Goal: Task Accomplishment & Management: Complete application form

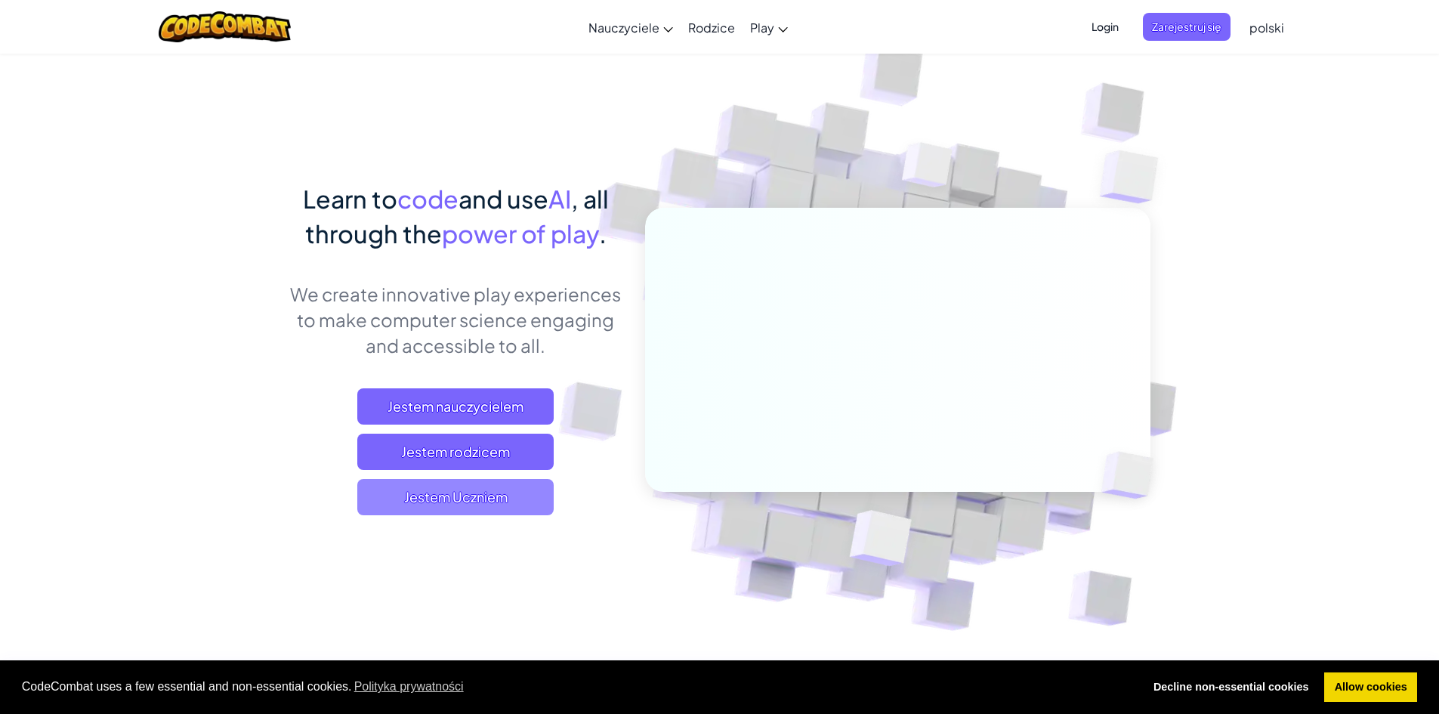
click at [497, 495] on span "Jestem Uczniem" at bounding box center [455, 497] width 196 height 36
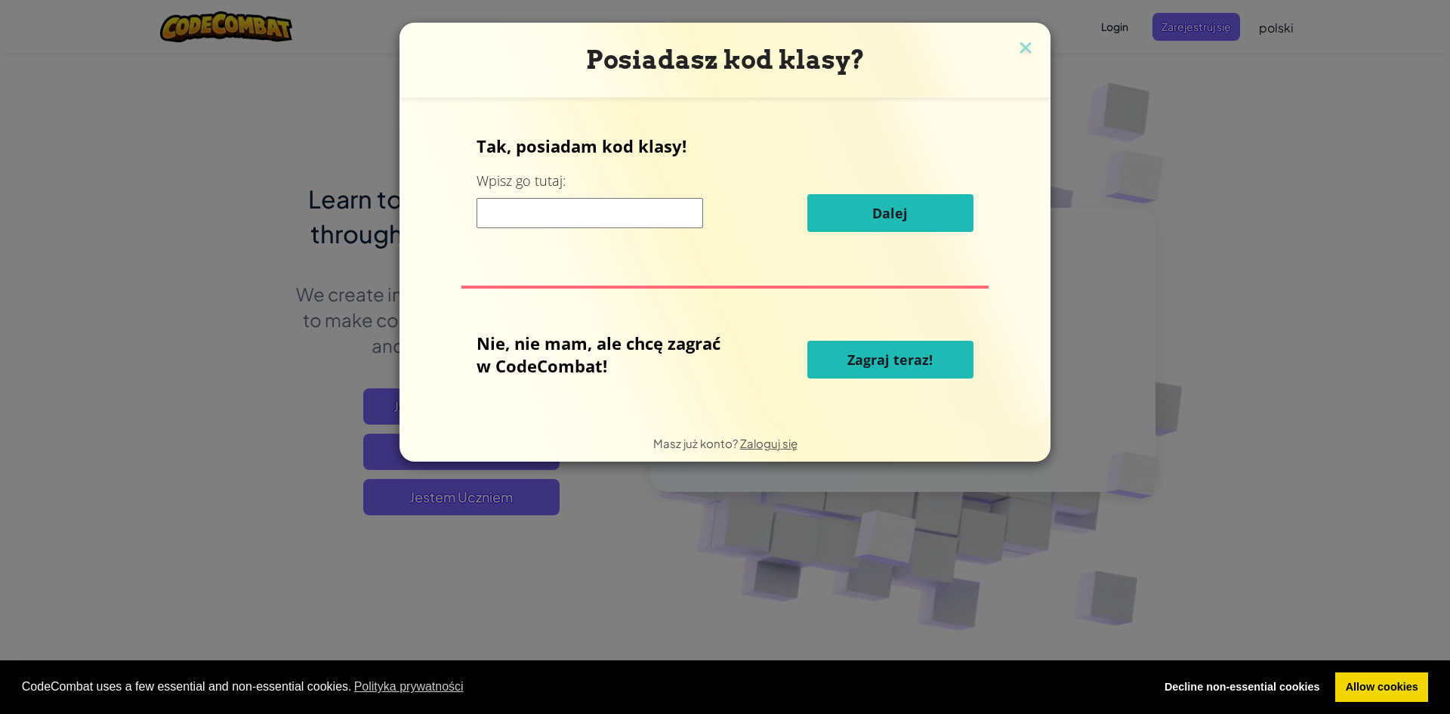
click at [561, 204] on input at bounding box center [590, 213] width 227 height 30
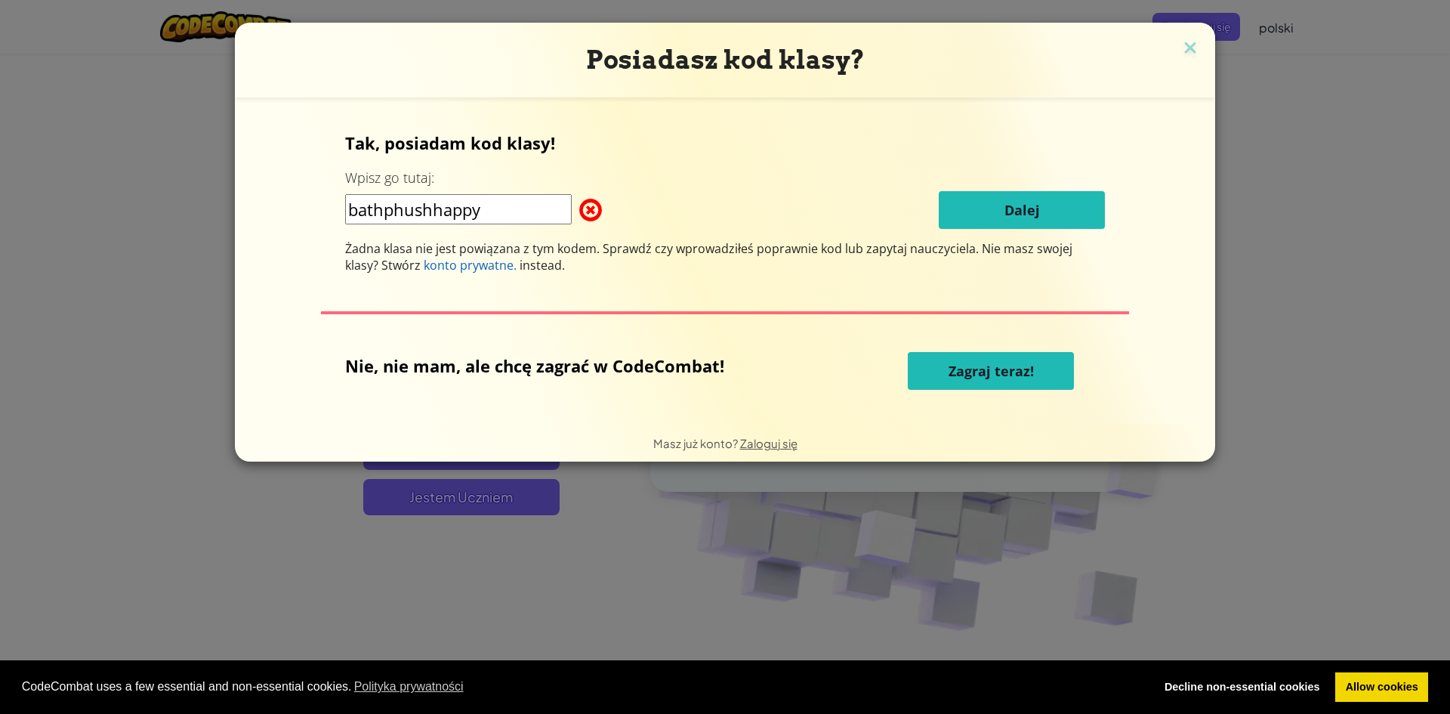
click at [404, 205] on input "bathphushhappy" at bounding box center [458, 209] width 227 height 30
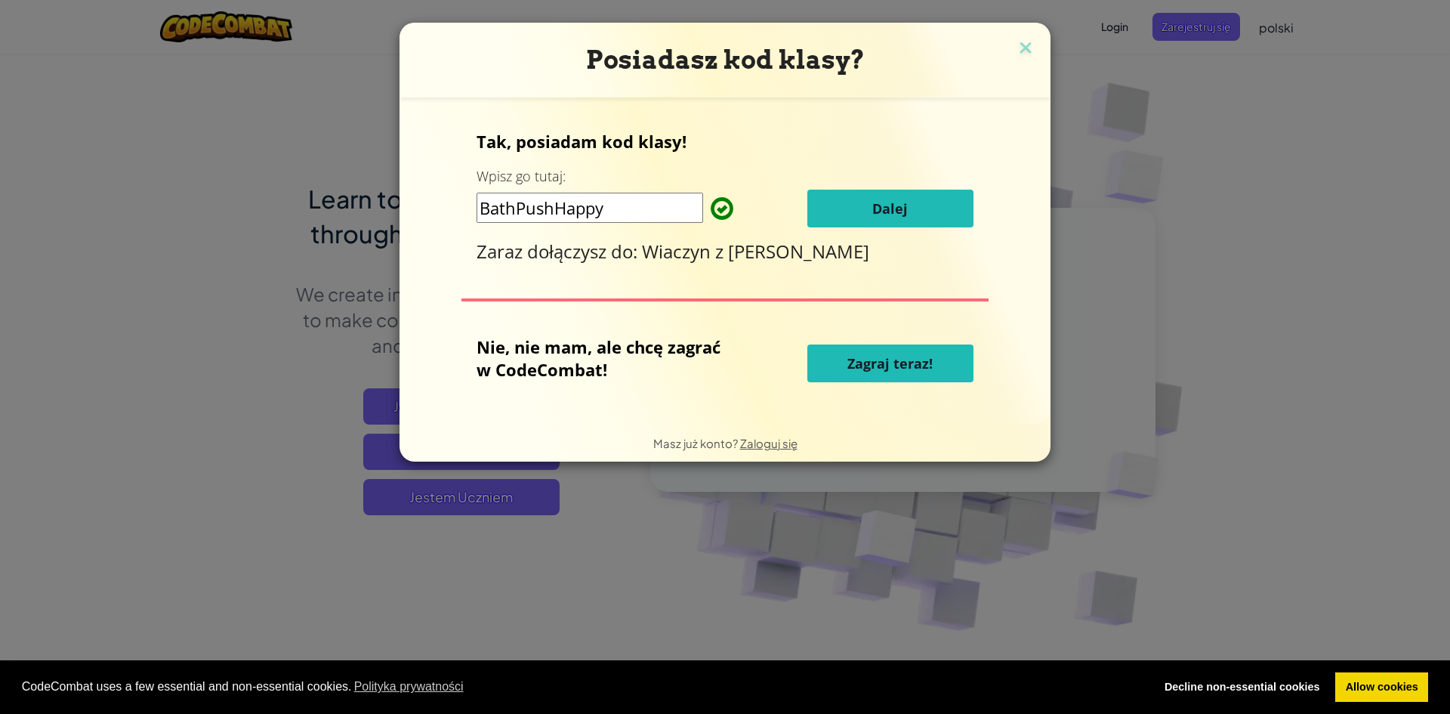
type input "BathPushHappy"
click at [714, 150] on p "Tak, posiadam kod klasy!" at bounding box center [725, 141] width 497 height 23
click at [842, 208] on button "Dalej" at bounding box center [890, 209] width 166 height 38
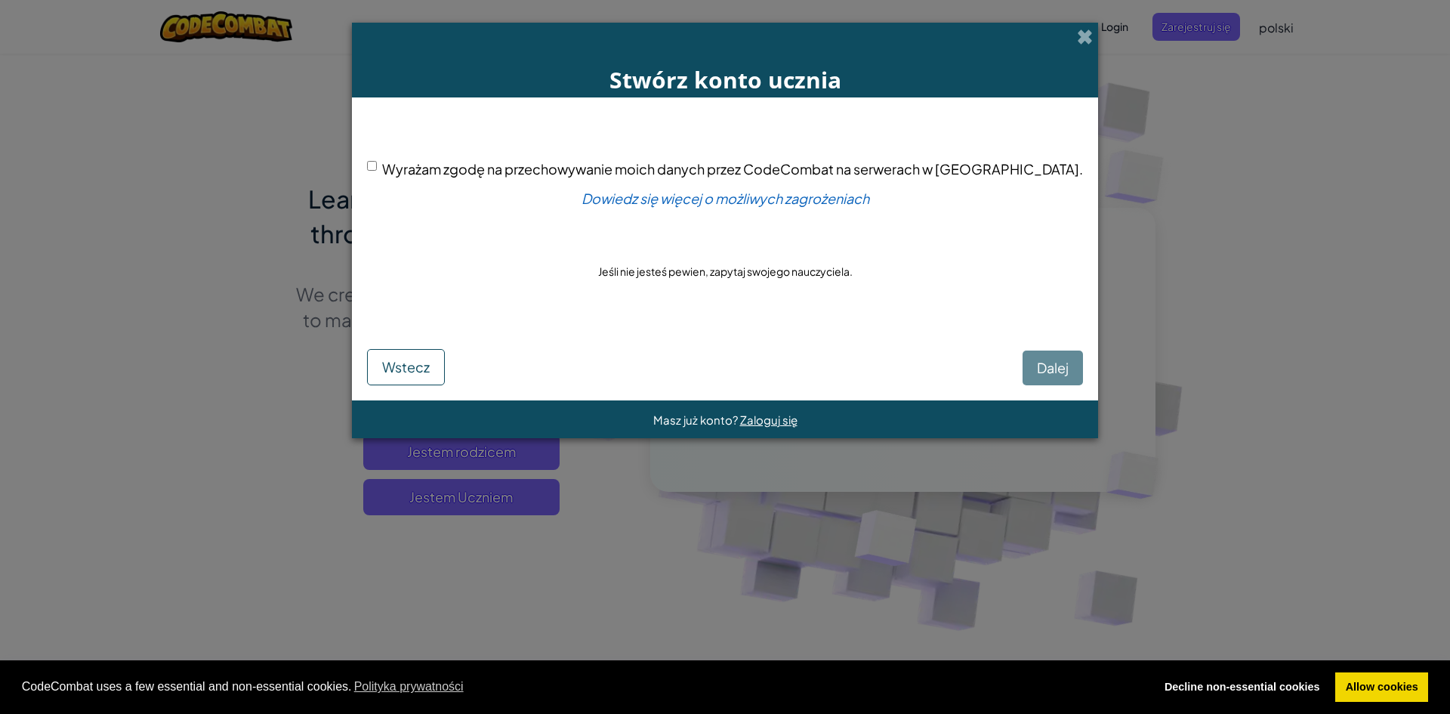
click at [1005, 365] on div "Dalej Wstecz" at bounding box center [725, 355] width 716 height 59
click at [999, 374] on div "Dalej Wstecz" at bounding box center [725, 355] width 716 height 59
click at [420, 173] on div "Wyrażam zgodę na przechowywanie moich danych przez CodeCombat na serwerach w US…" at bounding box center [725, 220] width 716 height 214
click at [420, 164] on div "Wyrażam zgodę na przechowywanie moich danych przez CodeCombat na serwerach w US…" at bounding box center [725, 220] width 716 height 214
click at [377, 164] on input "Wyrażam zgodę na przechowywanie moich danych przez CodeCombat na serwerach w US…" at bounding box center [372, 166] width 10 height 10
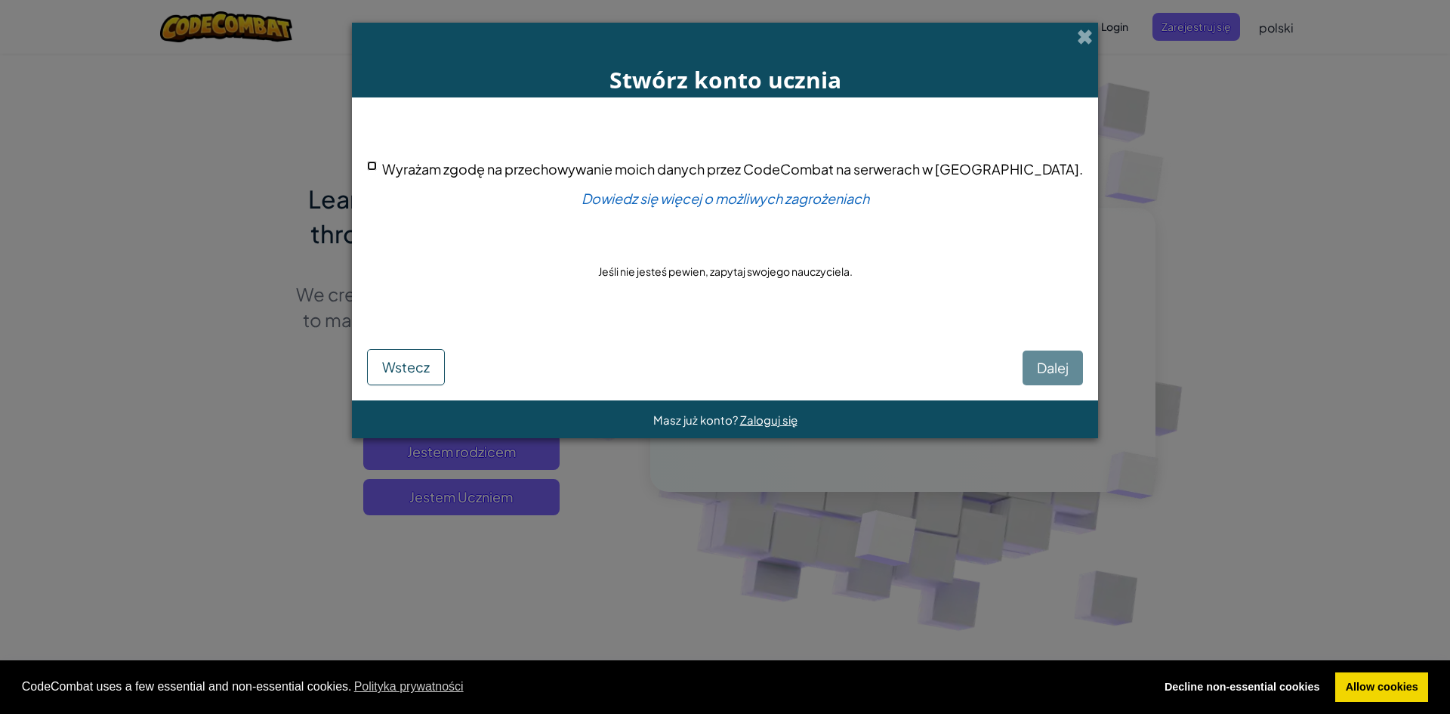
checkbox input "true"
click at [1037, 370] on span "Dalej" at bounding box center [1053, 367] width 32 height 17
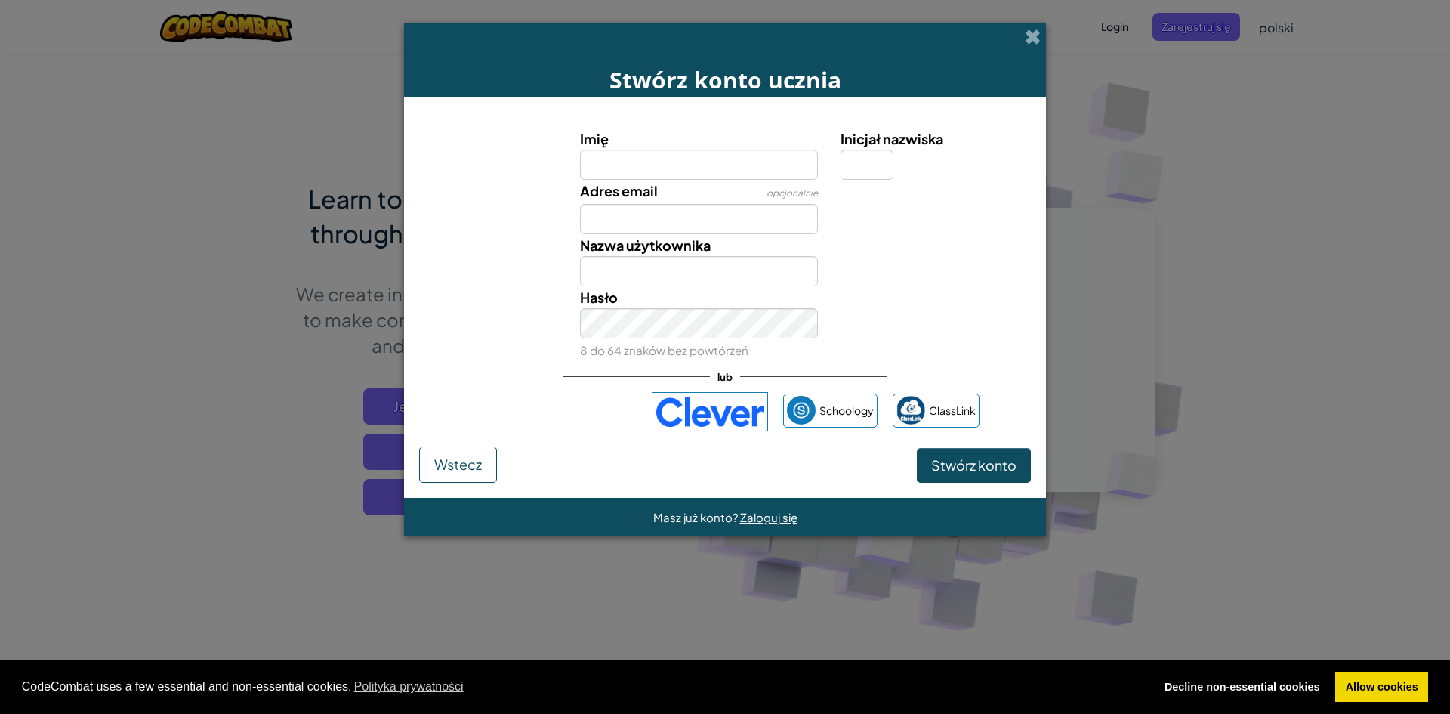
click at [711, 168] on input "Imię" at bounding box center [699, 165] width 239 height 30
type input "M"
click at [490, 467] on button "Wstecz" at bounding box center [458, 464] width 78 height 36
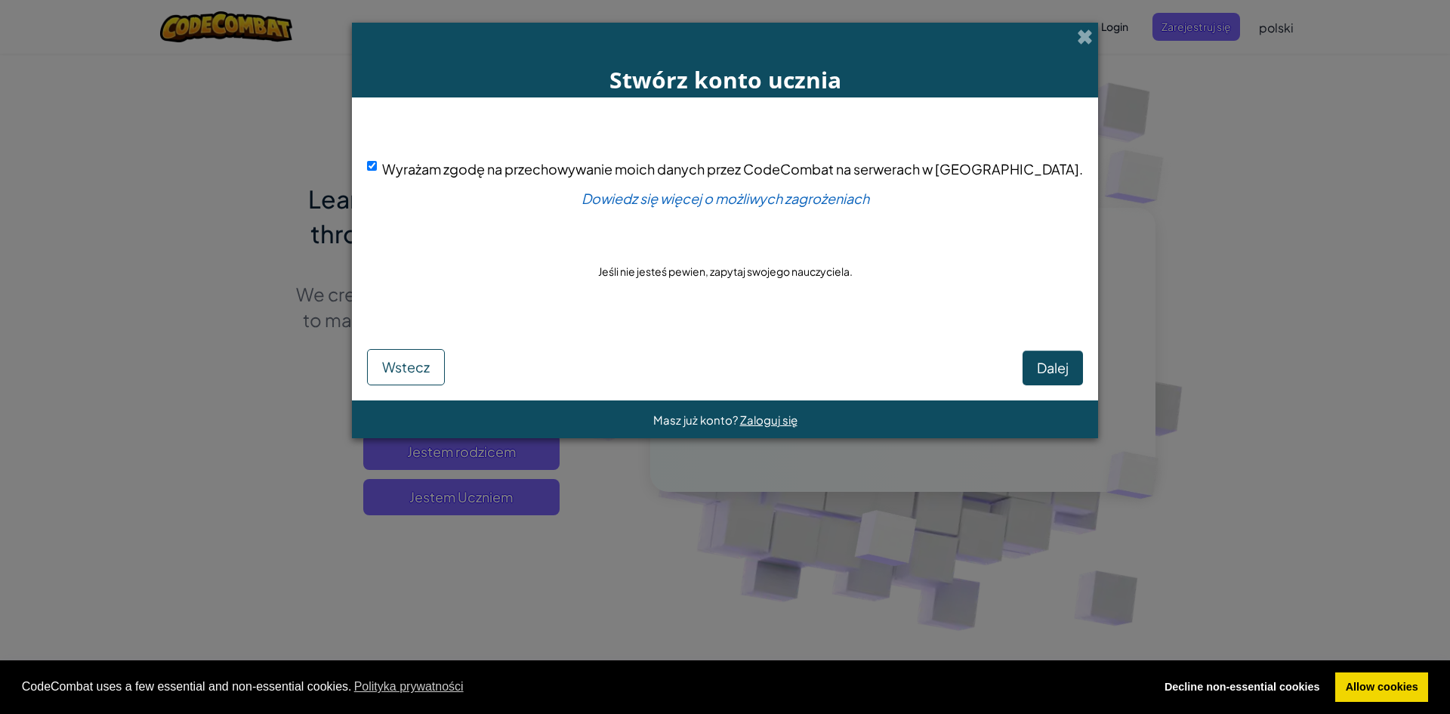
click at [1022, 36] on div "Stwórz konto ucznia" at bounding box center [725, 60] width 746 height 75
click at [1077, 36] on span at bounding box center [1085, 37] width 16 height 16
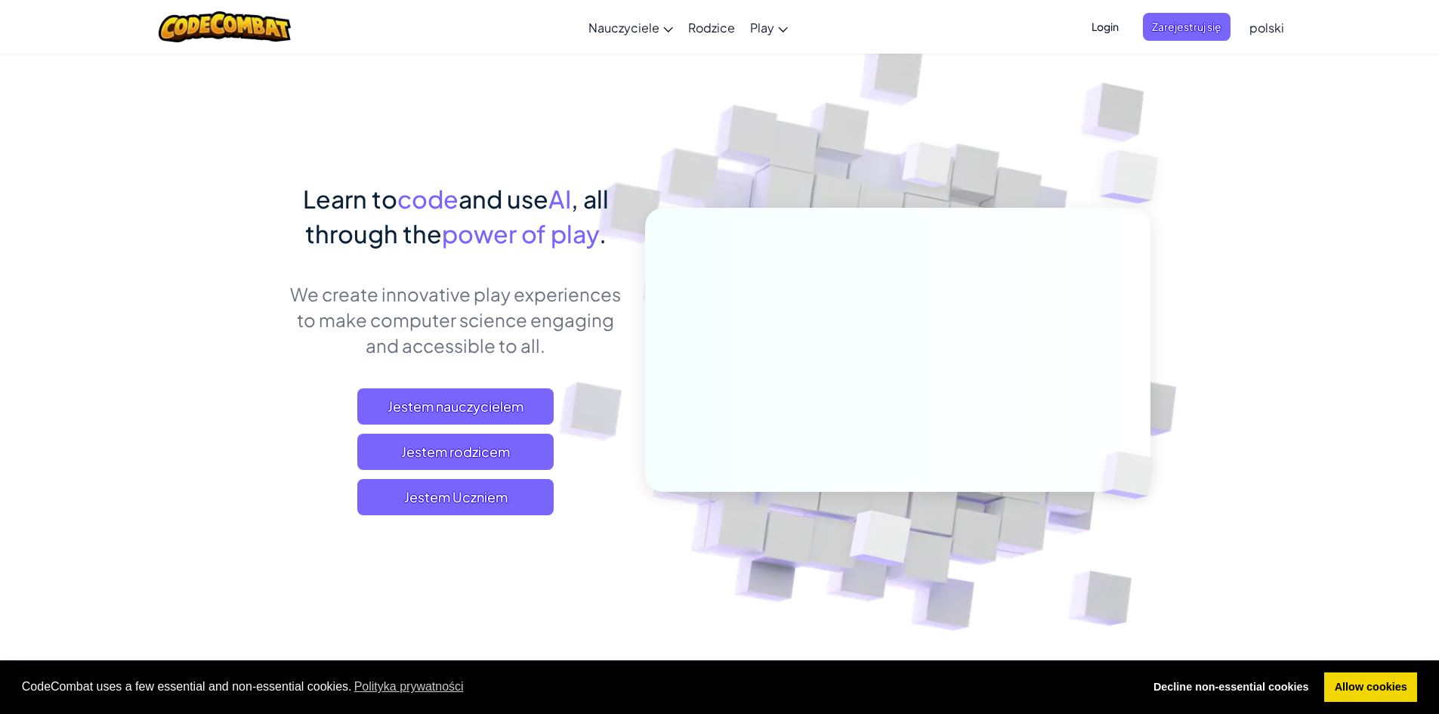
click at [1119, 25] on span "Login" at bounding box center [1104, 27] width 45 height 28
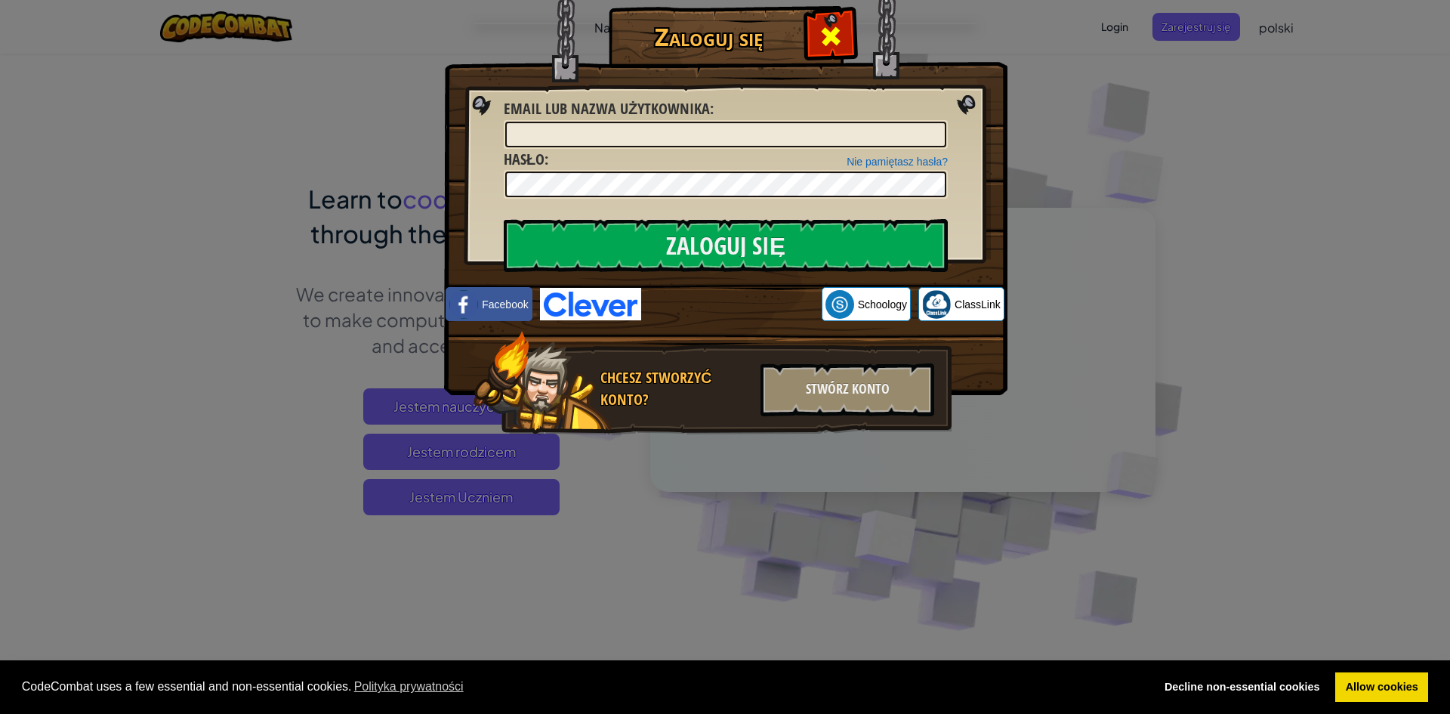
click at [832, 36] on span at bounding box center [831, 36] width 24 height 24
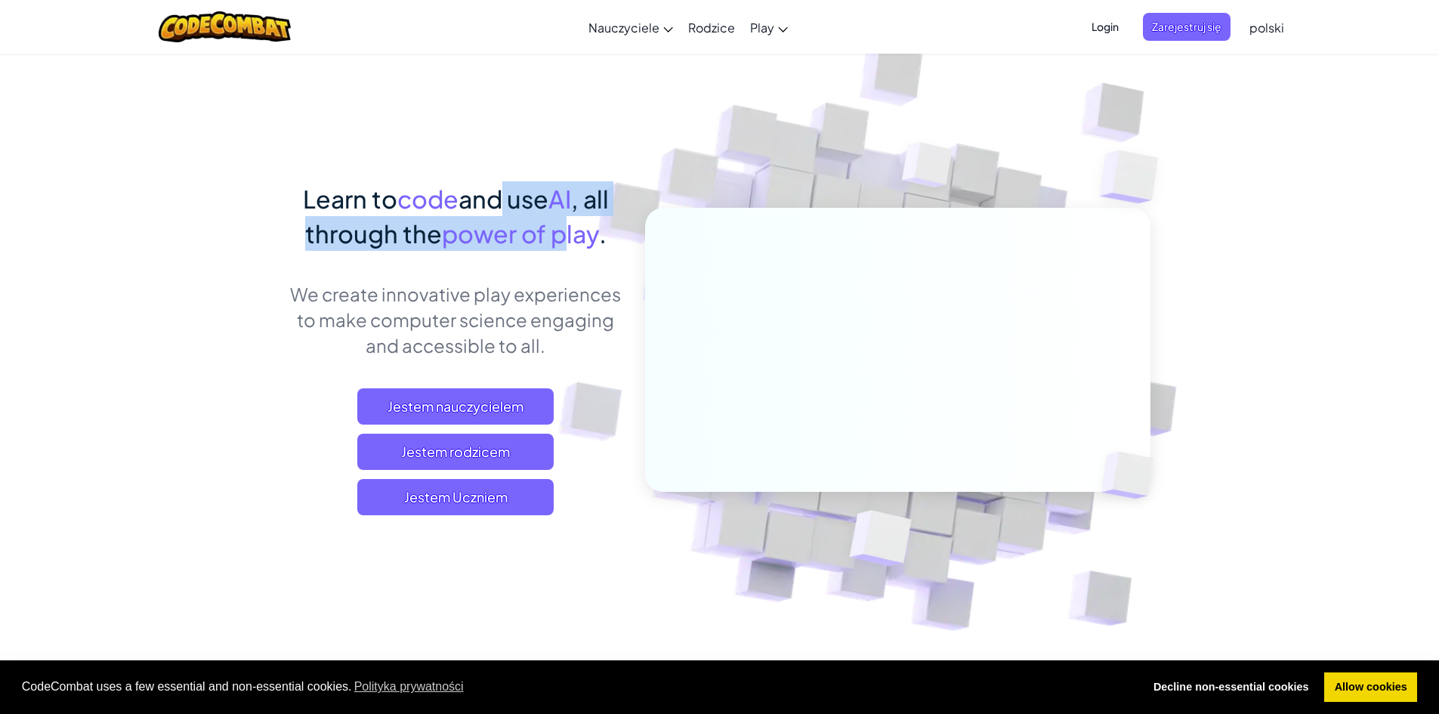
drag, startPoint x: 492, startPoint y: 212, endPoint x: 1245, endPoint y: 65, distance: 766.6
click at [569, 236] on span "Learn to code and use AI , all through the power of play ." at bounding box center [456, 216] width 306 height 65
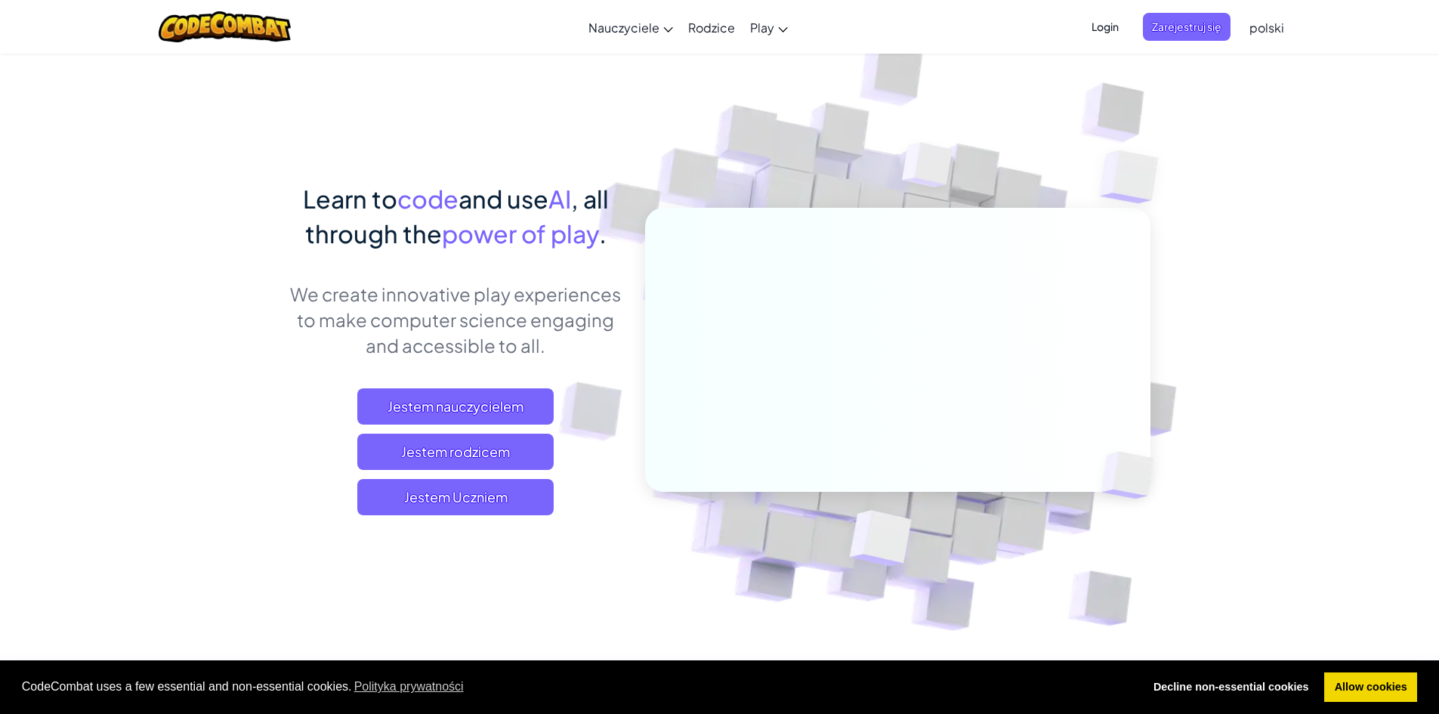
click at [1260, 24] on span "polski" at bounding box center [1266, 28] width 35 height 16
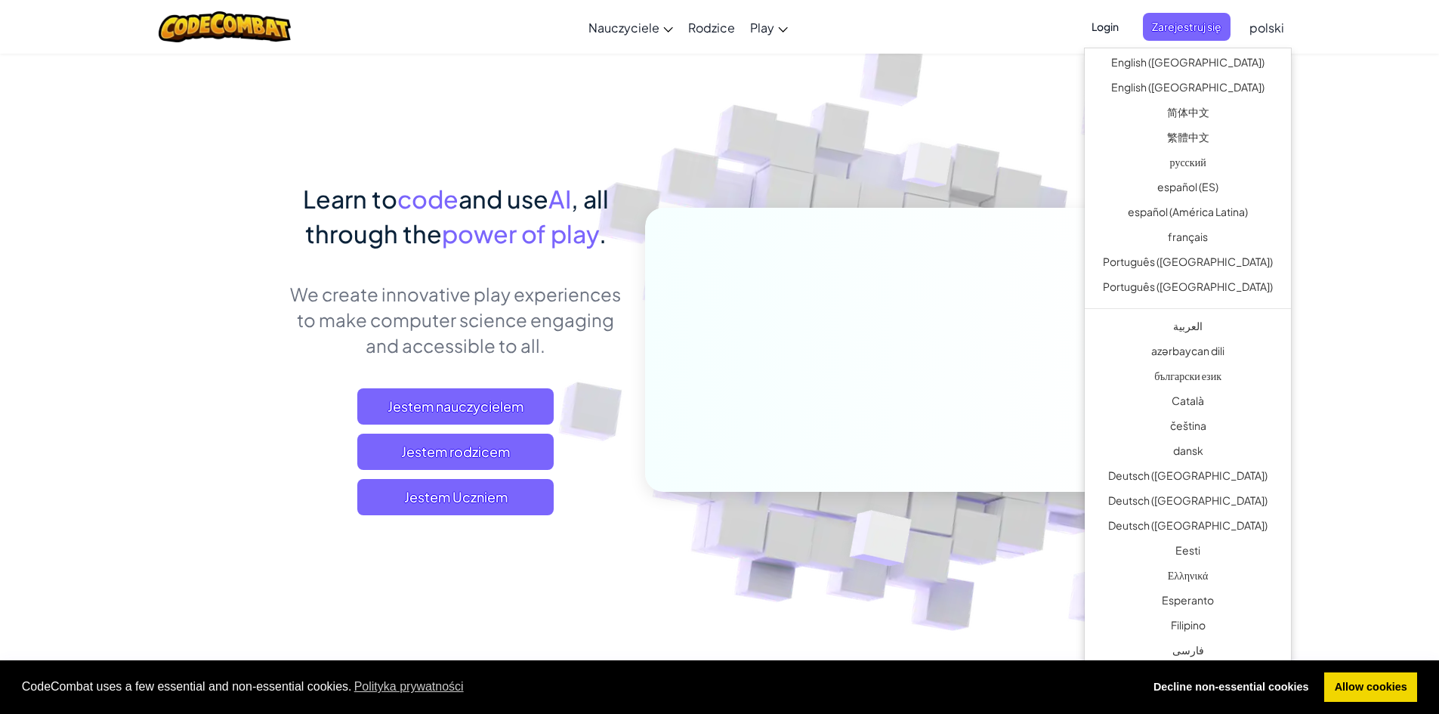
click at [1260, 24] on span "polski" at bounding box center [1266, 28] width 35 height 16
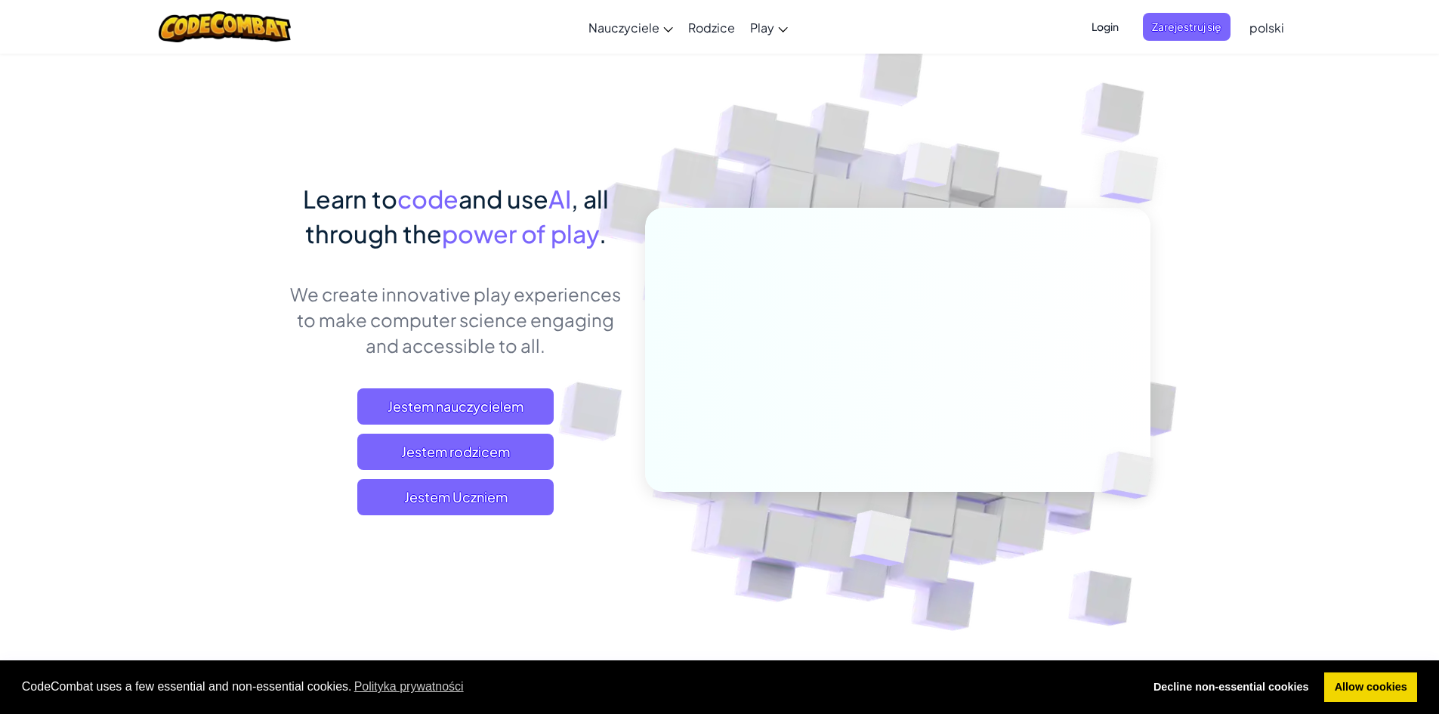
click at [1119, 38] on span "Login" at bounding box center [1104, 27] width 45 height 28
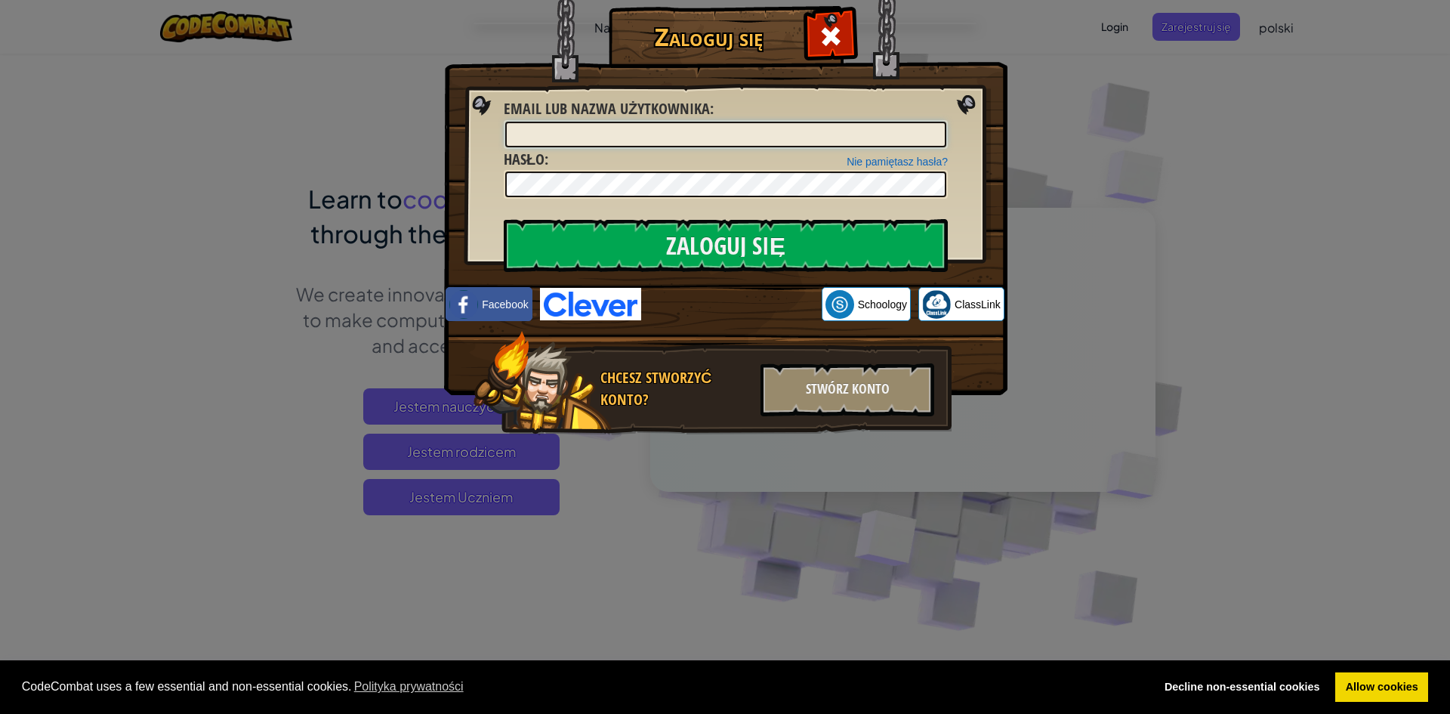
click at [761, 127] on input "Email lub nazwa użytkownika :" at bounding box center [725, 135] width 441 height 26
click at [613, 139] on input "MrDakot" at bounding box center [725, 135] width 441 height 26
type input "M"
type input "Miszko"
click at [504, 219] on input "Zaloguj się" at bounding box center [726, 245] width 444 height 53
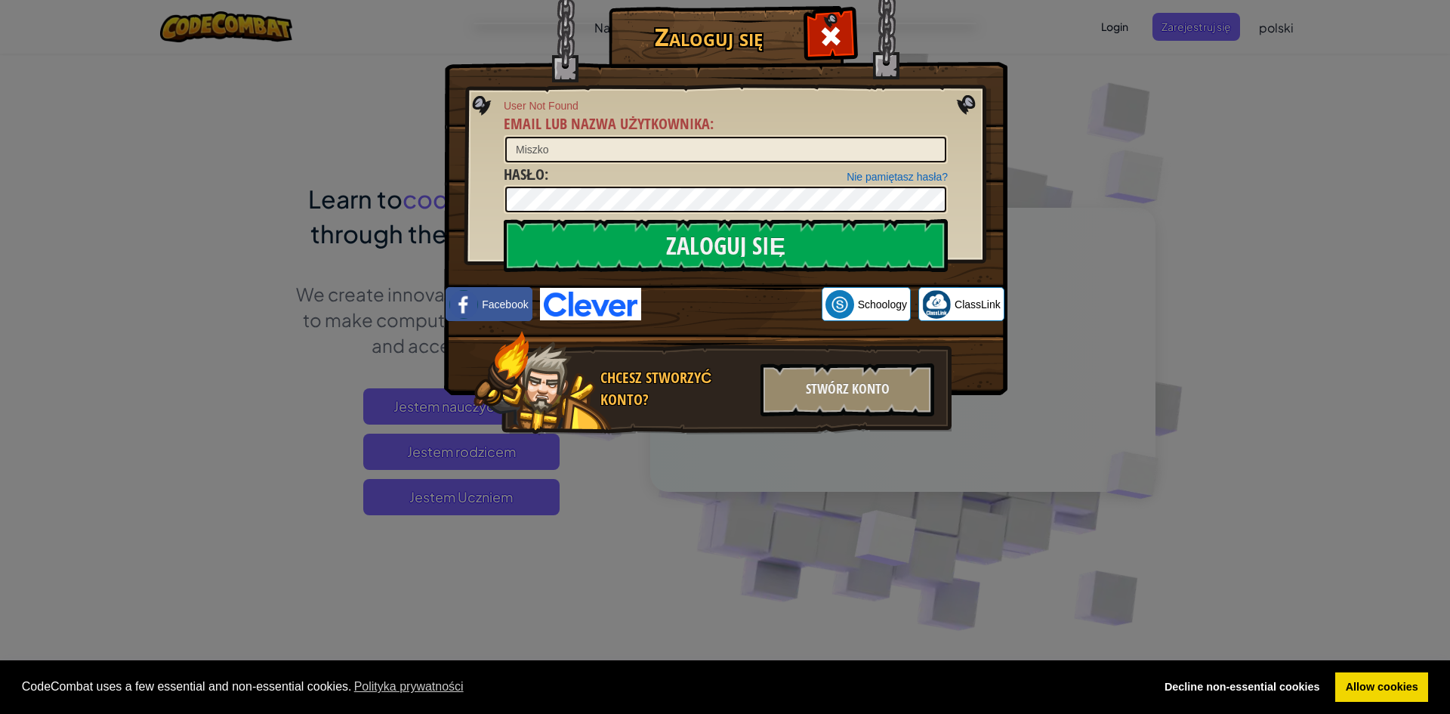
click at [622, 171] on div "Nie pamiętasz hasła? Hasło :" at bounding box center [726, 189] width 444 height 51
click at [615, 156] on input "Miszko" at bounding box center [725, 150] width 441 height 26
drag, startPoint x: 550, startPoint y: 147, endPoint x: 490, endPoint y: 144, distance: 59.8
click at [490, 144] on div "Zaloguj się User Not Found Email lub nazwa użytkownika : Miszko Nie pamiętasz h…" at bounding box center [725, 243] width 503 height 440
click at [563, 147] on input "Miszko" at bounding box center [725, 150] width 441 height 26
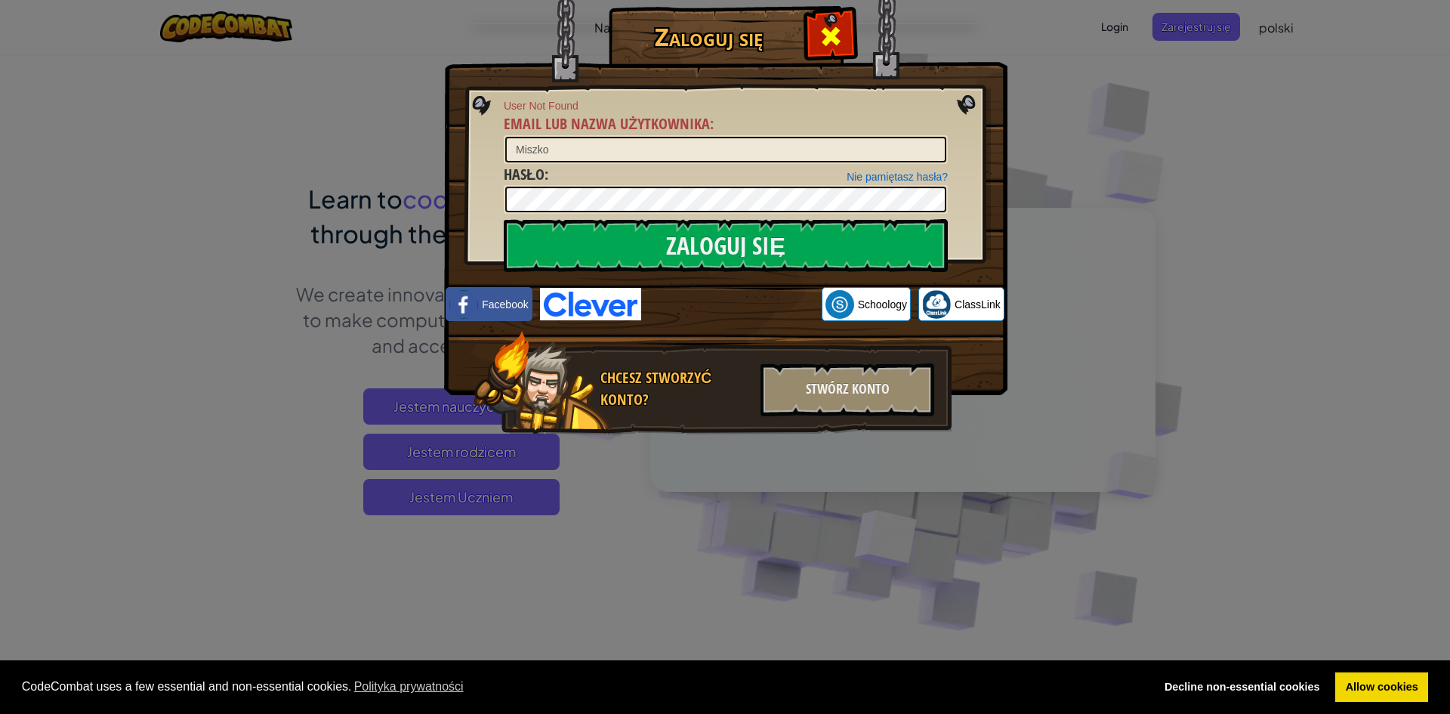
click at [845, 32] on div at bounding box center [831, 35] width 48 height 48
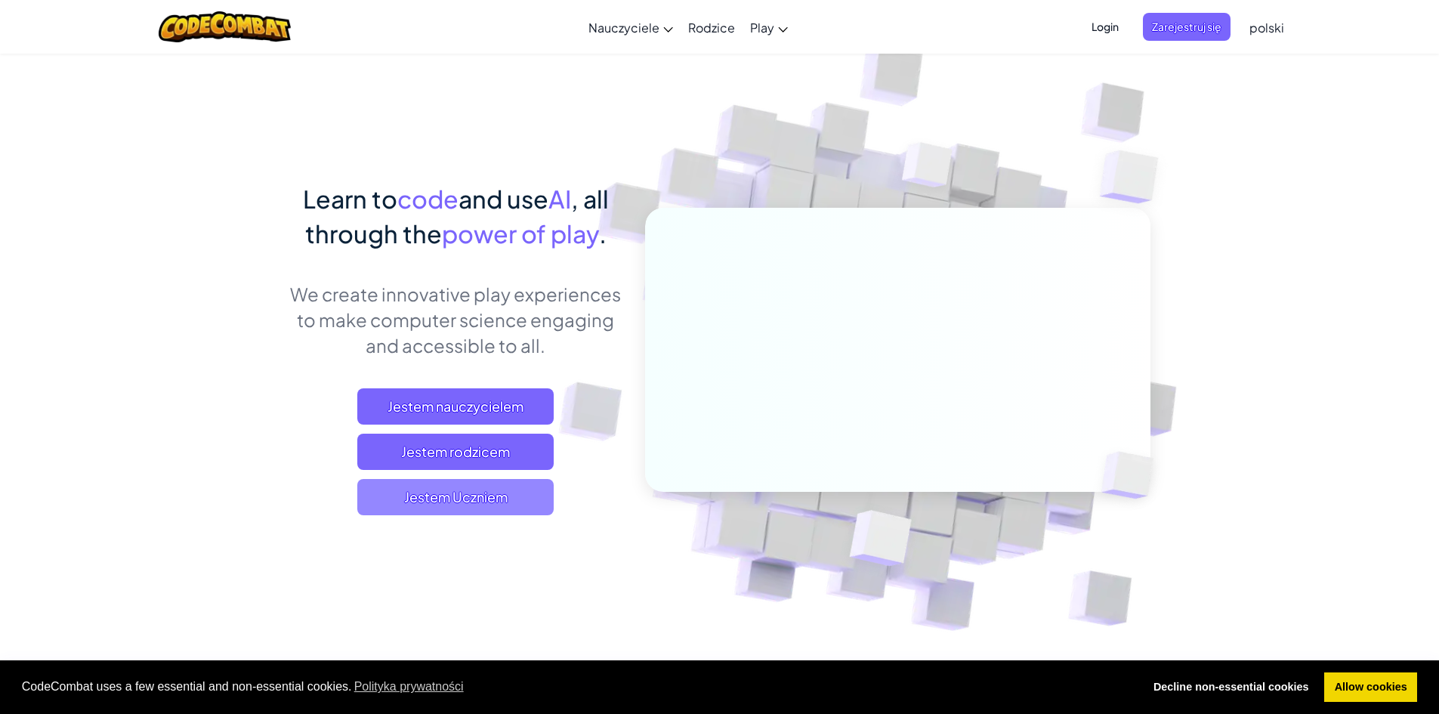
click at [471, 491] on span "Jestem Uczniem" at bounding box center [455, 497] width 196 height 36
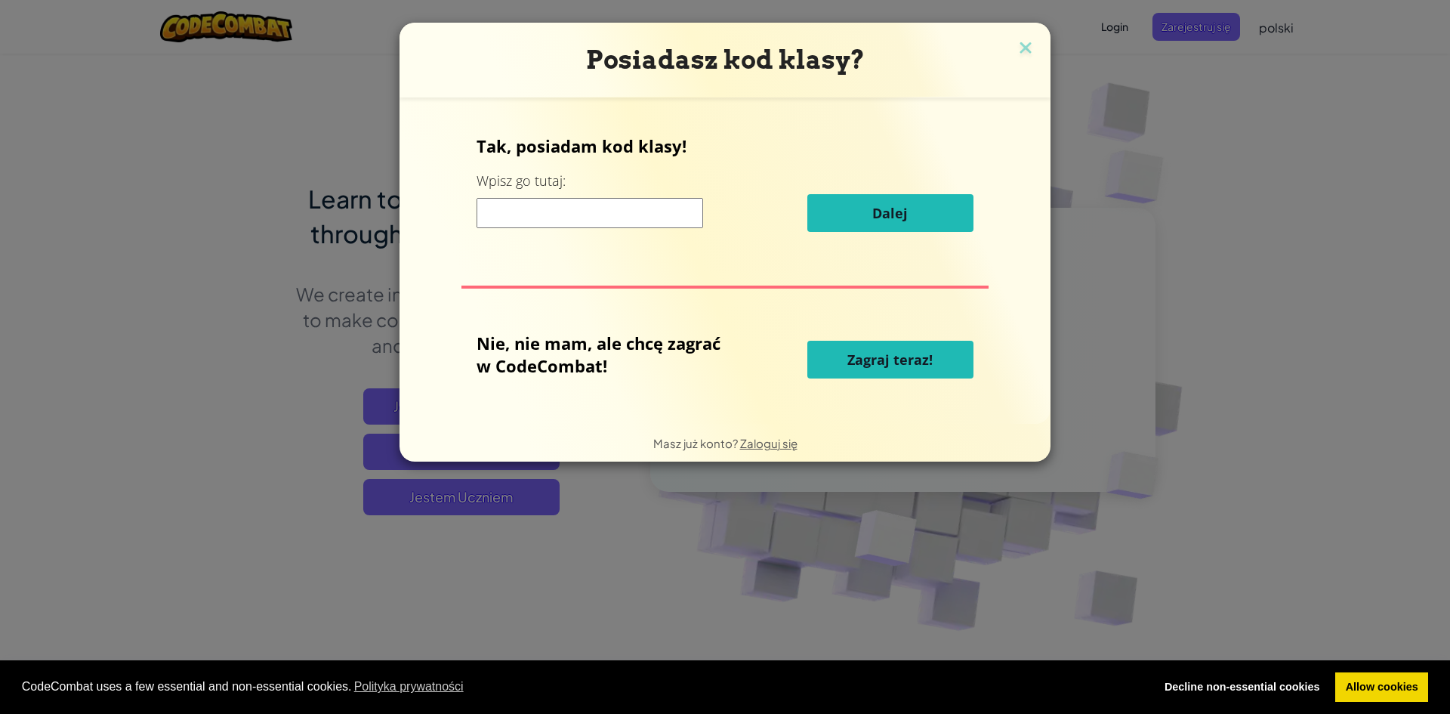
drag, startPoint x: 666, startPoint y: 232, endPoint x: 659, endPoint y: 211, distance: 21.7
click at [666, 231] on div "Tak, posiadam kod klasy! Wpisz go tutaj: Dalej" at bounding box center [725, 188] width 497 height 109
click at [659, 211] on input at bounding box center [590, 213] width 227 height 30
type input "BathPushHappy"
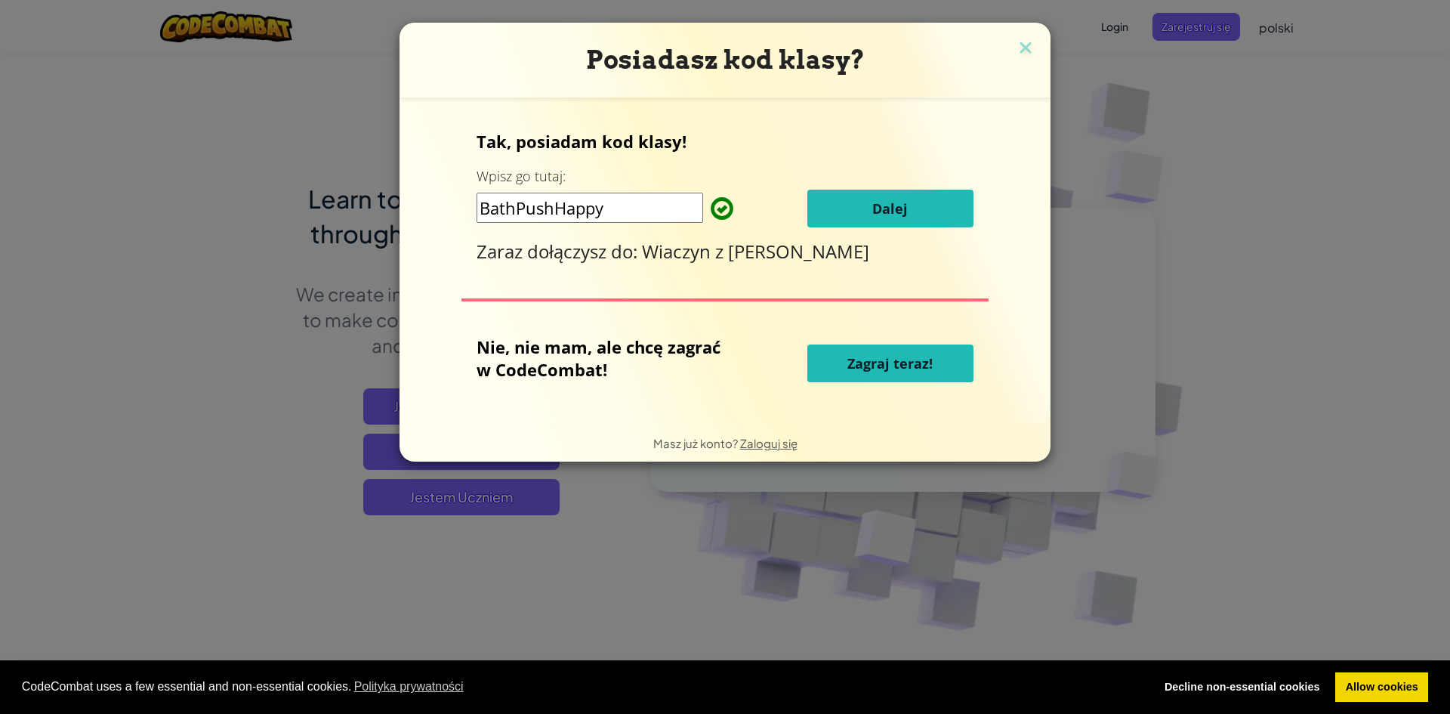
click at [895, 207] on span "Dalej" at bounding box center [889, 208] width 35 height 18
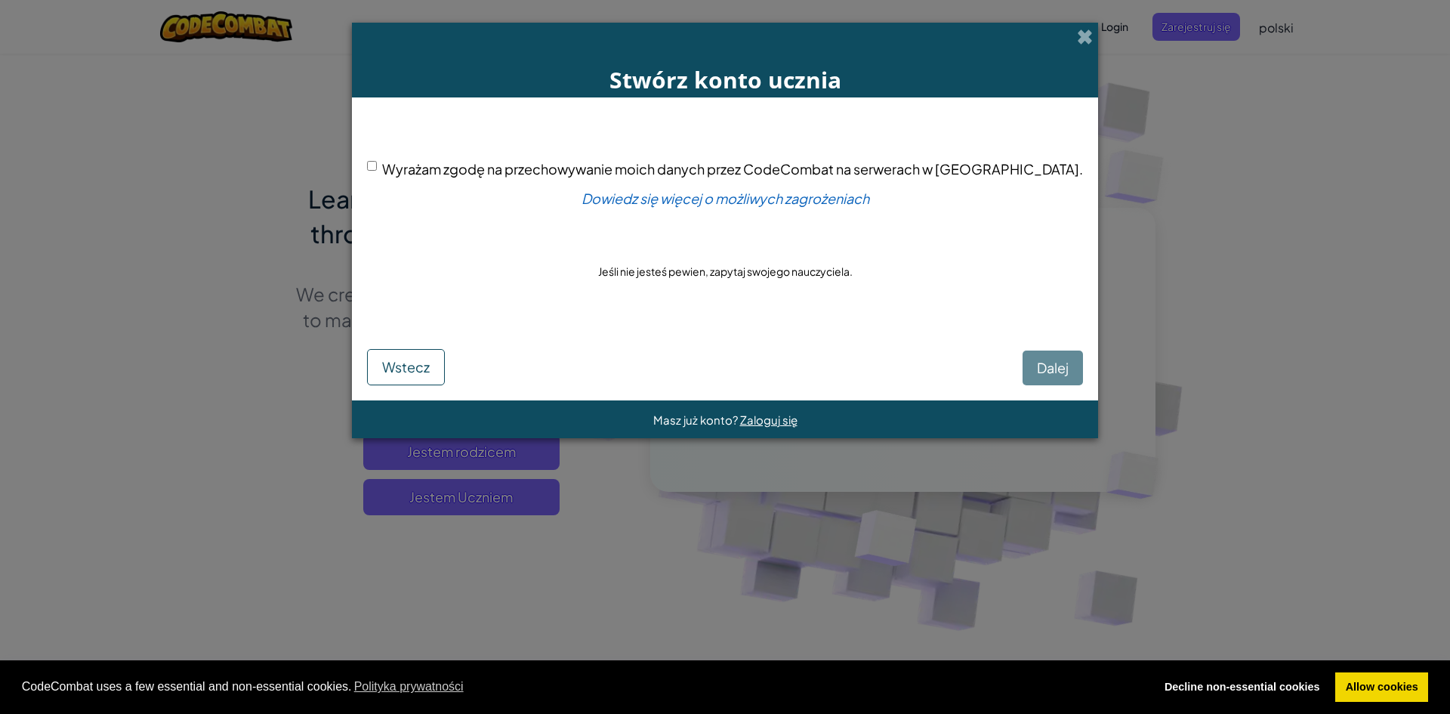
click at [982, 365] on div "Dalej Wstecz" at bounding box center [725, 355] width 716 height 59
click at [995, 366] on div "Dalej Wstecz" at bounding box center [725, 355] width 716 height 59
click at [377, 167] on input "Wyrażam zgodę na przechowywanie moich danych przez CodeCombat na serwerach w US…" at bounding box center [372, 166] width 10 height 10
checkbox input "true"
click at [1023, 355] on button "Dalej" at bounding box center [1053, 367] width 60 height 35
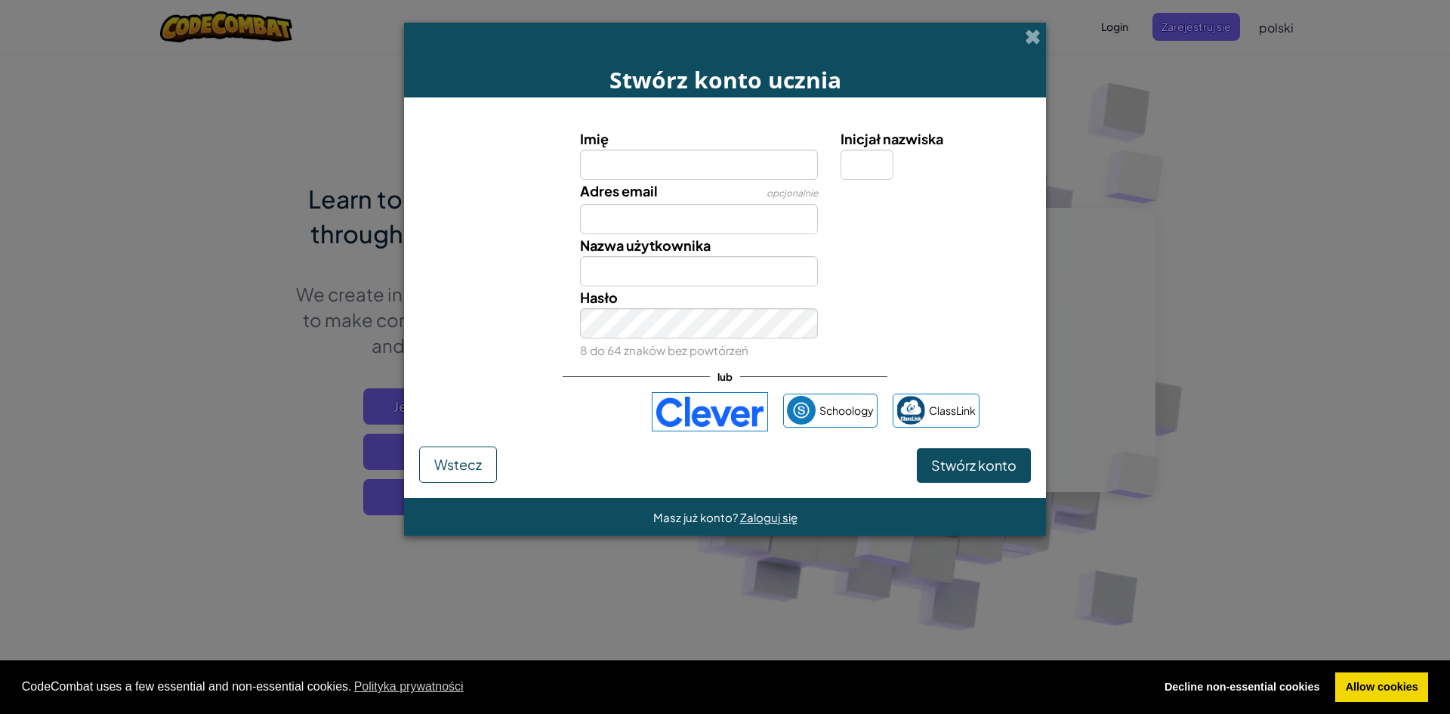
click at [654, 174] on input "Imię" at bounding box center [699, 165] width 239 height 30
click at [656, 167] on input "Imię" at bounding box center [699, 165] width 239 height 30
click at [634, 160] on input "Imię" at bounding box center [699, 165] width 239 height 30
type input "Miszko"
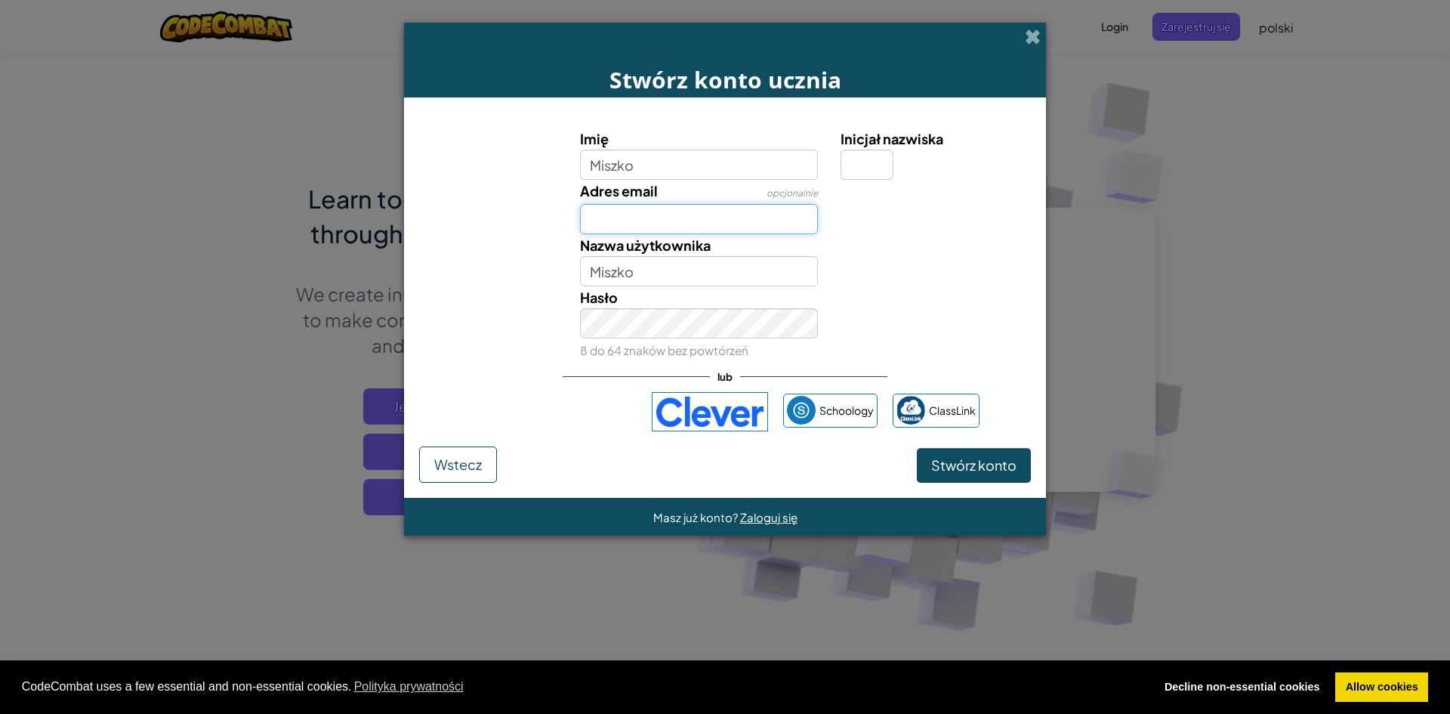
click at [617, 220] on input "Adres email" at bounding box center [699, 219] width 239 height 30
type input "24196795268758@zpe.gov.pl"
drag, startPoint x: 808, startPoint y: 211, endPoint x: 455, endPoint y: 218, distance: 353.5
click at [455, 218] on div "Adres email opcjonalnie 24196795268758@zpe.gov.pl Email wygląda dobrze!" at bounding box center [725, 207] width 627 height 54
click at [798, 217] on input "24196795268758@zpe.gov.pl" at bounding box center [699, 219] width 239 height 30
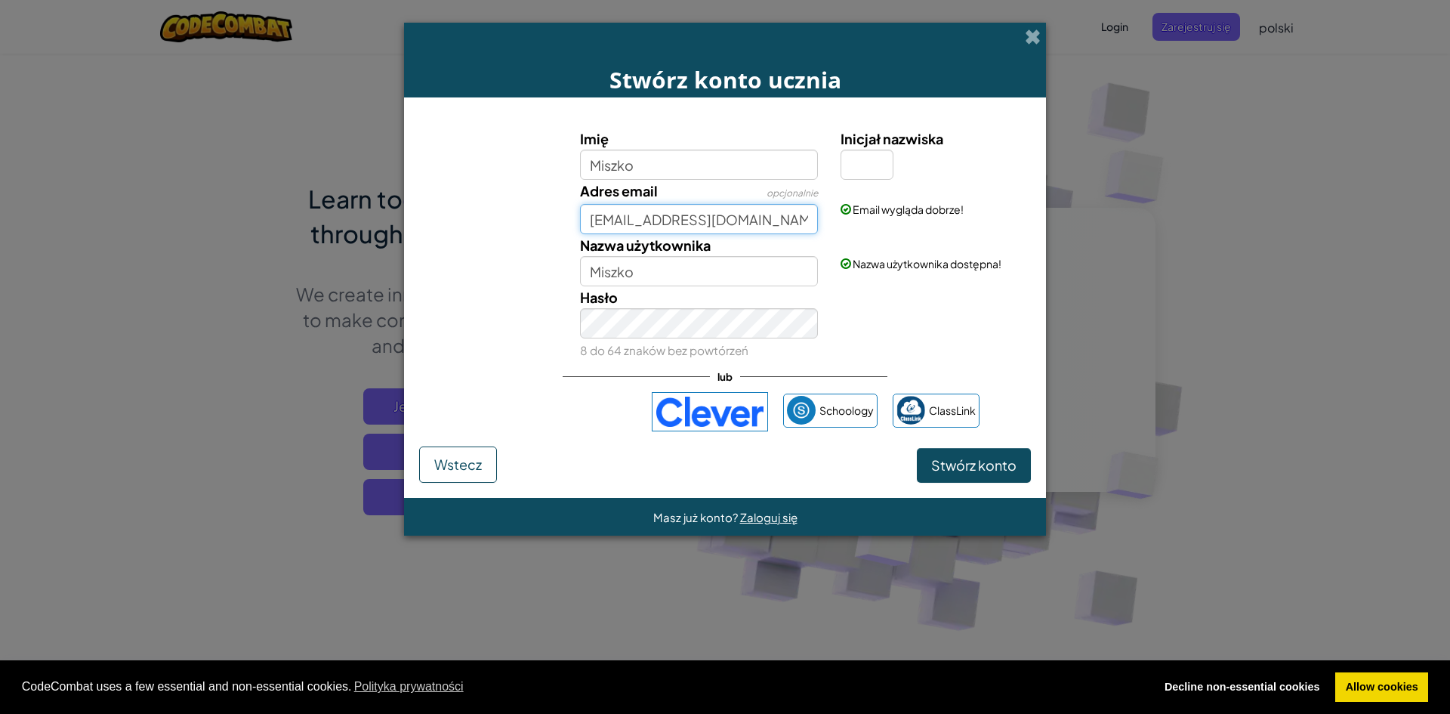
drag, startPoint x: 792, startPoint y: 217, endPoint x: 837, endPoint y: 222, distance: 45.6
click at [837, 222] on div "Adres email opcjonalnie 24196795268758@zpe.gov.pl Email wygląda dobrze!" at bounding box center [725, 207] width 627 height 54
click at [665, 276] on input "Miszko" at bounding box center [699, 271] width 239 height 30
click at [880, 314] on div "Hasło 8 do 64 znaków bez powtórzeń" at bounding box center [725, 323] width 627 height 75
drag, startPoint x: 787, startPoint y: 219, endPoint x: 550, endPoint y: 227, distance: 237.3
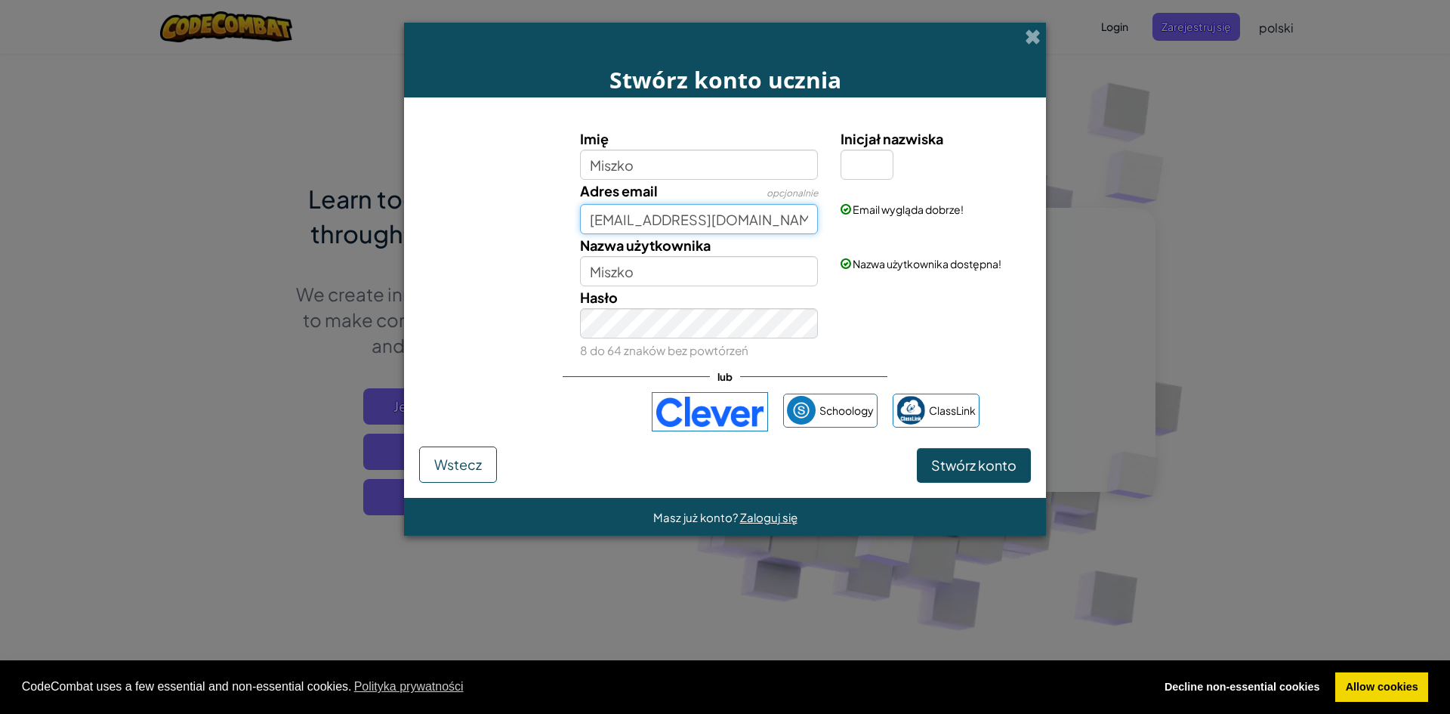
click at [550, 227] on div "Adres email opcjonalnie 24196795268758@zpe.gov.pl Email wygląda dobrze!" at bounding box center [725, 207] width 627 height 54
click at [701, 226] on input "Adres email" at bounding box center [699, 219] width 239 height 30
click at [727, 221] on input "Adres email" at bounding box center [699, 219] width 239 height 30
click at [933, 306] on div "Hasło 8 do 64 znaków bez powtórzeń" at bounding box center [725, 323] width 627 height 75
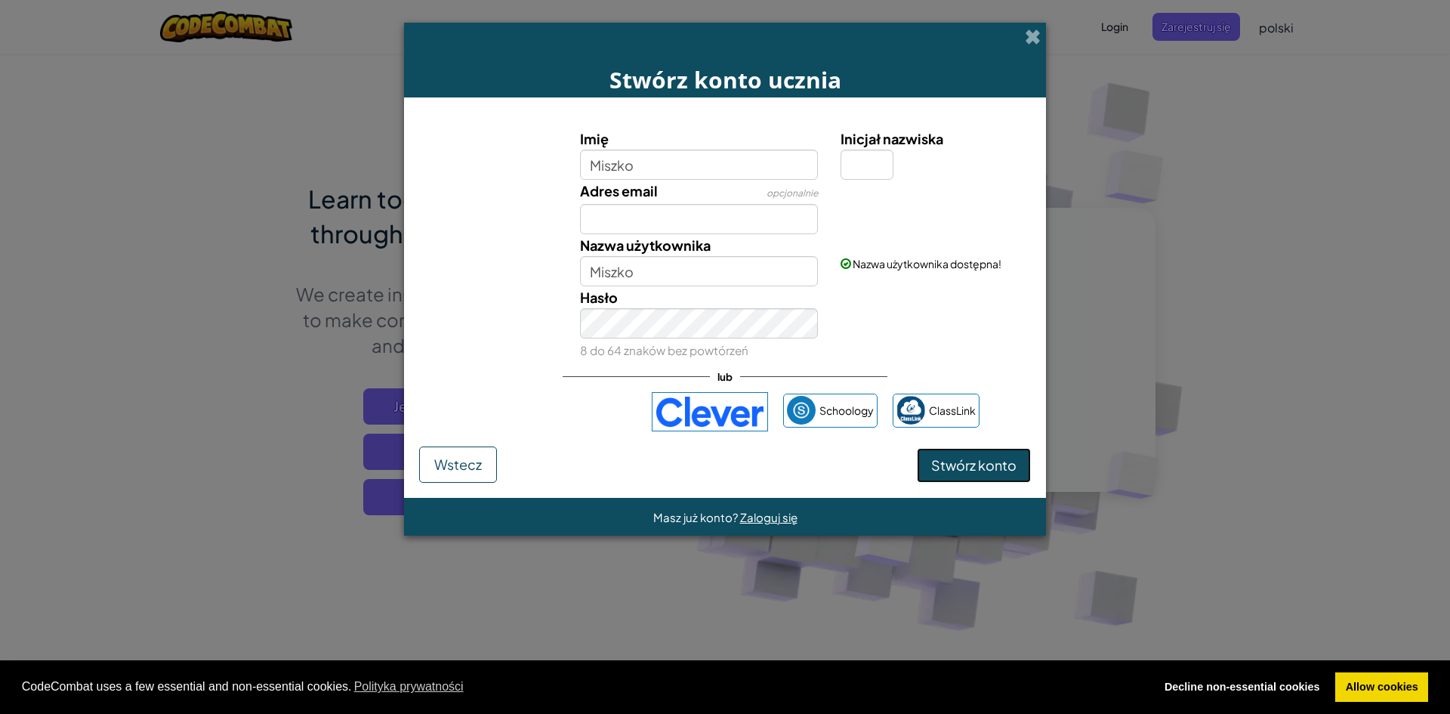
click at [951, 454] on button "Stwórz konto" at bounding box center [974, 465] width 114 height 35
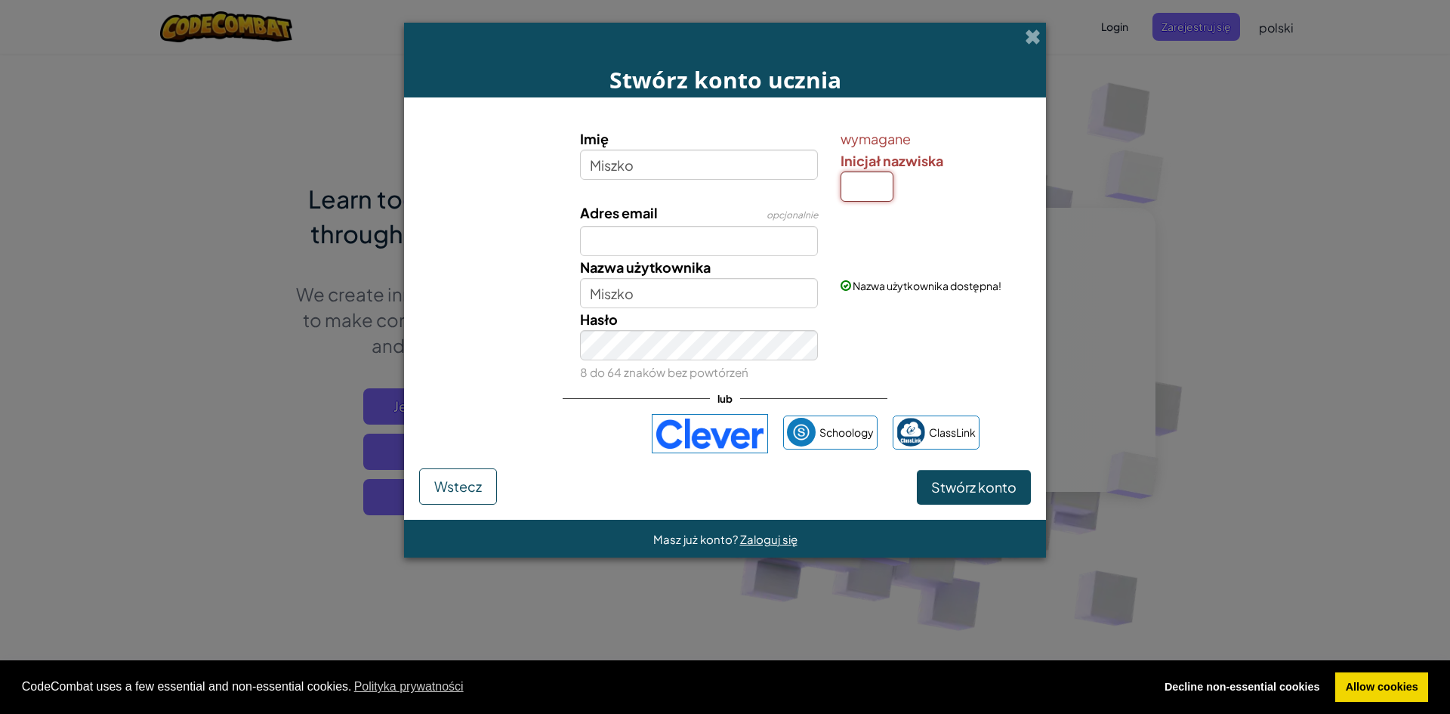
click at [874, 197] on input "Inicjał nazwiska" at bounding box center [867, 186] width 53 height 30
type input "T"
type input "MiszkoT"
click at [925, 329] on div "Hasło 8 do 64 znaków bez powtórzeń" at bounding box center [725, 345] width 627 height 75
click at [970, 498] on button "Stwórz konto" at bounding box center [974, 487] width 114 height 35
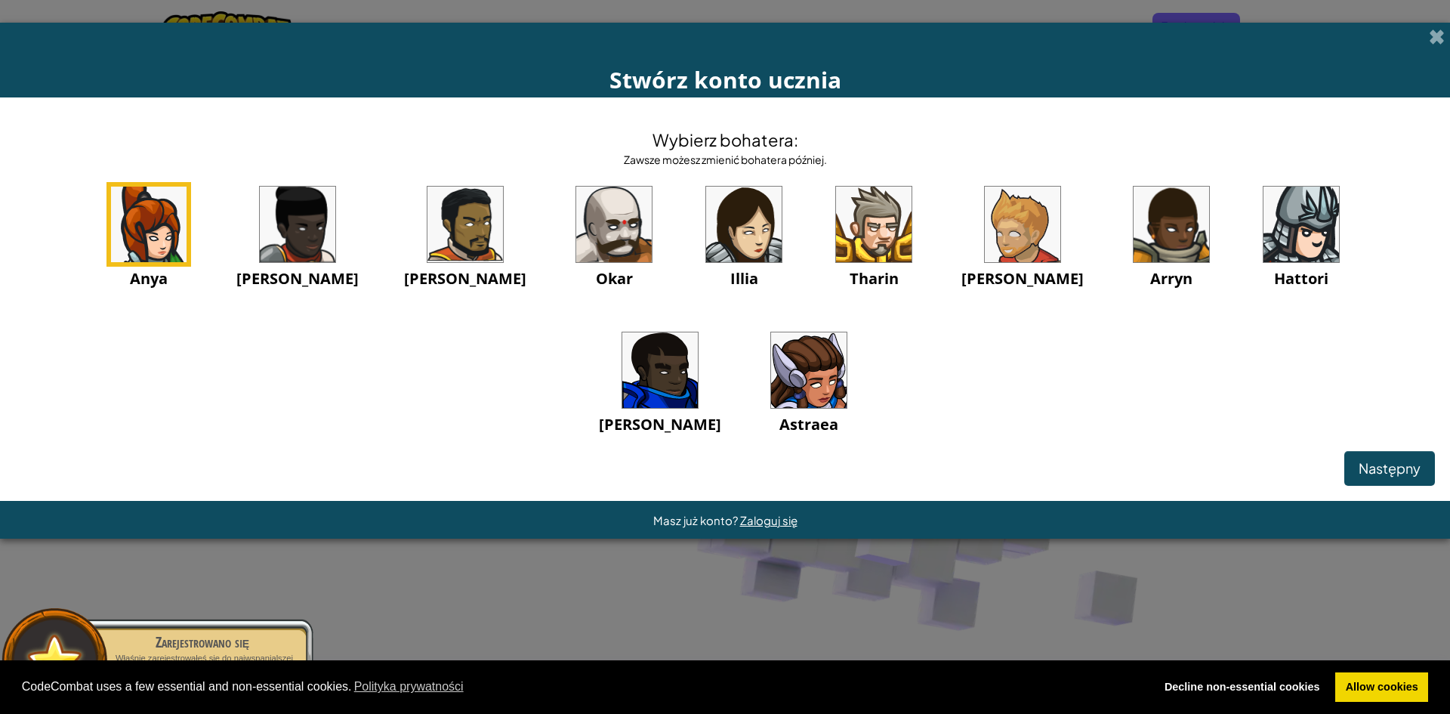
click at [698, 332] on img at bounding box center [660, 370] width 76 height 76
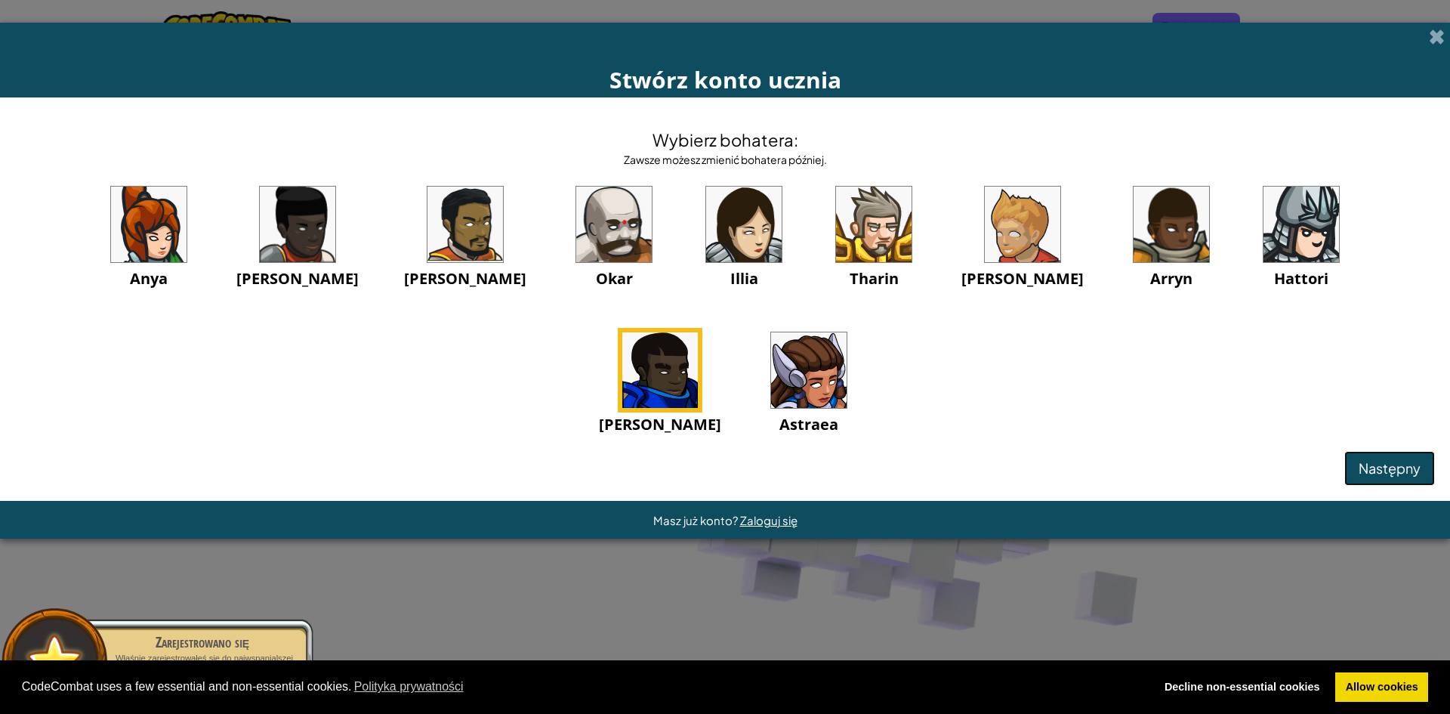
click at [1426, 458] on button "Następny" at bounding box center [1389, 468] width 91 height 35
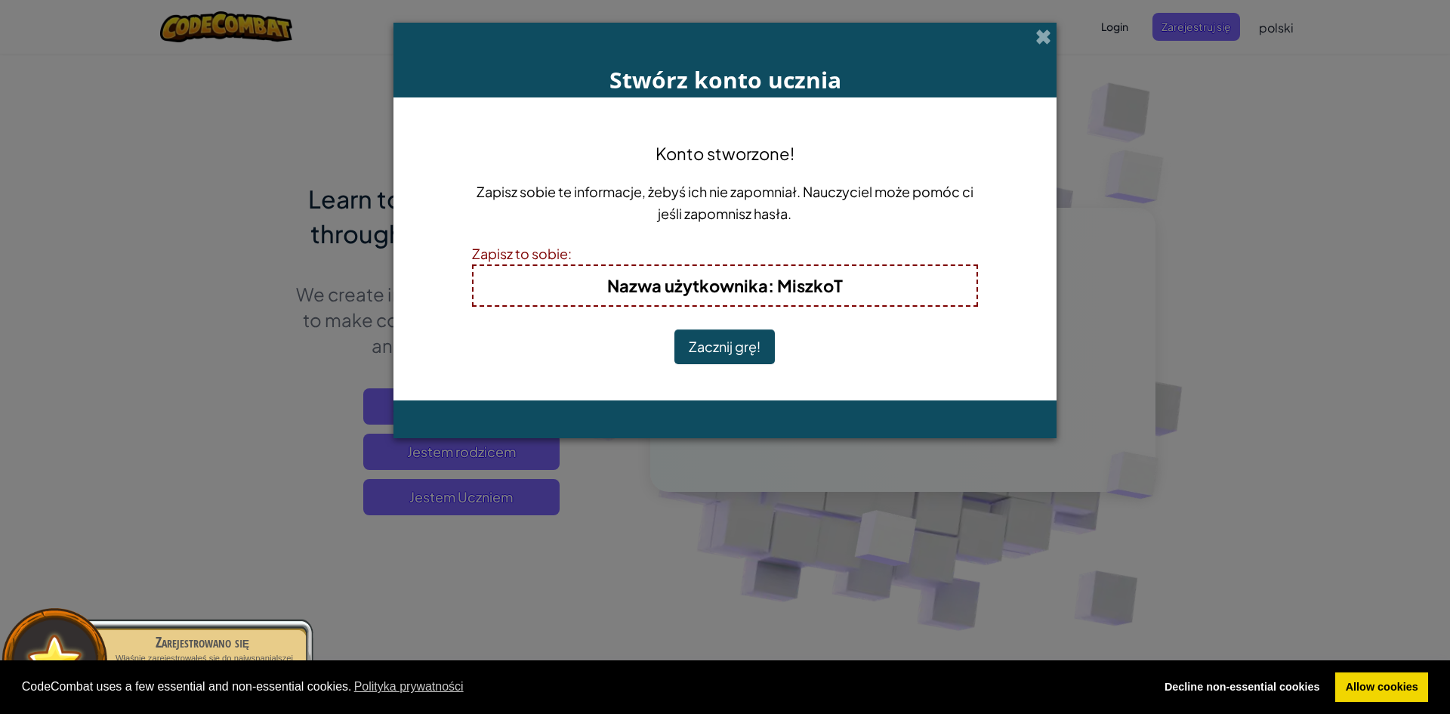
click at [757, 351] on button "Zacznij grę!" at bounding box center [724, 346] width 100 height 35
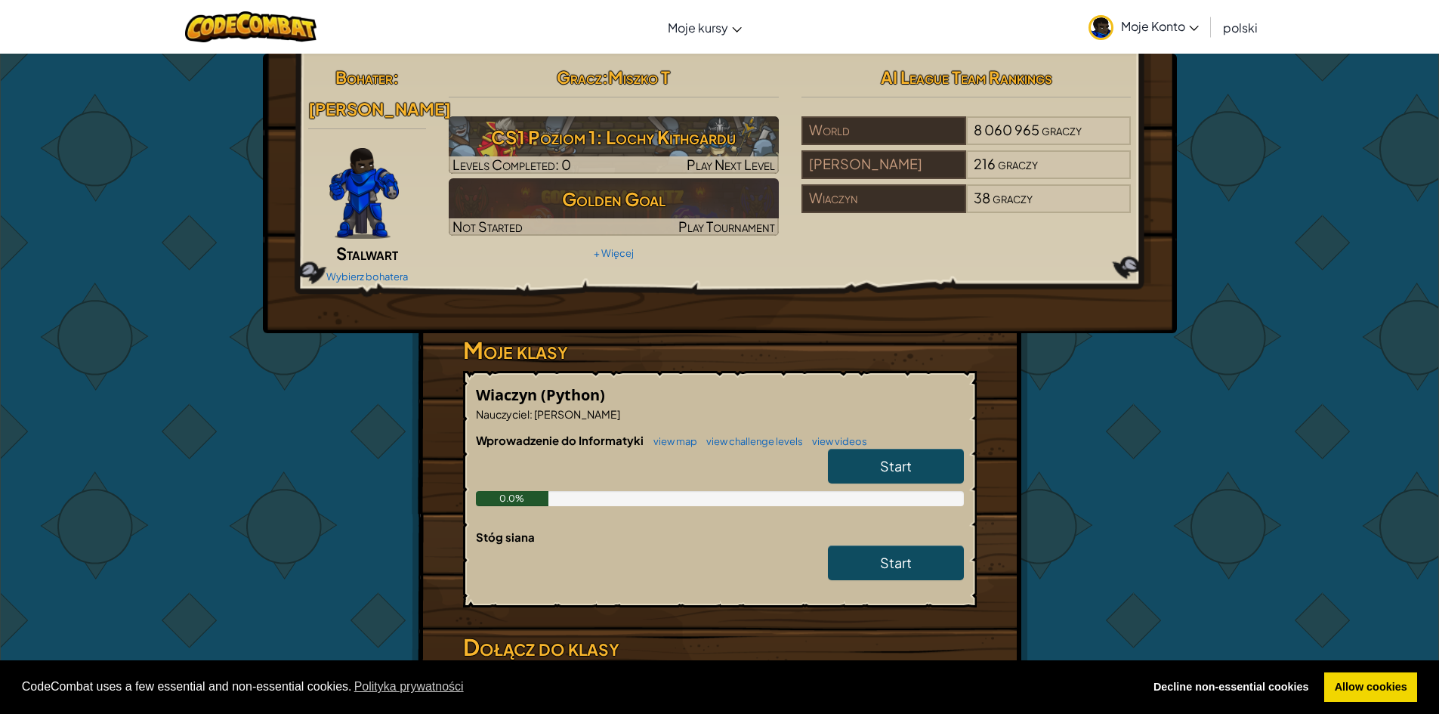
click at [1151, 354] on div "Bohater : [PERSON_NAME] Wybierz bohatera Gracz : Miszko T CS1 Poziom 1: Lochy K…" at bounding box center [720, 440] width 884 height 773
drag, startPoint x: 1151, startPoint y: 354, endPoint x: 1325, endPoint y: 171, distance: 252.7
click at [1325, 171] on div "Bohater : [PERSON_NAME] Wybierz bohatera Gracz : Miszko T CS1 Poziom 1: Lochy K…" at bounding box center [719, 440] width 1439 height 775
click at [908, 465] on span "Start" at bounding box center [896, 465] width 32 height 17
select select "pl"
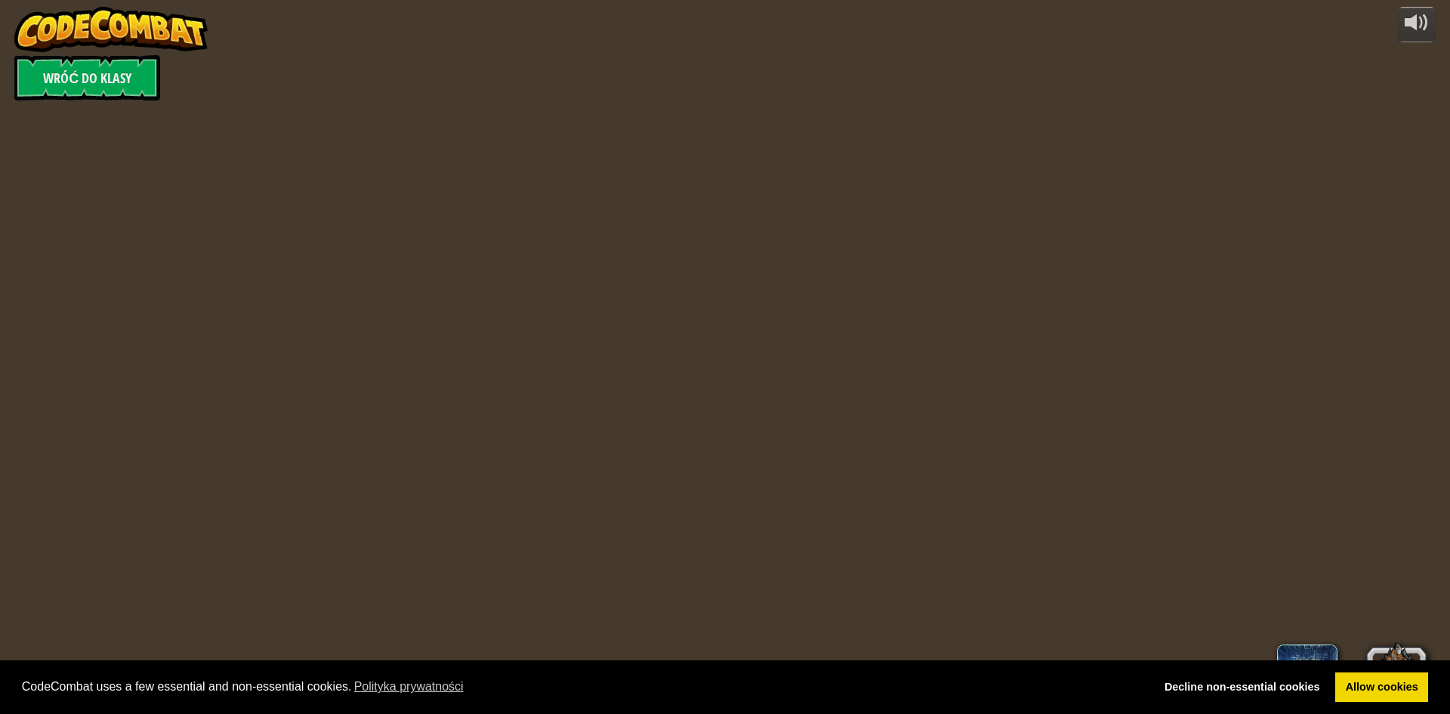
select select "pl"
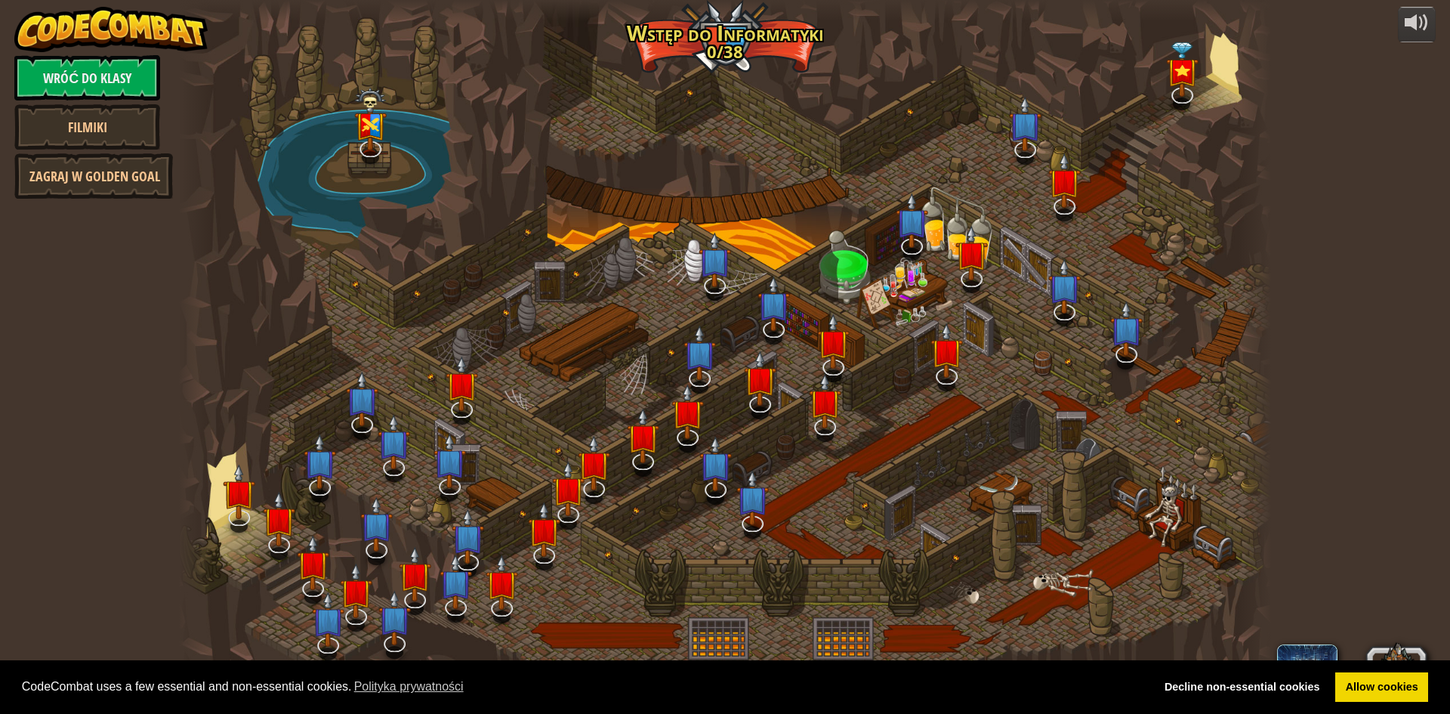
select select "pl"
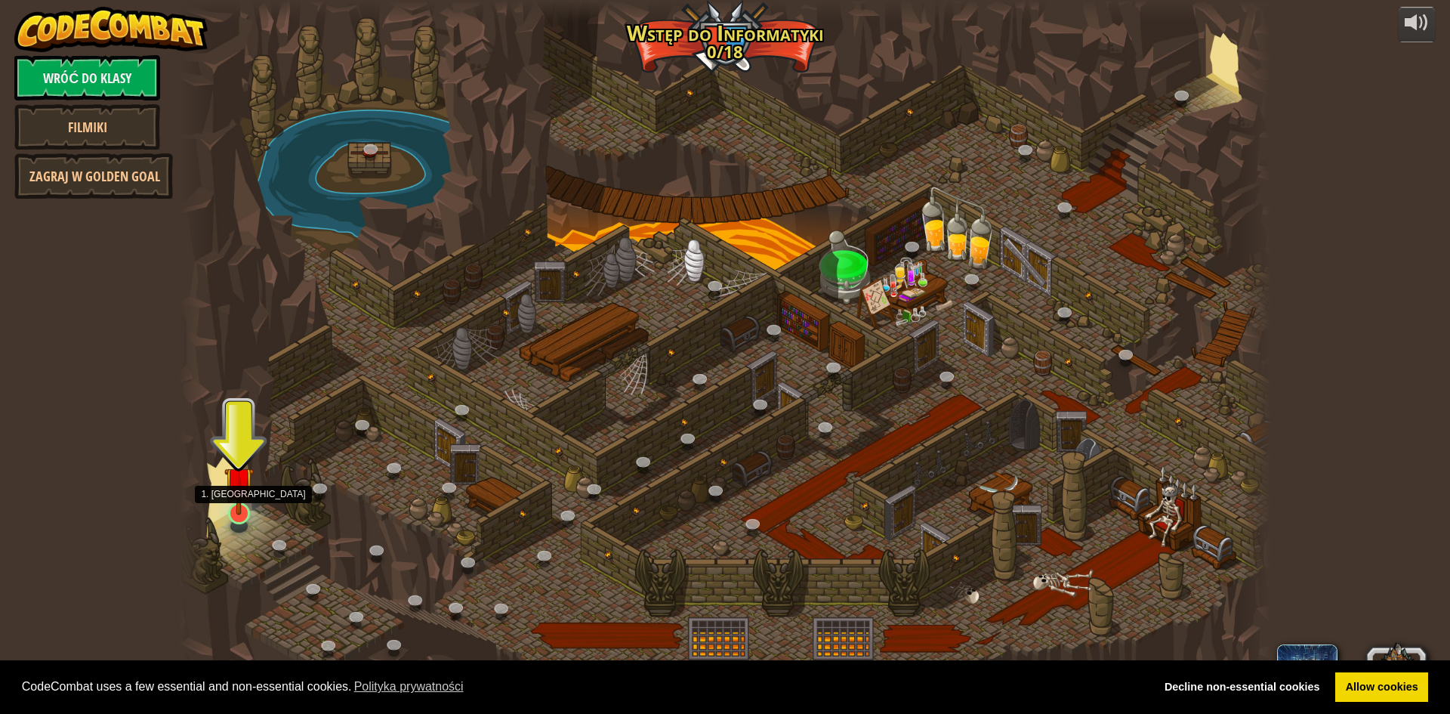
click at [237, 510] on img at bounding box center [238, 481] width 29 height 67
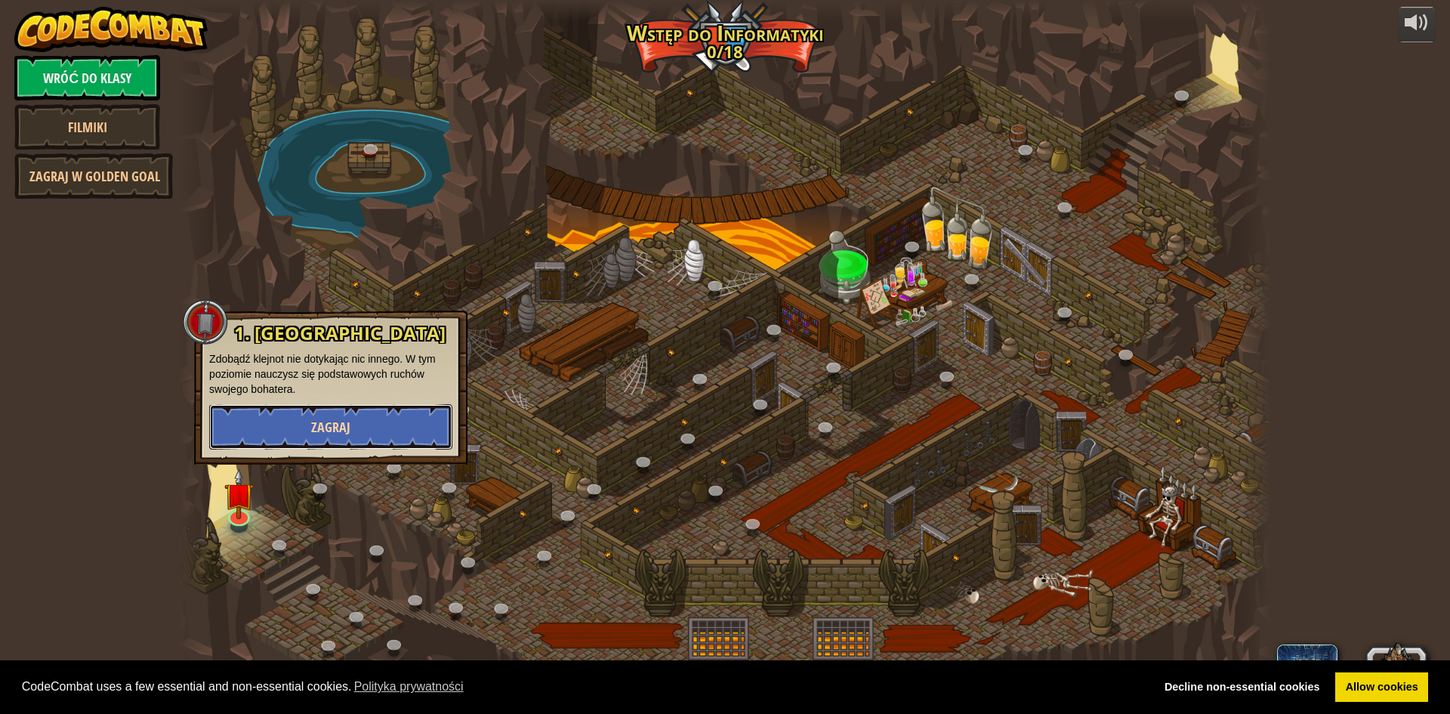
click at [317, 420] on span "Zagraj" at bounding box center [330, 427] width 39 height 19
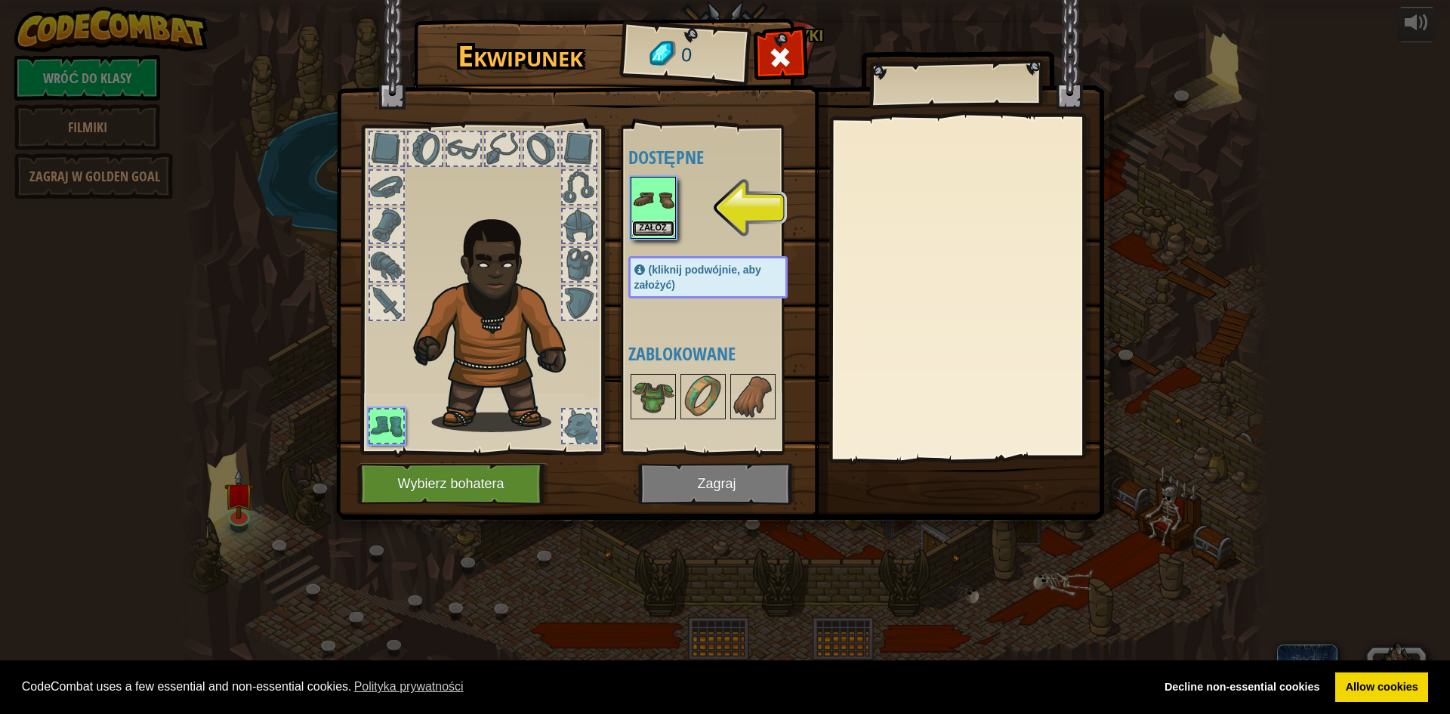
click at [668, 221] on button "Załóż" at bounding box center [653, 229] width 42 height 16
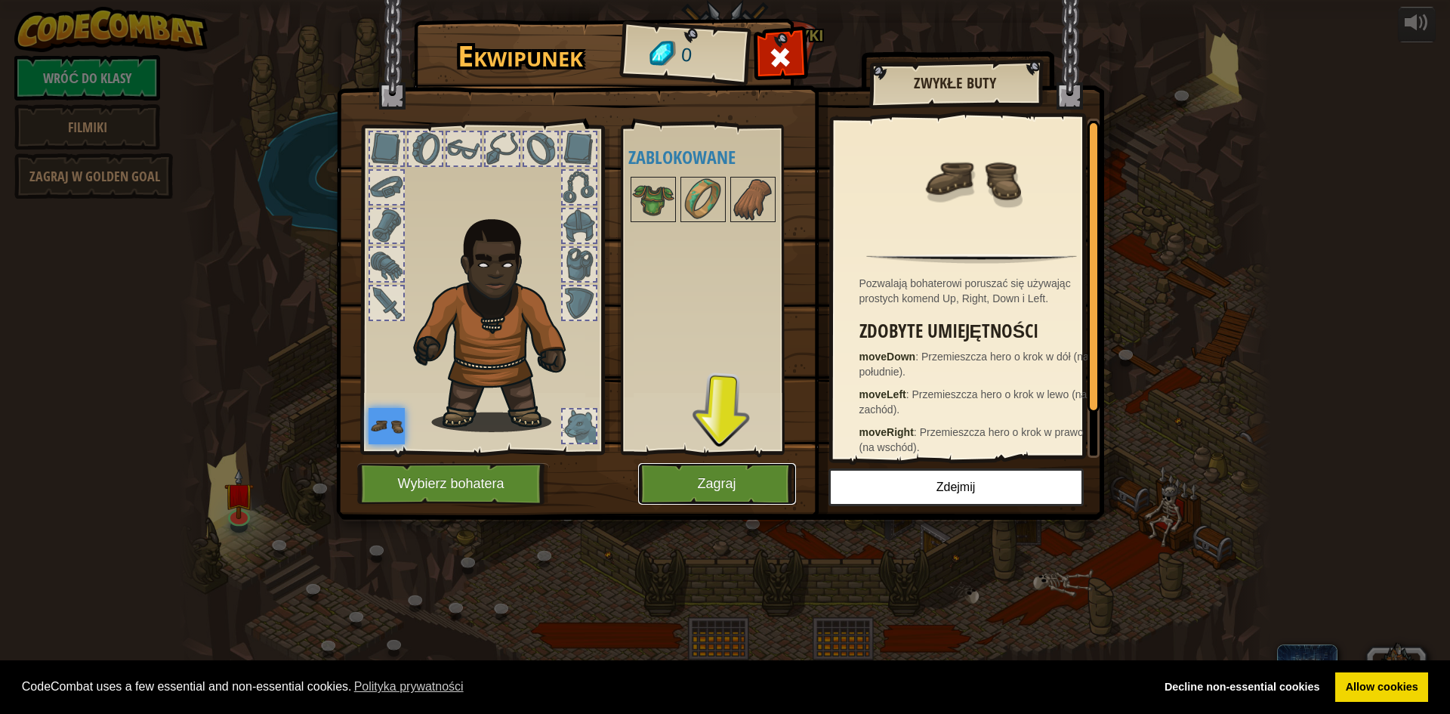
click at [755, 466] on button "Zagraj" at bounding box center [717, 484] width 158 height 42
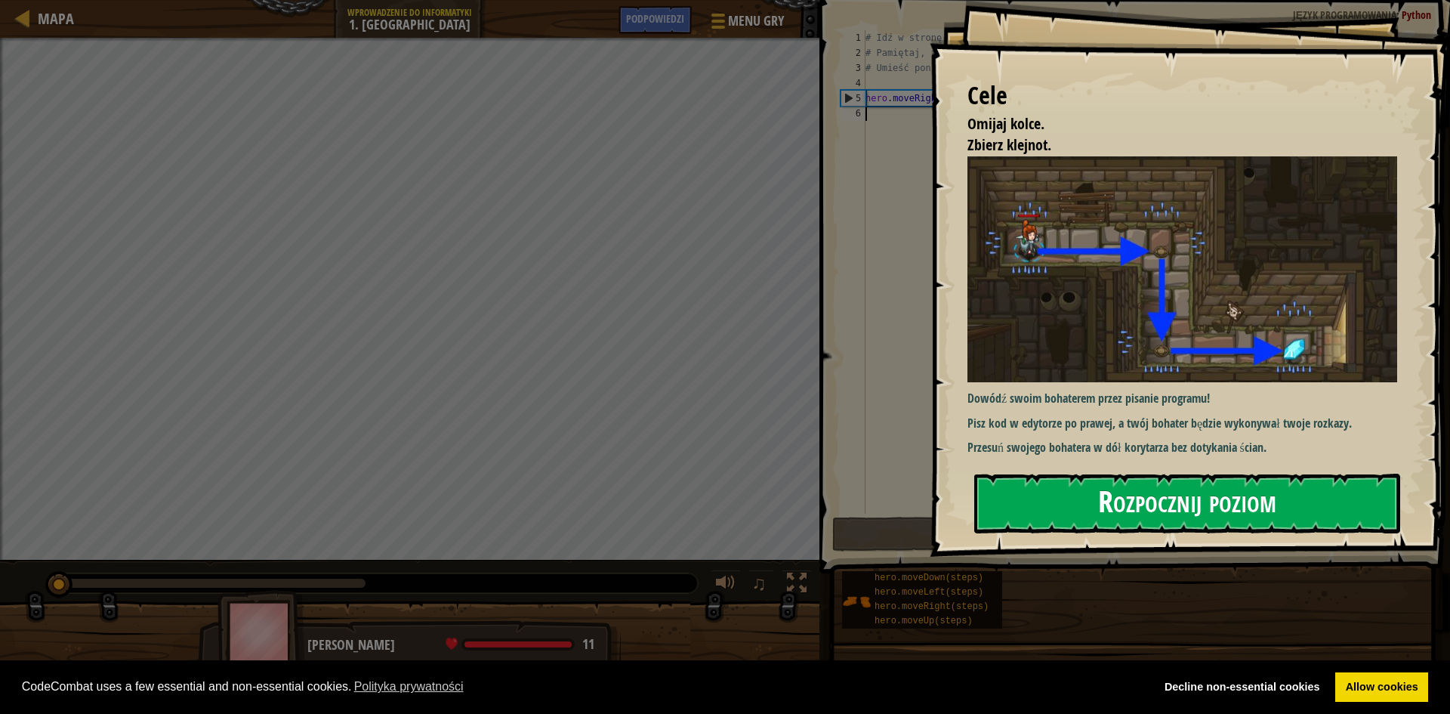
click at [1195, 509] on button "Rozpocznij poziom" at bounding box center [1187, 504] width 426 height 60
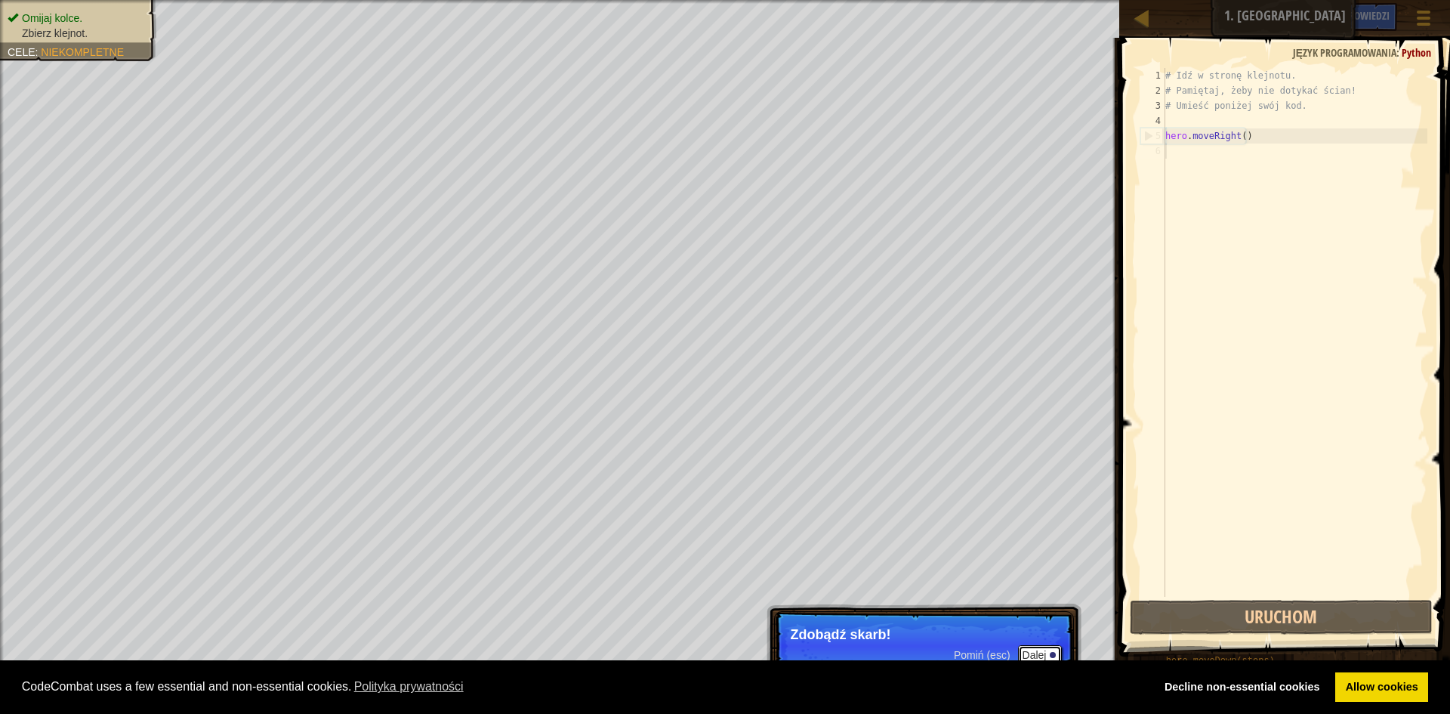
click at [1029, 652] on button "Dalej" at bounding box center [1040, 655] width 45 height 20
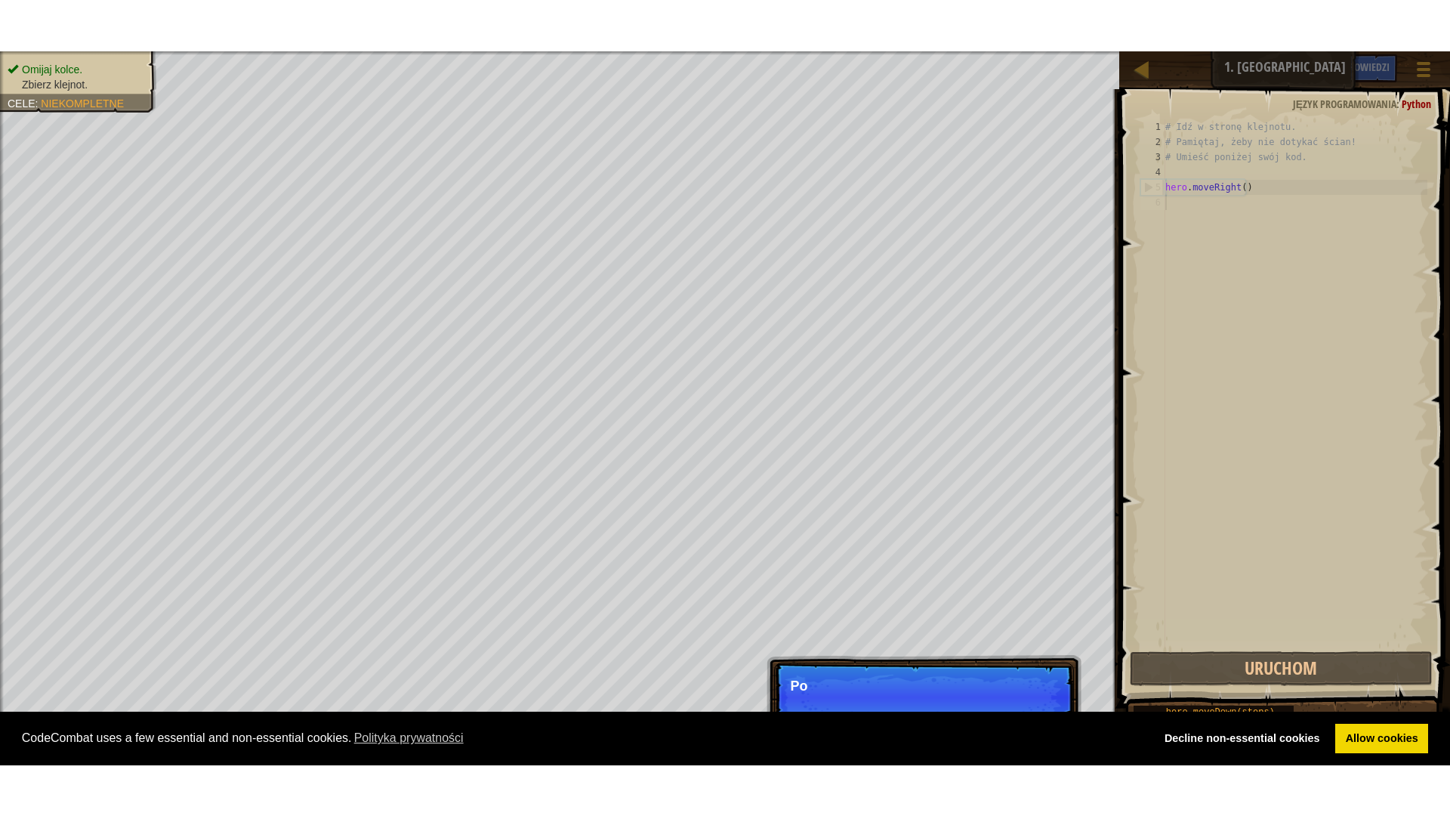
scroll to position [7, 0]
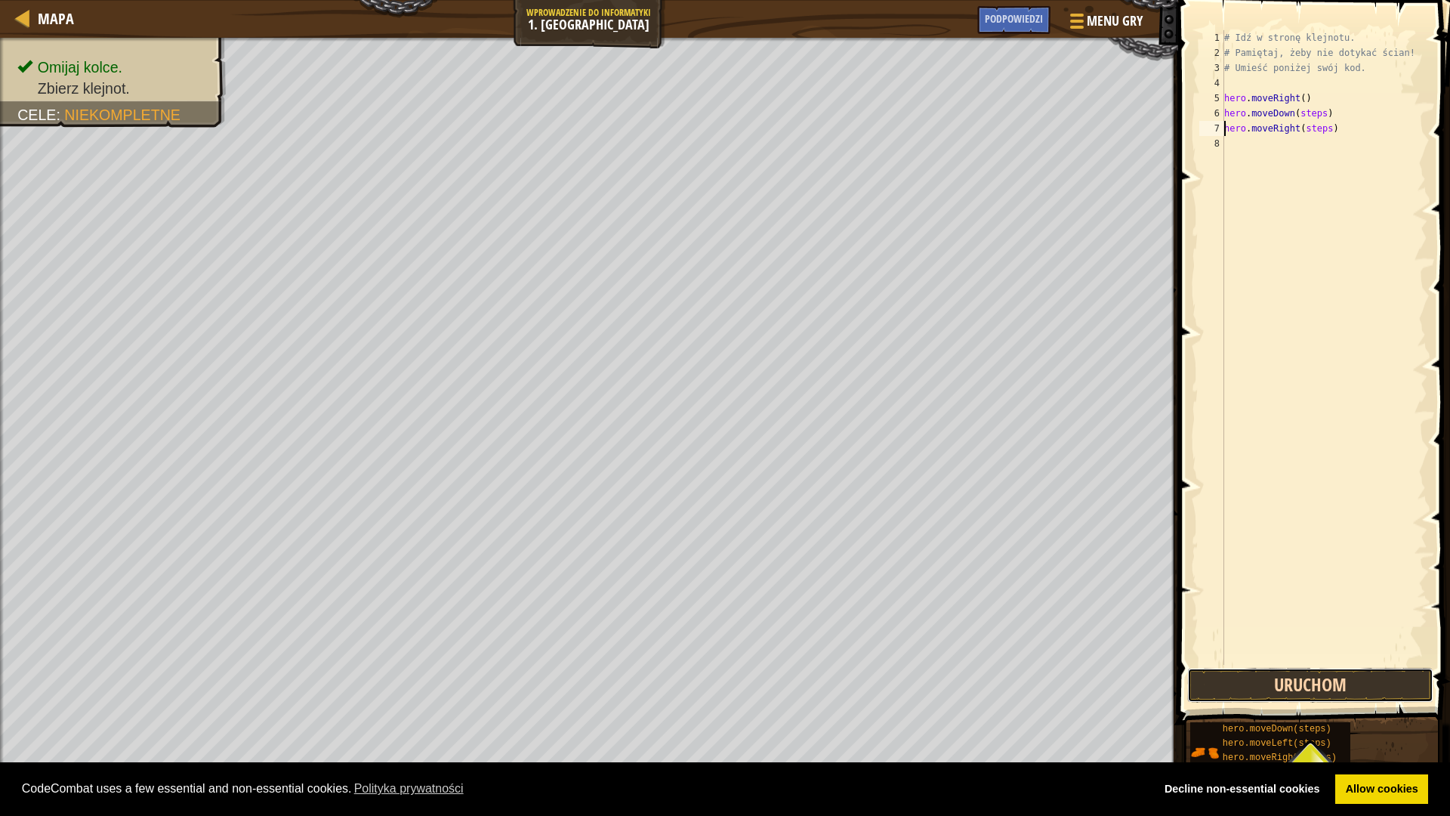
click at [1305, 684] on button "Uruchom" at bounding box center [1310, 685] width 246 height 35
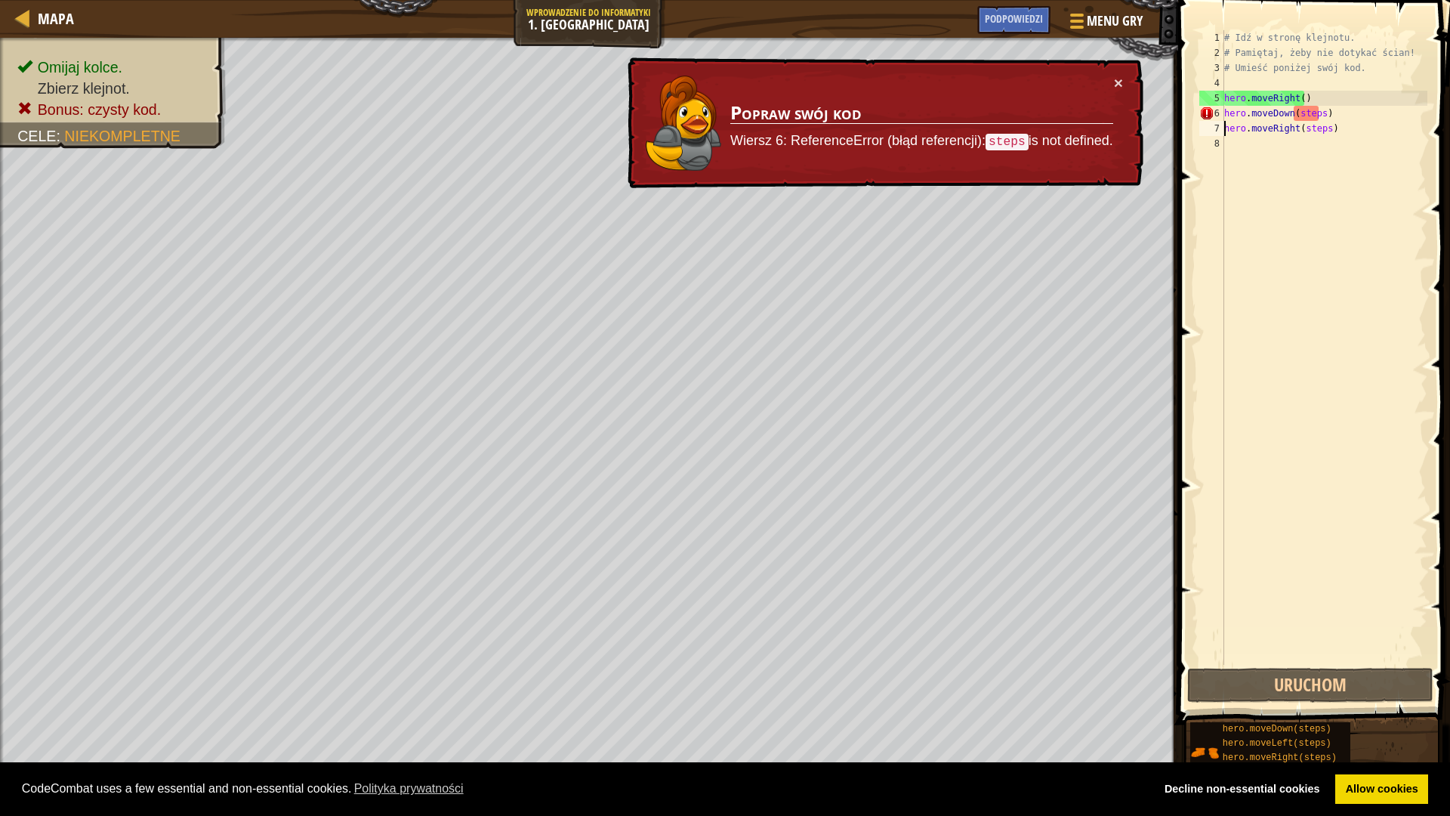
click at [1319, 116] on div "# Idź w stronę klejnotu. # Pamiętaj, żeby nie dotykać ścian! # Umieść poniżej s…" at bounding box center [1324, 362] width 206 height 665
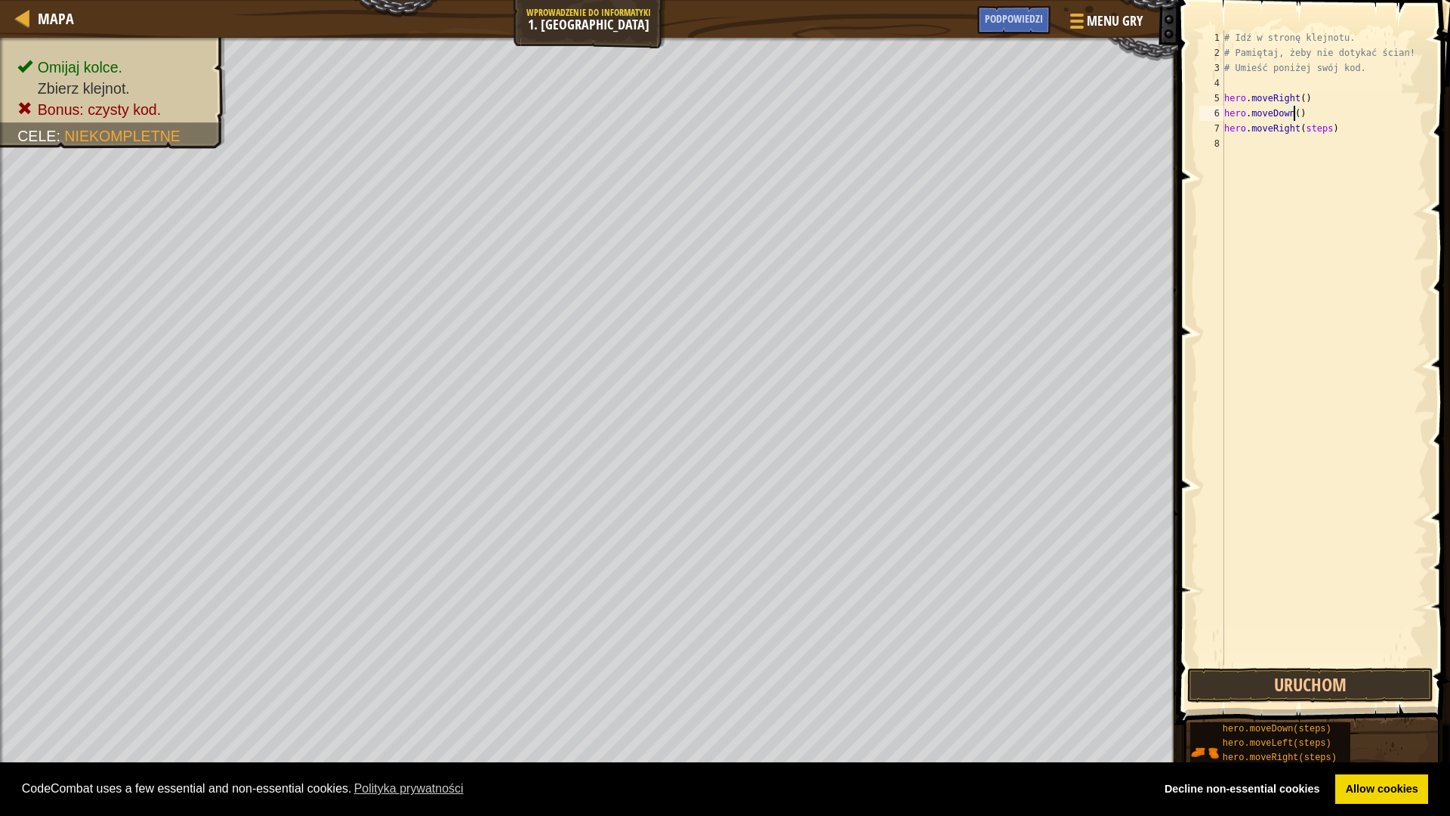
click at [1323, 130] on div "# Idź w stronę klejnotu. # Pamiętaj, żeby nie dotykać ścian! # Umieść poniżej s…" at bounding box center [1324, 362] width 206 height 665
type textarea "hero.moveRight()"
click at [1331, 684] on button "Uruchom" at bounding box center [1310, 685] width 246 height 35
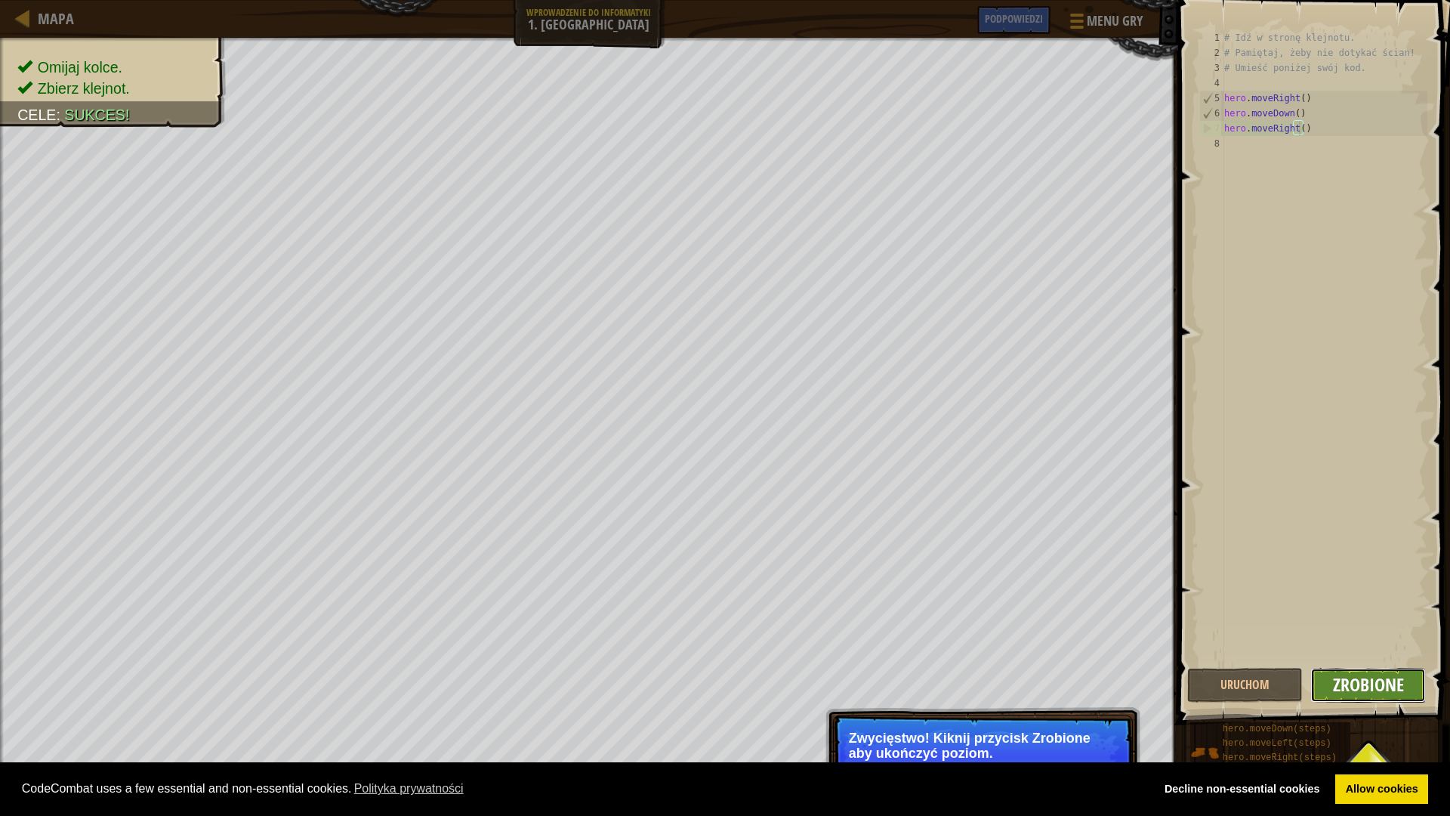
click at [1397, 684] on span "Zrobione" at bounding box center [1368, 684] width 71 height 24
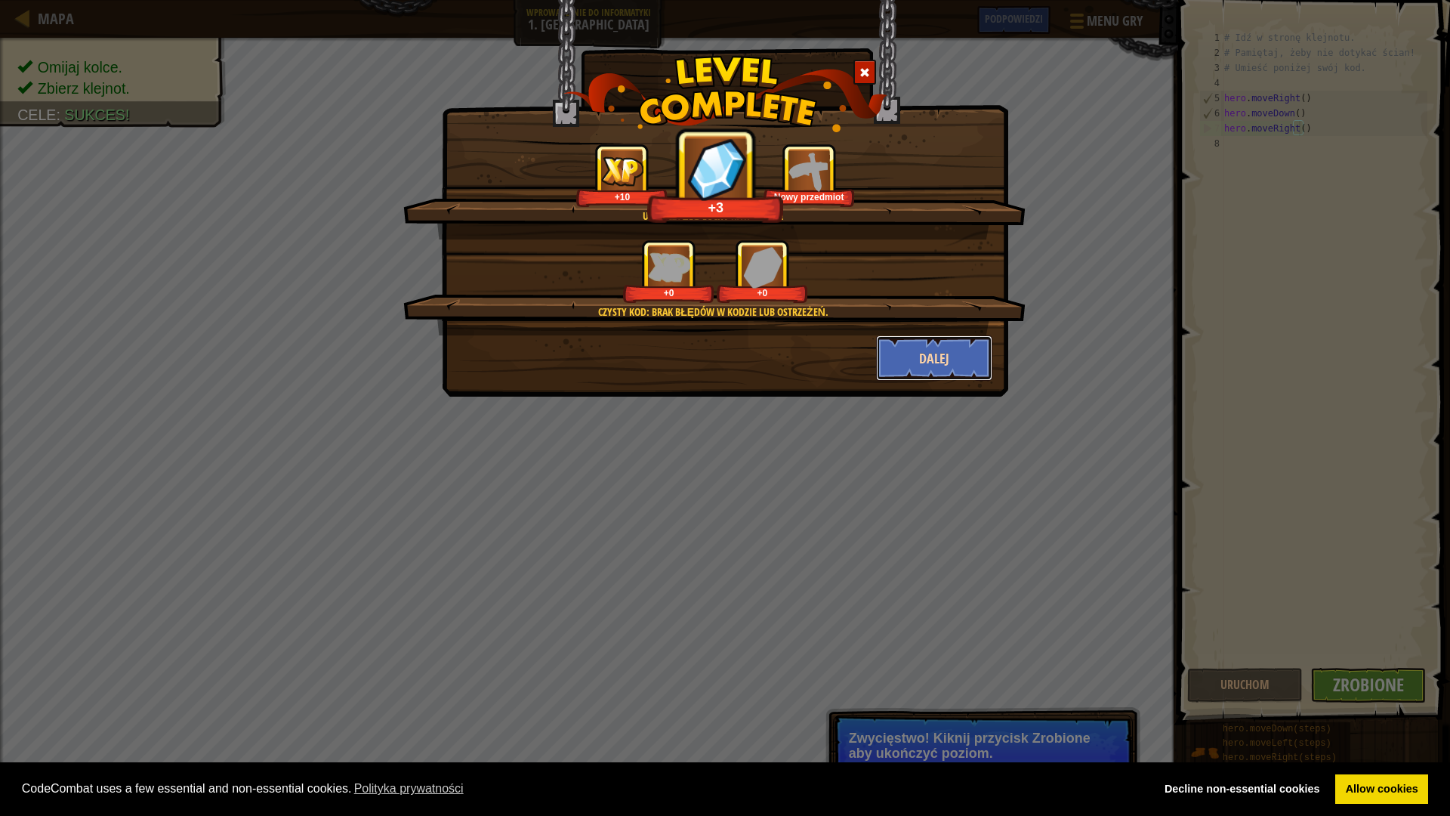
click at [948, 360] on button "Dalej" at bounding box center [934, 357] width 117 height 45
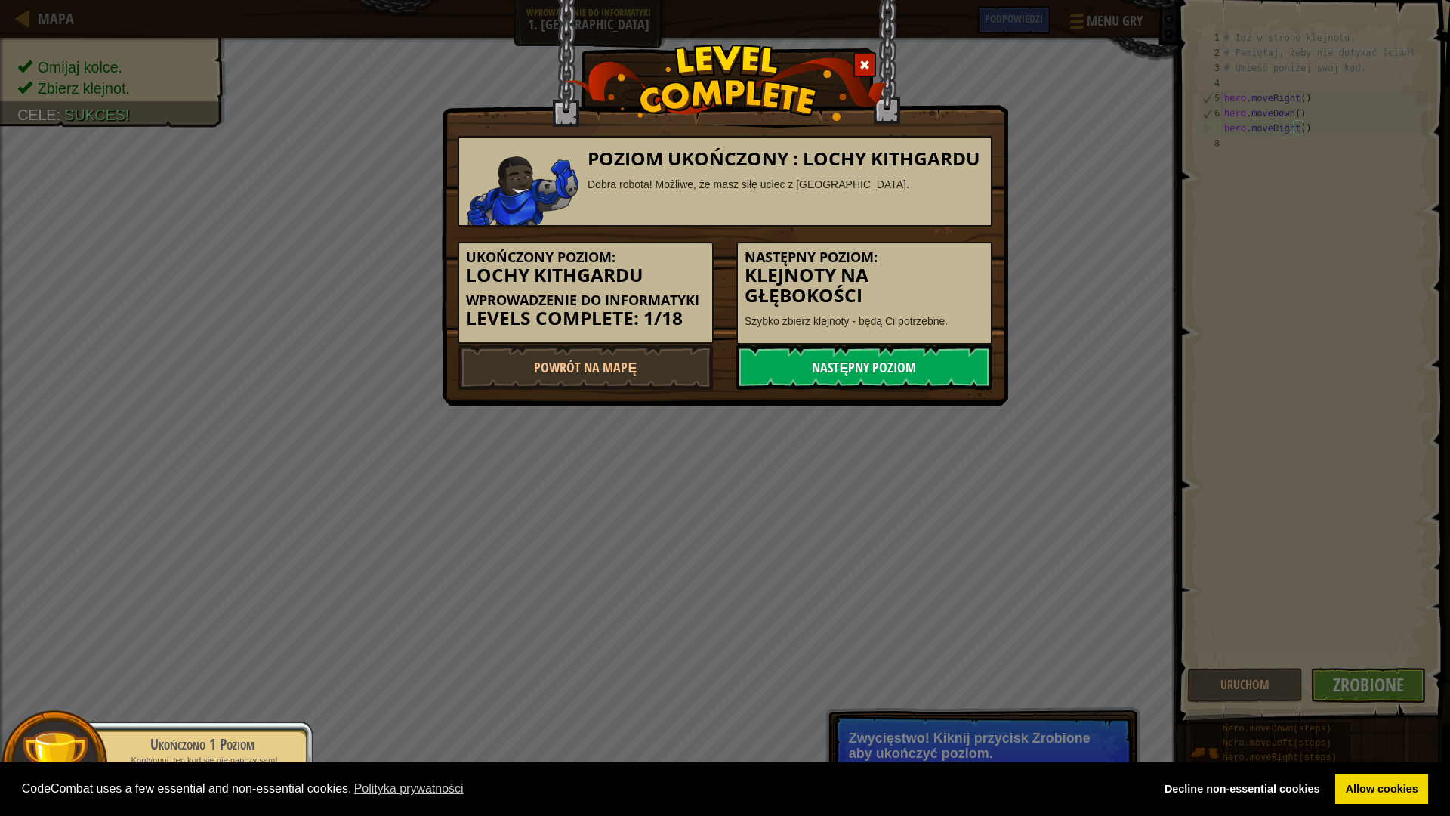
click at [825, 366] on link "Następny poziom" at bounding box center [864, 366] width 256 height 45
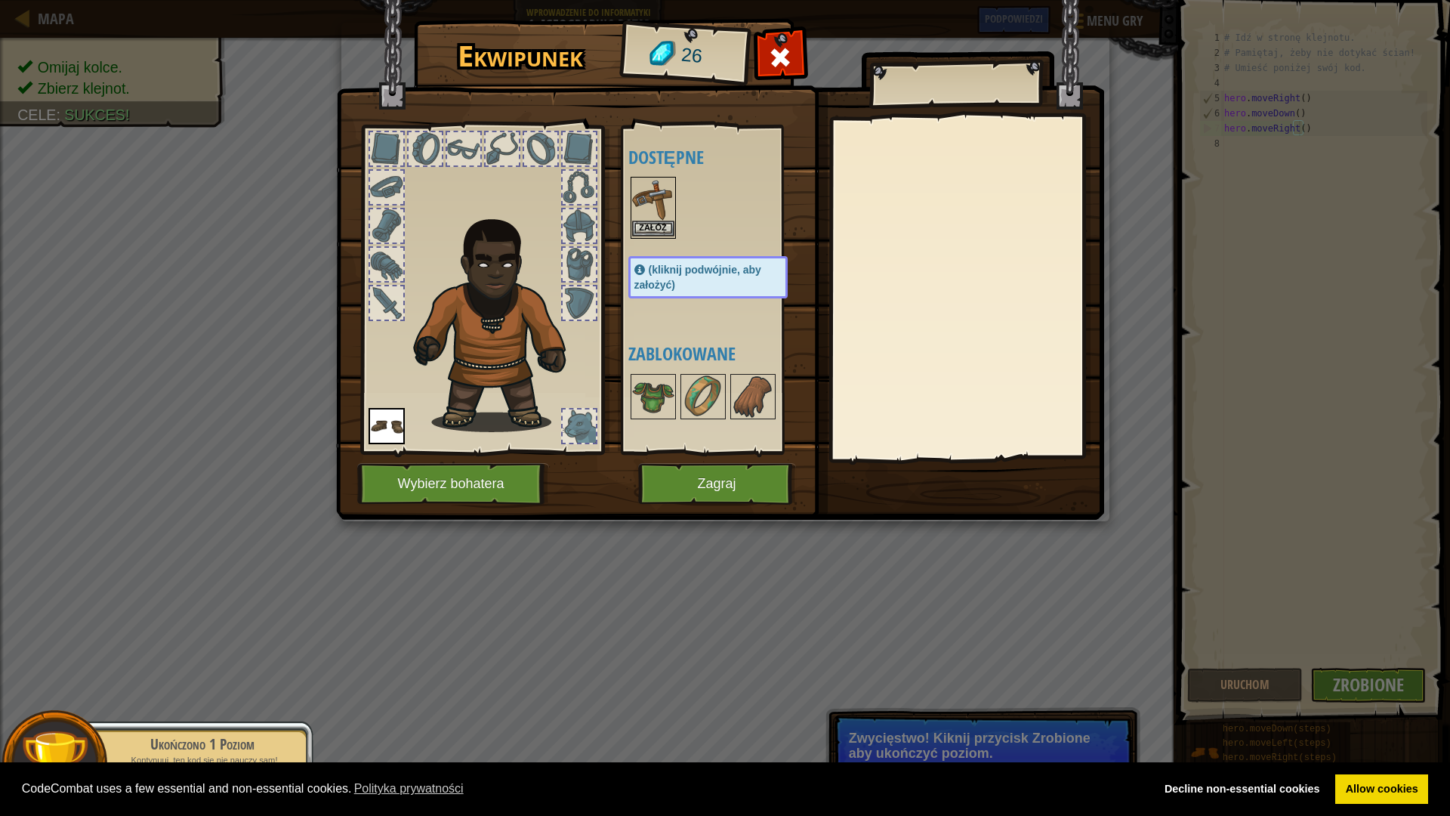
click at [656, 219] on img at bounding box center [653, 199] width 42 height 42
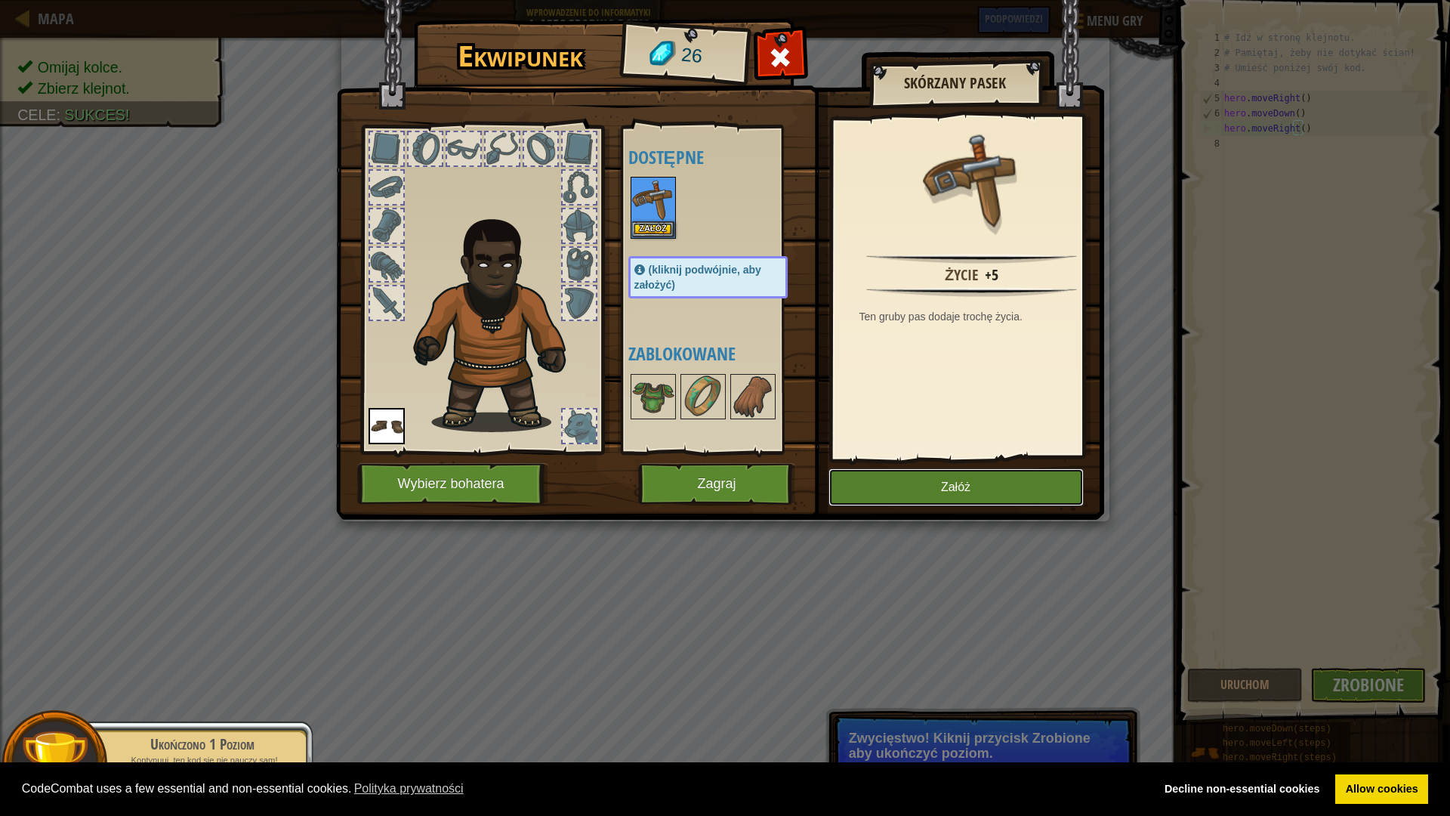
click at [947, 479] on button "Załóż" at bounding box center [956, 487] width 255 height 38
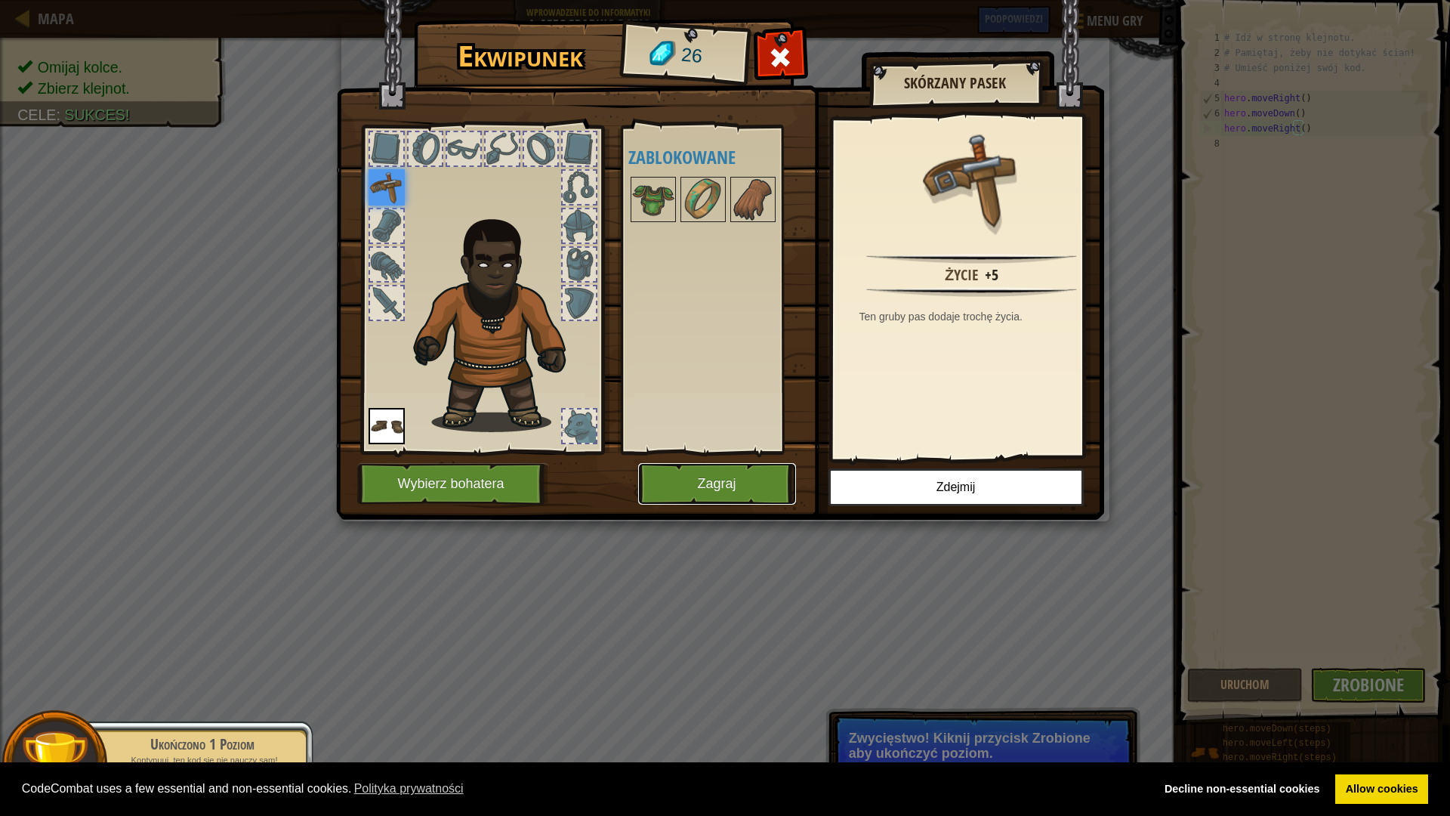
click at [732, 480] on button "Zagraj" at bounding box center [717, 484] width 158 height 42
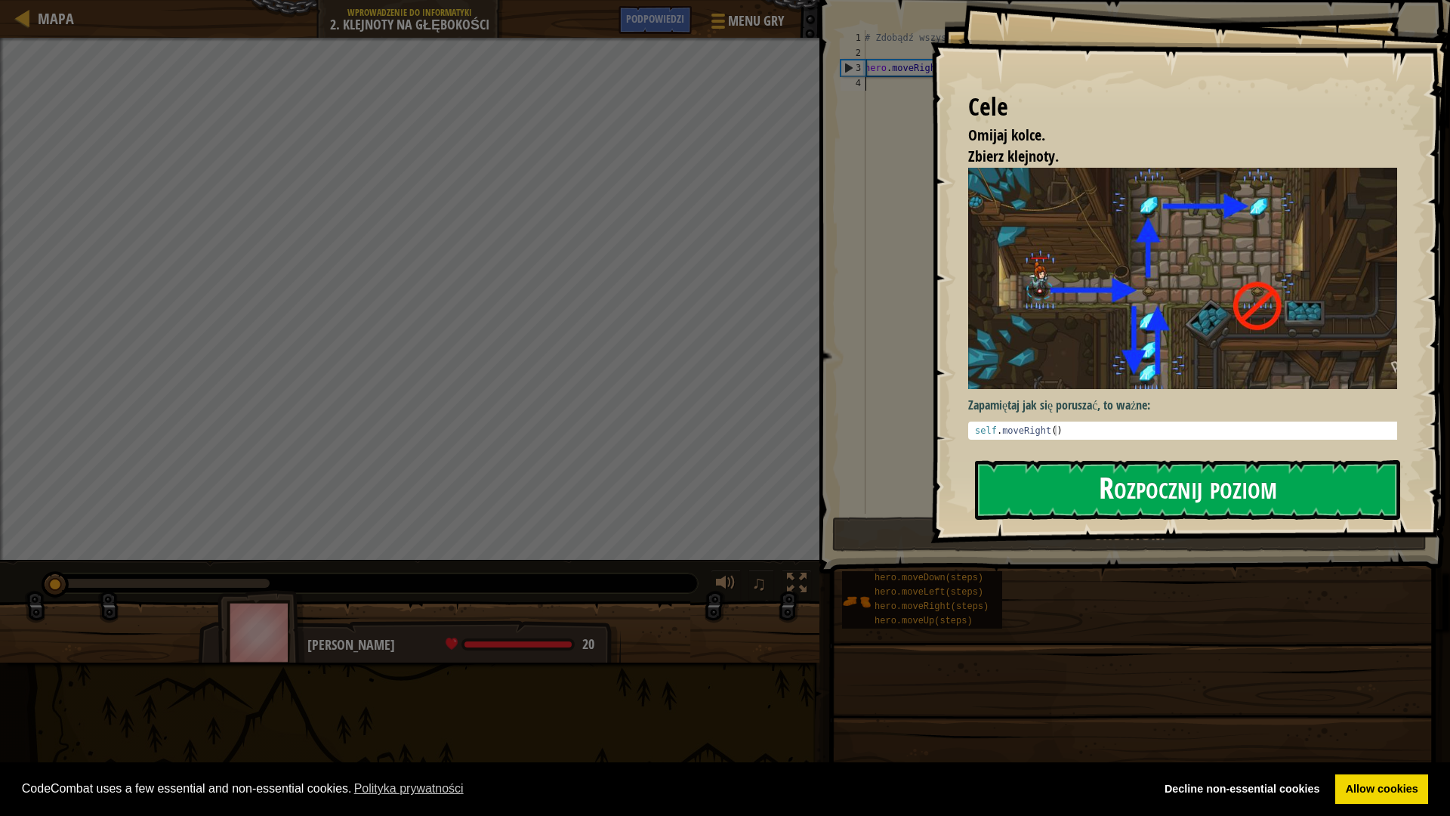
click at [1104, 475] on button "Rozpocznij poziom" at bounding box center [1187, 490] width 425 height 60
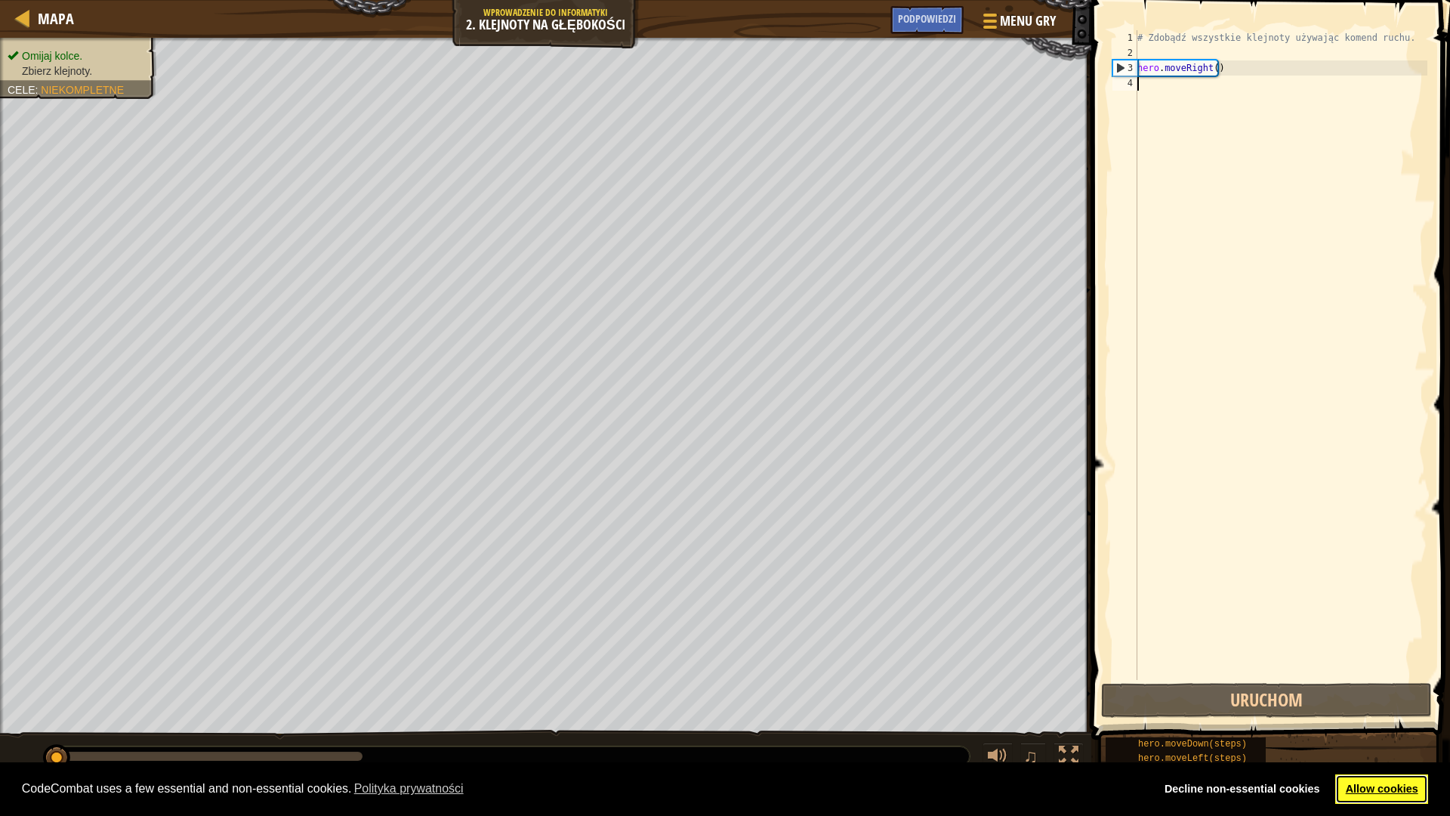
click at [1390, 713] on link "Allow cookies" at bounding box center [1381, 789] width 93 height 30
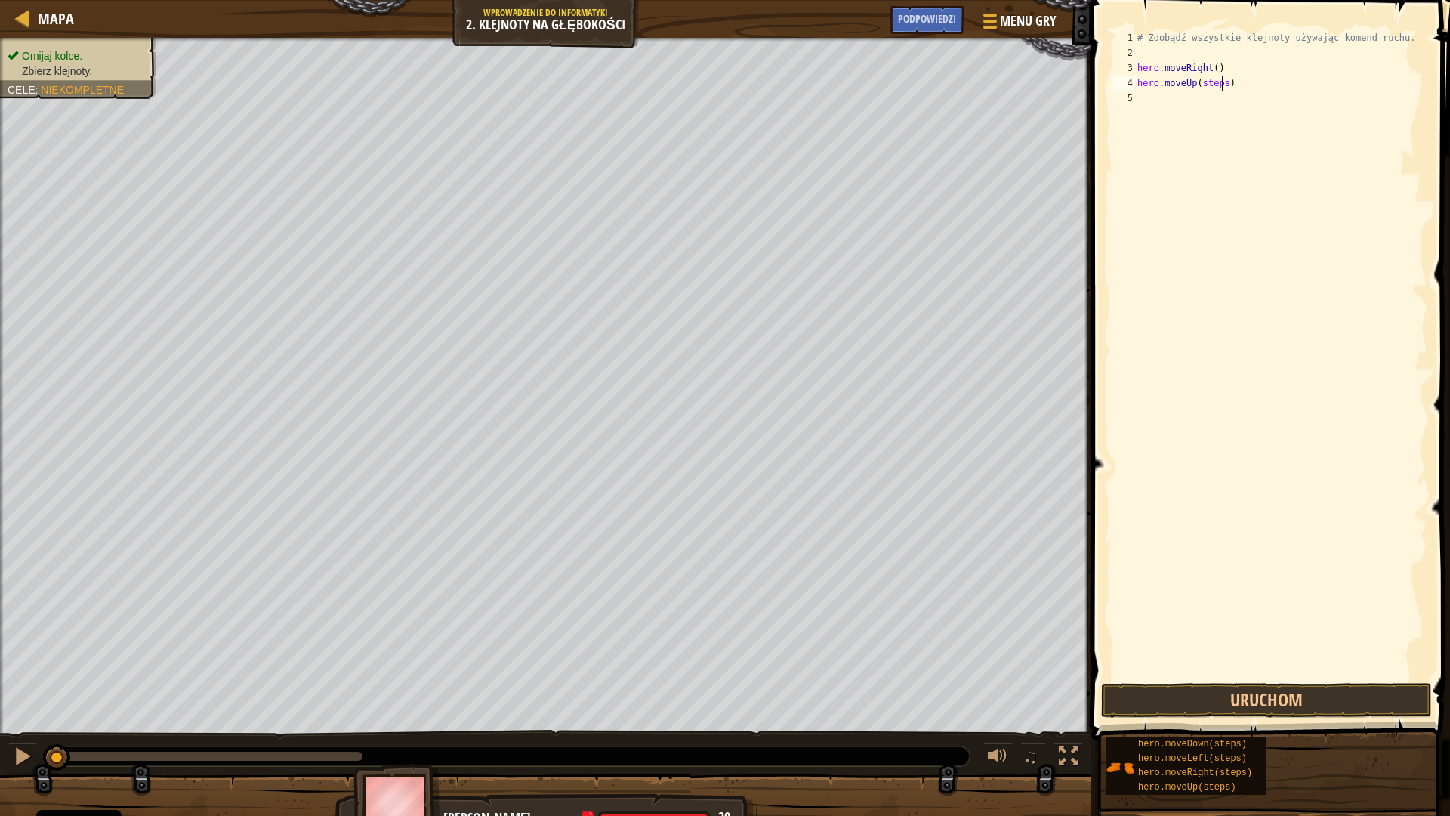
click at [1222, 85] on div "# Zdobądź wszystkie klejnoty używając komend ruchu. hero . moveRight ( ) hero .…" at bounding box center [1280, 370] width 293 height 680
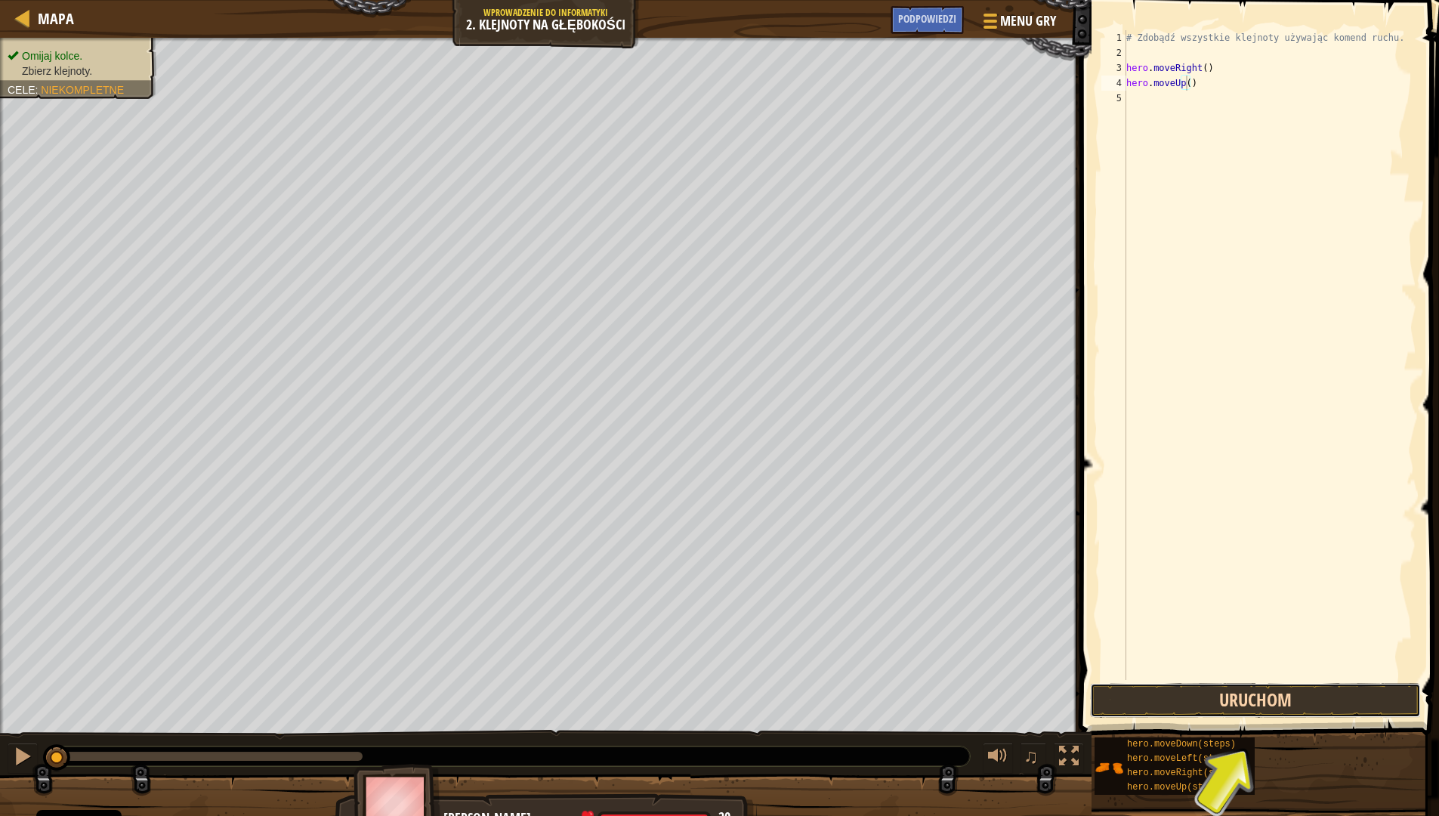
click at [1244, 707] on button "Uruchom" at bounding box center [1255, 700] width 331 height 35
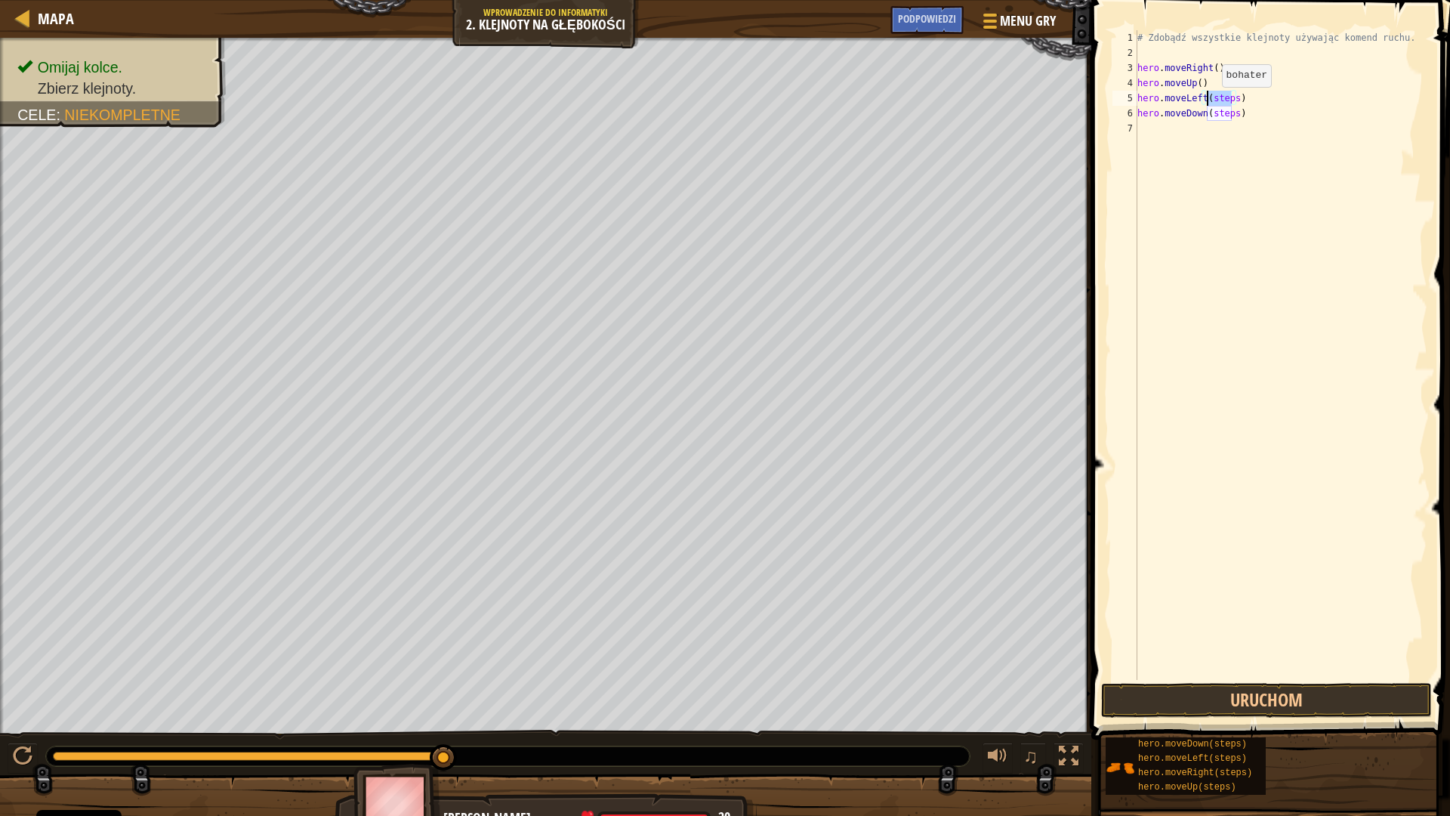
drag, startPoint x: 1227, startPoint y: 97, endPoint x: 1209, endPoint y: 102, distance: 18.0
click at [1209, 102] on div "# Zdobądź wszystkie klejnoty używając komend ruchu. hero . moveRight ( ) hero .…" at bounding box center [1280, 370] width 293 height 680
click at [1228, 119] on div "# Zdobądź wszystkie klejnoty używając komend ruchu. hero . moveRight ( ) hero .…" at bounding box center [1280, 370] width 293 height 680
click at [1224, 117] on div "# Zdobądź wszystkie klejnoty używając komend ruchu. hero . moveRight ( ) hero .…" at bounding box center [1280, 370] width 293 height 680
drag, startPoint x: 1231, startPoint y: 96, endPoint x: 1208, endPoint y: 97, distance: 22.7
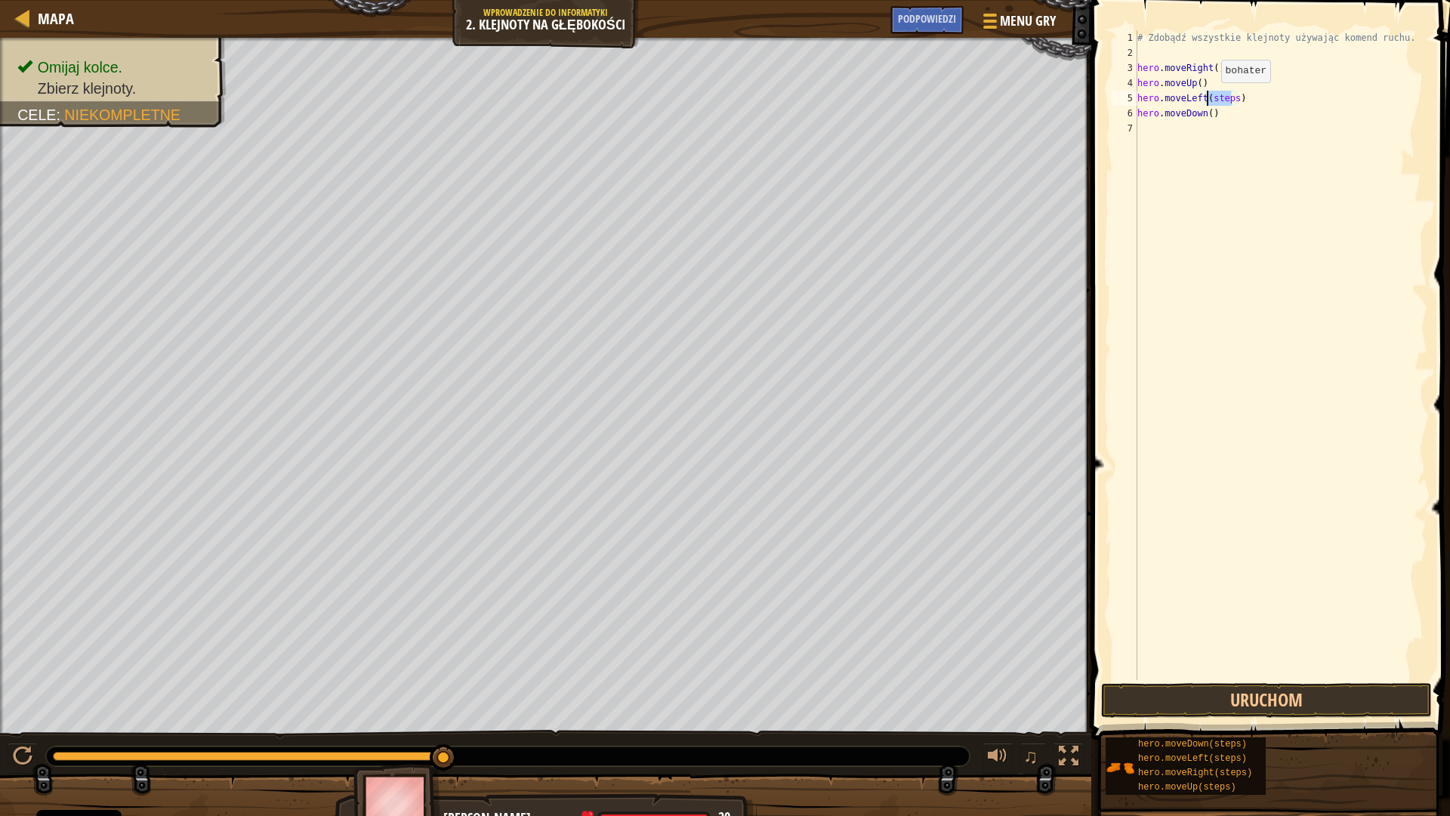
click at [1208, 97] on div "# Zdobądź wszystkie klejnoty używając komend ruchu. hero . moveRight ( ) hero .…" at bounding box center [1280, 370] width 293 height 680
type textarea "hero.moveLeft()"
click at [1294, 694] on button "Uruchom" at bounding box center [1266, 700] width 331 height 35
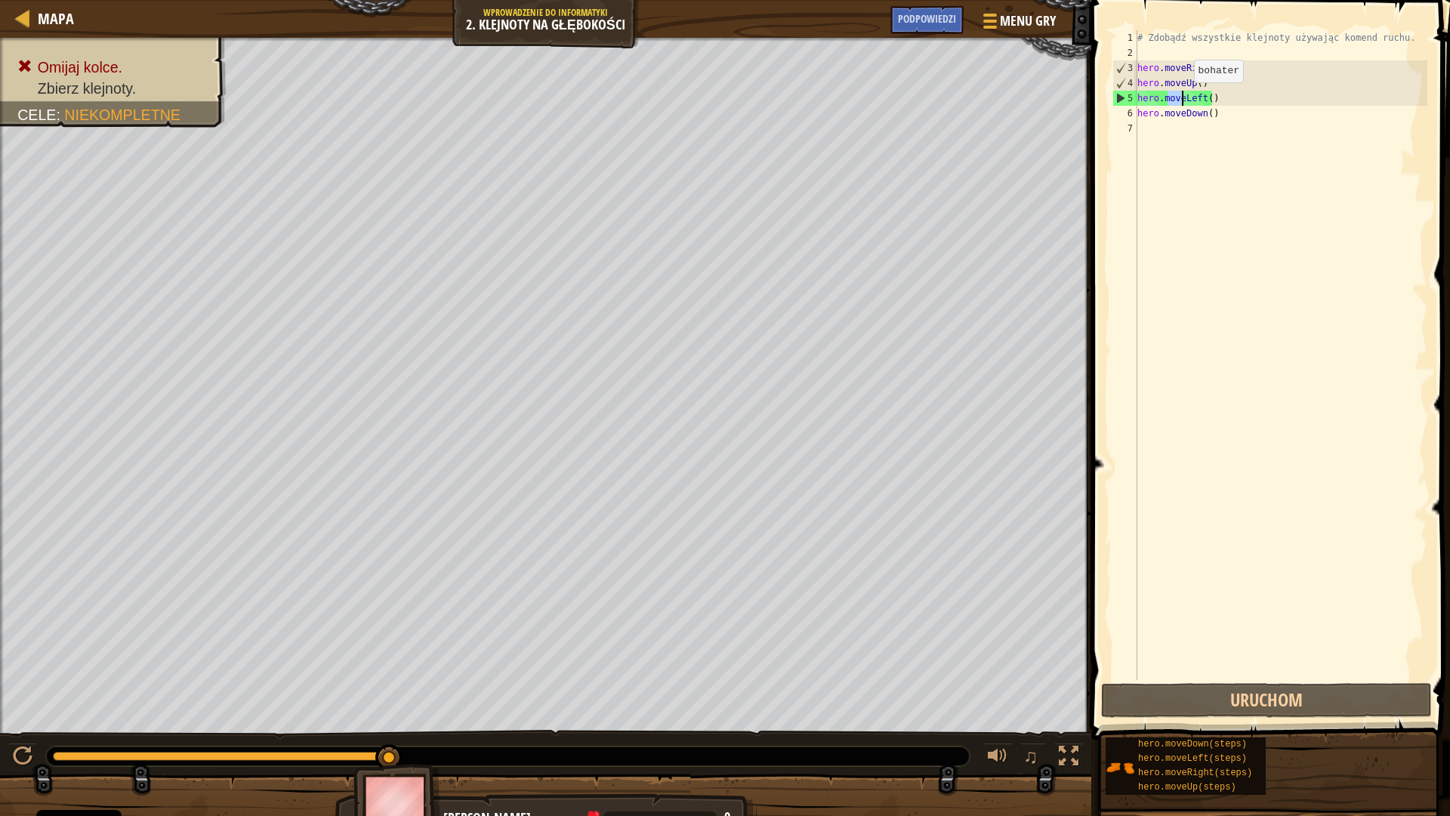
drag, startPoint x: 1167, startPoint y: 96, endPoint x: 1184, endPoint y: 97, distance: 17.4
click at [1184, 97] on div "# Zdobądź wszystkie klejnoty używając komend ruchu. hero . moveRight ( ) hero .…" at bounding box center [1280, 370] width 293 height 680
drag, startPoint x: 1228, startPoint y: 97, endPoint x: 1134, endPoint y: 100, distance: 94.5
click at [1134, 100] on div "hero.moveLeft() 1 2 3 4 5 6 7 # Zdobądź wszystkie klejnoty używając komend ruch…" at bounding box center [1269, 355] width 318 height 650
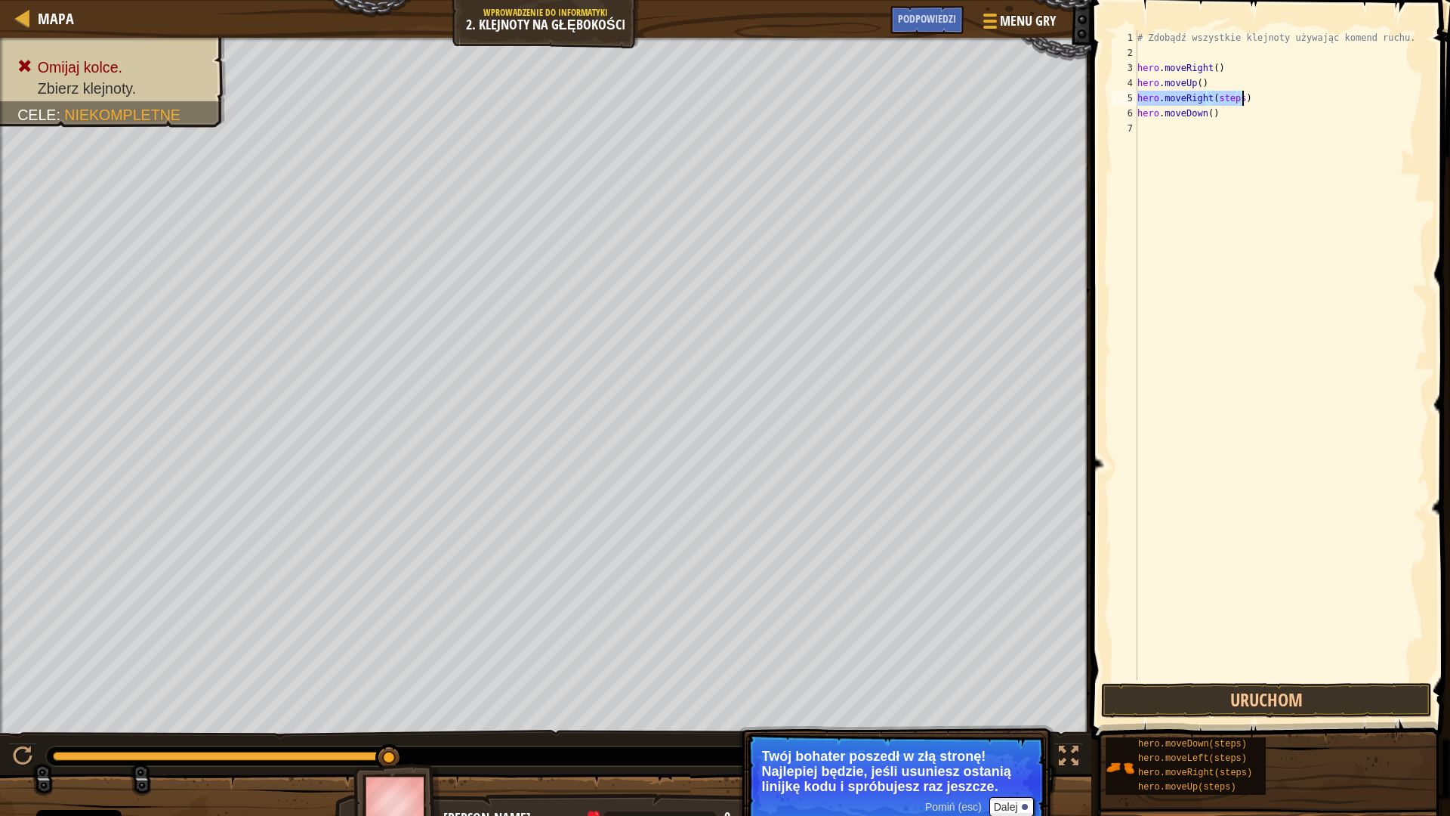
scroll to position [7, 0]
click at [1236, 97] on div "# Zdobądź wszystkie klejnoty używając komend ruchu. hero . moveRight ( ) hero .…" at bounding box center [1280, 355] width 293 height 650
click at [1239, 99] on div "# Zdobądź wszystkie klejnoty używając komend ruchu. hero . moveRight ( ) hero .…" at bounding box center [1280, 370] width 293 height 680
click at [1338, 695] on button "Uruchom" at bounding box center [1266, 700] width 331 height 35
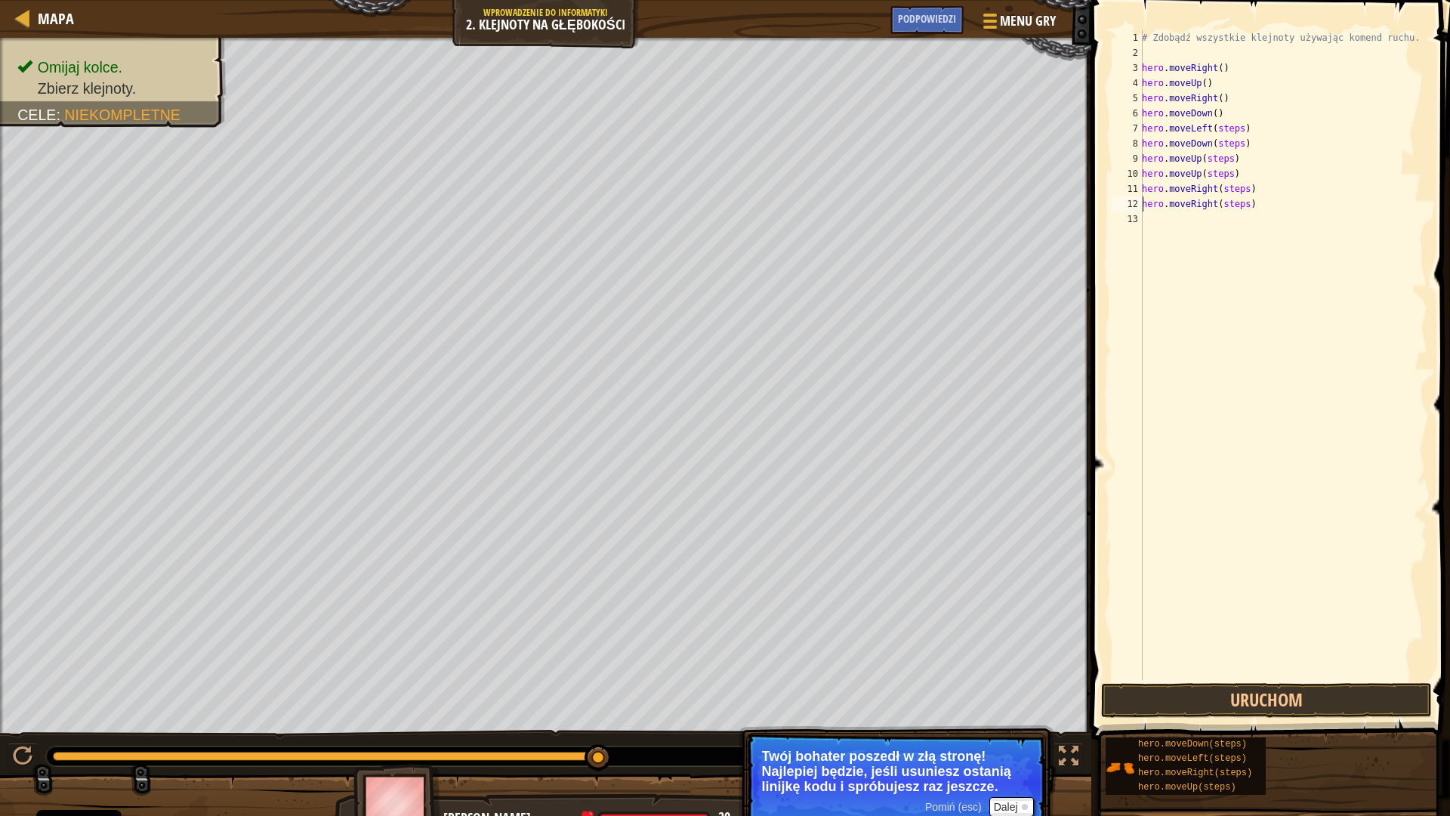
click at [1242, 203] on div "# Zdobądź wszystkie klejnoty używając komend ruchu. hero . moveRight ( ) hero .…" at bounding box center [1283, 370] width 289 height 680
click at [1242, 187] on div "# Zdobądź wszystkie klejnoty używając komend ruchu. hero . moveRight ( ) hero .…" at bounding box center [1283, 370] width 289 height 680
click at [1224, 171] on div "# Zdobądź wszystkie klejnoty używając komend ruchu. hero . moveRight ( ) hero .…" at bounding box center [1283, 370] width 289 height 680
click at [1224, 159] on div "# Zdobądź wszystkie klejnoty używając komend ruchu. hero . moveRight ( ) hero .…" at bounding box center [1283, 370] width 289 height 680
click at [1236, 146] on div "# Zdobądź wszystkie klejnoty używając komend ruchu. hero . moveRight ( ) hero .…" at bounding box center [1283, 370] width 289 height 680
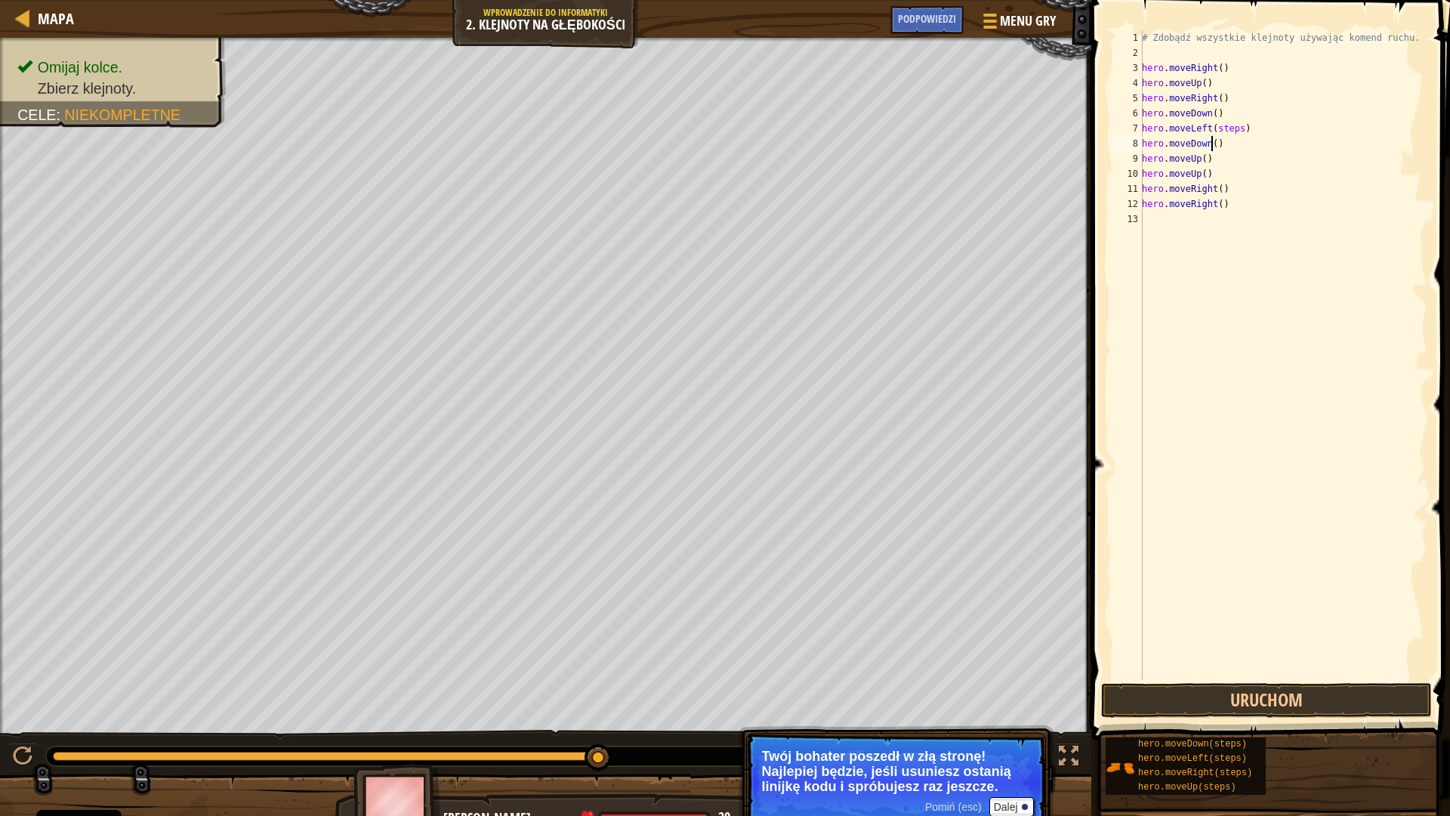
drag, startPoint x: 1238, startPoint y: 125, endPoint x: 1250, endPoint y: 122, distance: 12.3
click at [1239, 125] on div "# Zdobądź wszystkie klejnoty używając komend ruchu. hero . moveRight ( ) hero .…" at bounding box center [1283, 370] width 289 height 680
type textarea "hero.moveLeft()"
click at [1276, 696] on button "Uruchom" at bounding box center [1266, 700] width 331 height 35
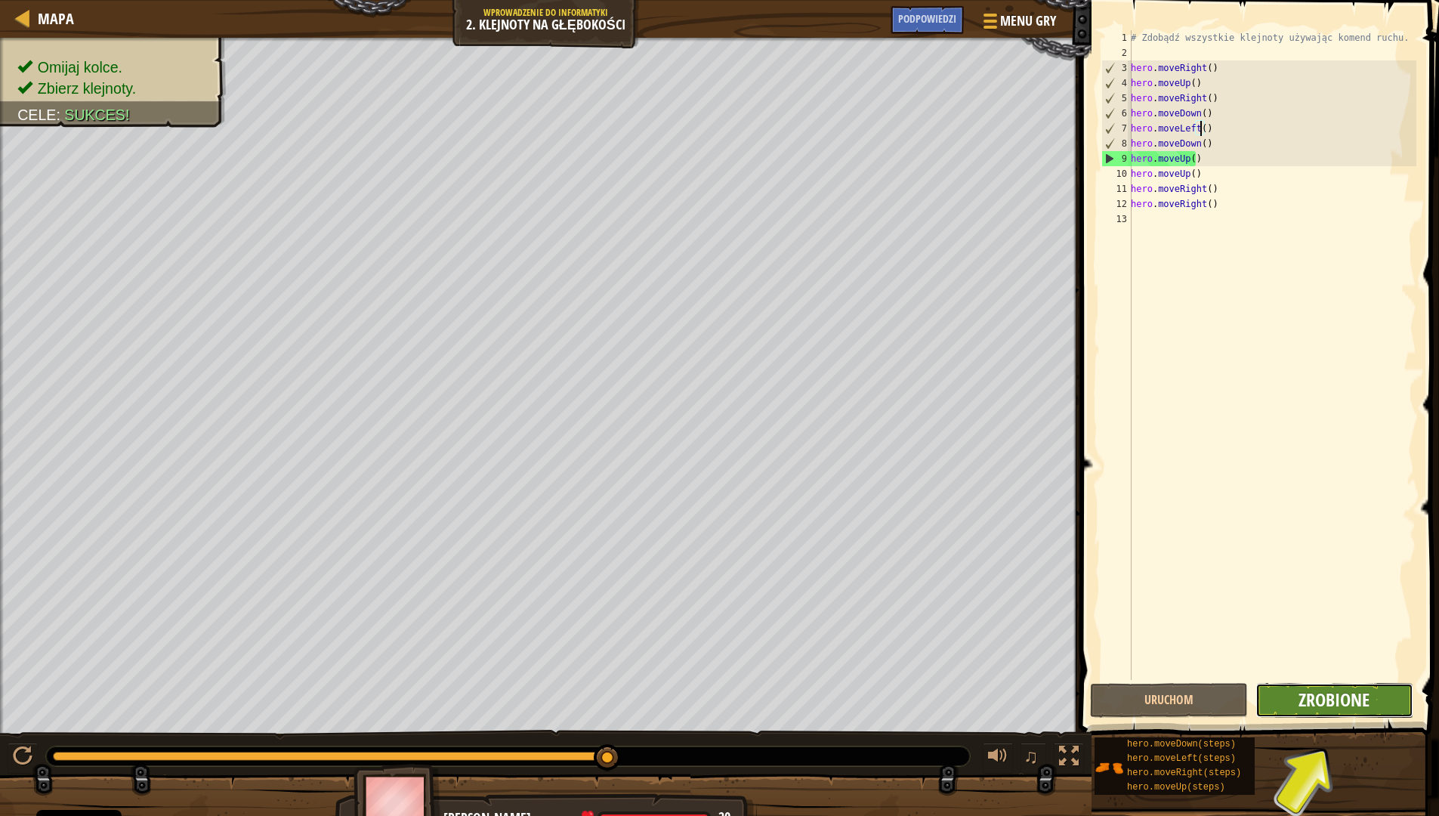
click at [1357, 693] on span "Zrobione" at bounding box center [1333, 699] width 71 height 24
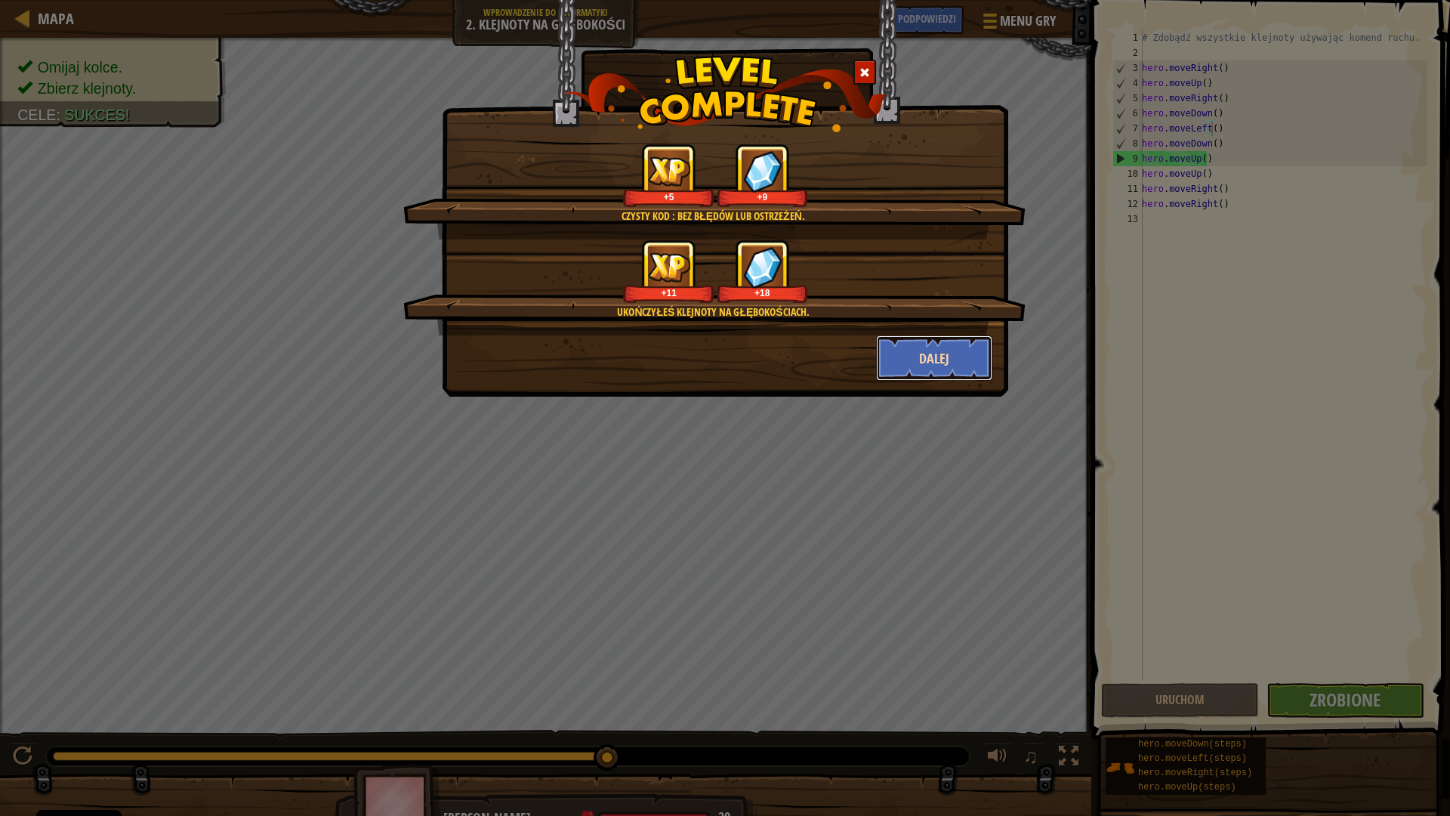
click at [946, 354] on button "Dalej" at bounding box center [934, 357] width 117 height 45
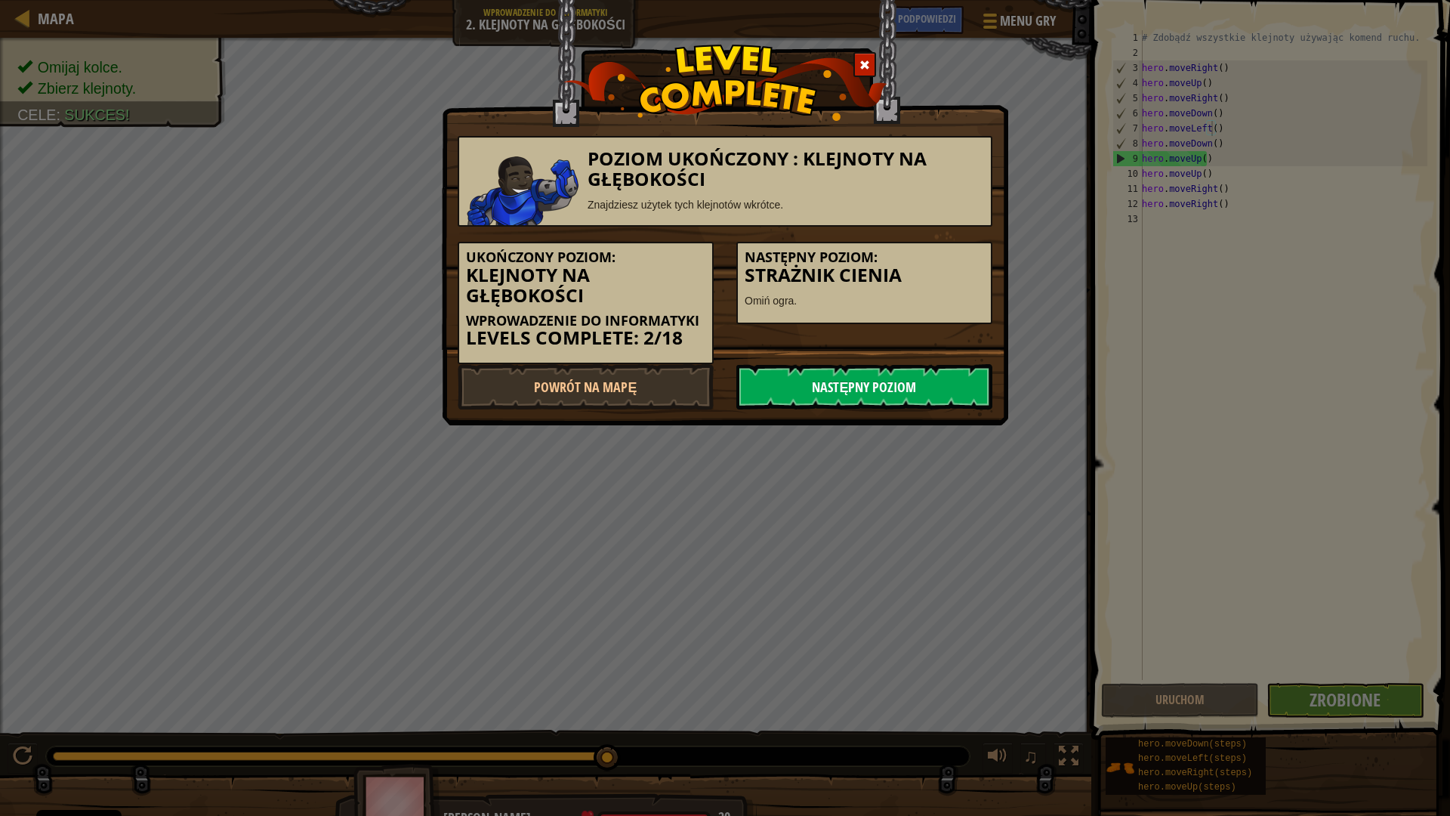
click at [924, 393] on link "Następny poziom" at bounding box center [864, 386] width 256 height 45
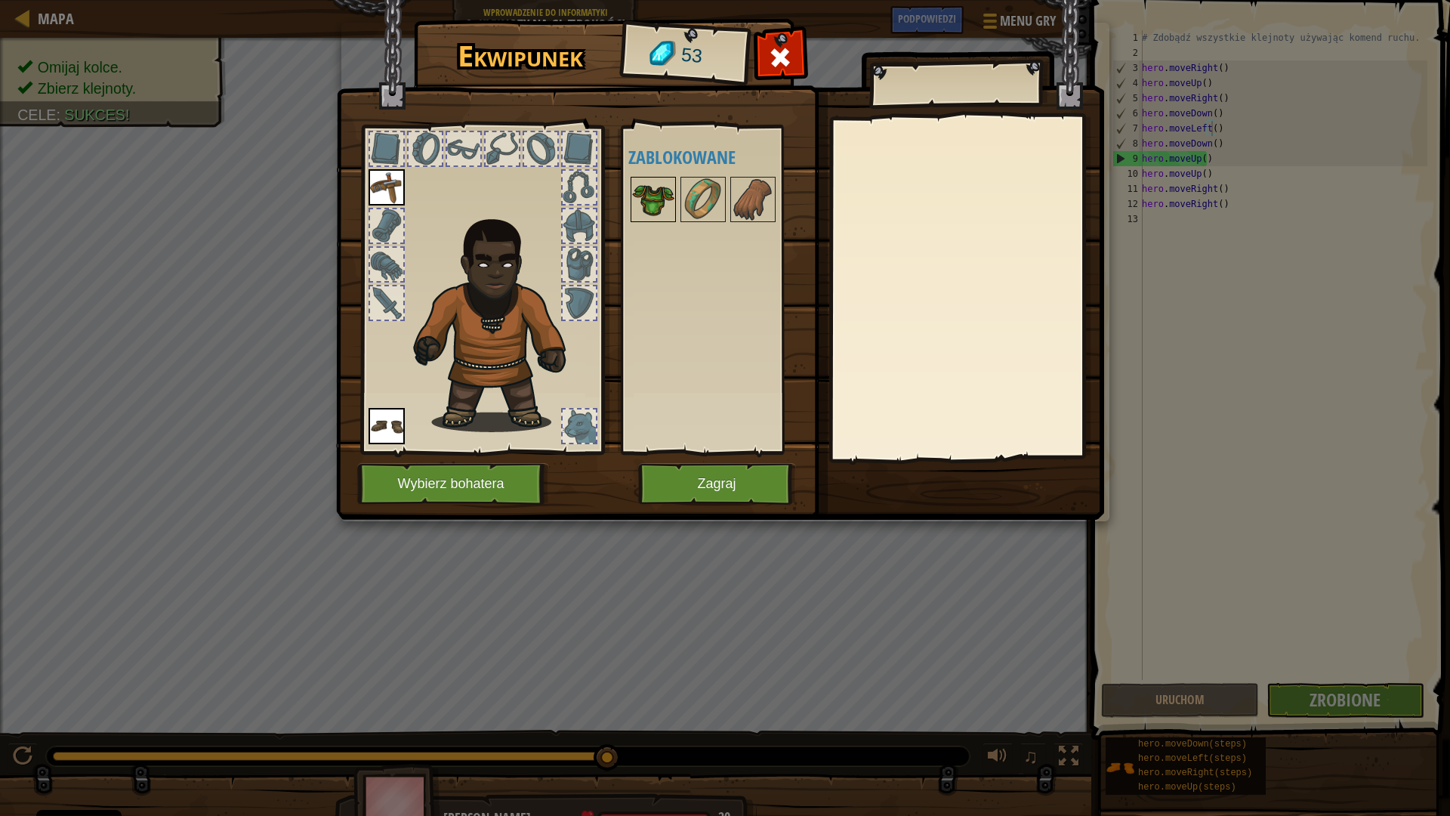
drag, startPoint x: 657, startPoint y: 197, endPoint x: 631, endPoint y: 200, distance: 25.9
click at [622, 212] on div "Dostępne Załóż [PERSON_NAME] (kliknij podwójnie, aby założyć) Zablokowane" at bounding box center [714, 289] width 185 height 329
click at [642, 196] on img at bounding box center [653, 199] width 42 height 42
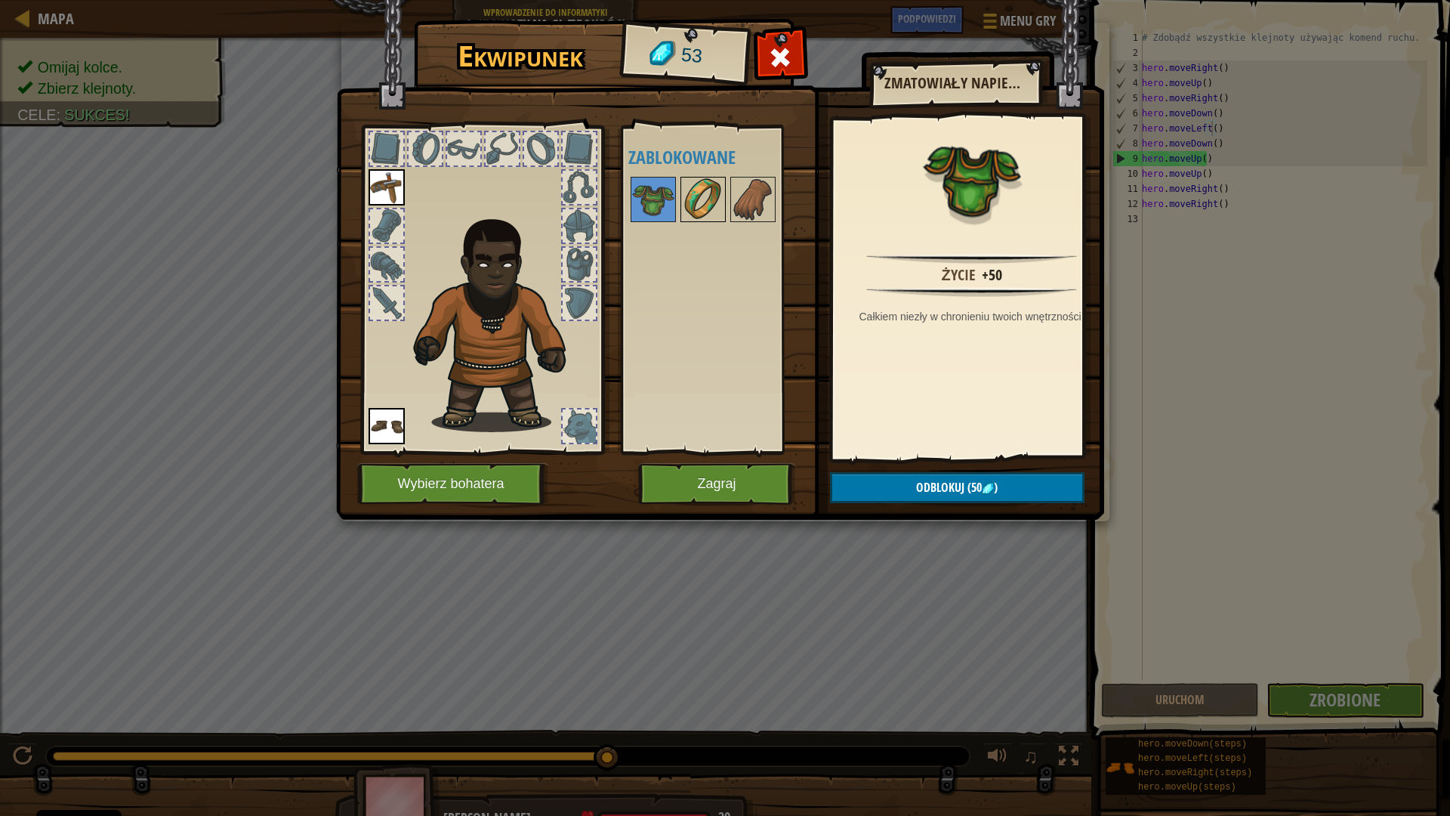
click at [697, 196] on img at bounding box center [703, 199] width 42 height 42
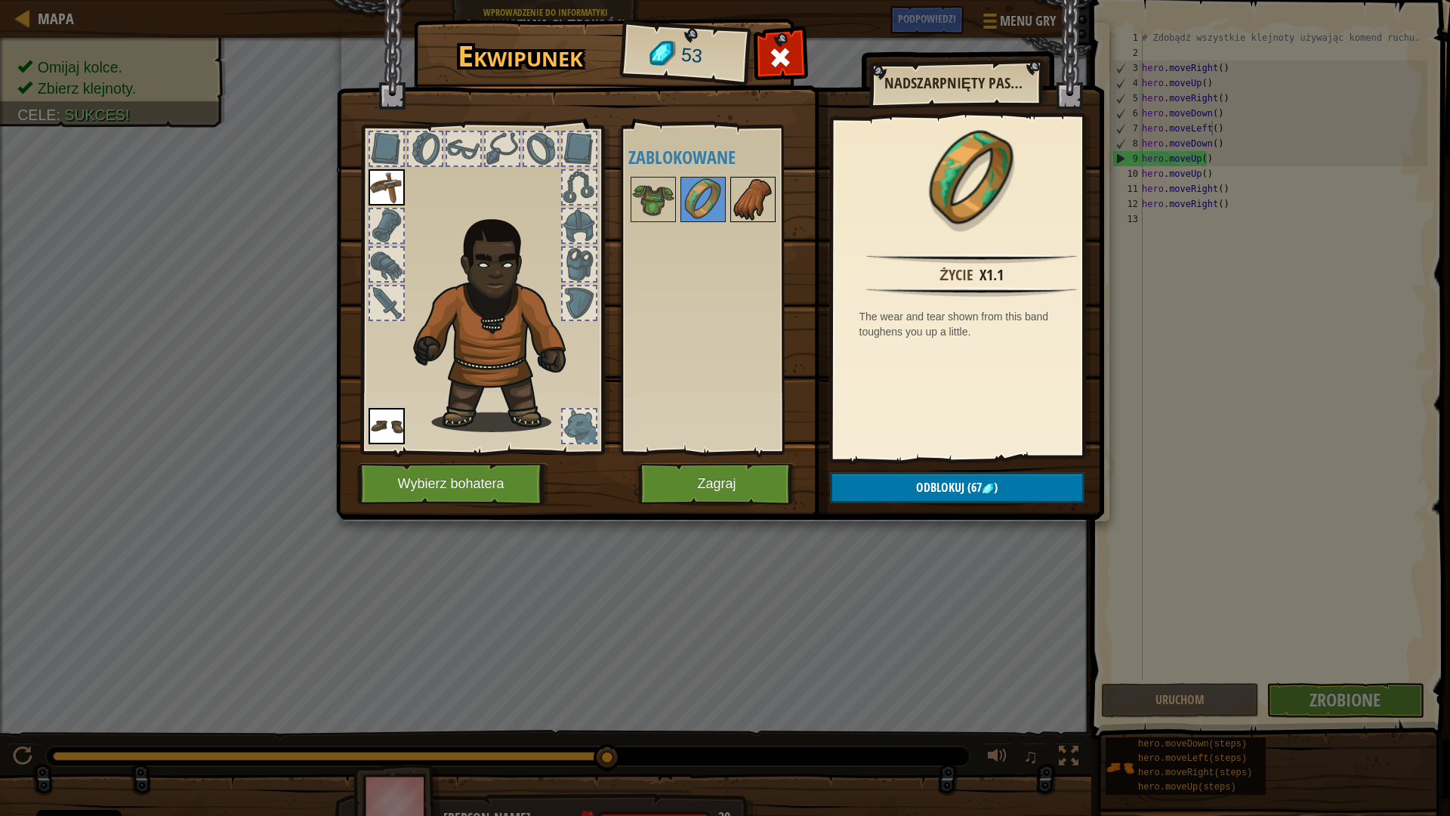
click at [742, 202] on img at bounding box center [753, 199] width 42 height 42
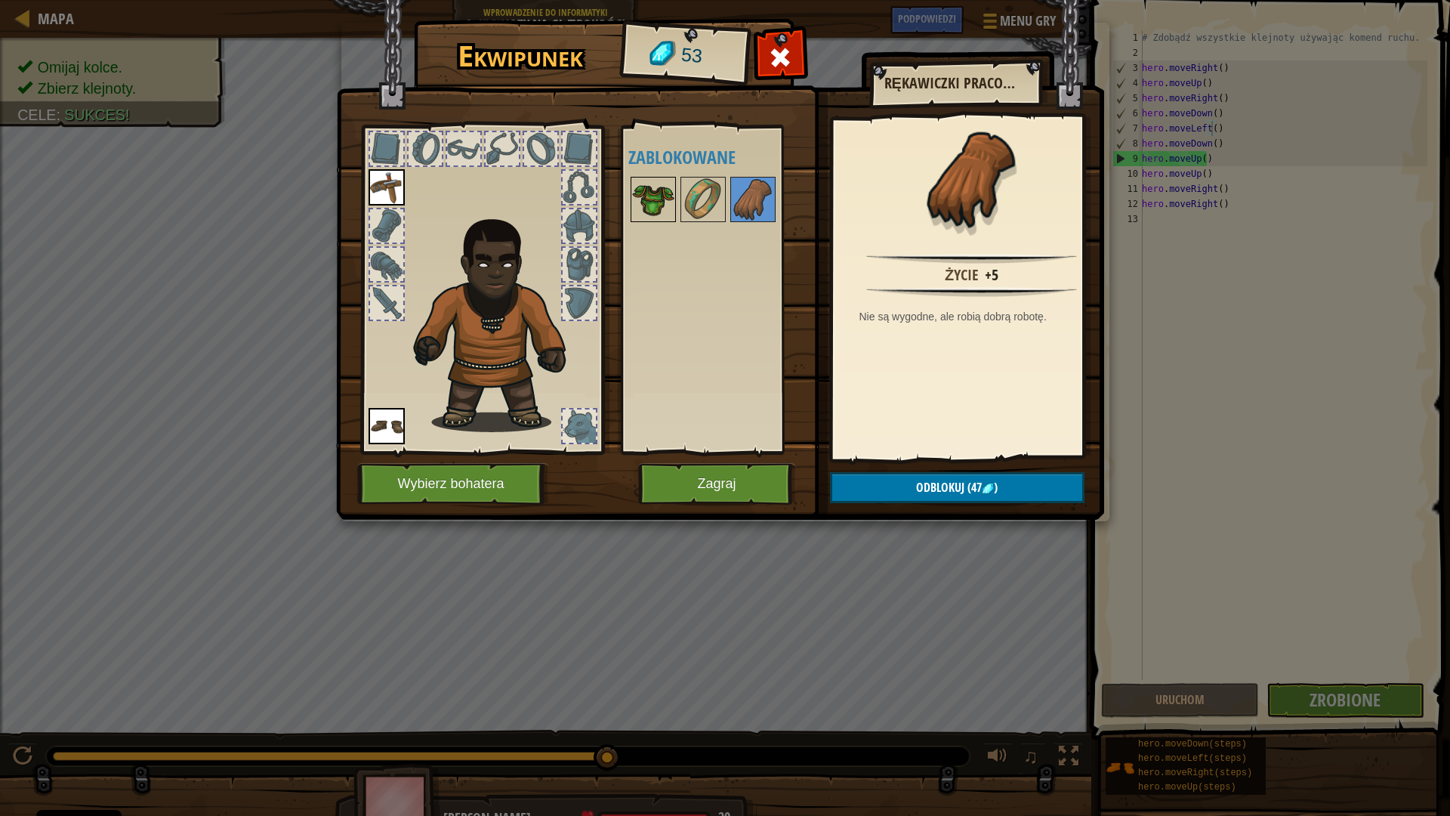
click at [650, 196] on img at bounding box center [653, 199] width 42 height 42
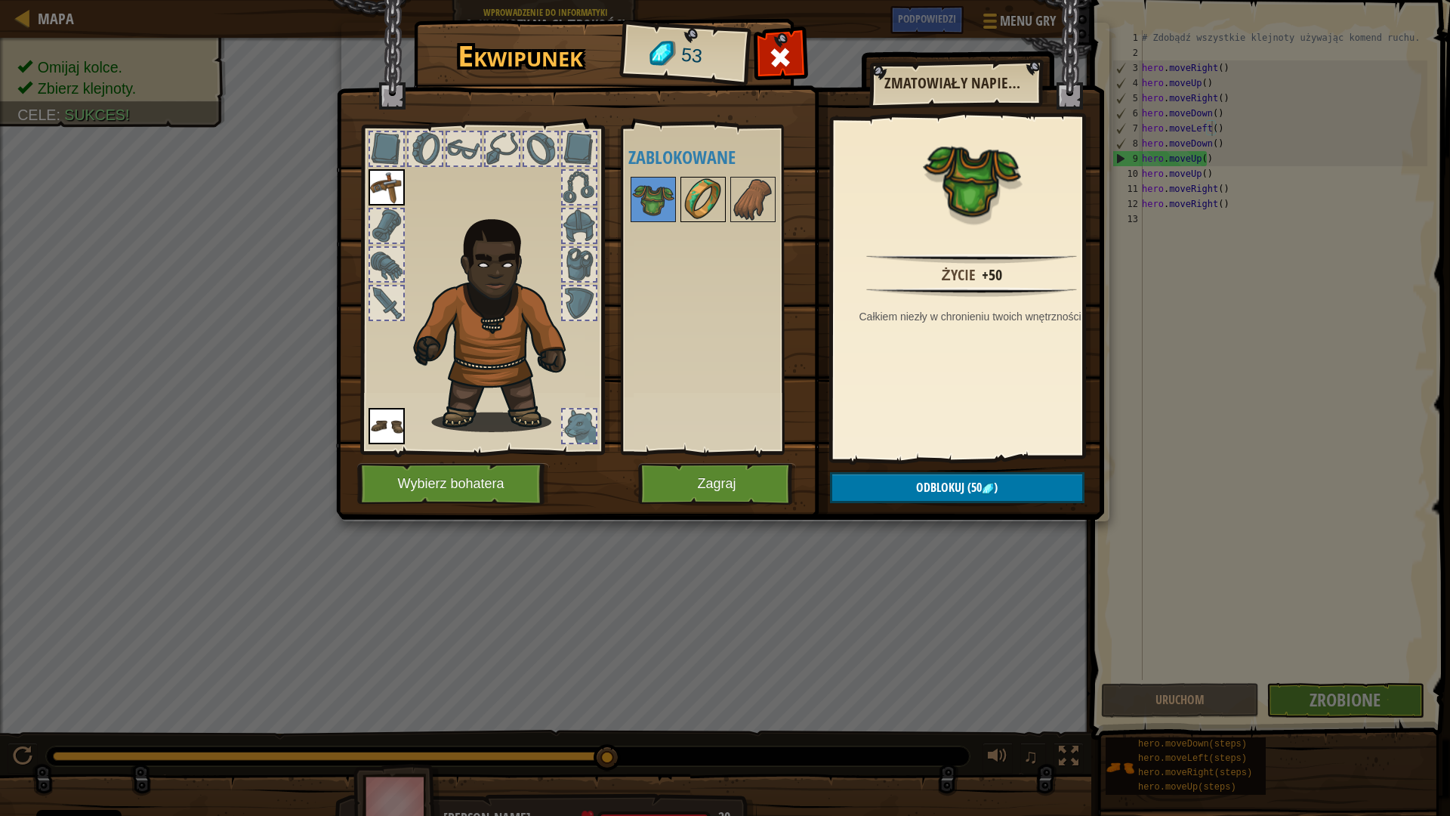
click at [691, 199] on img at bounding box center [703, 199] width 42 height 42
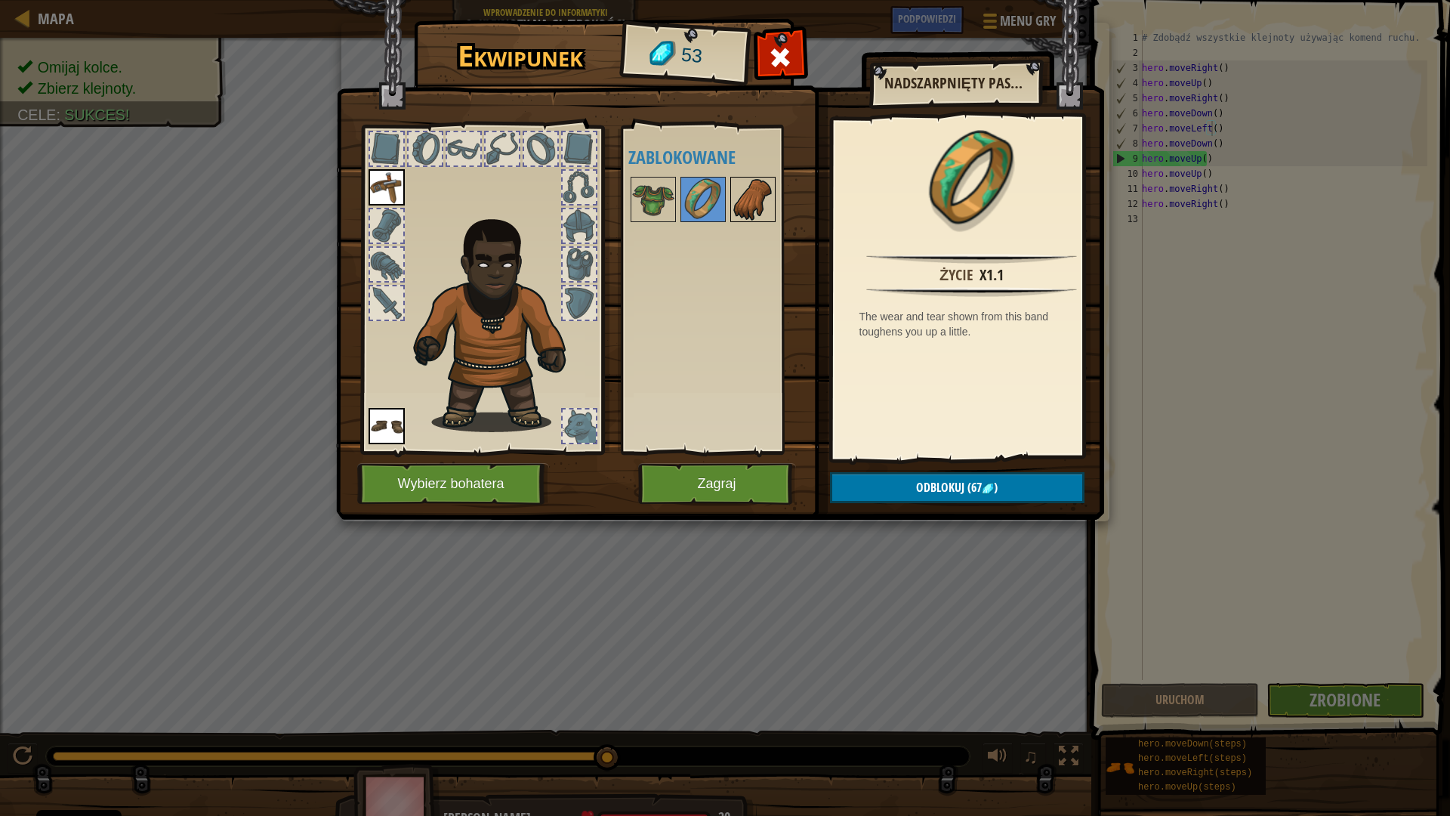
click at [748, 200] on img at bounding box center [753, 199] width 42 height 42
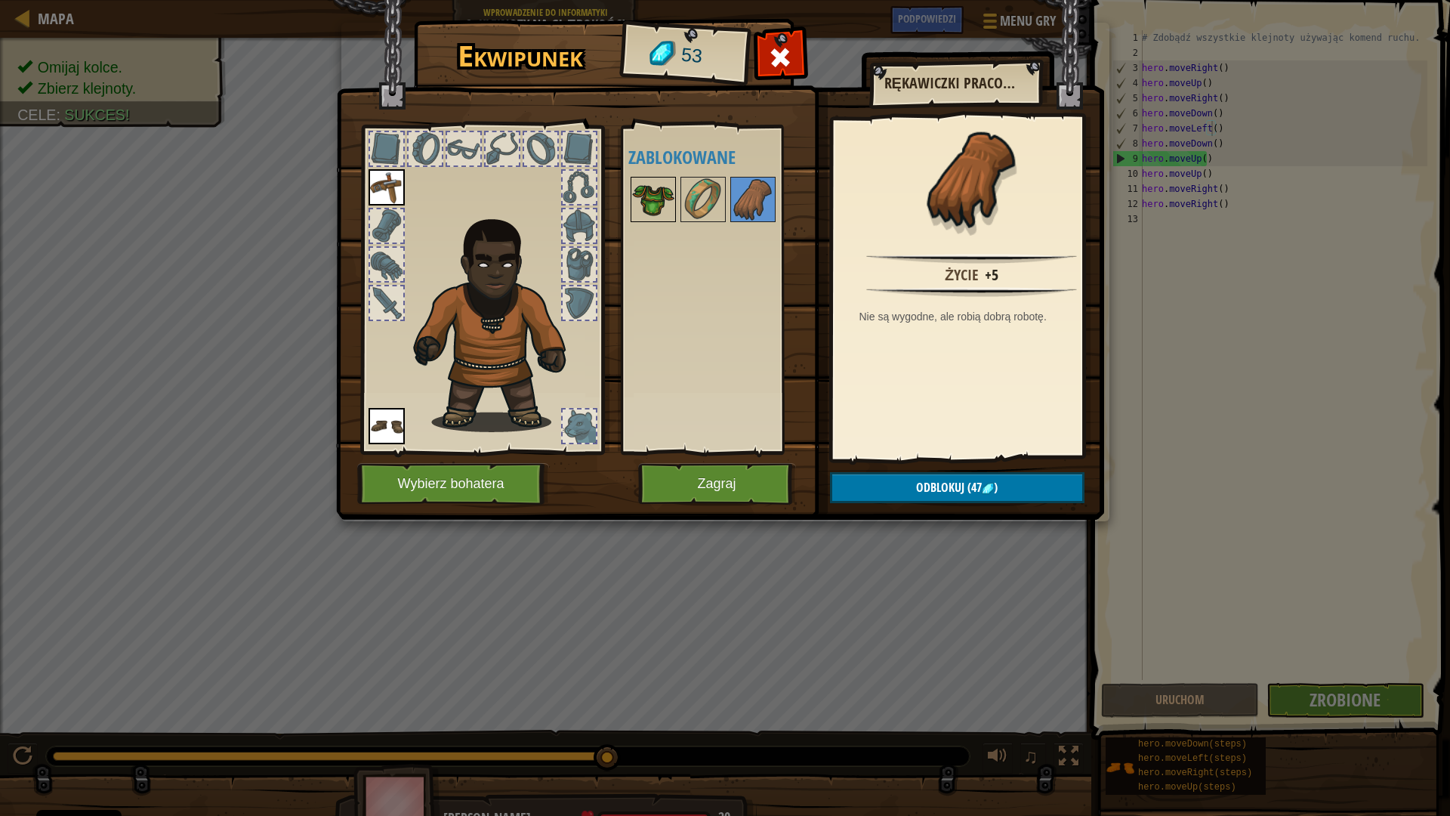
click at [646, 205] on img at bounding box center [653, 199] width 42 height 42
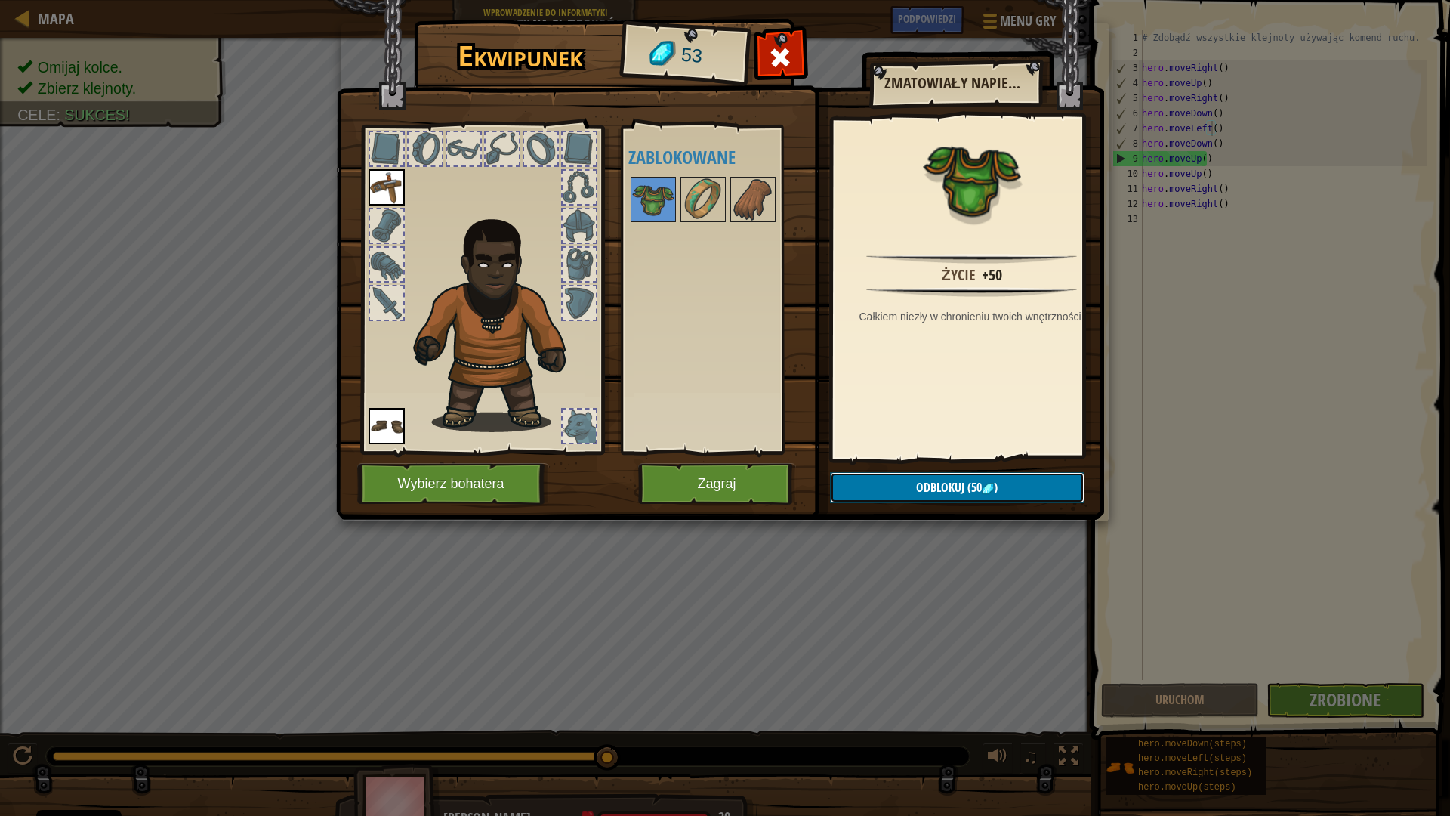
click at [897, 492] on button "Odblokuj (50 )" at bounding box center [957, 487] width 255 height 31
click at [897, 489] on button "Potwierdź" at bounding box center [957, 487] width 255 height 31
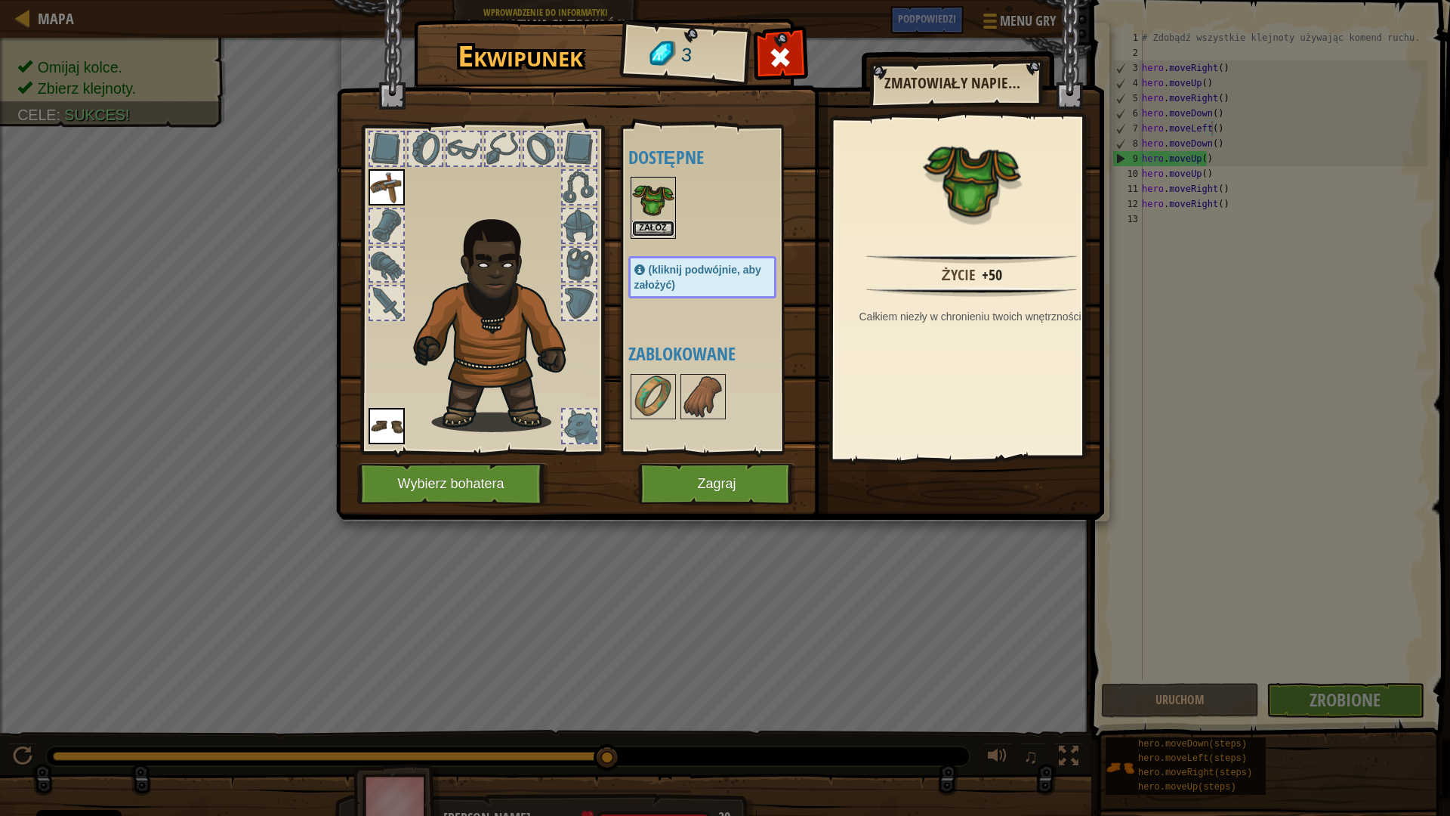
click at [661, 228] on button "Załóż" at bounding box center [653, 229] width 42 height 16
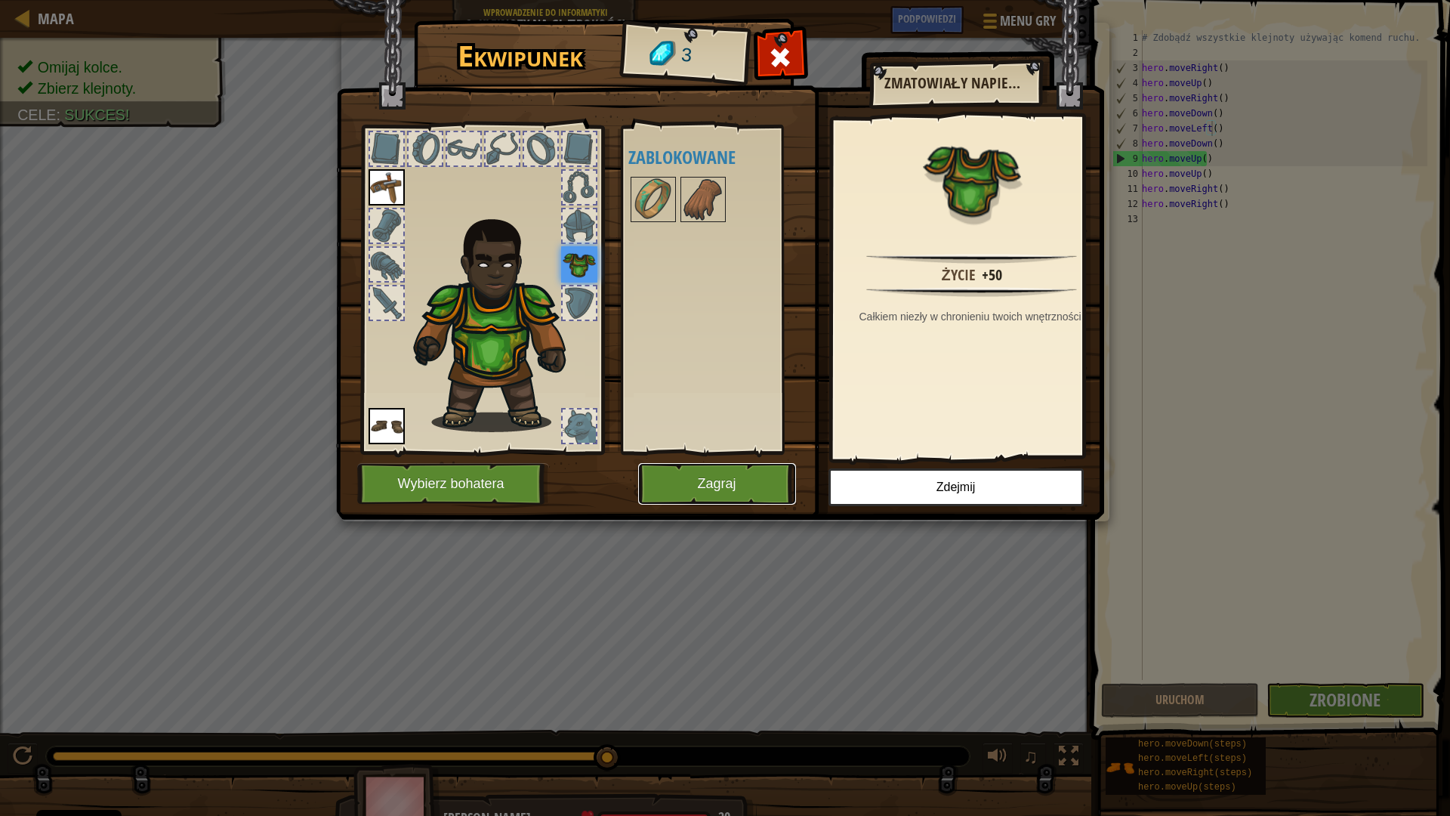
click at [741, 467] on button "Zagraj" at bounding box center [717, 484] width 158 height 42
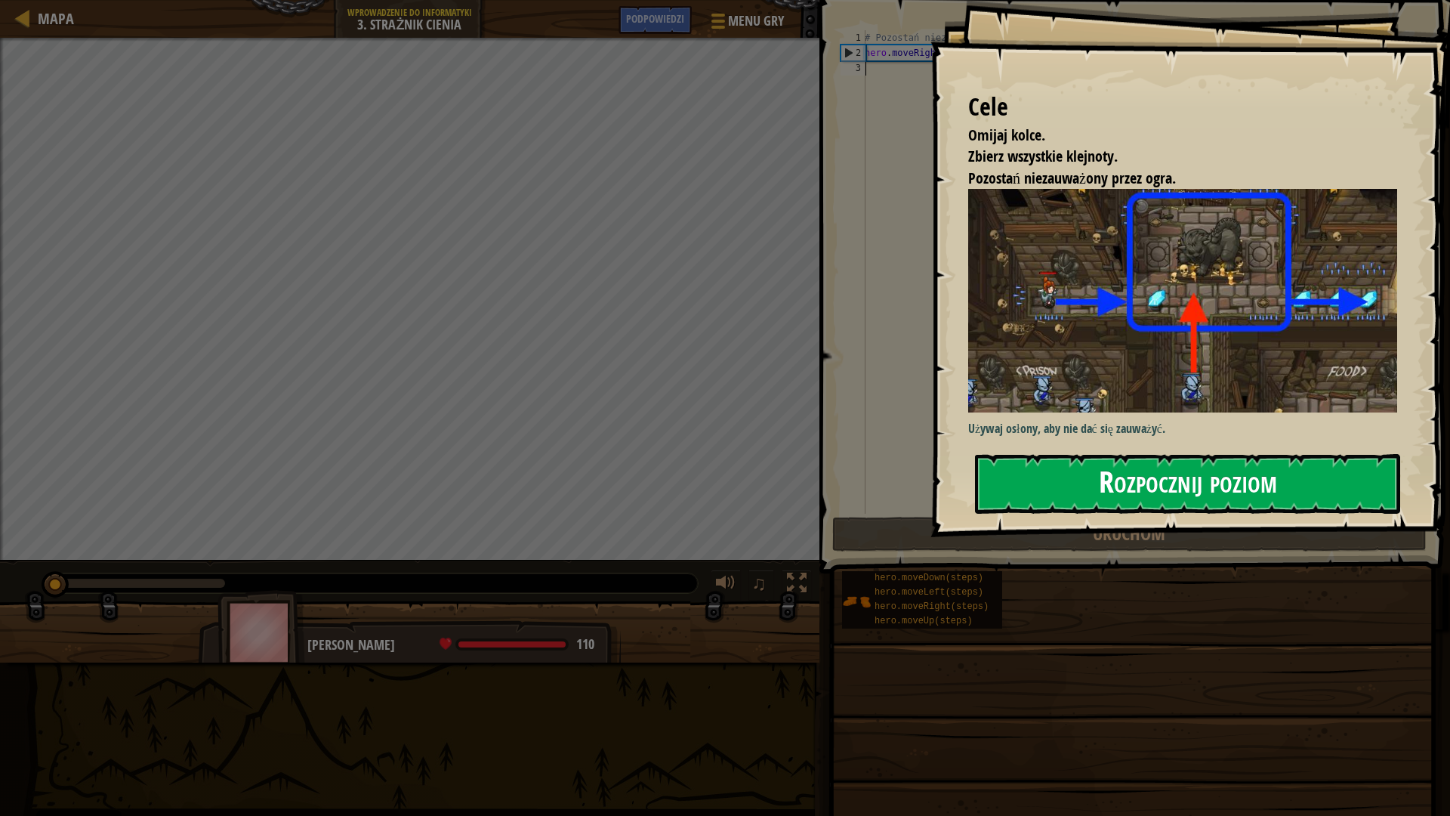
click at [1155, 485] on button "Rozpocznij poziom" at bounding box center [1187, 484] width 425 height 60
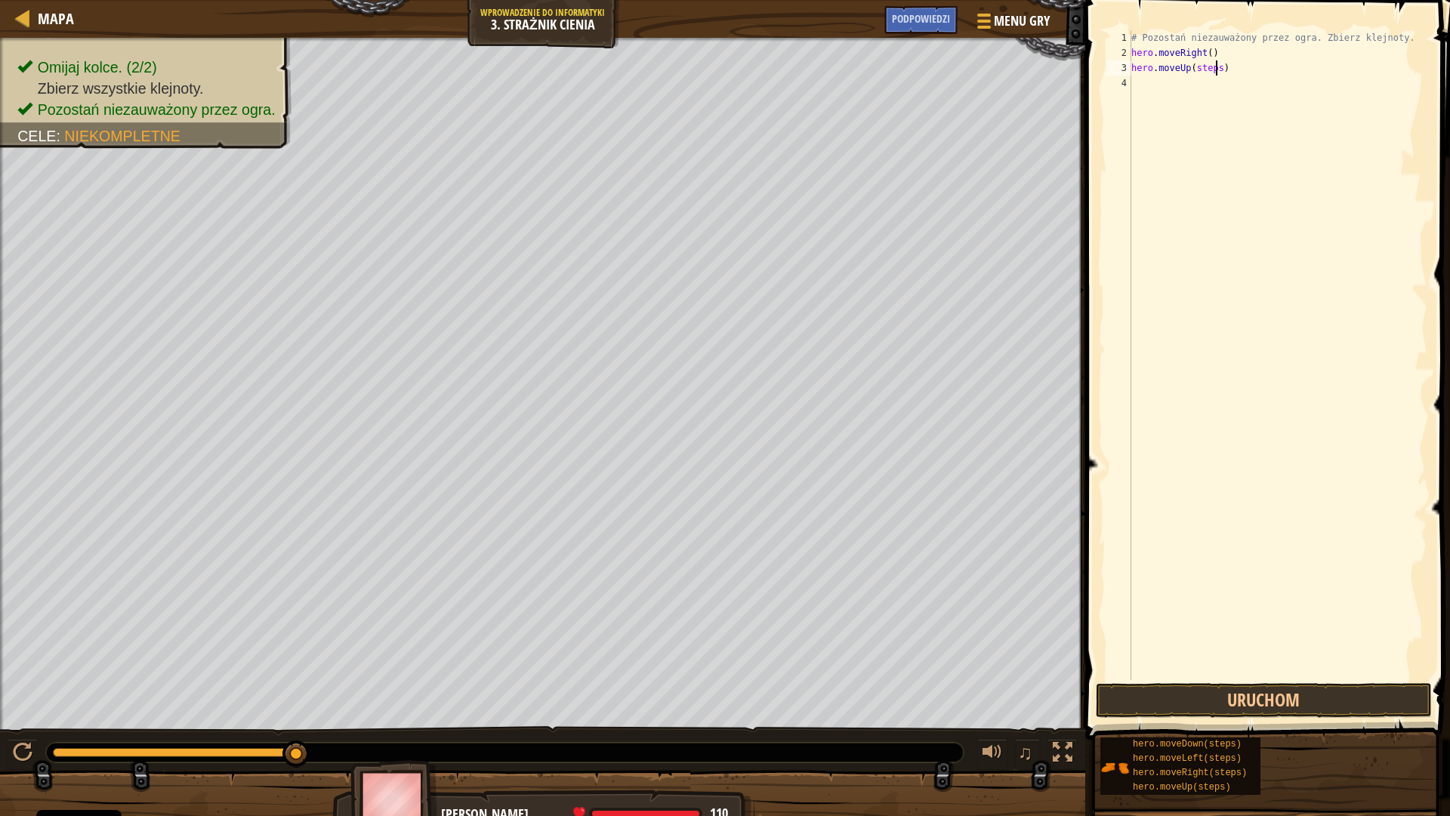
click at [1216, 74] on div "# Pozostań niezauważony przez ogra. Zbierz klejnoty. hero . moveRight ( ) hero …" at bounding box center [1277, 370] width 299 height 680
click at [1263, 705] on button "Uruchom" at bounding box center [1264, 700] width 336 height 35
click at [1229, 134] on div "# Pozostań niezauważony przez ogra. Zbierz klejnoty. hero . moveRight ( ) hero …" at bounding box center [1277, 370] width 299 height 680
click at [1228, 117] on div "# Pozostań niezauważony przez ogra. Zbierz klejnoty. hero . moveRight ( ) hero …" at bounding box center [1277, 370] width 299 height 680
type textarea "hero.moveRight()"
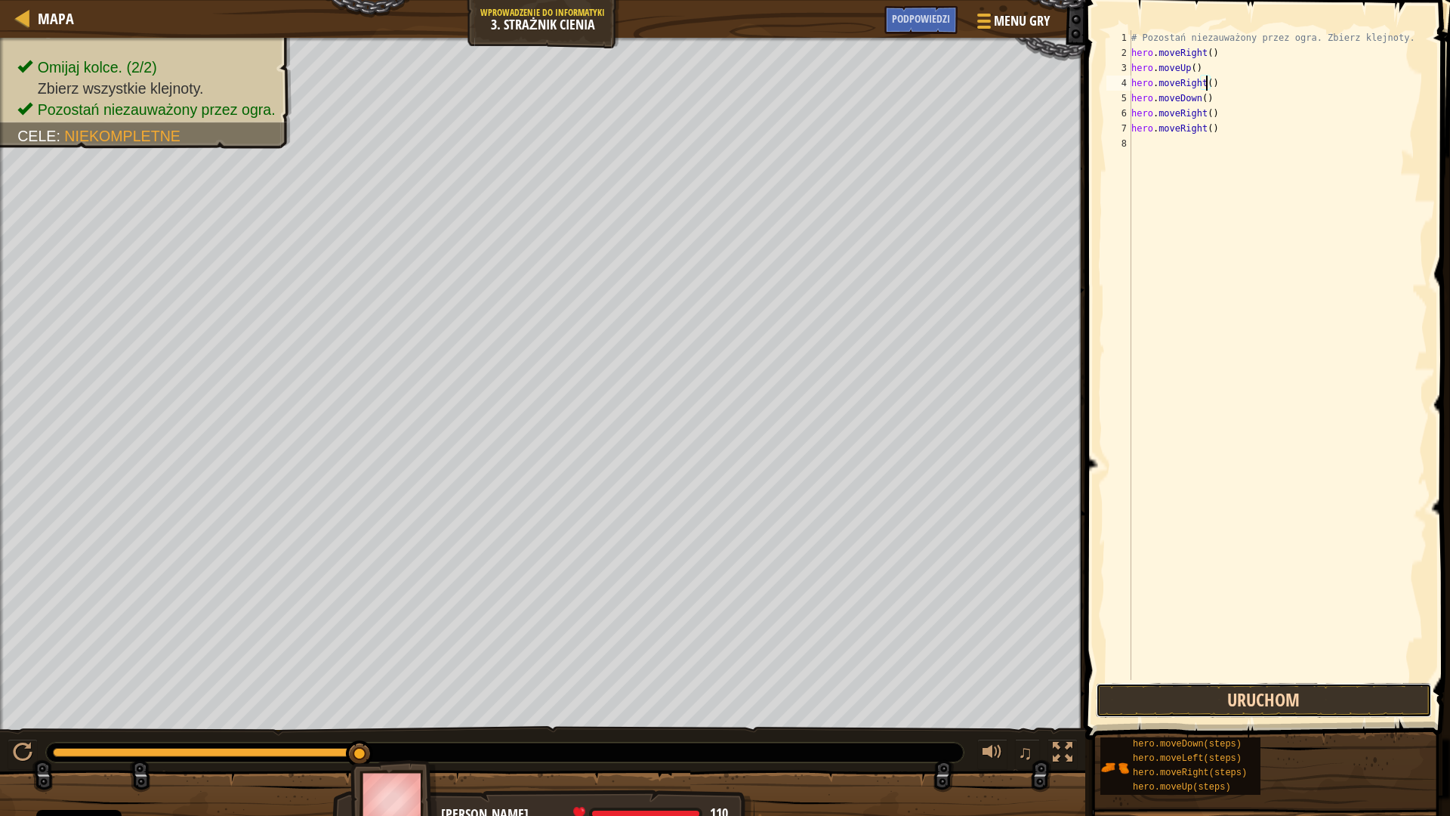
click at [1253, 711] on button "Uruchom" at bounding box center [1264, 700] width 336 height 35
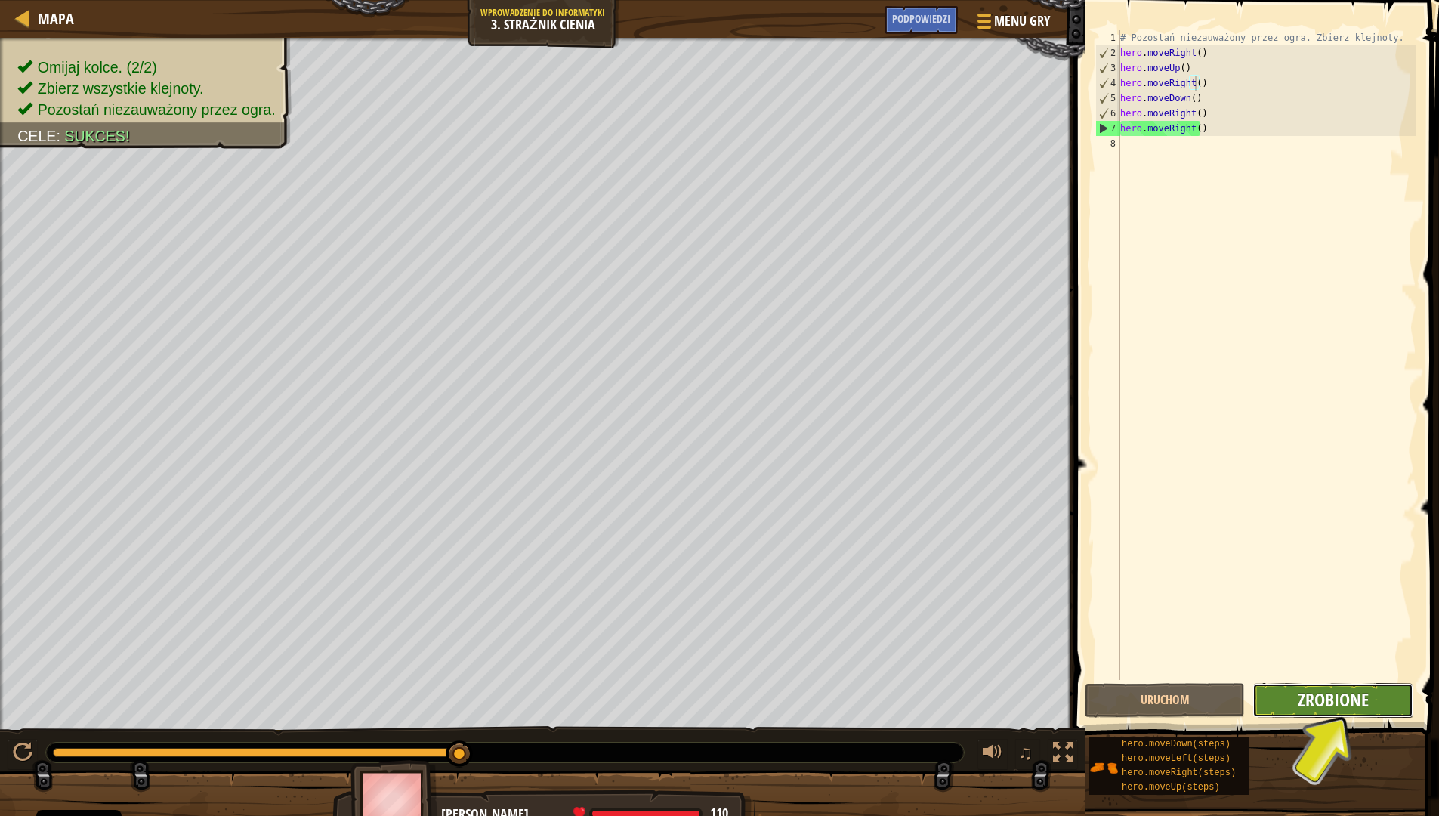
click at [1318, 703] on span "Zrobione" at bounding box center [1333, 699] width 71 height 24
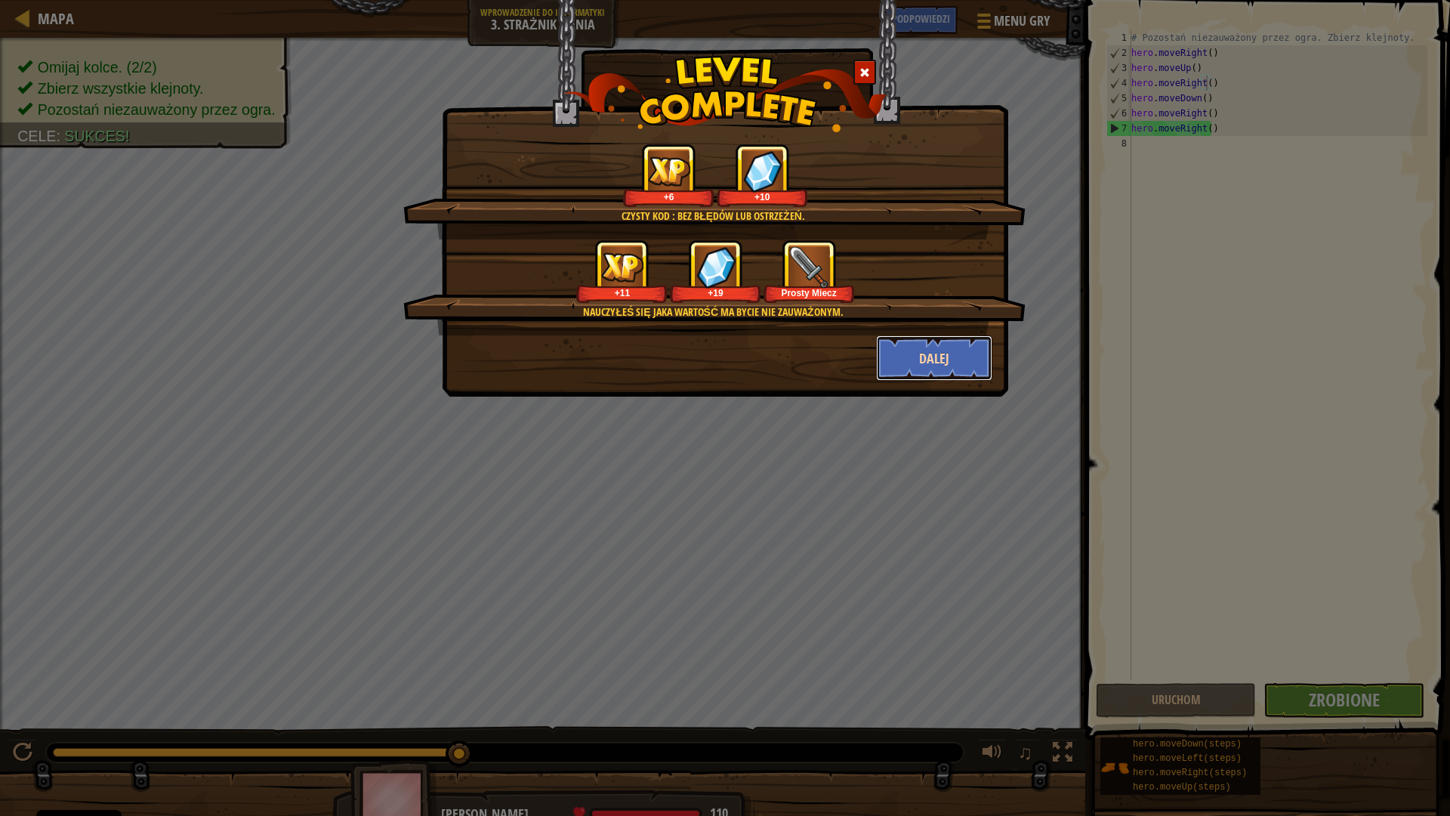
click at [940, 361] on button "Dalej" at bounding box center [934, 357] width 117 height 45
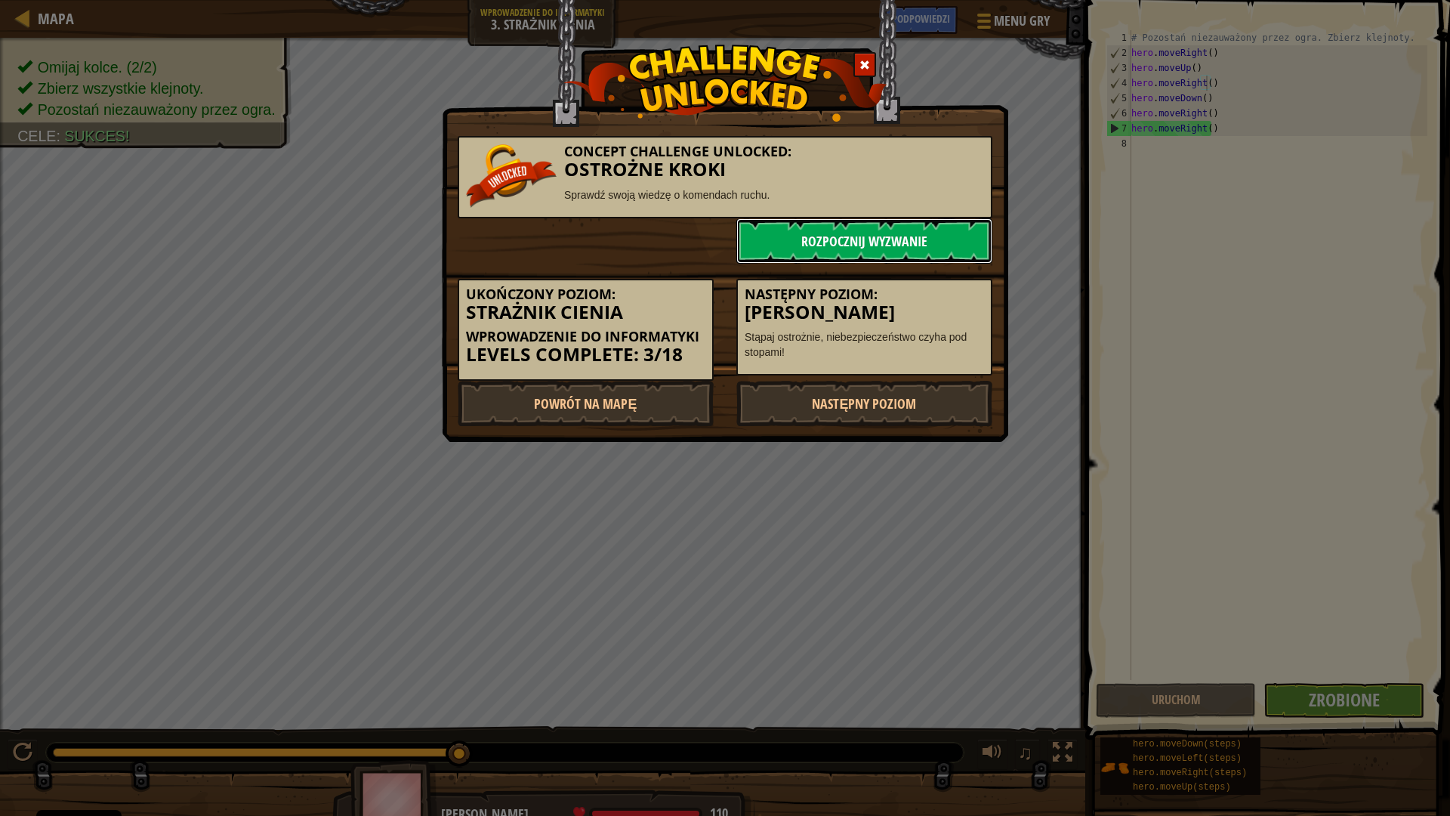
click at [881, 241] on link "Rozpocznij wyzwanie" at bounding box center [864, 240] width 256 height 45
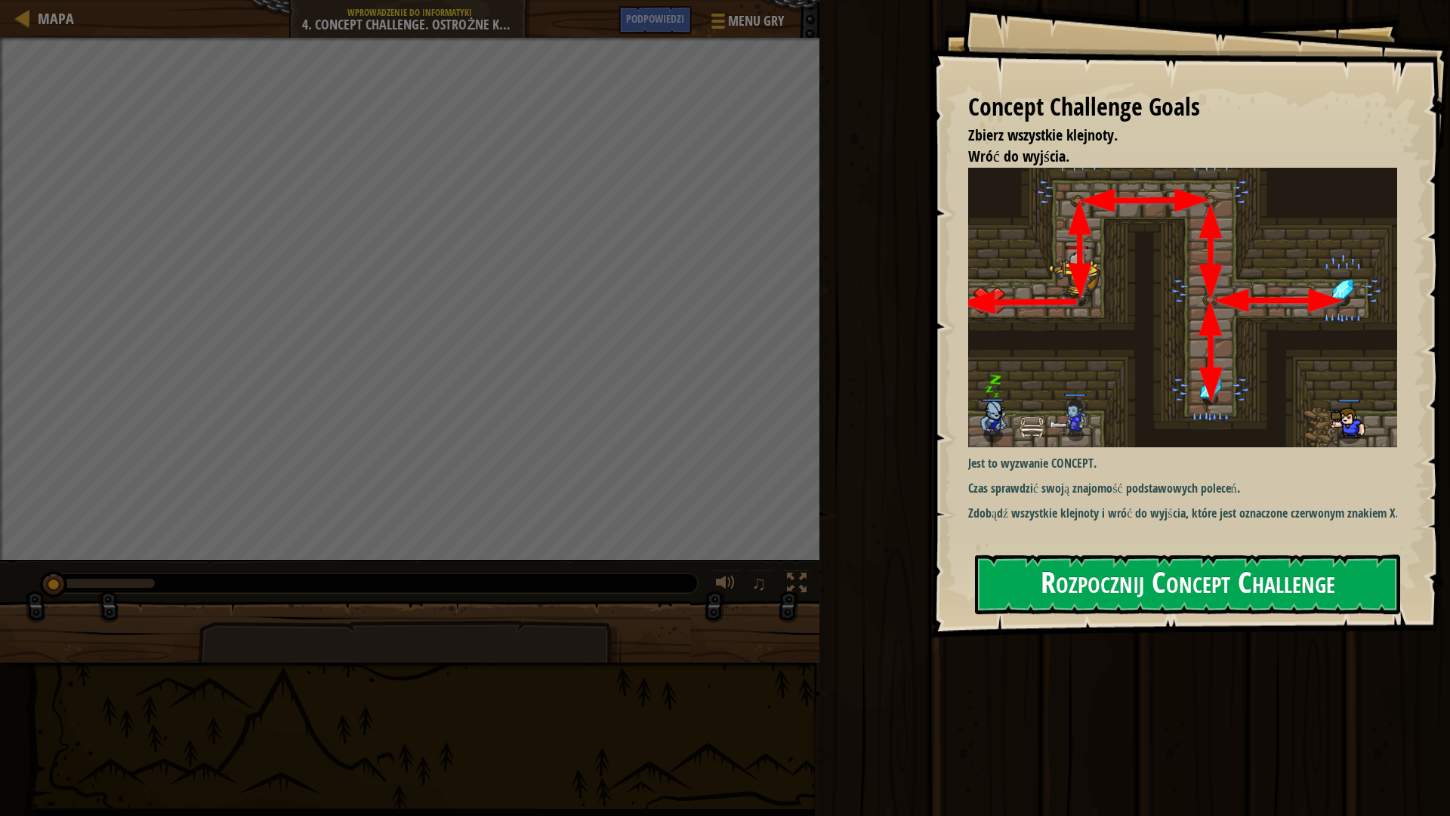
click at [1318, 580] on button "Rozpocznij Concept Challenge" at bounding box center [1187, 584] width 425 height 60
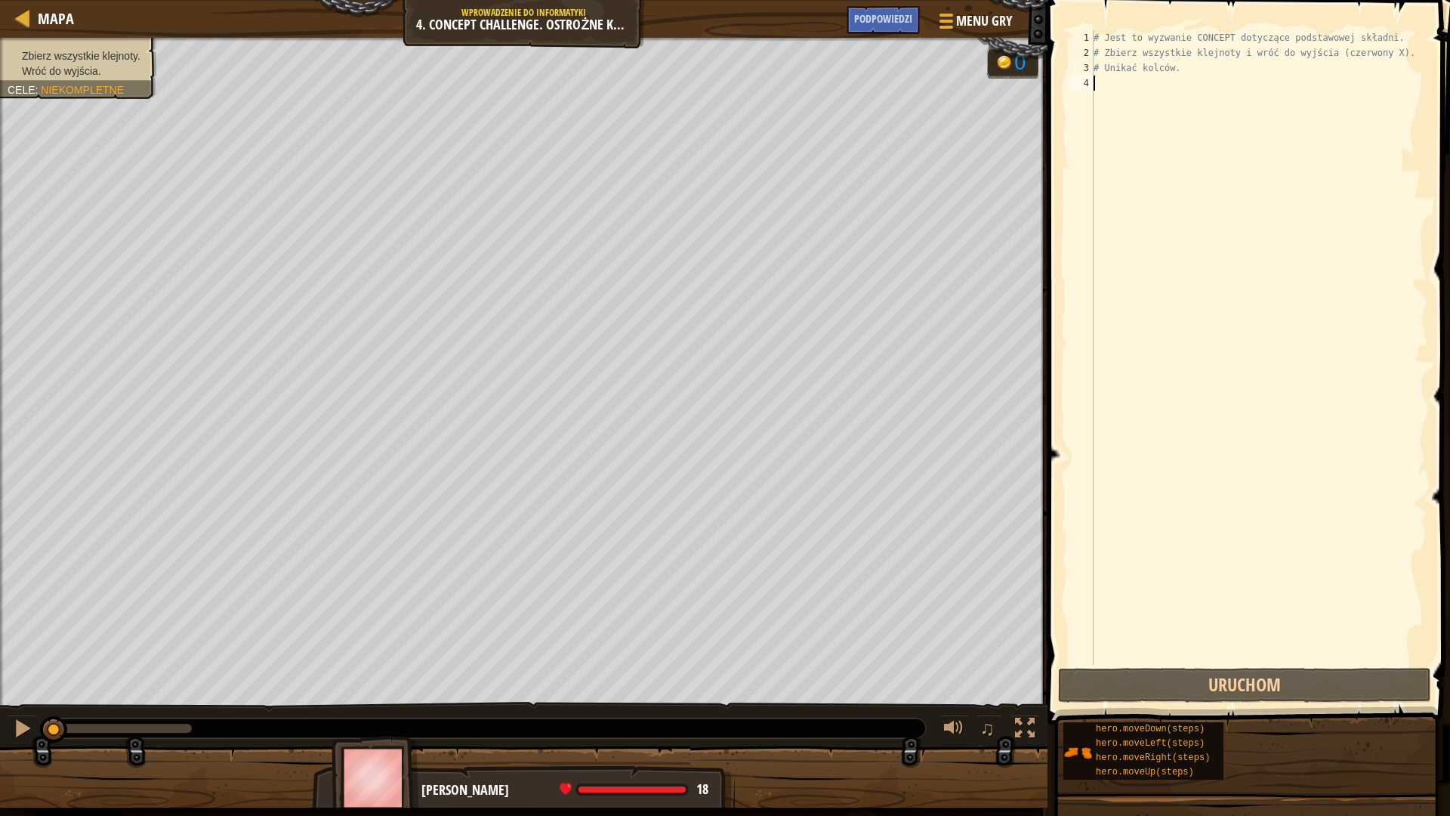
scroll to position [7, 0]
type textarea "mo"
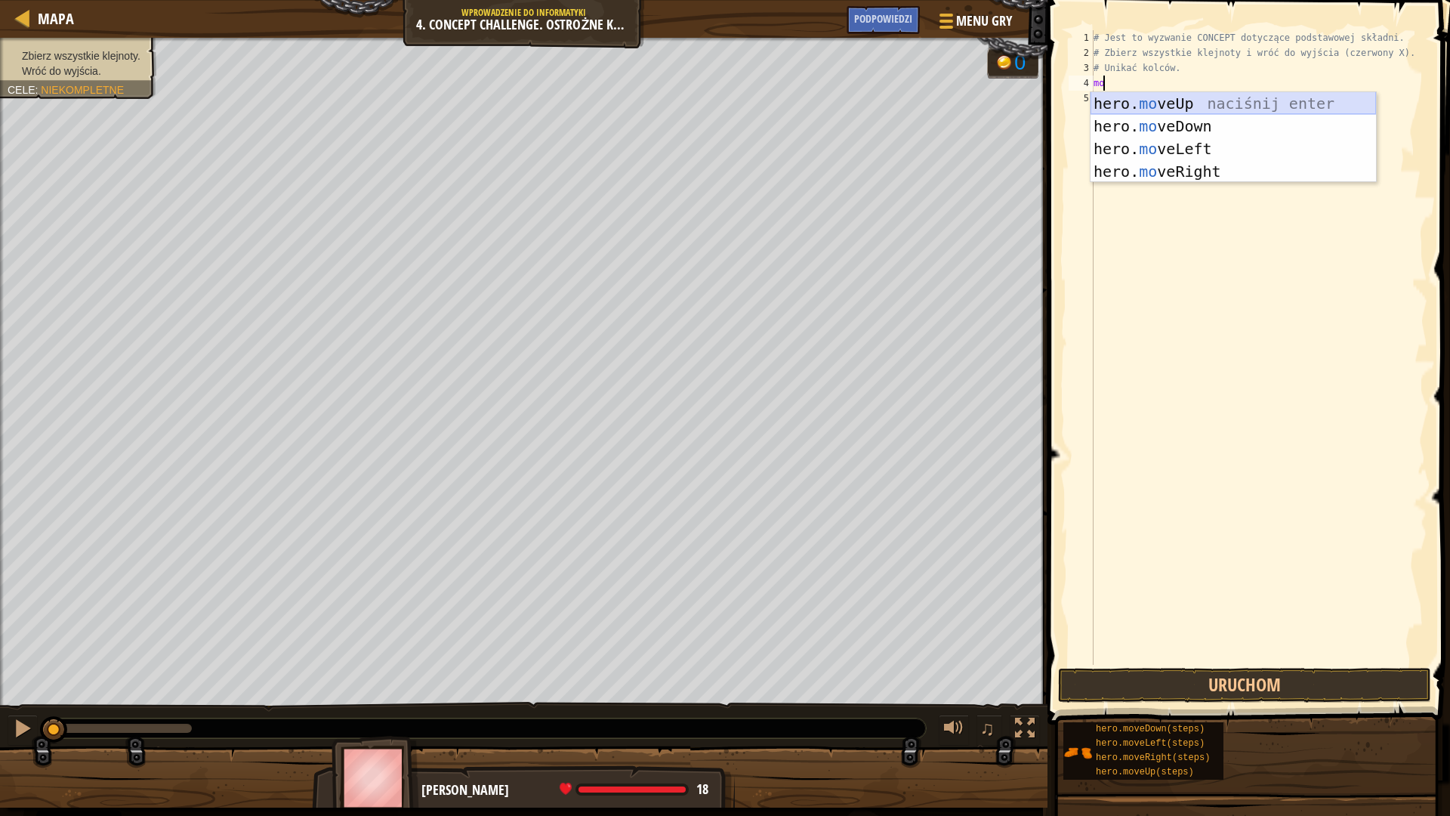
click at [1180, 104] on div "hero. mo veUp naciśnij enter hero. mo veDown naciśnij enter hero. mo veLeft nac…" at bounding box center [1234, 160] width 286 height 136
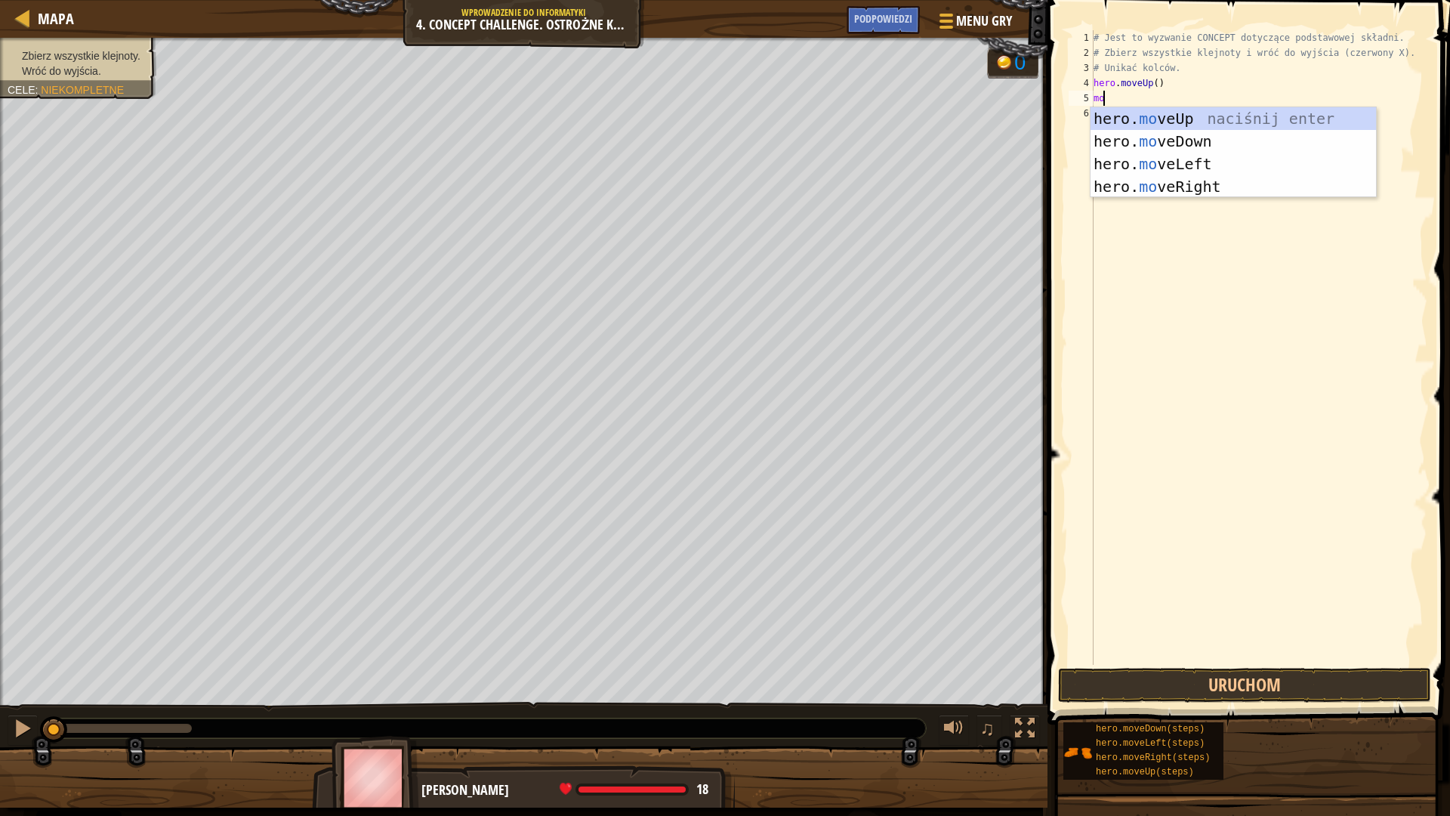
type textarea "mov"
click at [1173, 191] on div "hero. mov eUp naciśnij enter hero. mov eDown naciśnij enter hero. mov eLeft nac…" at bounding box center [1234, 175] width 286 height 136
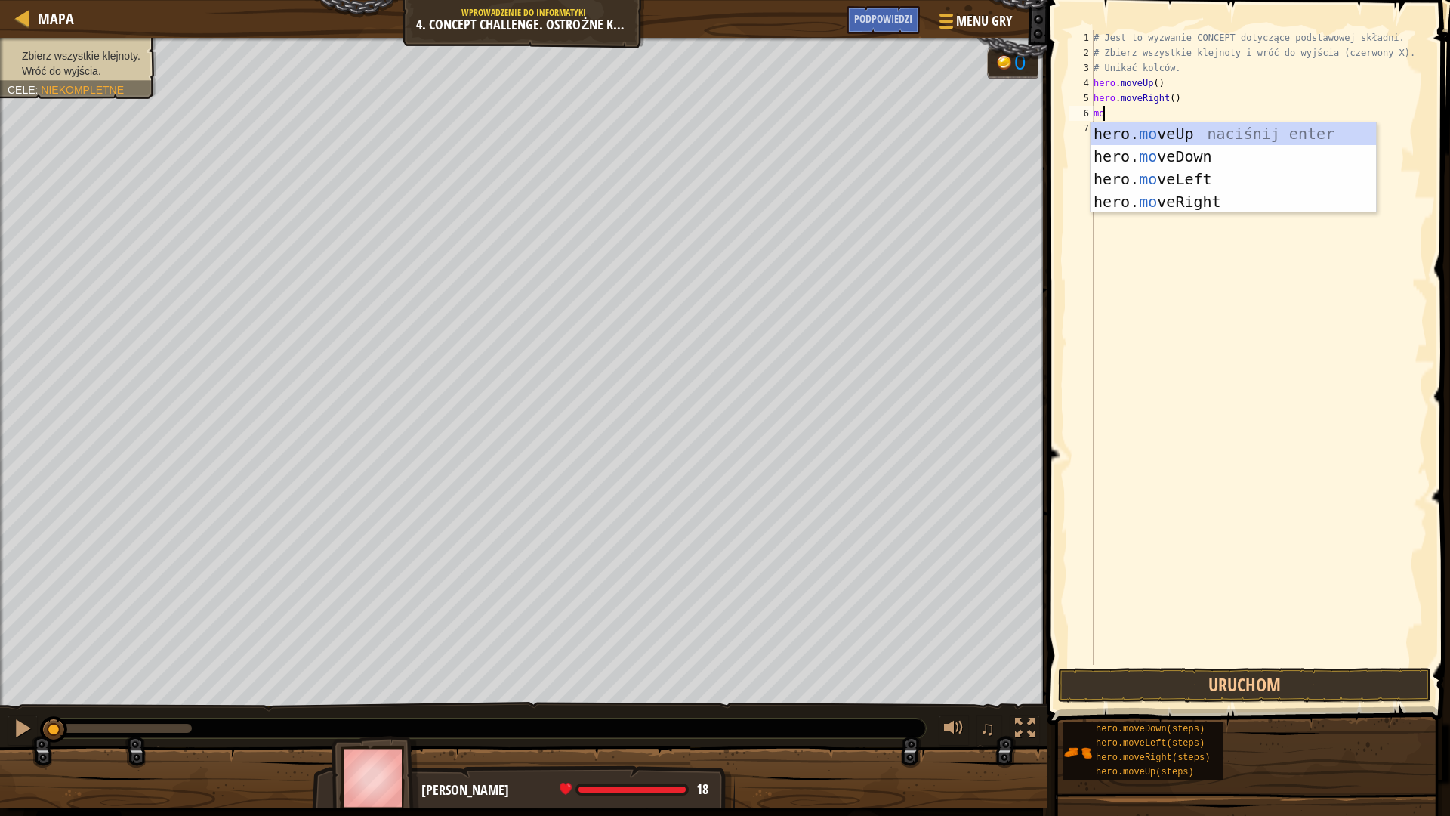
type textarea "mov"
click at [1205, 203] on div "hero. mov eUp naciśnij enter hero. mov eDown naciśnij enter hero. mov eLeft nac…" at bounding box center [1234, 190] width 286 height 136
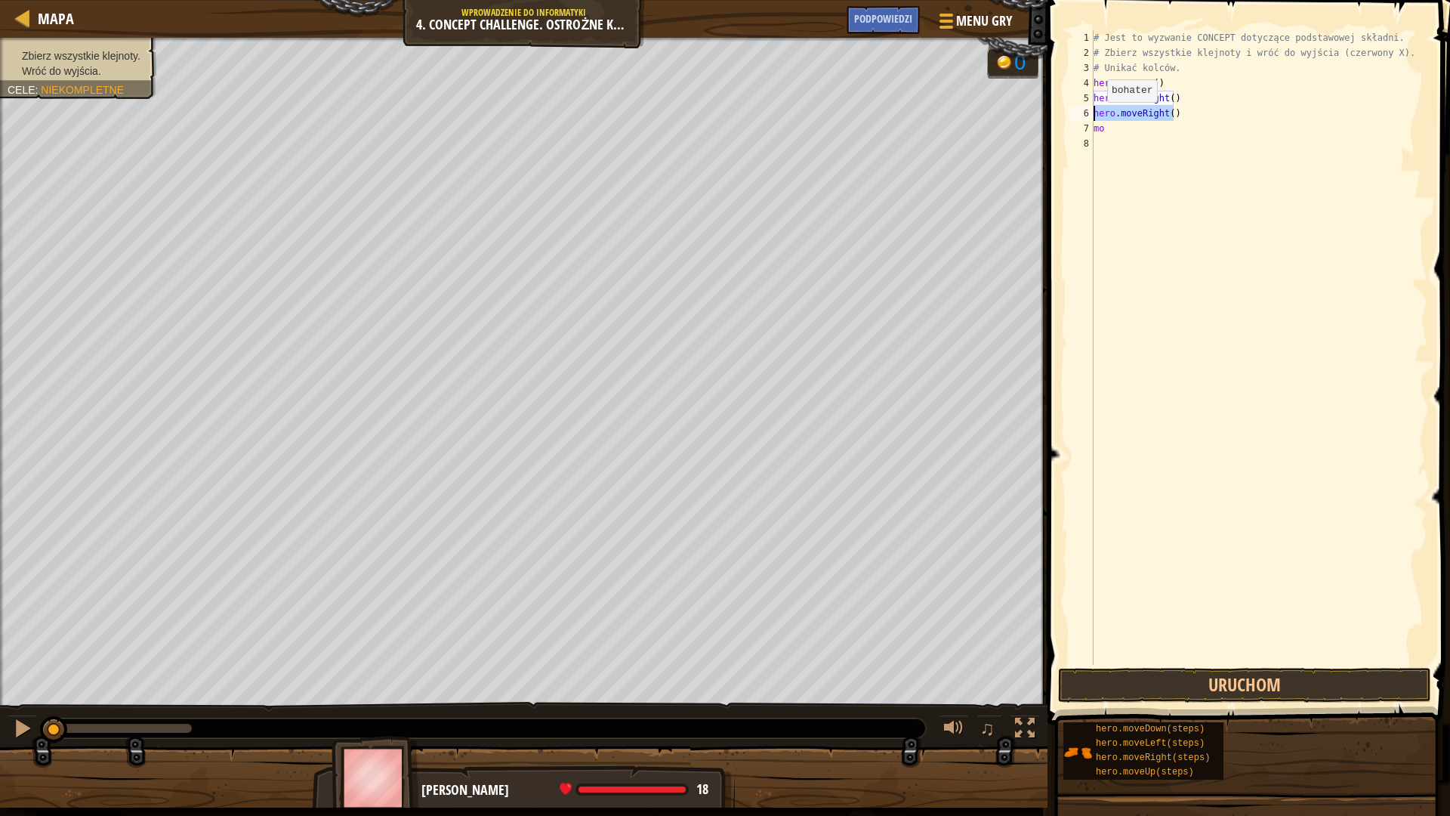
drag, startPoint x: 1186, startPoint y: 118, endPoint x: 1094, endPoint y: 117, distance: 91.4
click at [1094, 117] on div "# Jest to wyzwanie CONCEPT dotyczące podstawowej składni. # Zbierz wszystkie kl…" at bounding box center [1259, 362] width 337 height 665
type textarea "hero.moveRight()"
type textarea "m"
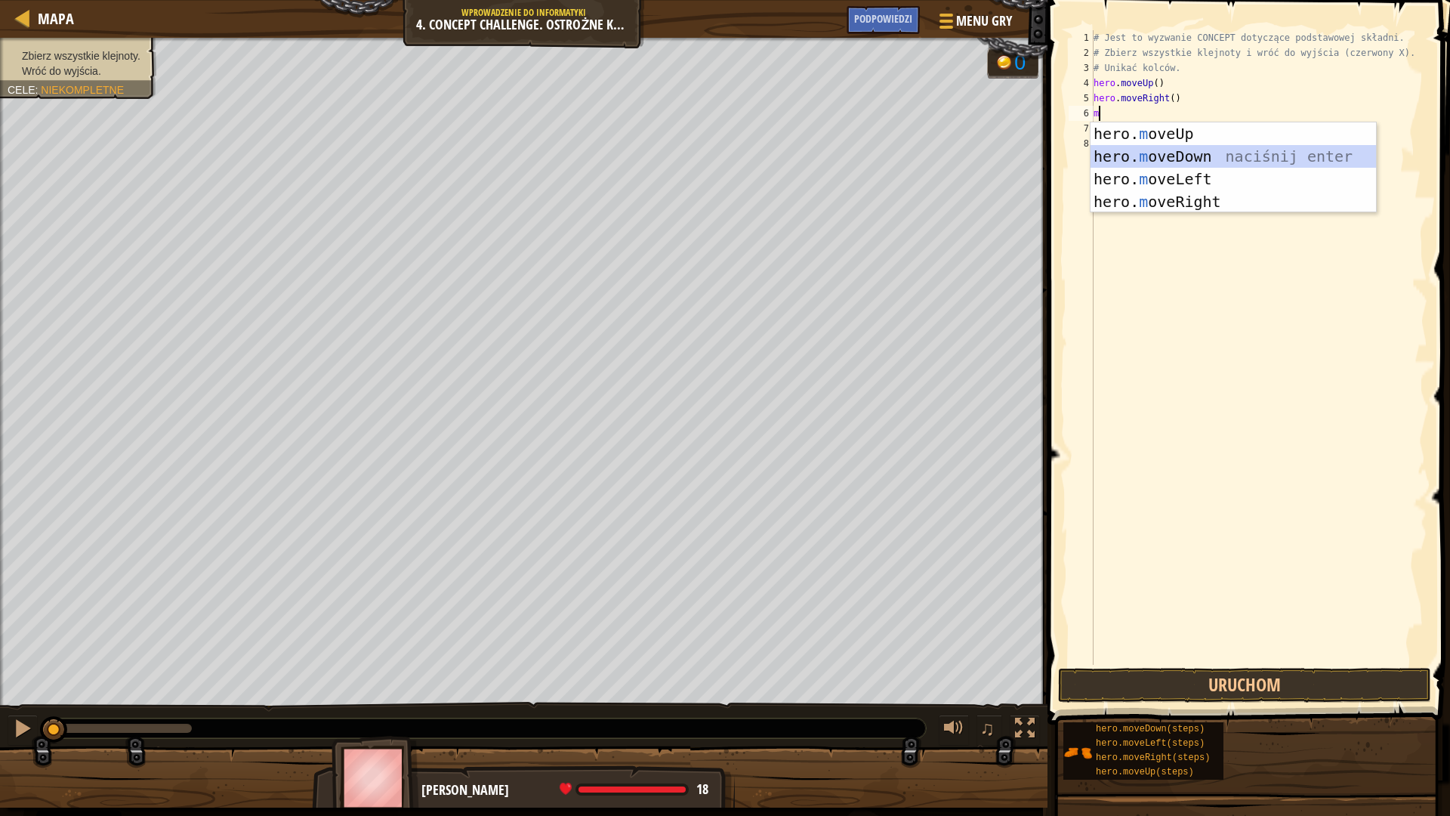
click at [1210, 155] on div "hero. m oveUp naciśnij enter hero. m oveDown naciśnij enter hero. m oveLeft nac…" at bounding box center [1234, 190] width 286 height 136
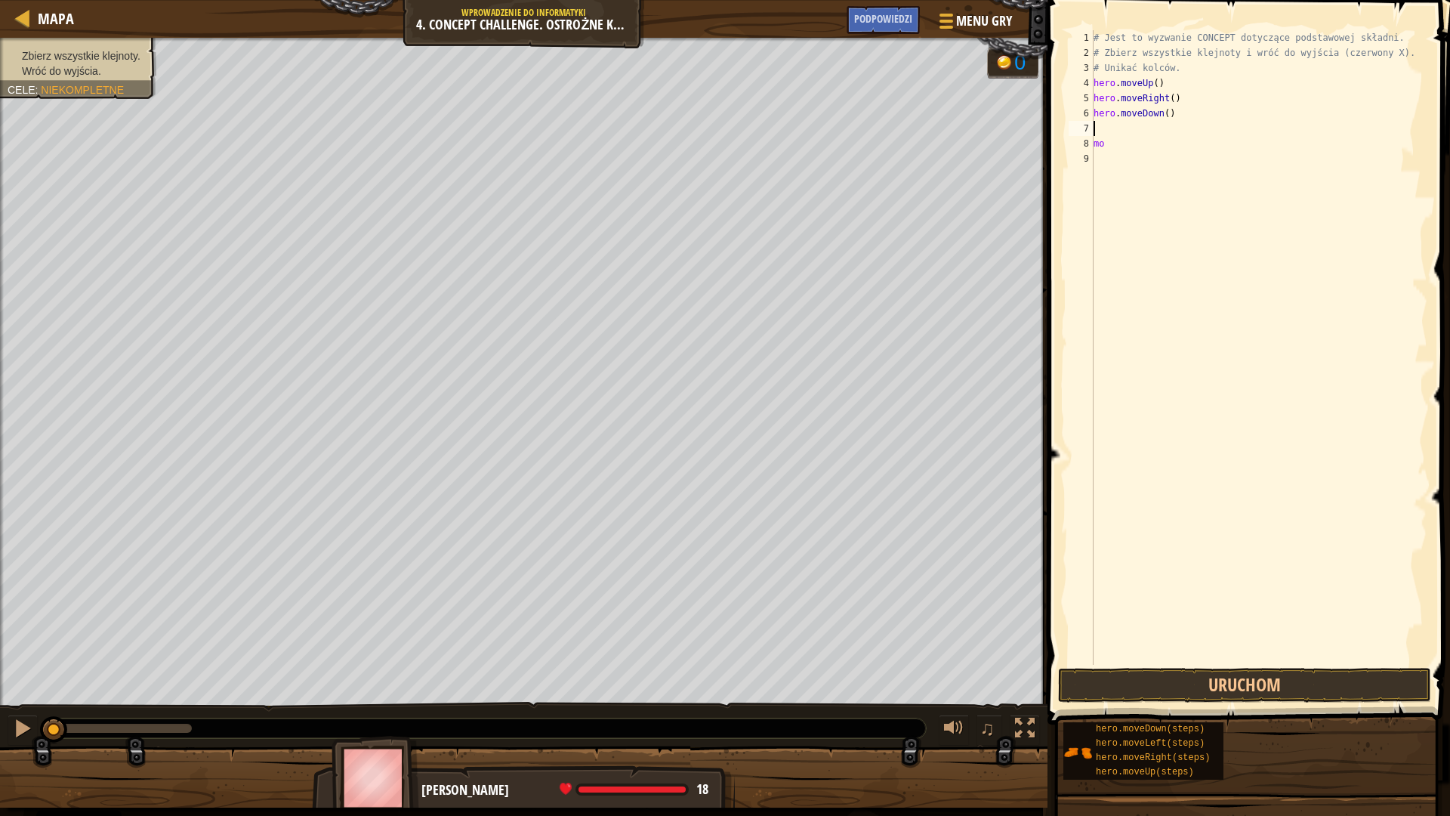
type textarea "h"
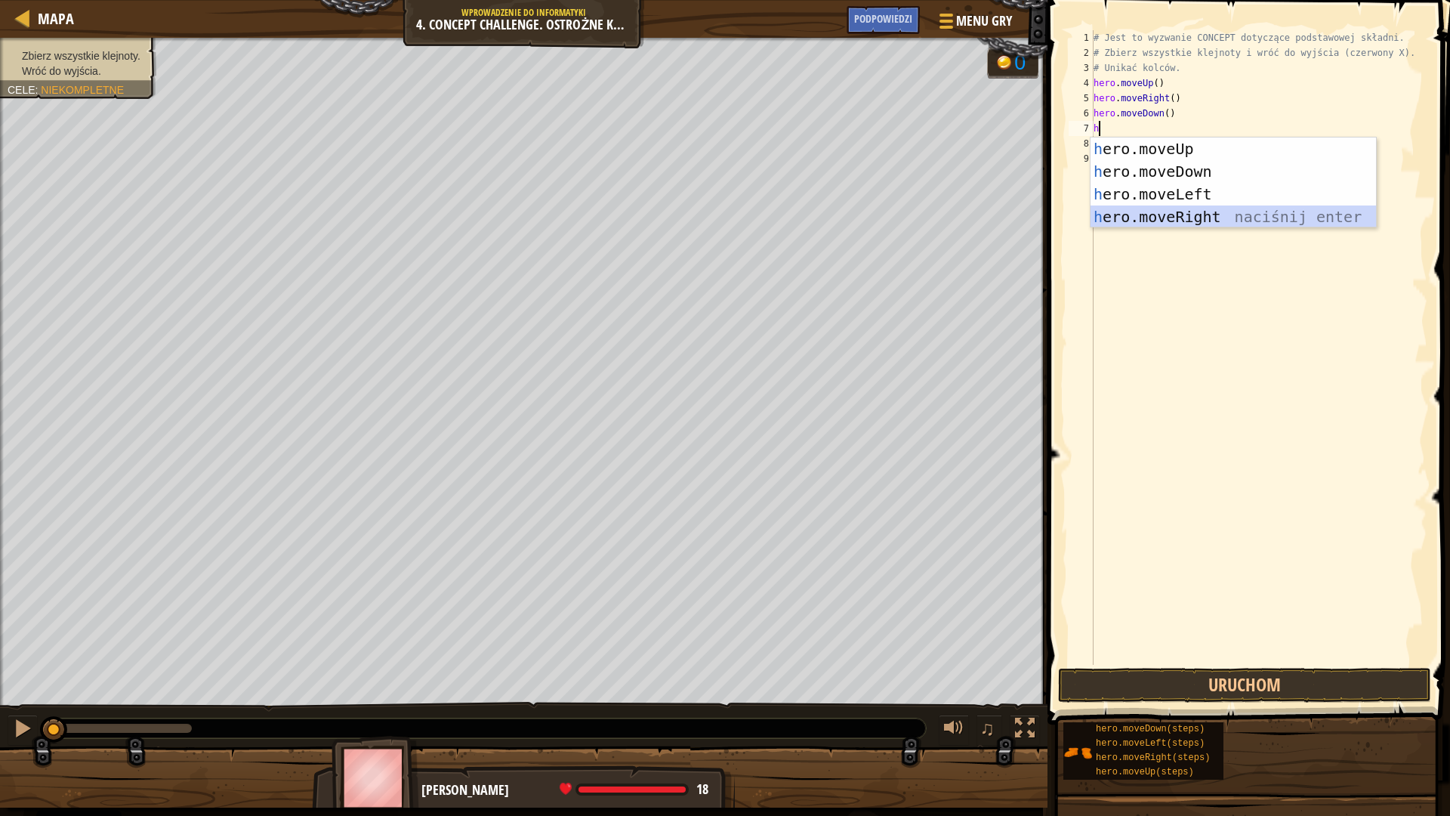
click at [1208, 215] on div "h ero.moveUp naciśnij enter h ero.moveDown naciśnij enter h ero.moveLeft naciśn…" at bounding box center [1234, 205] width 286 height 136
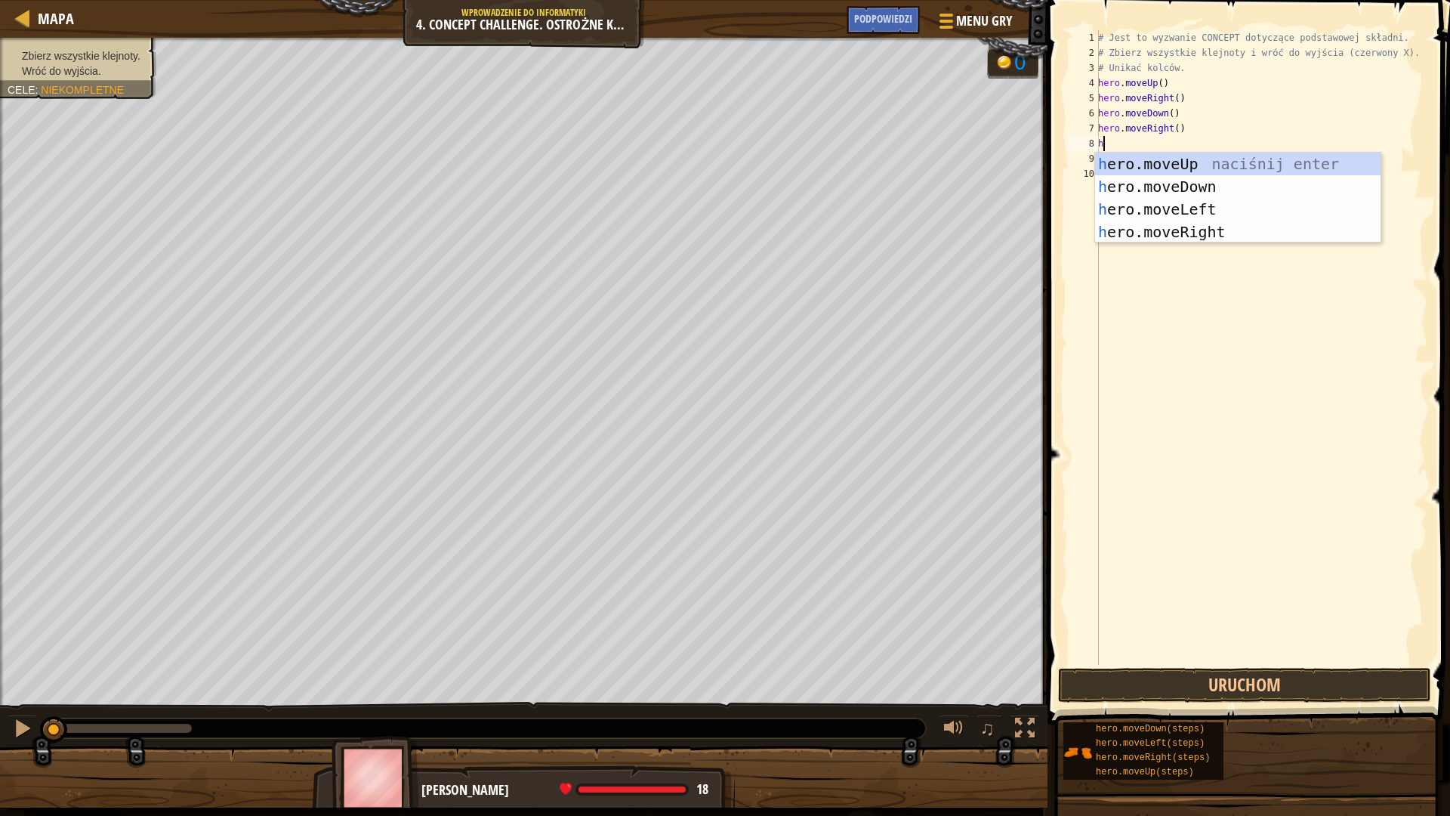
type textarea "hr"
click at [1221, 211] on div "h e r o.moveUp naciśnij enter h e r o.moveDown naciśnij enter h e r o.moveLeft …" at bounding box center [1238, 221] width 286 height 136
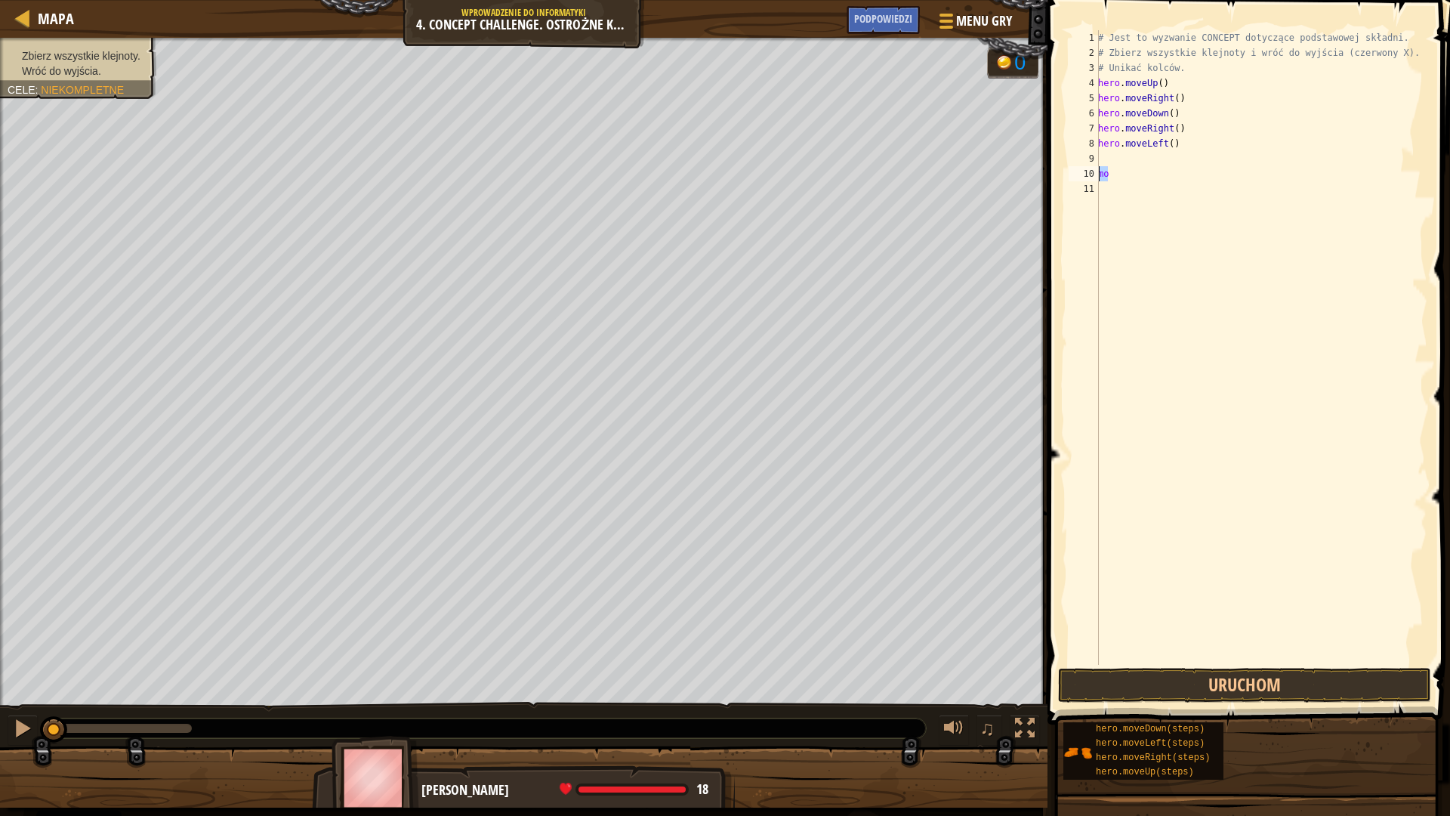
drag, startPoint x: 1113, startPoint y: 178, endPoint x: 1097, endPoint y: 180, distance: 15.9
click at [1097, 180] on div "1 2 3 4 5 6 7 8 9 10 11 # Jest to wyzwanie CONCEPT dotyczące podstawowej składn…" at bounding box center [1247, 347] width 362 height 634
type textarea "mo"
click at [1119, 162] on div "# Jest to wyzwanie CONCEPT dotyczące podstawowej składni. # Zbierz wszystkie kl…" at bounding box center [1261, 362] width 332 height 665
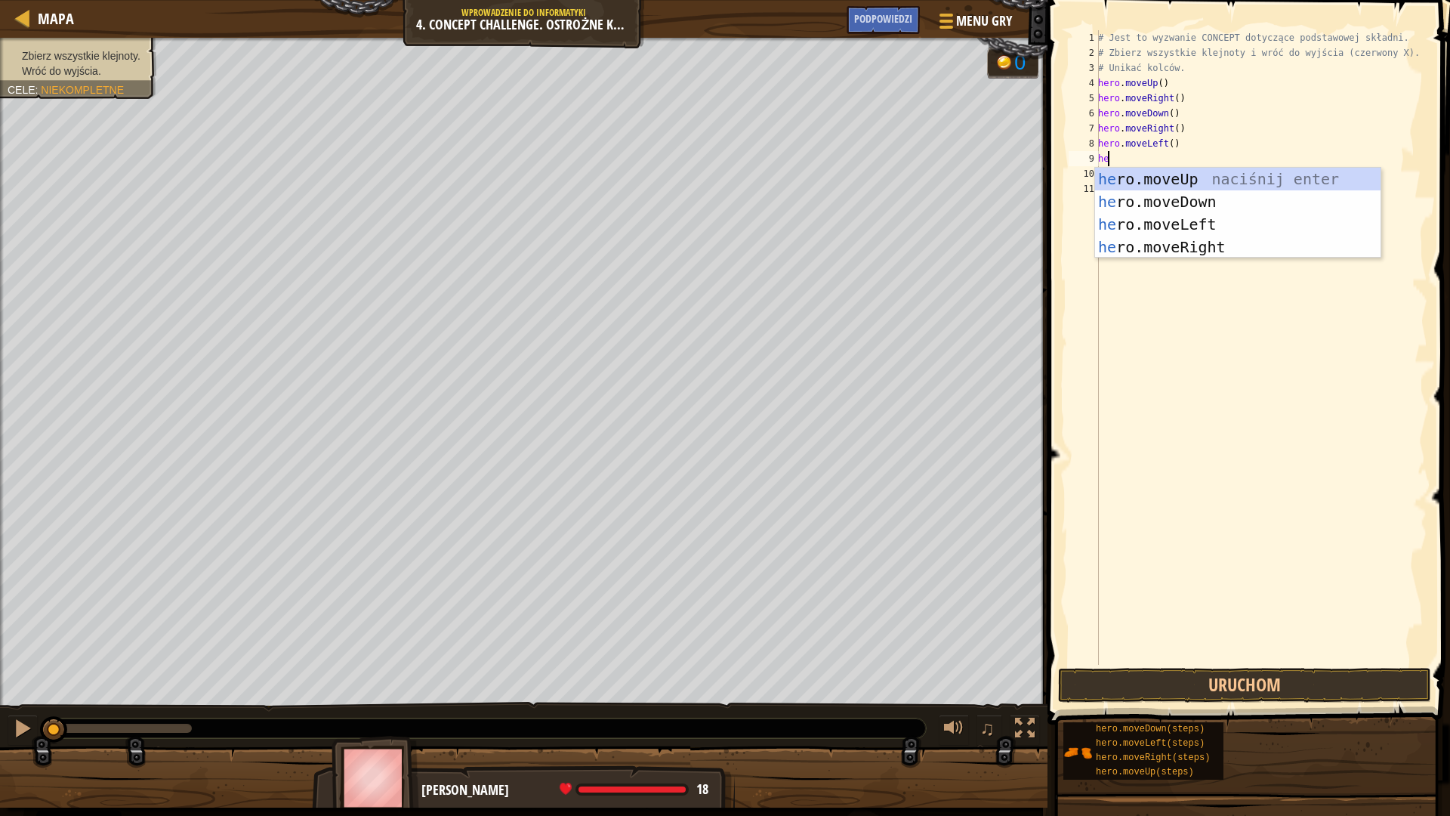
type textarea "her"
click at [1203, 200] on div "her o.moveUp naciśnij enter her o.moveDown naciśnij enter her o.moveLeft naciśn…" at bounding box center [1238, 236] width 286 height 136
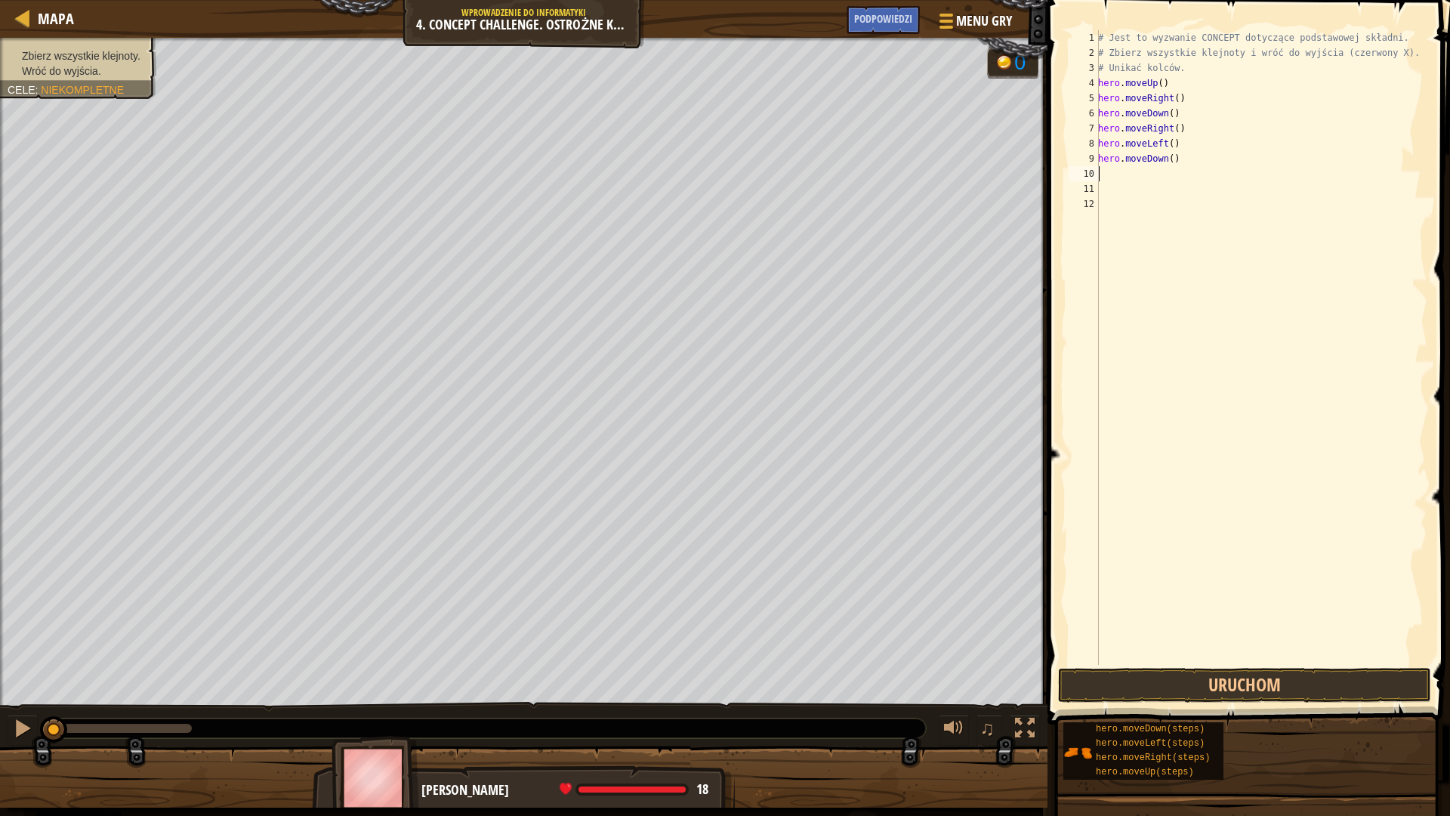
click at [1145, 178] on div "# Jest to wyzwanie CONCEPT dotyczące podstawowej składni. # Zbierz wszystkie kl…" at bounding box center [1261, 362] width 332 height 665
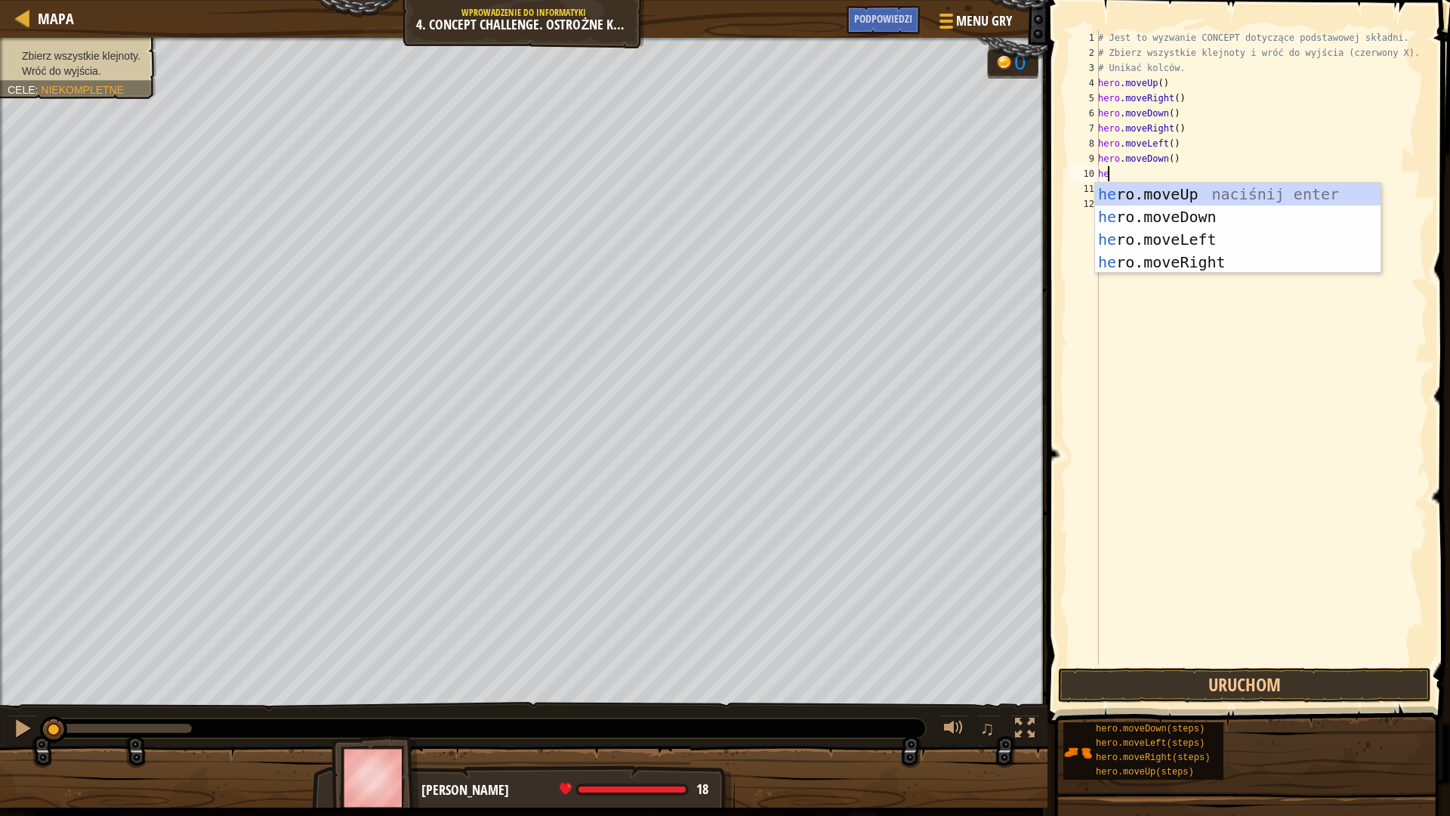
type textarea "h"
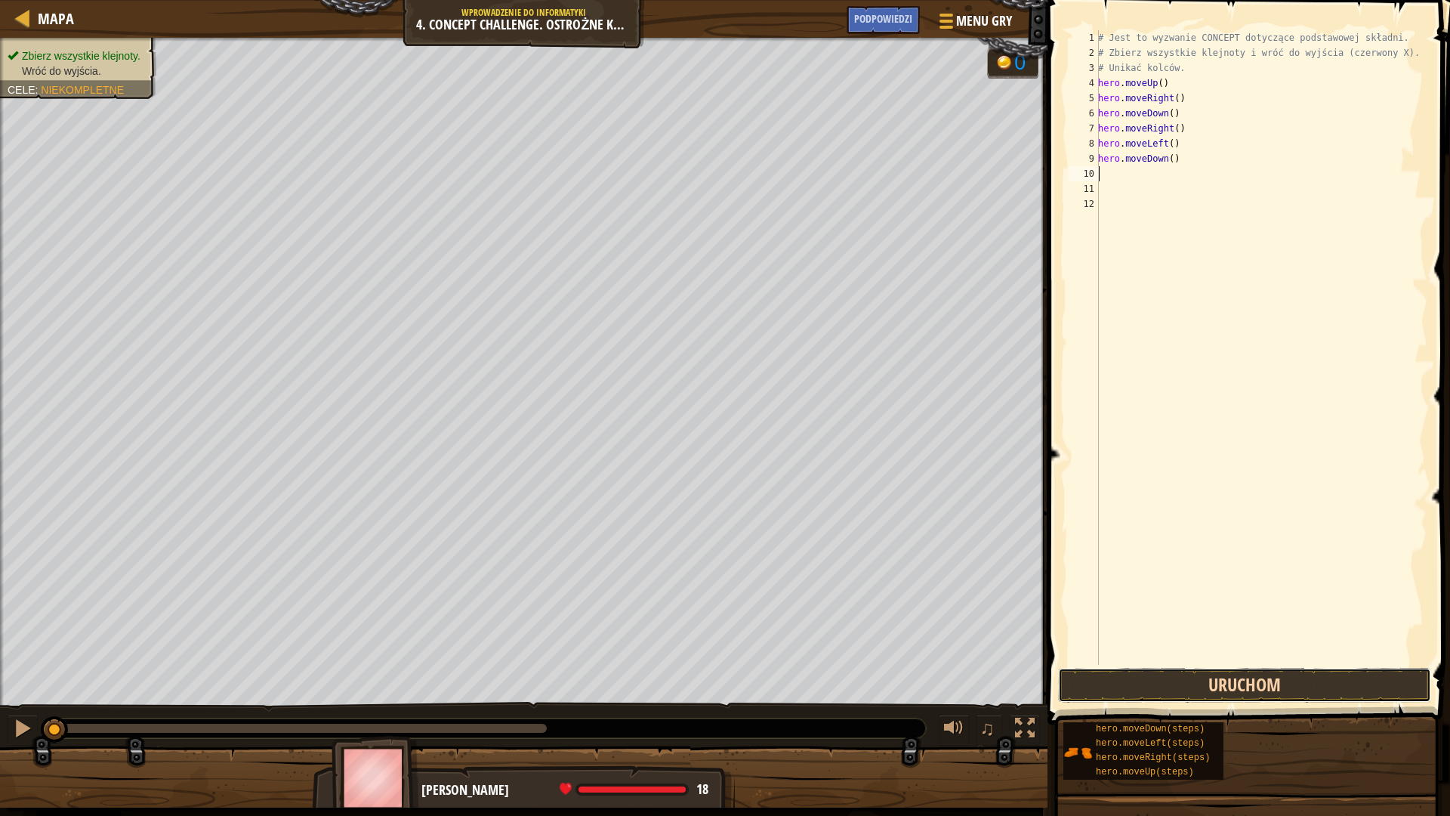
click at [1313, 687] on button "Uruchom" at bounding box center [1244, 685] width 373 height 35
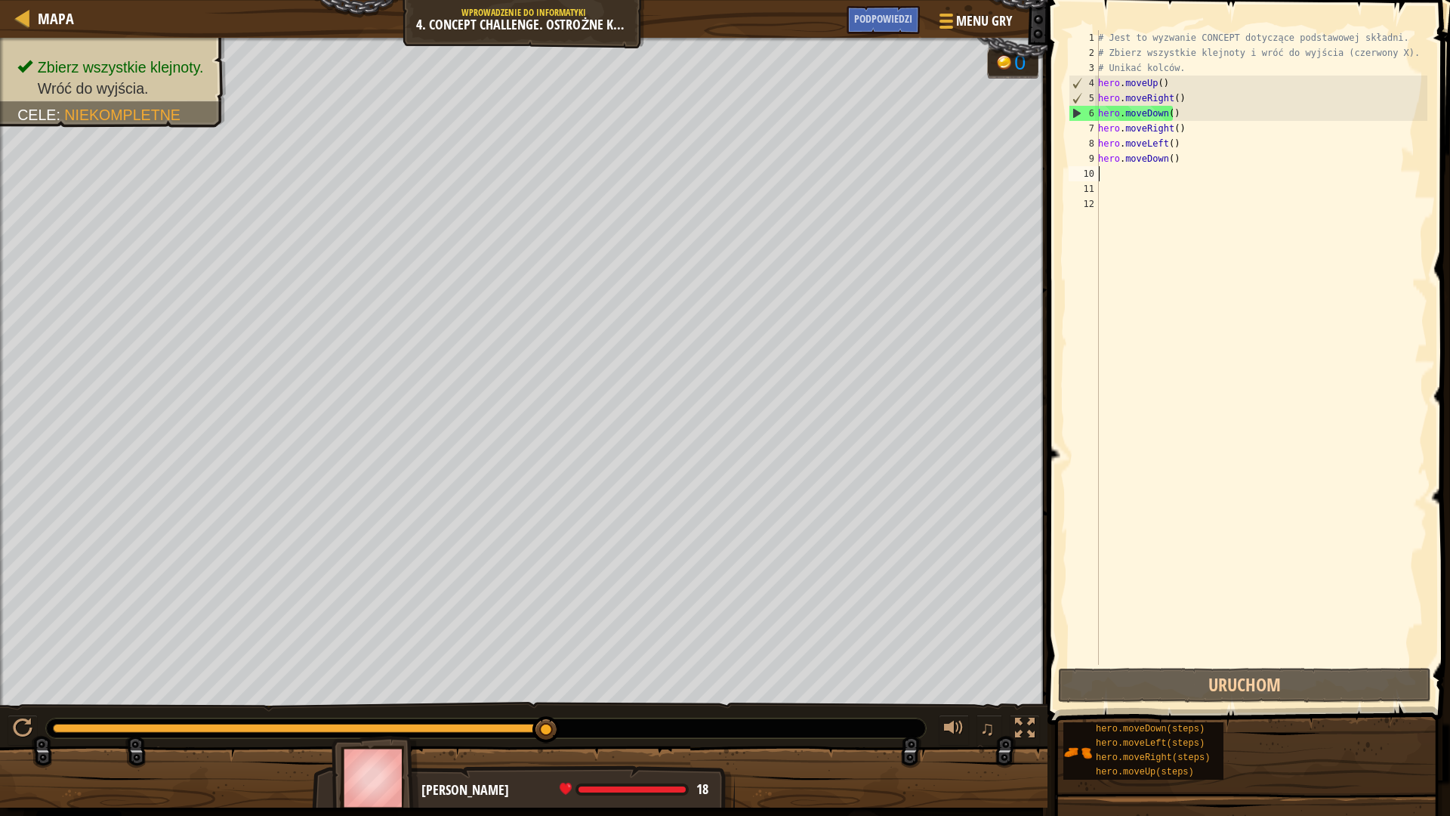
type textarea "h"
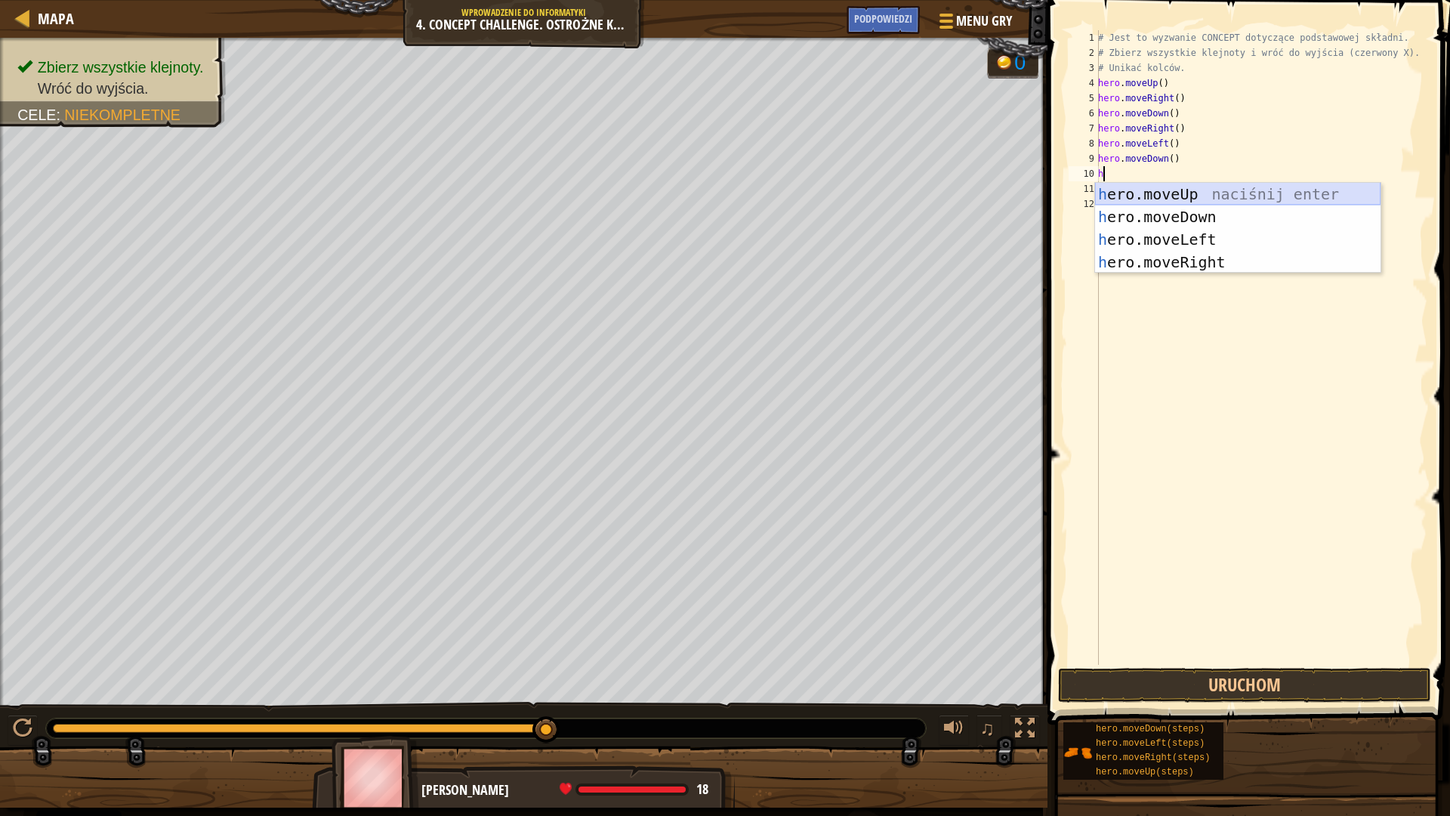
click at [1208, 195] on div "h ero.moveUp naciśnij enter h ero.moveDown naciśnij enter h ero.moveLeft naciśn…" at bounding box center [1238, 251] width 286 height 136
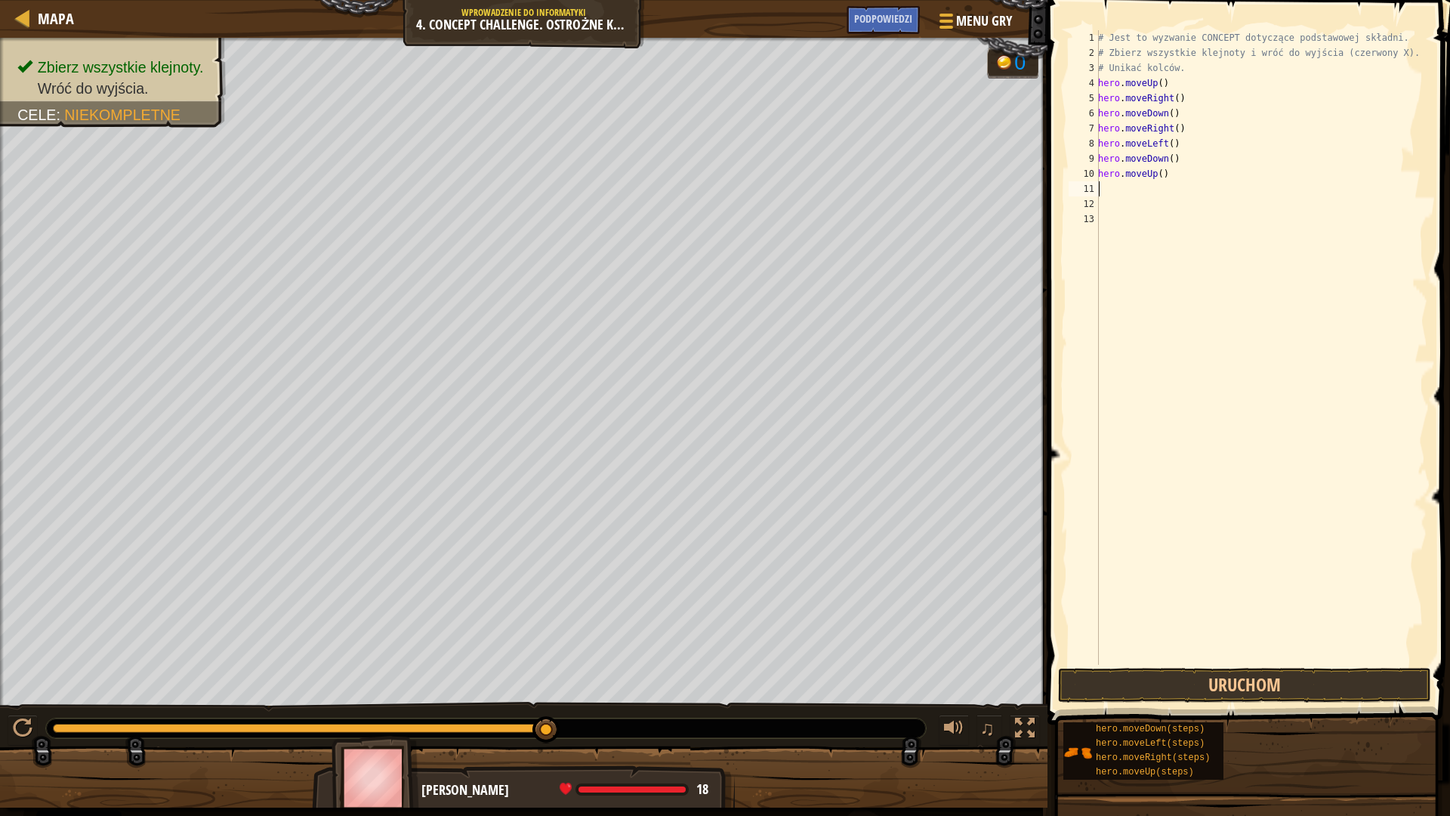
click at [1135, 194] on div "# Jest to wyzwanie CONCEPT dotyczące podstawowej składni. # Zbierz wszystkie kl…" at bounding box center [1261, 362] width 332 height 665
type textarea "h"
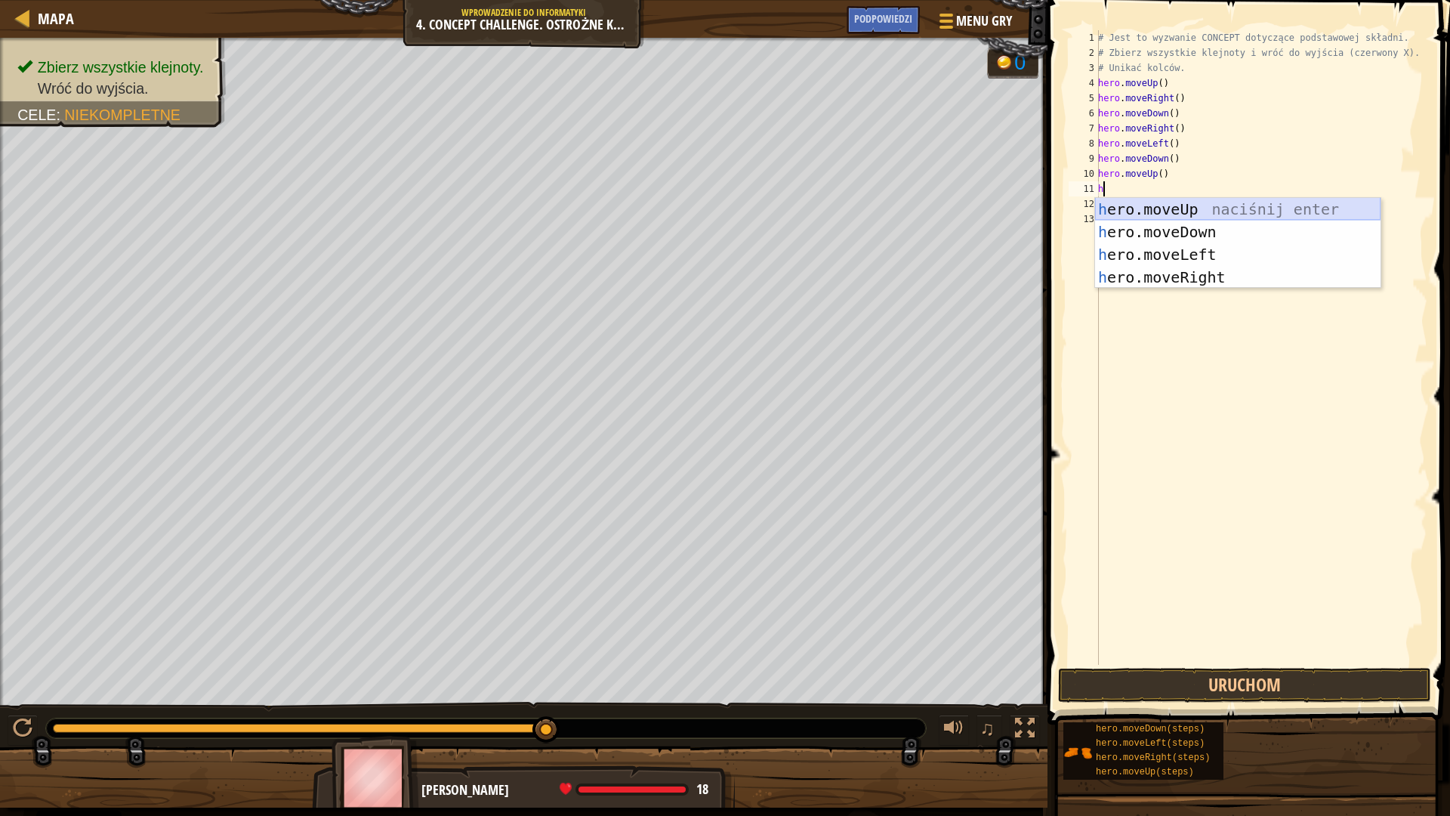
click at [1193, 208] on div "h ero.moveUp naciśnij enter h ero.moveDown naciśnij enter h ero.moveLeft naciśn…" at bounding box center [1238, 266] width 286 height 136
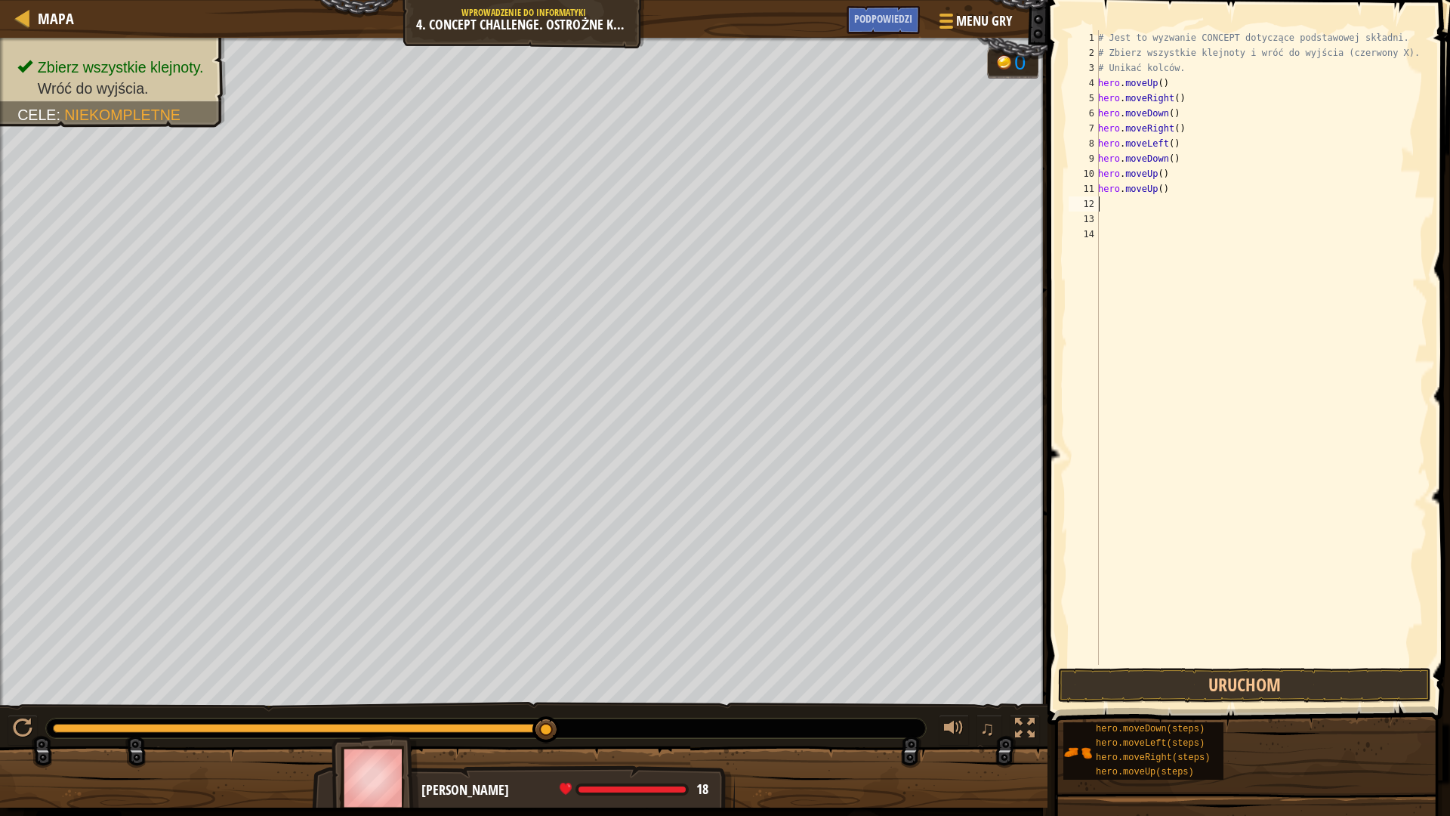
type textarea "h"
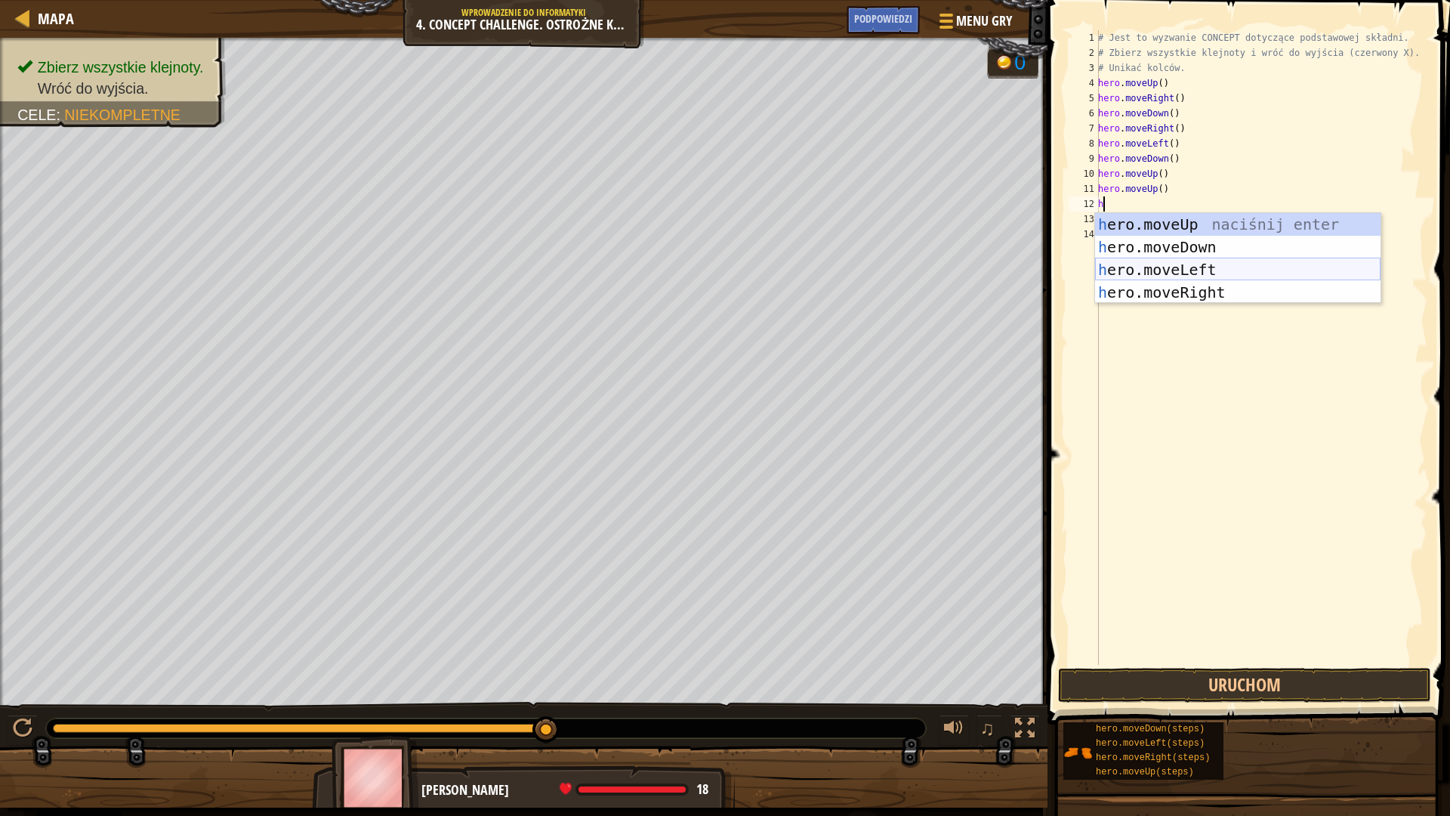
click at [1198, 270] on div "h ero.moveUp naciśnij enter h ero.moveDown naciśnij enter h ero.moveLeft naciśn…" at bounding box center [1238, 281] width 286 height 136
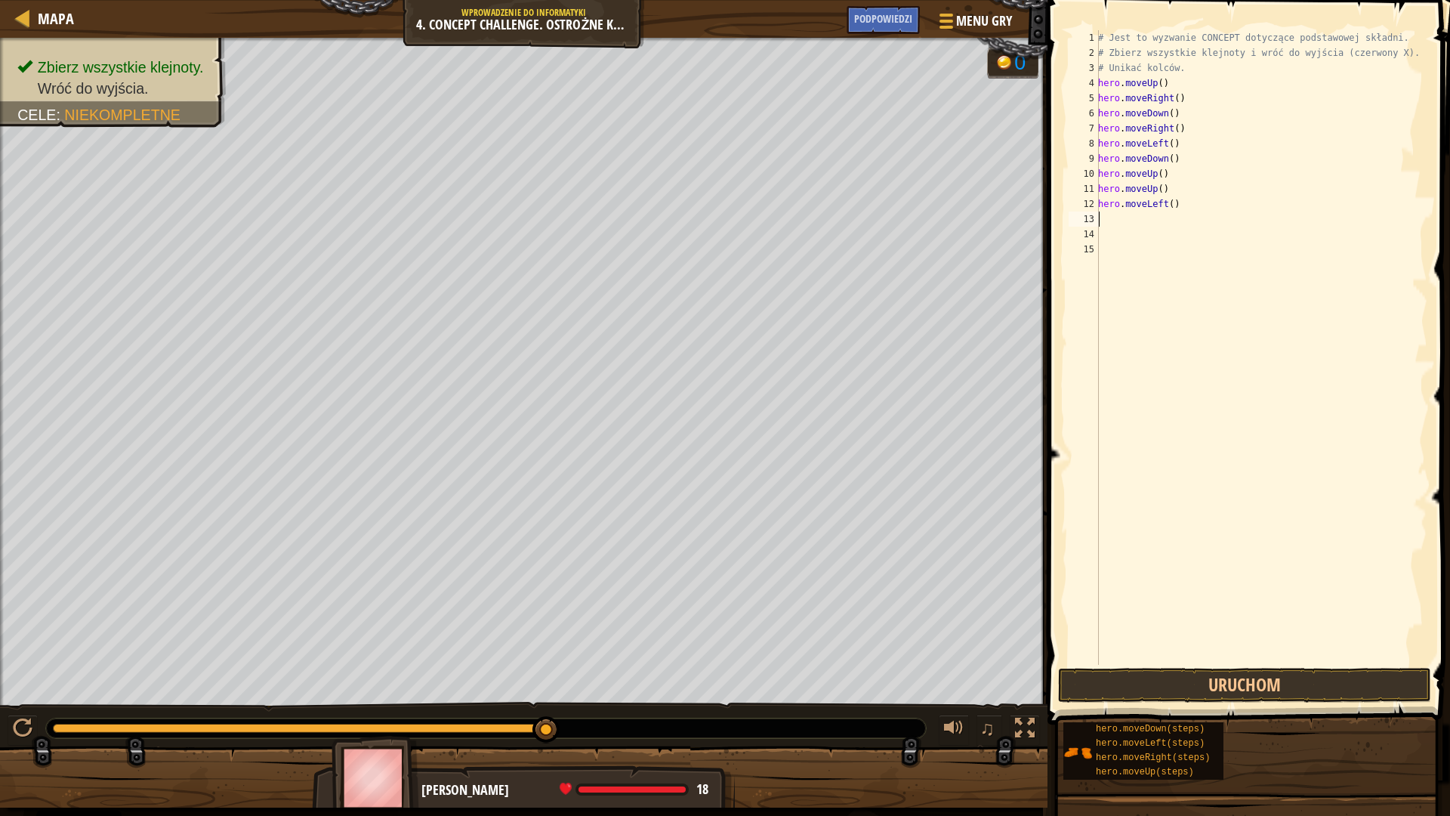
type textarea "h"
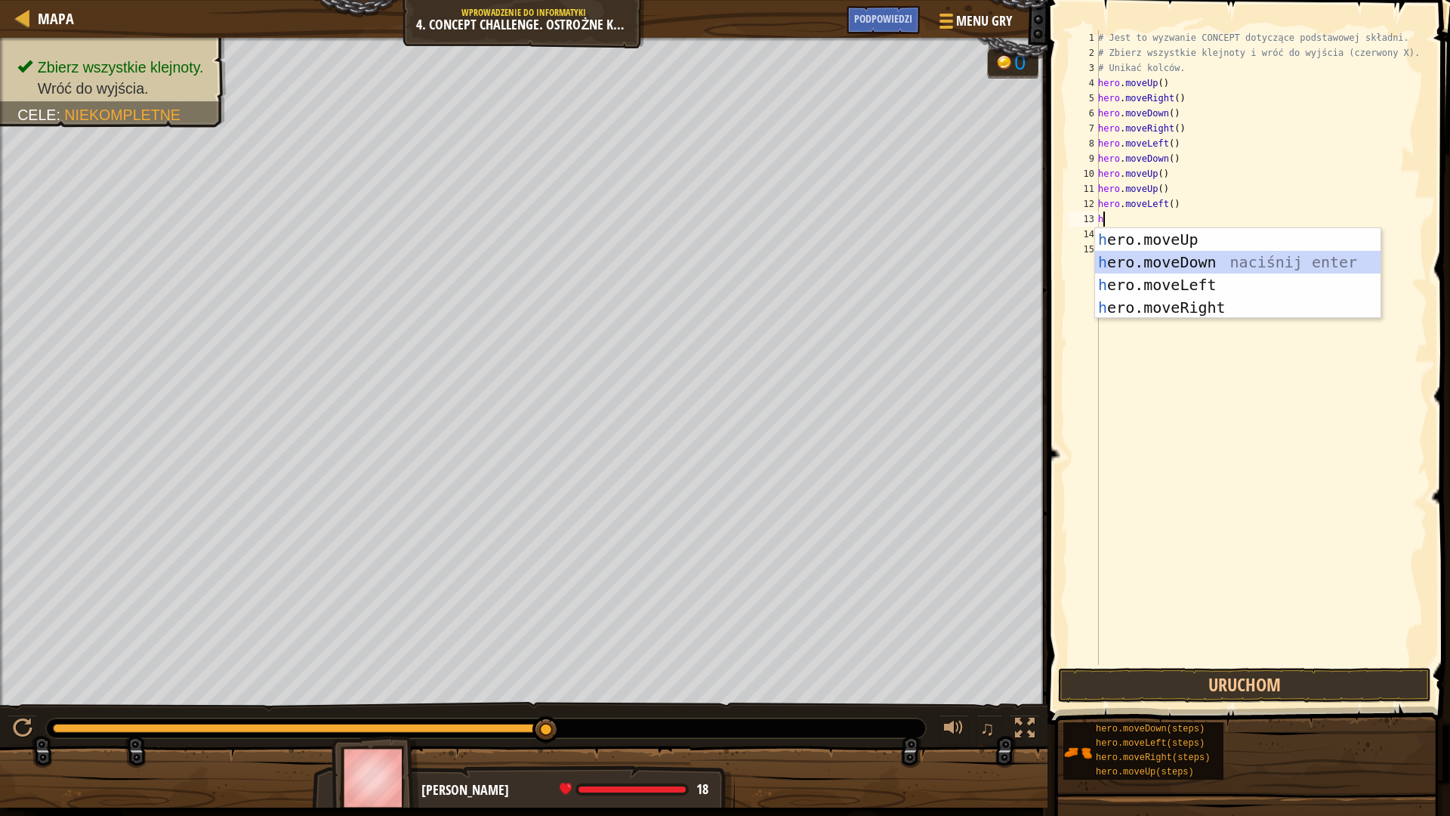
click at [1218, 262] on div "h ero.moveUp naciśnij enter h ero.moveDown naciśnij enter h ero.moveLeft naciśn…" at bounding box center [1238, 296] width 286 height 136
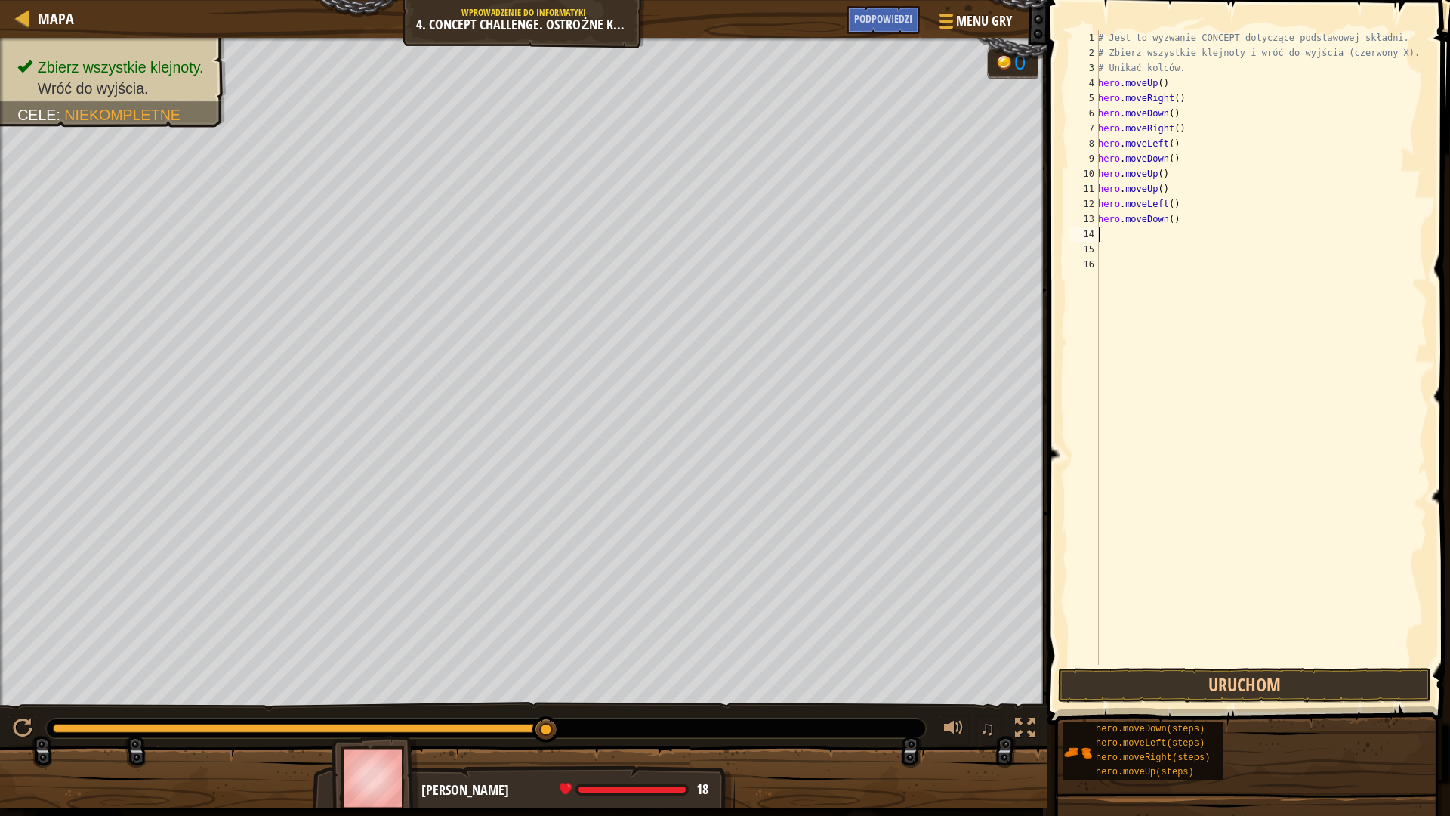
type textarea "h"
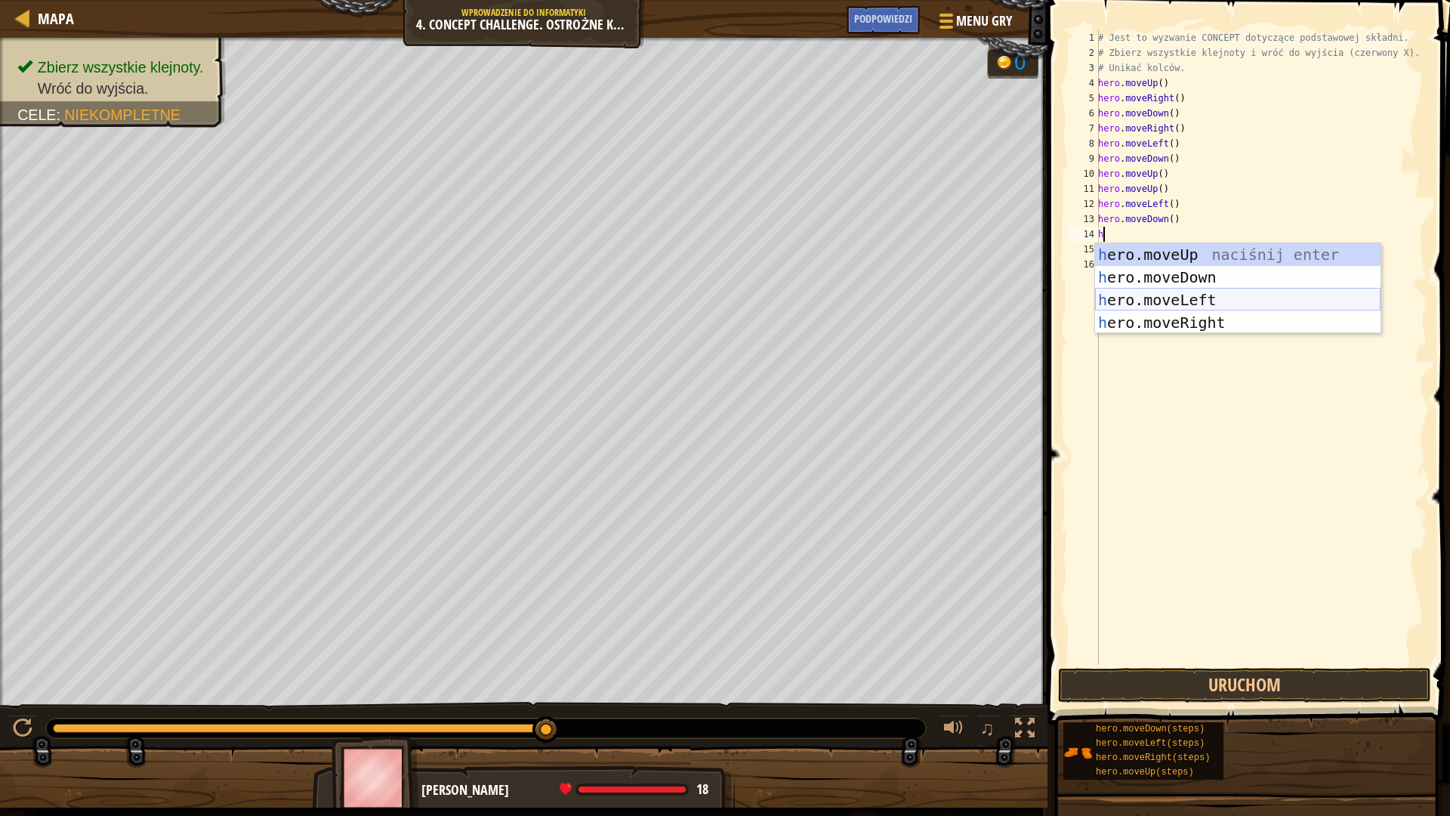
click at [1222, 304] on div "h ero.moveUp naciśnij enter h ero.moveDown naciśnij enter h ero.moveLeft naciśn…" at bounding box center [1238, 311] width 286 height 136
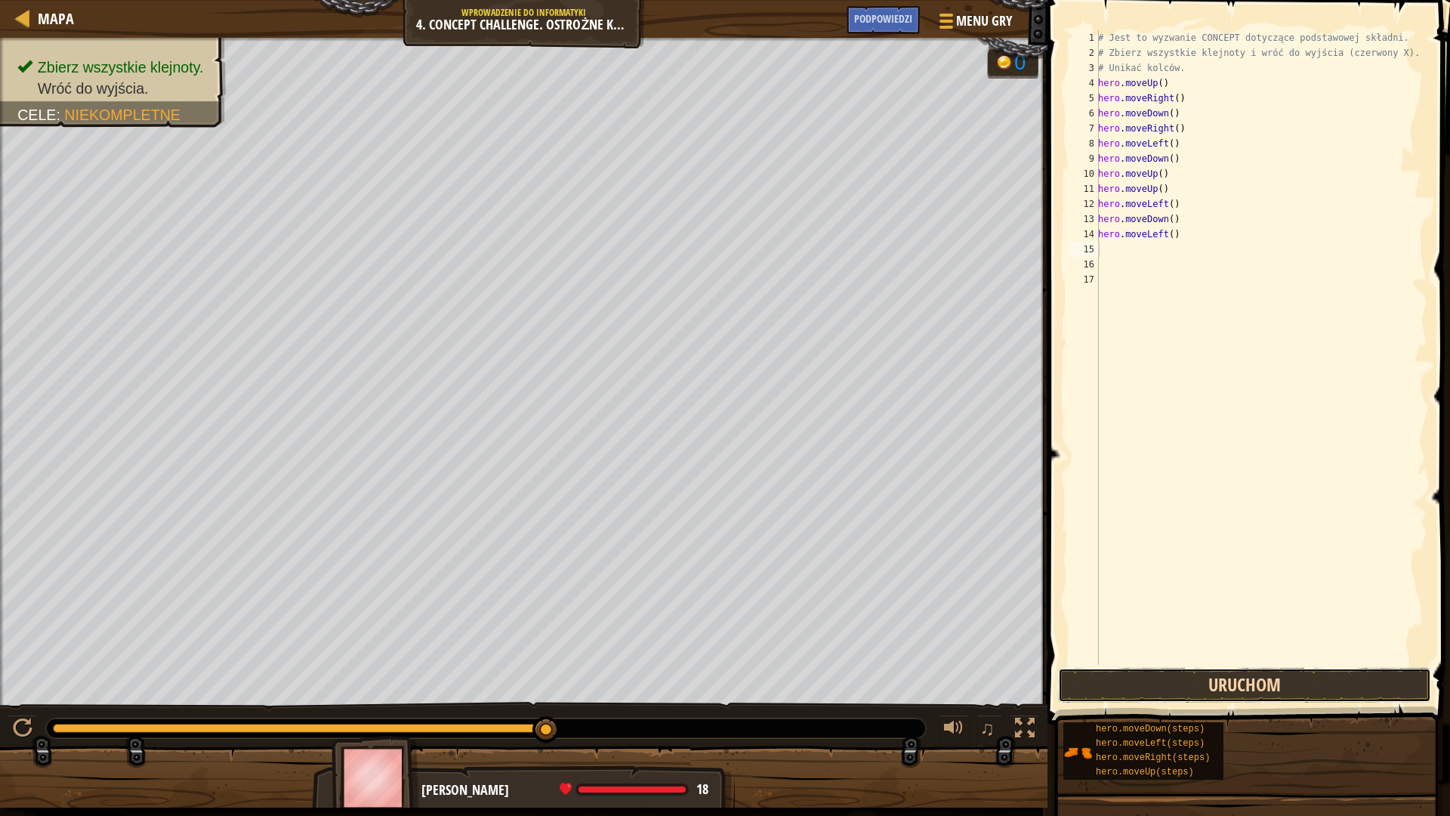
click at [1184, 684] on button "Uruchom" at bounding box center [1244, 685] width 373 height 35
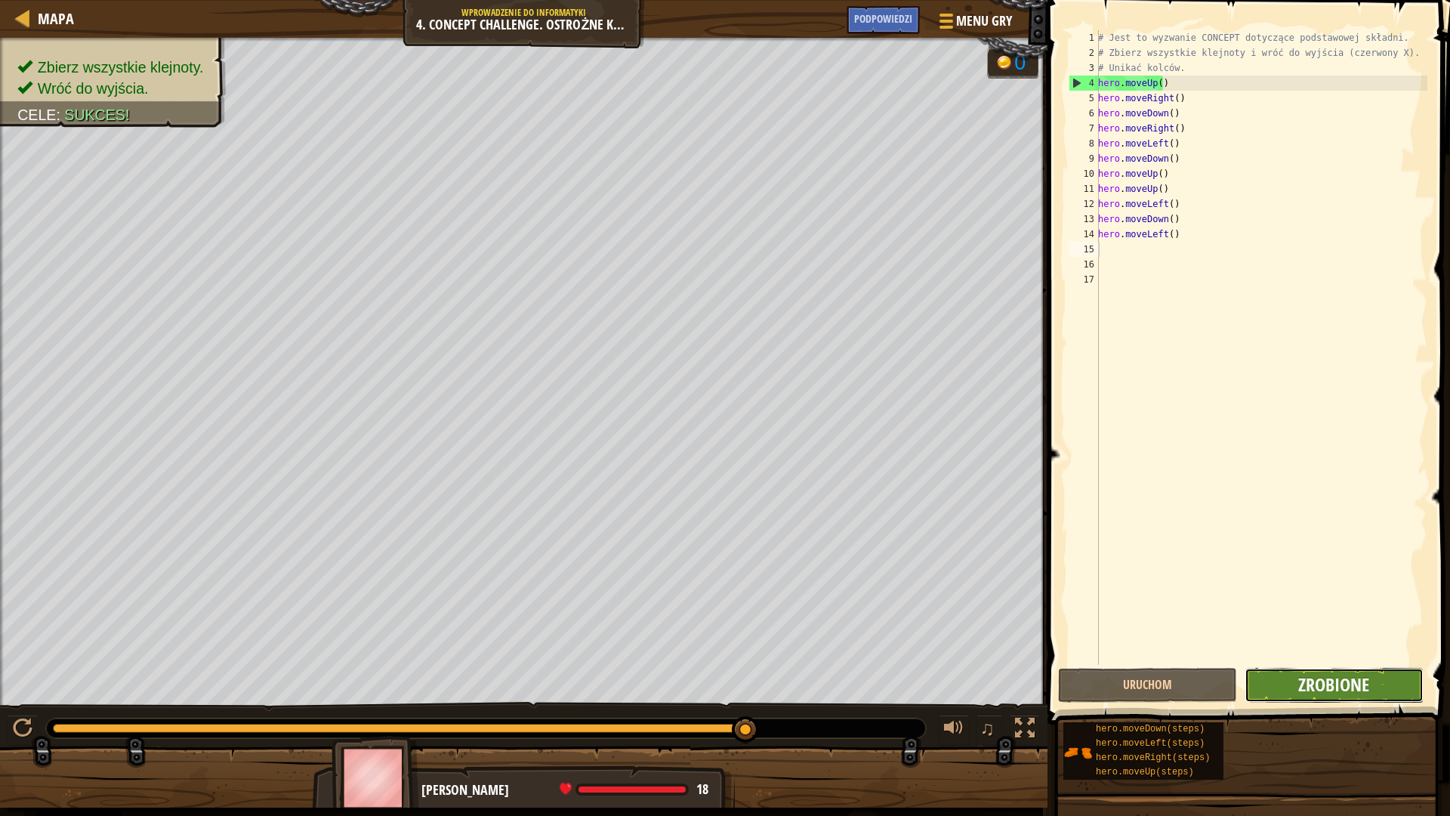
click at [1352, 682] on span "Zrobione" at bounding box center [1333, 684] width 71 height 24
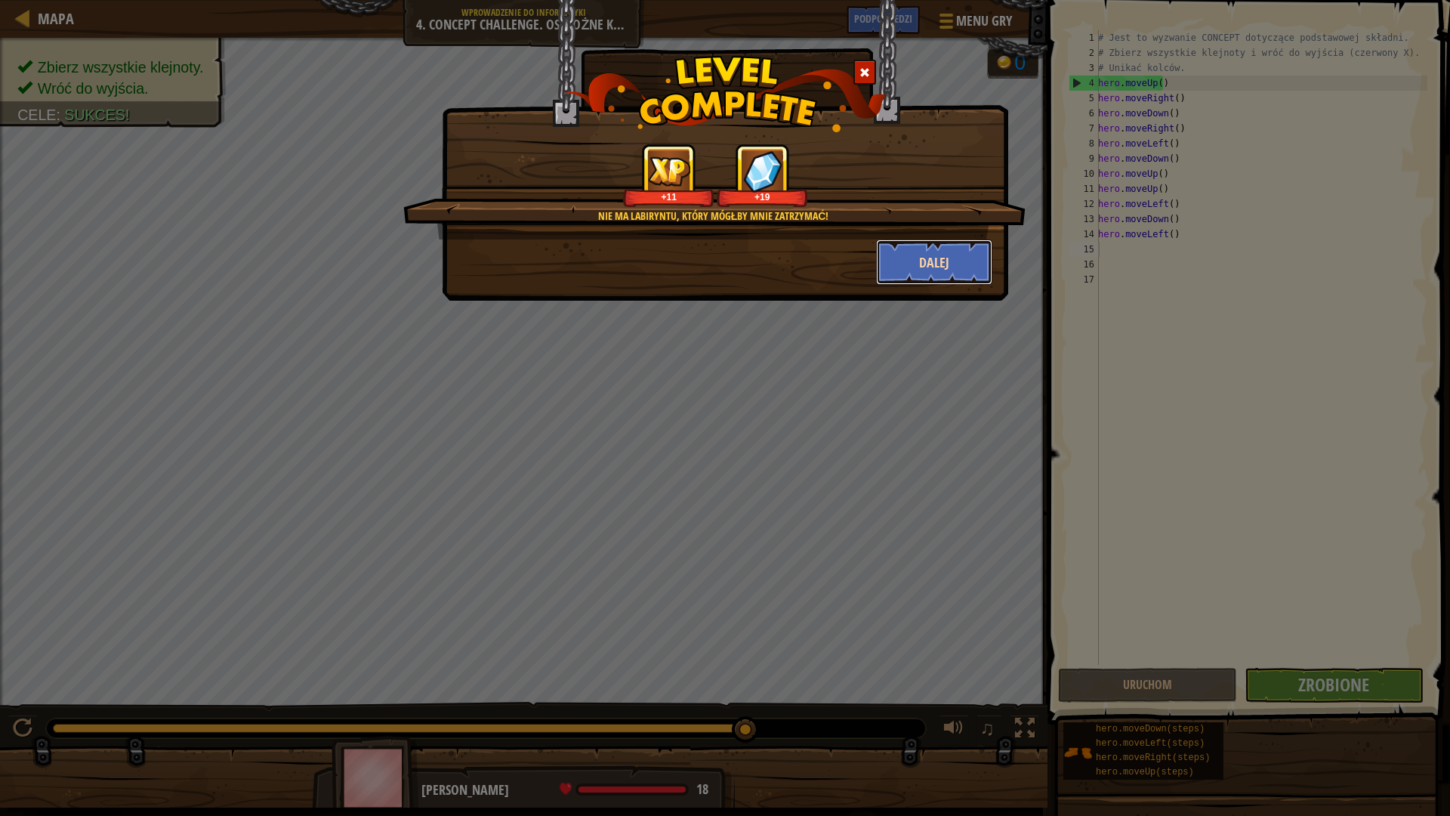
click at [937, 270] on button "Dalej" at bounding box center [934, 261] width 117 height 45
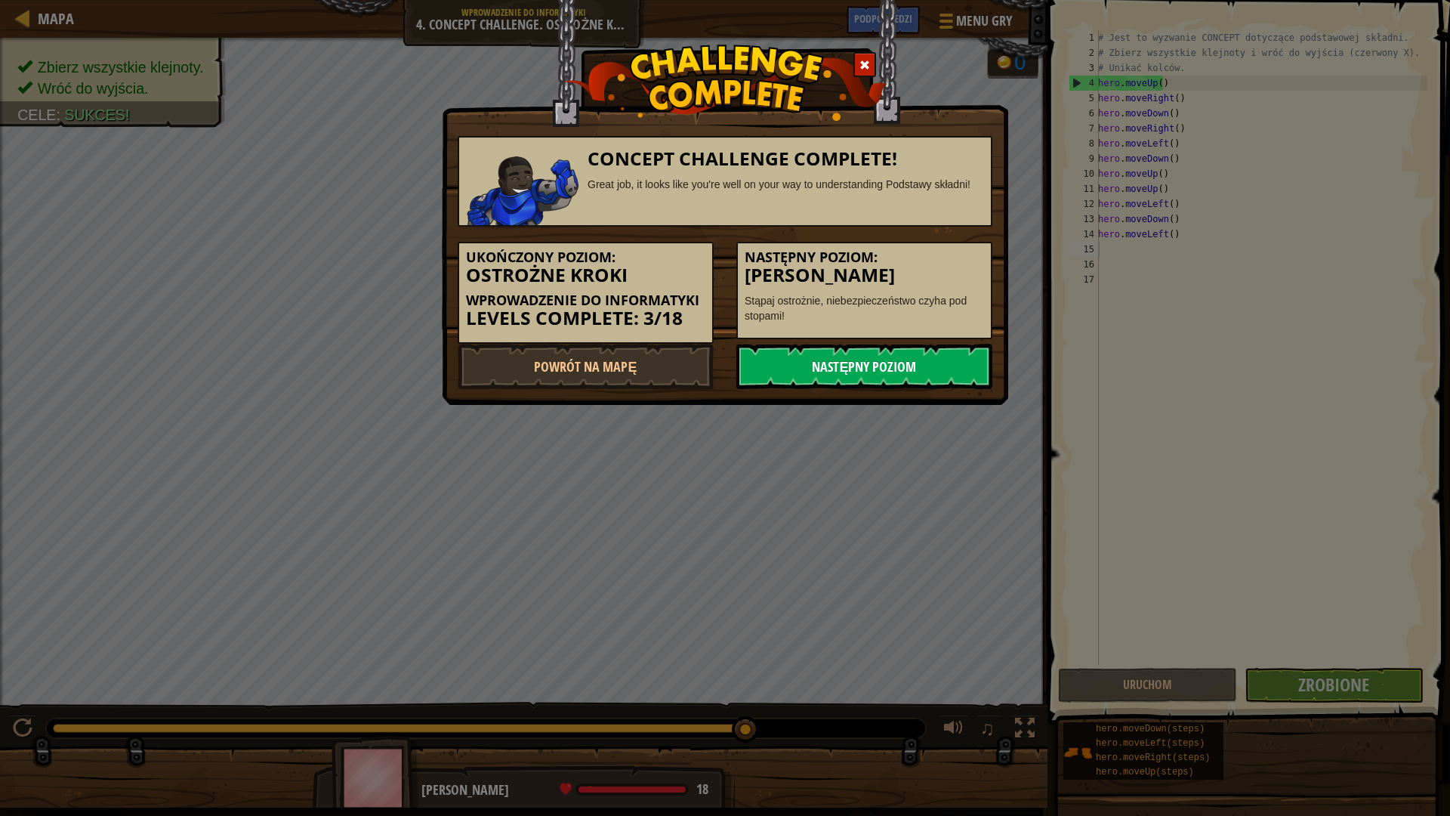
click at [906, 369] on link "Następny poziom" at bounding box center [864, 366] width 256 height 45
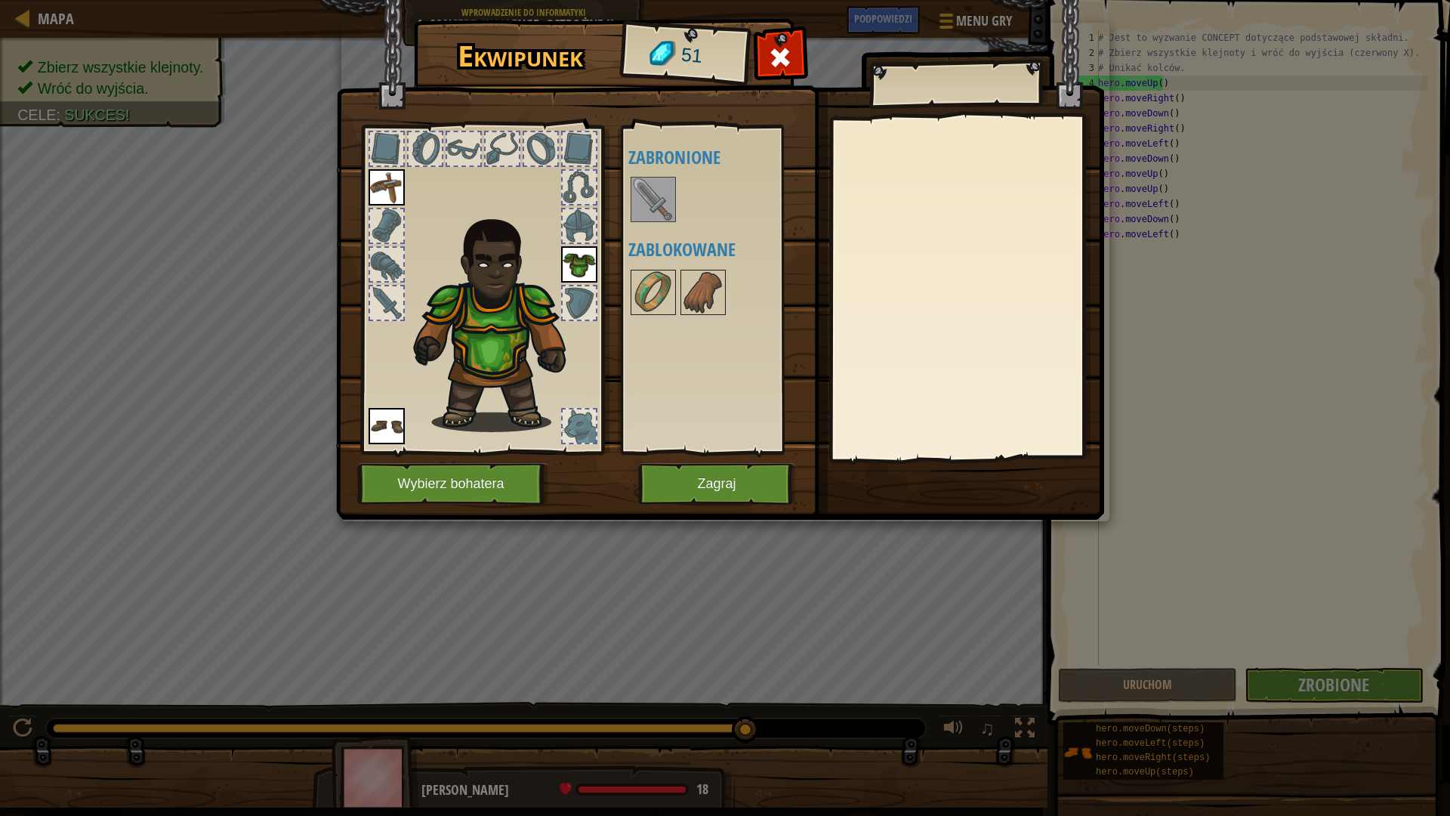
click at [659, 186] on img at bounding box center [653, 199] width 42 height 42
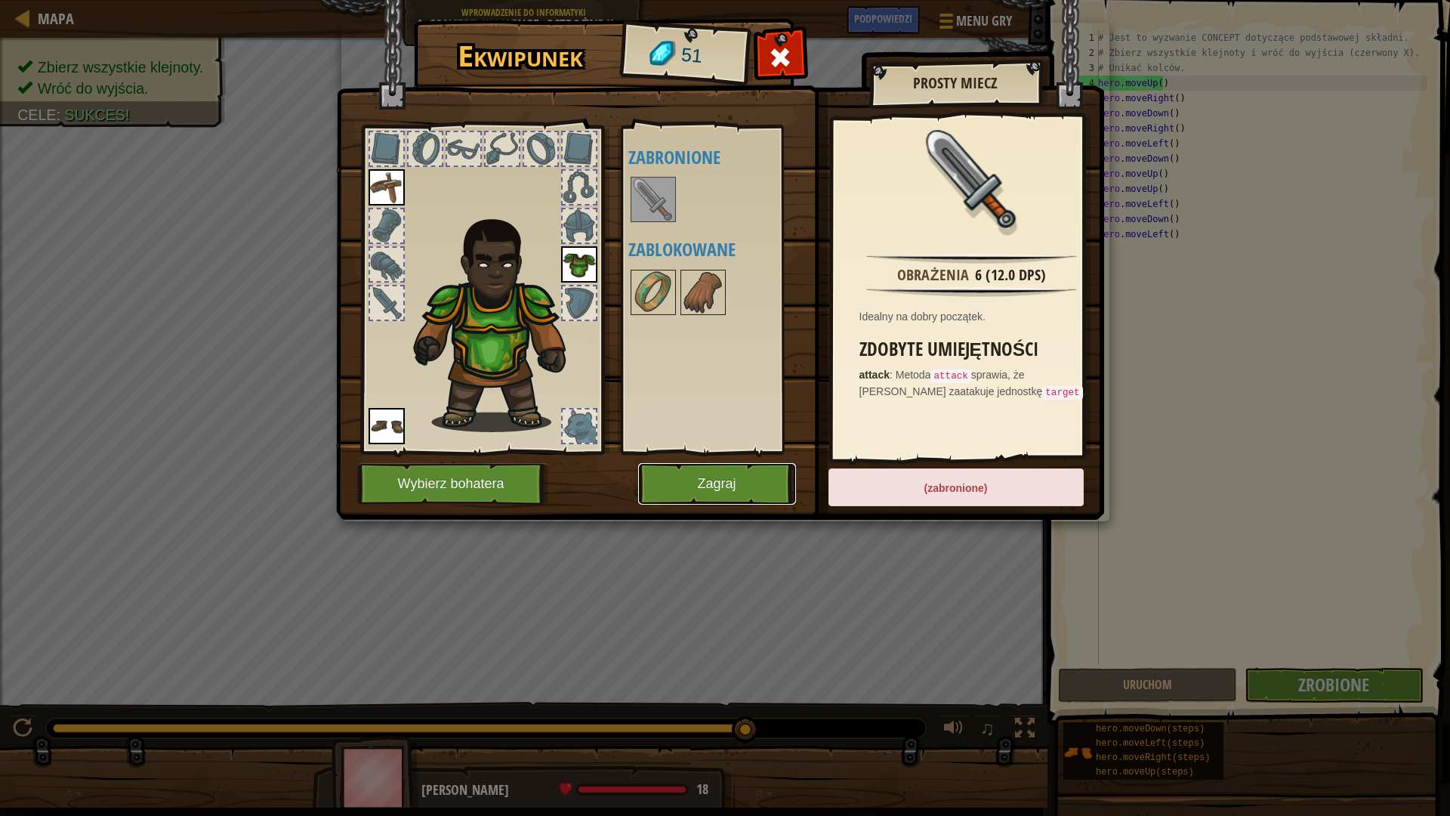
click at [750, 480] on button "Zagraj" at bounding box center [717, 484] width 158 height 42
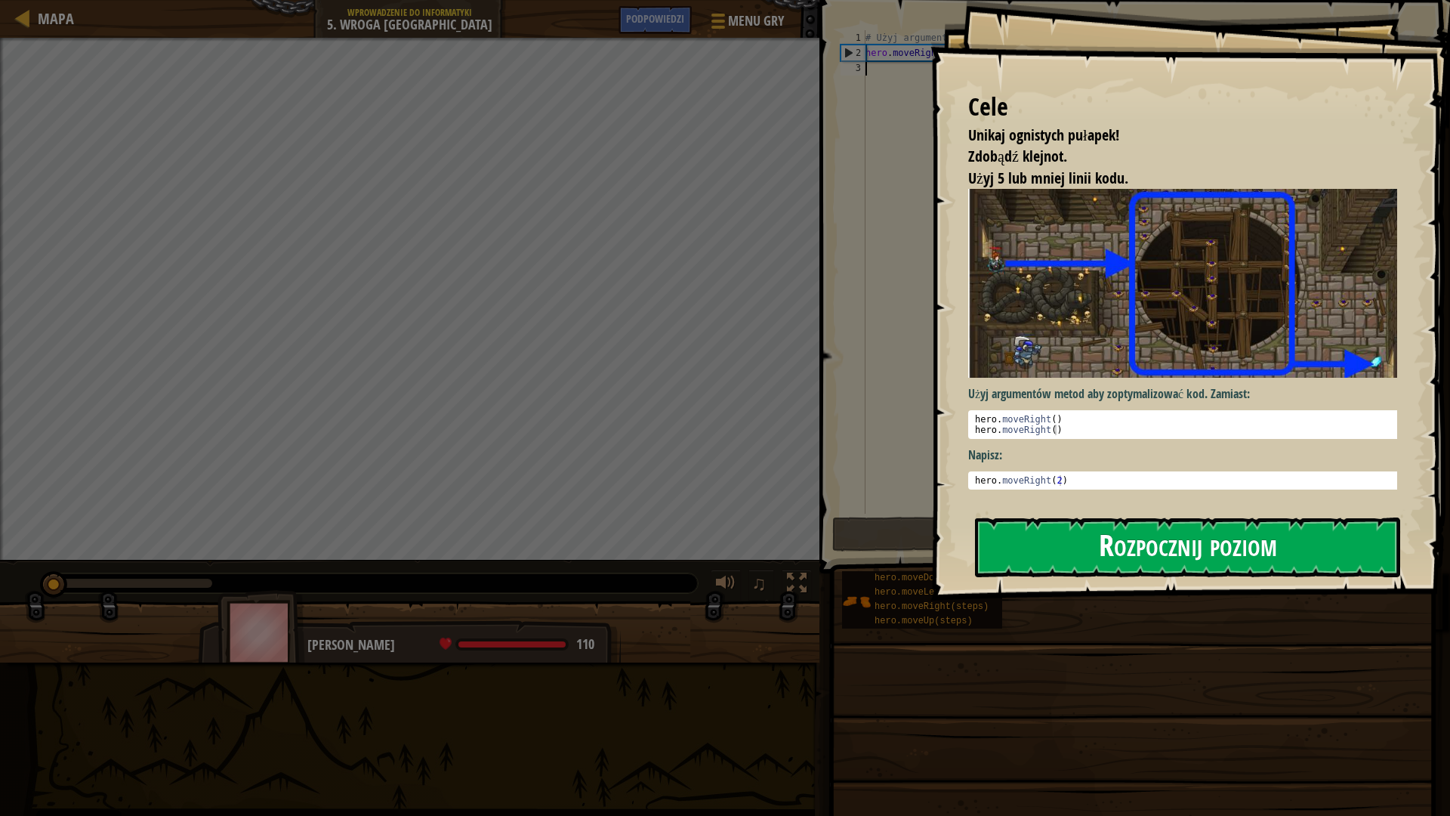
click at [1239, 548] on button "Rozpocznij poziom" at bounding box center [1187, 547] width 425 height 60
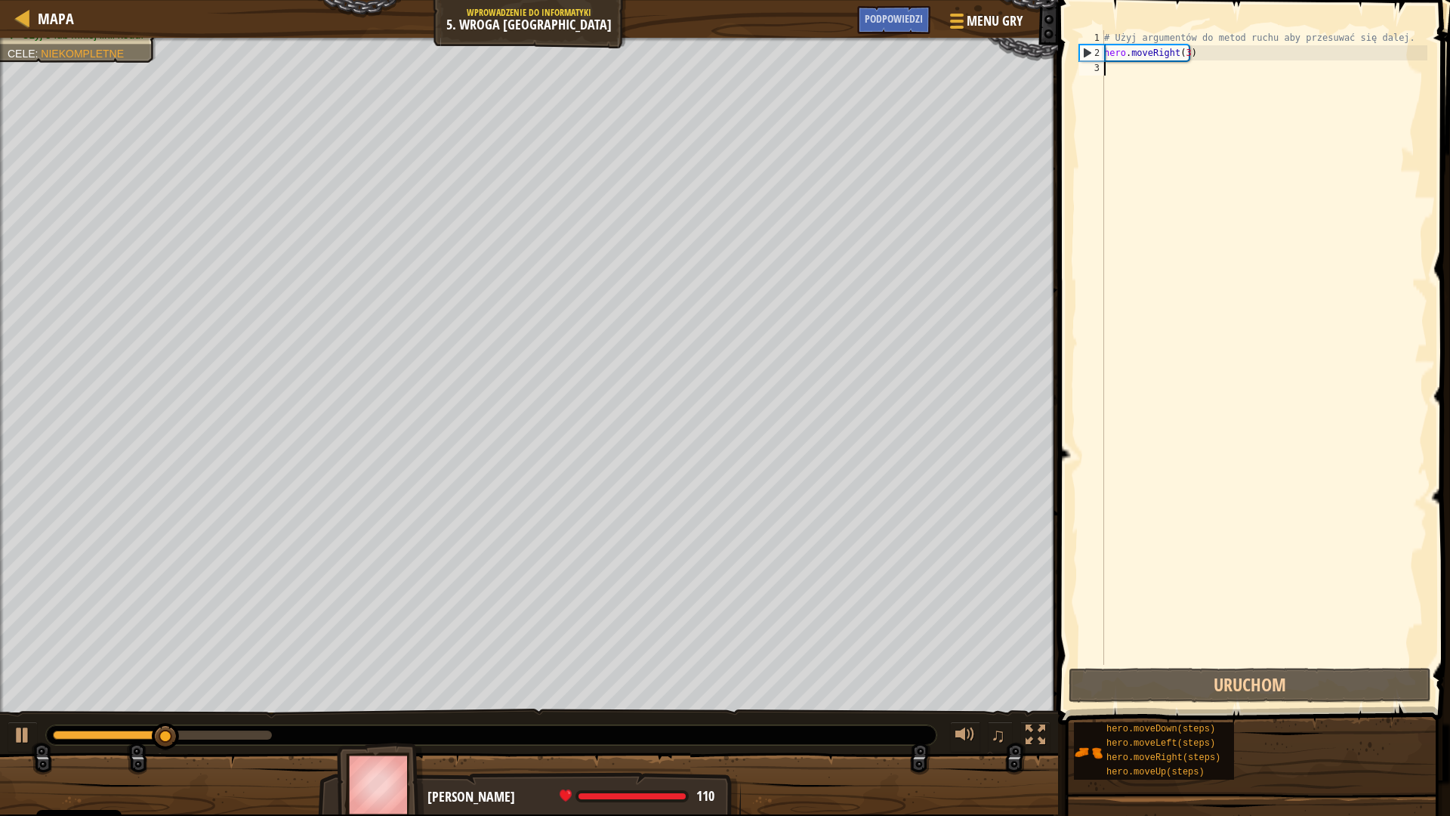
click at [1261, 347] on div "# Użyj argumentów do metod ruchu aby przesuwać się dalej. hero . moveRight ( 3 )" at bounding box center [1264, 362] width 326 height 665
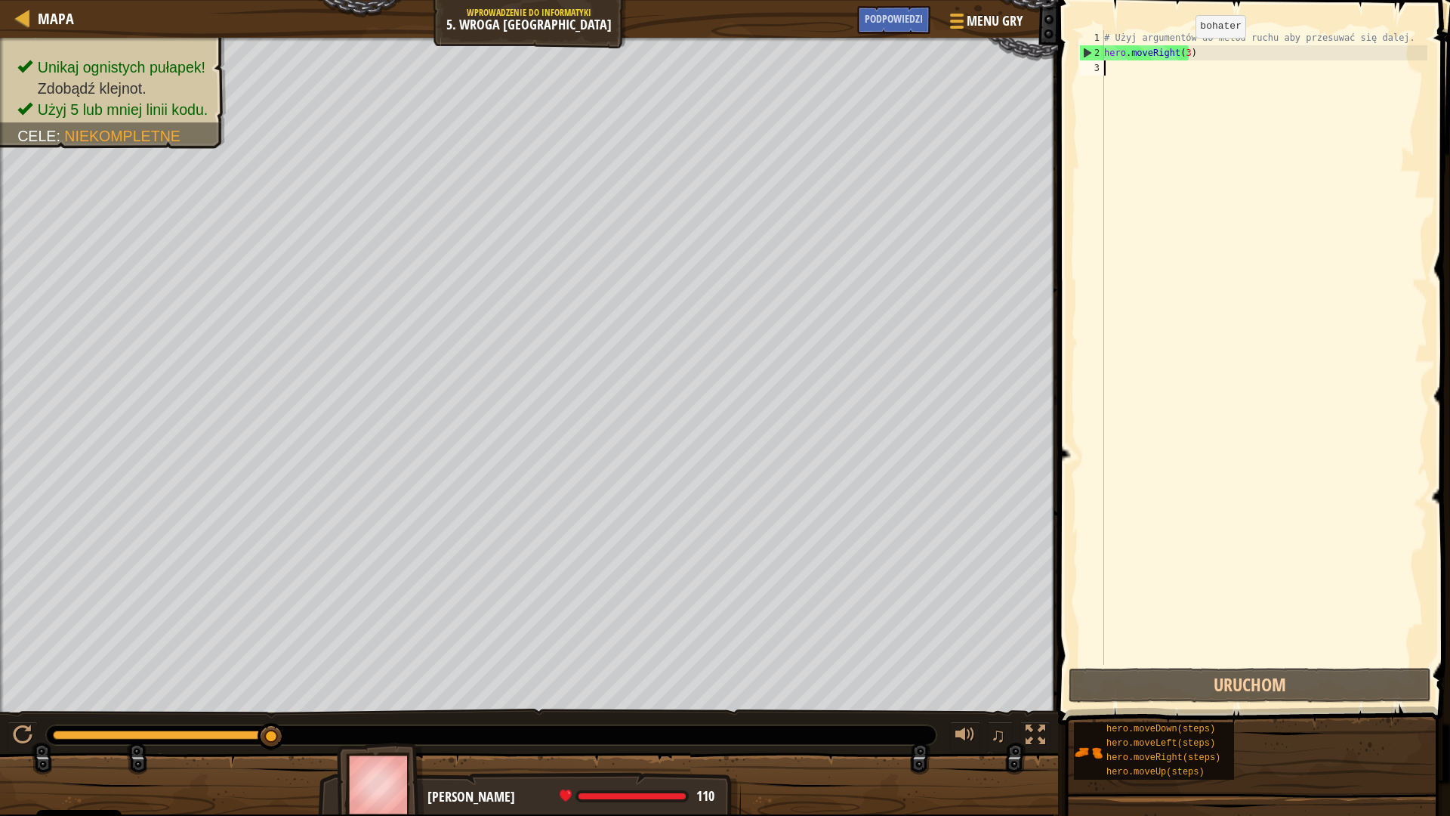
click at [1183, 53] on div "# Użyj argumentów do metod ruchu aby przesuwać się dalej. hero . moveRight ( 3 )" at bounding box center [1264, 362] width 326 height 665
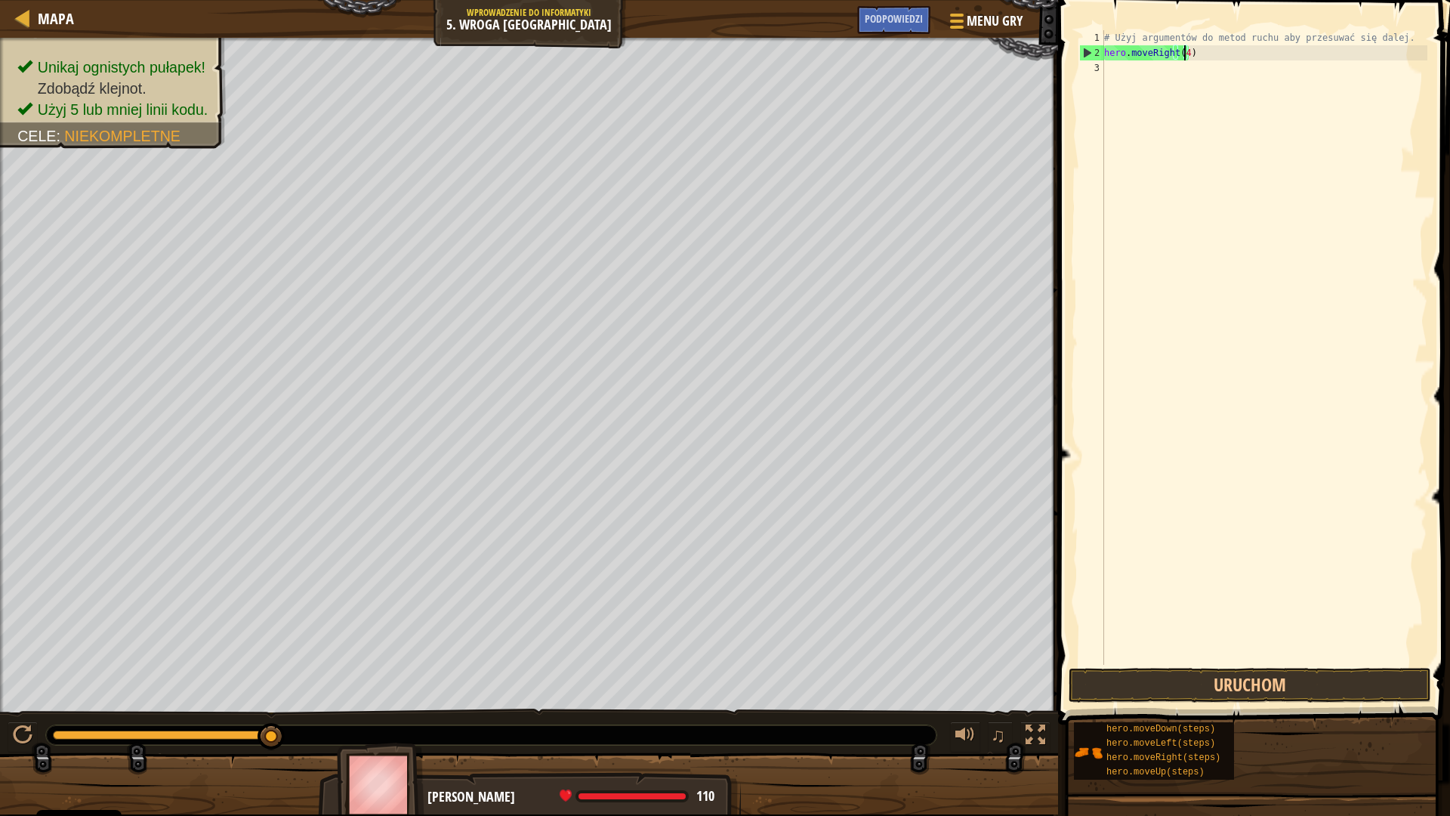
scroll to position [7, 6]
click at [1323, 679] on button "Uruchom" at bounding box center [1250, 685] width 363 height 35
click at [1181, 681] on button "Uruchom" at bounding box center [1250, 685] width 363 height 35
click at [1216, 675] on button "Uruchom" at bounding box center [1250, 685] width 363 height 35
type textarea "hero.moveRight(3)"
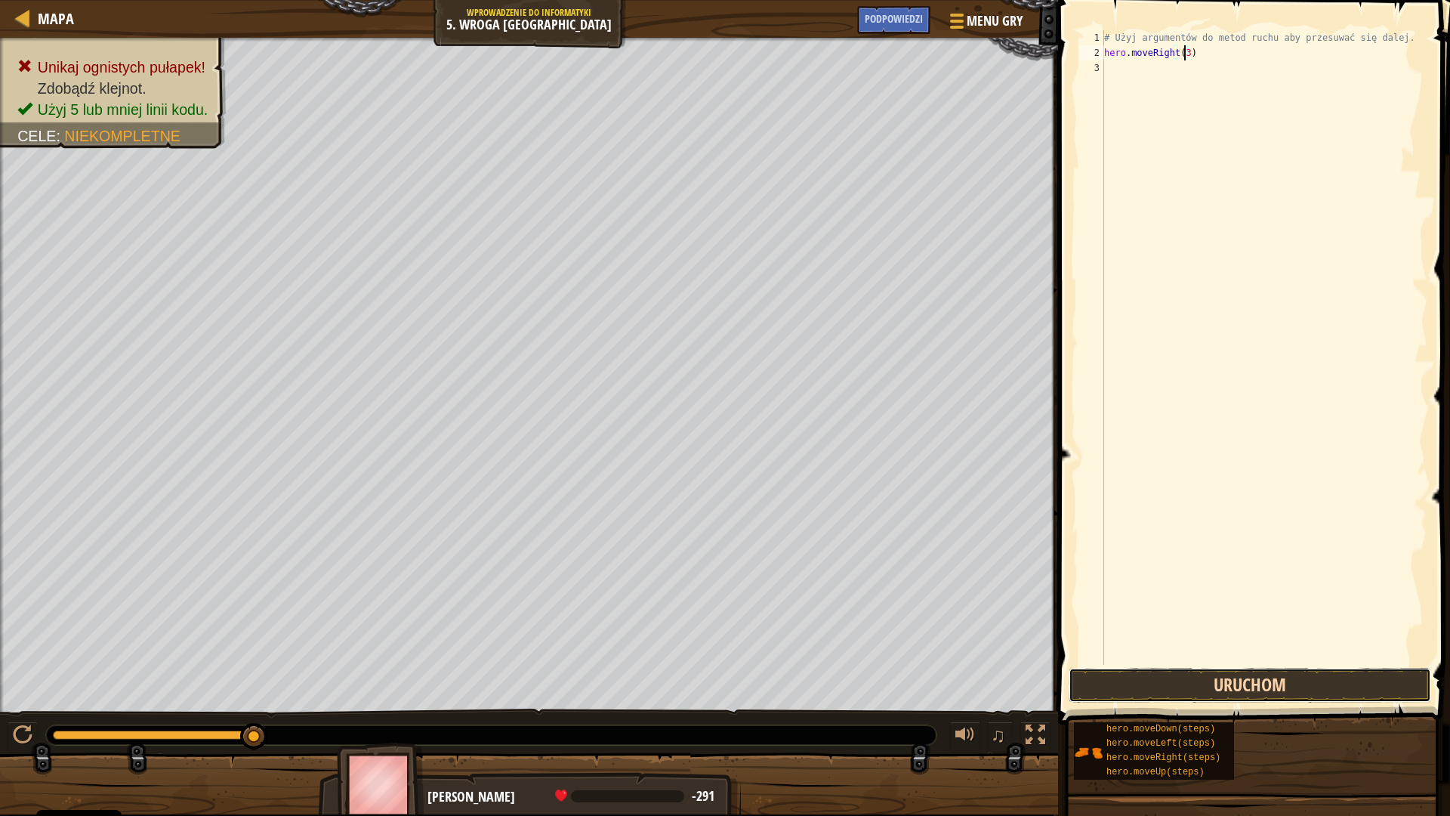
click at [1223, 671] on button "Uruchom" at bounding box center [1250, 685] width 363 height 35
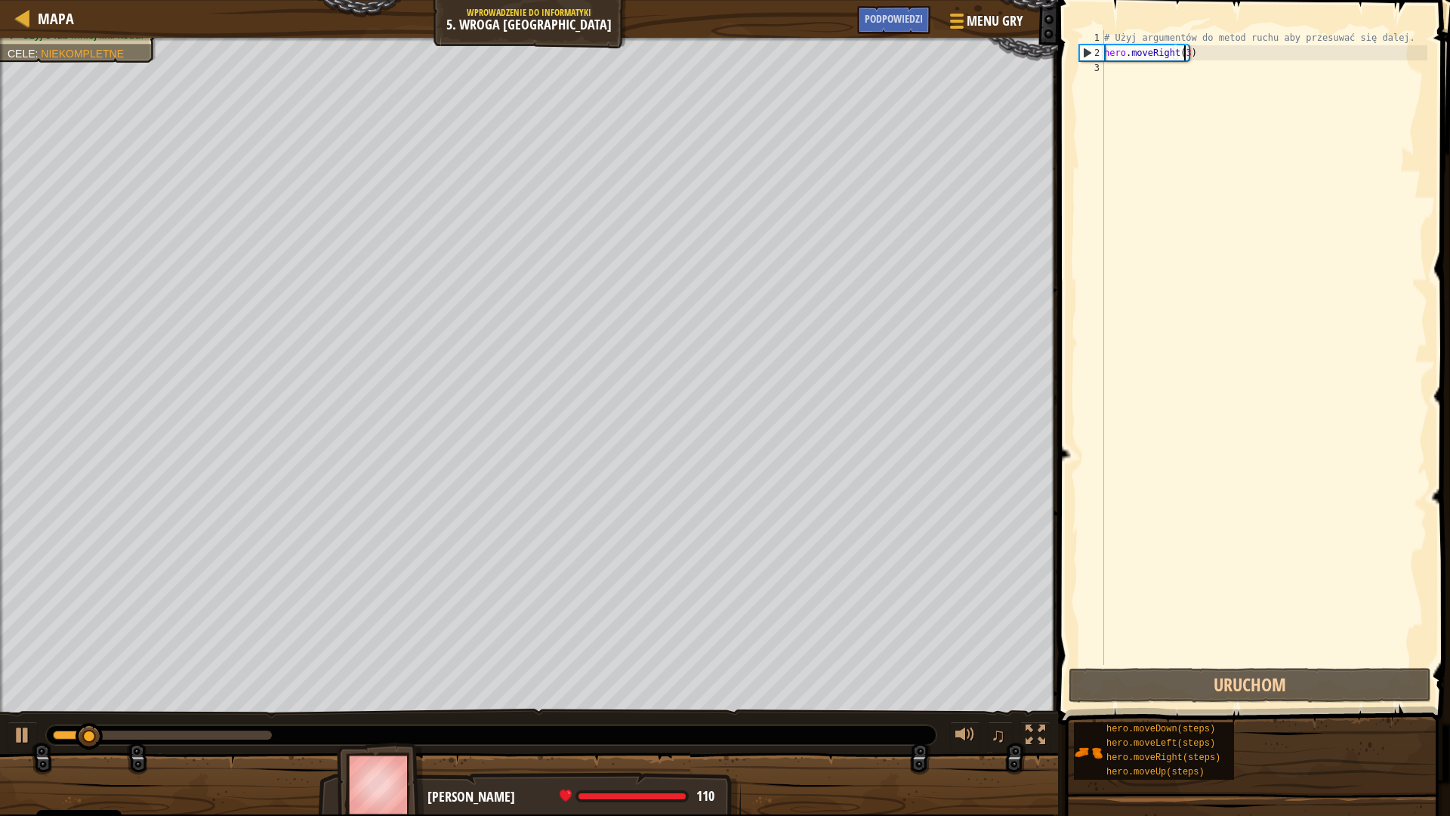
click at [1152, 91] on div "# Użyj argumentów do metod ruchu aby przesuwać się dalej. hero . moveRight ( 3 )" at bounding box center [1264, 362] width 326 height 665
type textarea "h"
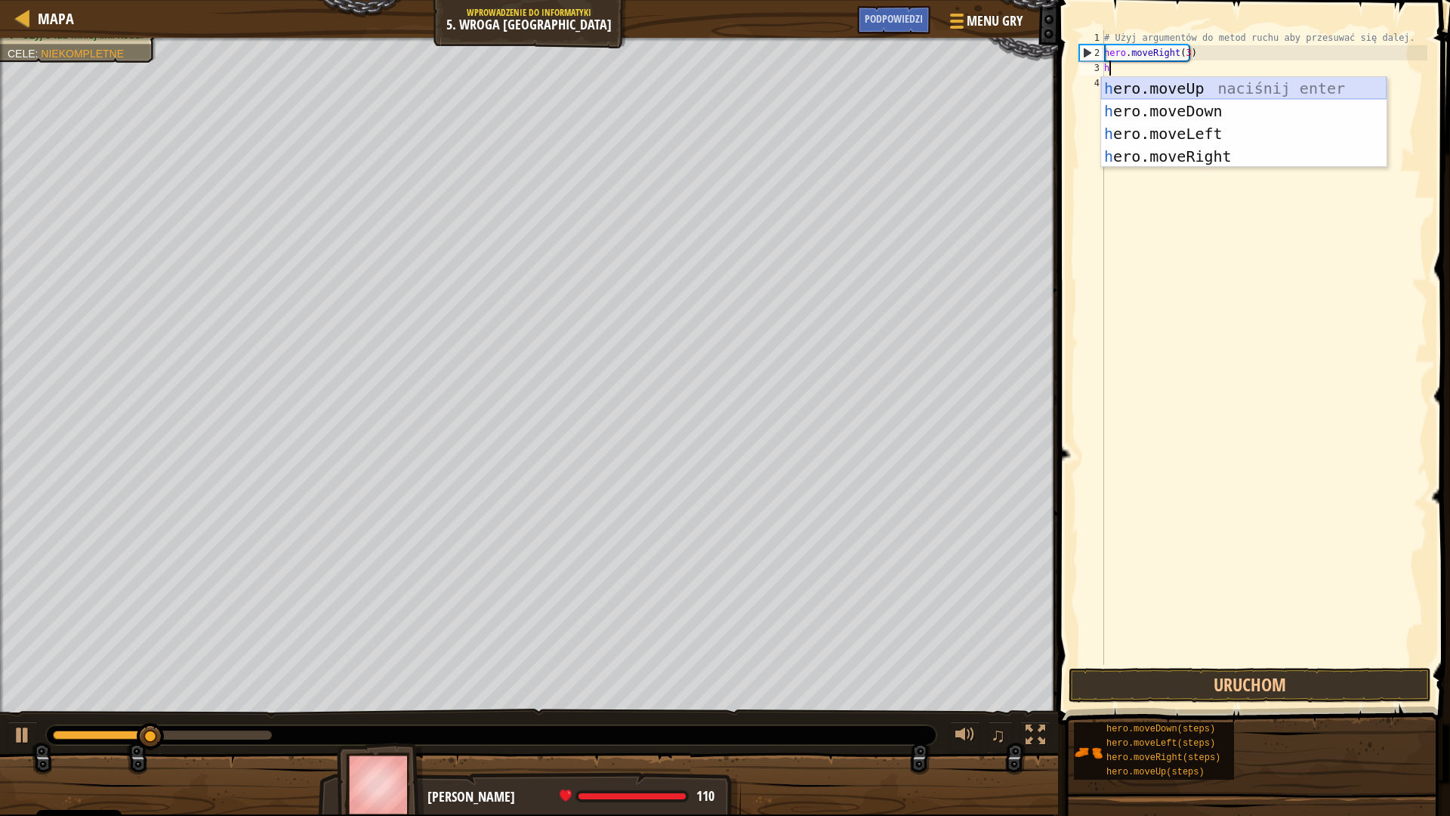
click at [1202, 85] on div "h ero.moveUp naciśnij enter h ero.moveDown naciśnij enter h ero.moveLeft naciśn…" at bounding box center [1244, 145] width 286 height 136
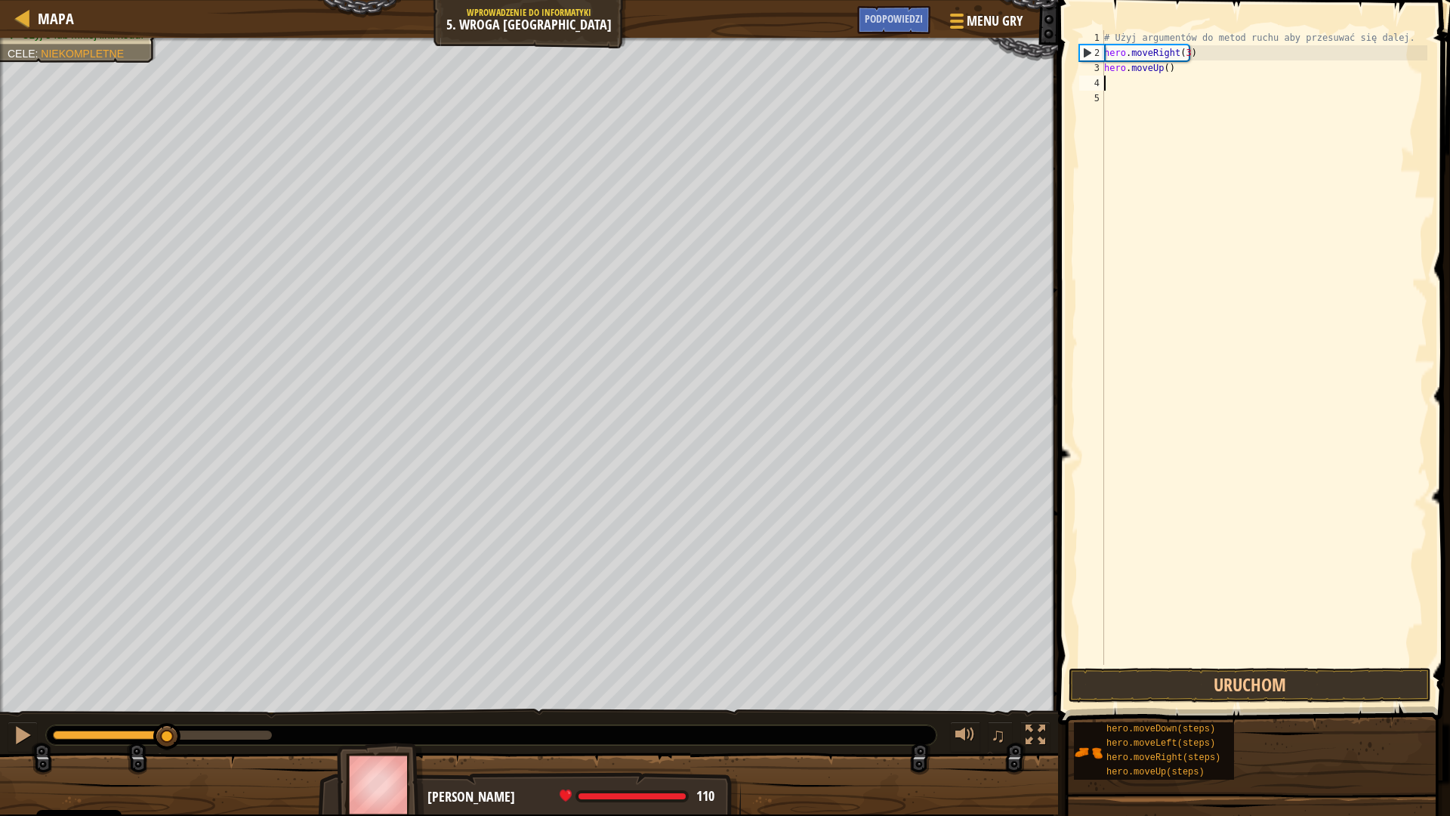
type textarea "h"
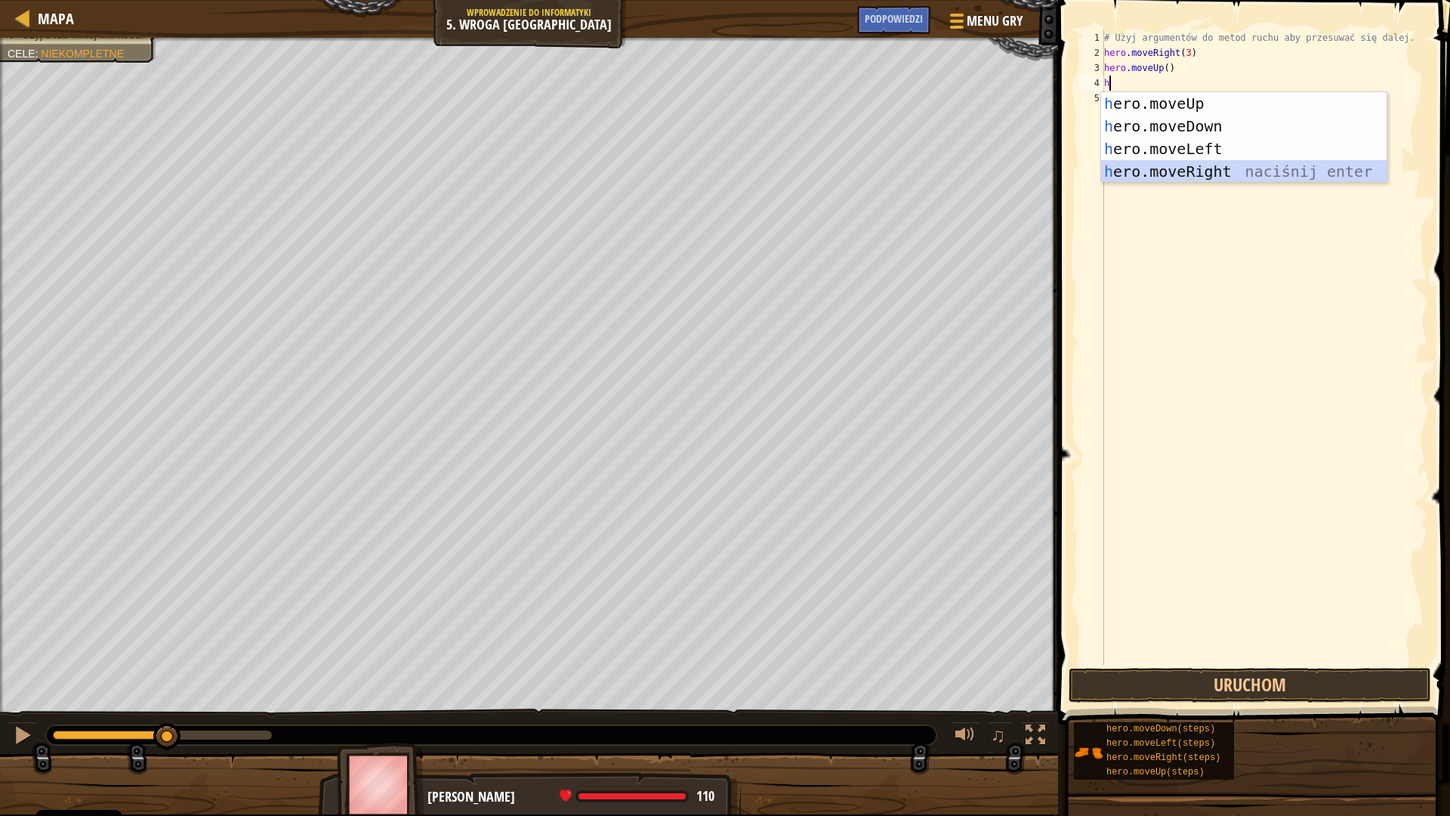
click at [1233, 169] on div "h ero.moveUp naciśnij enter h ero.moveDown naciśnij enter h ero.moveLeft naciśn…" at bounding box center [1244, 160] width 286 height 136
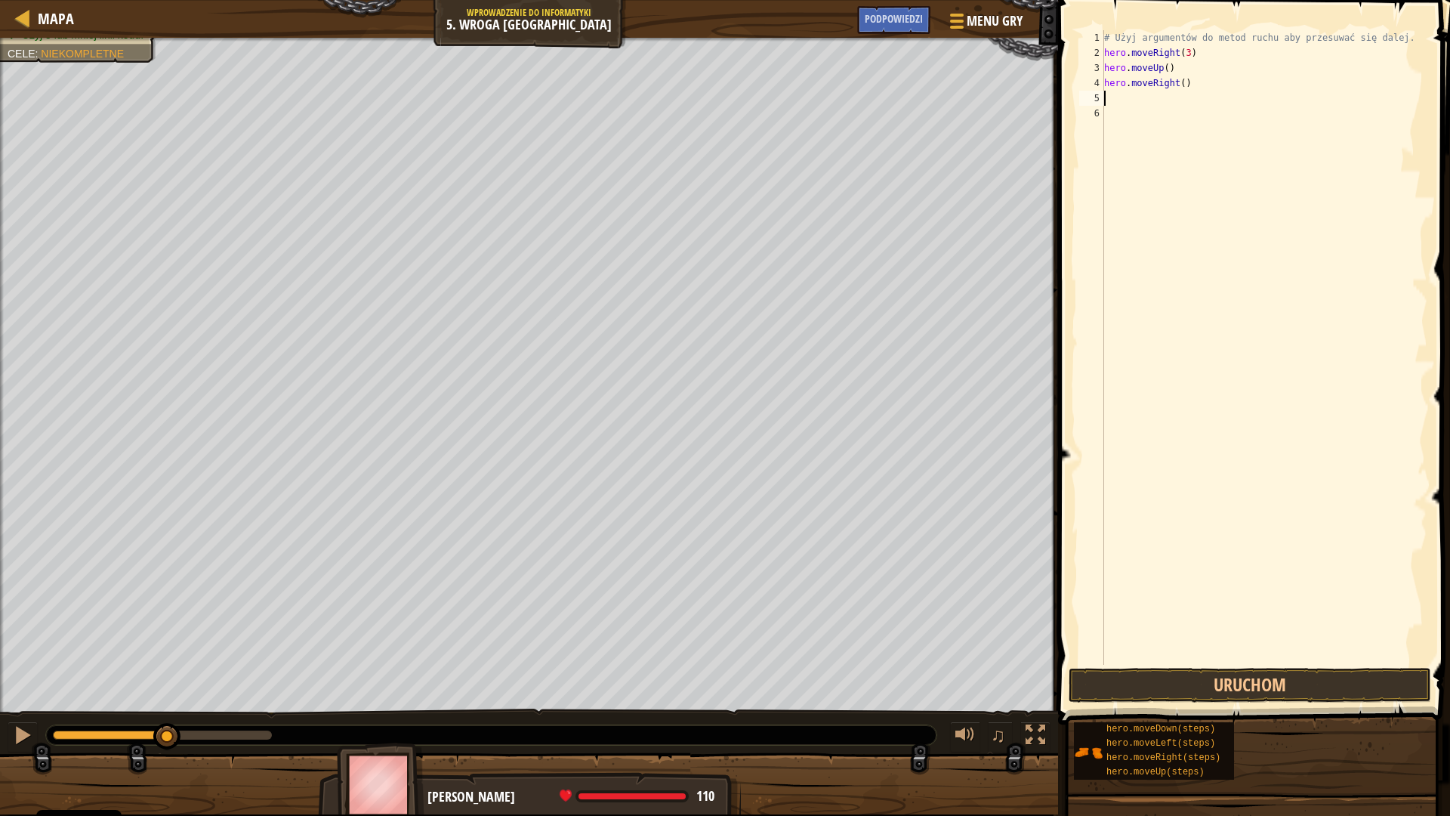
type textarea "h"
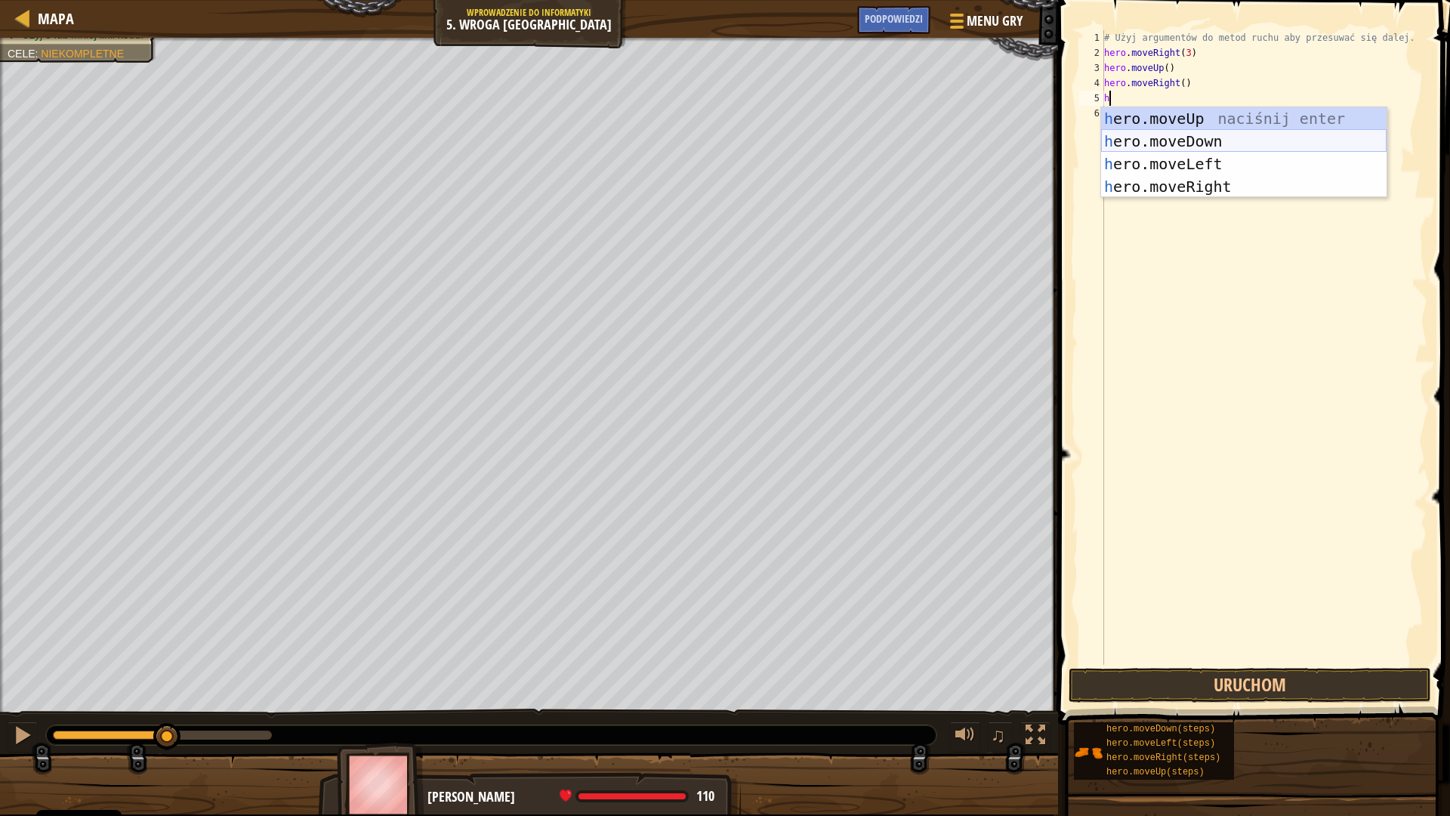
click at [1202, 140] on div "h ero.moveUp naciśnij enter h ero.moveDown naciśnij enter h ero.moveLeft naciśn…" at bounding box center [1244, 175] width 286 height 136
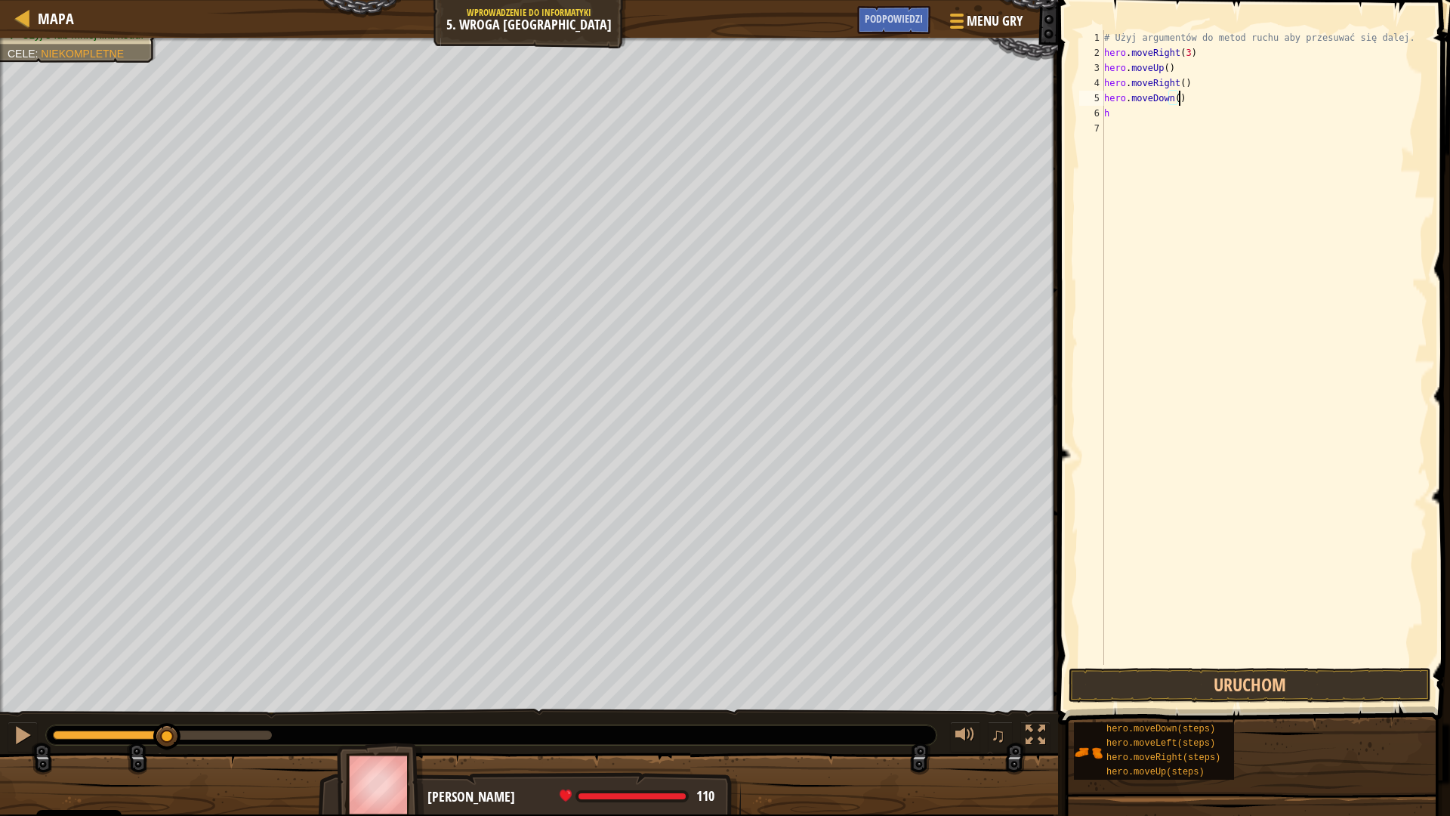
click at [1220, 92] on div "# Użyj argumentów do metod ruchu aby przesuwać się dalej. hero . moveRight ( 3 …" at bounding box center [1264, 362] width 326 height 665
click at [1177, 98] on div "# Użyj argumentów do metod ruchu aby przesuwać się dalej. hero . moveRight ( 3 …" at bounding box center [1264, 362] width 326 height 665
click at [1116, 117] on div "# Użyj argumentów do metod ruchu aby przesuwać się dalej. hero . moveRight ( 3 …" at bounding box center [1264, 362] width 326 height 665
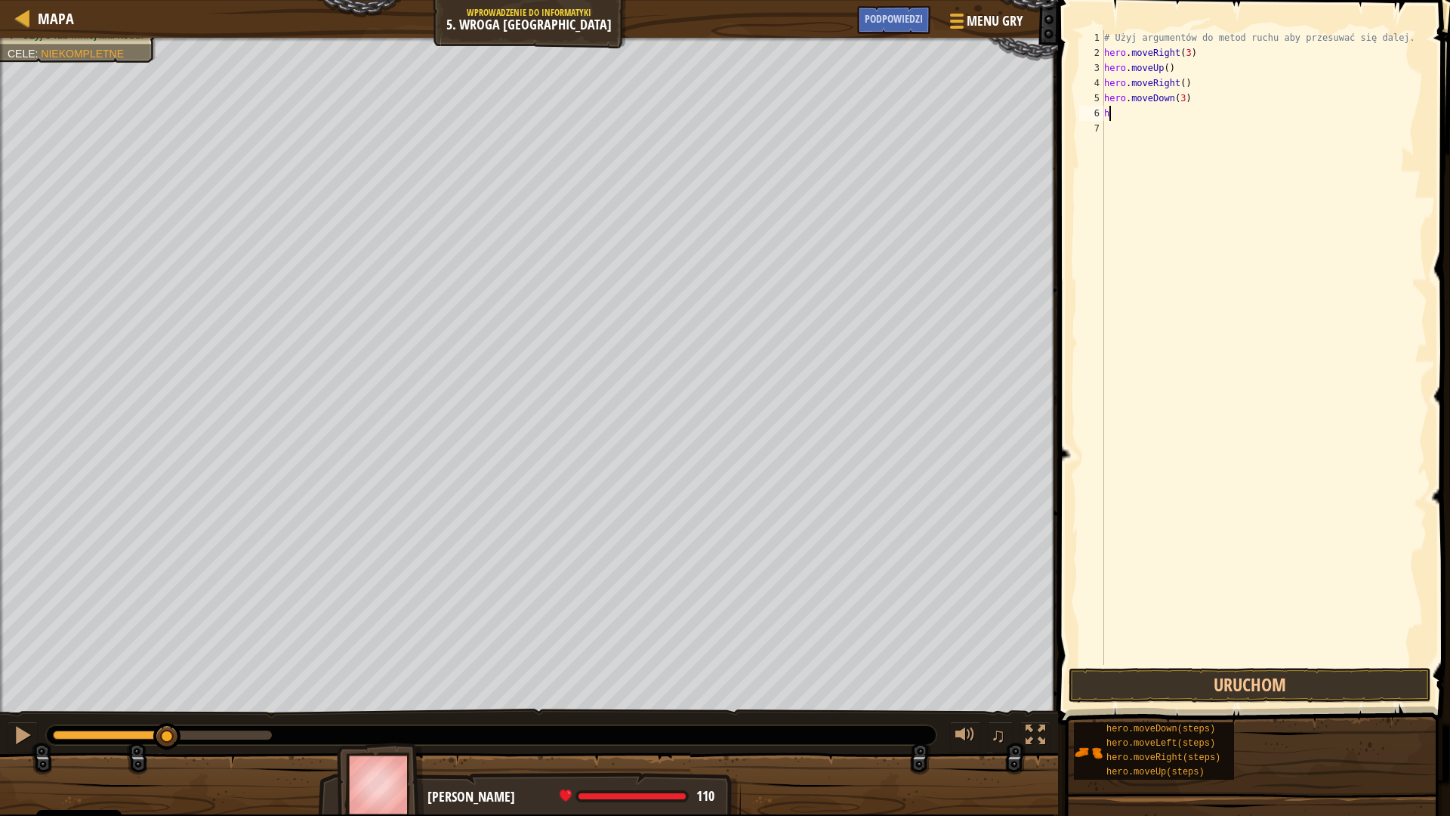
type textarea "he"
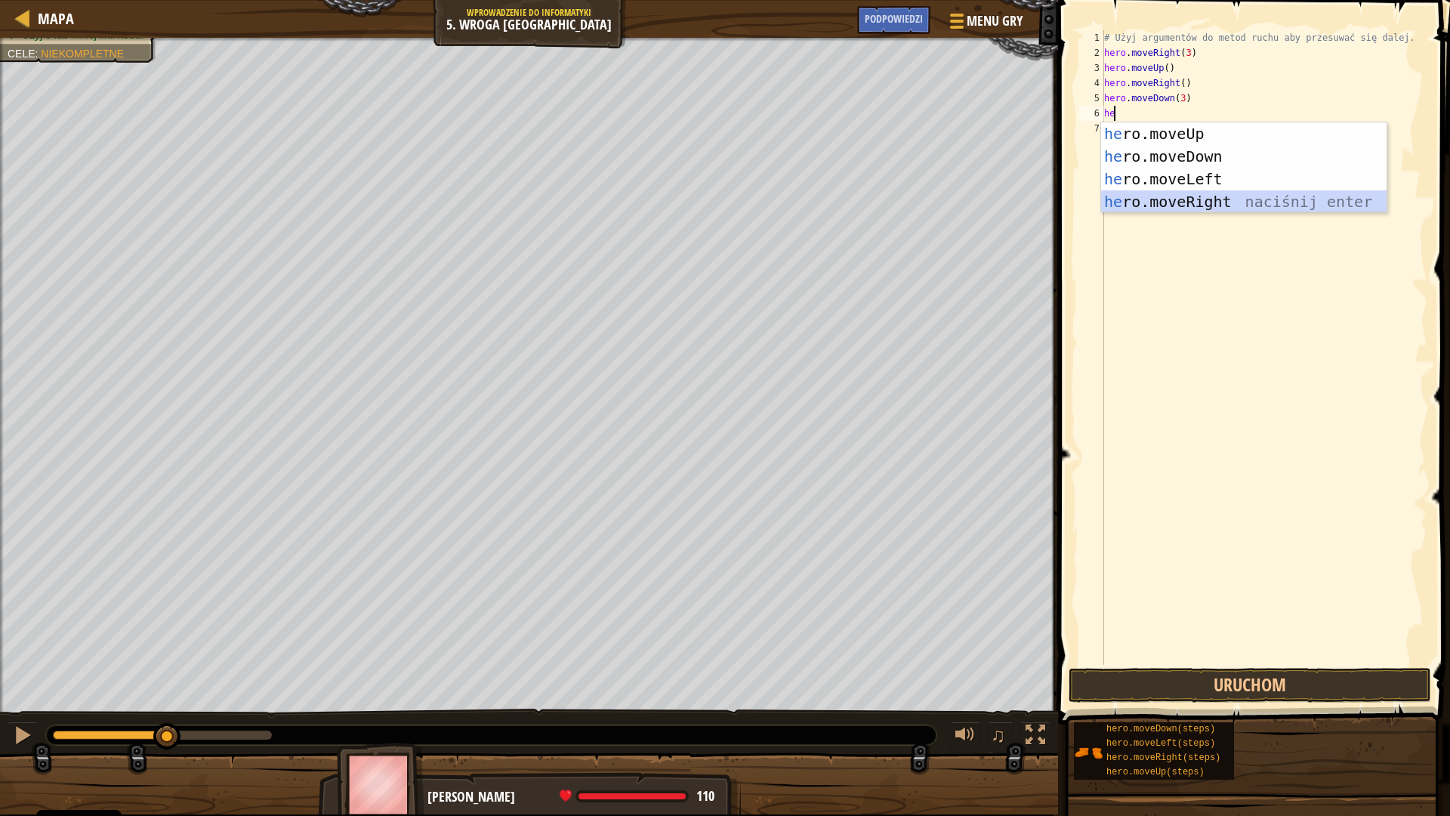
click at [1219, 205] on div "he ro.moveUp naciśnij enter he ro.moveDown naciśnij enter he ro.moveLeft naciśn…" at bounding box center [1244, 190] width 286 height 136
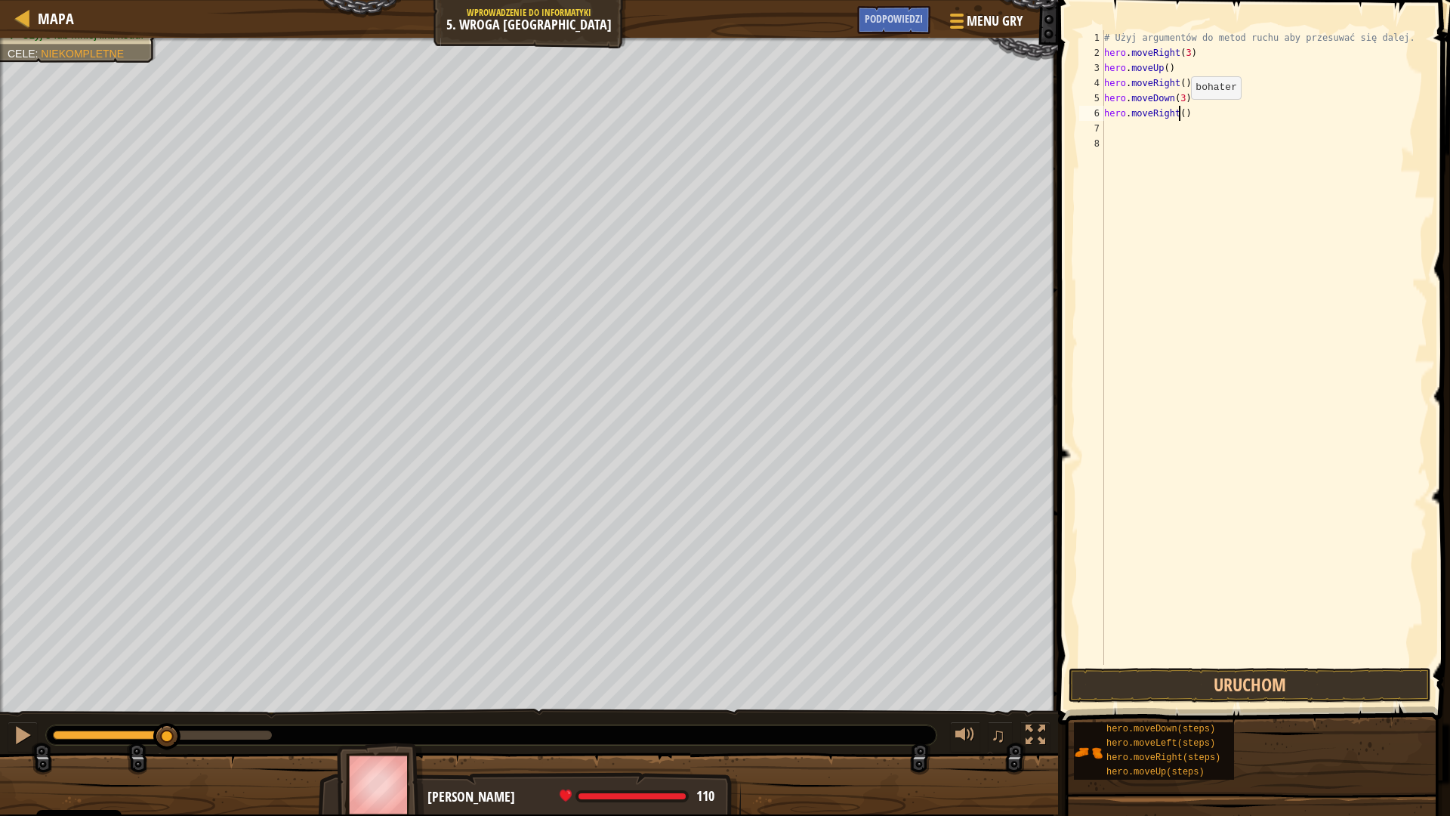
click at [1178, 114] on div "# Użyj argumentów do metod ruchu aby przesuwać się dalej. hero . moveRight ( 3 …" at bounding box center [1264, 362] width 326 height 665
type textarea "hero.moveRight(3)"
click at [1184, 677] on button "Uruchom" at bounding box center [1250, 685] width 363 height 35
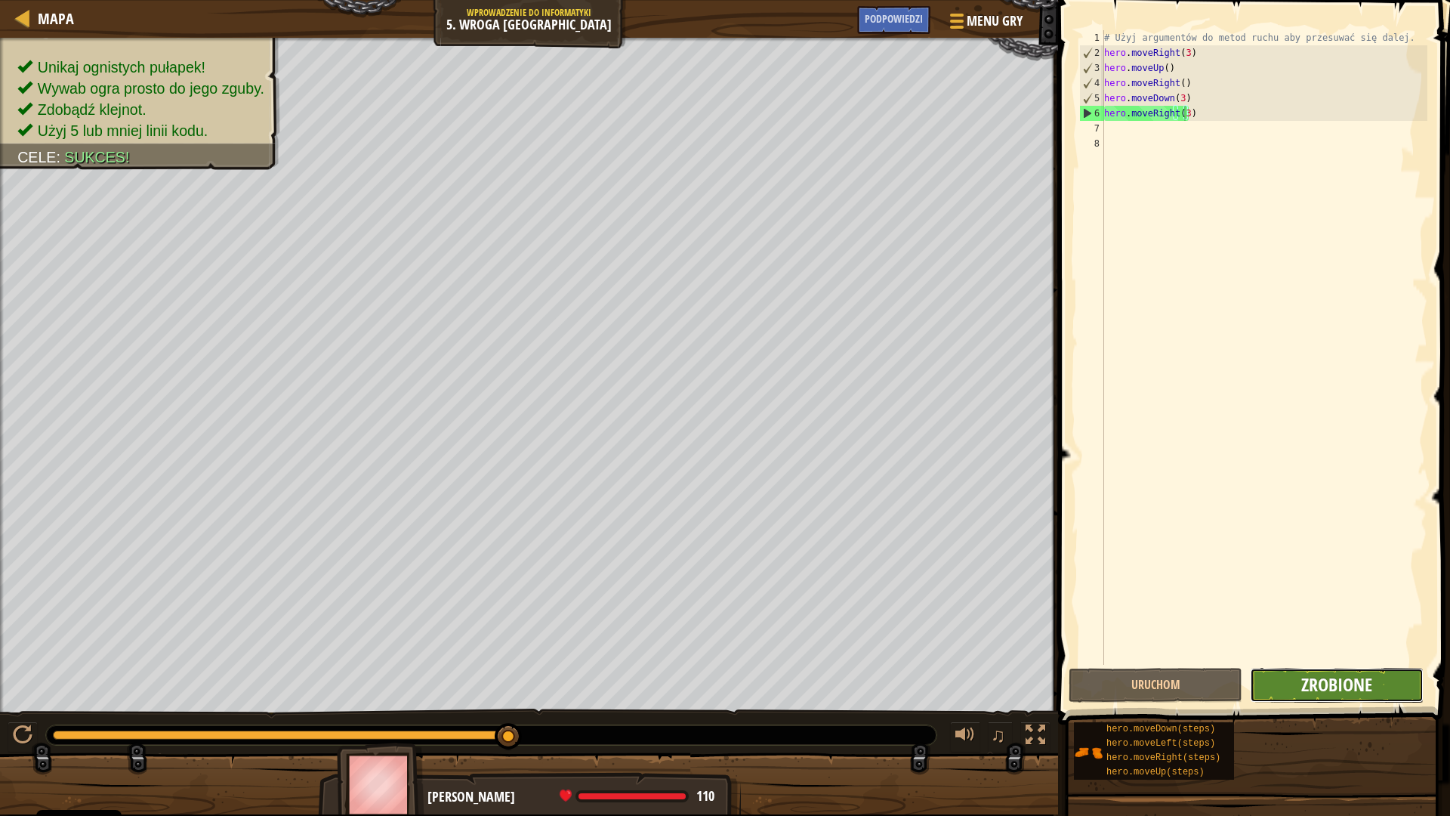
click at [1351, 692] on span "Zrobione" at bounding box center [1336, 684] width 71 height 24
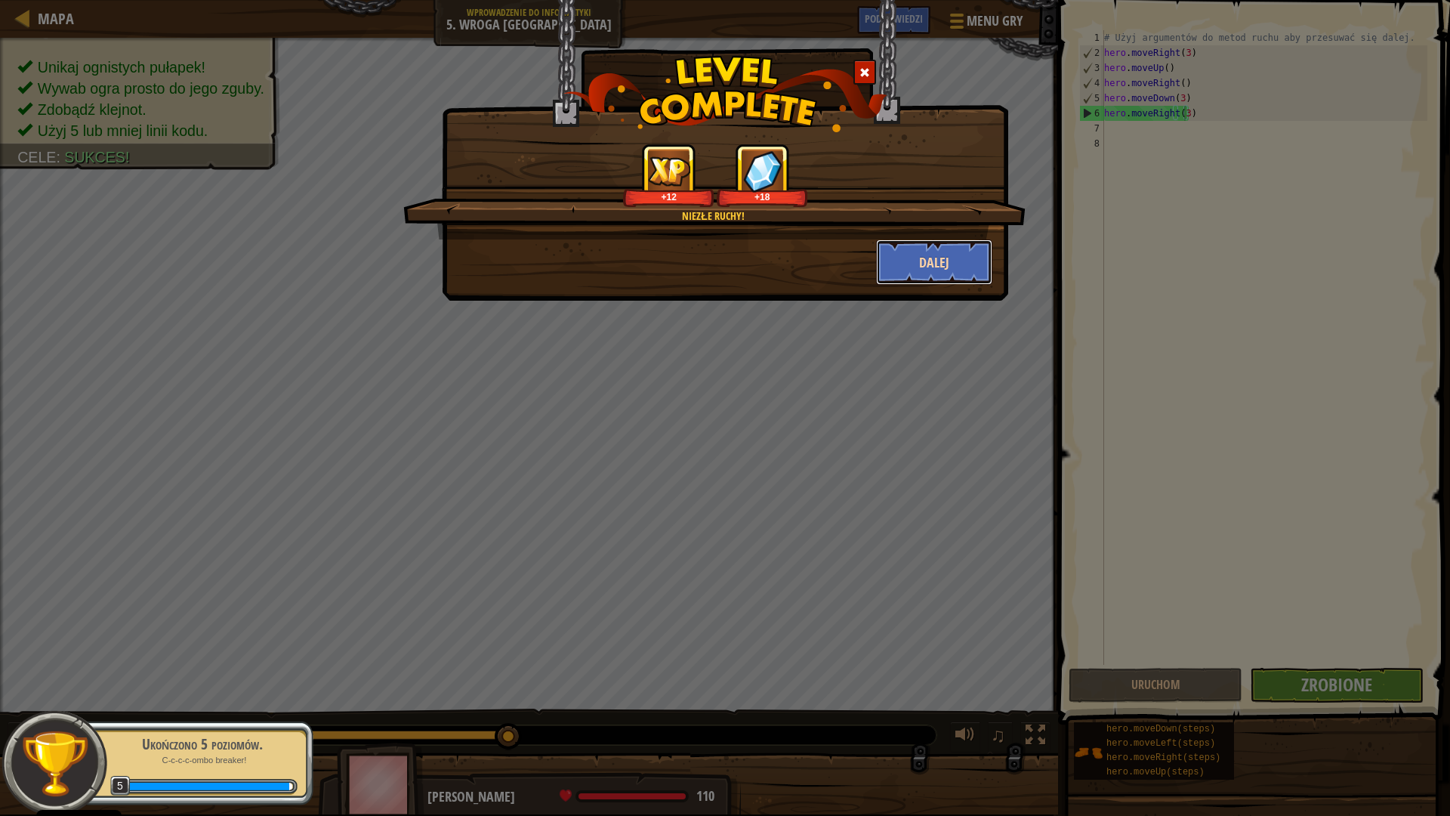
click at [942, 257] on button "Dalej" at bounding box center [934, 261] width 117 height 45
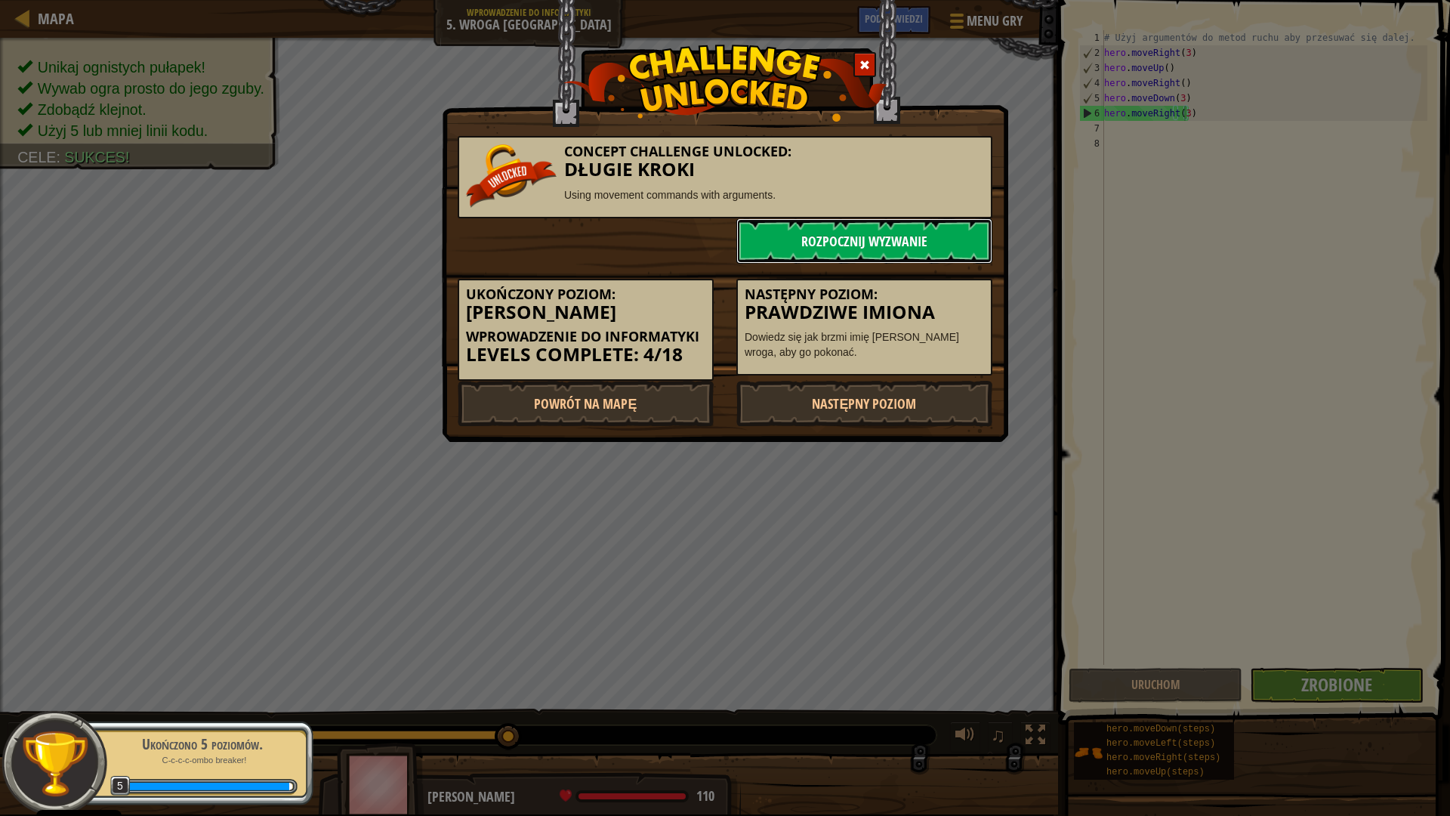
click at [909, 231] on link "Rozpocznij wyzwanie" at bounding box center [864, 240] width 256 height 45
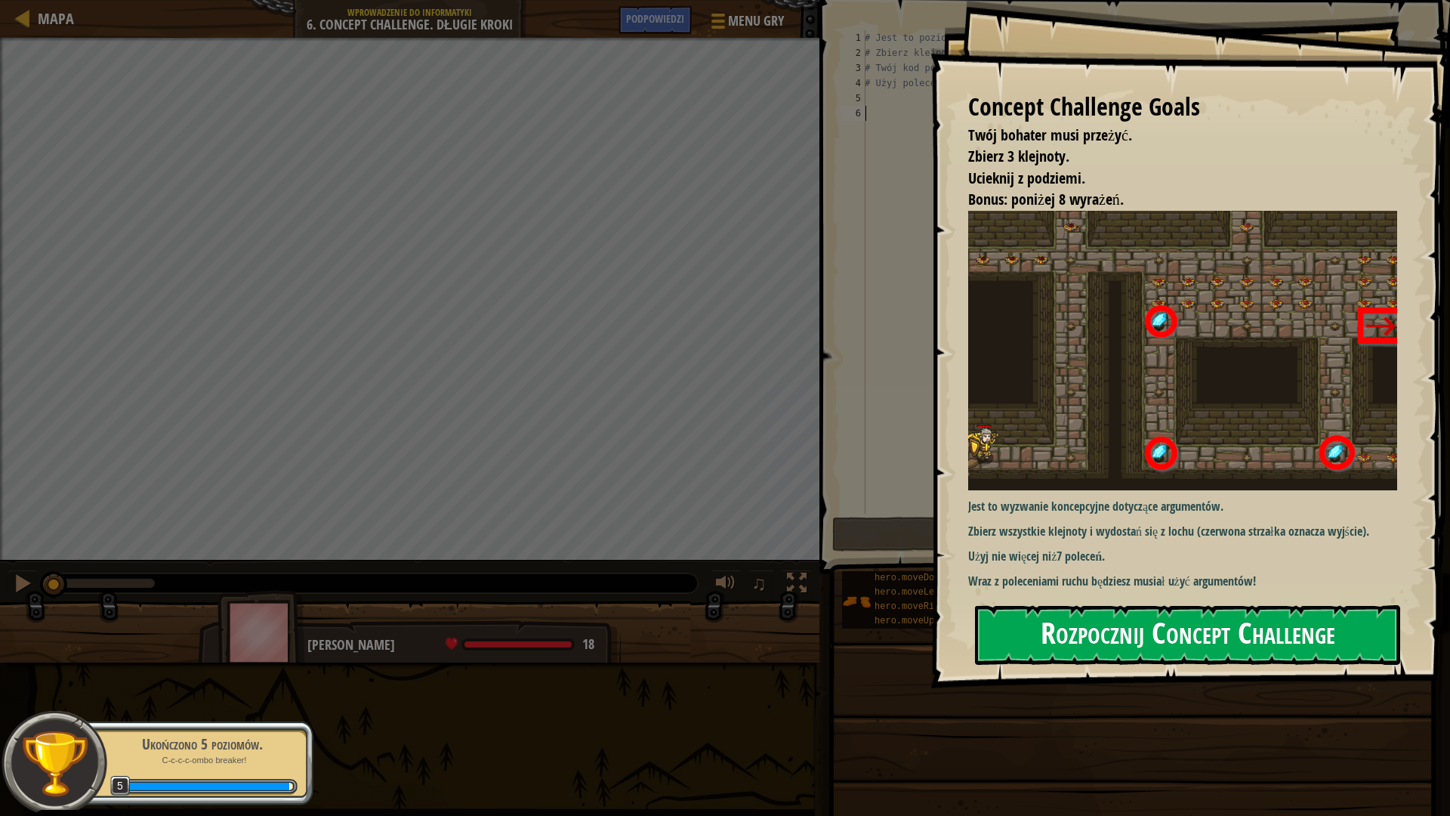
click at [1242, 635] on button "Rozpocznij Concept Challenge" at bounding box center [1187, 635] width 425 height 60
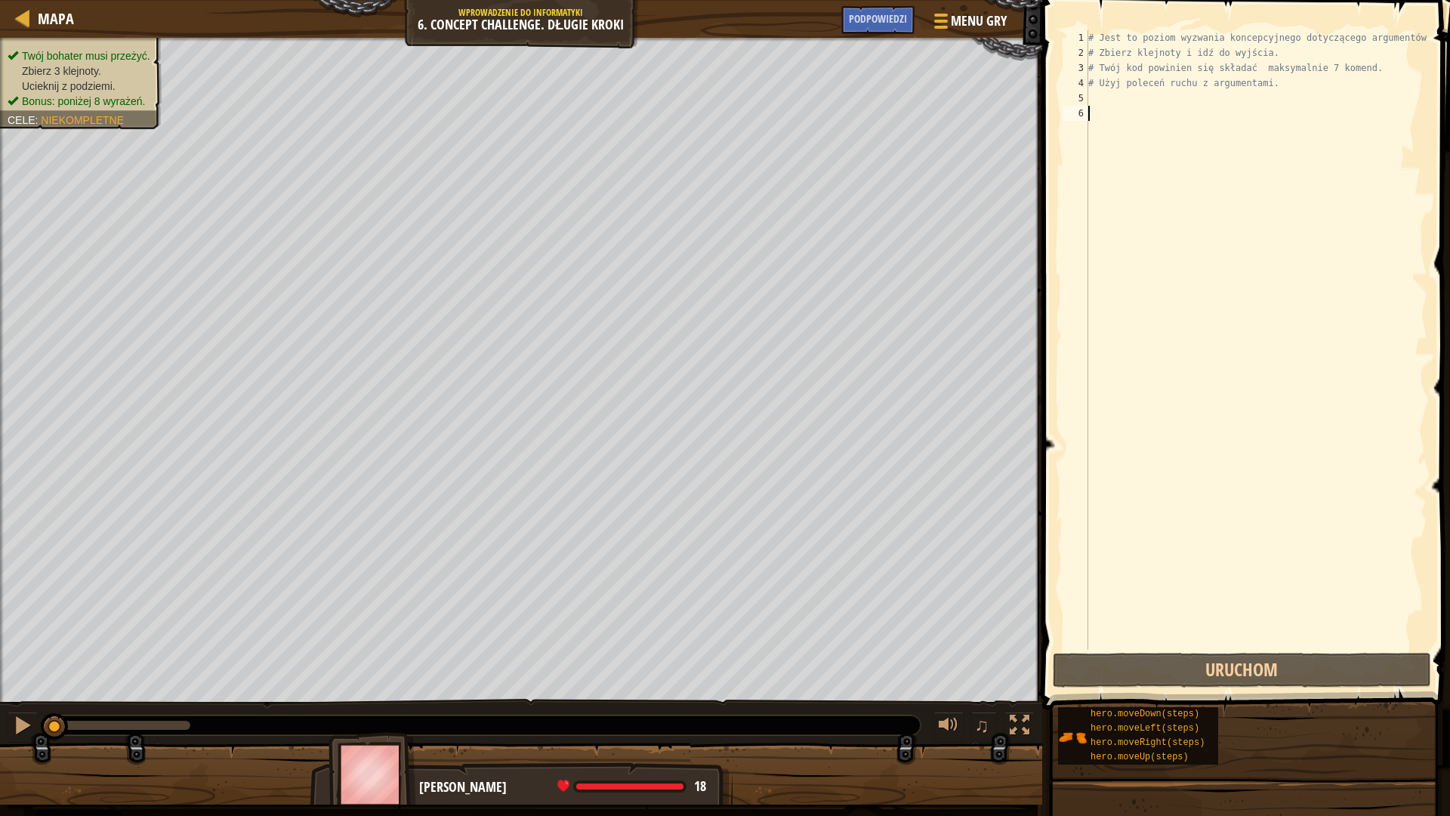
type textarea "# Użyj poleceń ruchu z argumentami."
type textarea "h"
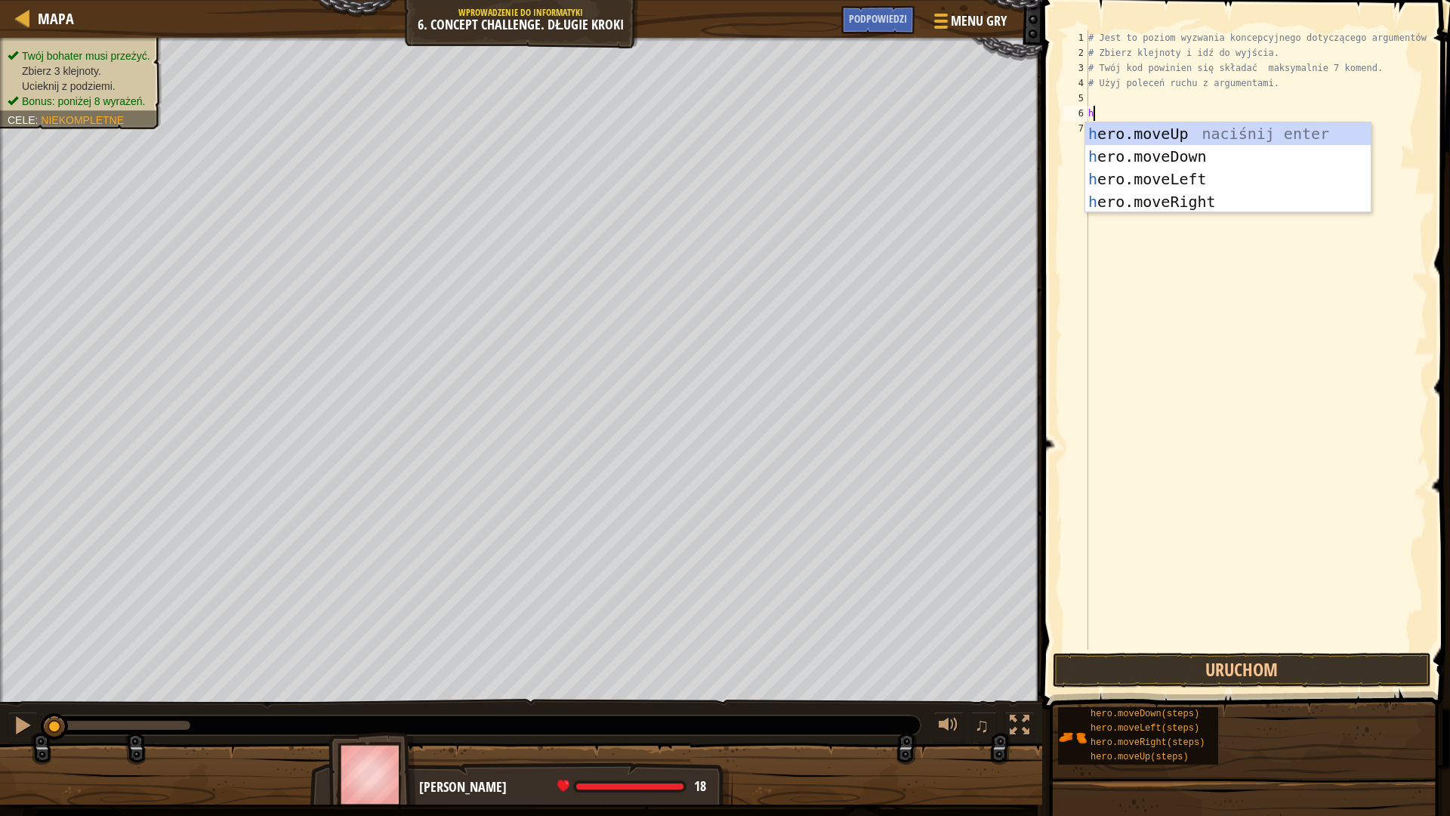
scroll to position [7, 0]
click at [1202, 202] on div "h ero.moveUp naciśnij enter h ero.moveDown naciśnij enter h ero.moveLeft naciśn…" at bounding box center [1228, 190] width 286 height 136
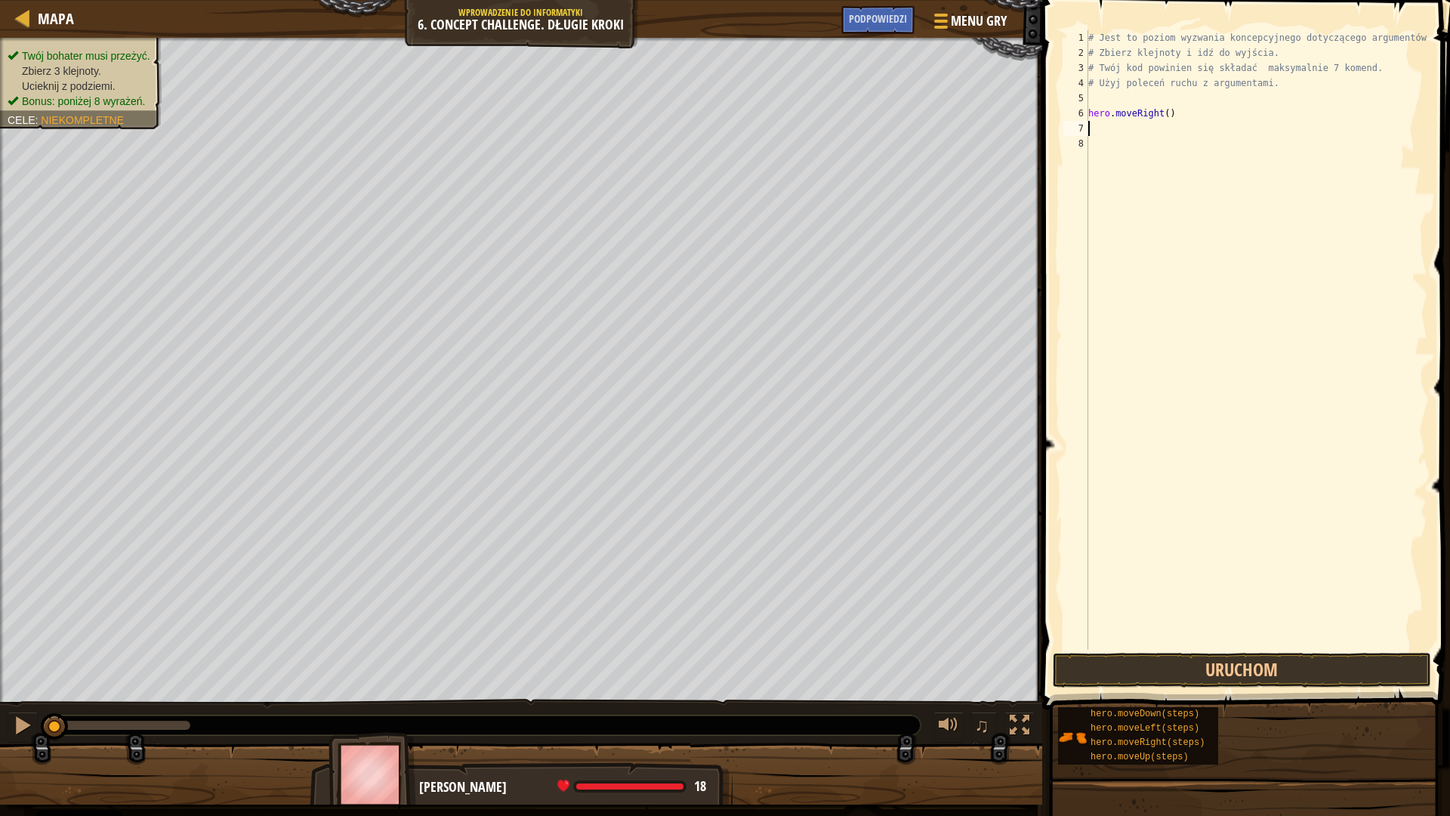
type textarea "h"
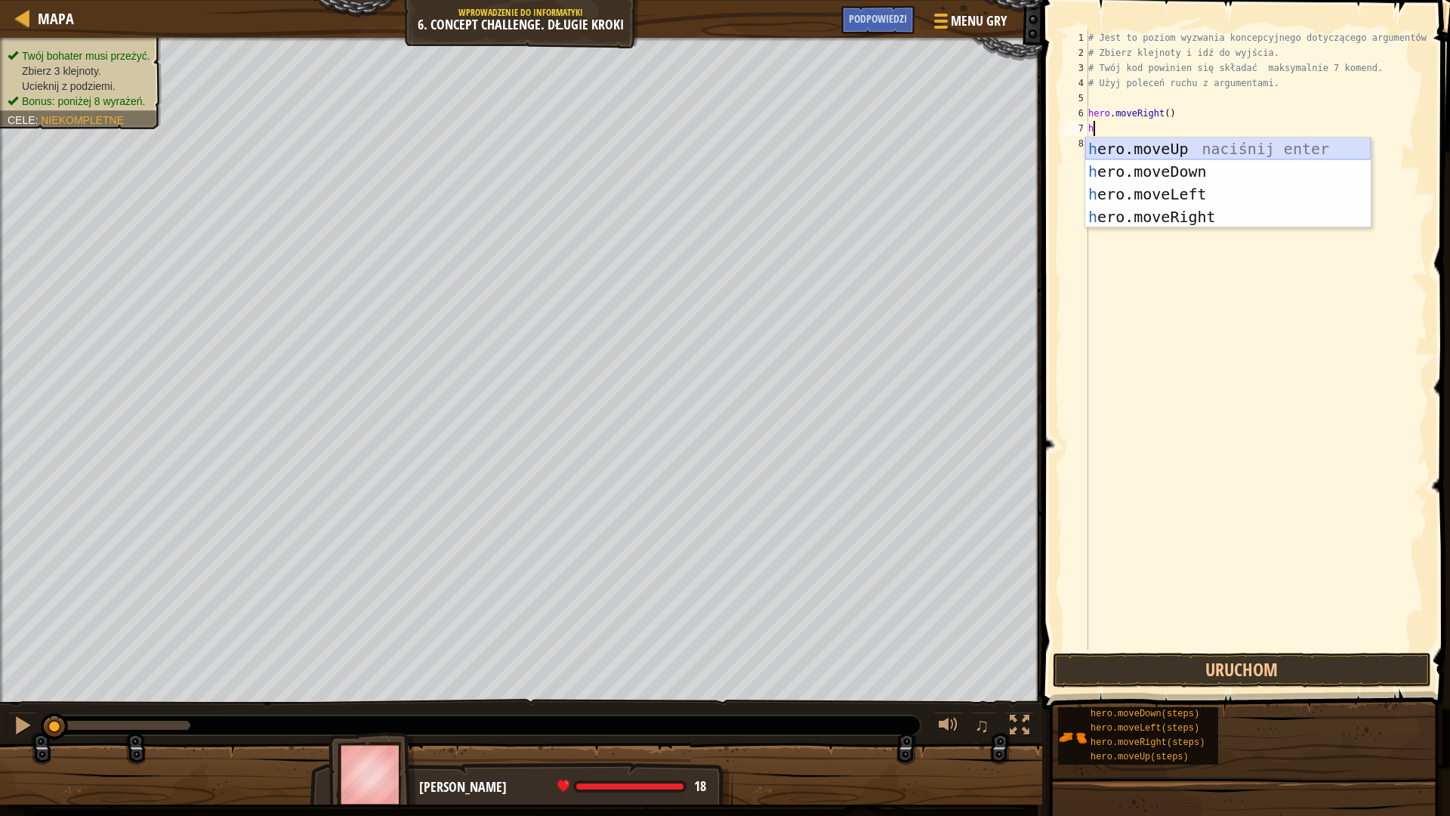
click at [1201, 152] on div "h ero.moveUp naciśnij enter h ero.moveDown naciśnij enter h ero.moveLeft naciśn…" at bounding box center [1228, 205] width 286 height 136
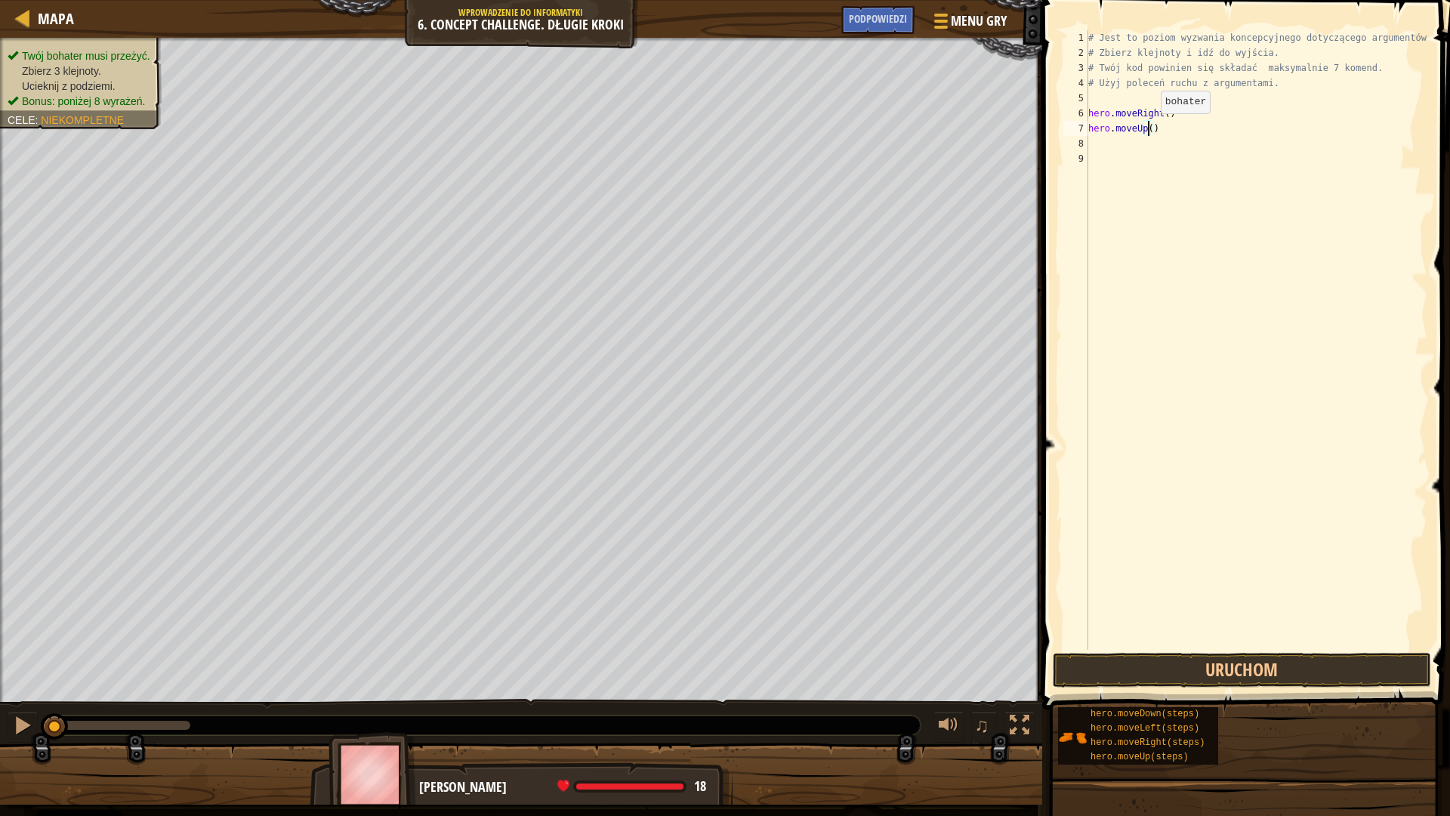
click at [1148, 128] on div "# Jest to poziom wyzwania koncepcyjnego dotyczącego argumentów. # Zbierz klejno…" at bounding box center [1256, 355] width 342 height 650
type textarea "hero.moveUp(3)"
click at [1172, 156] on div "# Jest to poziom wyzwania koncepcyjnego dotyczącego argumentów. # Zbierz klejno…" at bounding box center [1256, 355] width 342 height 650
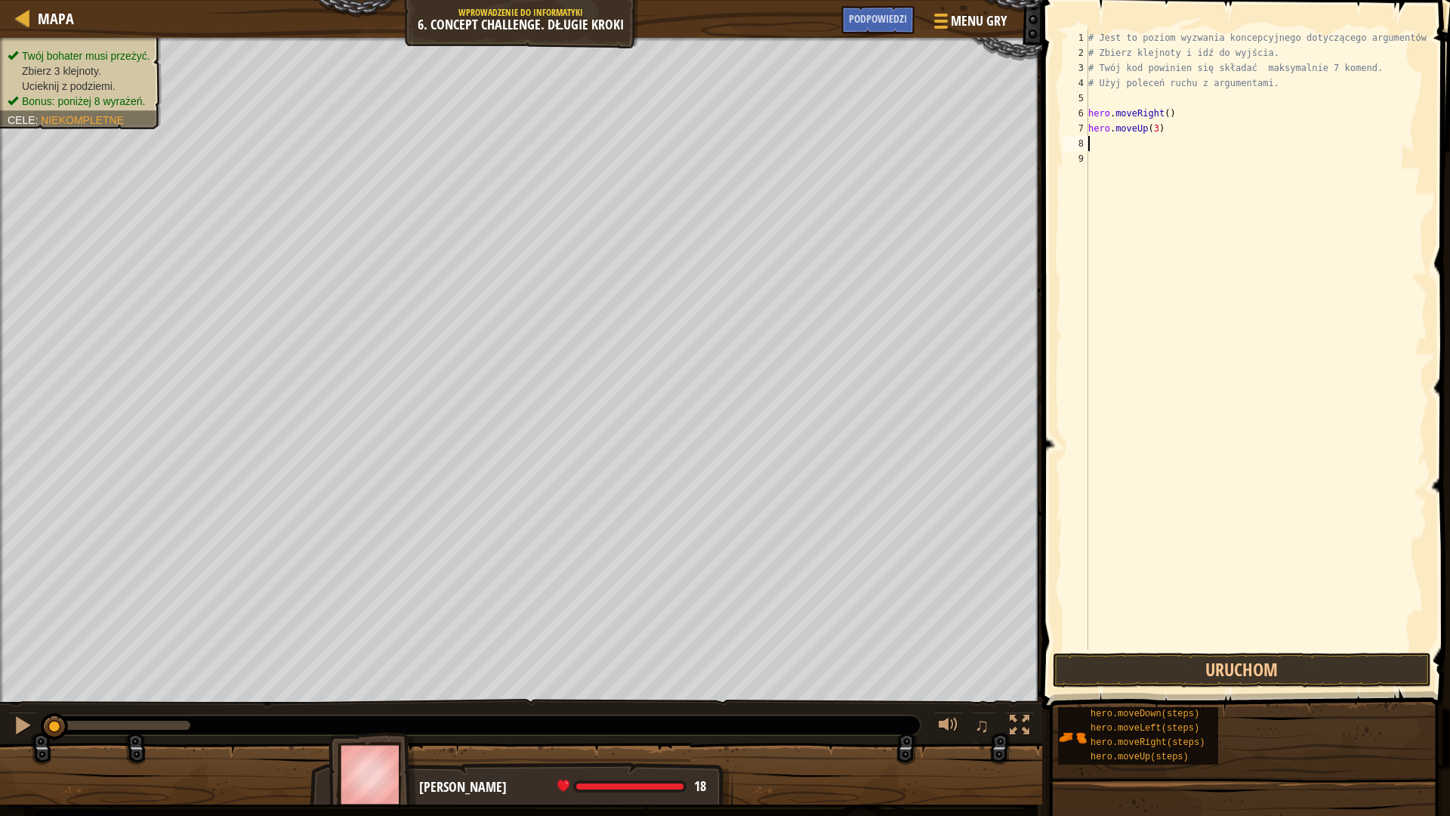
click at [1171, 144] on div "# Jest to poziom wyzwania koncepcyjnego dotyczącego argumentów. # Zbierz klejno…" at bounding box center [1256, 355] width 342 height 650
type textarea "h"
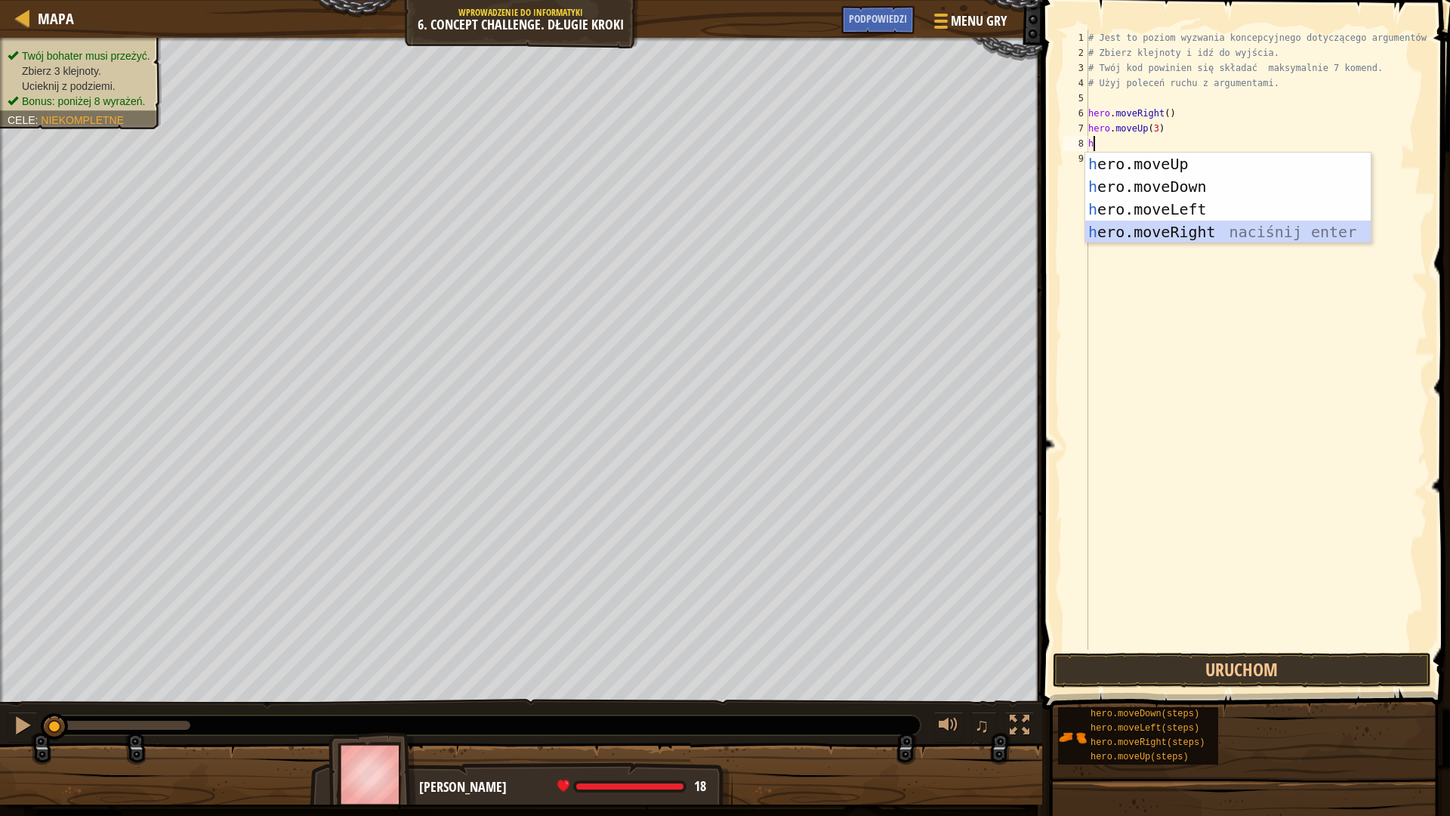
click at [1209, 229] on div "h ero.moveUp naciśnij enter h ero.moveDown naciśnij enter h ero.moveLeft naciśn…" at bounding box center [1228, 221] width 286 height 136
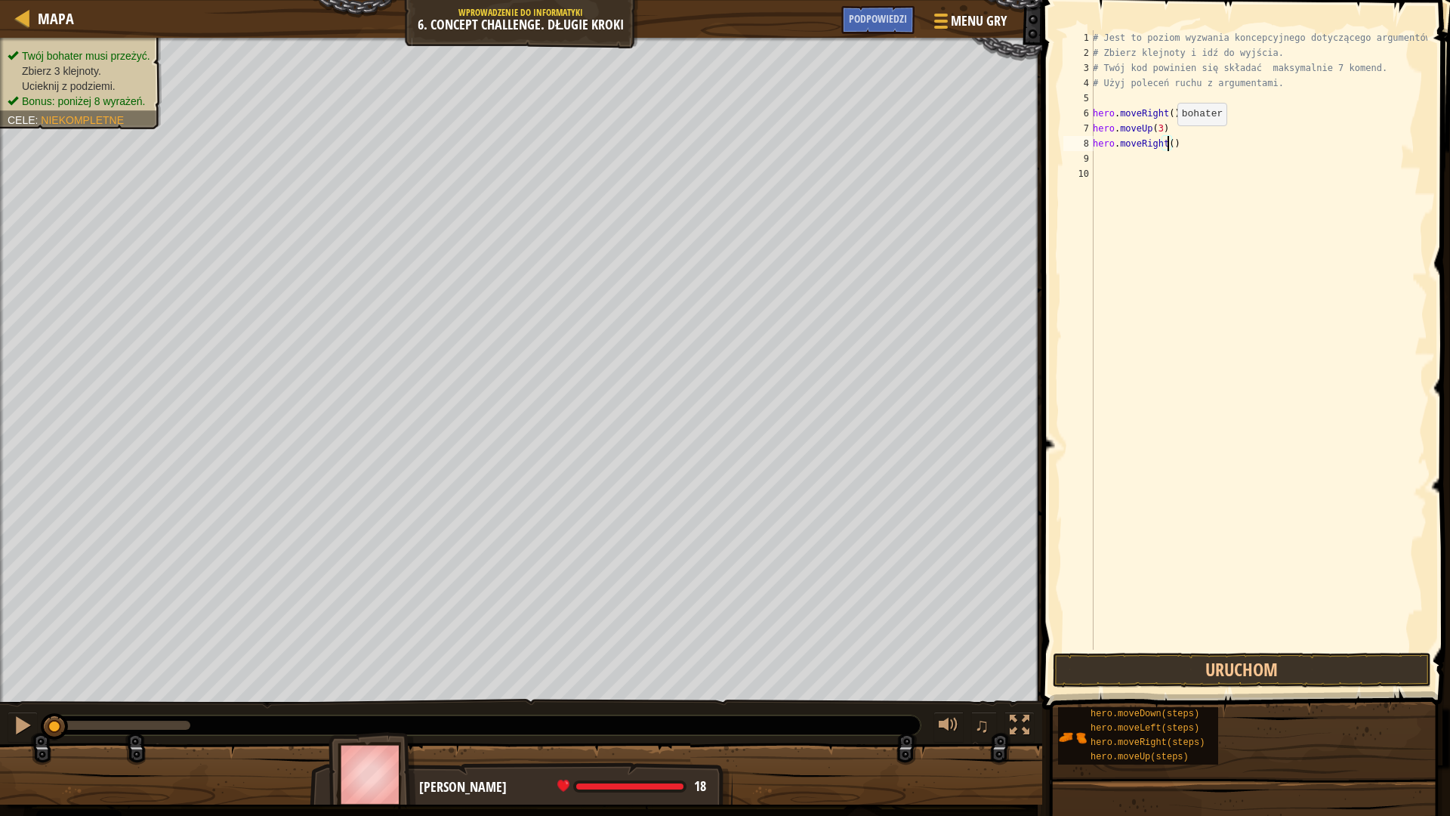
click at [1169, 140] on div "# Jest to poziom wyzwania koncepcyjnego dotyczącego argumentów. # Zbierz klejno…" at bounding box center [1259, 355] width 338 height 650
type textarea "hero.moveRight(2)"
click at [1178, 159] on div "# Jest to poziom wyzwania koncepcyjnego dotyczącego argumentów. # Zbierz klejno…" at bounding box center [1259, 355] width 338 height 650
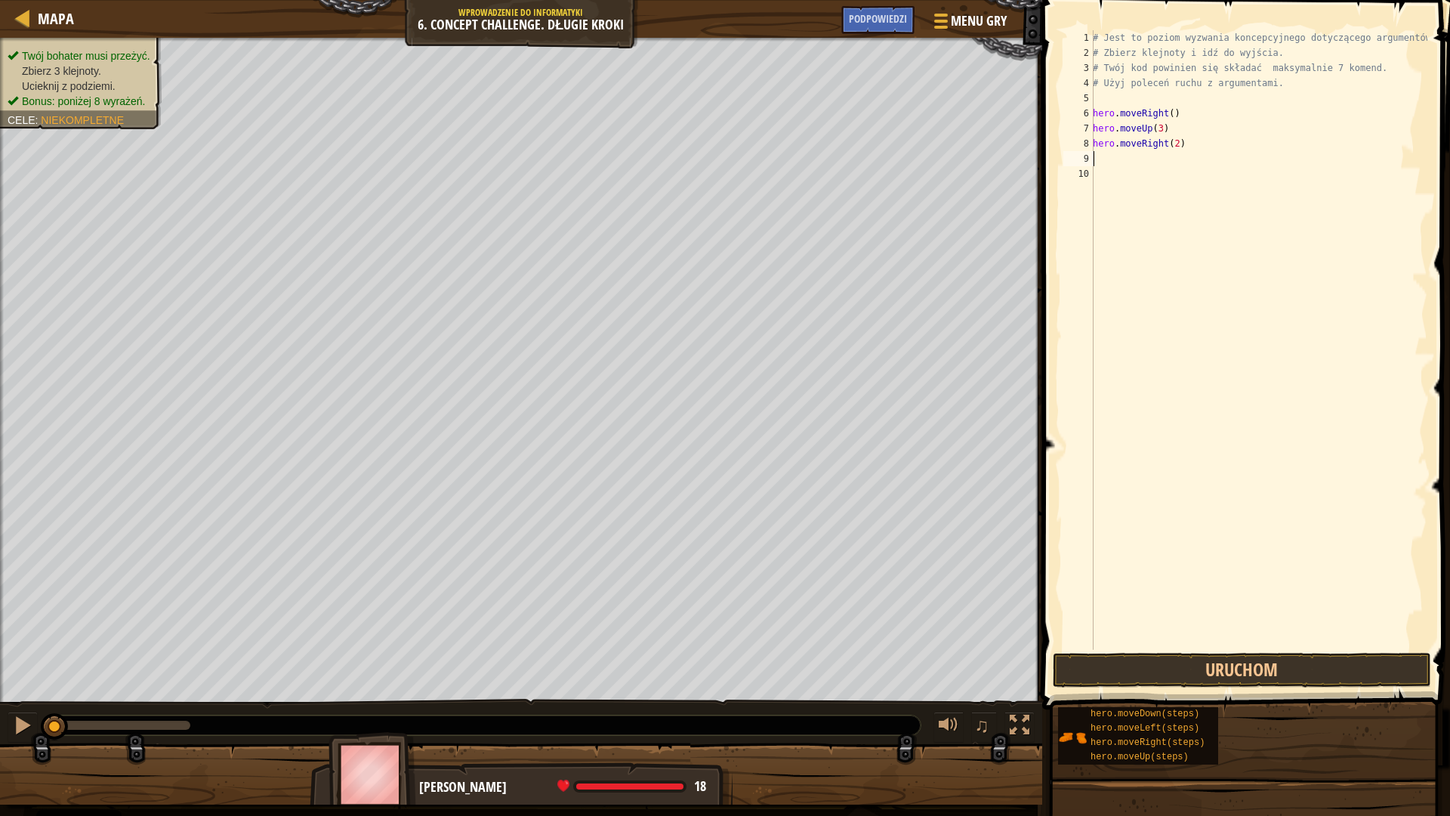
type textarea "h"
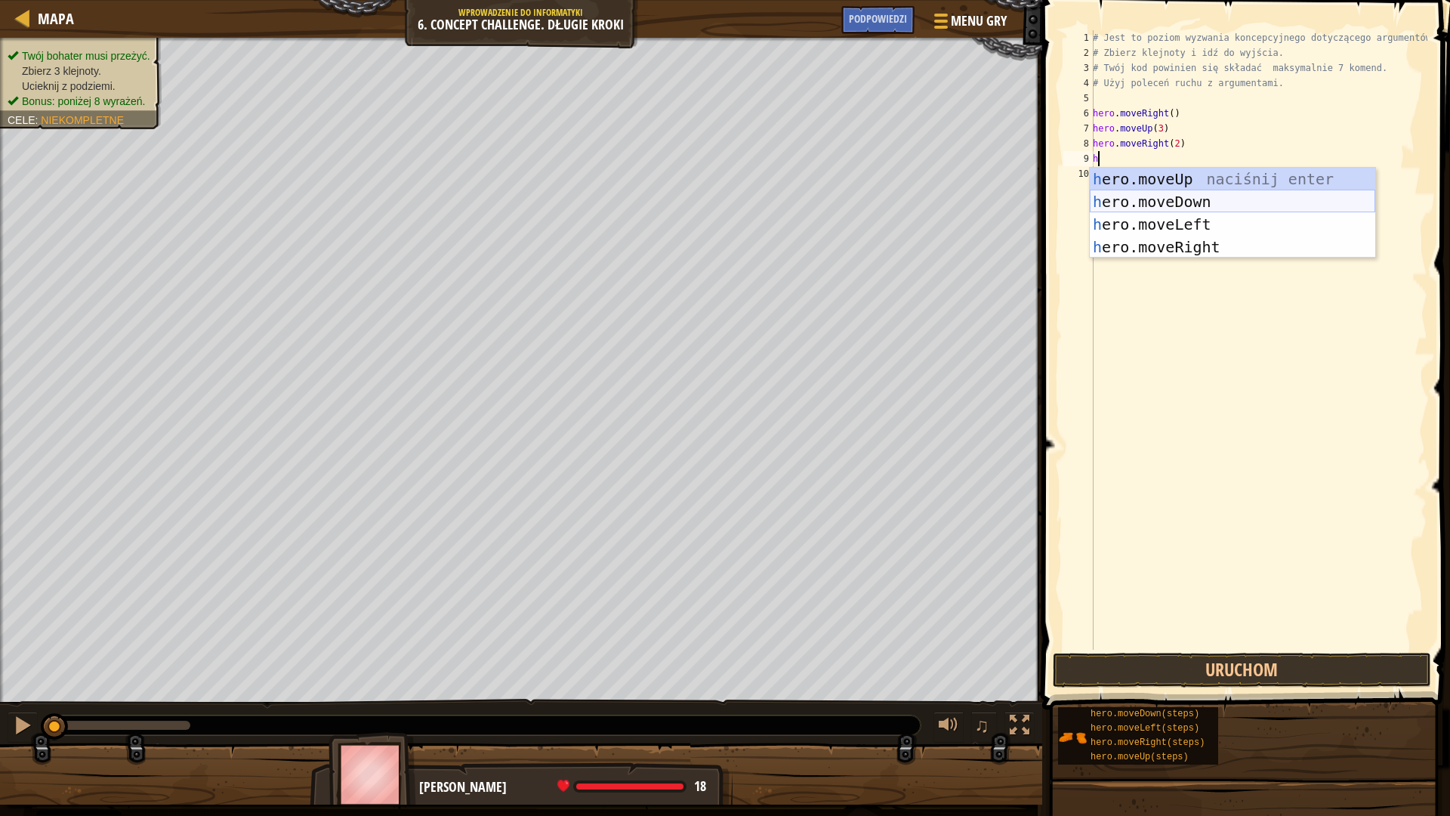
click at [1207, 198] on div "h ero.moveUp naciśnij enter h ero.moveDown naciśnij enter h ero.moveLeft naciśn…" at bounding box center [1233, 236] width 286 height 136
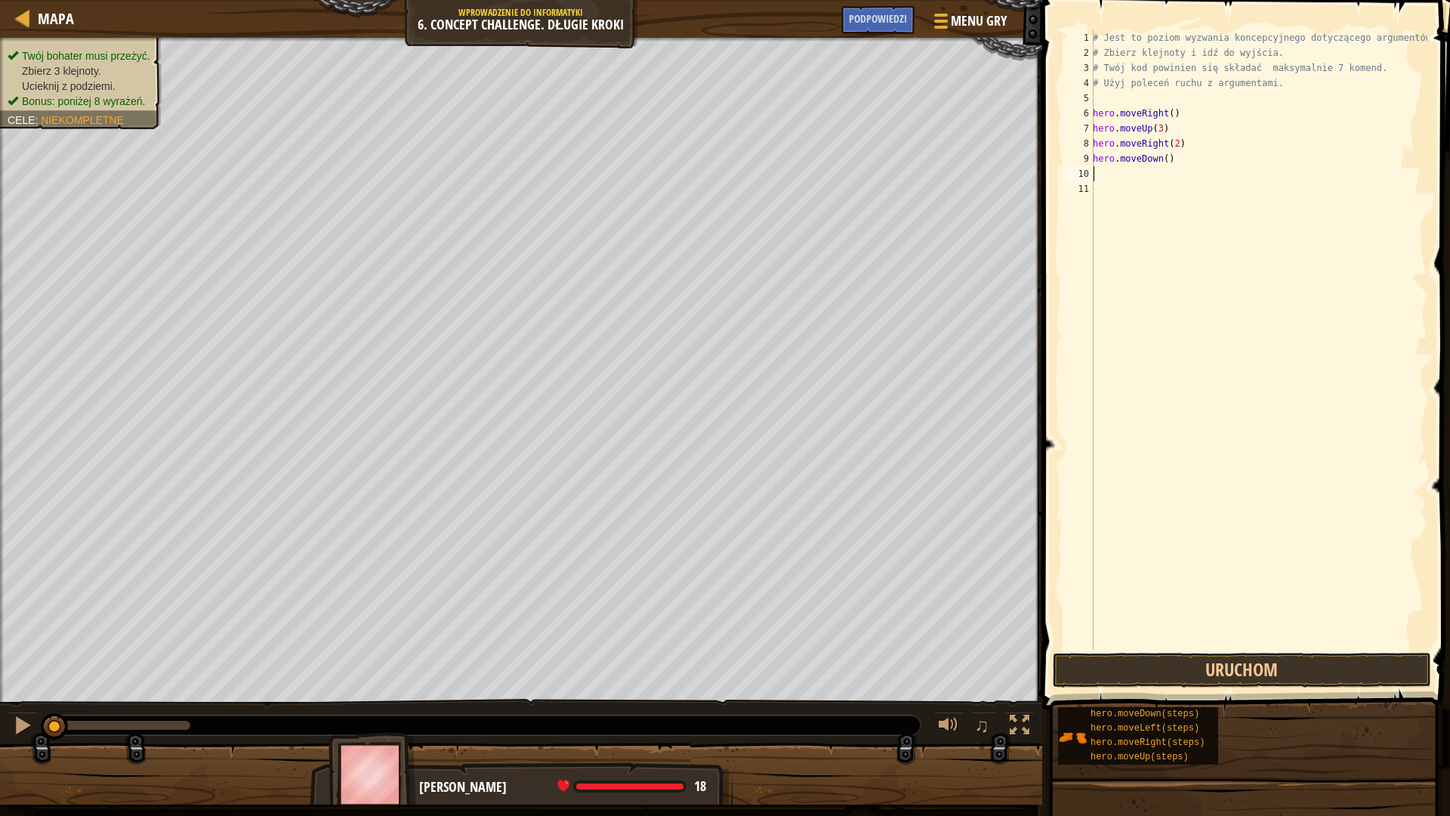
click at [1171, 173] on div "# Jest to poziom wyzwania koncepcyjnego dotyczącego argumentów. # Zbierz klejno…" at bounding box center [1259, 355] width 338 height 650
type textarea "h"
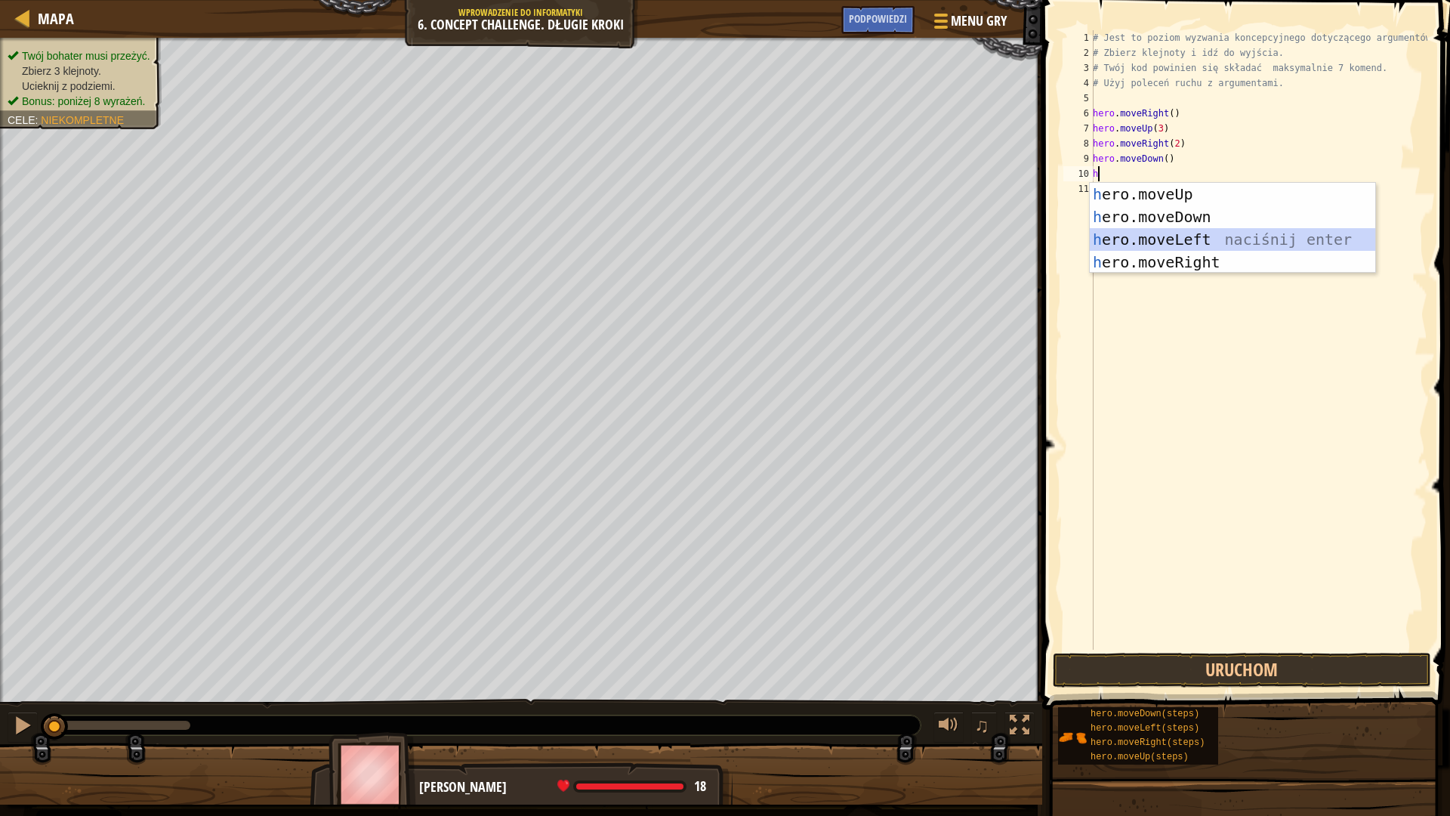
click at [1202, 239] on div "h ero.moveUp naciśnij enter h ero.moveDown naciśnij enter h ero.moveLeft naciśn…" at bounding box center [1233, 251] width 286 height 136
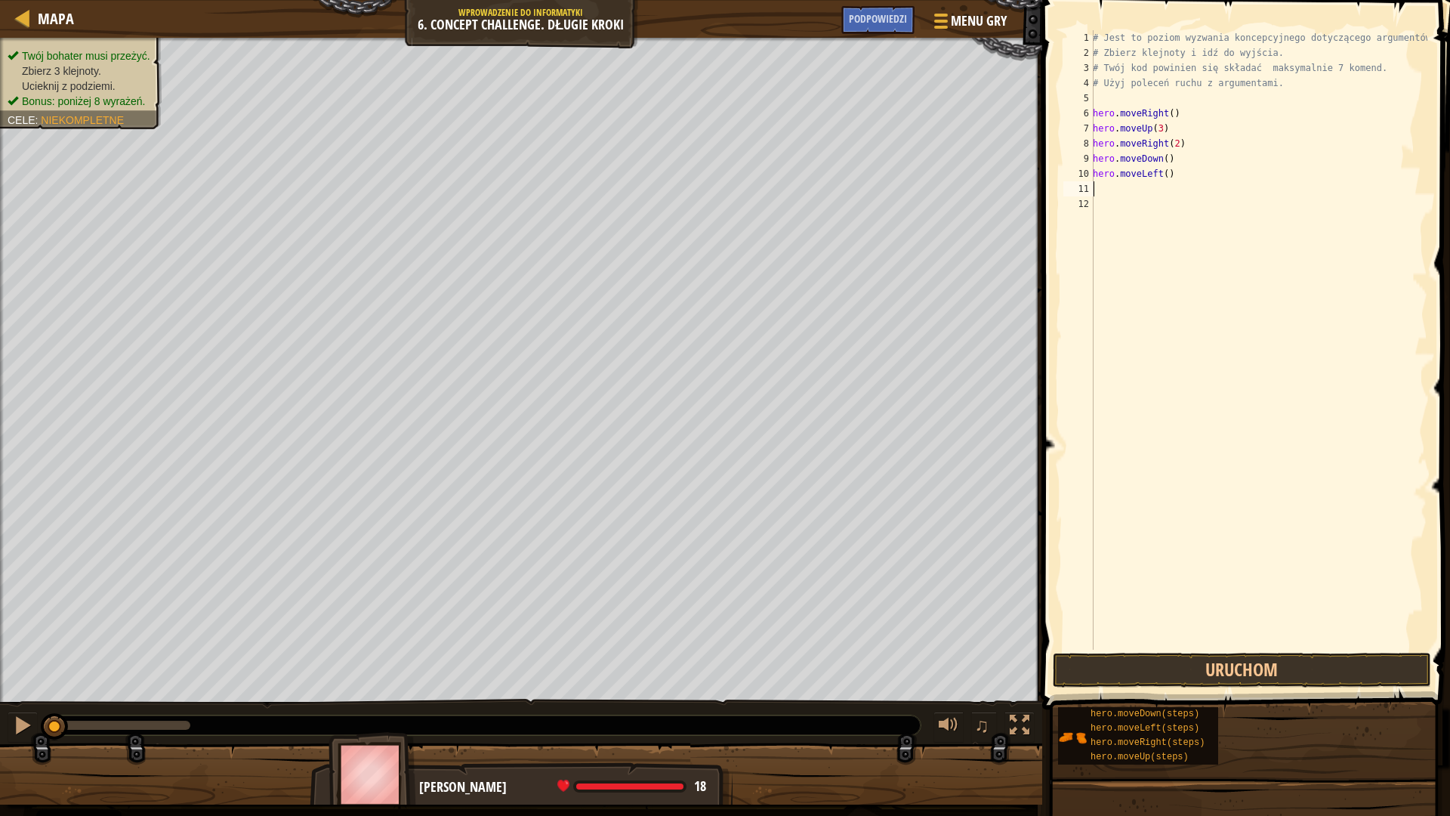
type textarea "h"
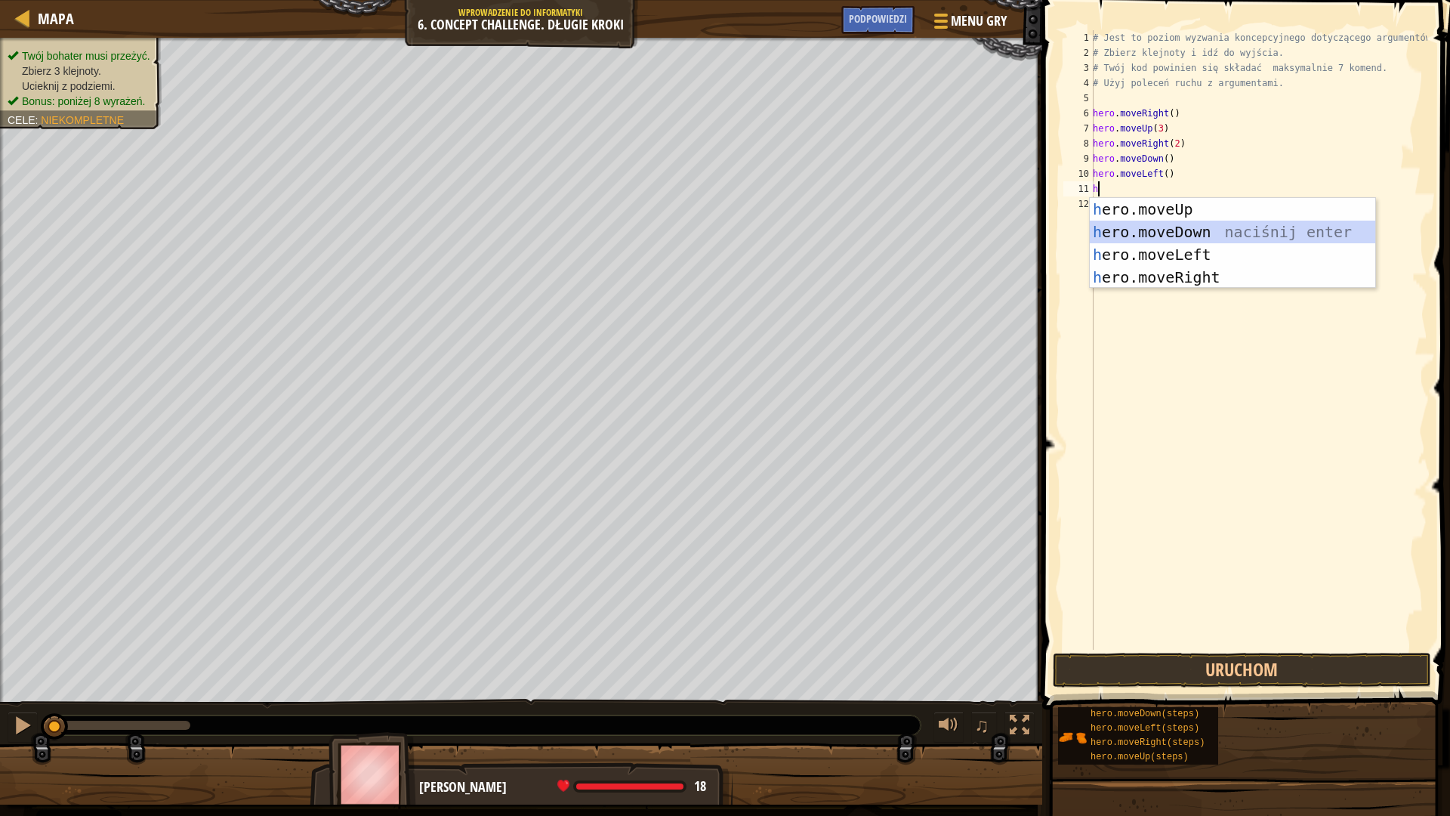
click at [1199, 233] on div "h ero.moveUp naciśnij enter h ero.moveDown naciśnij enter h ero.moveLeft naciśn…" at bounding box center [1233, 266] width 286 height 136
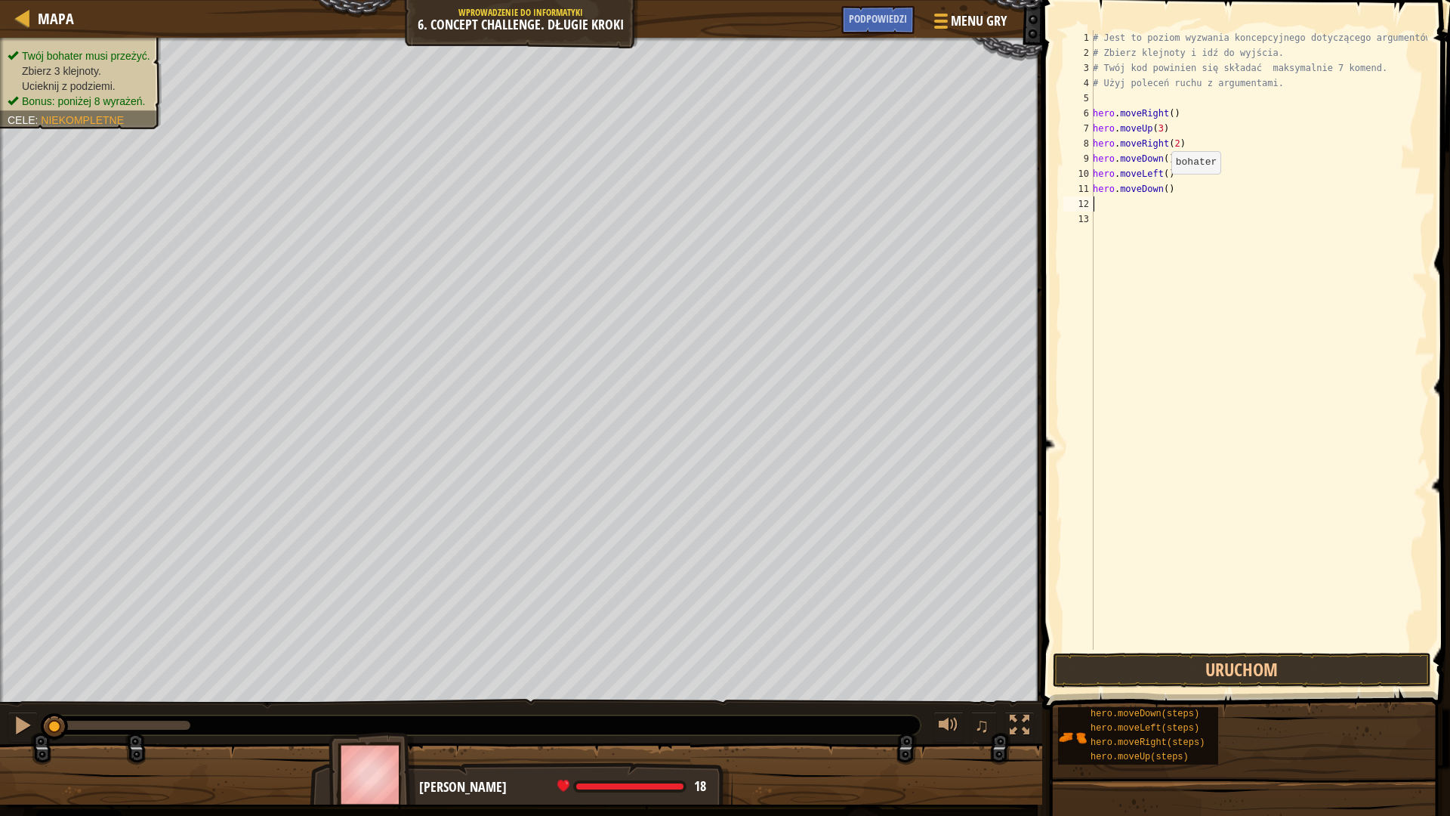
click at [1163, 189] on div "# Jest to poziom wyzwania koncepcyjnego dotyczącego argumentów. # Zbierz klejno…" at bounding box center [1259, 355] width 338 height 650
type textarea "hero.moveDown(2)"
click at [1113, 208] on div "# Jest to poziom wyzwania koncepcyjnego dotyczącego argumentów. # Zbierz klejno…" at bounding box center [1259, 355] width 338 height 650
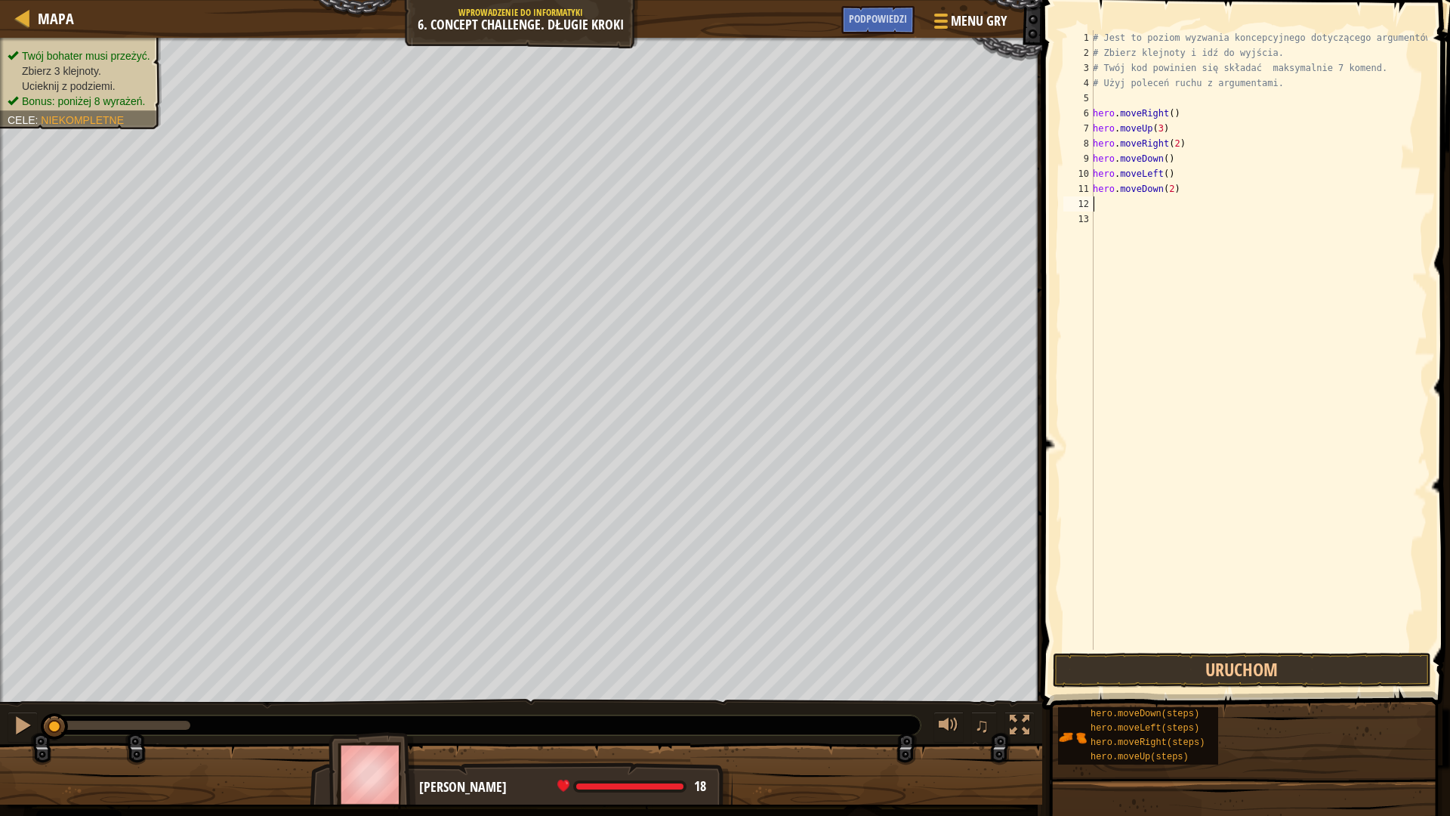
type textarea "h"
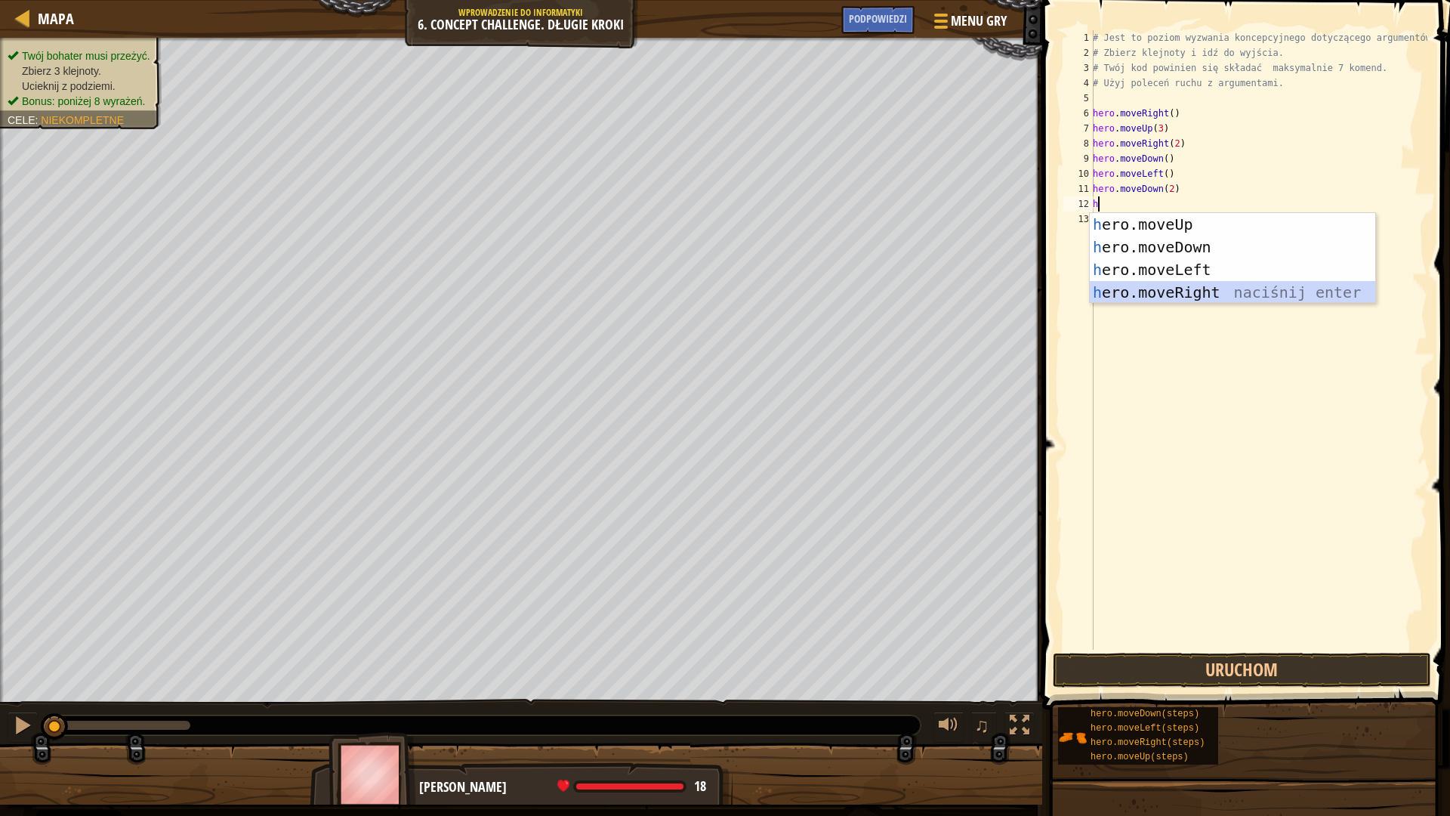
click at [1202, 293] on div "h ero.moveUp naciśnij enter h ero.moveDown naciśnij enter h ero.moveLeft naciśn…" at bounding box center [1233, 281] width 286 height 136
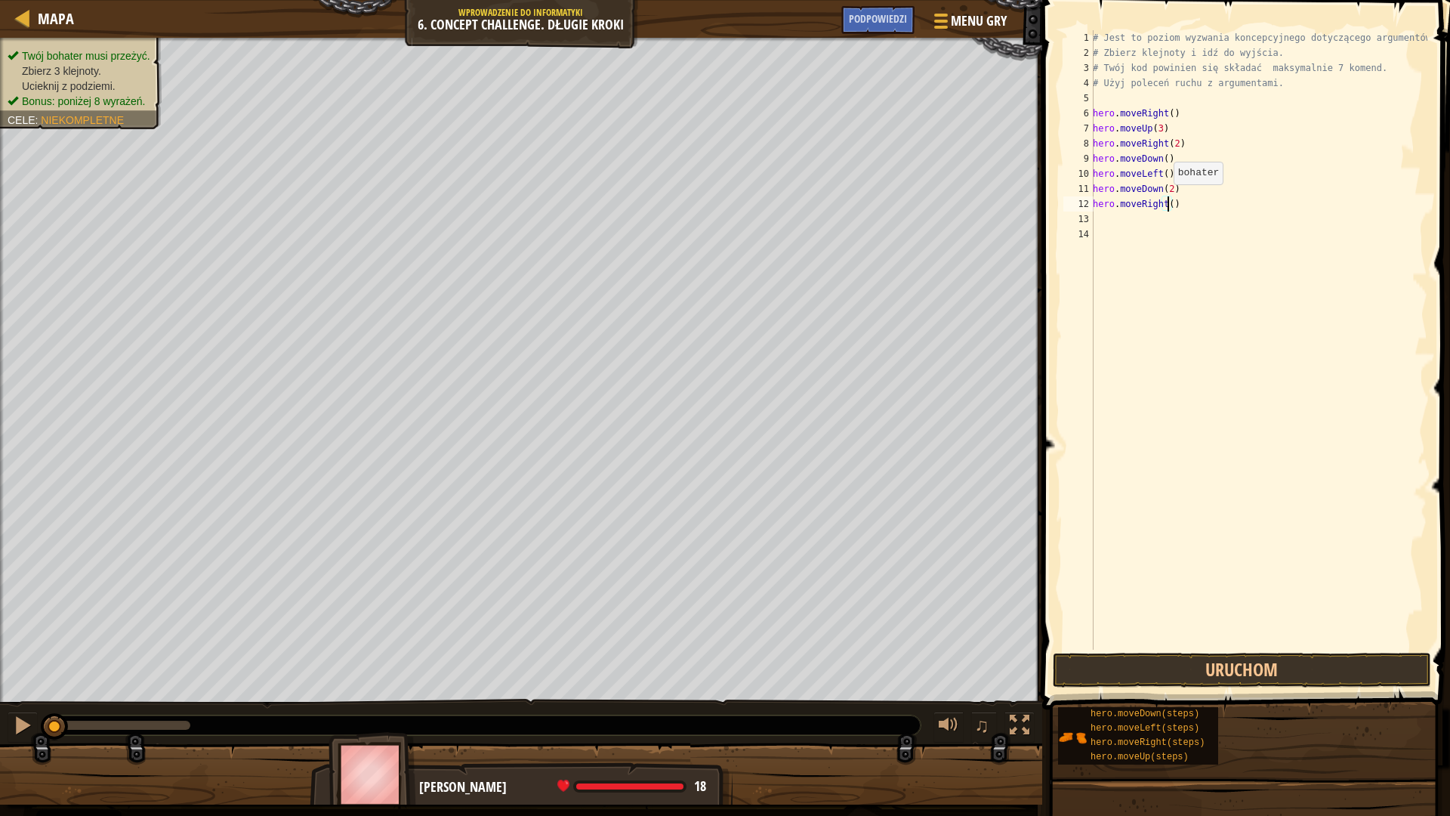
click at [1165, 199] on div "# Jest to poziom wyzwania koncepcyjnego dotyczącego argumentów. # Zbierz klejno…" at bounding box center [1259, 355] width 338 height 650
type textarea "hero.moveRight(2)"
click at [1165, 221] on div "# Jest to poziom wyzwania koncepcyjnego dotyczącego argumentów. # Zbierz klejno…" at bounding box center [1259, 355] width 338 height 650
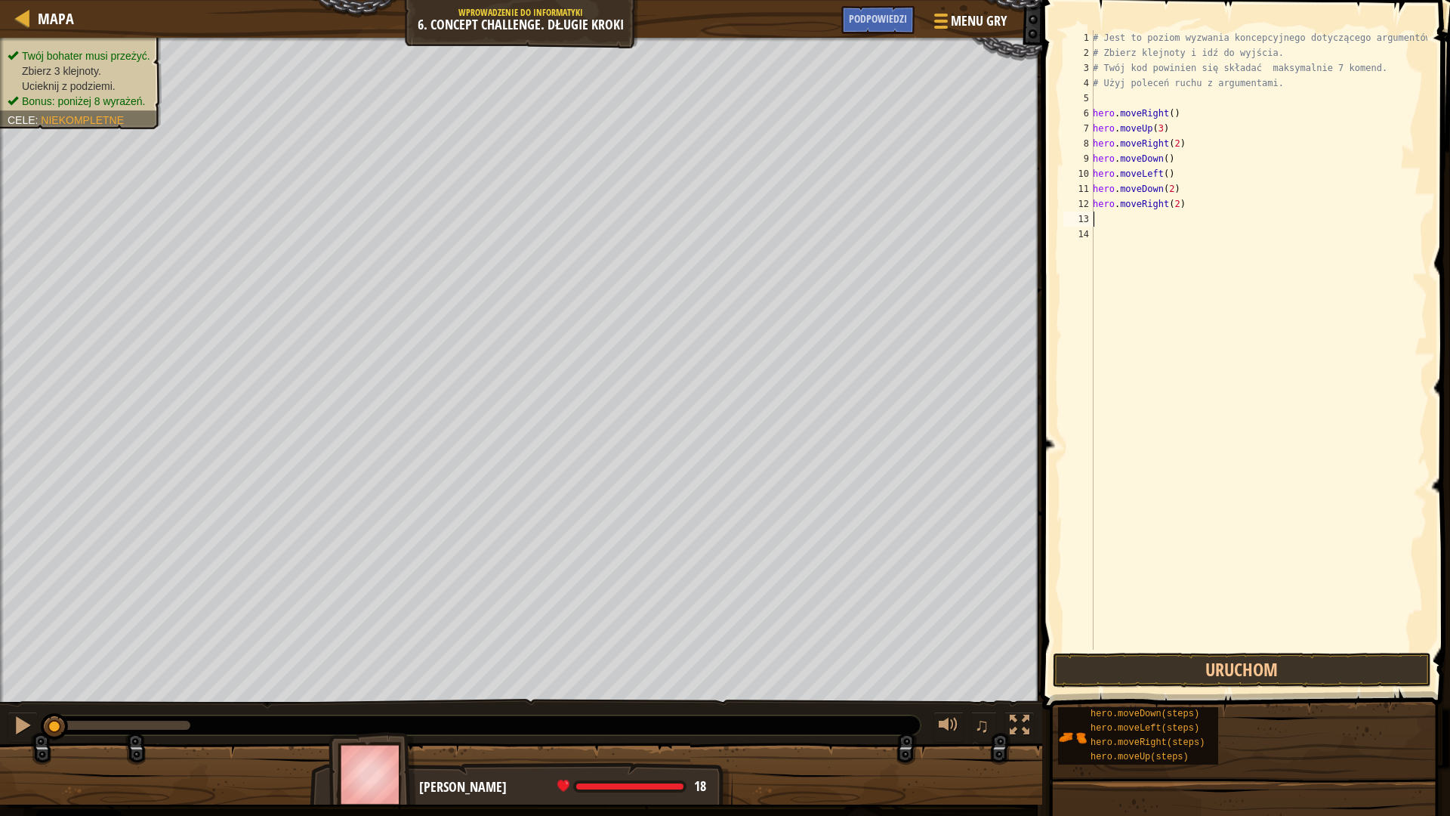
type textarea "h"
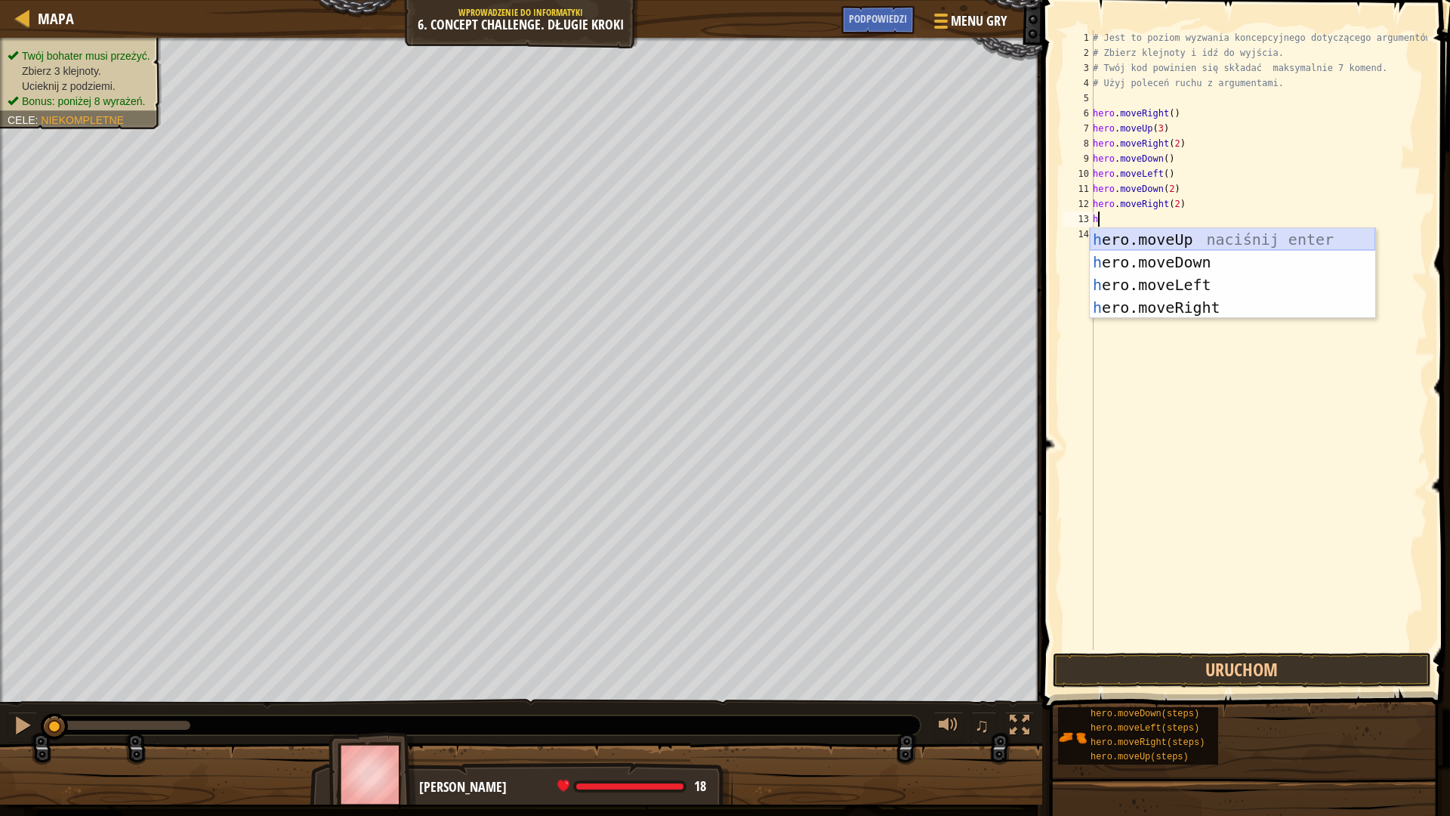
click at [1192, 236] on div "h ero.moveUp naciśnij enter h ero.moveDown naciśnij enter h ero.moveLeft naciśn…" at bounding box center [1233, 296] width 286 height 136
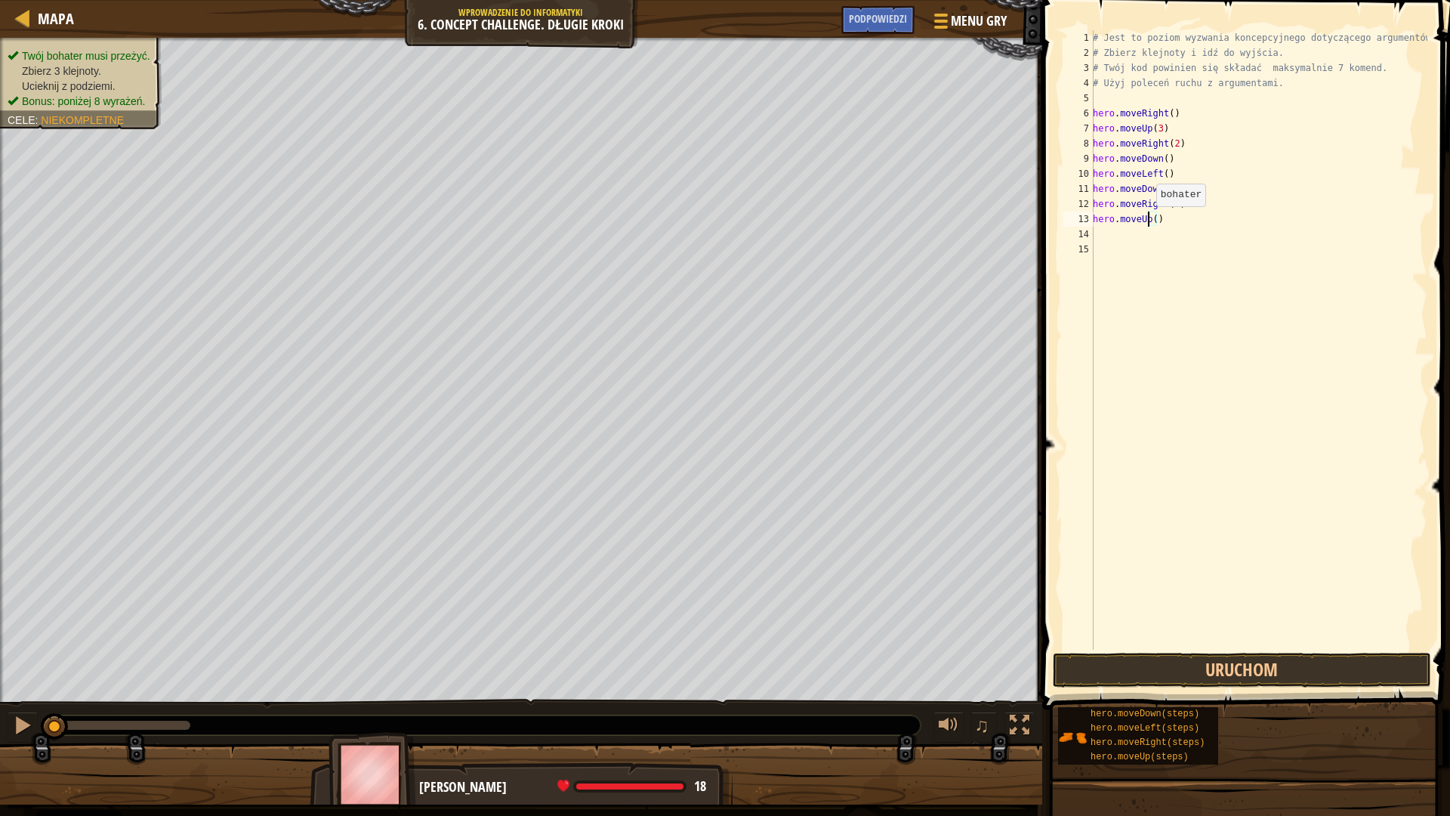
click at [1148, 221] on div "# Jest to poziom wyzwania koncepcyjnego dotyczącego argumentów. # Zbierz klejno…" at bounding box center [1259, 355] width 338 height 650
click at [1155, 221] on div "# Jest to poziom wyzwania koncepcyjnego dotyczącego argumentów. # Zbierz klejno…" at bounding box center [1259, 355] width 338 height 650
type textarea "hero.moveUp(2)"
click at [1154, 233] on div "# Jest to poziom wyzwania koncepcyjnego dotyczącego argumentów. # Zbierz klejno…" at bounding box center [1259, 355] width 338 height 650
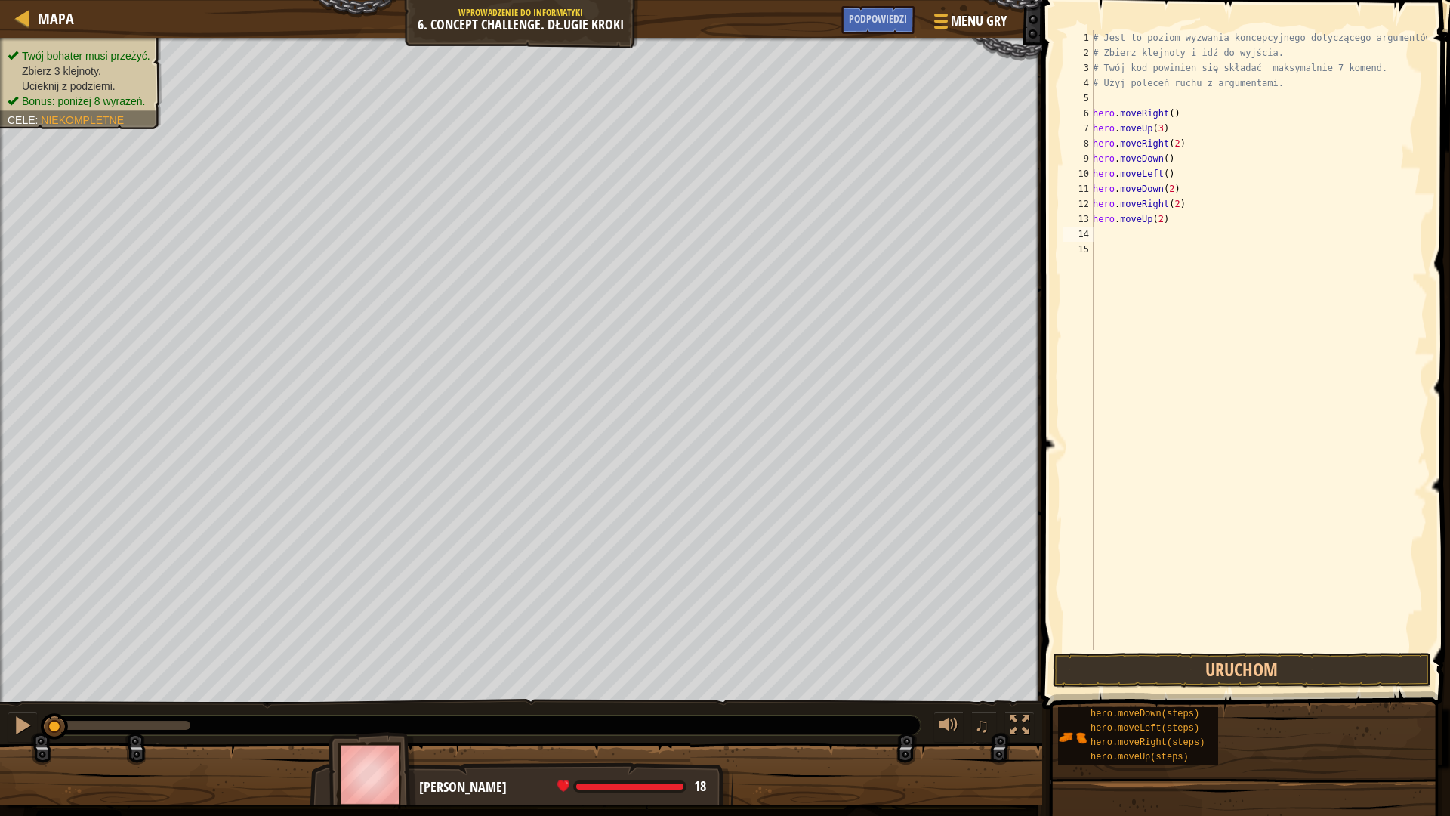
scroll to position [7, 0]
type textarea "h"
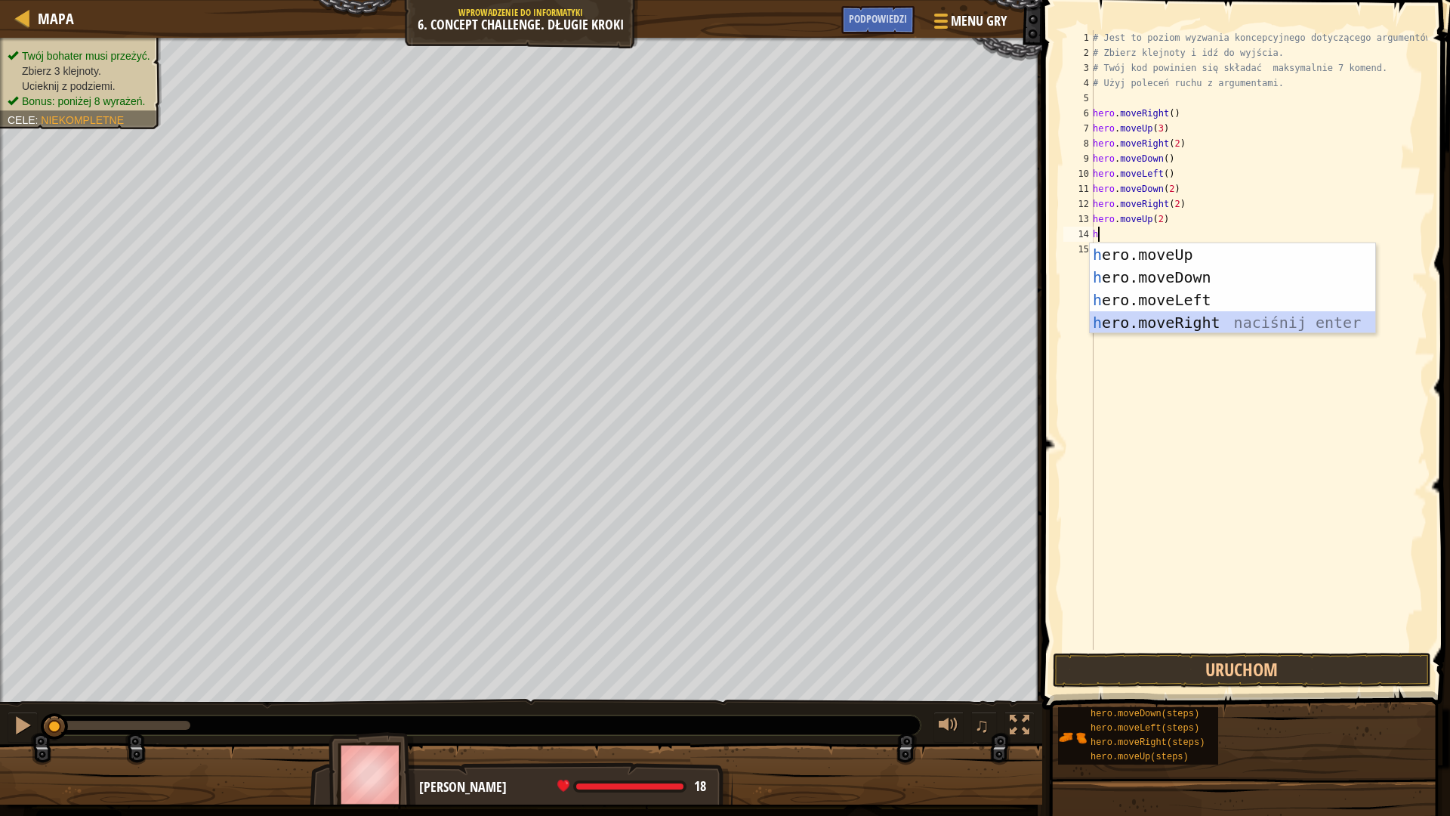
click at [1193, 320] on div "h ero.moveUp naciśnij enter h ero.moveDown naciśnij enter h ero.moveLeft naciśn…" at bounding box center [1233, 311] width 286 height 136
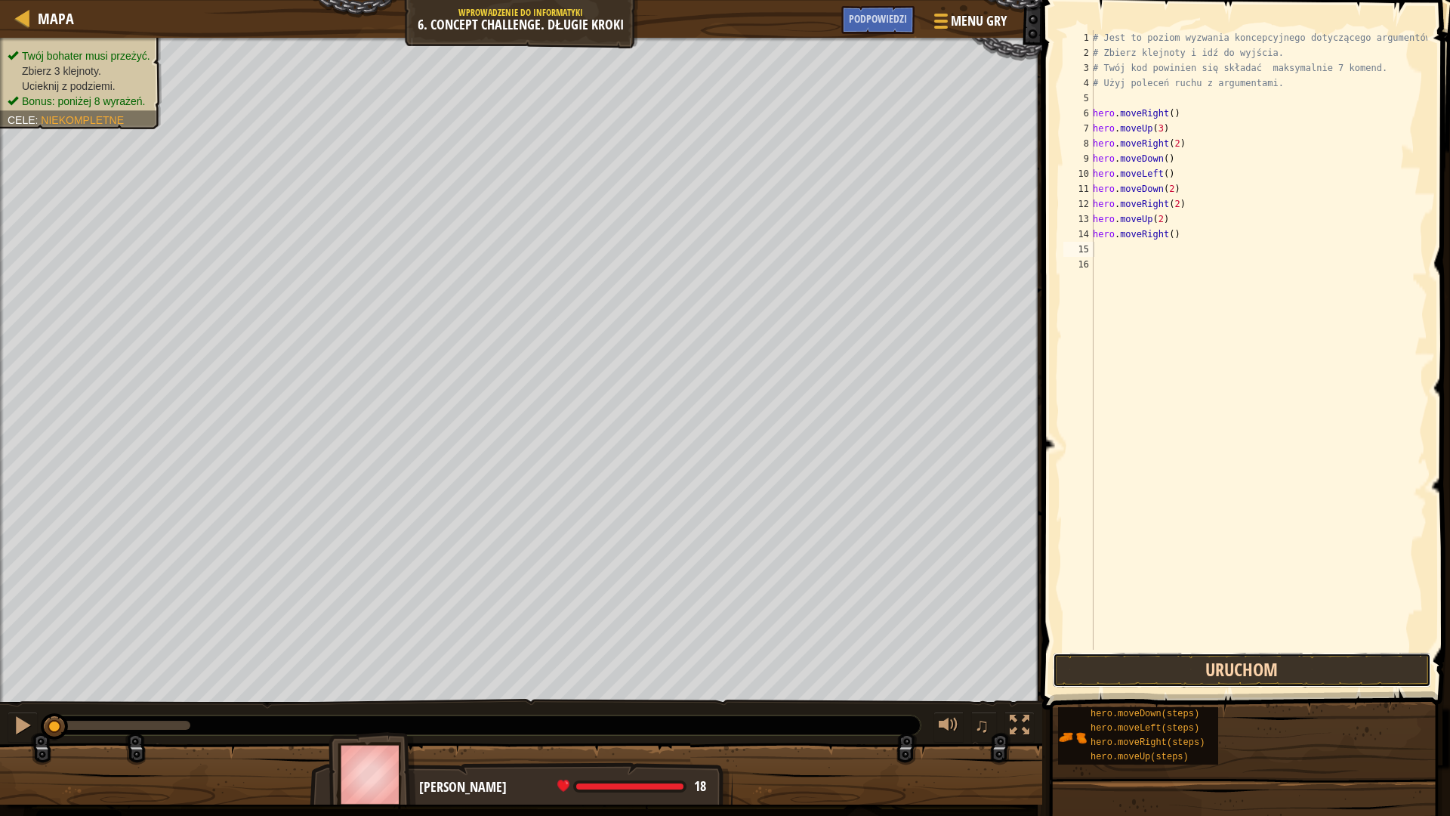
click at [1238, 681] on button "Uruchom" at bounding box center [1242, 670] width 378 height 35
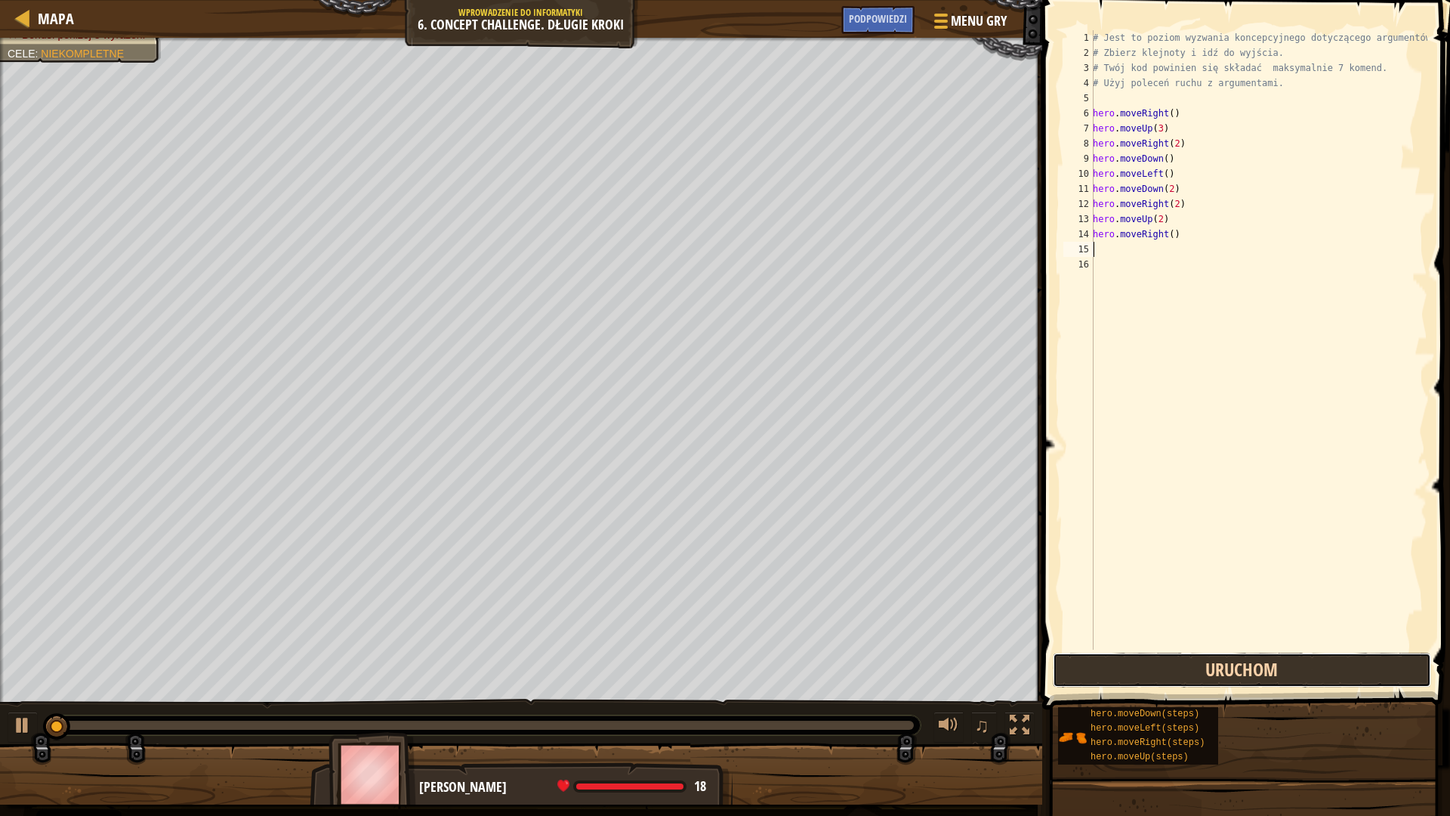
click at [1236, 665] on button "Uruchom" at bounding box center [1242, 670] width 378 height 35
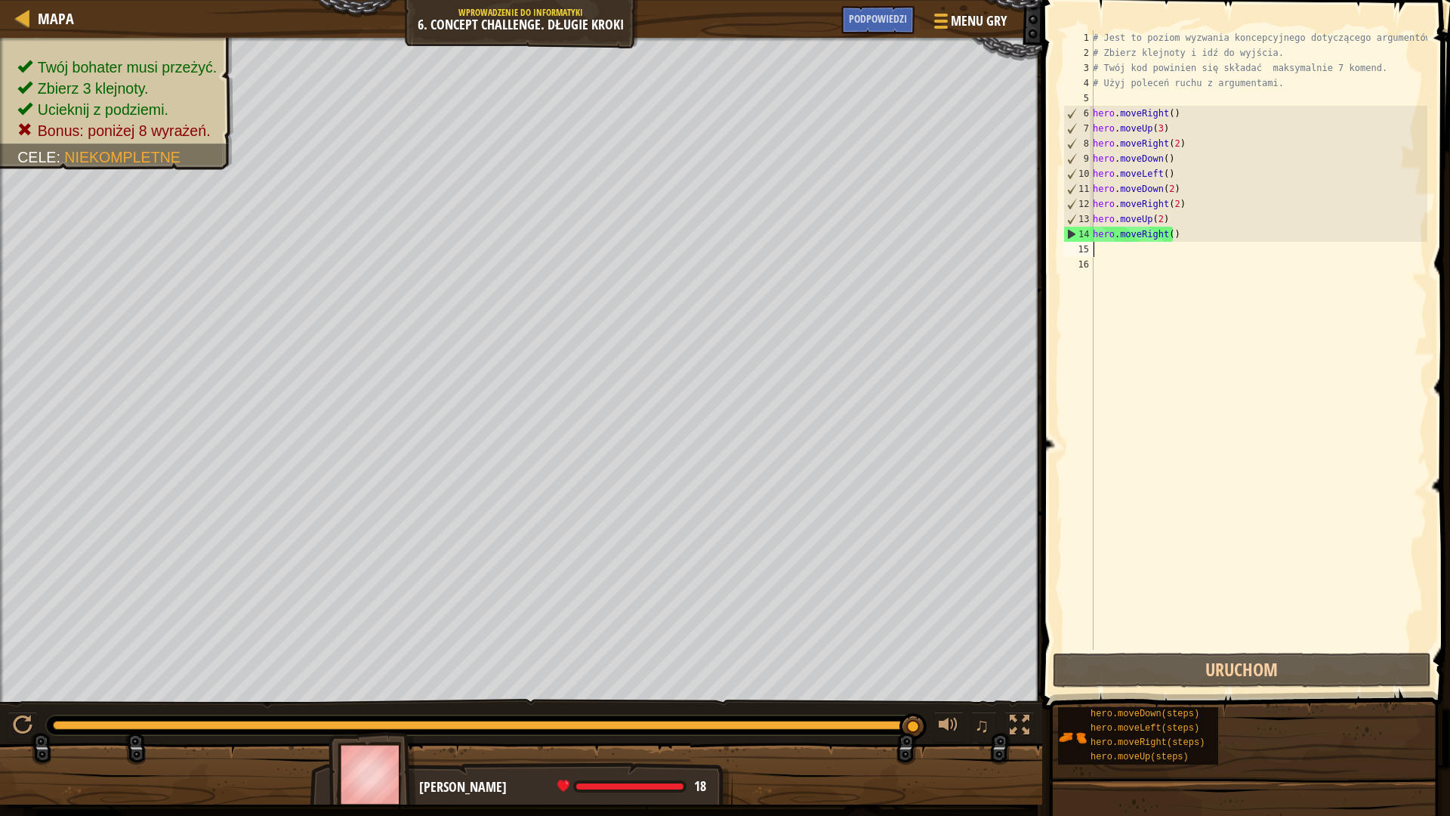
click at [1169, 90] on div "# Jest to poziom wyzwania koncepcyjnego dotyczącego argumentów. # Zbierz klejno…" at bounding box center [1259, 355] width 338 height 650
type textarea "# Użyj poleceń ruchu z argumentami."
click at [1166, 94] on div "# Jest to poziom wyzwania koncepcyjnego dotyczącego argumentów. # Zbierz klejno…" at bounding box center [1259, 355] width 338 height 650
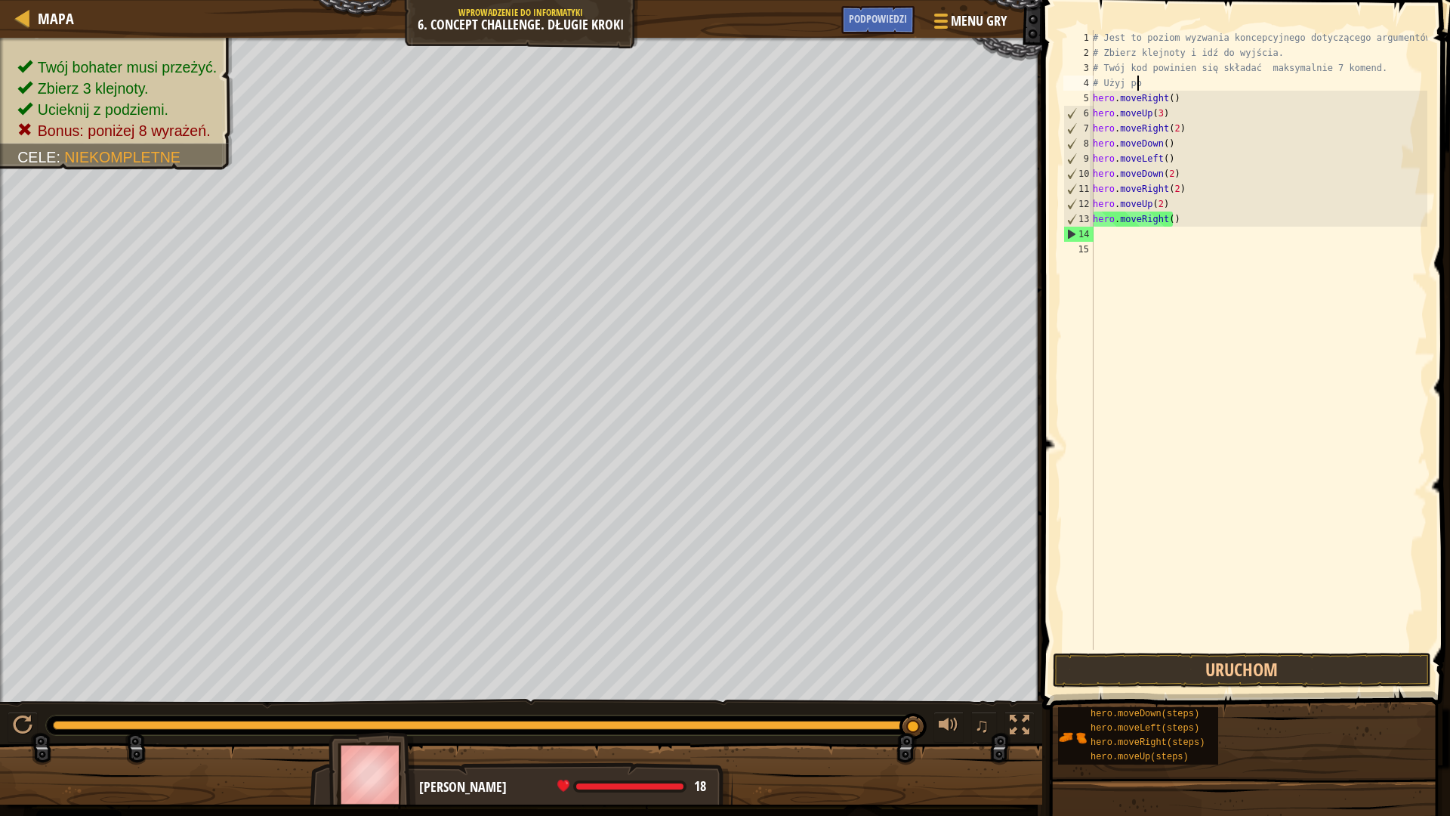
type textarea "#"
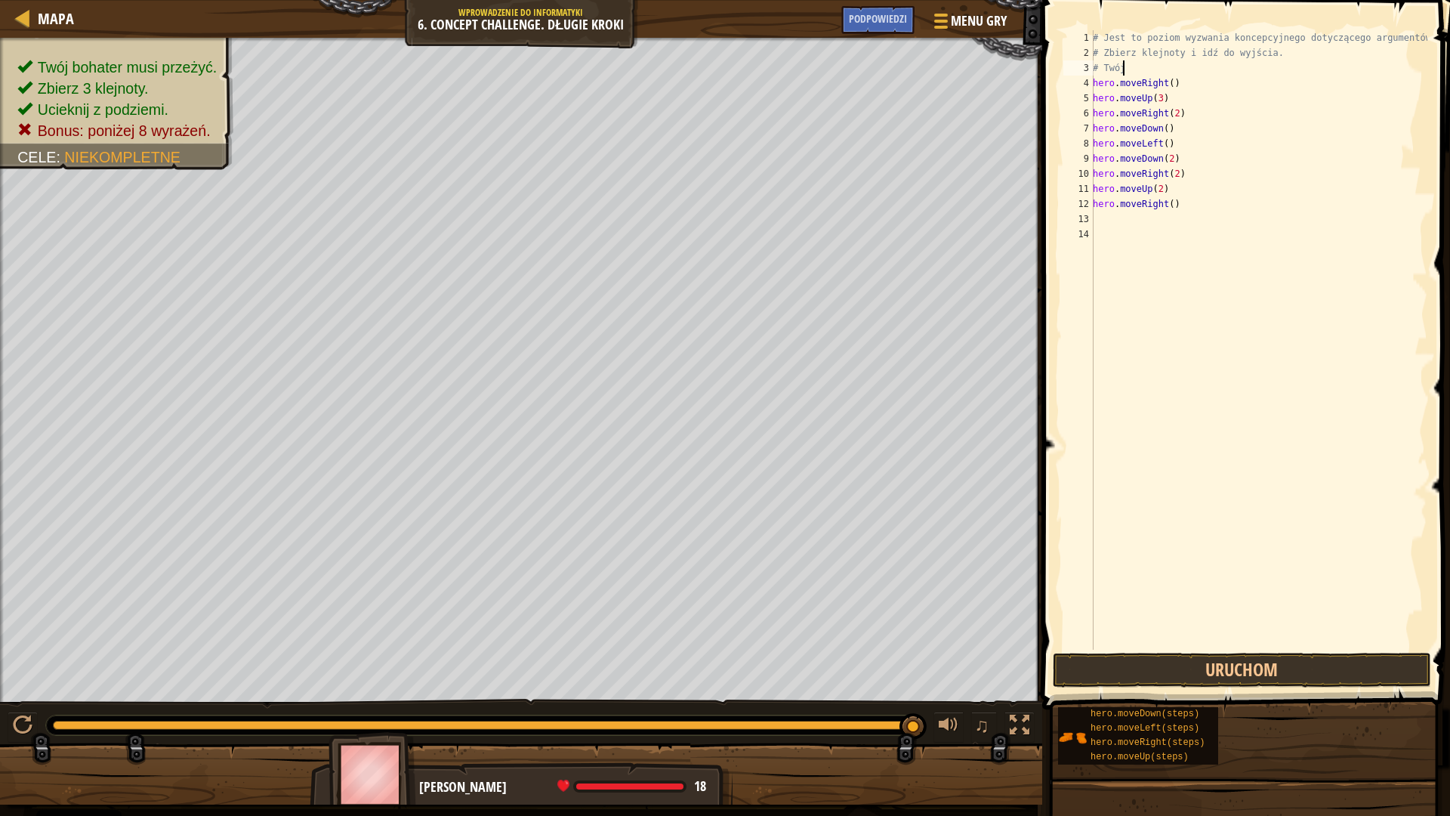
type textarea "#"
drag, startPoint x: 1190, startPoint y: 49, endPoint x: 1060, endPoint y: 25, distance: 132.1
click at [1060, 25] on div "# Zbierz klejnoty i idź 1 2 3 4 5 6 7 8 9 10 11 12 13 # Jest to poziom wyzwania…" at bounding box center [1244, 385] width 412 height 754
type textarea "# Jest to poziom wyzwania koncepcyjnego dotyczącego argumentów. # Zbierz klejno…"
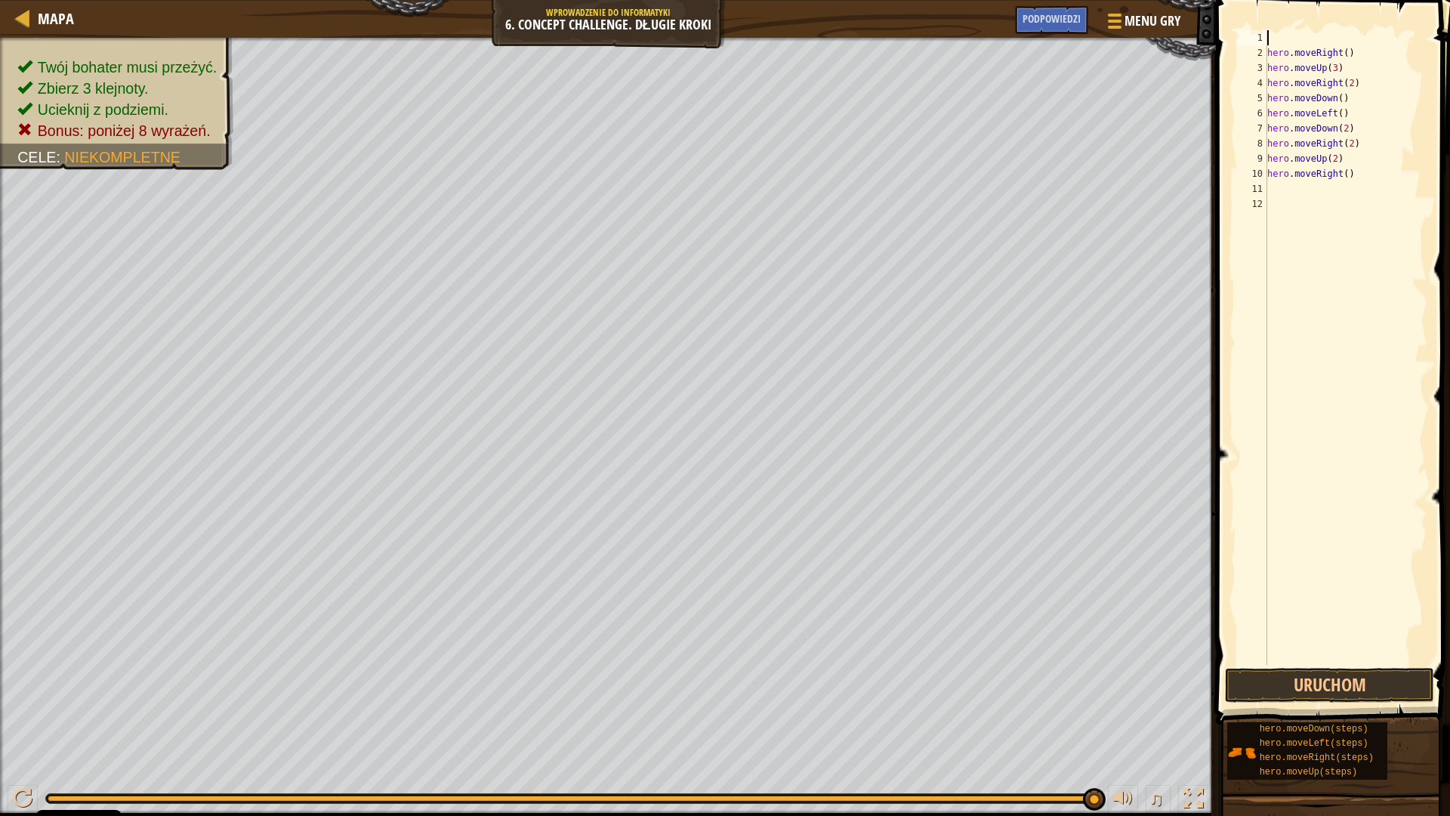
click at [1271, 39] on div "hero . moveRight ( ) hero . moveUp ( 3 ) hero . moveRight ( 2 ) hero . moveDown…" at bounding box center [1345, 362] width 163 height 665
click at [1269, 49] on div "hero . moveRight ( ) hero . moveUp ( 3 ) hero . moveRight ( 2 ) hero . moveDown…" at bounding box center [1345, 362] width 163 height 665
type textarea "hero.moveRight()"
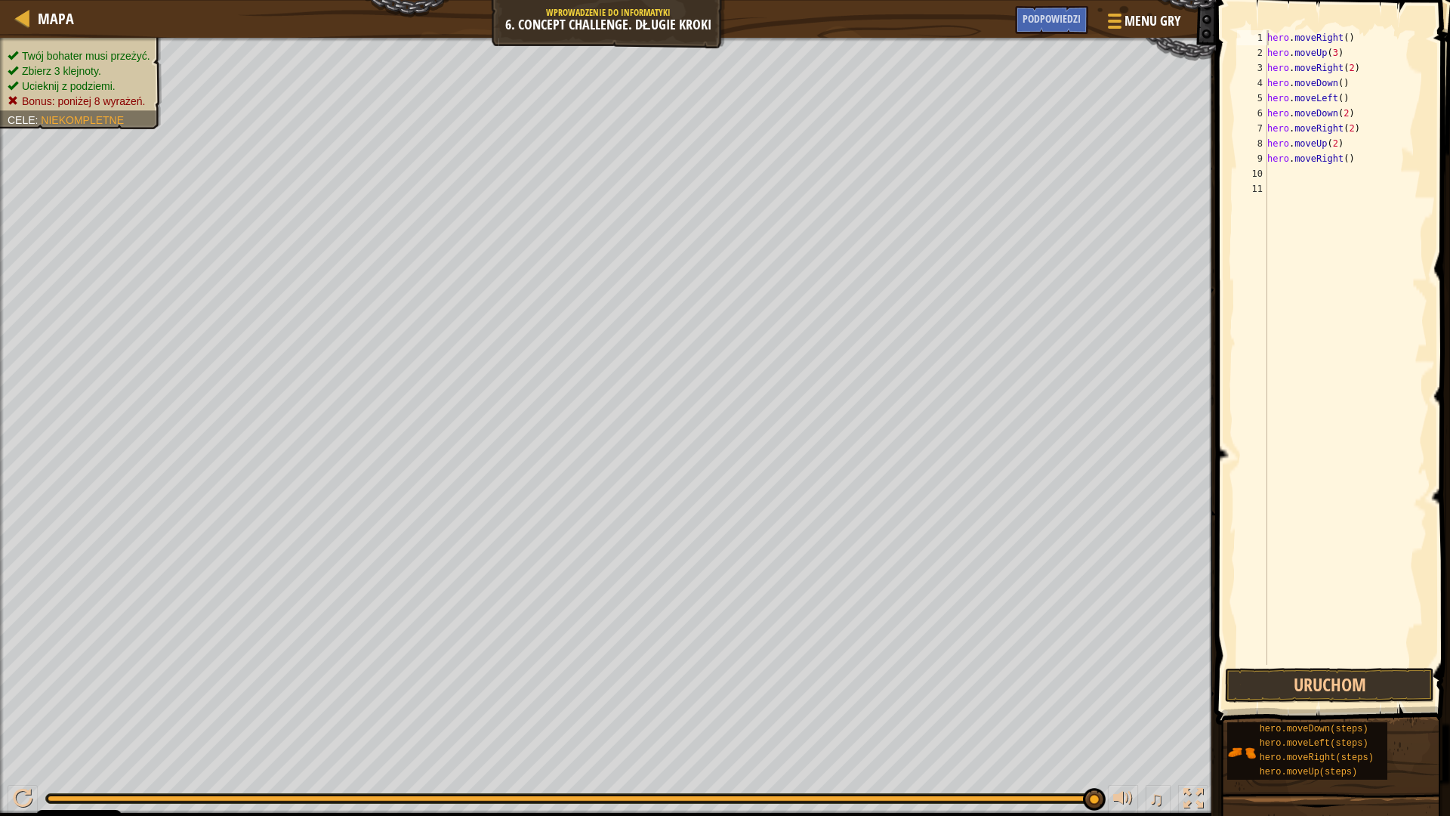
click at [50, 48] on ul "Twój bohater musi przeżyć. Zbierz 3 klejnoty. Ucieknij z podziemi. Bonus: poniż…" at bounding box center [81, 78] width 147 height 60
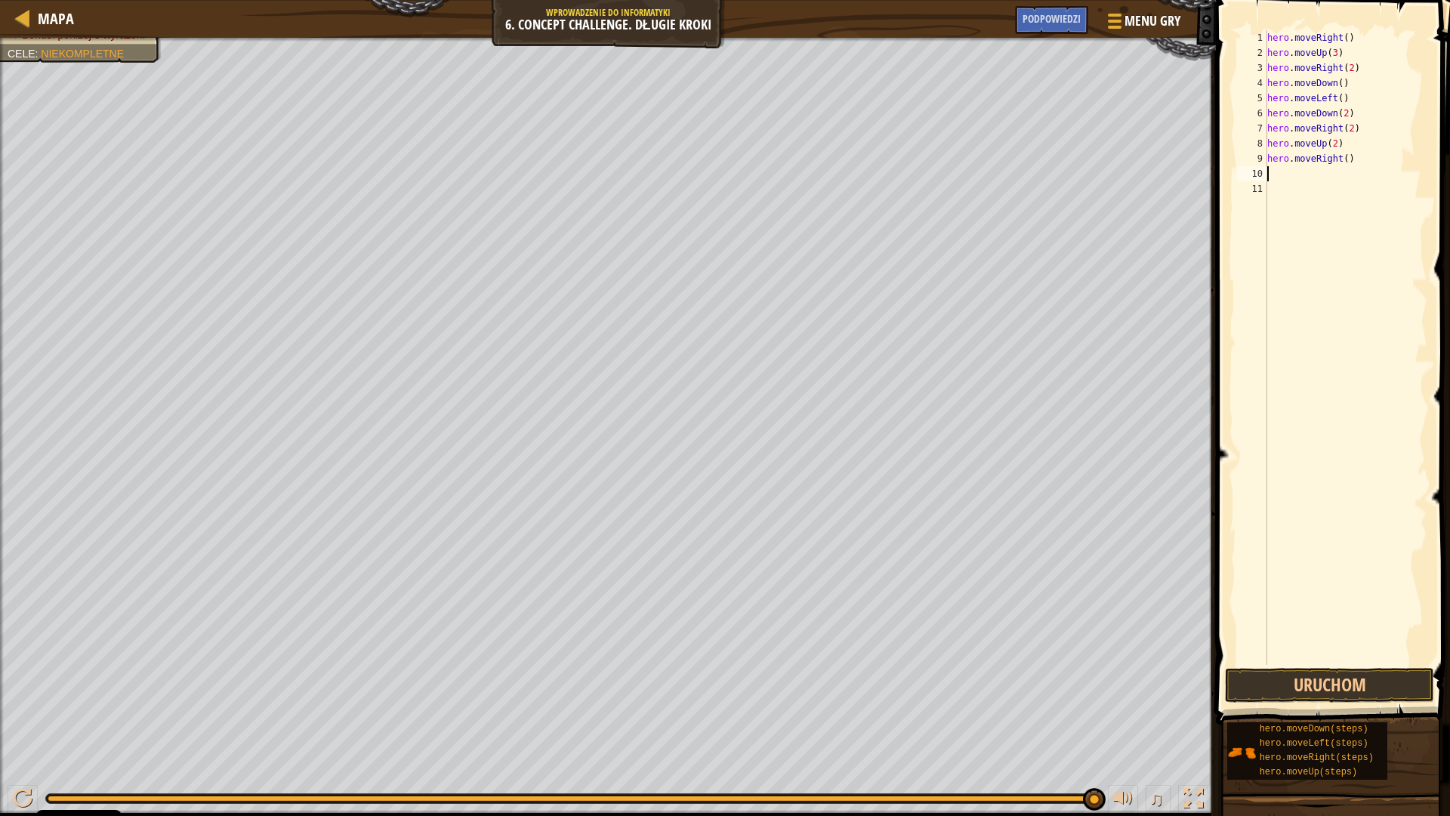
click at [1361, 168] on div "hero . moveRight ( ) hero . moveUp ( 3 ) hero . moveRight ( 2 ) hero . moveDown…" at bounding box center [1345, 362] width 163 height 665
drag, startPoint x: 1376, startPoint y: 165, endPoint x: 1261, endPoint y: 129, distance: 120.4
click at [1261, 129] on div "1 2 3 4 5 6 7 8 9 10 11 hero . moveRight ( ) hero . moveUp ( 3 ) hero . moveRig…" at bounding box center [1330, 347] width 193 height 634
type textarea "hero.moveRight(2) hero.moveUp(2)"
click at [1335, 110] on div "hero . moveRight ( ) hero . moveUp ( 3 ) hero . moveRight ( 2 ) hero . moveDown…" at bounding box center [1343, 362] width 168 height 665
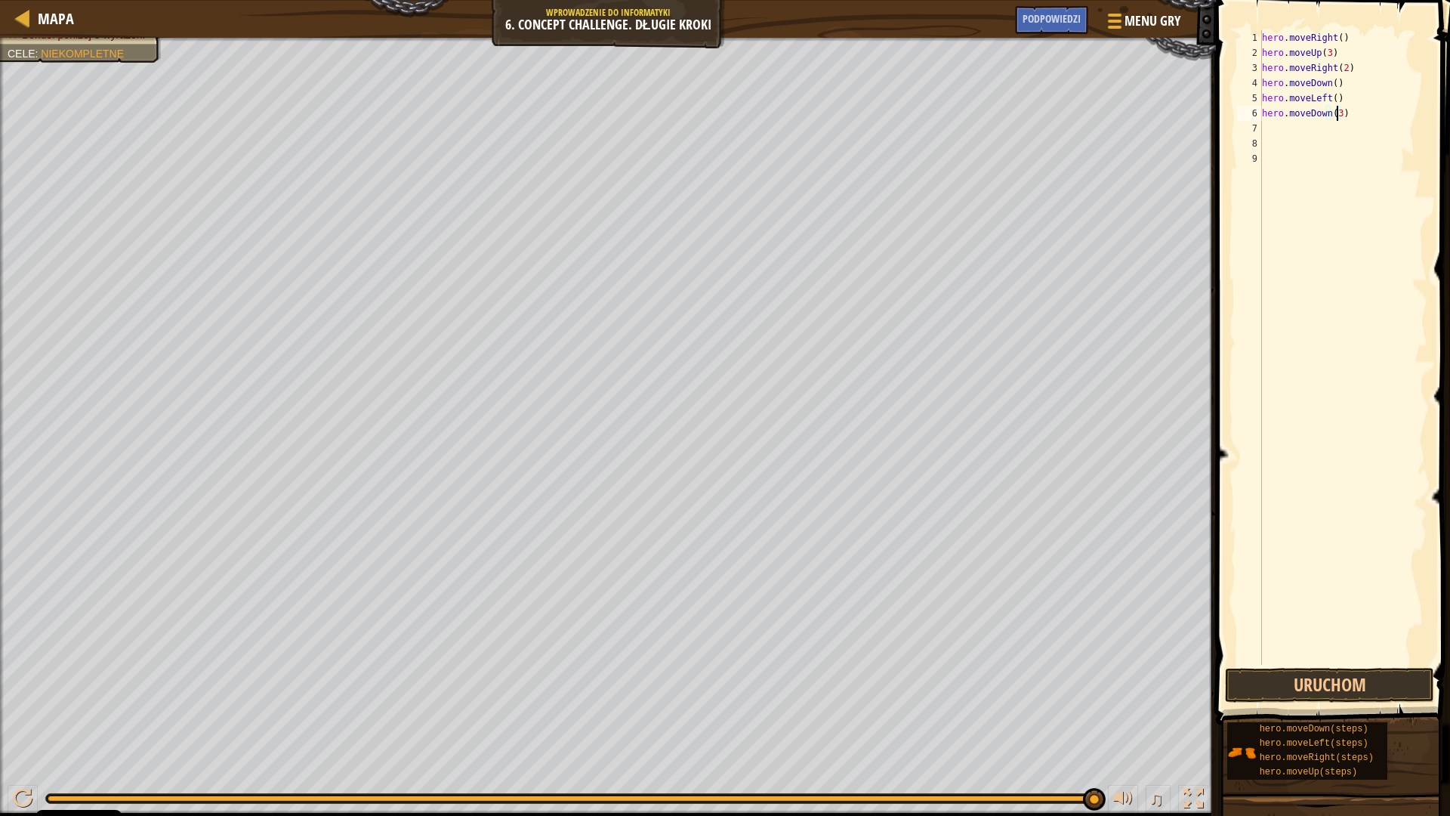
scroll to position [7, 6]
click at [1307, 689] on button "Uruchom" at bounding box center [1329, 685] width 209 height 35
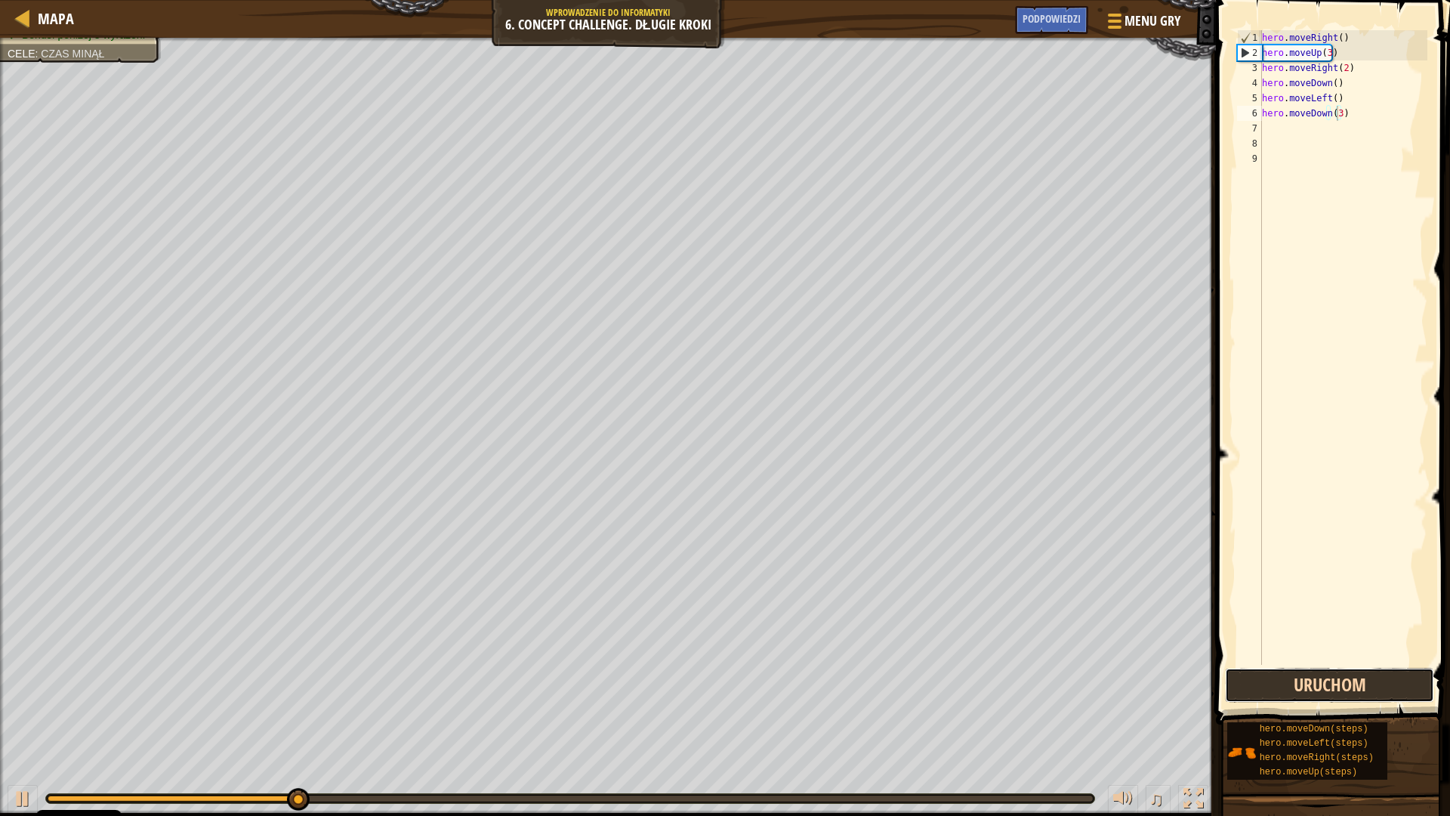
click at [1342, 674] on button "Uruchom" at bounding box center [1329, 685] width 209 height 35
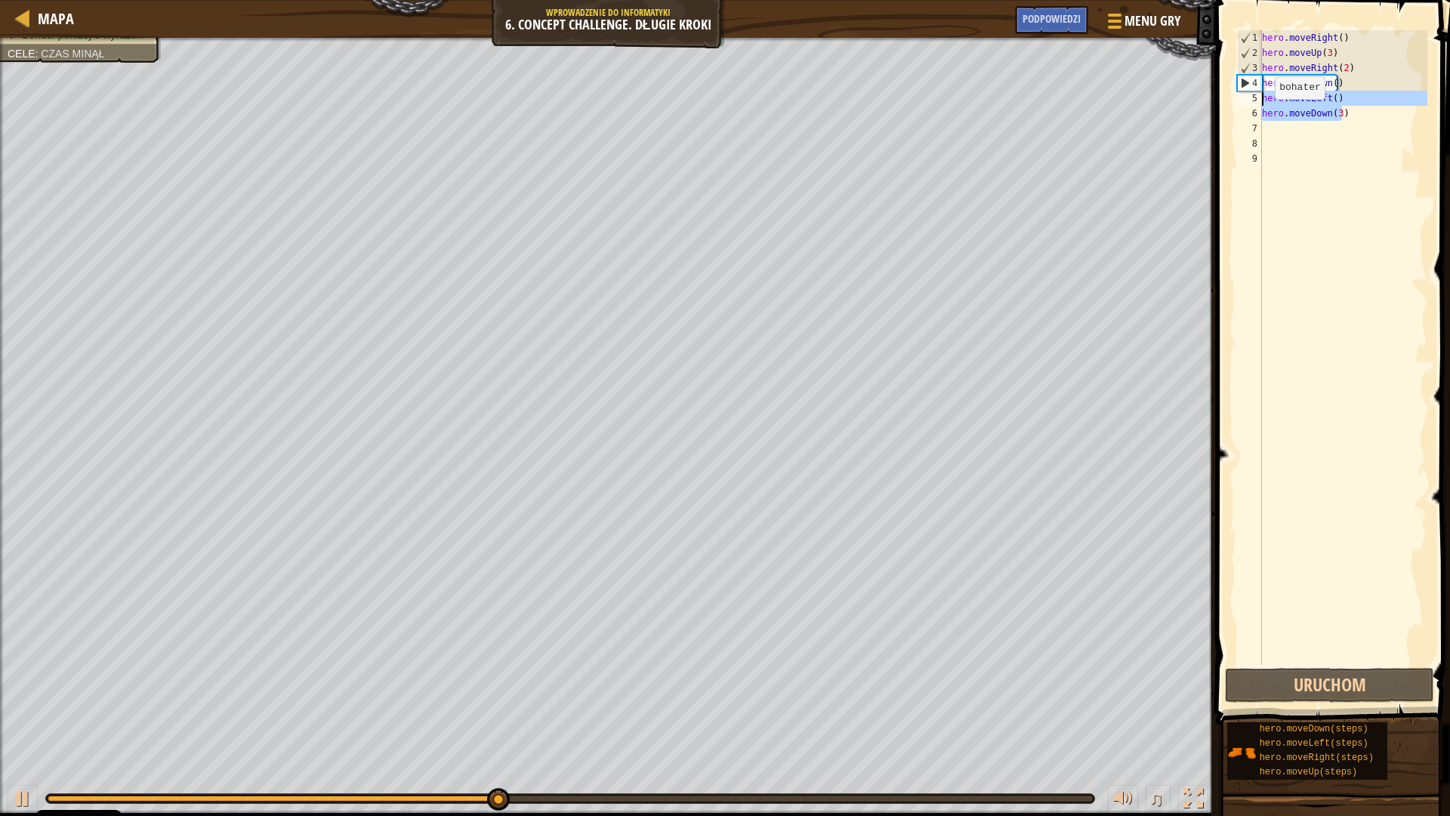
drag, startPoint x: 1351, startPoint y: 110, endPoint x: 1260, endPoint y: 97, distance: 92.3
click at [1260, 97] on div "hero.moveDown(3) 1 2 3 4 5 6 7 8 9 hero . moveRight ( ) hero . moveUp ( 3 ) her…" at bounding box center [1330, 347] width 193 height 634
type textarea "hero.moveLeft() hero.moveDown(3)"
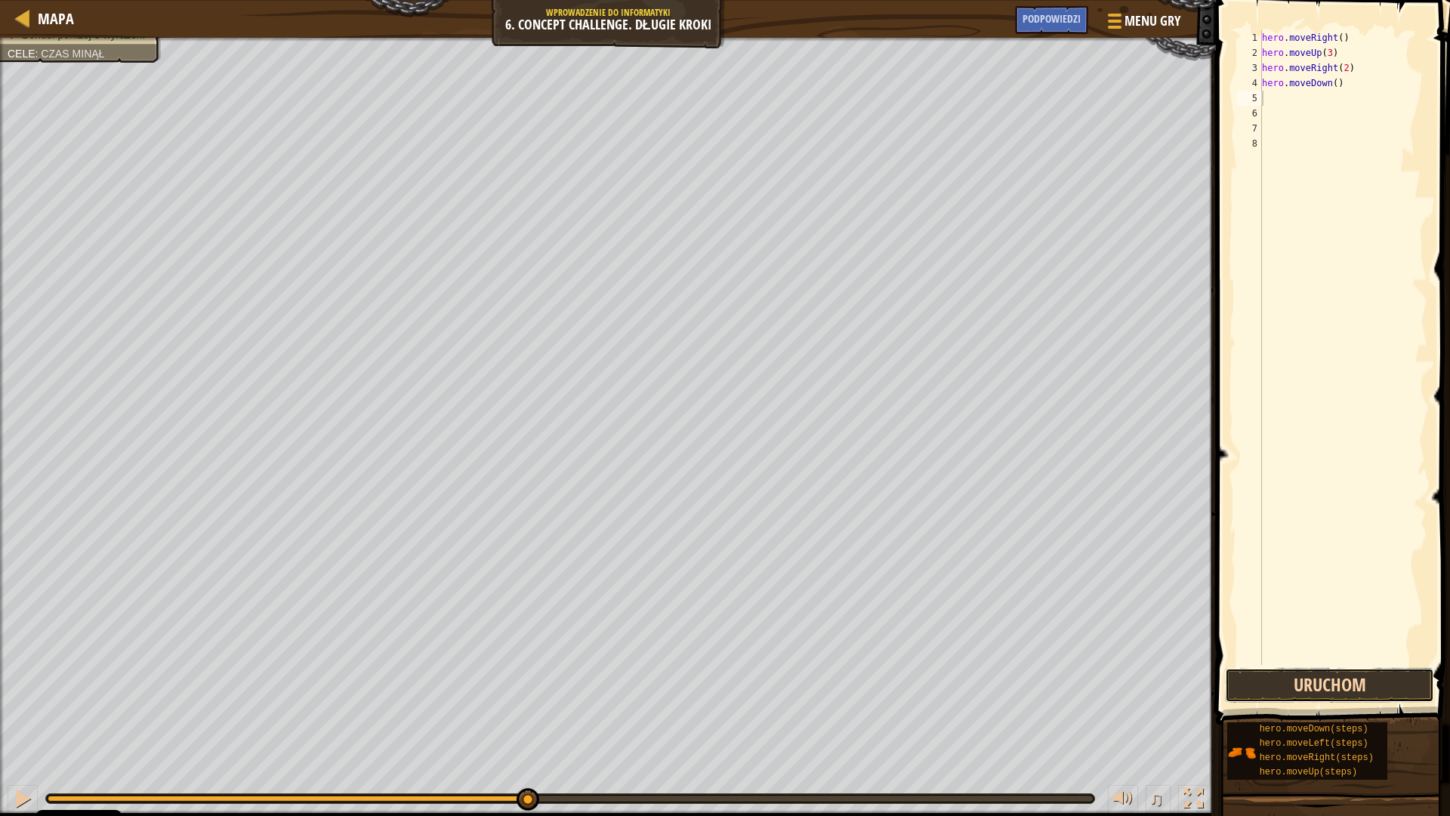
click at [1369, 673] on button "Uruchom" at bounding box center [1329, 685] width 209 height 35
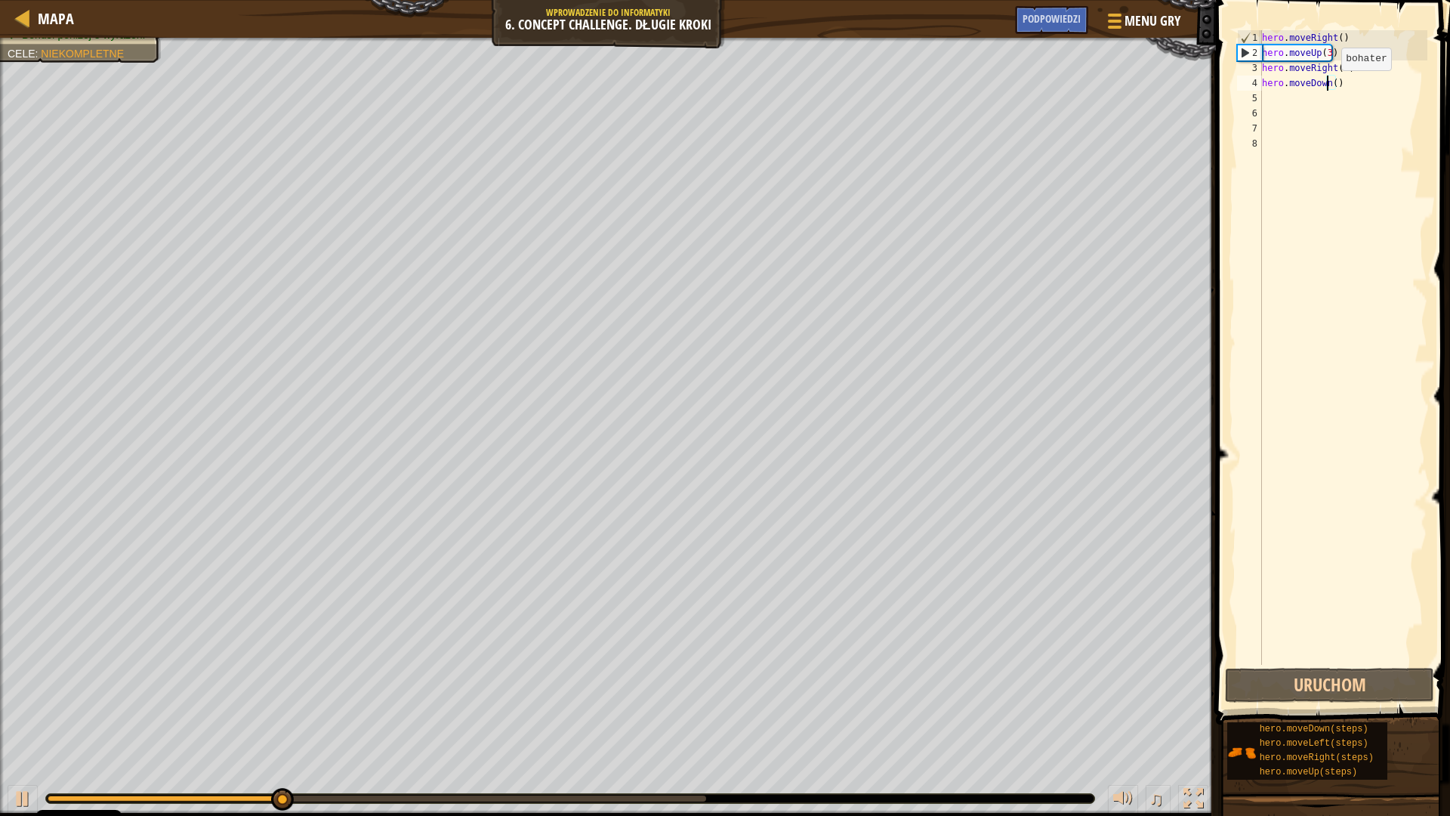
click at [1329, 85] on div "hero . moveRight ( ) hero . moveUp ( 3 ) hero . moveRight ( 2 ) hero . moveDown…" at bounding box center [1343, 362] width 168 height 665
type textarea "hero.moveDown(3)"
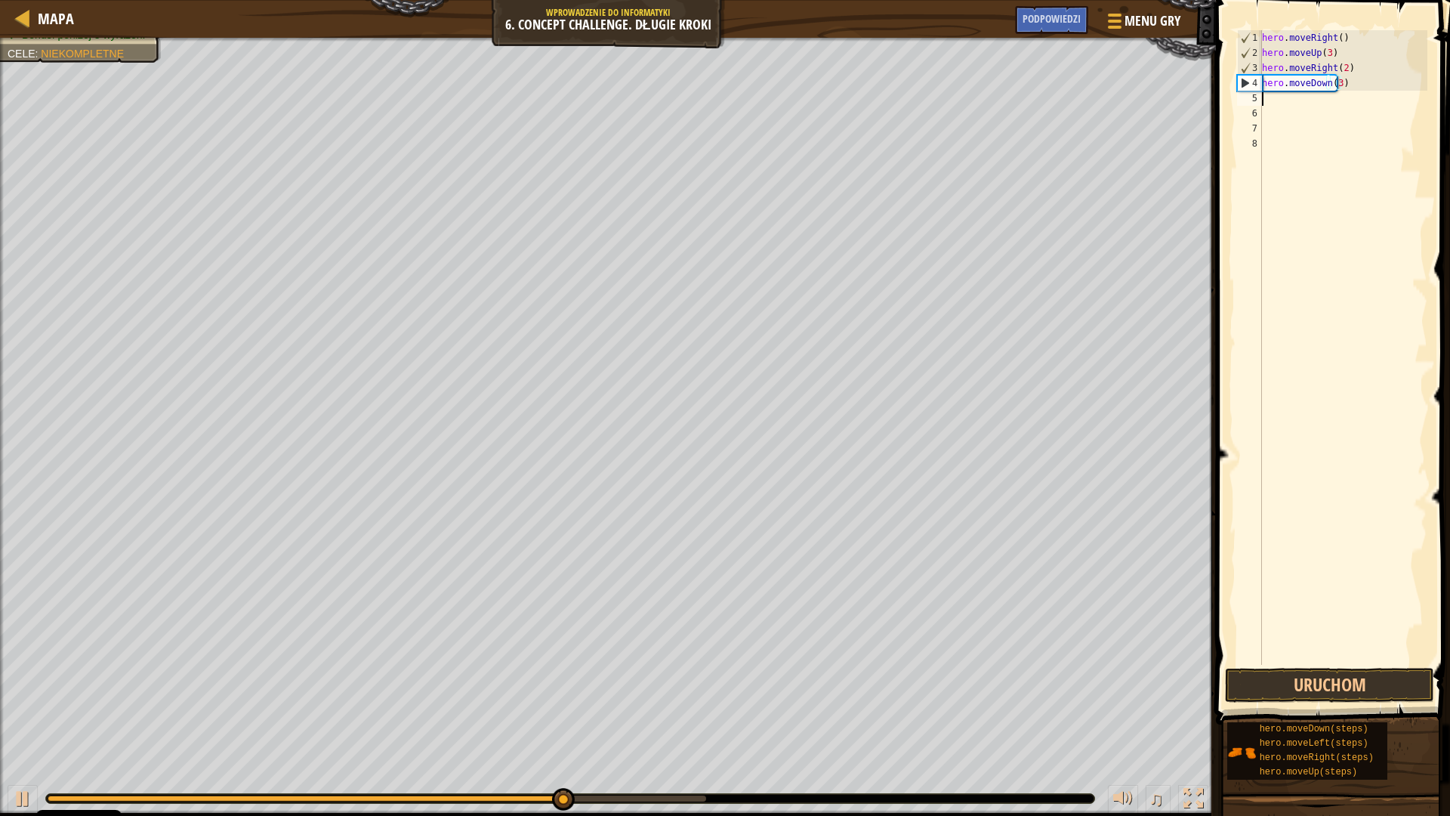
click at [1299, 100] on div "hero . moveRight ( ) hero . moveUp ( 3 ) hero . moveRight ( 2 ) hero . moveDown…" at bounding box center [1343, 362] width 168 height 665
type textarea "h"
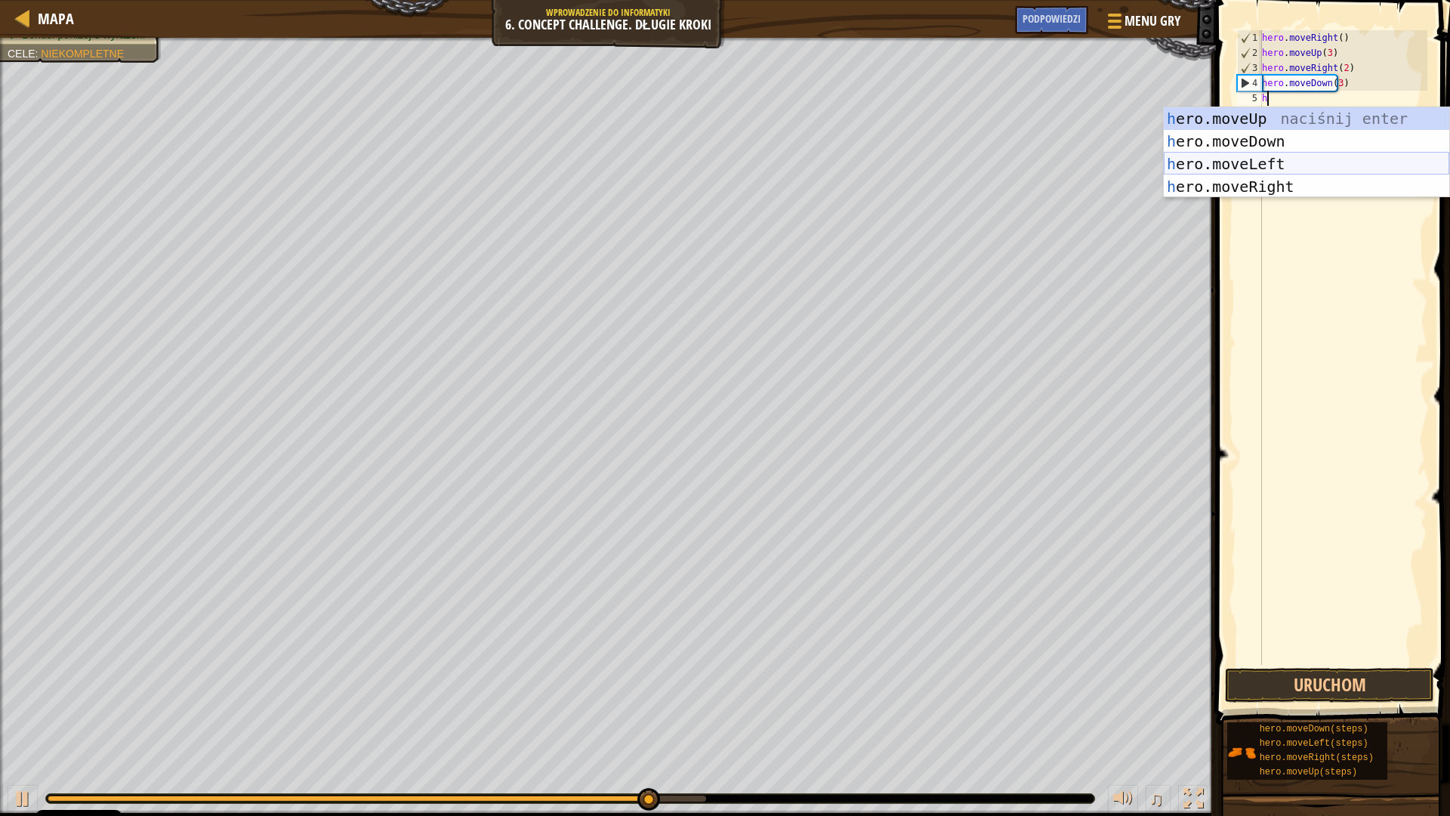
click at [1298, 162] on div "h ero.moveUp naciśnij enter h ero.moveDown naciśnij enter h ero.moveLeft naciśn…" at bounding box center [1307, 175] width 286 height 136
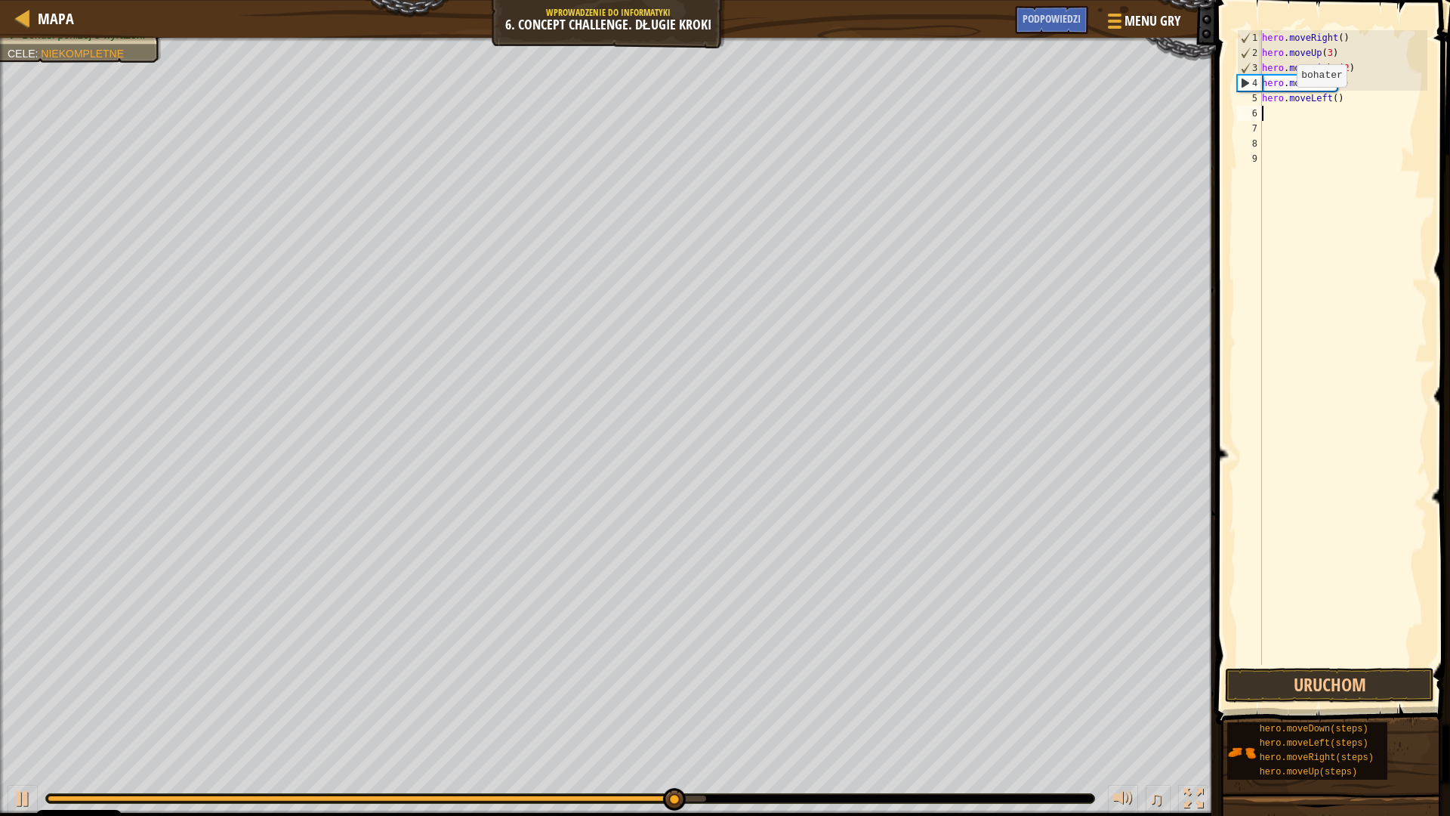
type textarea "h"
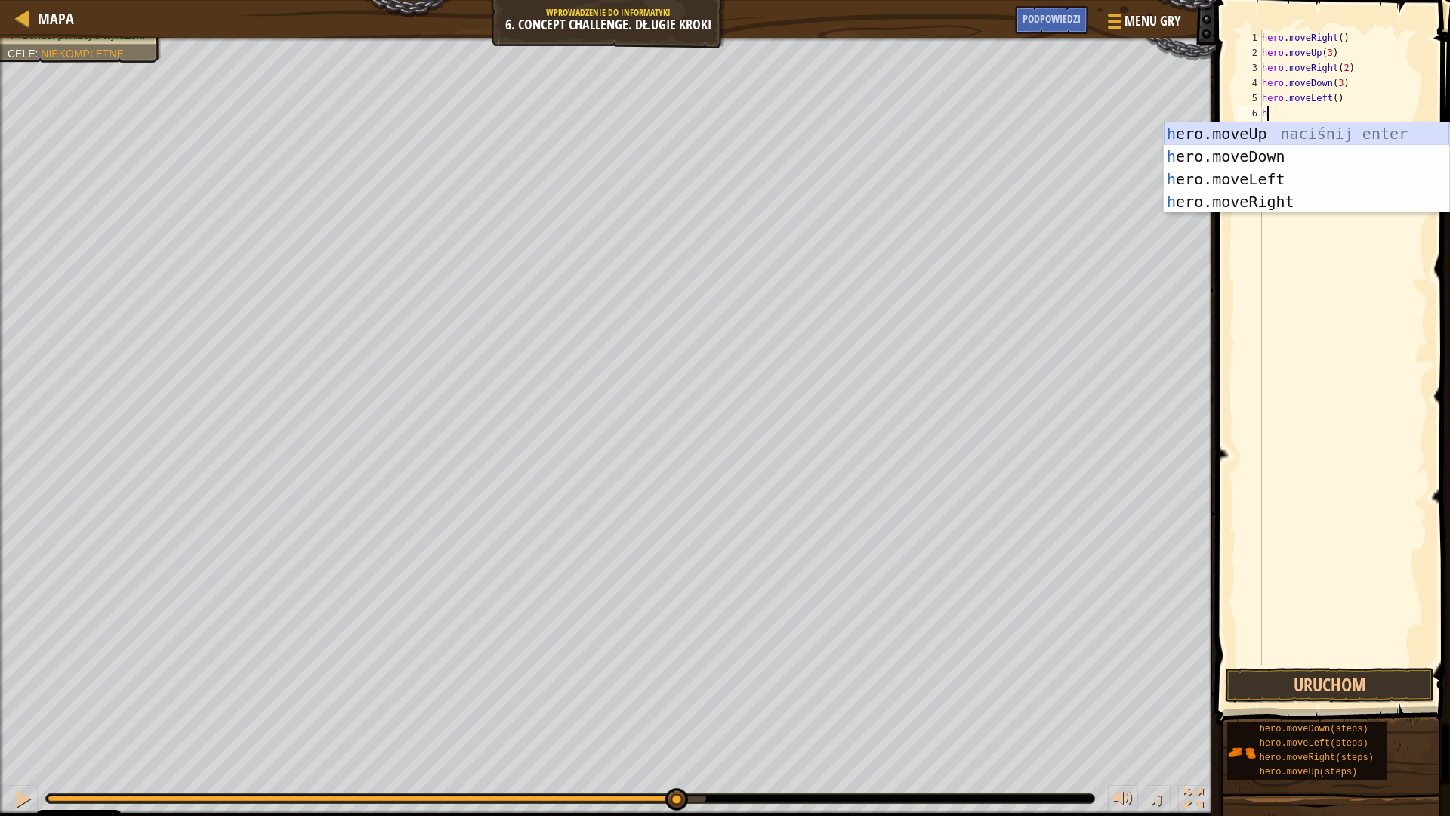
click at [1276, 127] on div "h ero.moveUp naciśnij enter h ero.moveDown naciśnij enter h ero.moveLeft naciśn…" at bounding box center [1307, 190] width 286 height 136
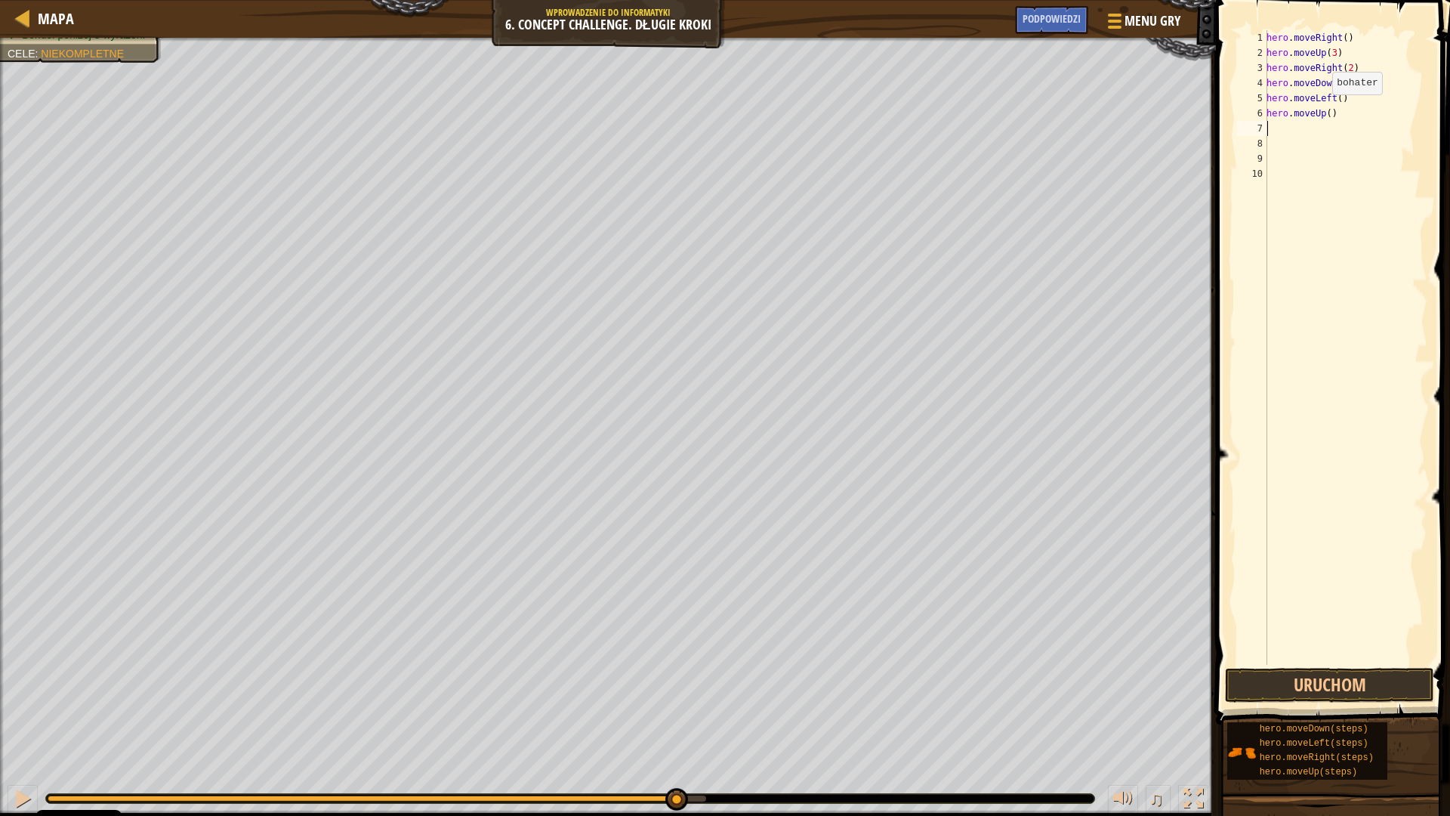
click at [1324, 110] on div "hero . moveRight ( ) hero . moveUp ( 3 ) hero . moveRight ( 2 ) hero . moveDown…" at bounding box center [1346, 362] width 164 height 665
type textarea "hero.moveUp(2)"
click at [1360, 132] on div "hero . moveRight ( ) hero . moveUp ( 3 ) hero . moveRight ( 2 ) hero . moveDown…" at bounding box center [1346, 362] width 164 height 665
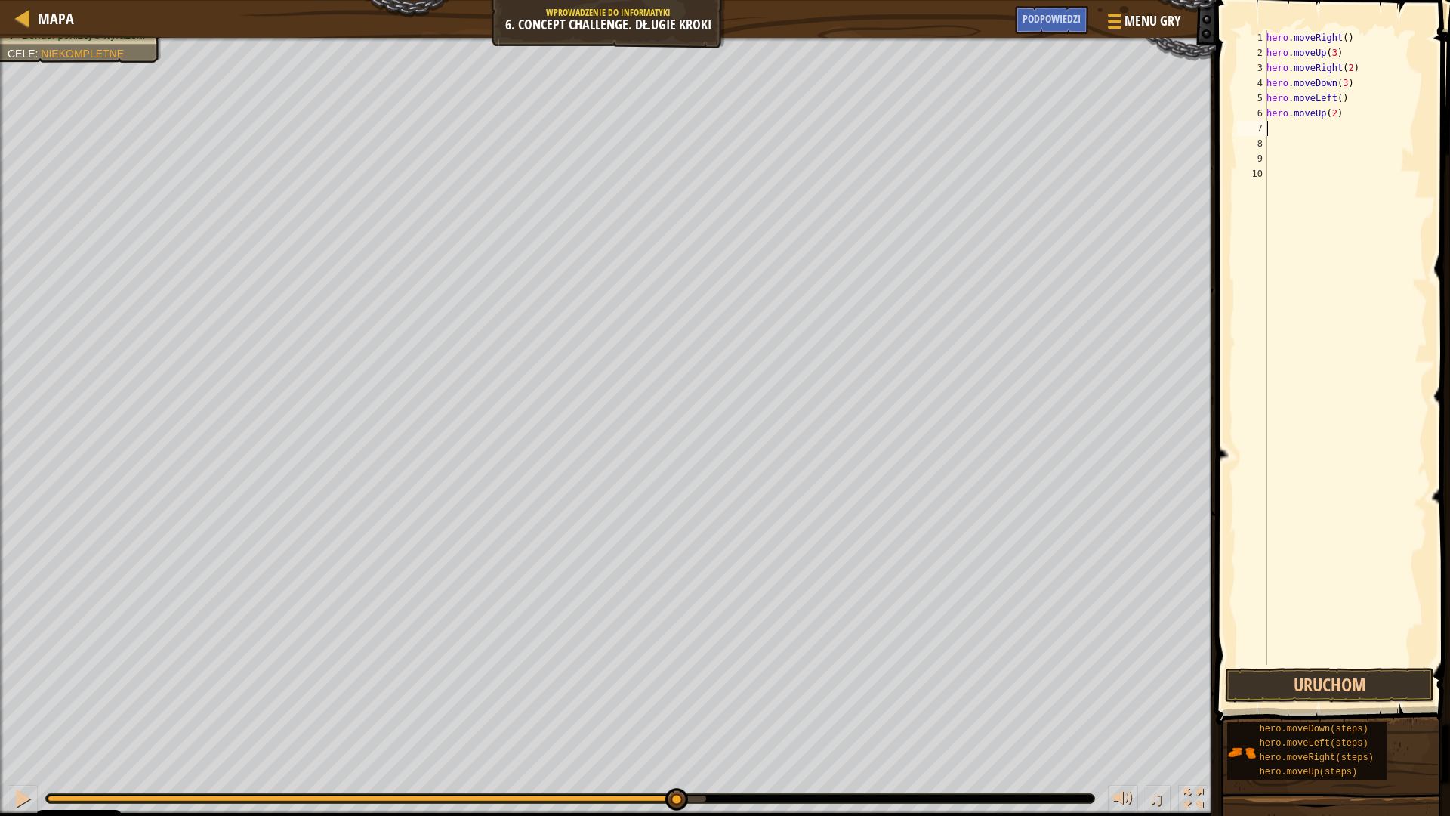
type textarea "h"
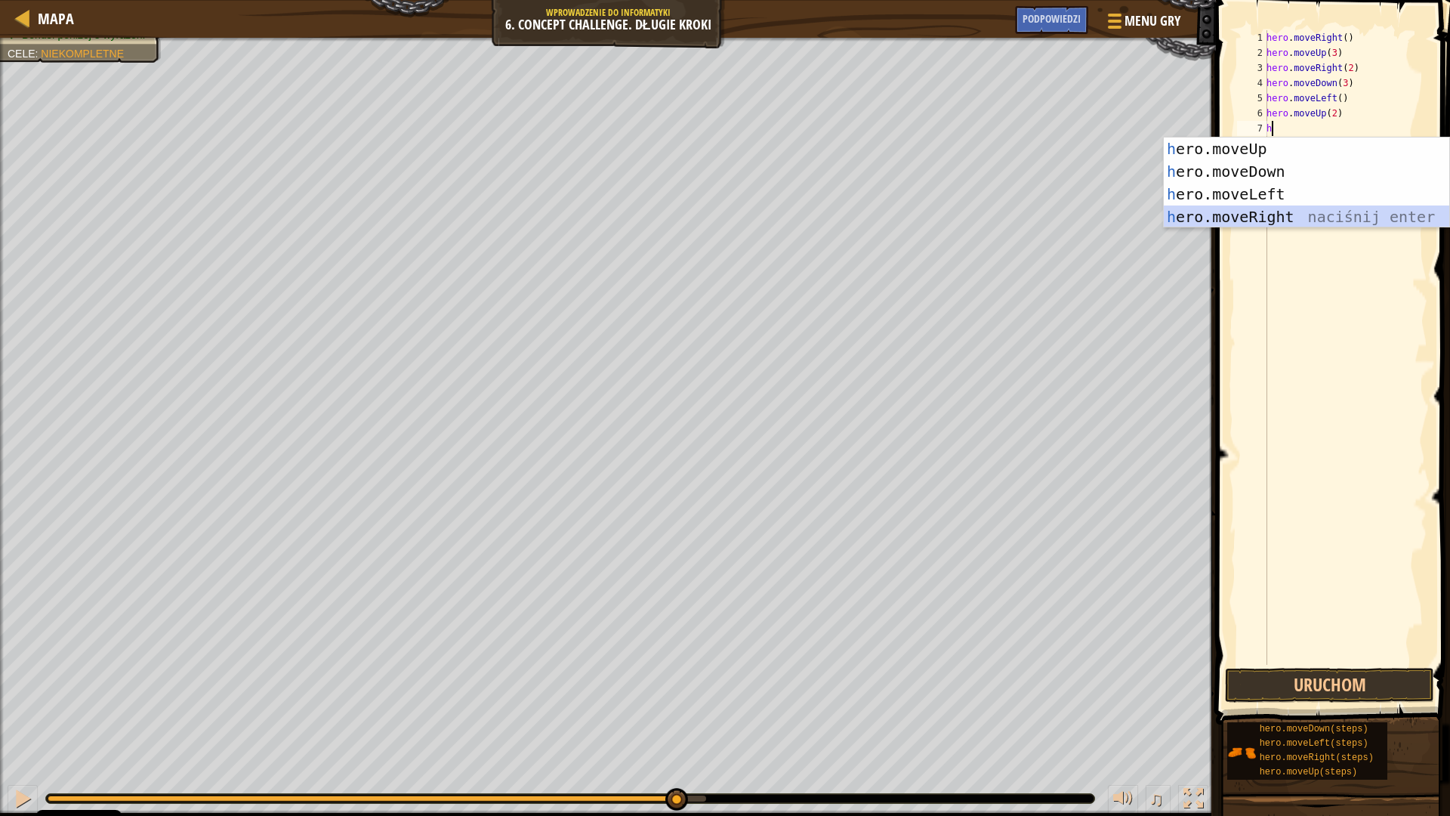
click at [1296, 214] on div "h ero.moveUp naciśnij enter h ero.moveDown naciśnij enter h ero.moveLeft naciśn…" at bounding box center [1307, 205] width 286 height 136
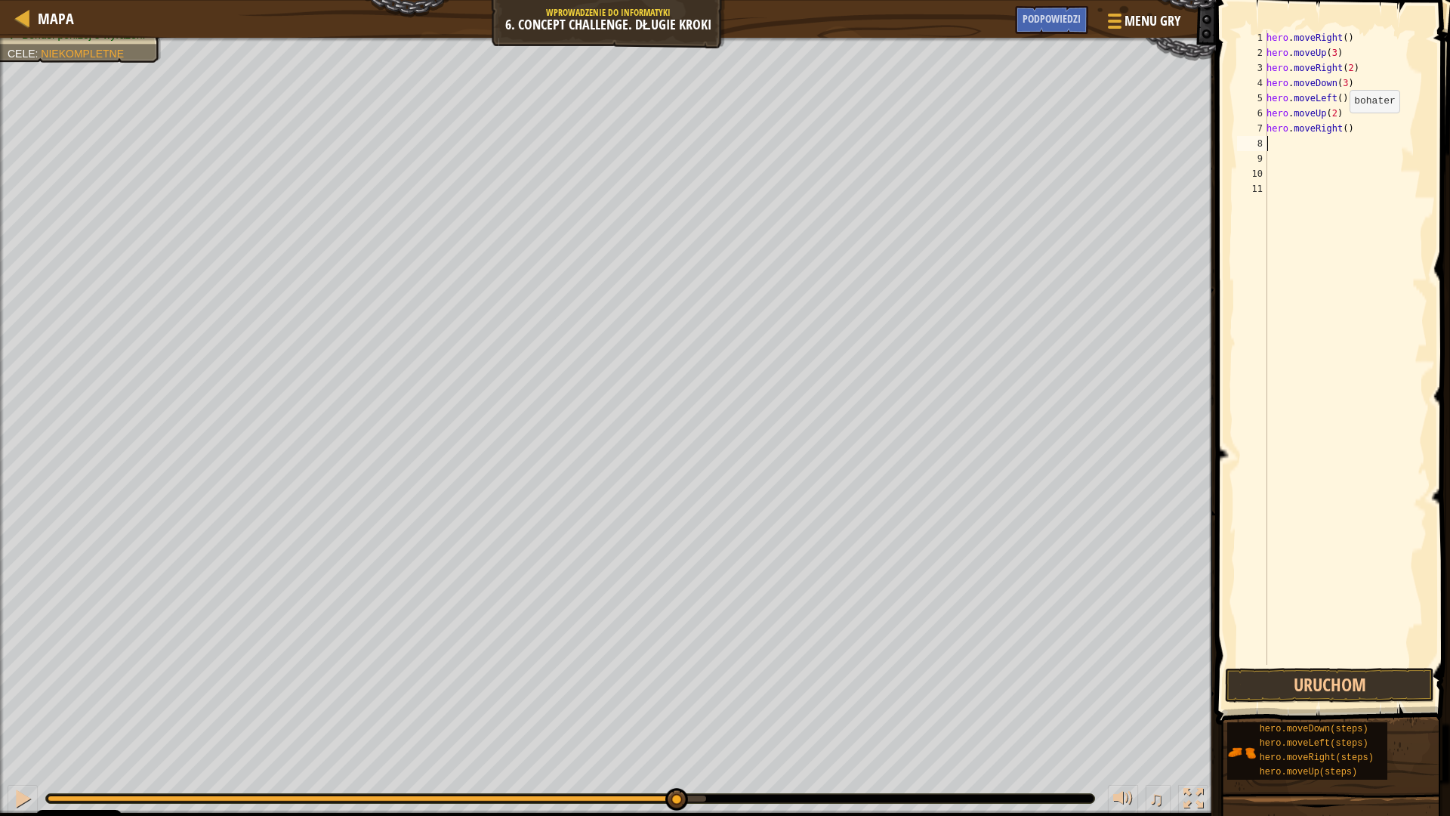
click at [1341, 128] on div "hero . moveRight ( ) hero . moveUp ( 3 ) hero . moveRight ( 2 ) hero . moveDown…" at bounding box center [1346, 362] width 164 height 665
type textarea "hero.moveRight(10000)"
click at [1310, 691] on button "Uruchom" at bounding box center [1329, 685] width 209 height 35
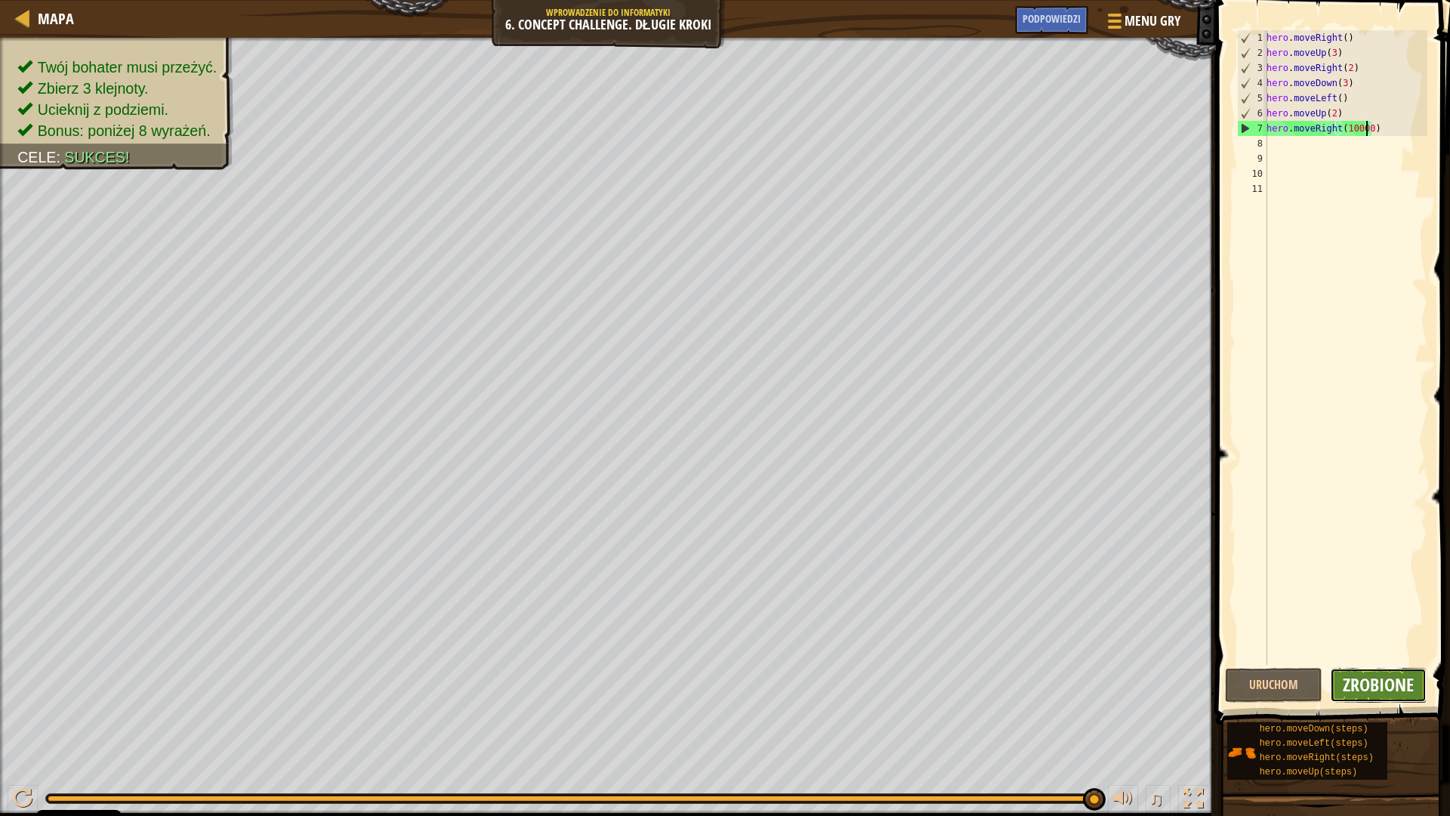
click at [1377, 683] on span "Zrobione" at bounding box center [1378, 684] width 71 height 24
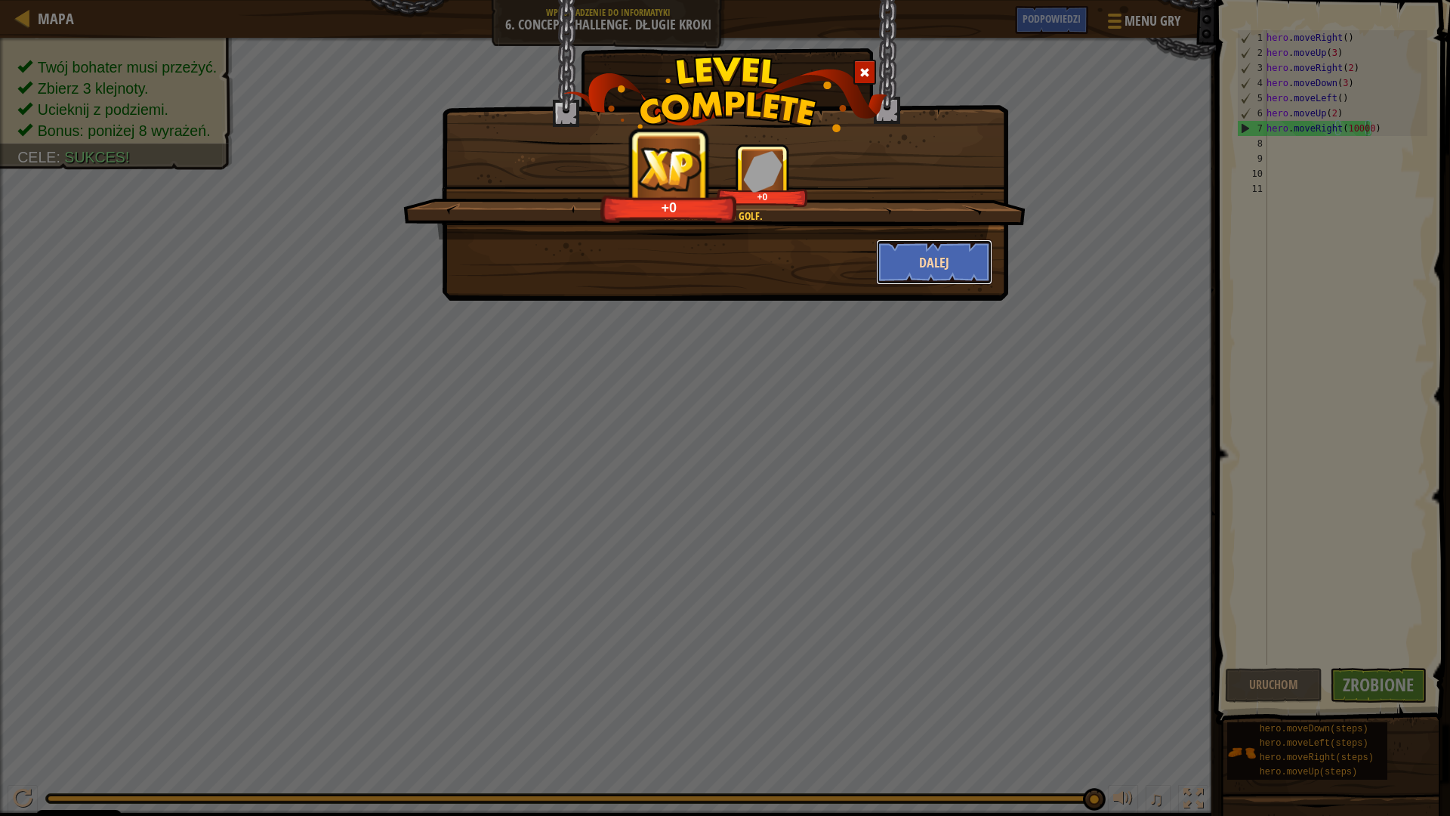
click at [936, 261] on button "Dalej" at bounding box center [934, 261] width 117 height 45
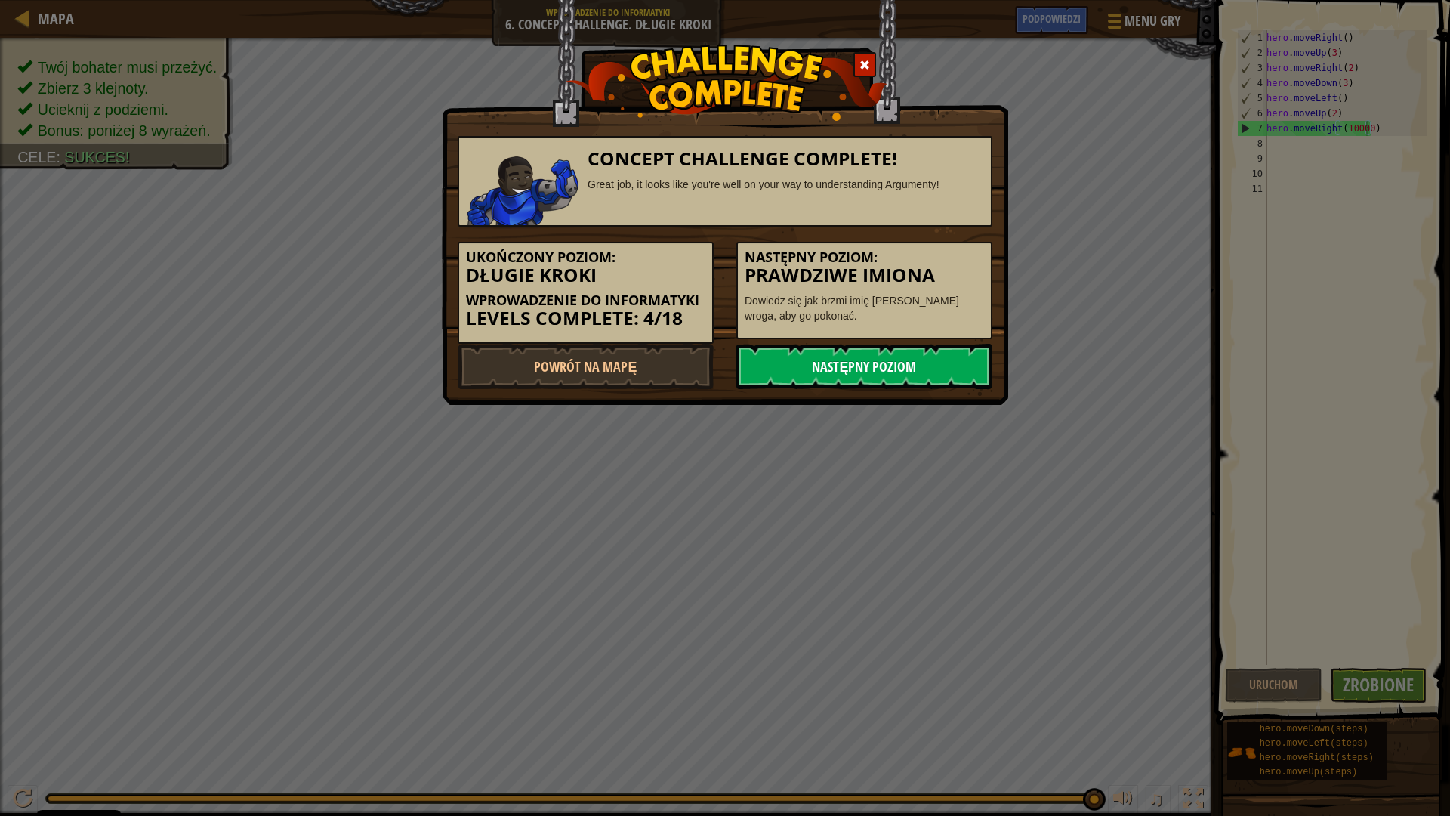
click at [850, 355] on link "Następny poziom" at bounding box center [864, 366] width 256 height 45
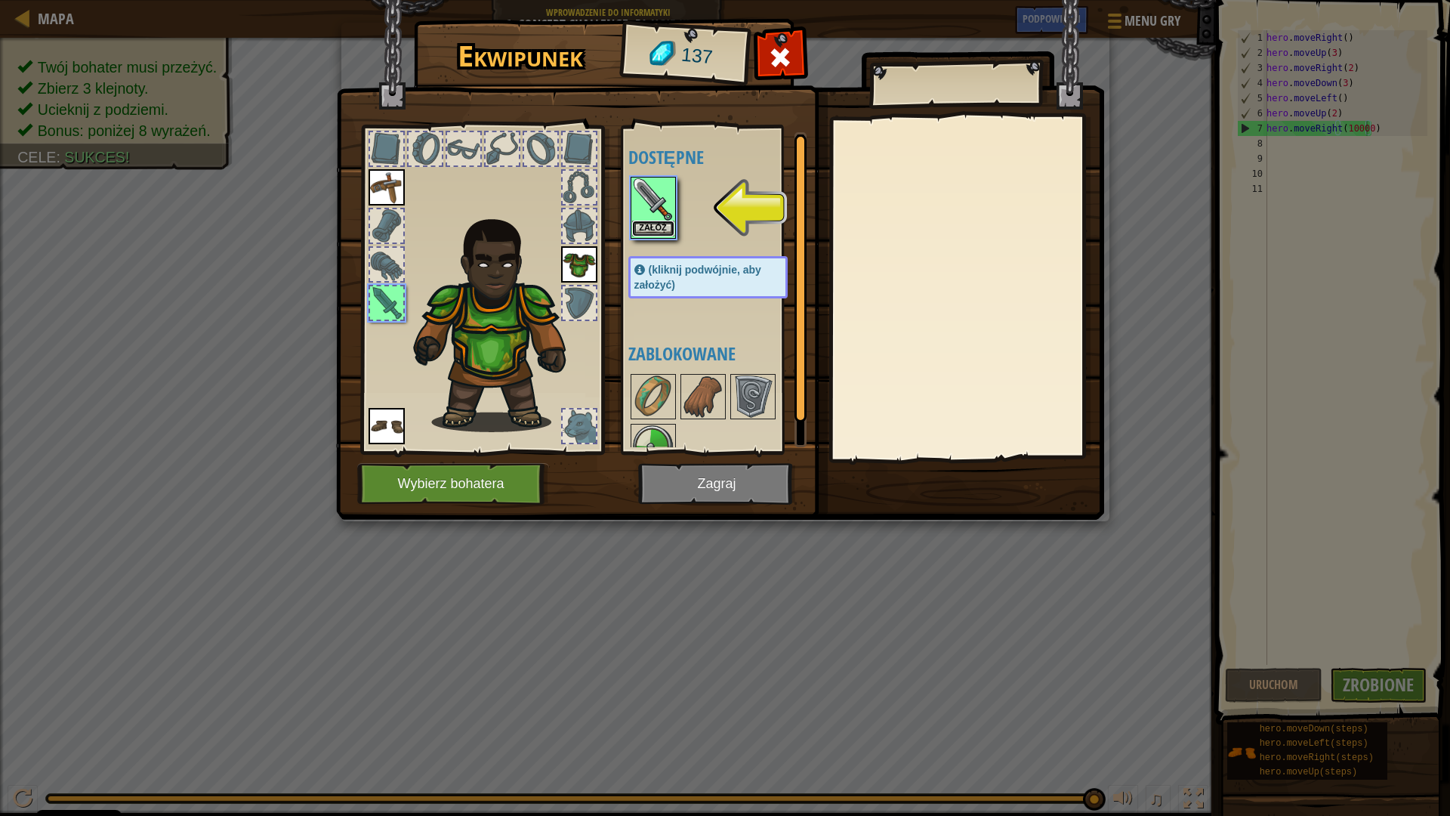
click at [656, 224] on button "Załóż" at bounding box center [653, 229] width 42 height 16
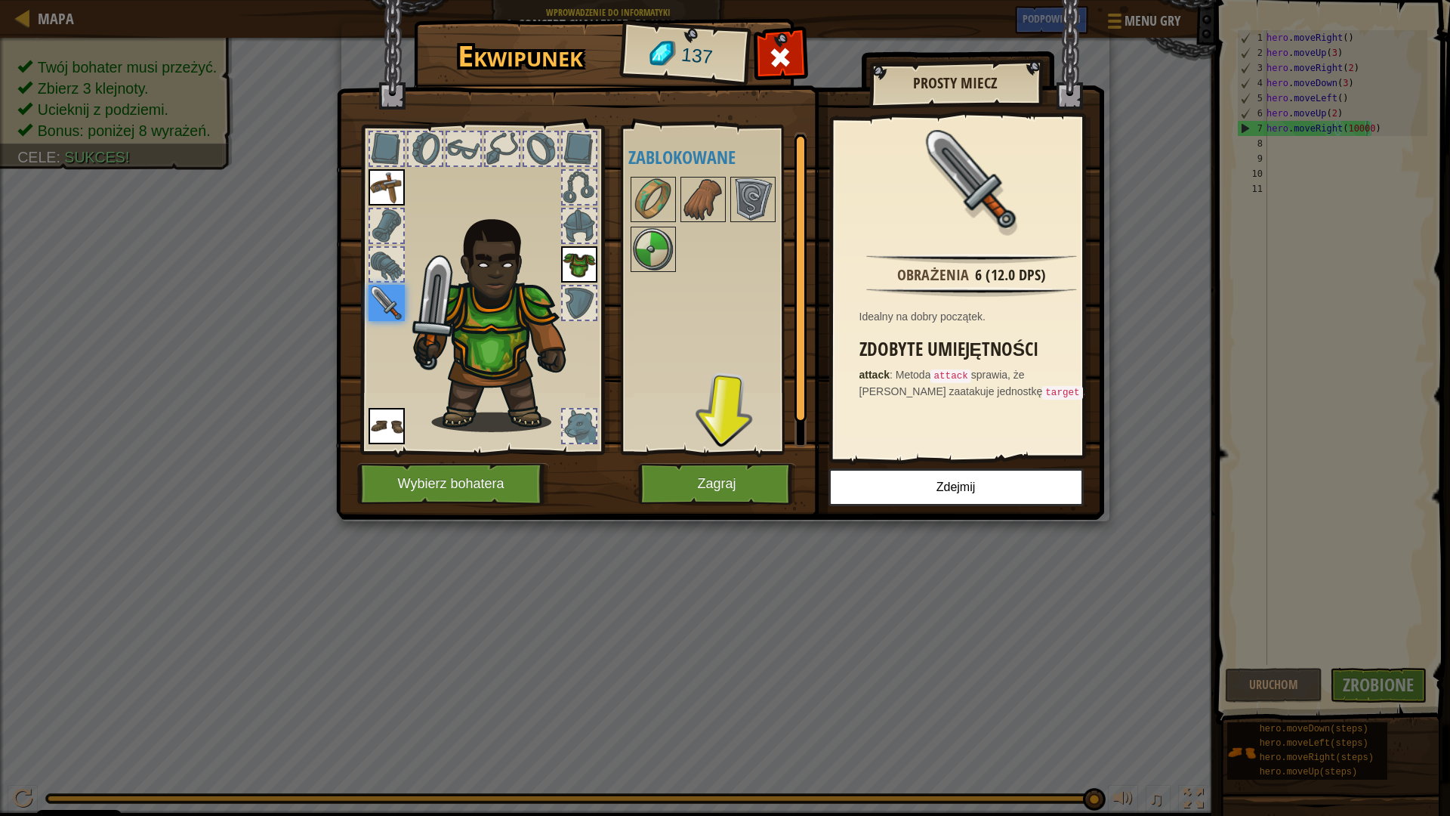
click at [382, 301] on img at bounding box center [387, 303] width 36 height 36
click at [634, 248] on img at bounding box center [653, 249] width 42 height 42
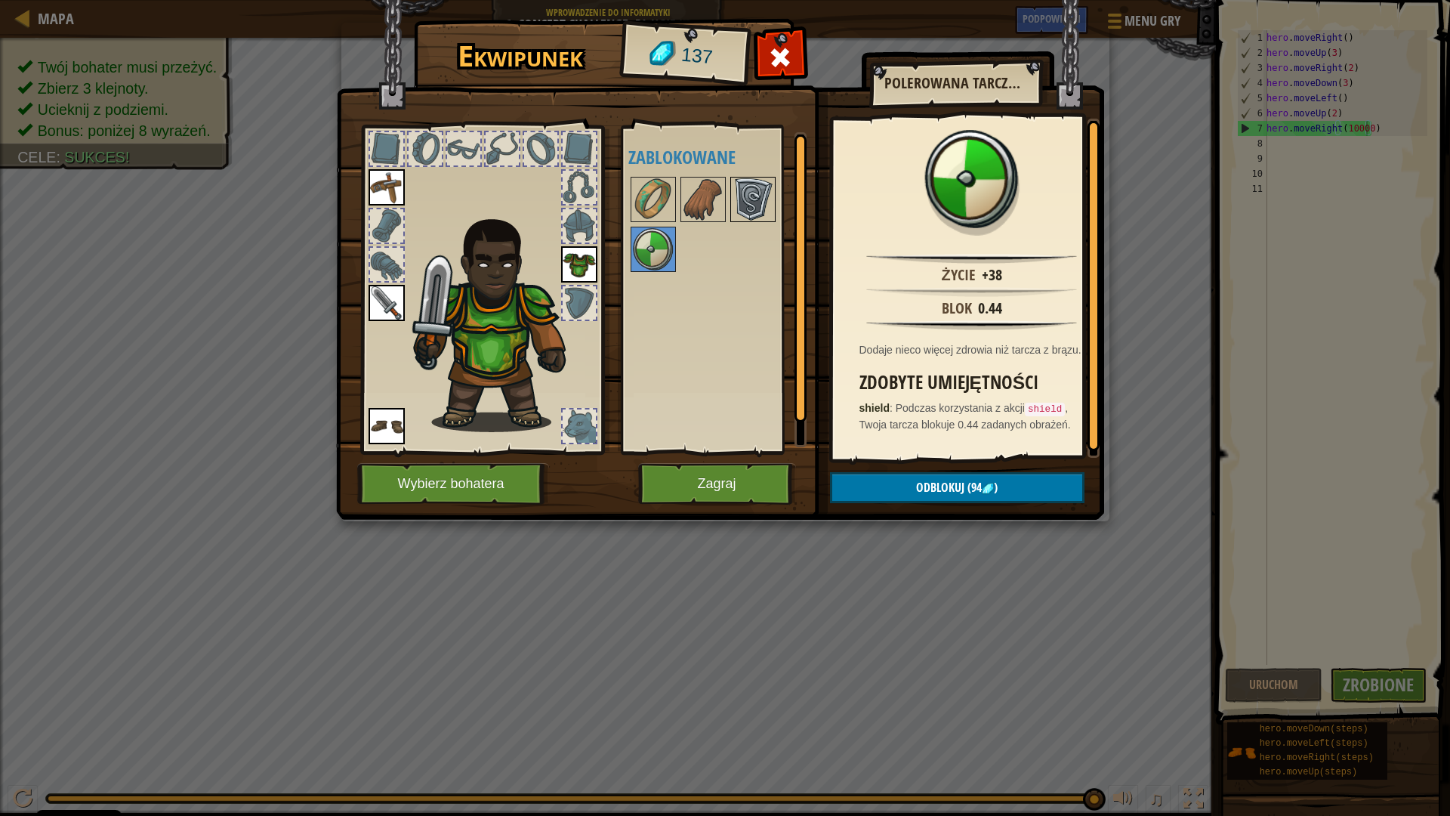
click at [766, 200] on img at bounding box center [753, 199] width 42 height 42
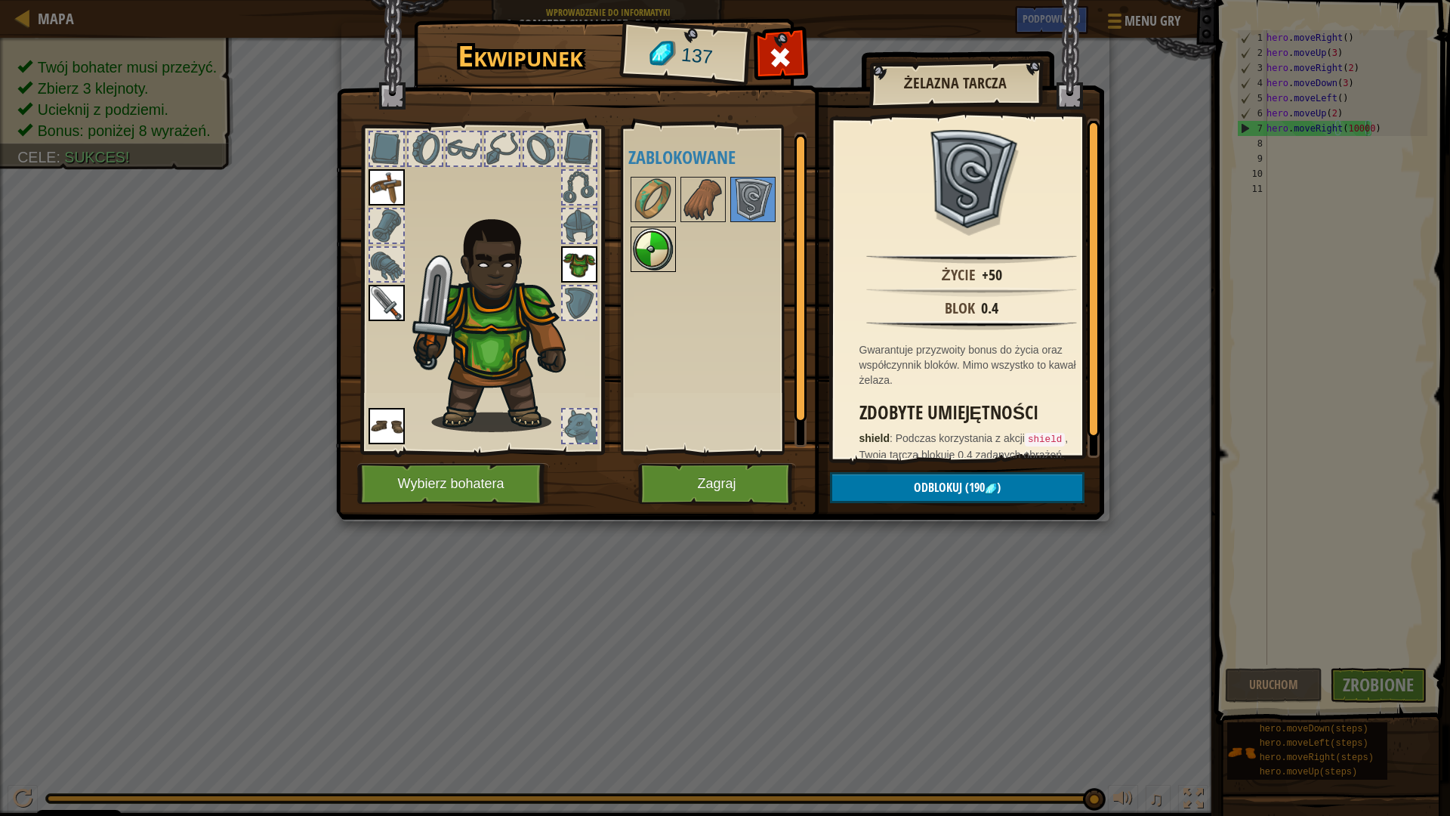
click at [637, 251] on img at bounding box center [653, 249] width 42 height 42
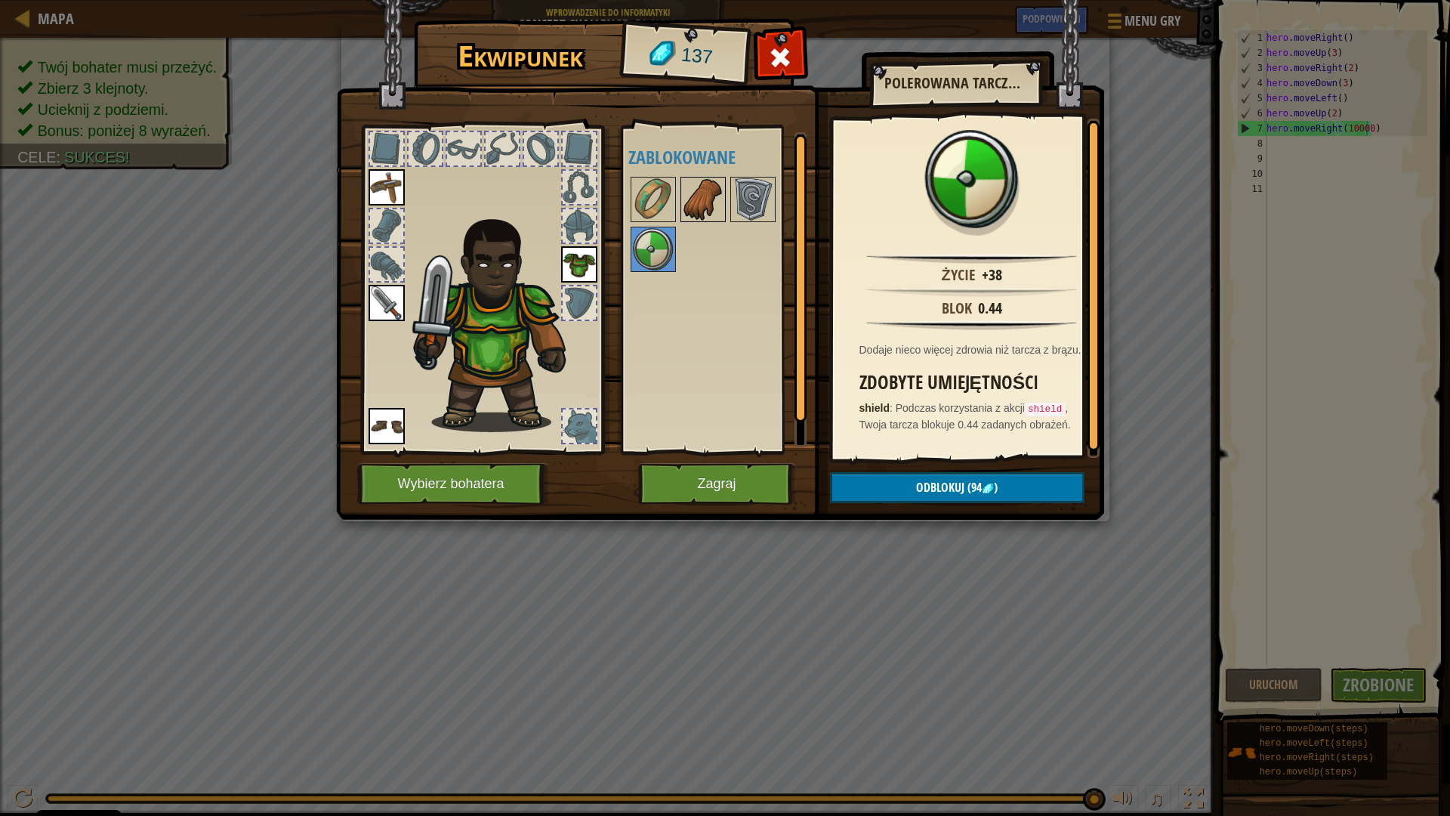
click at [689, 188] on img at bounding box center [703, 199] width 42 height 42
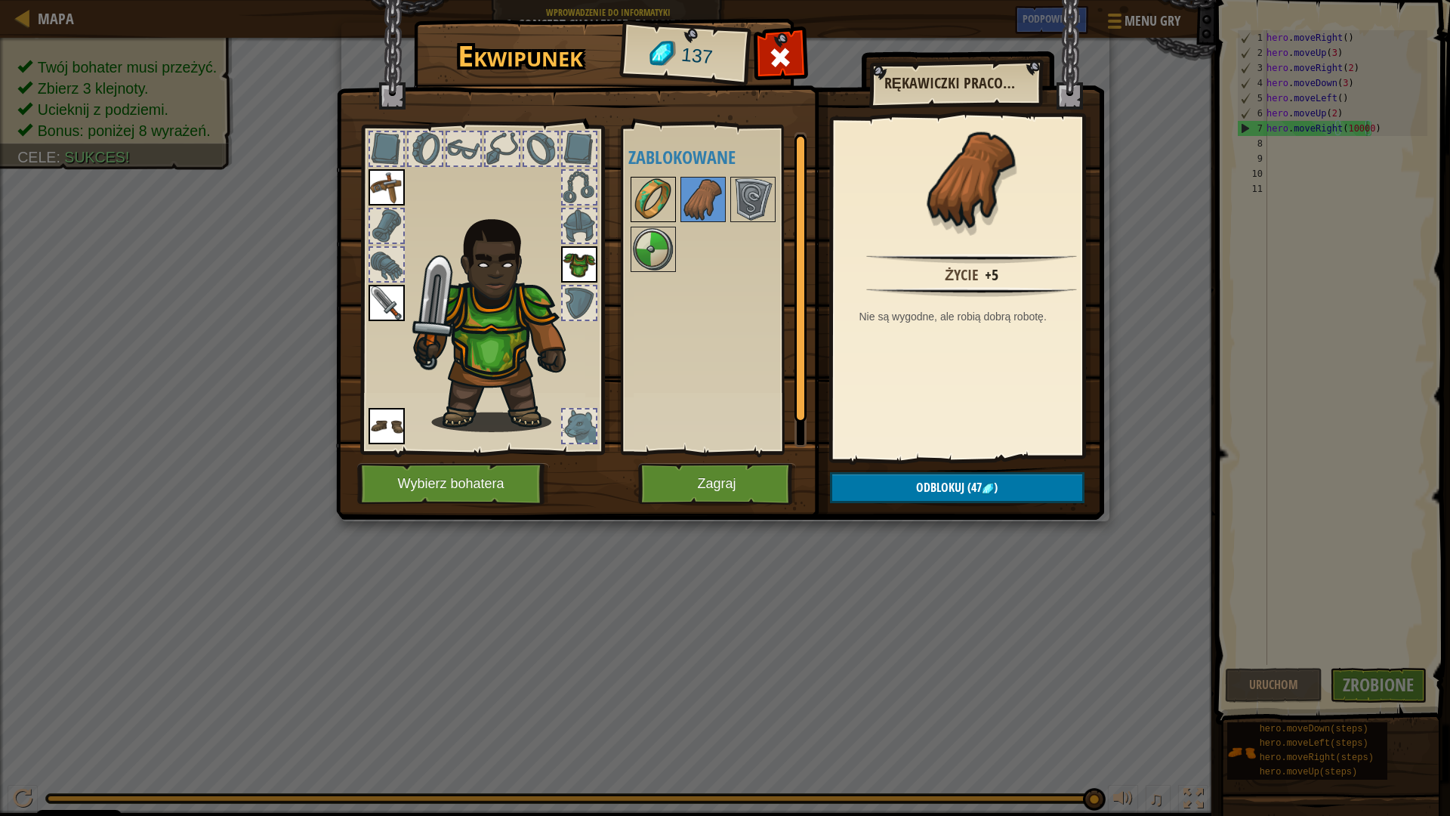
click at [654, 193] on img at bounding box center [653, 199] width 42 height 42
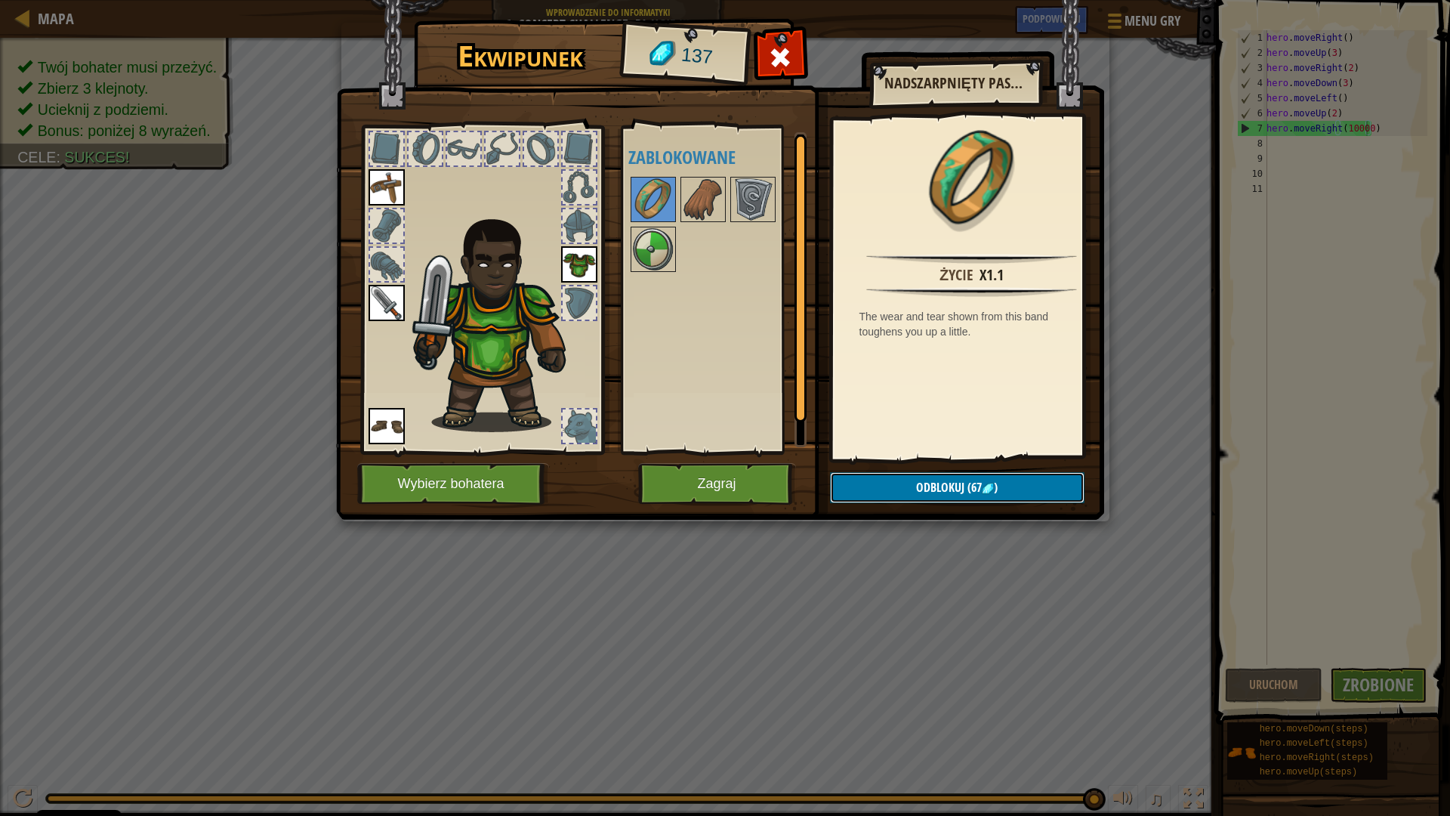
click at [918, 477] on button "Odblokuj (67 )" at bounding box center [957, 487] width 255 height 31
click at [936, 490] on button "Potwierdź" at bounding box center [957, 487] width 255 height 31
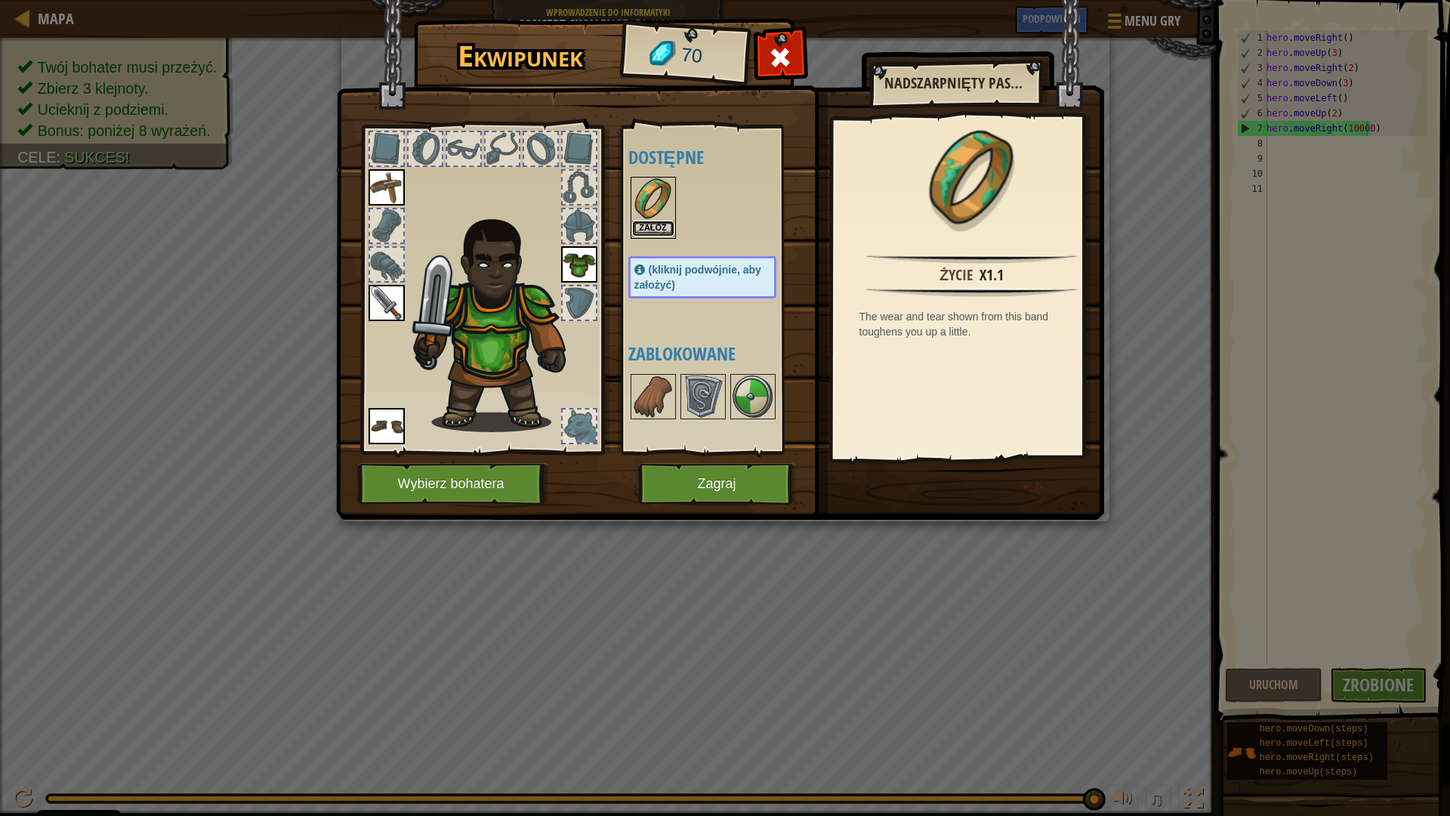
click at [668, 230] on button "Załóż" at bounding box center [653, 229] width 42 height 16
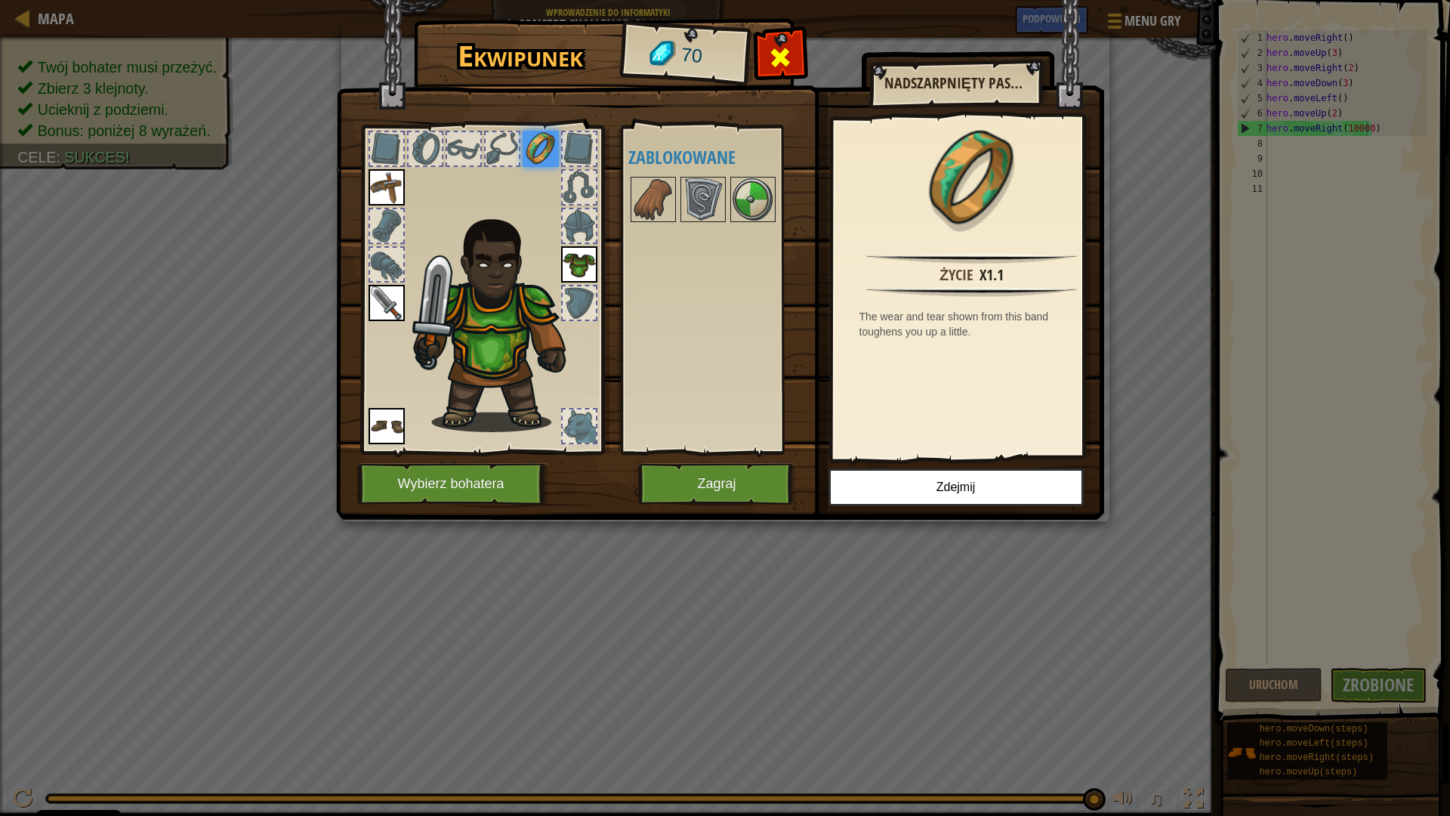
click at [771, 45] on span at bounding box center [780, 57] width 24 height 24
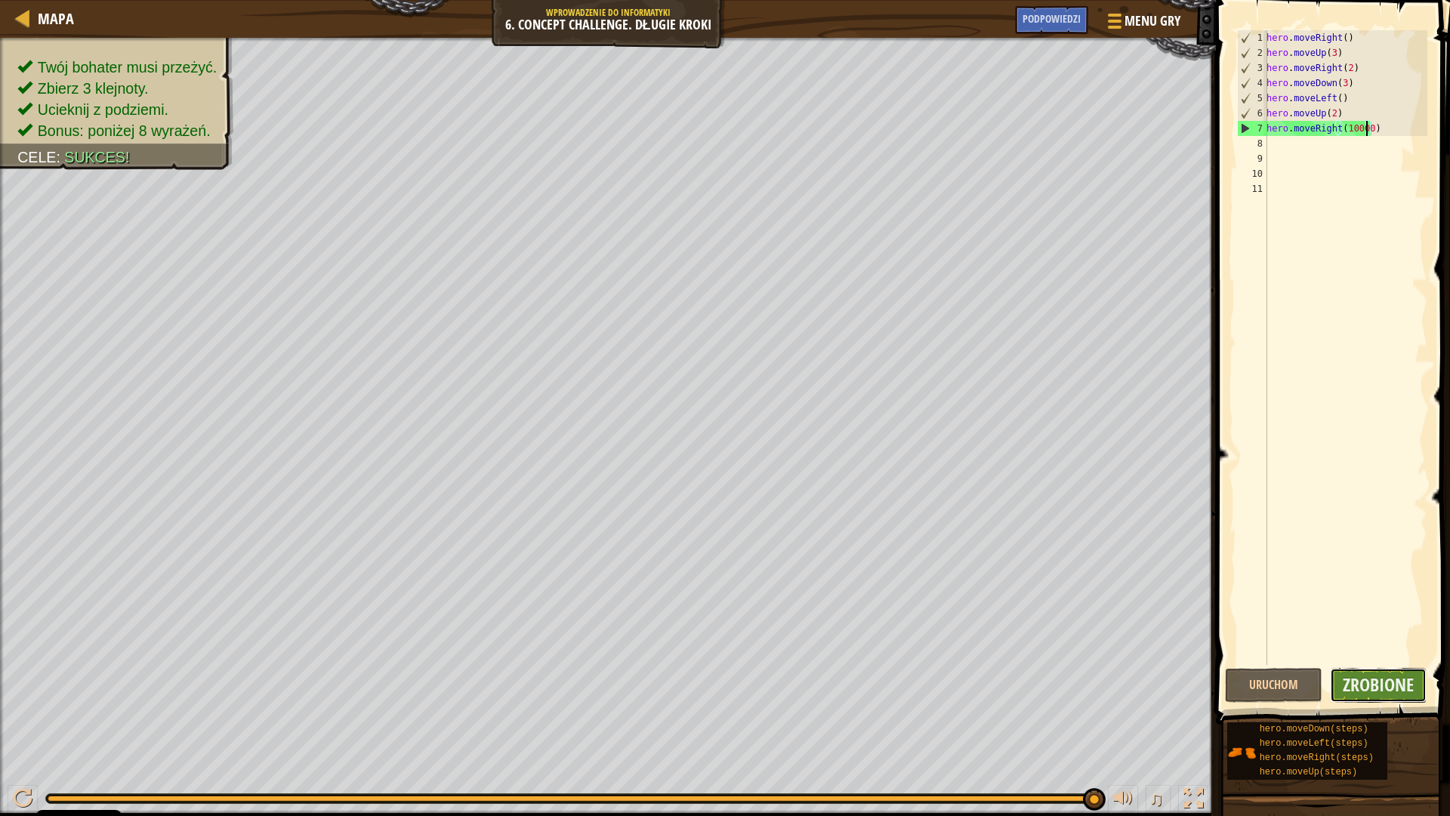
click at [1363, 671] on button "Zrobione" at bounding box center [1378, 685] width 97 height 35
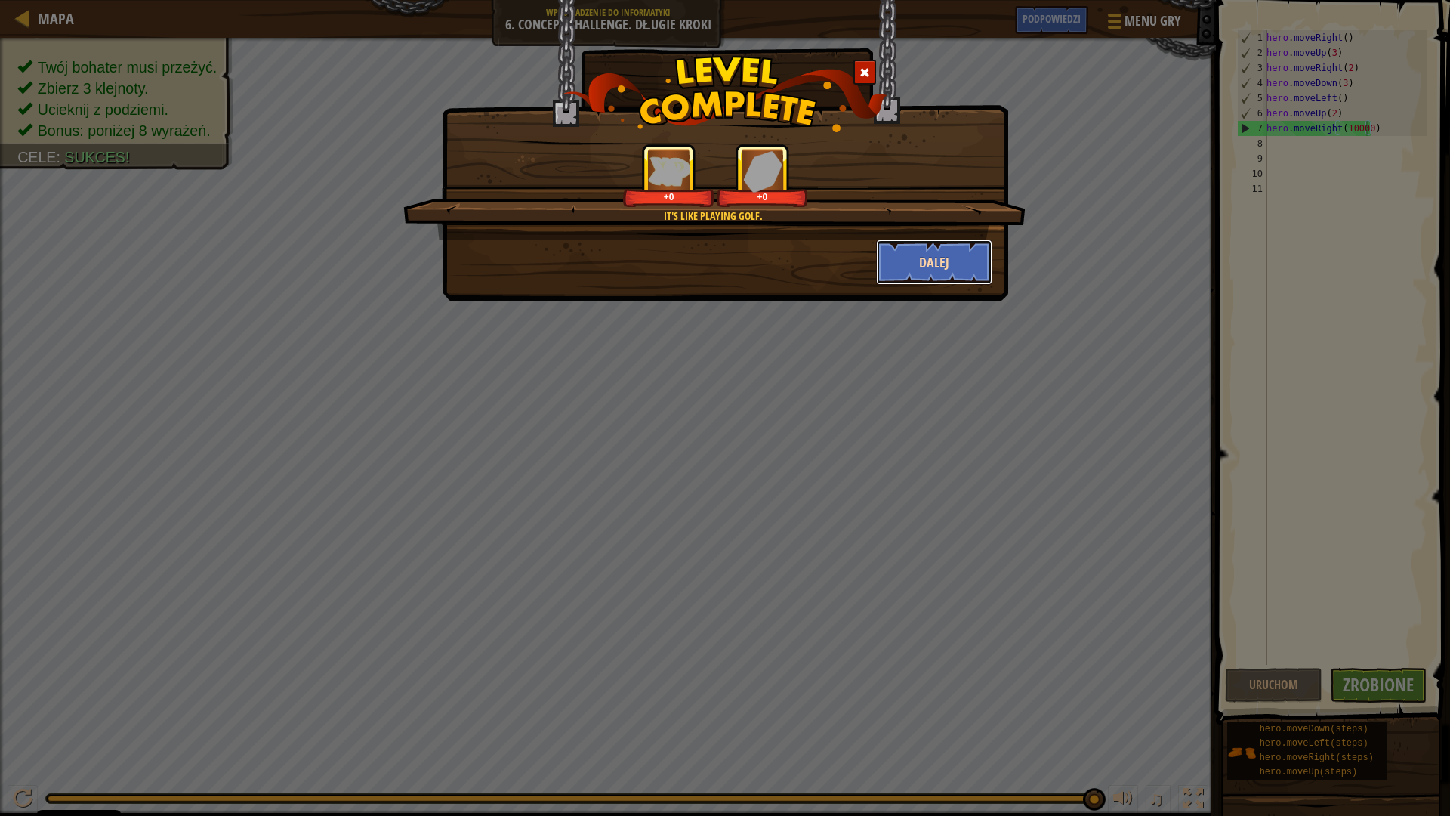
click at [897, 248] on button "Dalej" at bounding box center [934, 261] width 117 height 45
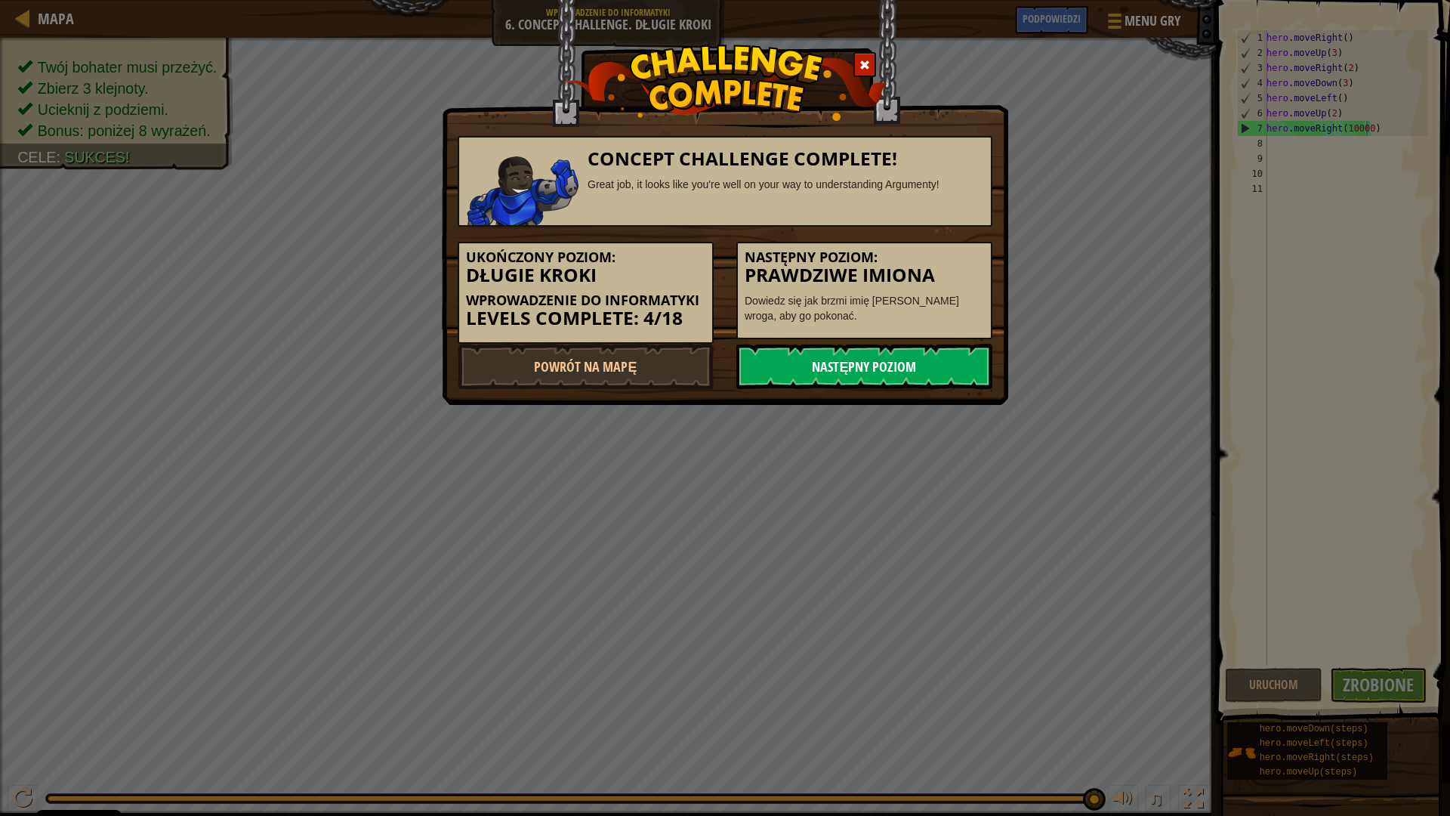
click at [816, 350] on link "Następny poziom" at bounding box center [864, 366] width 256 height 45
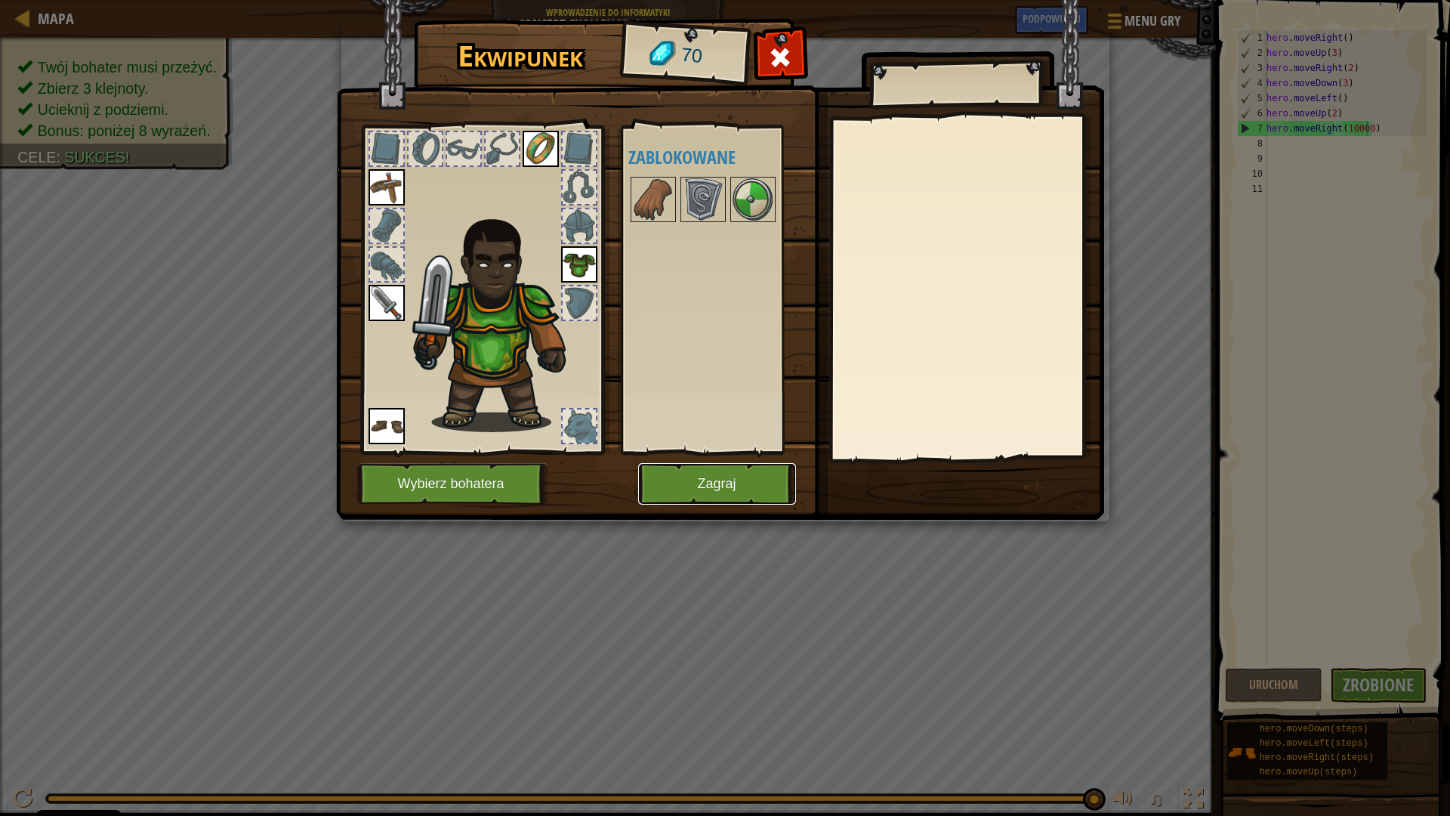
click at [742, 480] on button "Zagraj" at bounding box center [717, 484] width 158 height 42
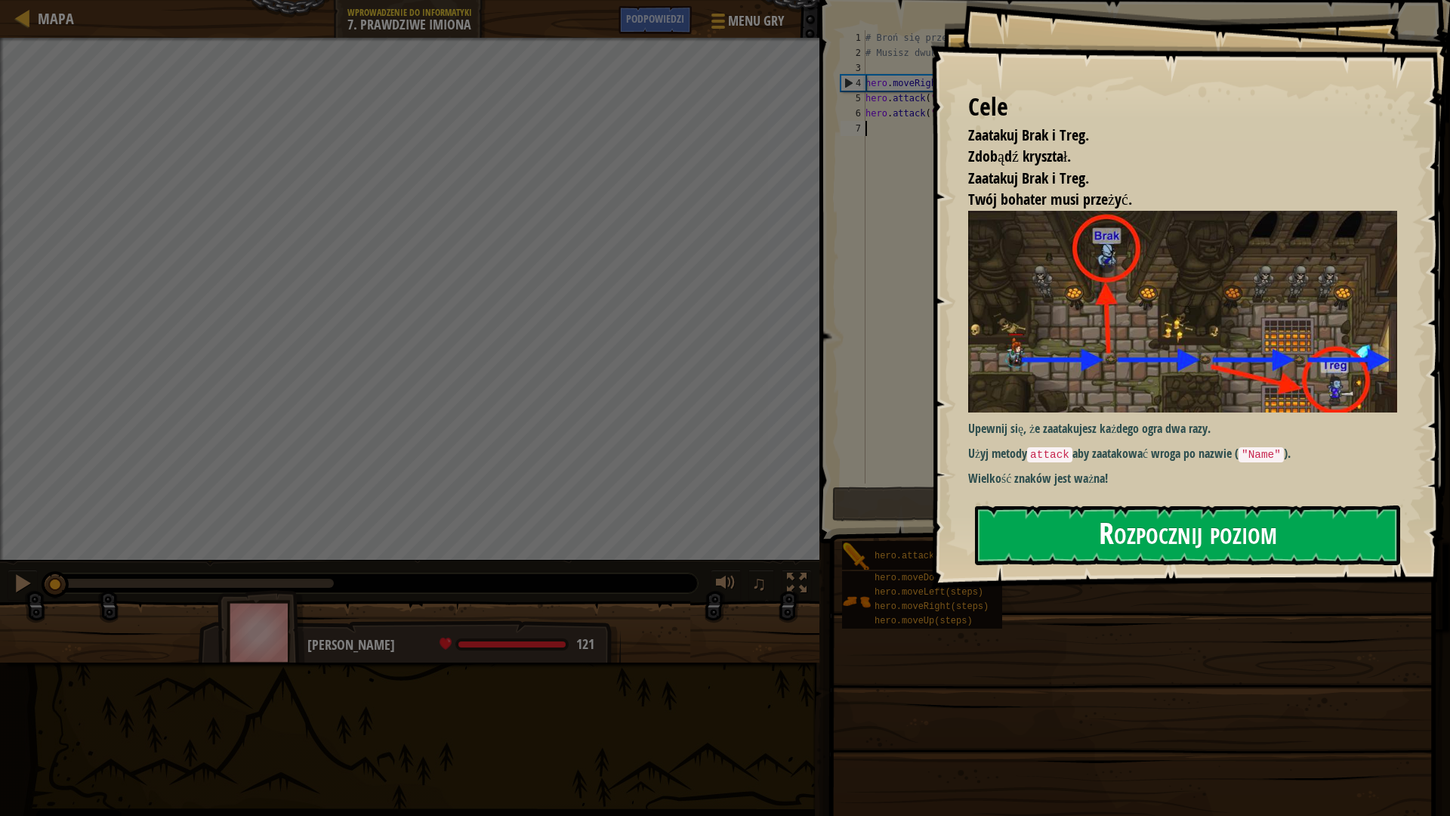
click at [1270, 526] on button "Rozpocznij poziom" at bounding box center [1187, 535] width 425 height 60
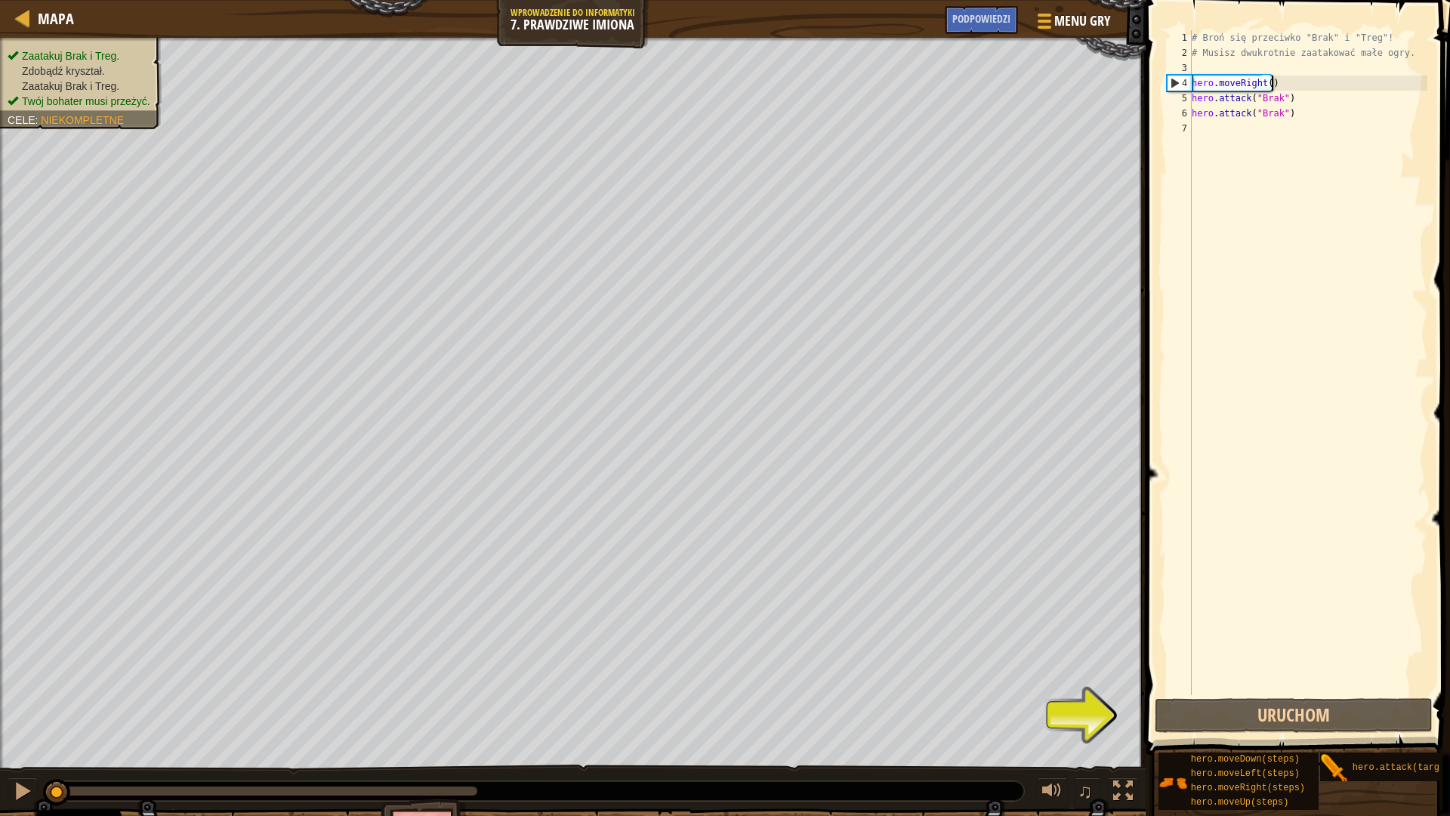
click at [1280, 78] on div "# Broń się przeciwko "Brak" i "Treg"! # Musisz dwukrotnie zaatakować małe ogry.…" at bounding box center [1308, 377] width 239 height 695
type textarea "hero.moveRight()"
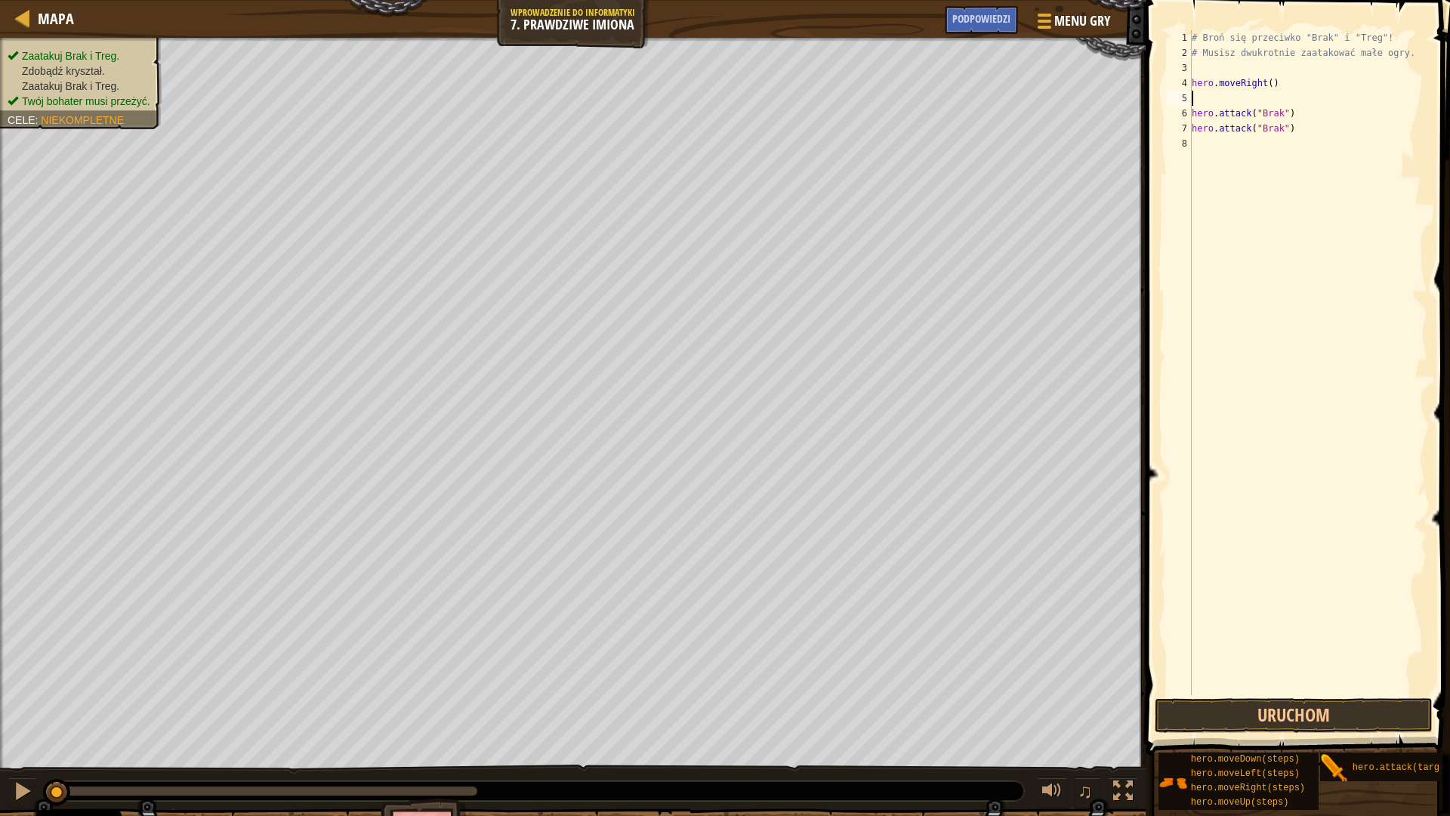
type textarea "h"
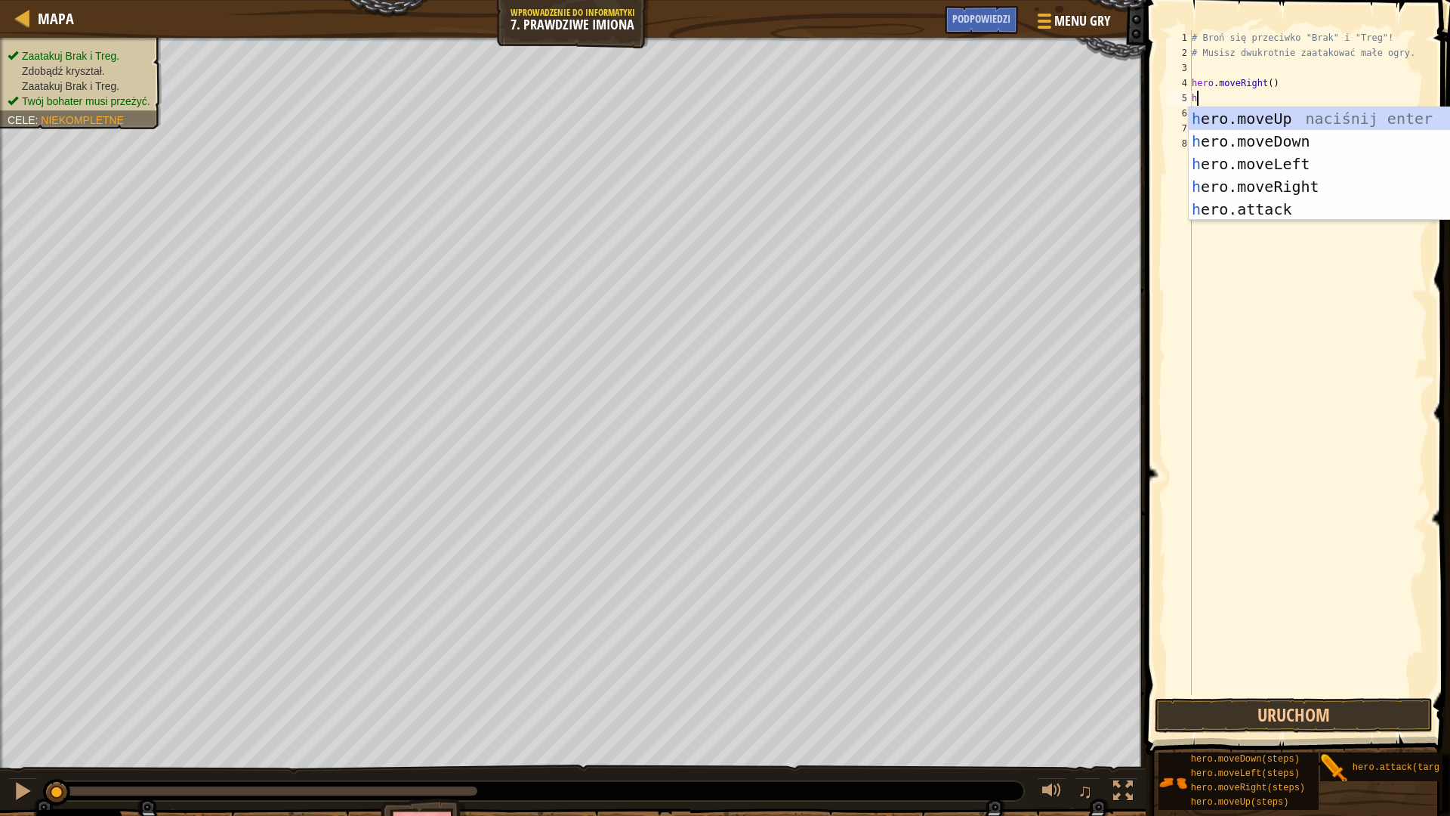
scroll to position [7, 0]
click at [1319, 116] on div "h ero.moveUp naciśnij enter h ero.moveDown naciśnij enter h ero.moveLeft naciśn…" at bounding box center [1332, 186] width 286 height 159
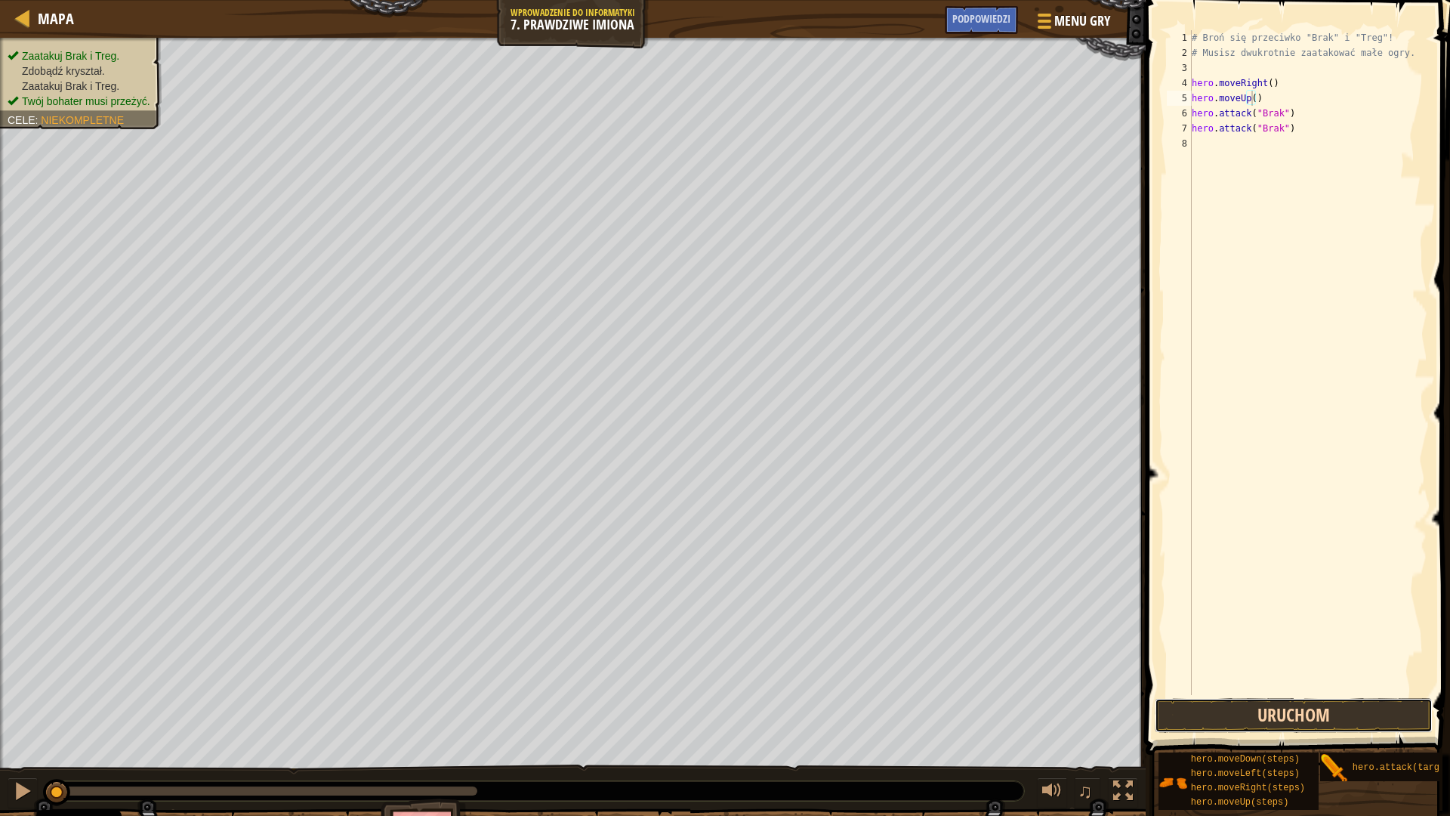
click at [1312, 699] on button "Uruchom" at bounding box center [1294, 715] width 278 height 35
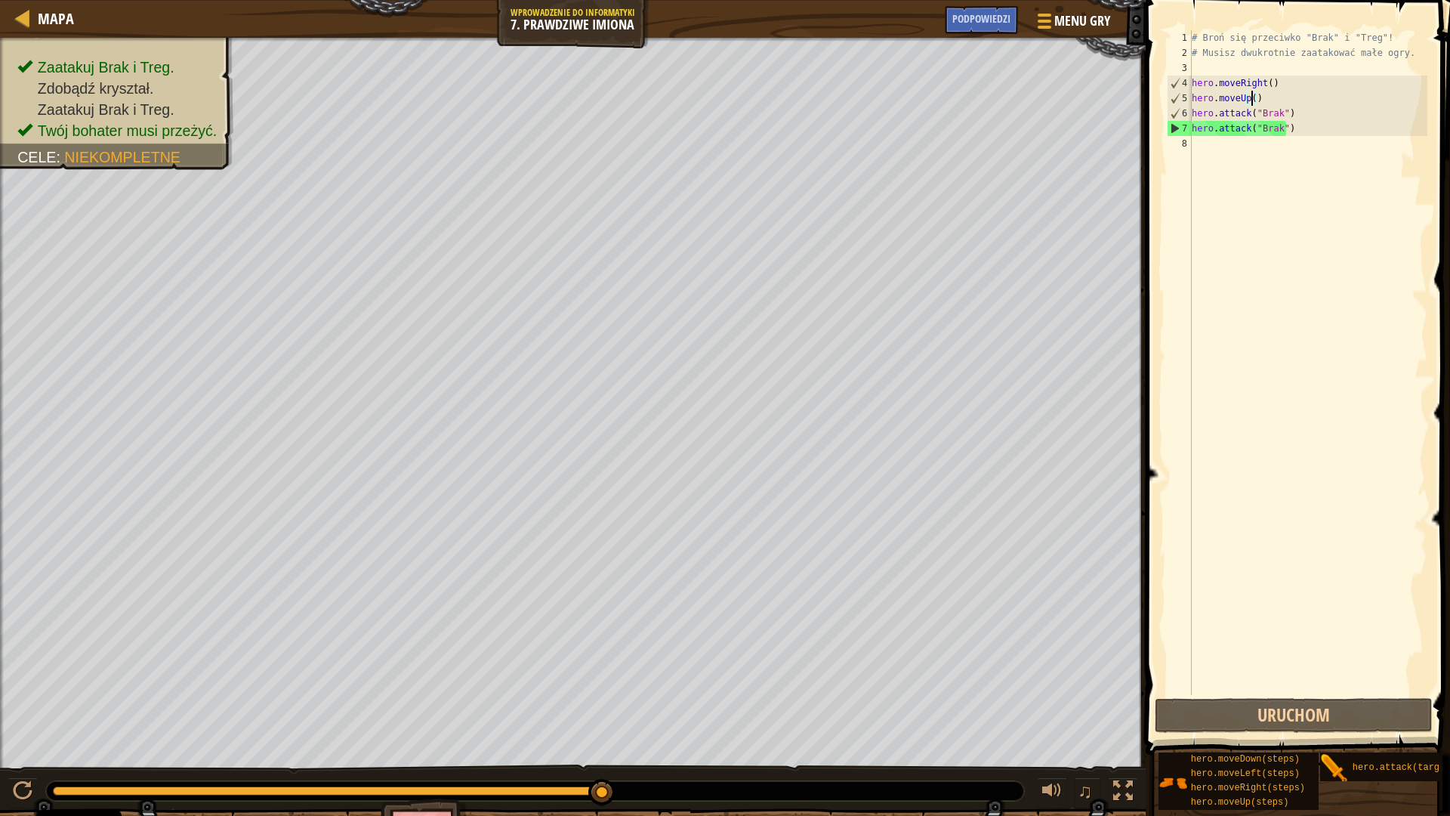
drag, startPoint x: 529, startPoint y: 791, endPoint x: 753, endPoint y: 800, distance: 224.5
click at [740, 713] on div "♫" at bounding box center [573, 786] width 1146 height 45
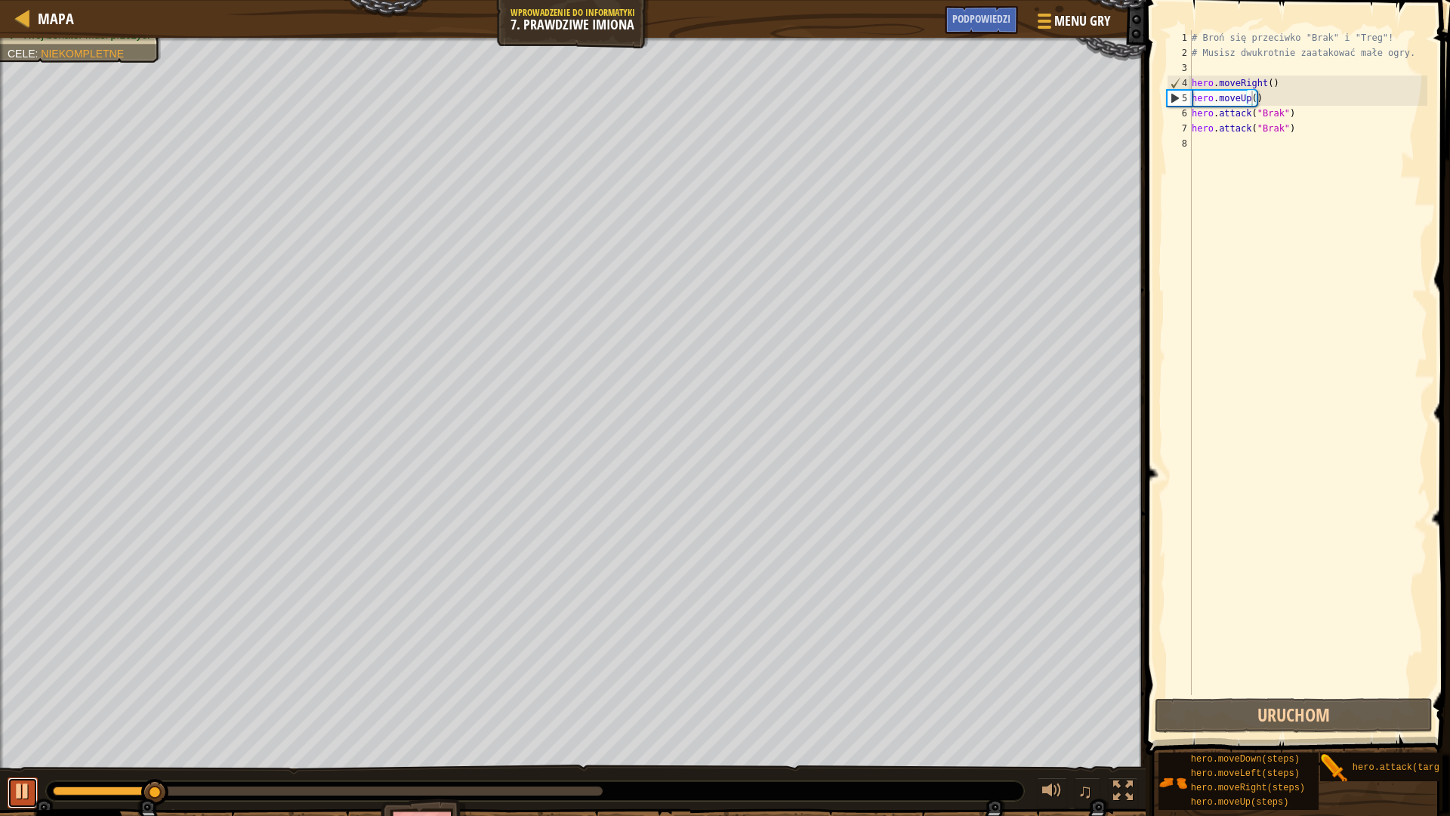
click at [23, 713] on div at bounding box center [23, 791] width 20 height 20
drag, startPoint x: 1315, startPoint y: 111, endPoint x: 1206, endPoint y: 128, distance: 110.1
click at [1206, 128] on div "# Broń się przeciwko "Brak" i "Treg"! # Musisz dwukrotnie zaatakować małe ogry.…" at bounding box center [1308, 377] width 239 height 695
type textarea "hero.attack("Brak") hero.attack("Brak")"
drag, startPoint x: 1193, startPoint y: 113, endPoint x: 1272, endPoint y: 135, distance: 82.5
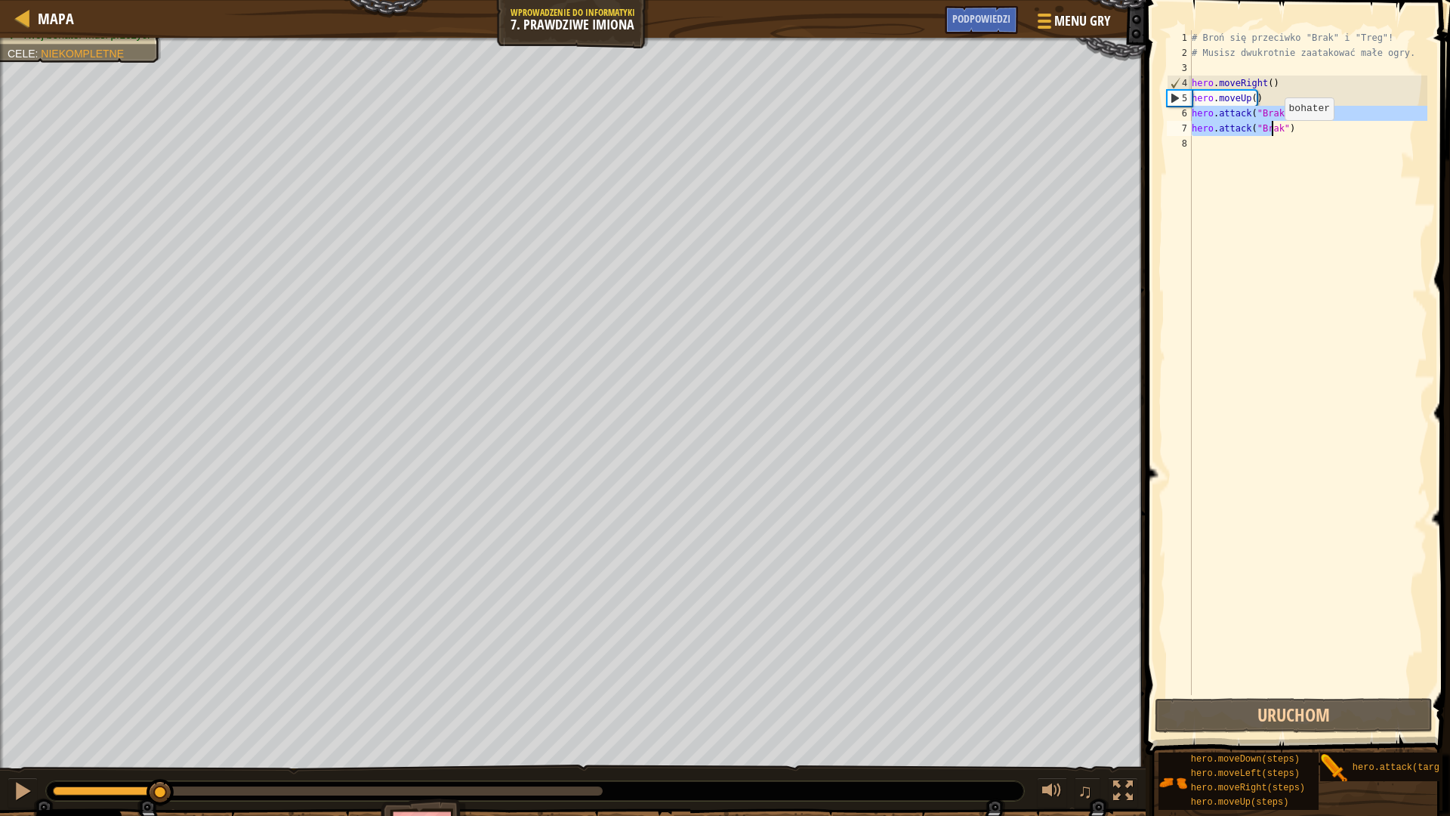
click at [1272, 135] on div "# Broń się przeciwko "Brak" i "Treg"! # Musisz dwukrotnie zaatakować małe ogry.…" at bounding box center [1308, 377] width 239 height 695
drag, startPoint x: 1314, startPoint y: 122, endPoint x: 1191, endPoint y: 113, distance: 123.5
click at [1191, 113] on div "hero.attack("Brak") hero.attack("Brak") 1 2 3 4 5 6 7 8 # Broń się przeciwko "B…" at bounding box center [1296, 362] width 264 height 665
click at [1264, 146] on div "# Broń się przeciwko "Brak" i "Treg"! # Musisz dwukrotnie zaatakować małe ogry.…" at bounding box center [1308, 377] width 239 height 695
paste textarea "hero.attack("Brak")"
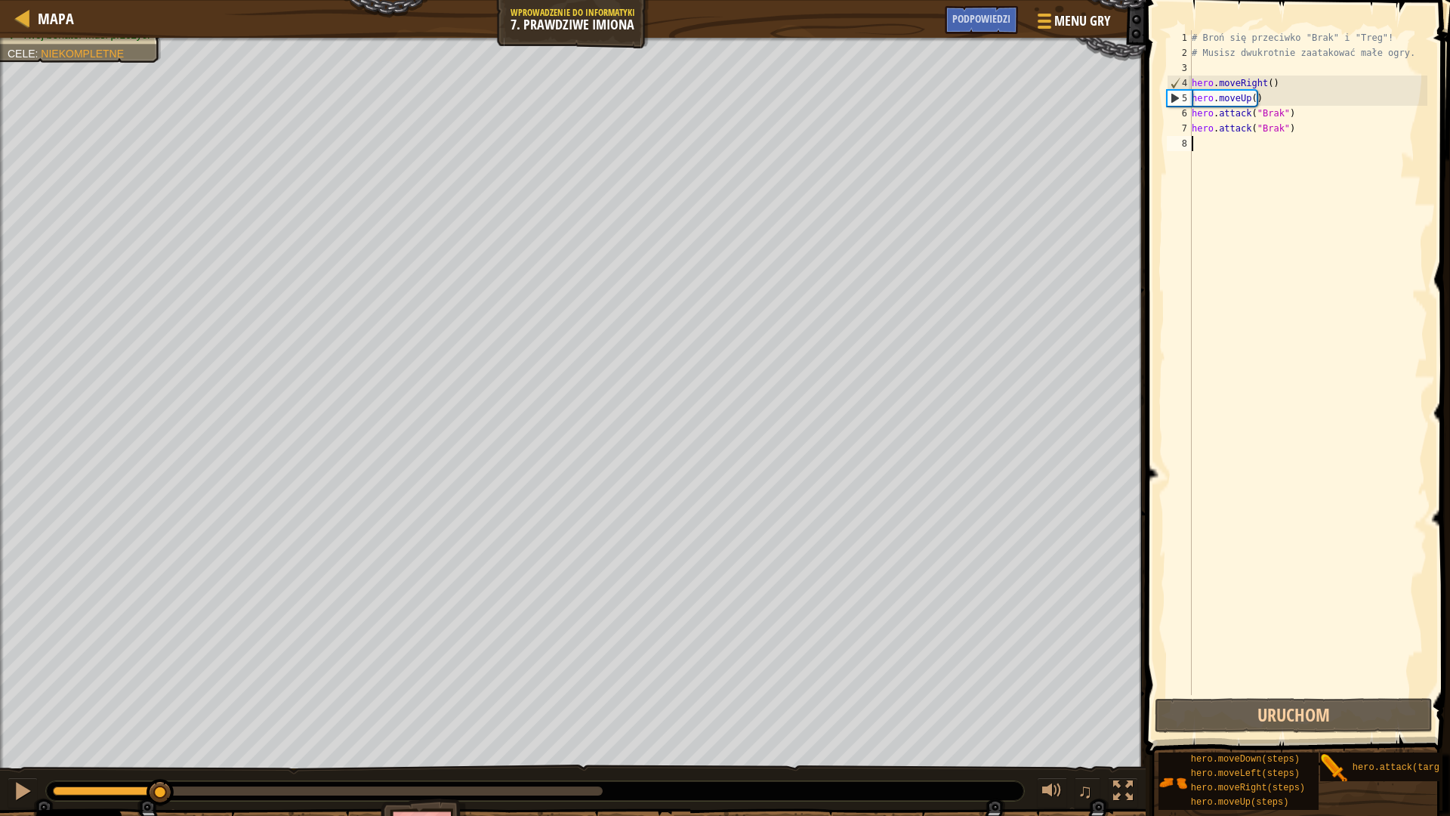
type textarea "hero.attack("Brak")"
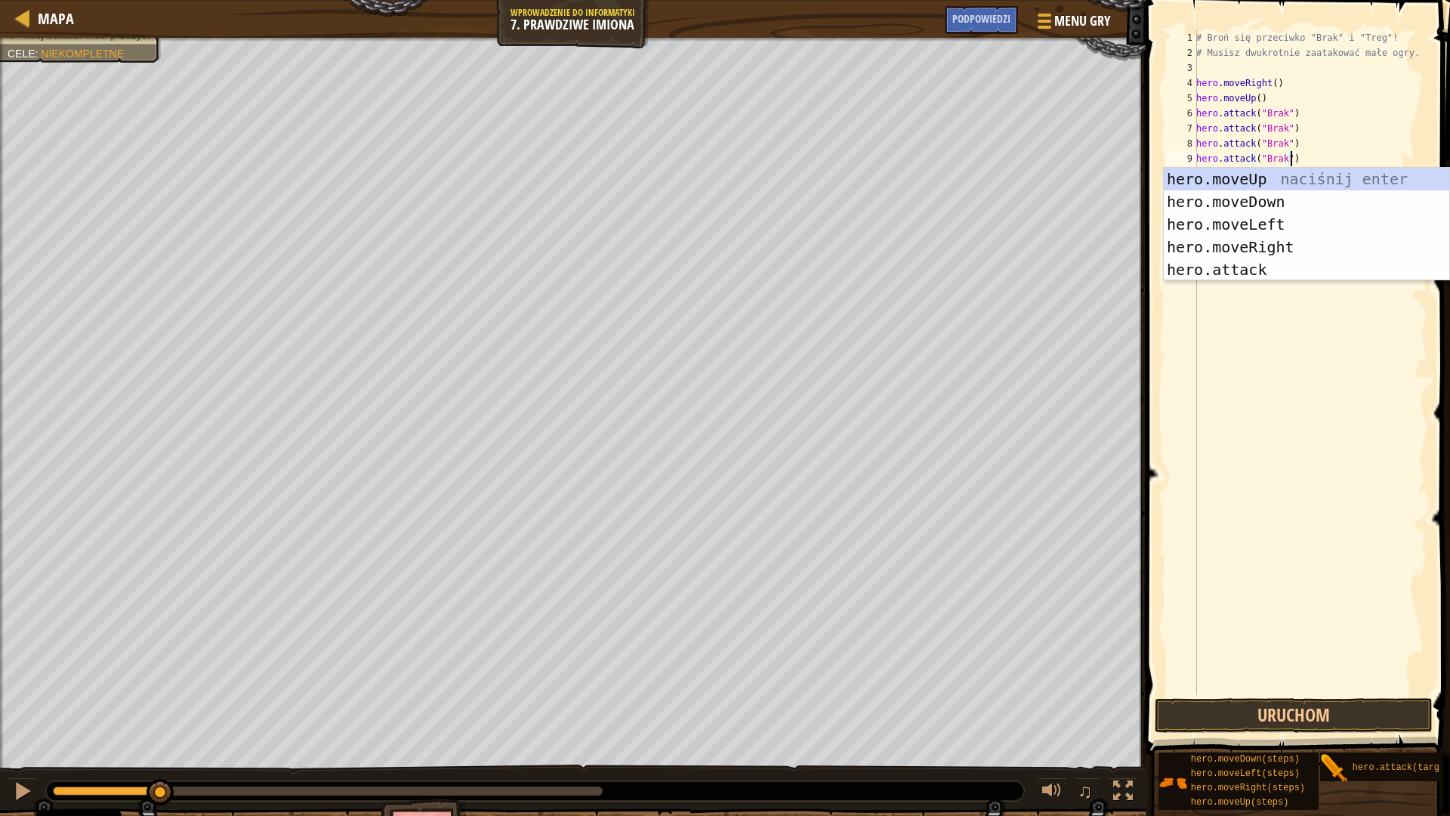
click at [1301, 344] on div "# Broń się przeciwko "Brak" i "Treg"! # Musisz dwukrotnie zaatakować małe ogry.…" at bounding box center [1310, 377] width 234 height 695
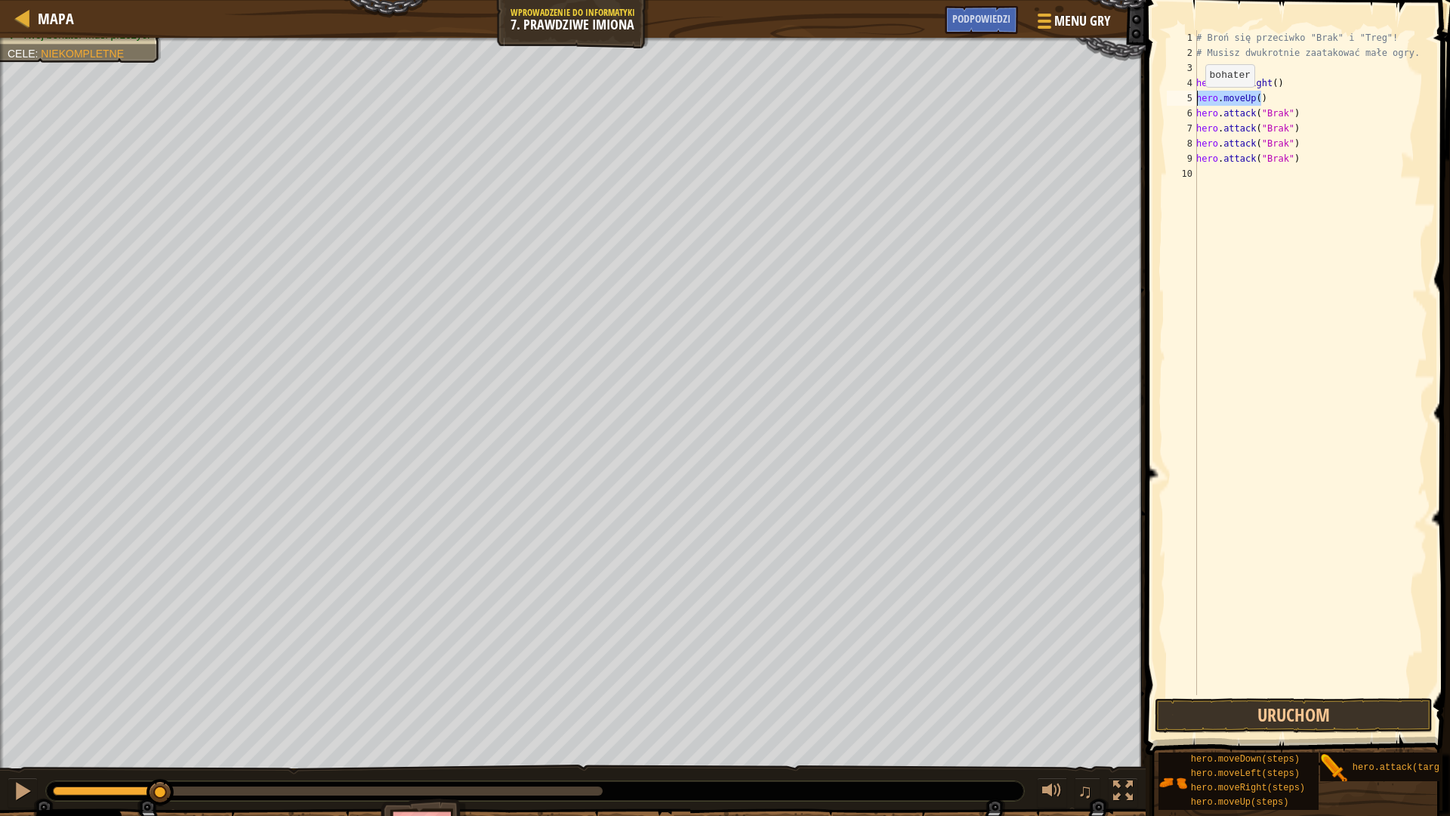
drag, startPoint x: 1269, startPoint y: 103, endPoint x: 1188, endPoint y: 104, distance: 80.8
click at [1188, 104] on div "1 2 3 4 5 6 7 8 9 10 # Broń się przeciwko "Brak" i "Treg"! # Musisz dwukrotnie …" at bounding box center [1296, 362] width 264 height 665
type textarea "hero.moveUp()"
click at [1203, 713] on button "Uruchom" at bounding box center [1294, 715] width 278 height 35
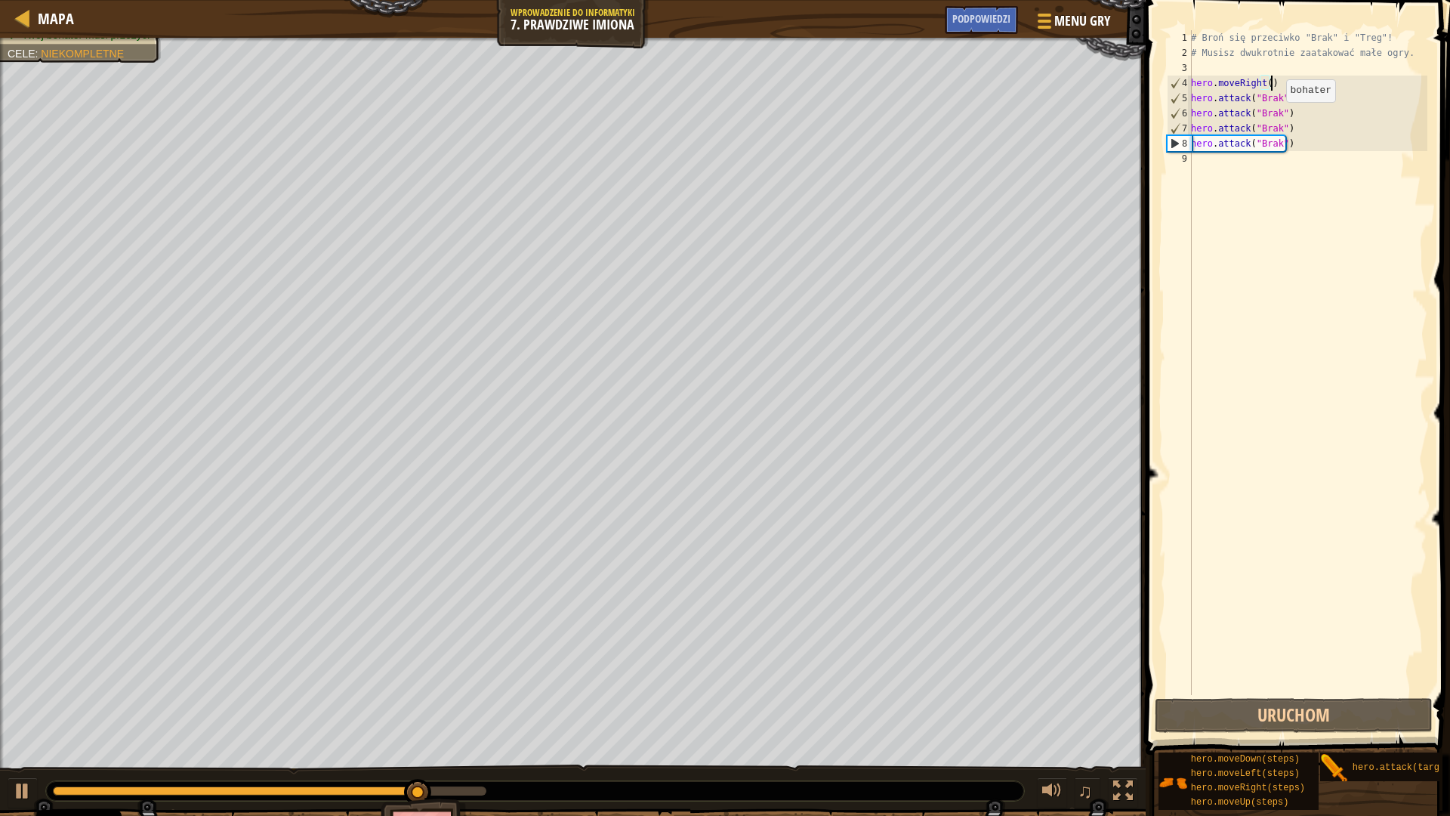
click at [1274, 116] on div "# Broń się przeciwko "Brak" i "Treg"! # Musisz dwukrotnie zaatakować małe ogry.…" at bounding box center [1307, 377] width 239 height 695
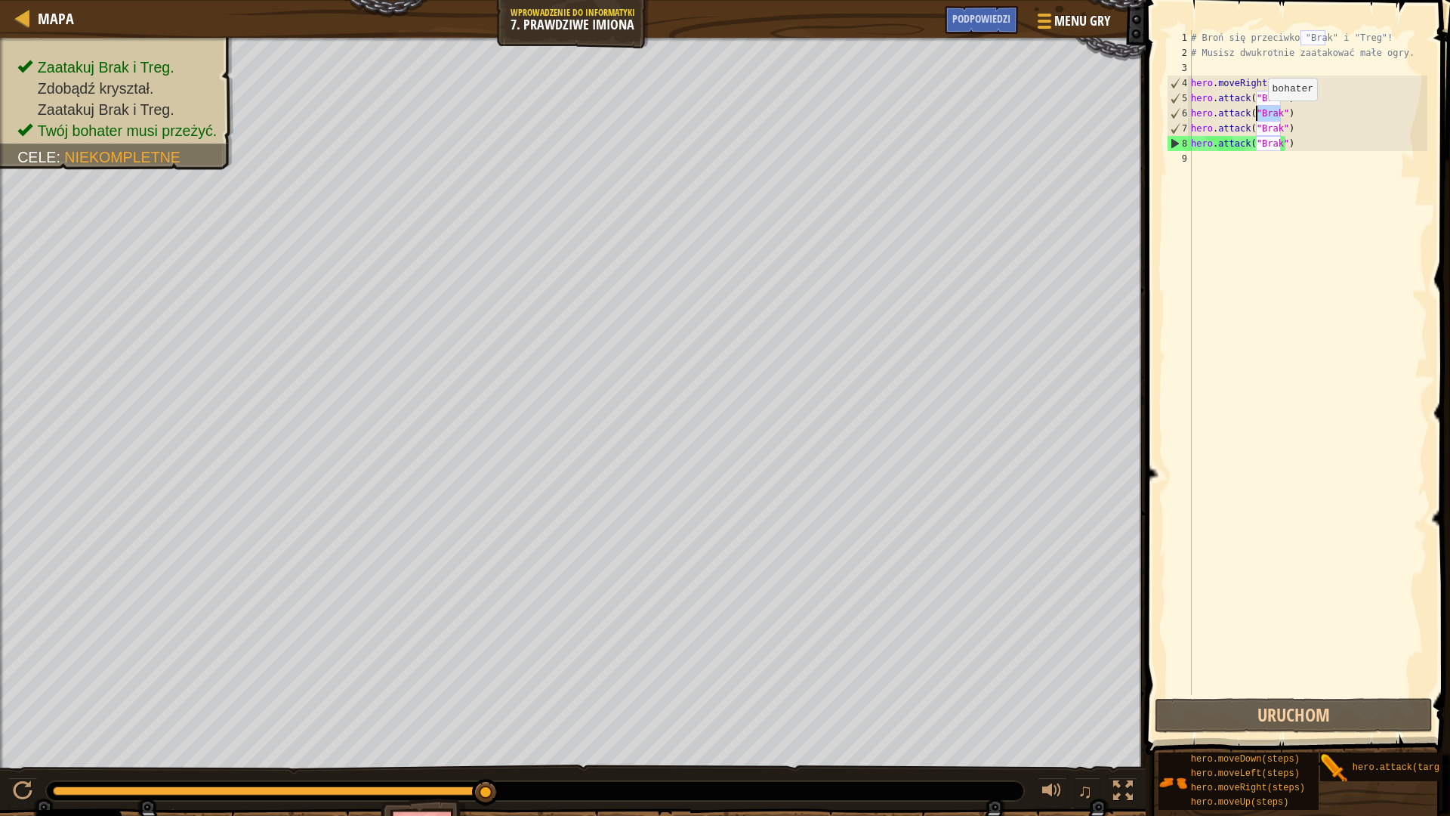
drag, startPoint x: 1282, startPoint y: 113, endPoint x: 1255, endPoint y: 116, distance: 27.3
click at [1255, 116] on div "# Broń się przeciwko "Brak" i "Treg"! # Musisz dwukrotnie zaatakować małe ogry.…" at bounding box center [1307, 377] width 239 height 695
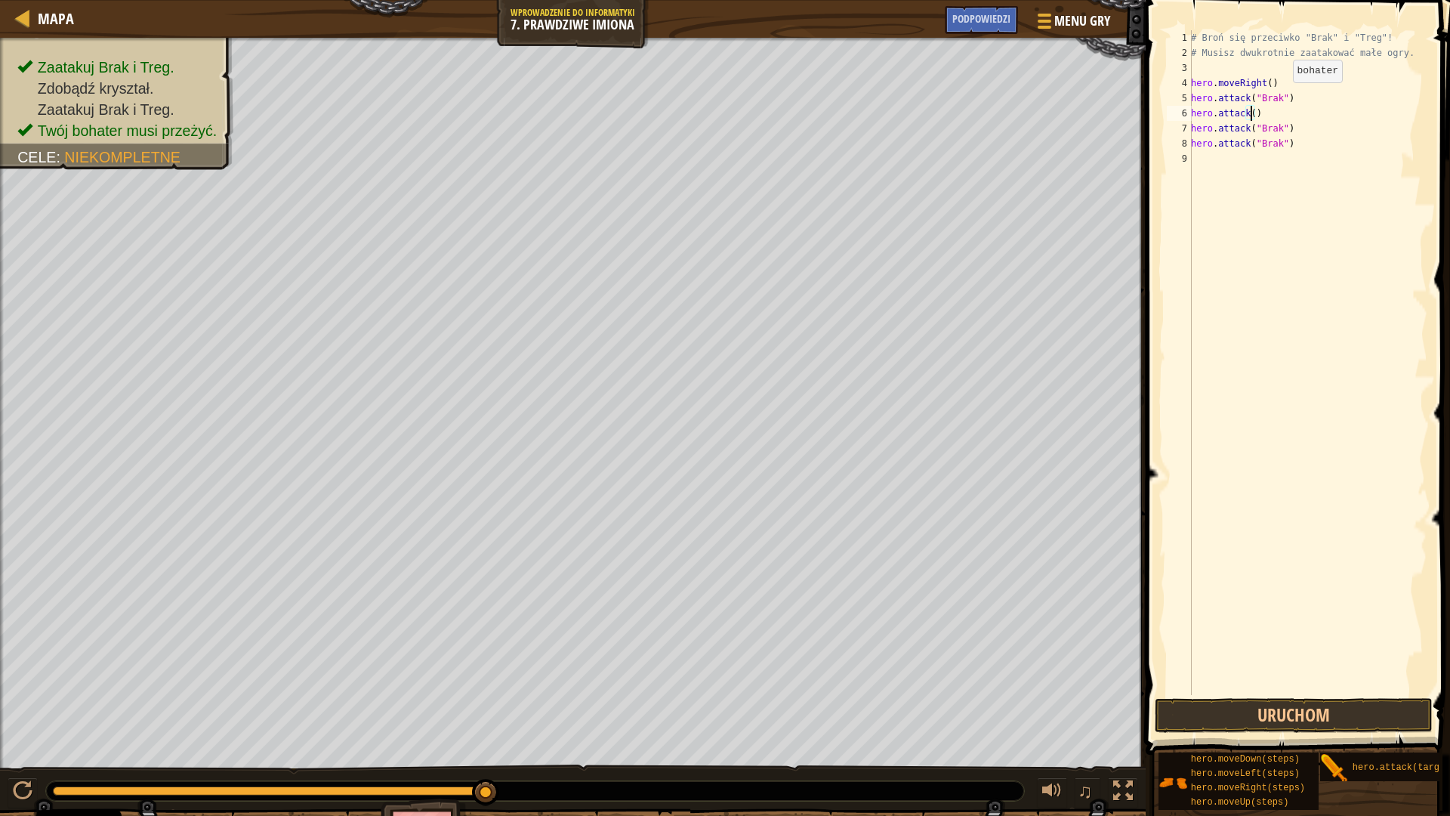
click at [1279, 97] on div "# Broń się przeciwko "Brak" i "Treg"! # Musisz dwukrotnie zaatakować małe ogry.…" at bounding box center [1307, 377] width 239 height 695
click at [1278, 125] on div "# Broń się przeciwko "Brak" i "Treg"! # Musisz dwukrotnie zaatakować małe ogry.…" at bounding box center [1307, 377] width 239 height 695
click at [1279, 144] on div "# Broń się przeciwko "Brak" i "Treg"! # Musisz dwukrotnie zaatakować małe ogry.…" at bounding box center [1307, 377] width 239 height 695
click at [1249, 97] on div "# Broń się przeciwko "Brak" i "Treg"! # Musisz dwukrotnie zaatakować małe ogry.…" at bounding box center [1307, 377] width 239 height 695
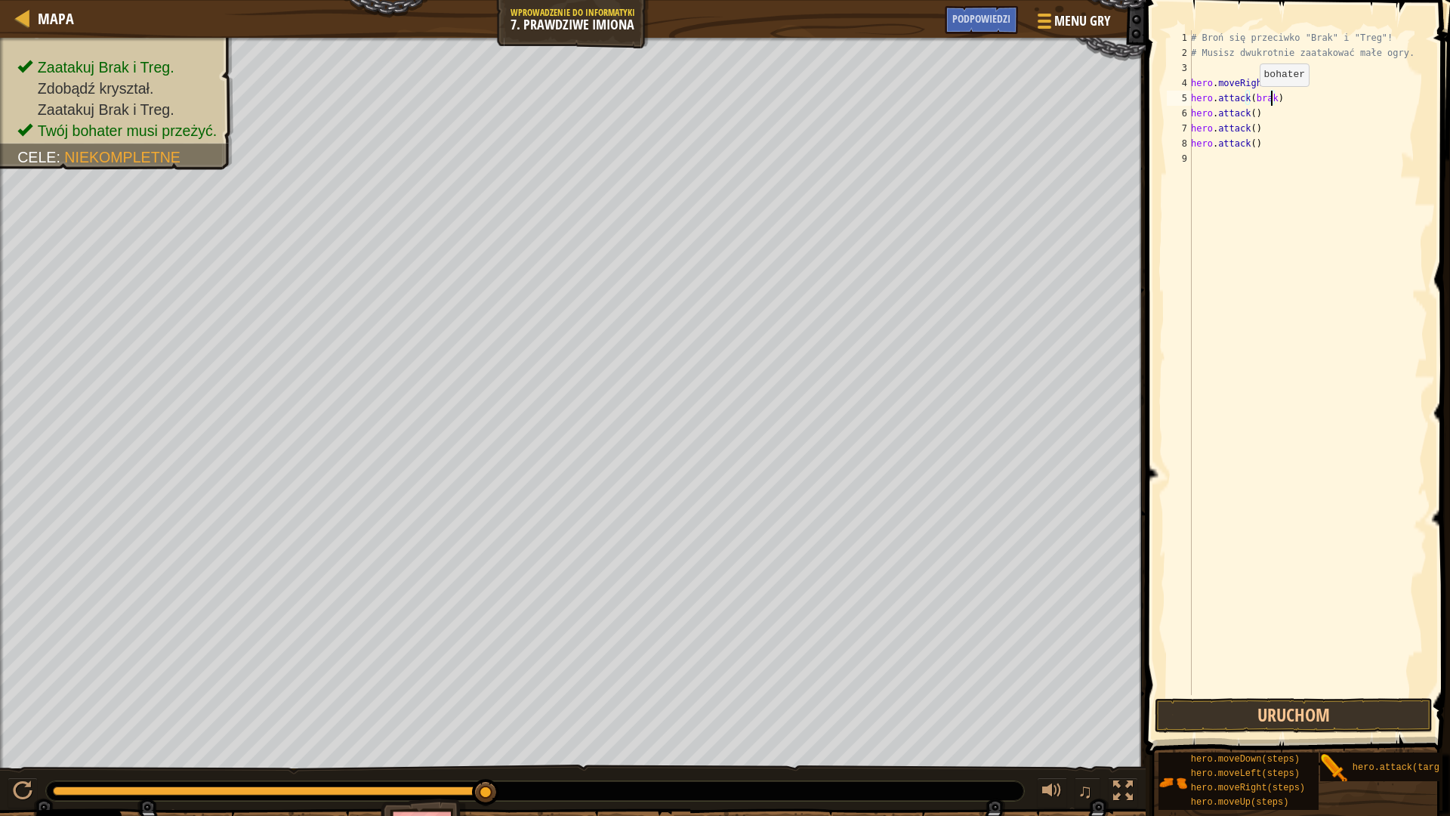
scroll to position [7, 6]
click at [1250, 108] on div "# Broń się przeciwko "Brak" i "Treg"! # Musisz dwukrotnie zaatakować małe ogry.…" at bounding box center [1307, 377] width 239 height 695
type textarea "hero.attack(brak)"
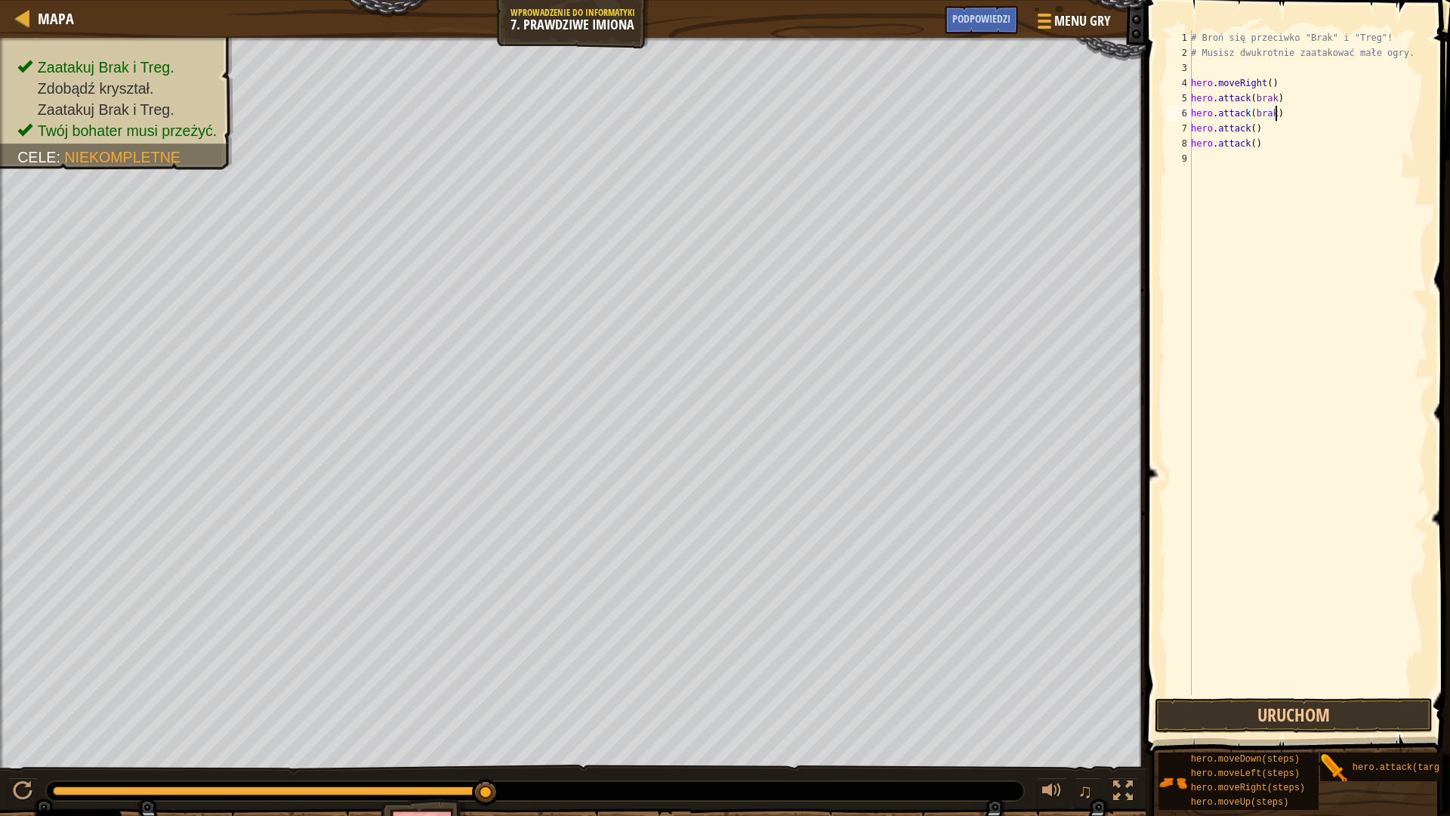
click at [1278, 115] on div "# Broń się przeciwko "Brak" i "Treg"! # Musisz dwukrotnie zaatakować małe ogry.…" at bounding box center [1307, 377] width 239 height 695
type textarea "h"
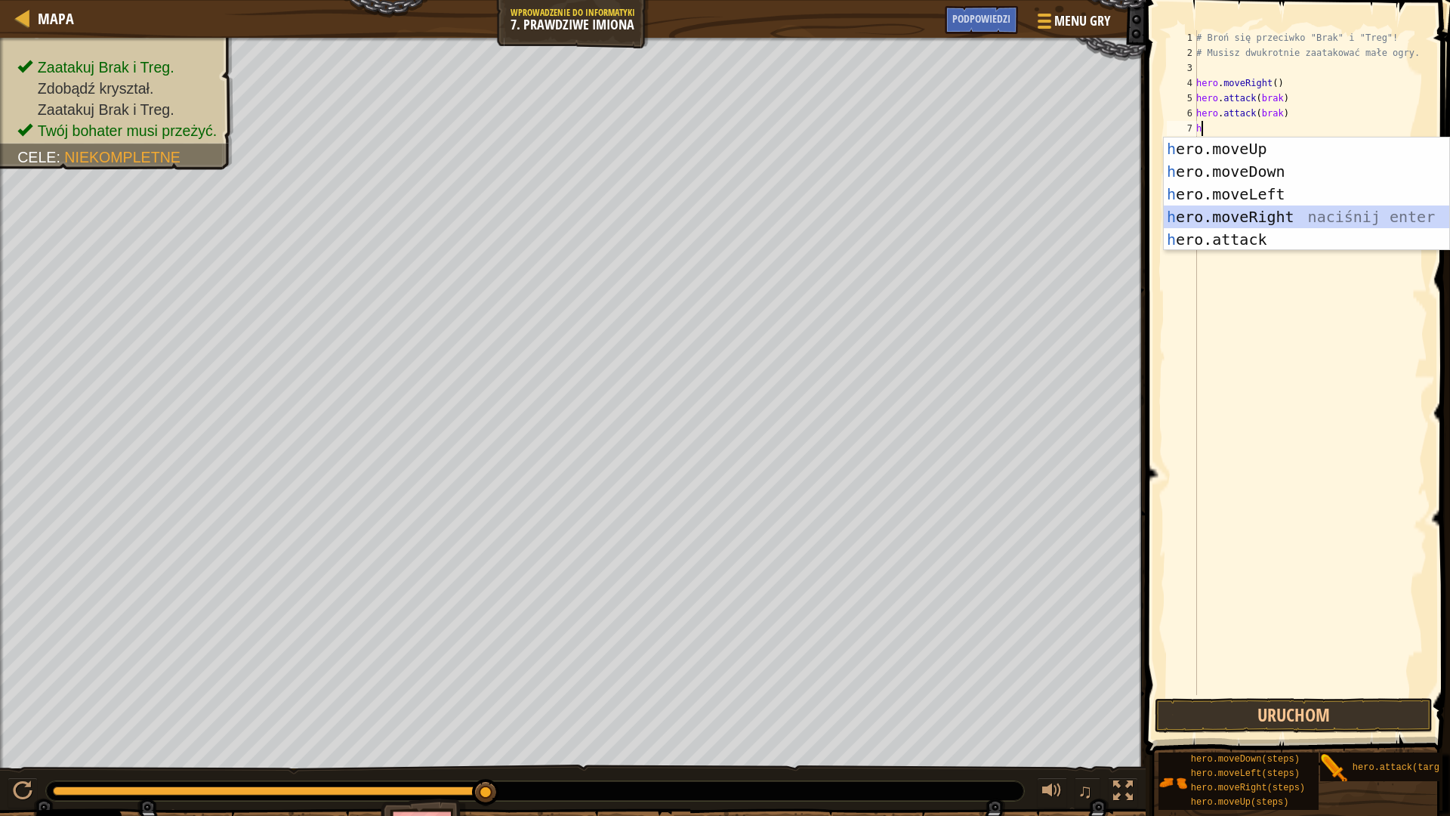
click at [1298, 217] on div "h ero.moveUp naciśnij enter h ero.moveDown naciśnij enter h ero.moveLeft naciśn…" at bounding box center [1307, 216] width 286 height 159
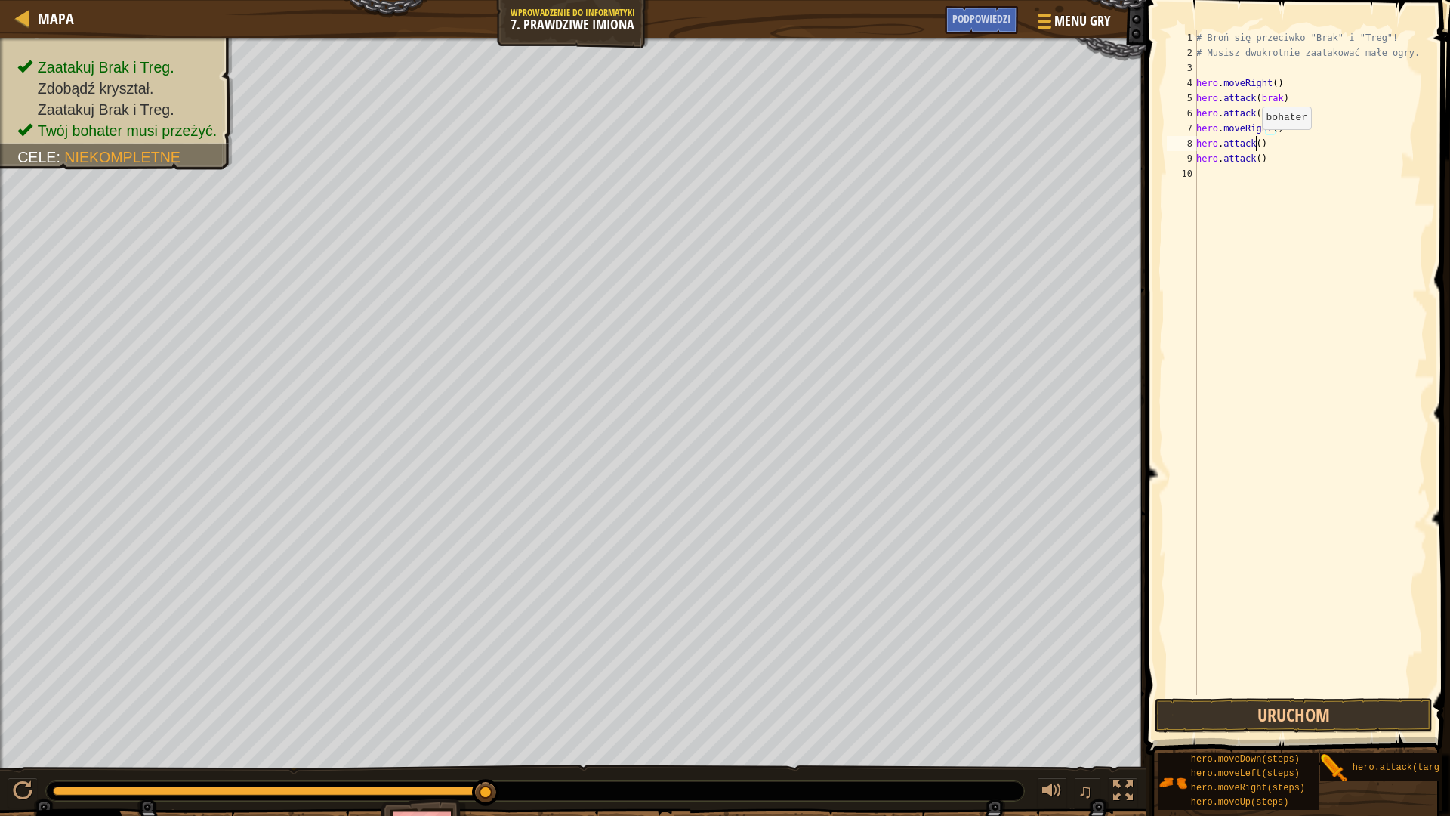
drag, startPoint x: 1254, startPoint y: 144, endPoint x: 1304, endPoint y: 142, distance: 50.7
click at [1255, 144] on div "# Broń się przeciwko "Brak" i "Treg"! # Musisz dwukrotnie zaatakować małe ogry.…" at bounding box center [1310, 377] width 234 height 695
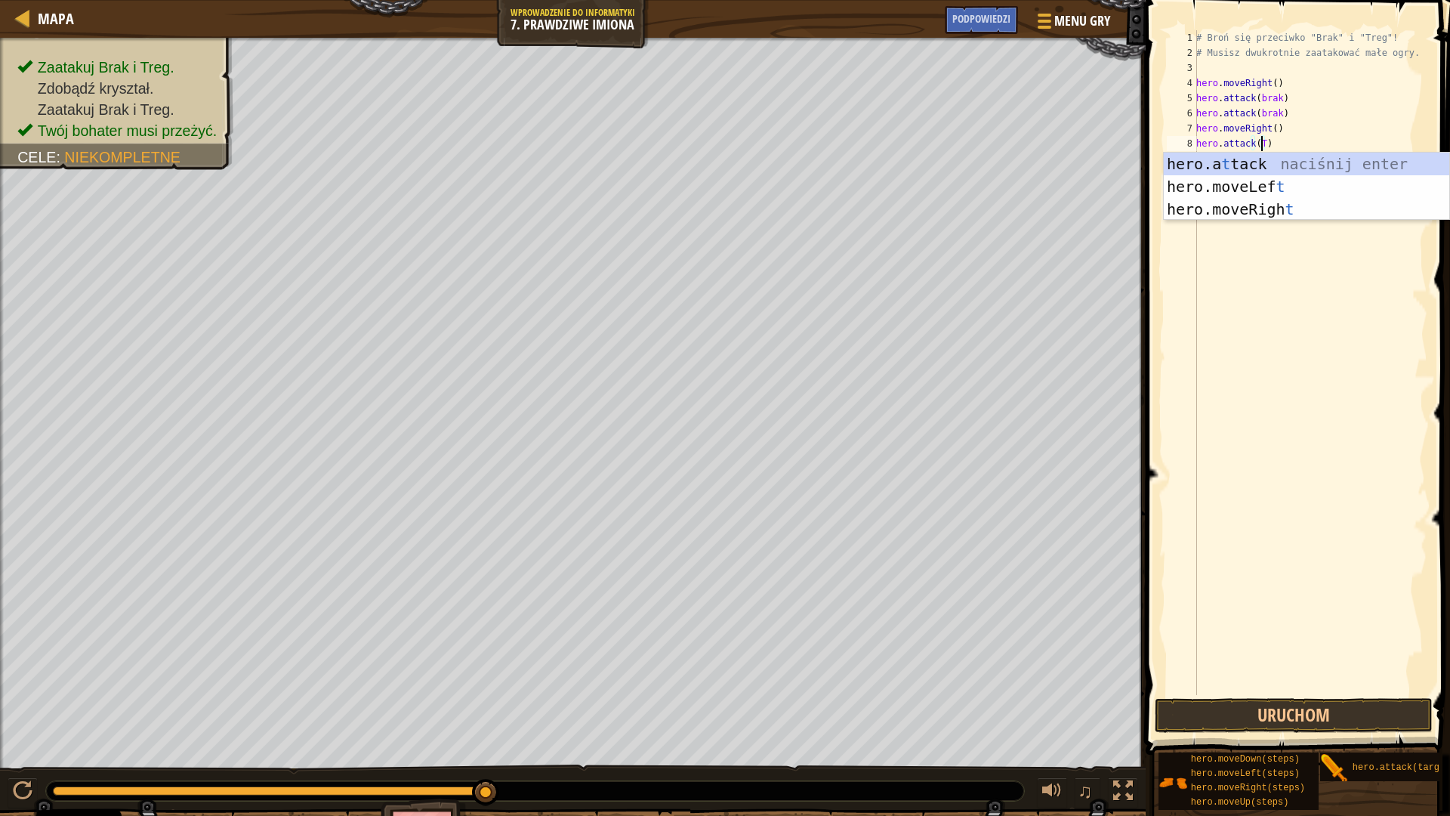
scroll to position [7, 5]
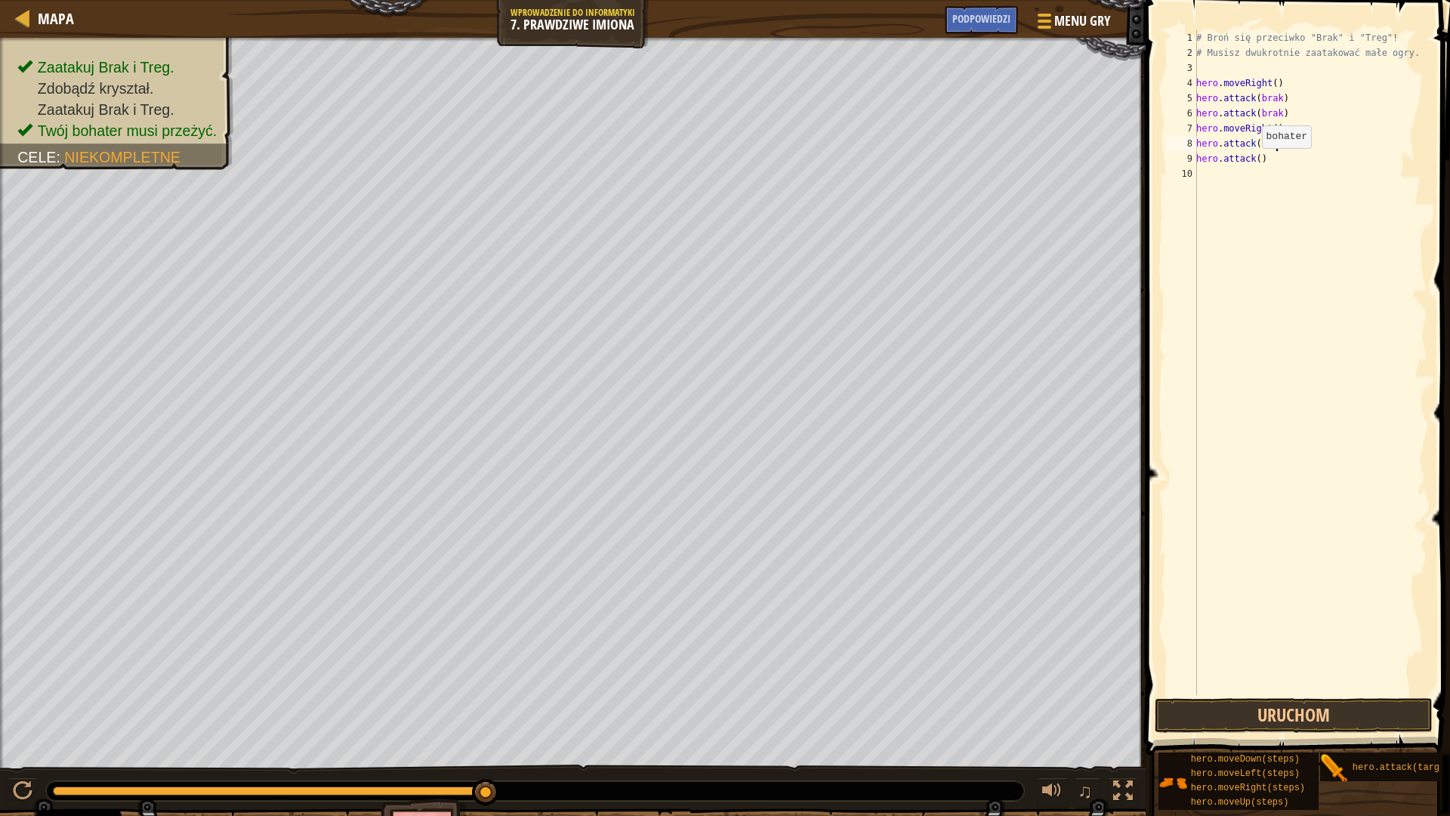
click at [1254, 163] on div "# Broń się przeciwko "Brak" i "Treg"! # Musisz dwukrotnie zaatakować małe ogry.…" at bounding box center [1310, 377] width 234 height 695
click at [1319, 713] on button "Uruchom" at bounding box center [1294, 715] width 278 height 35
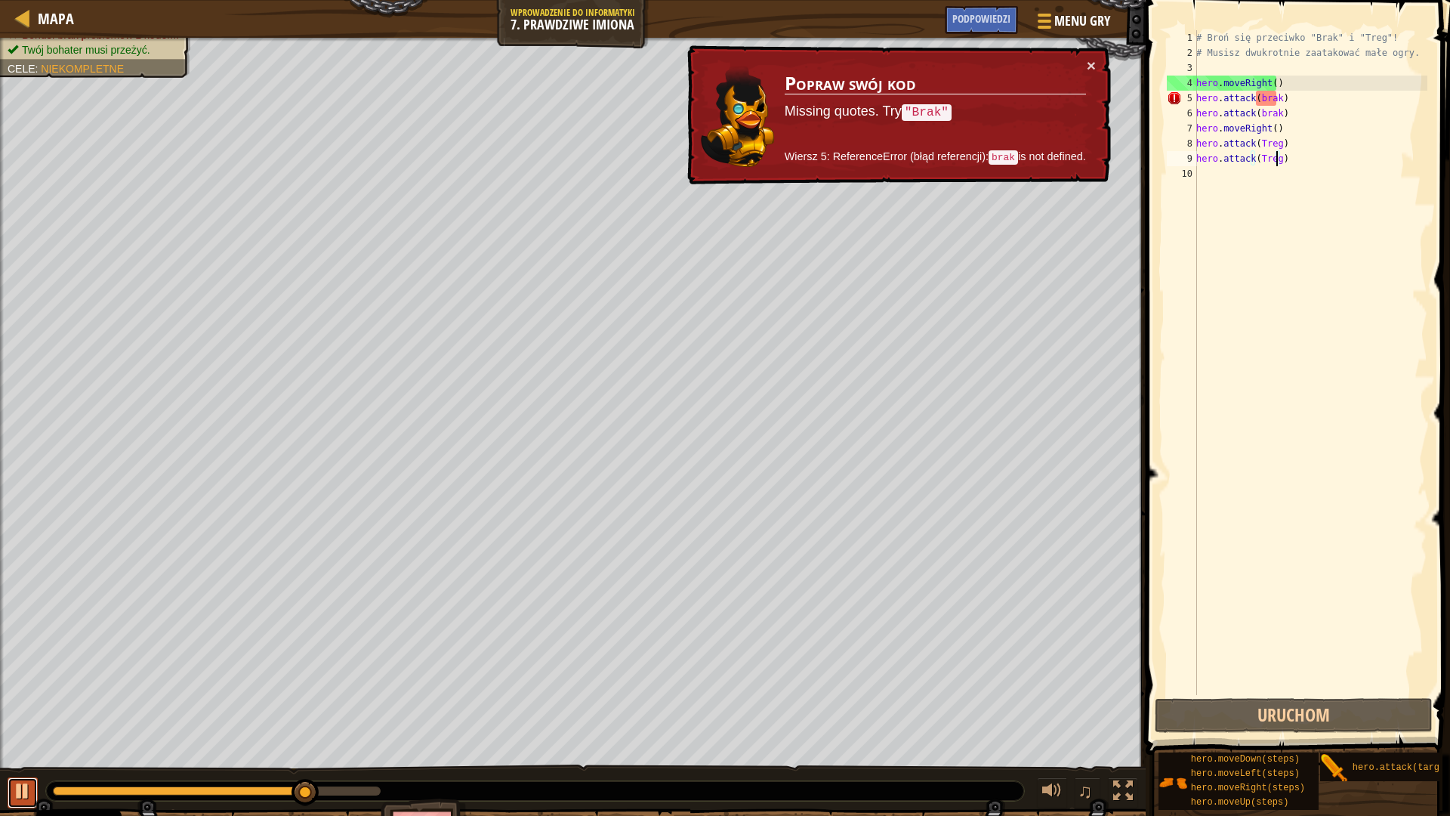
click at [23, 713] on div at bounding box center [23, 791] width 20 height 20
click at [1277, 97] on div "# Broń się przeciwko "Brak" i "Treg"! # Musisz dwukrotnie zaatakować małe ogry.…" at bounding box center [1310, 377] width 234 height 695
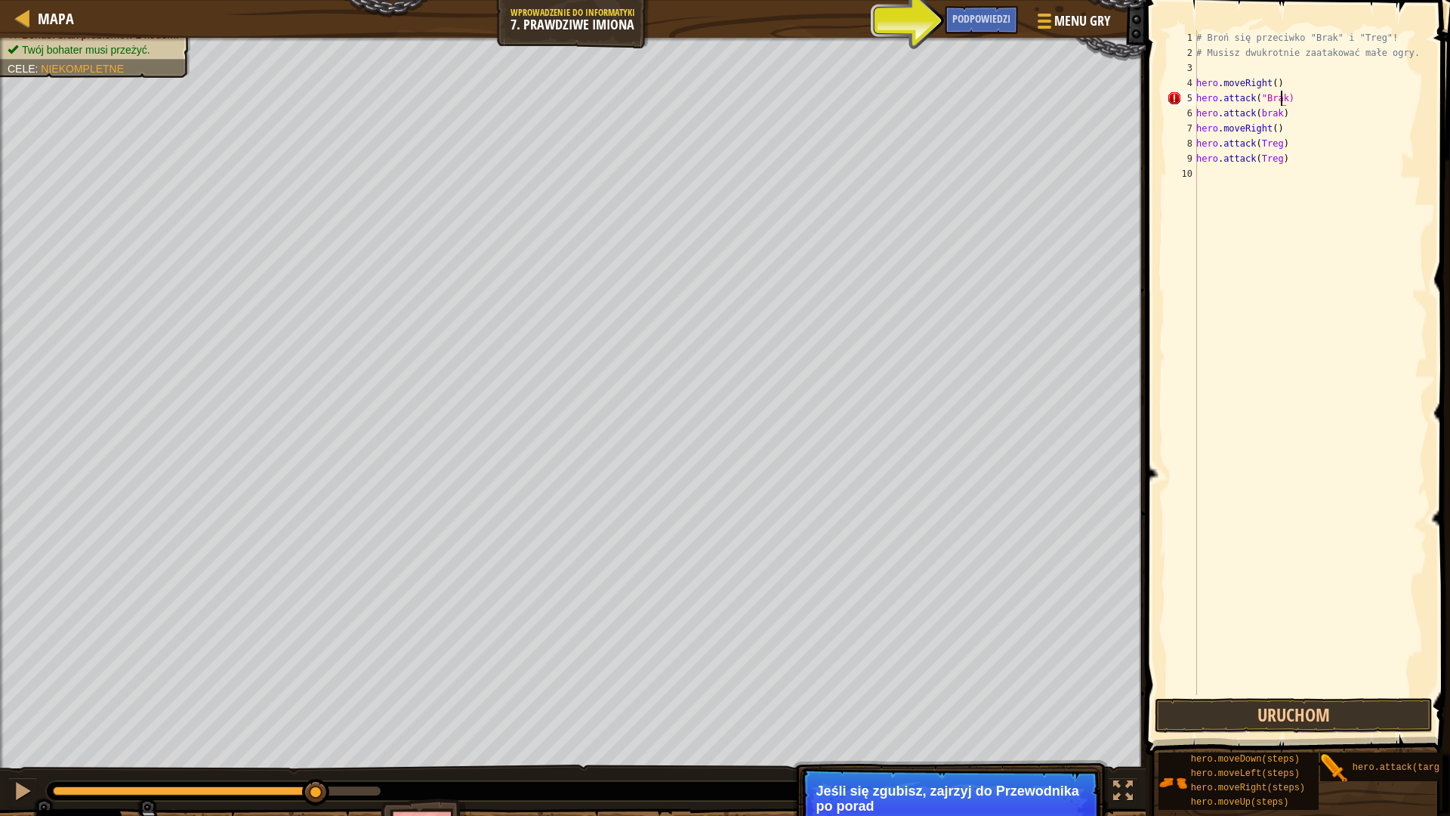
scroll to position [7, 7]
click at [1249, 711] on button "Uruchom" at bounding box center [1294, 715] width 278 height 35
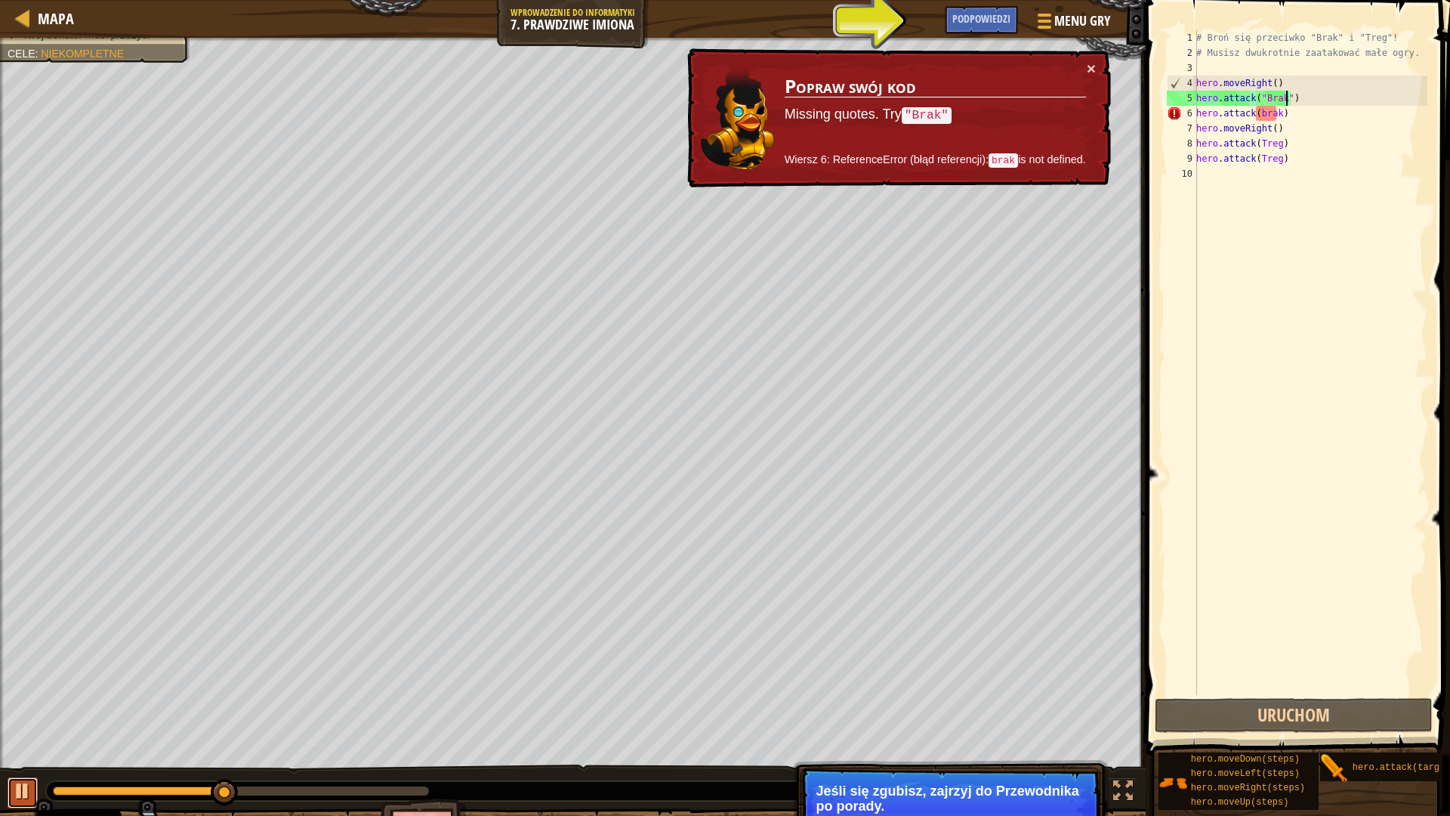
click at [17, 713] on div at bounding box center [23, 791] width 20 height 20
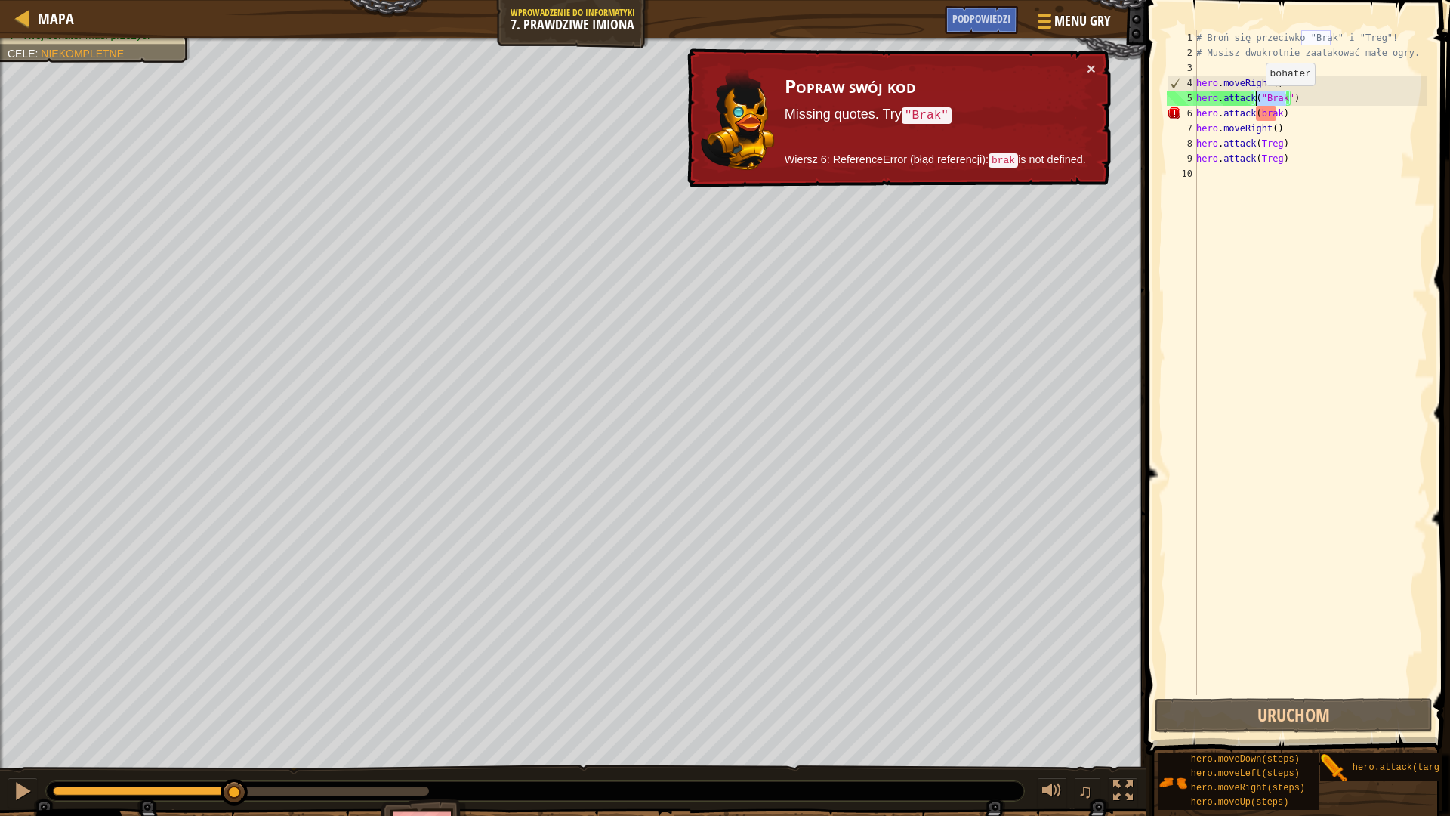
drag, startPoint x: 1286, startPoint y: 95, endPoint x: 1258, endPoint y: 100, distance: 29.2
click at [1258, 100] on div "# Broń się przeciwko "Brak" i "Treg"! # Musisz dwukrotnie zaatakować małe ogry.…" at bounding box center [1310, 377] width 234 height 695
click at [1275, 113] on div "# Broń się przeciwko "Brak" i "Treg"! # Musisz dwukrotnie zaatakować małe ogry.…" at bounding box center [1310, 377] width 234 height 695
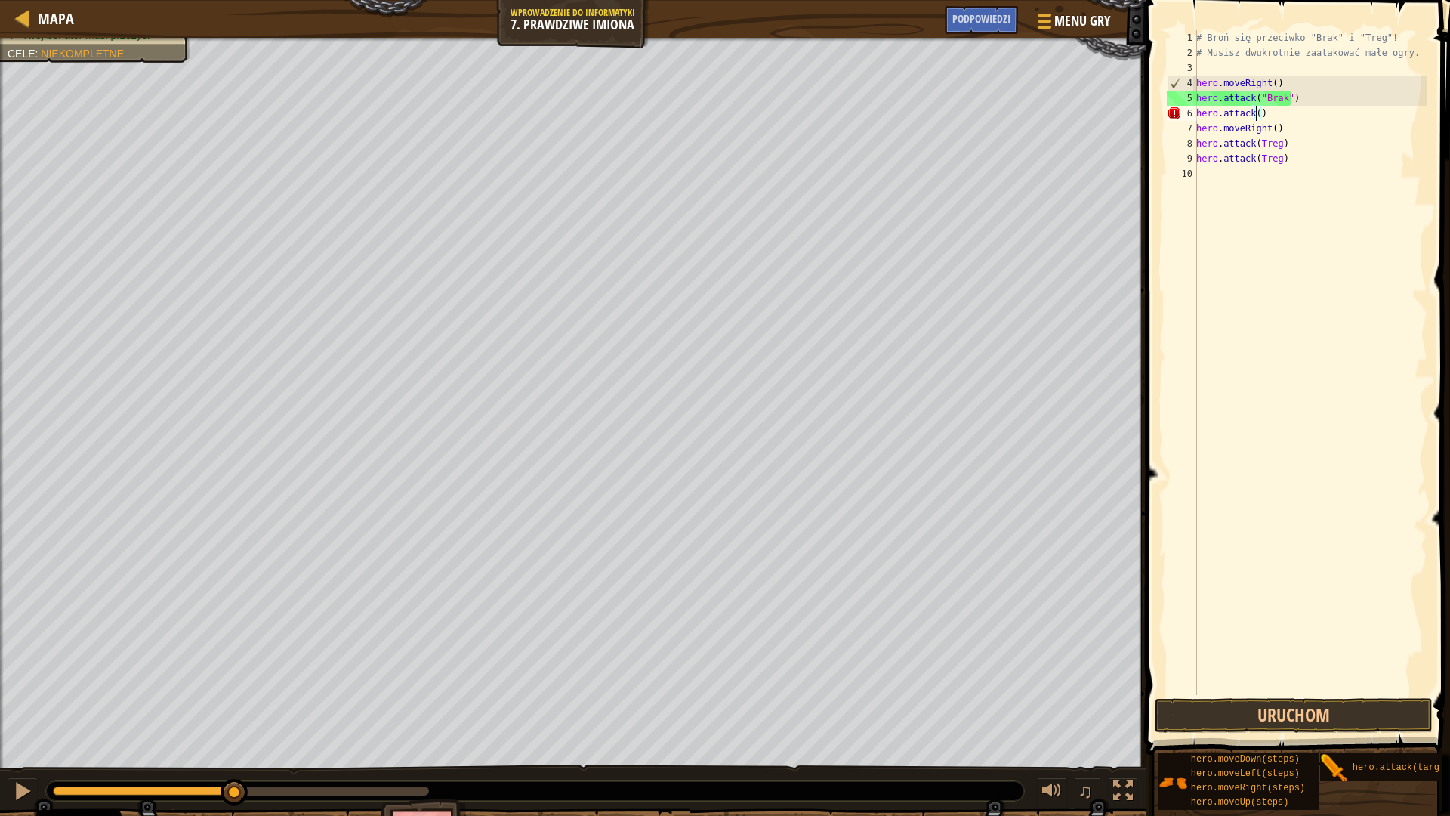
scroll to position [7, 5]
paste textarea ""Brak""
click at [1274, 141] on div "# Broń się przeciwko "Brak" i "Treg"! # Musisz dwukrotnie zaatakować małe ogry.…" at bounding box center [1310, 377] width 234 height 695
paste textarea ""Brak""
click at [1277, 159] on div "# Broń się przeciwko "Brak" i "Treg"! # Musisz dwukrotnie zaatakować małe ogry.…" at bounding box center [1310, 377] width 234 height 695
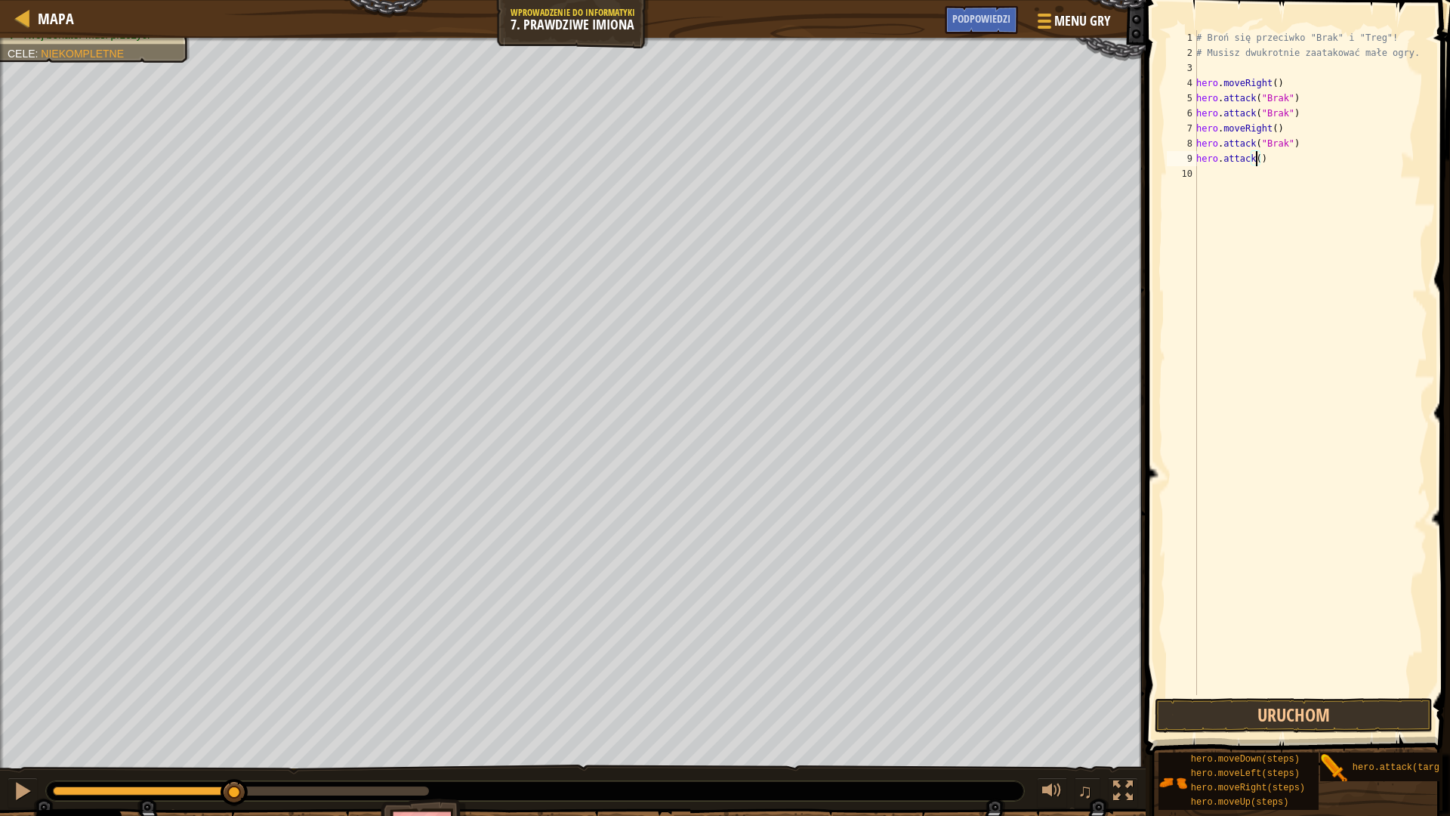
paste textarea ""Brak""
click at [1279, 162] on div "# Broń się przeciwko "Brak" i "Treg"! # Musisz dwukrotnie zaatakować małe ogry.…" at bounding box center [1310, 377] width 234 height 695
type textarea "hero.attack("Treg")"
click at [1334, 713] on button "Uruchom" at bounding box center [1294, 715] width 278 height 35
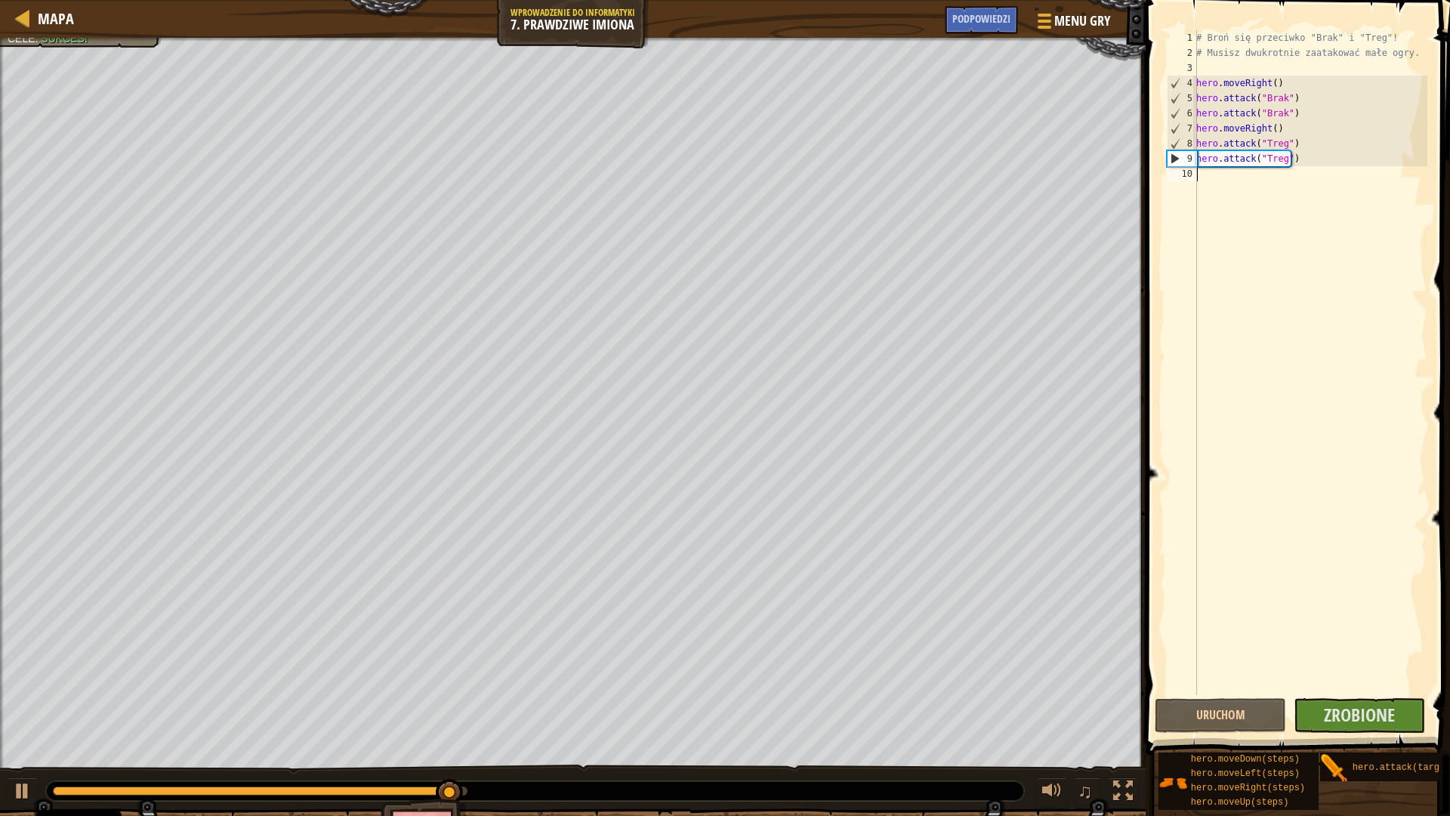
click at [1339, 190] on div "# Broń się przeciwko "Brak" i "Treg"! # Musisz dwukrotnie zaatakować małe ogry.…" at bounding box center [1310, 377] width 234 height 695
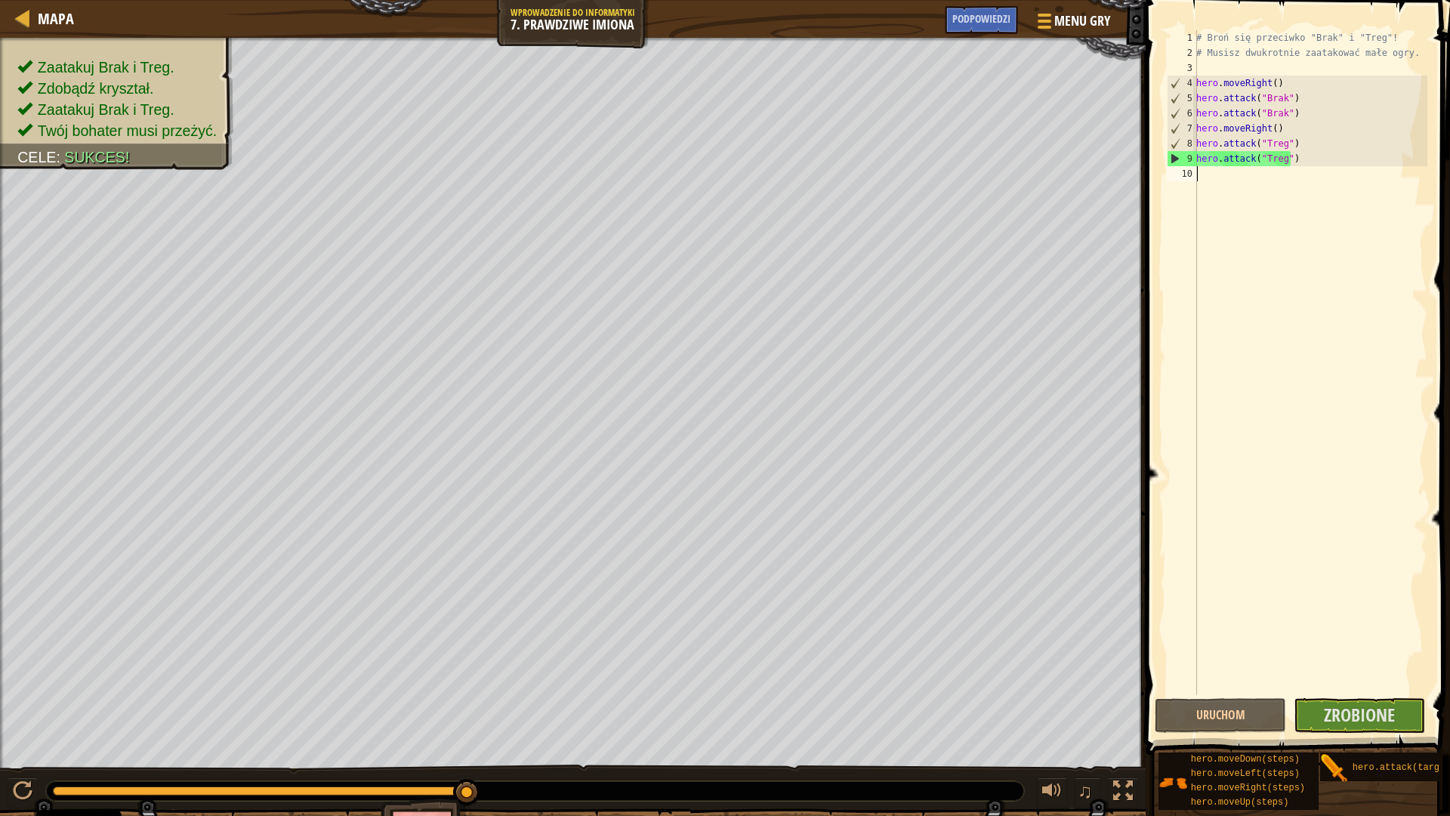
type textarea "h"
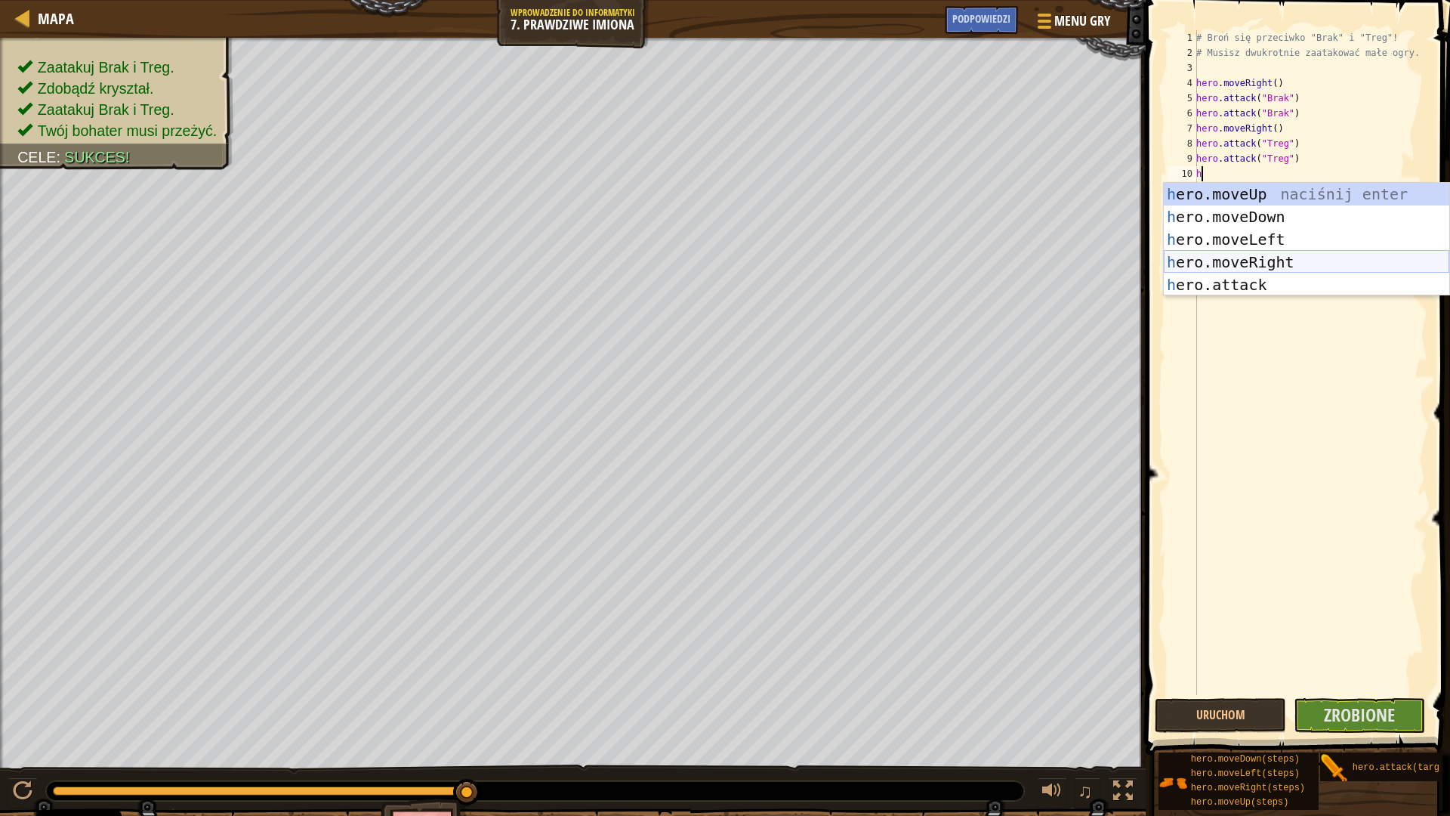
click at [1333, 256] on div "h ero.moveUp naciśnij enter h ero.moveDown naciśnij enter h ero.moveLeft naciśn…" at bounding box center [1307, 262] width 286 height 159
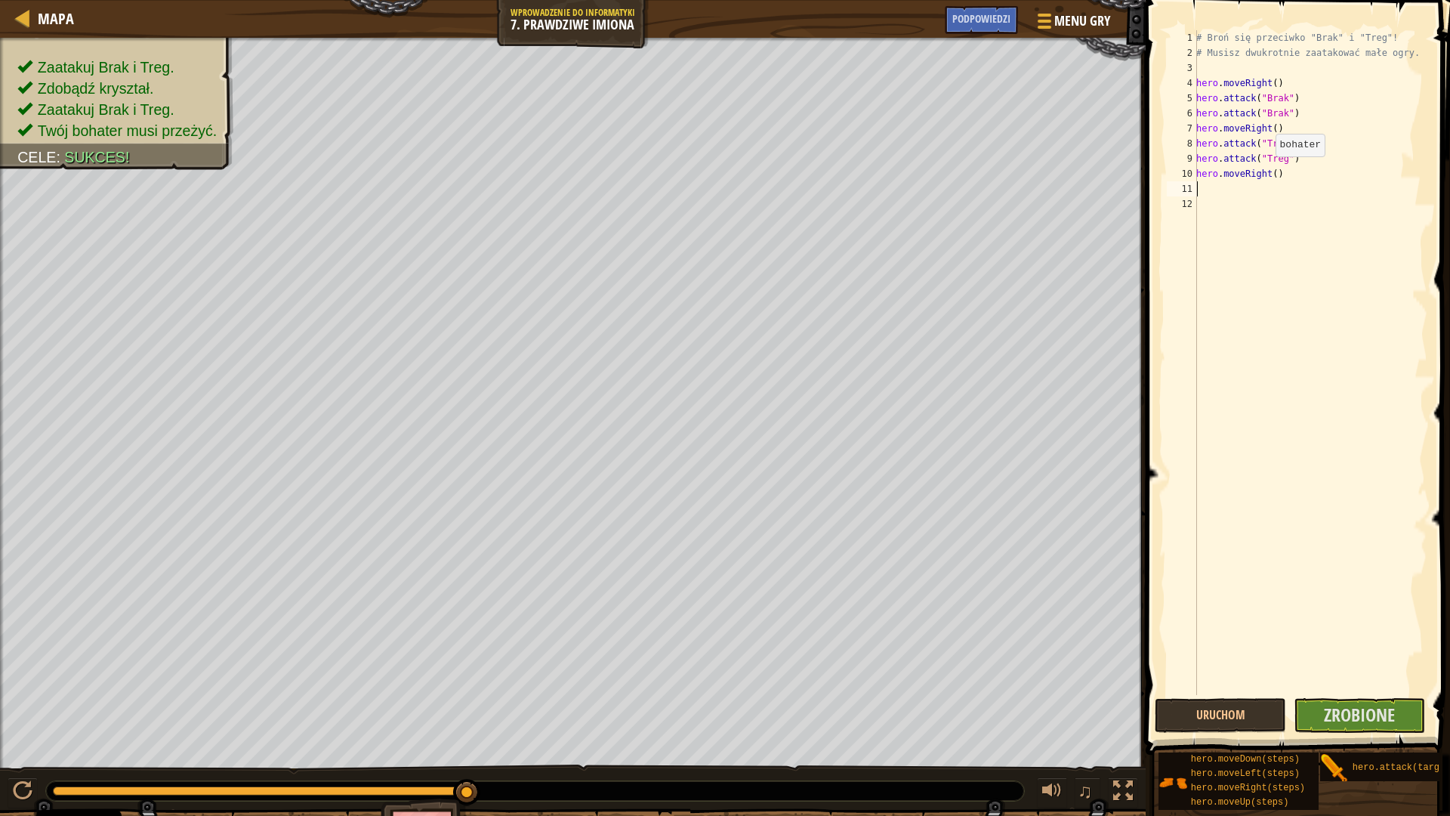
click at [1267, 171] on div "# Broń się przeciwko "Brak" i "Treg"! # Musisz dwukrotnie zaatakować małe ogry.…" at bounding box center [1310, 377] width 234 height 695
type textarea "hero.moveRight()"
click at [1387, 708] on span "Zrobione" at bounding box center [1359, 714] width 71 height 24
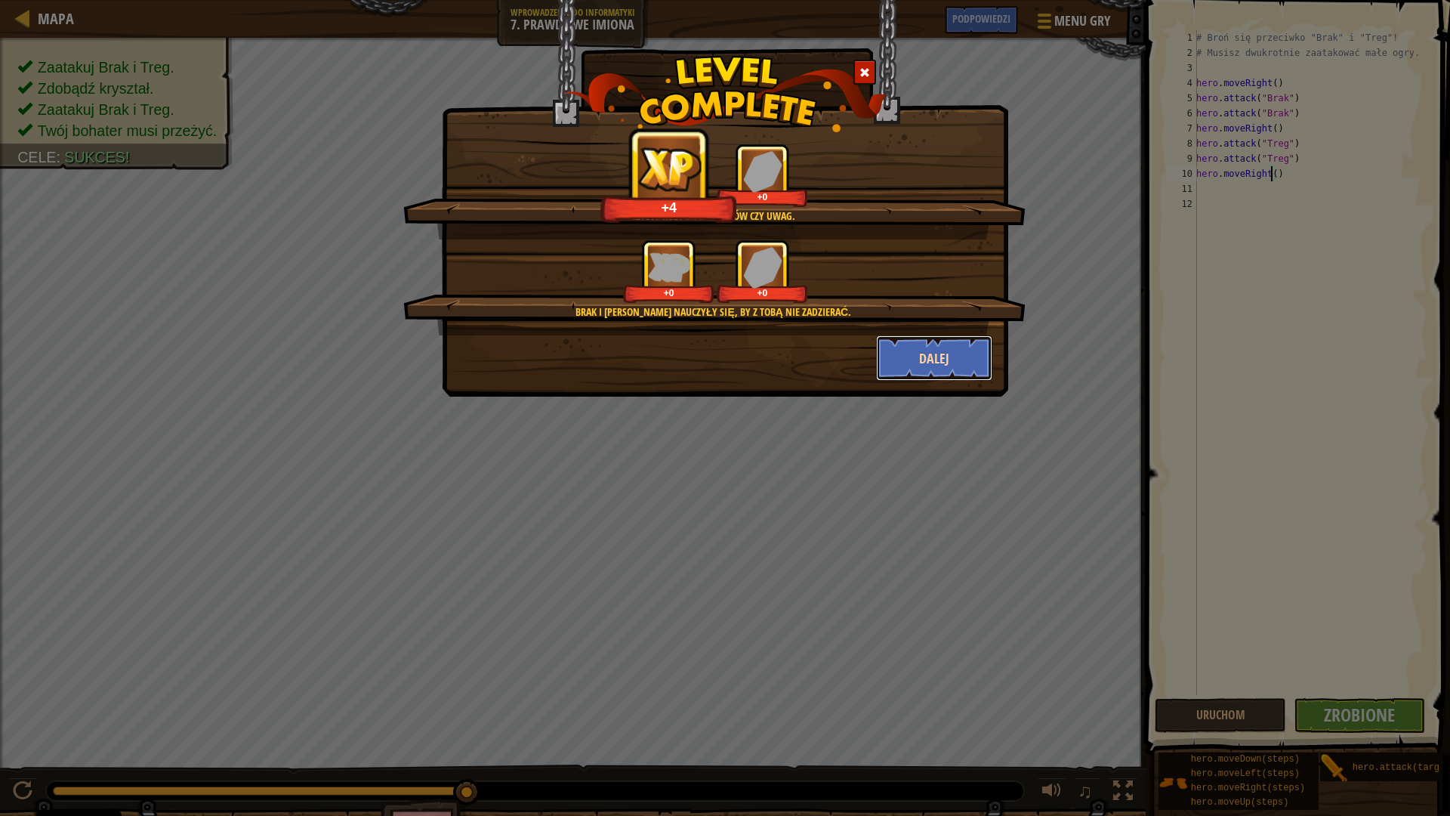
click at [920, 344] on button "Dalej" at bounding box center [934, 357] width 117 height 45
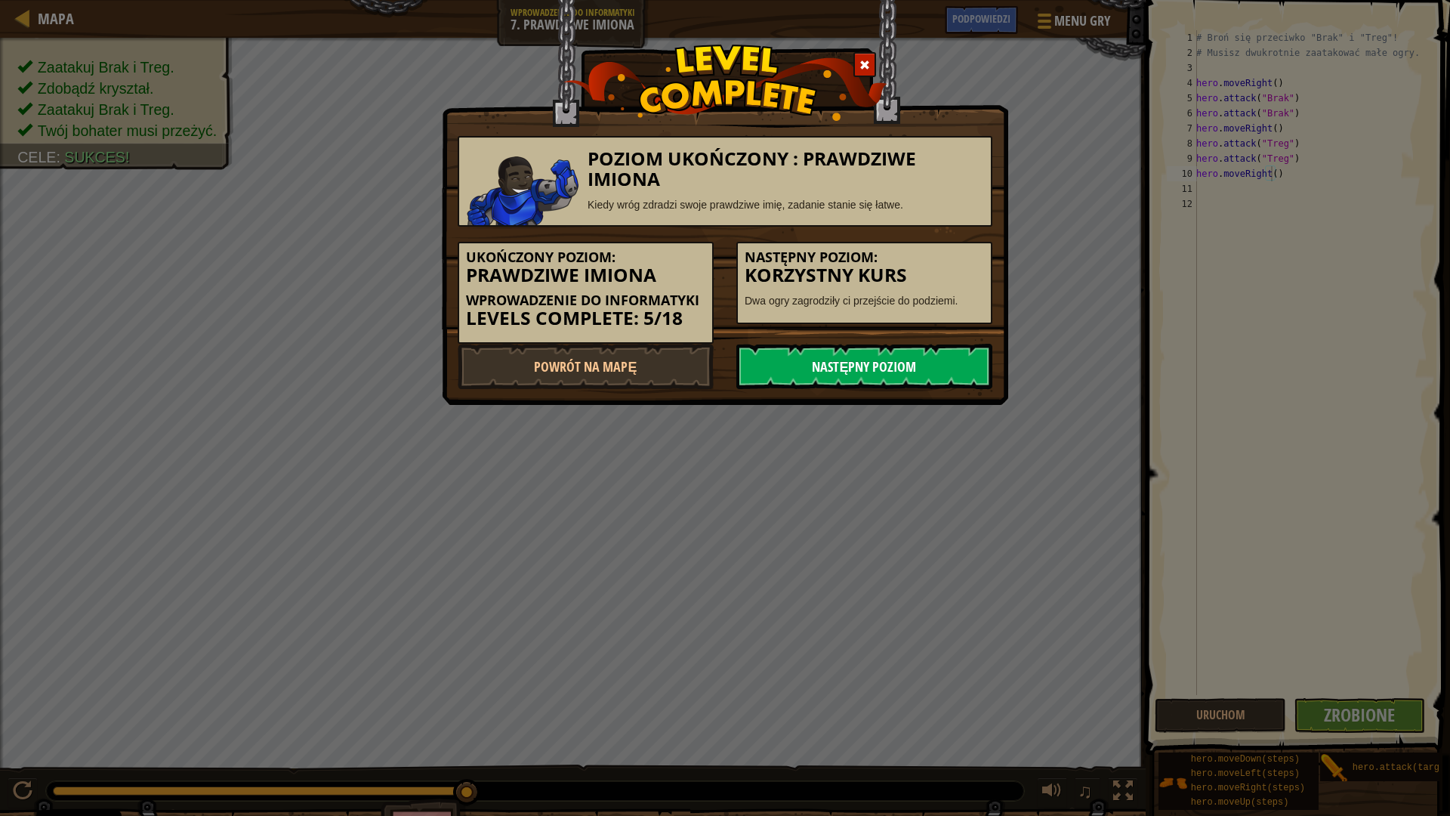
click at [892, 356] on link "Następny poziom" at bounding box center [864, 366] width 256 height 45
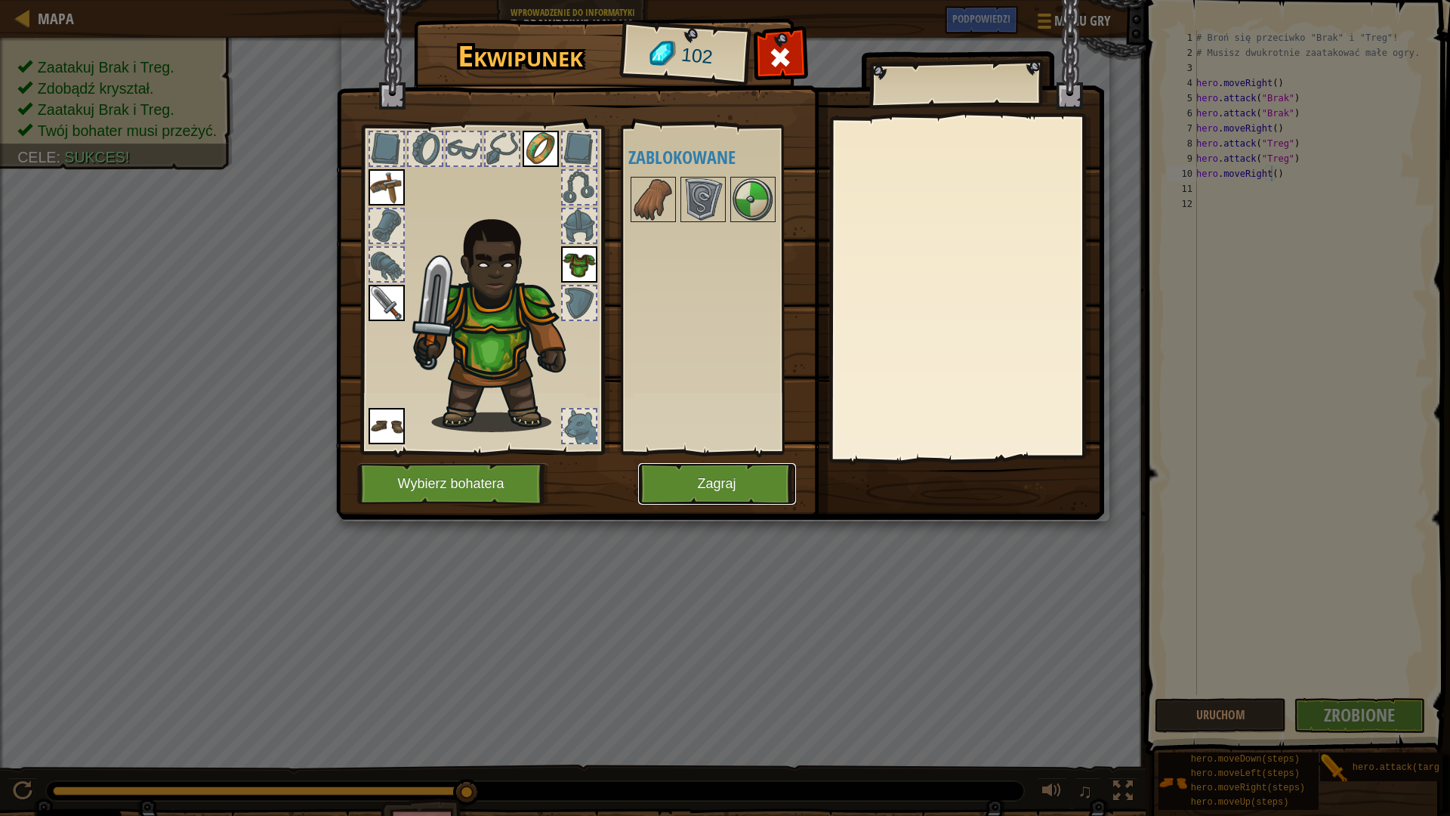
click at [729, 463] on button "Zagraj" at bounding box center [717, 484] width 158 height 42
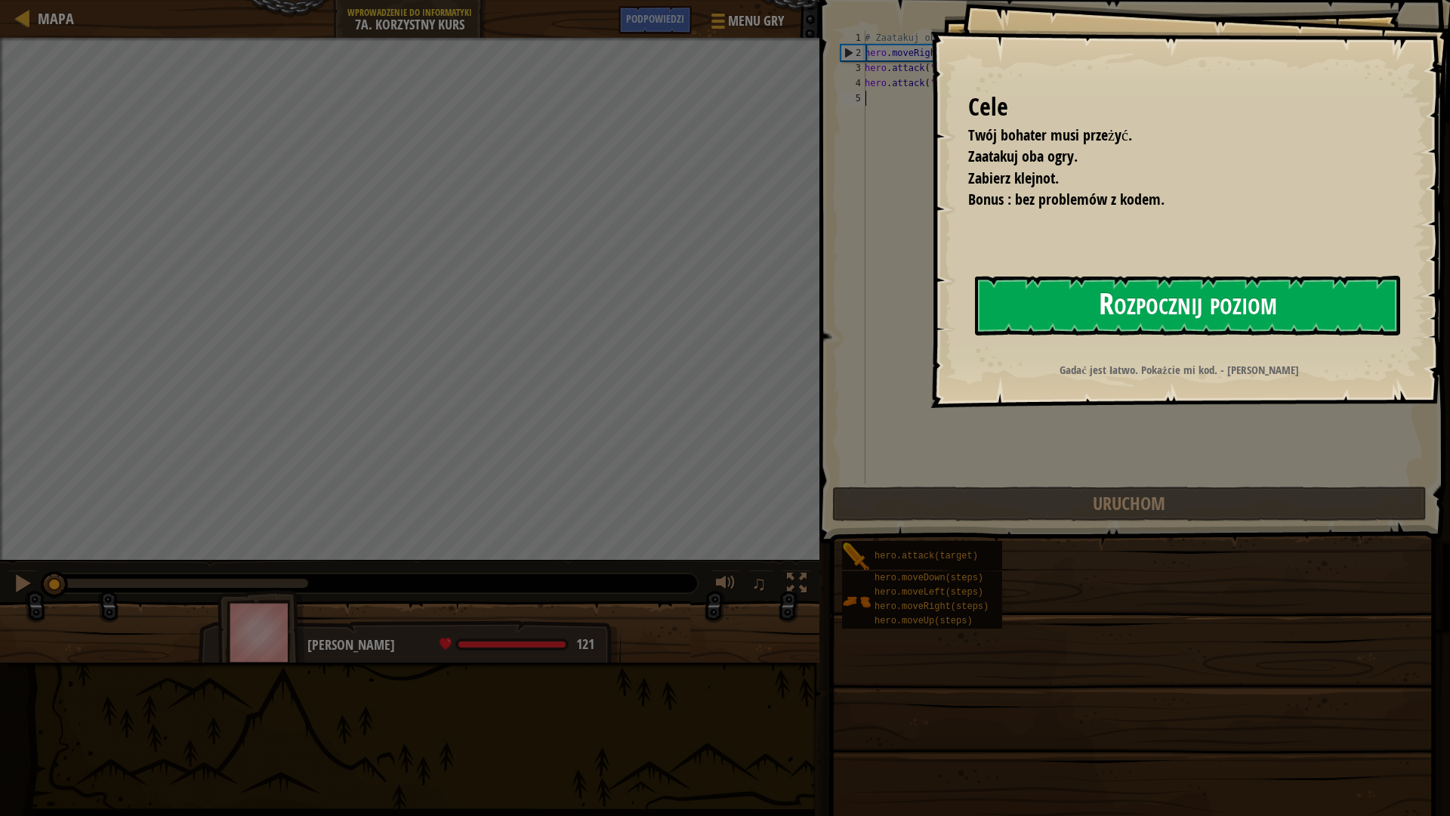
click at [1104, 311] on button "Rozpocznij poziom" at bounding box center [1187, 306] width 425 height 60
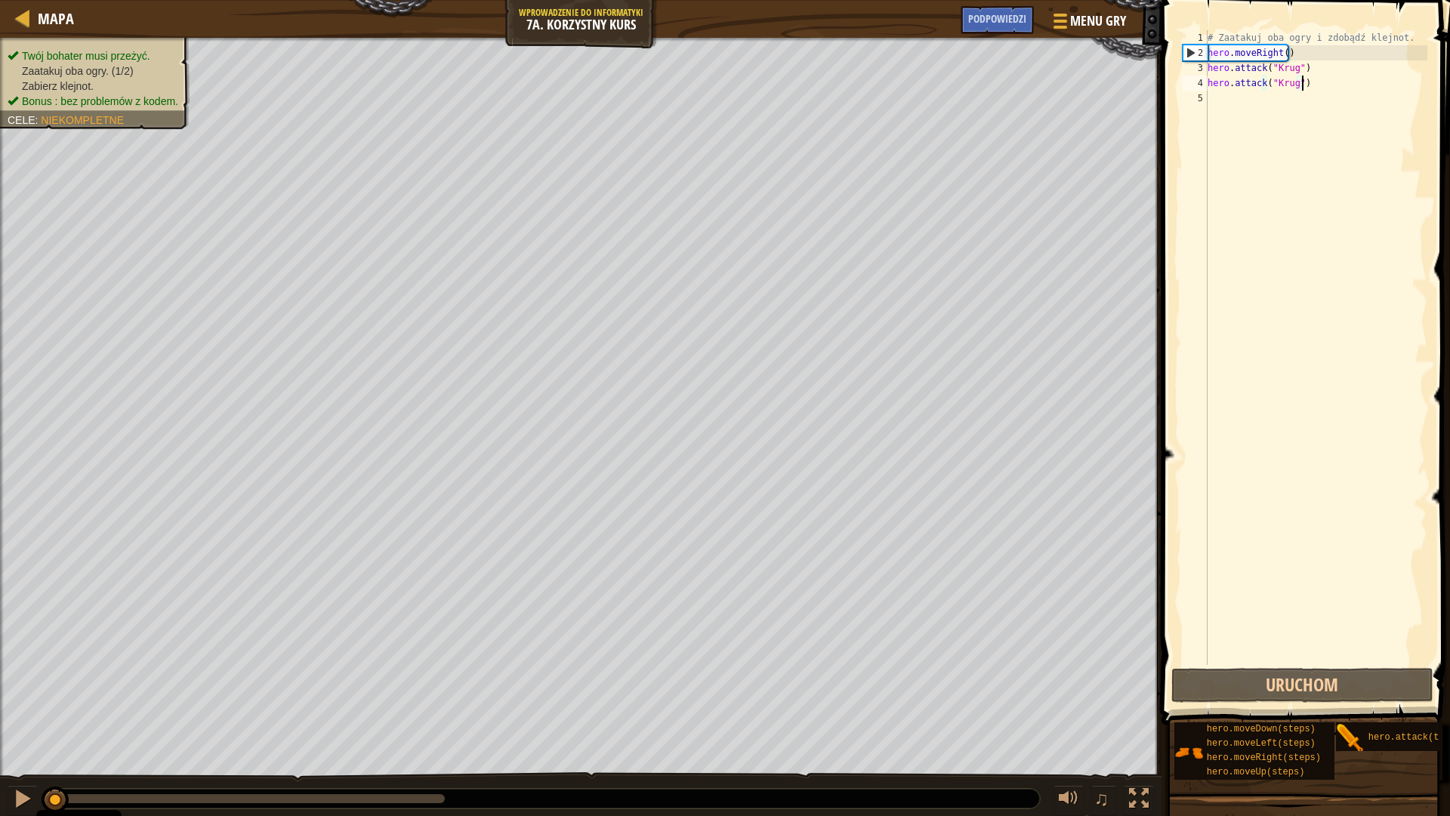
click at [1313, 89] on div "# Zaatakuj oba ogry i zdobądź klejnot. hero . moveRight ( ) hero . attack ( "Kr…" at bounding box center [1316, 362] width 223 height 665
type textarea "hero.attack("Krug")"
type textarea "h"
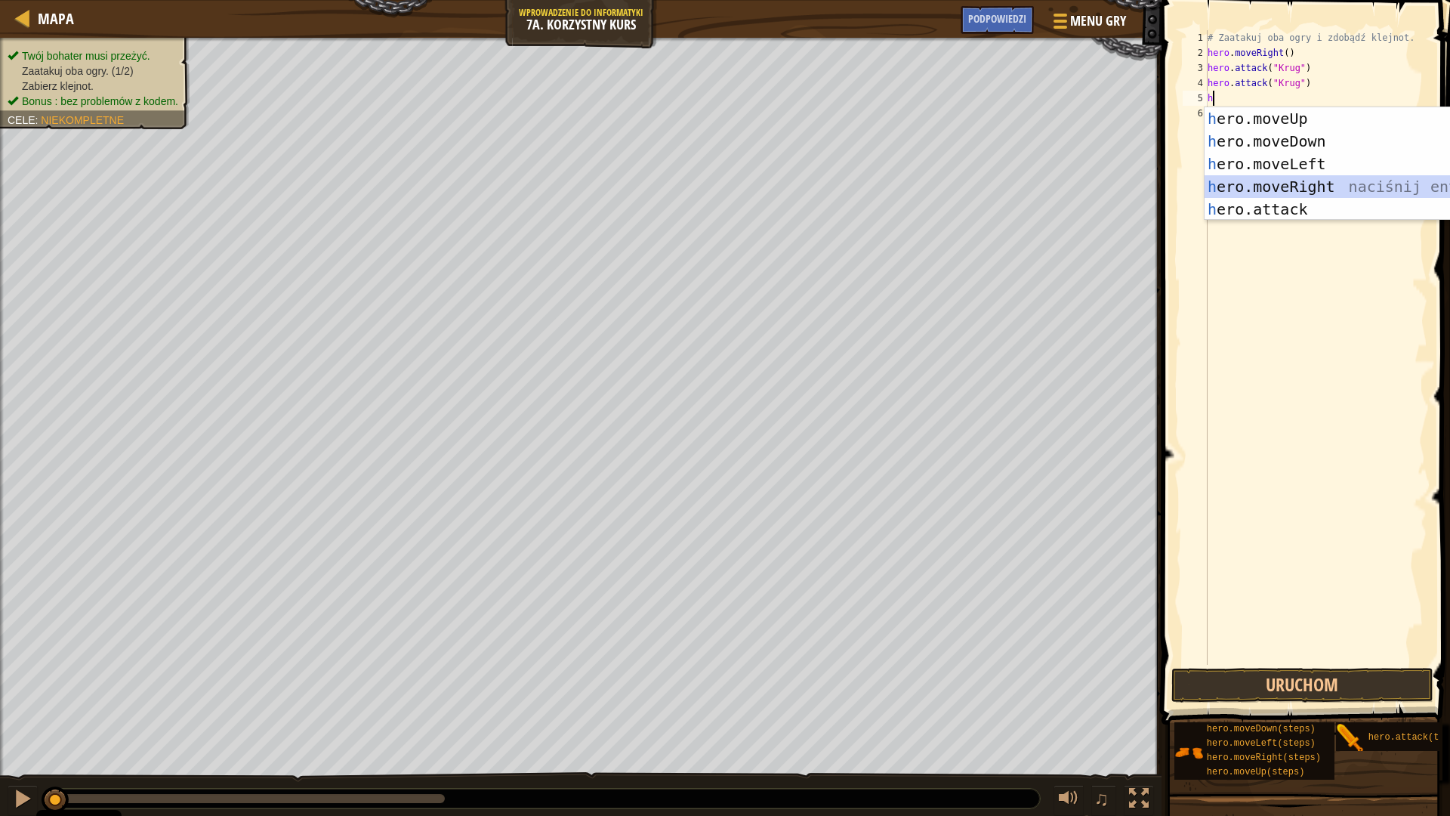
click at [1326, 183] on div "h ero.moveUp naciśnij enter h ero.moveDown naciśnij enter h ero.moveLeft naciśn…" at bounding box center [1348, 186] width 286 height 159
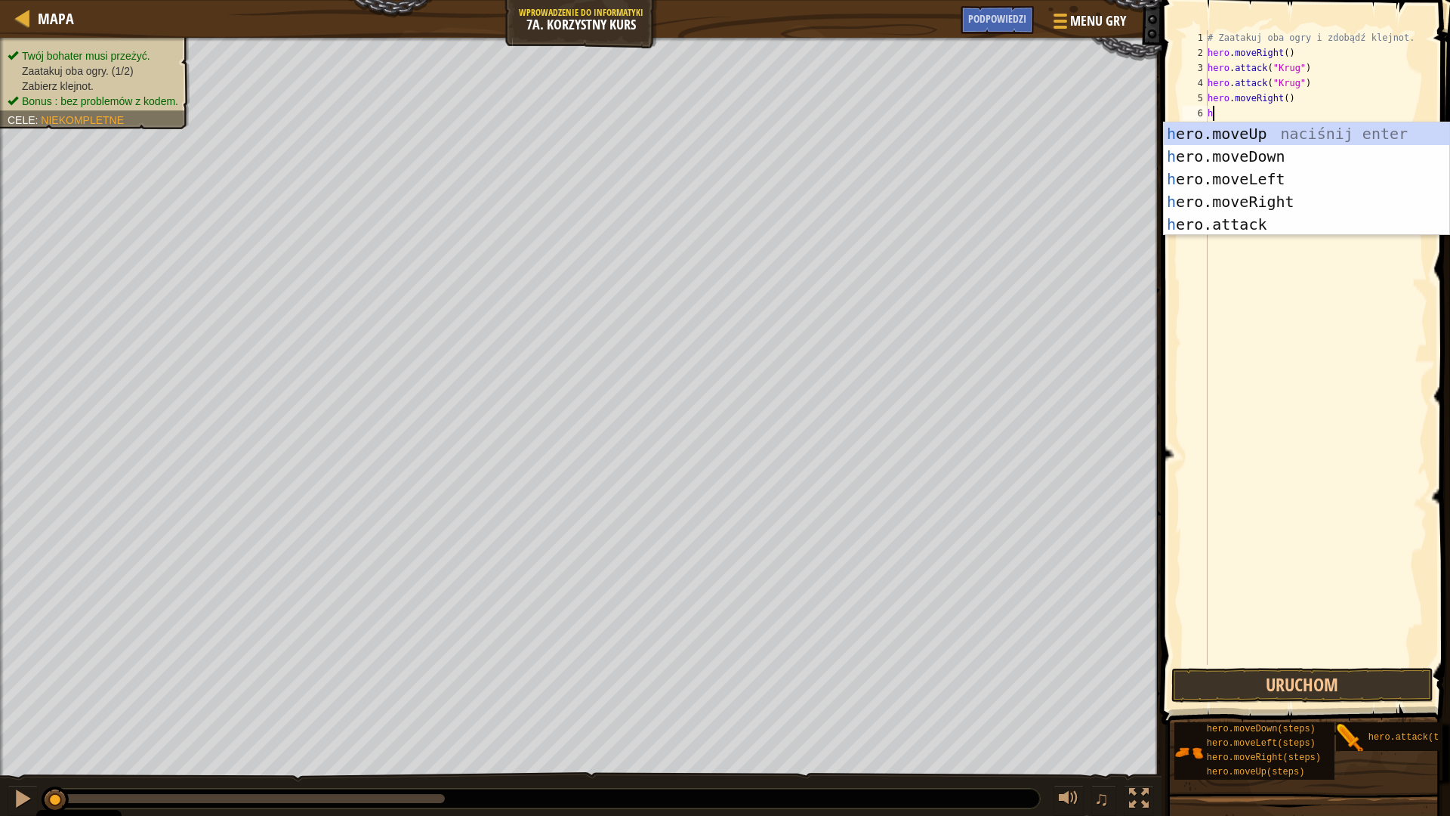
type textarea "h"
click at [1286, 139] on div "h ero.moveUp naciśnij enter h ero.moveDown naciśnij enter h ero.moveLeft naciśn…" at bounding box center [1307, 201] width 286 height 159
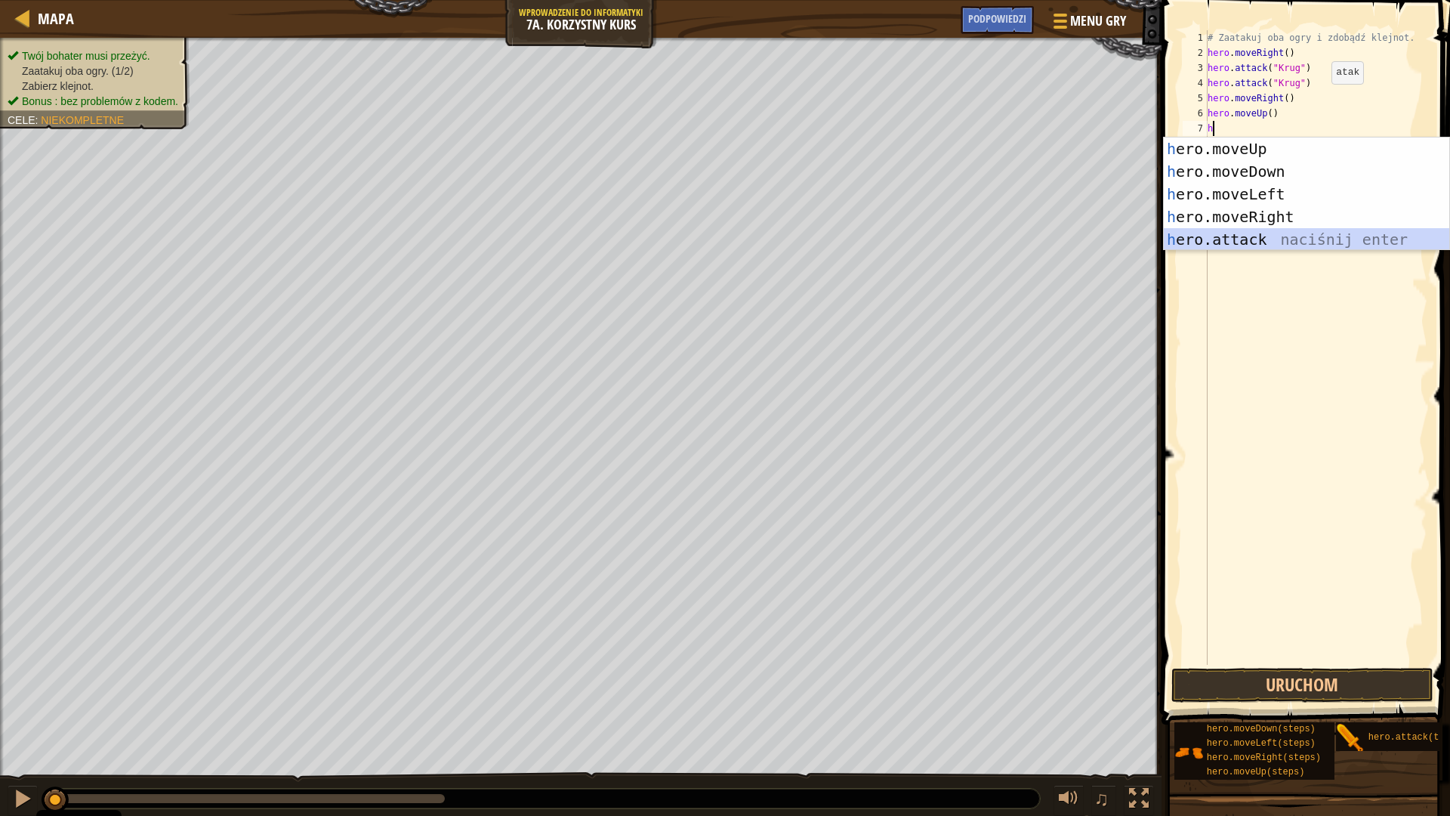
click at [1301, 233] on div "h ero.moveUp naciśnij enter h ero.moveDown naciśnij enter h ero.moveLeft naciśn…" at bounding box center [1307, 216] width 286 height 159
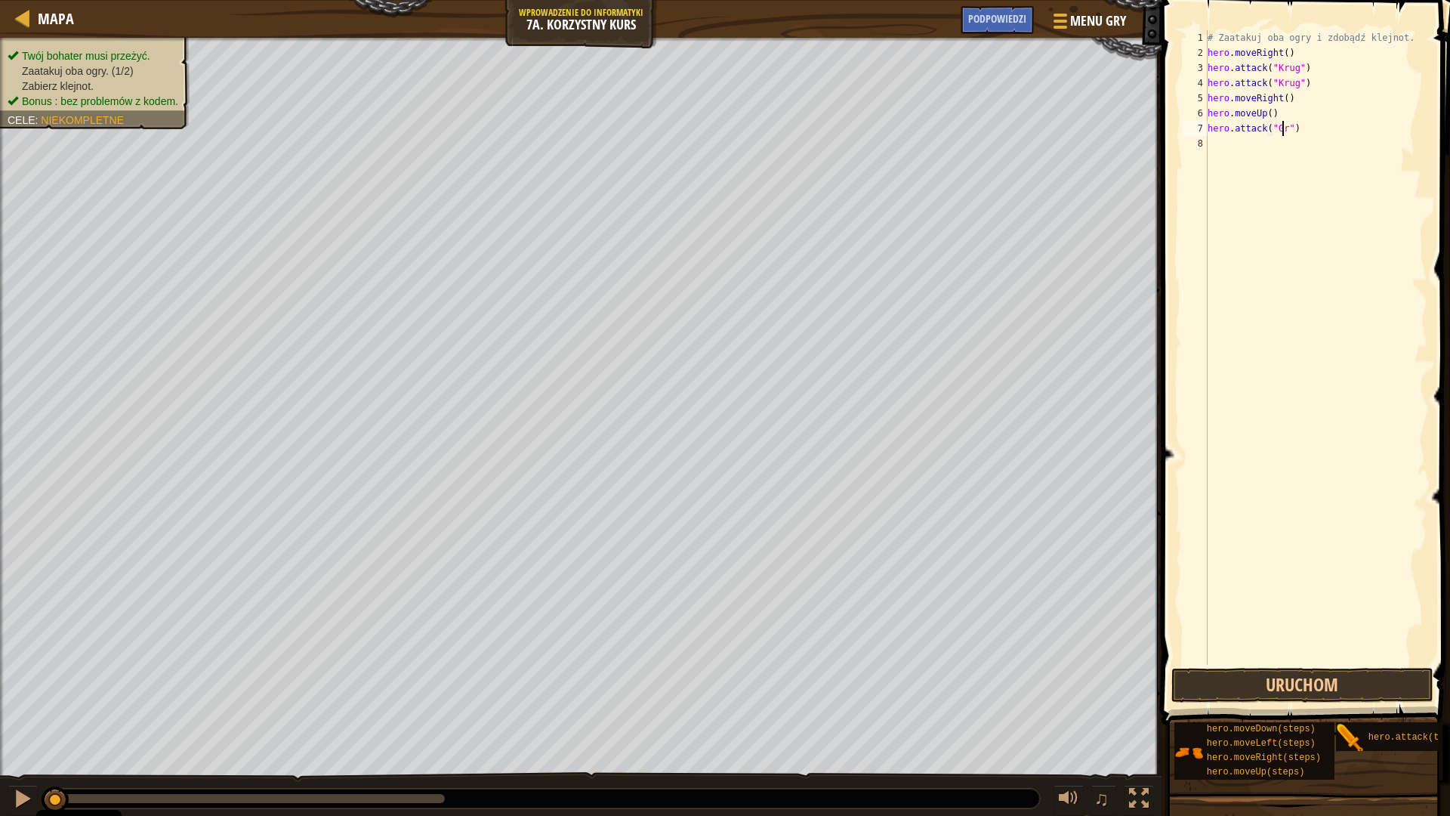
scroll to position [7, 7]
type textarea "hero.attack("Grump")"
drag, startPoint x: 1315, startPoint y: 132, endPoint x: 1202, endPoint y: 131, distance: 112.5
click at [1202, 131] on div "hero.attack("Grump") 1 2 3 4 5 6 7 8 # Zaatakuj oba ogry i zdobądź klejnot. her…" at bounding box center [1304, 347] width 248 height 634
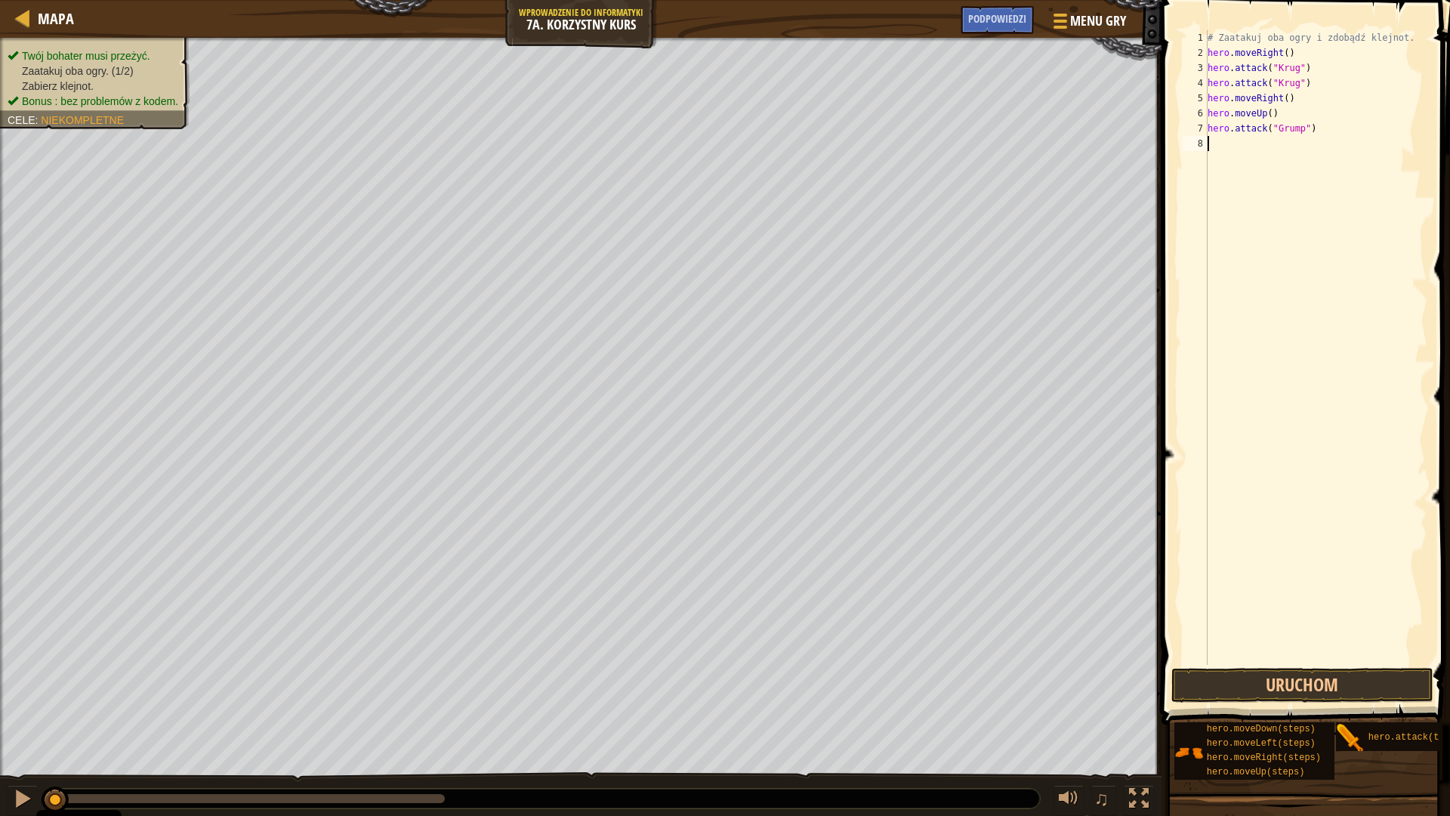
click at [1234, 146] on div "# Zaatakuj oba ogry i zdobądź klejnot. hero . moveRight ( ) hero . attack ( "Kr…" at bounding box center [1316, 362] width 223 height 665
type textarea "hero.attack("Grump")"
click at [1299, 294] on div "# Zaatakuj oba ogry i zdobądź klejnot. hero . moveRight ( ) hero . attack ( "Kr…" at bounding box center [1316, 362] width 223 height 665
click at [1329, 144] on div "# Zaatakuj oba ogry i zdobądź klejnot. hero . moveRight ( ) hero . attack ( "Kr…" at bounding box center [1316, 362] width 223 height 665
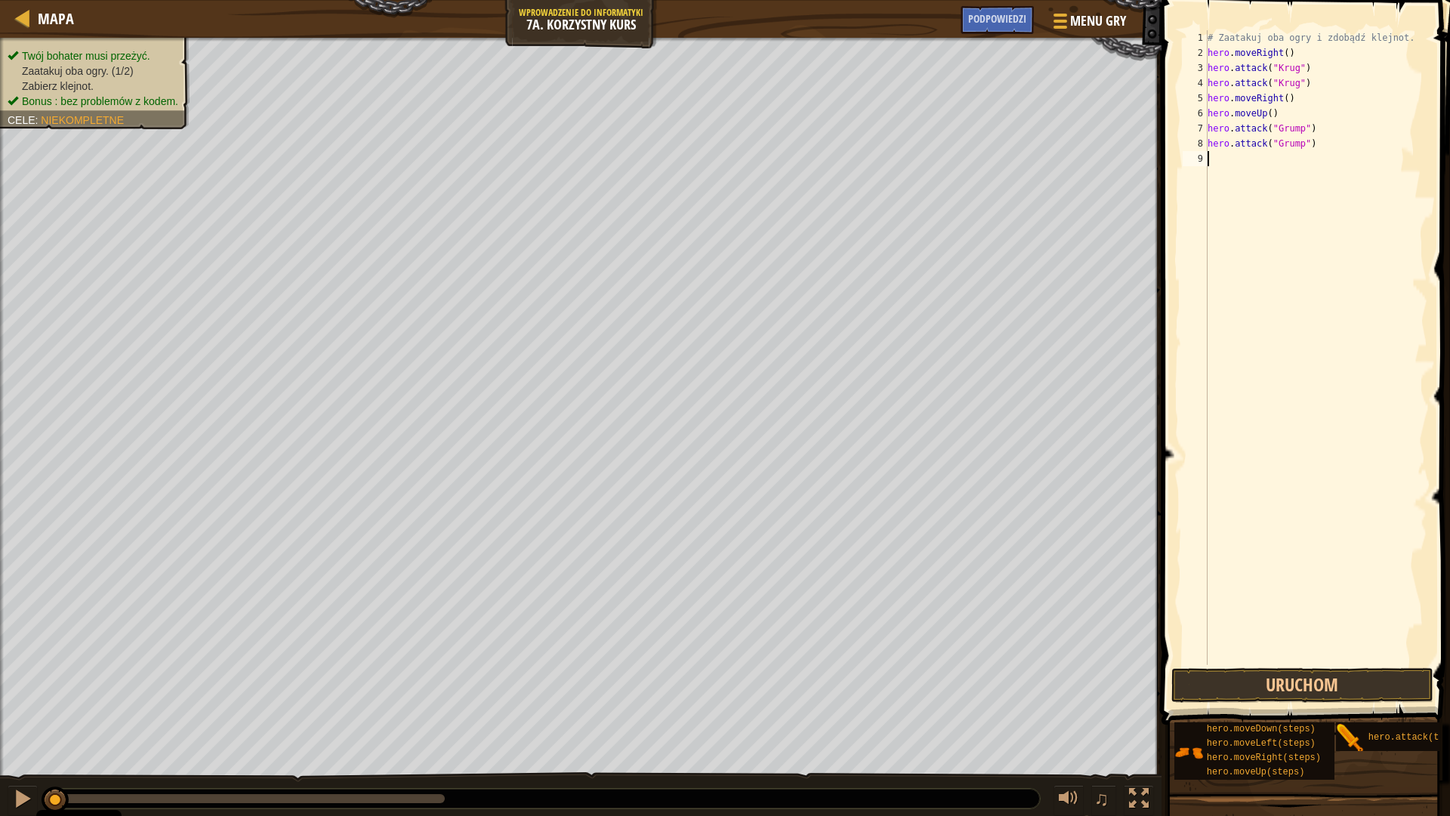
type textarea "hero.attack("Grump")"
type textarea "h"
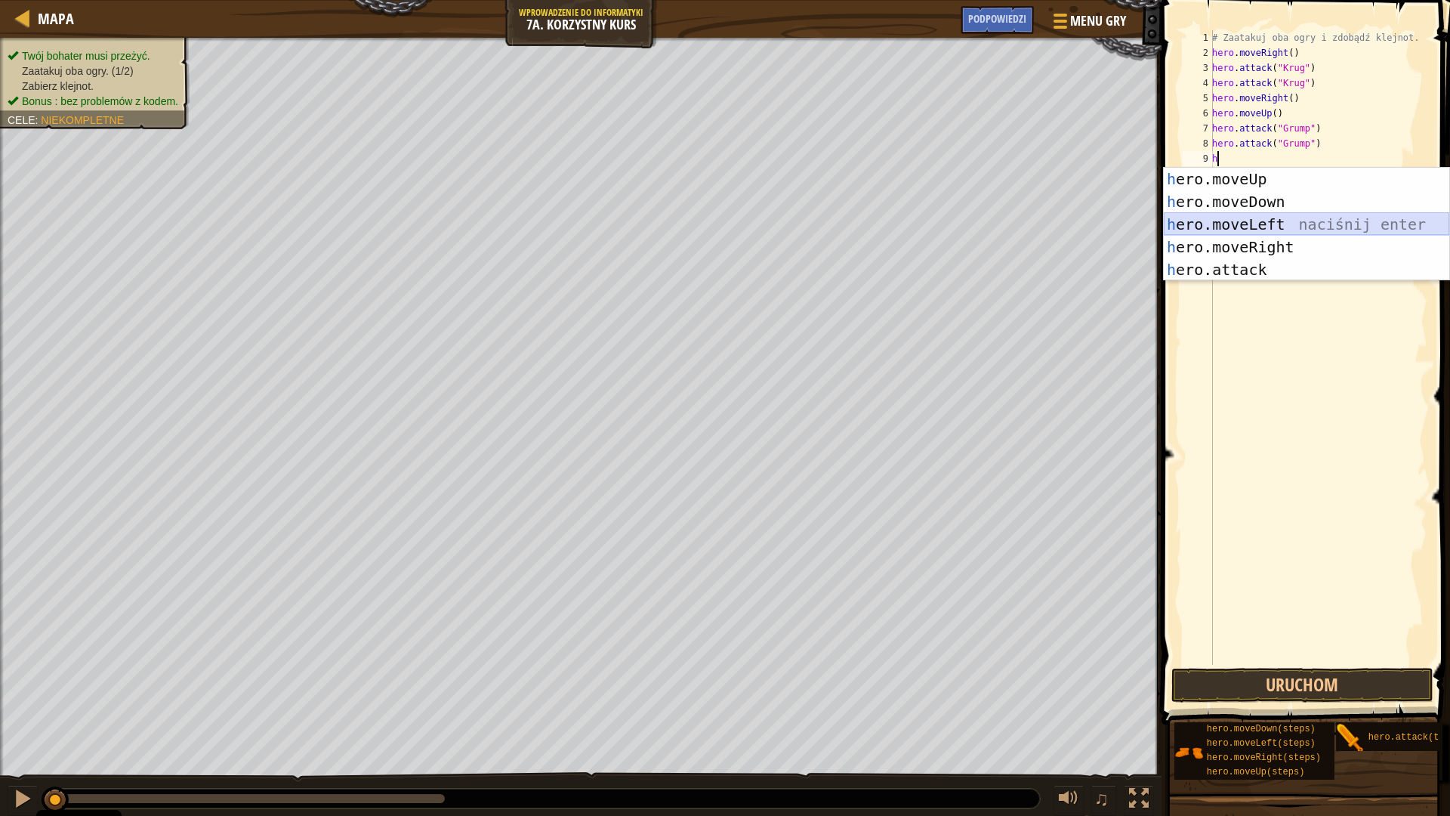
click at [1338, 221] on div "h ero.moveUp naciśnij enter h ero.moveDown naciśnij enter h ero.moveLeft naciśn…" at bounding box center [1307, 247] width 286 height 159
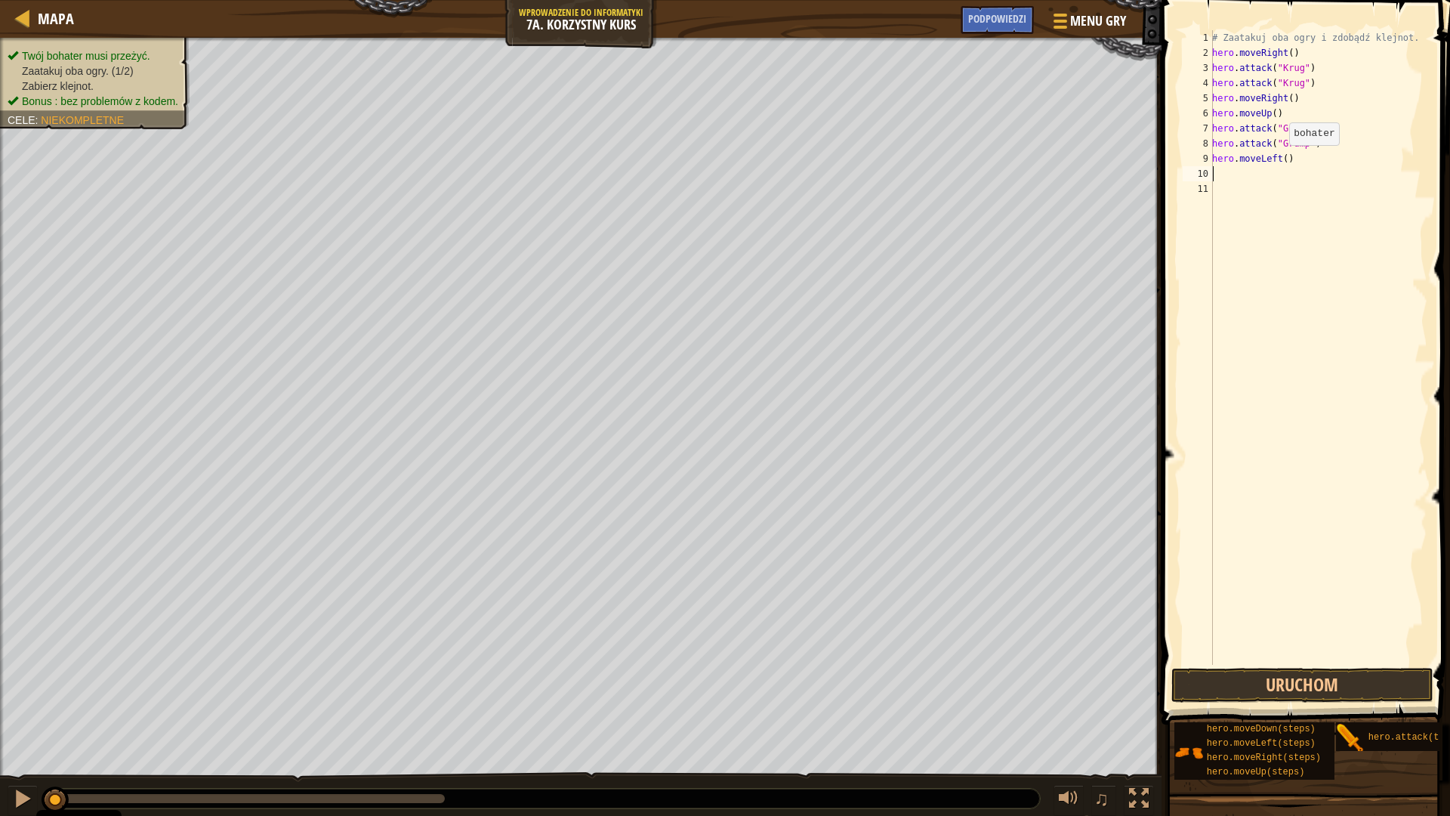
click at [1281, 160] on div "# Zaatakuj oba ogry i zdobądź klejnot. hero . moveRight ( ) hero . attack ( "Kr…" at bounding box center [1318, 362] width 218 height 665
type textarea "hero.moveLeft(2)"
click at [1360, 675] on button "Uruchom" at bounding box center [1302, 685] width 262 height 35
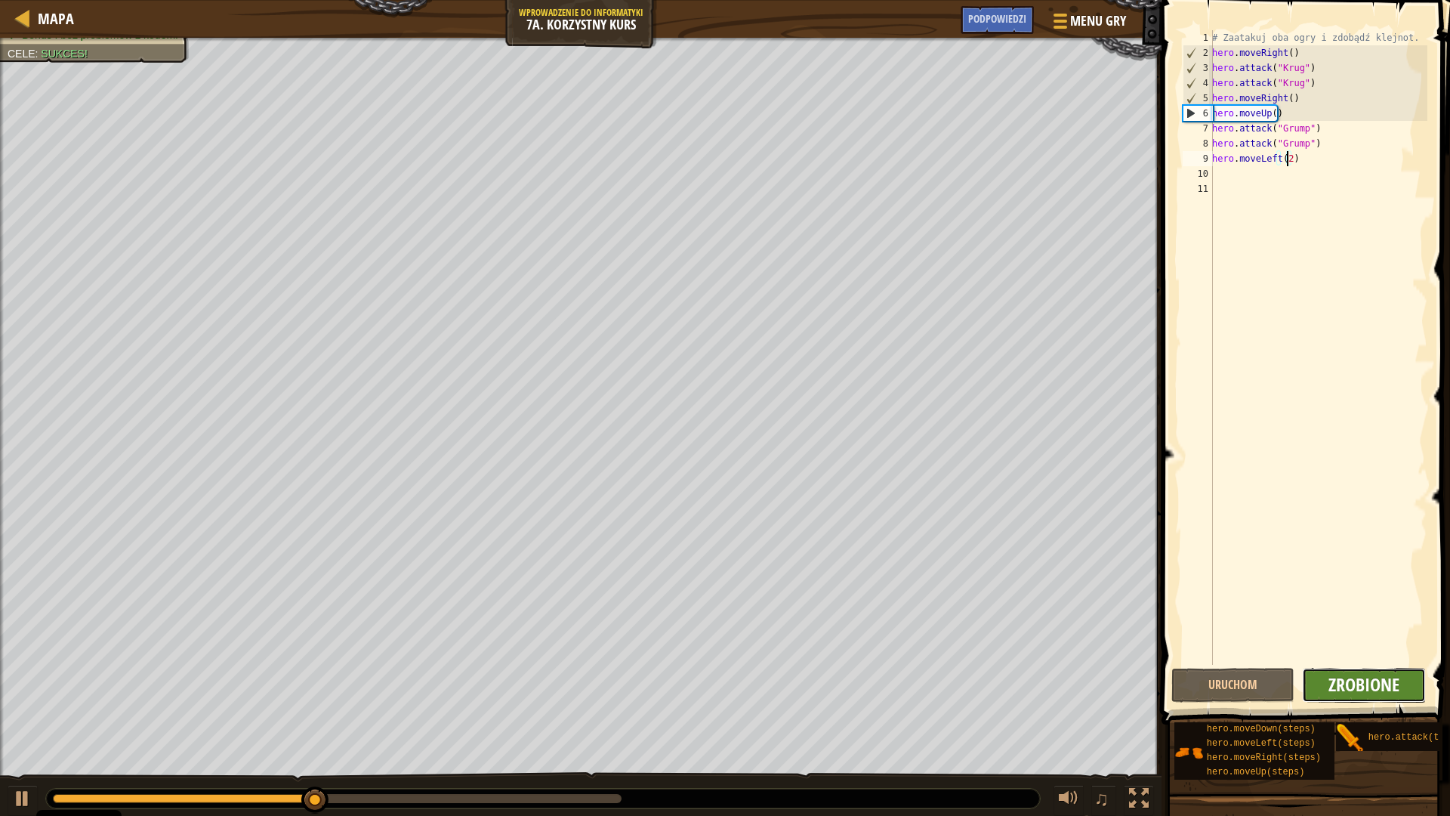
click at [1338, 681] on span "Zrobione" at bounding box center [1364, 684] width 71 height 24
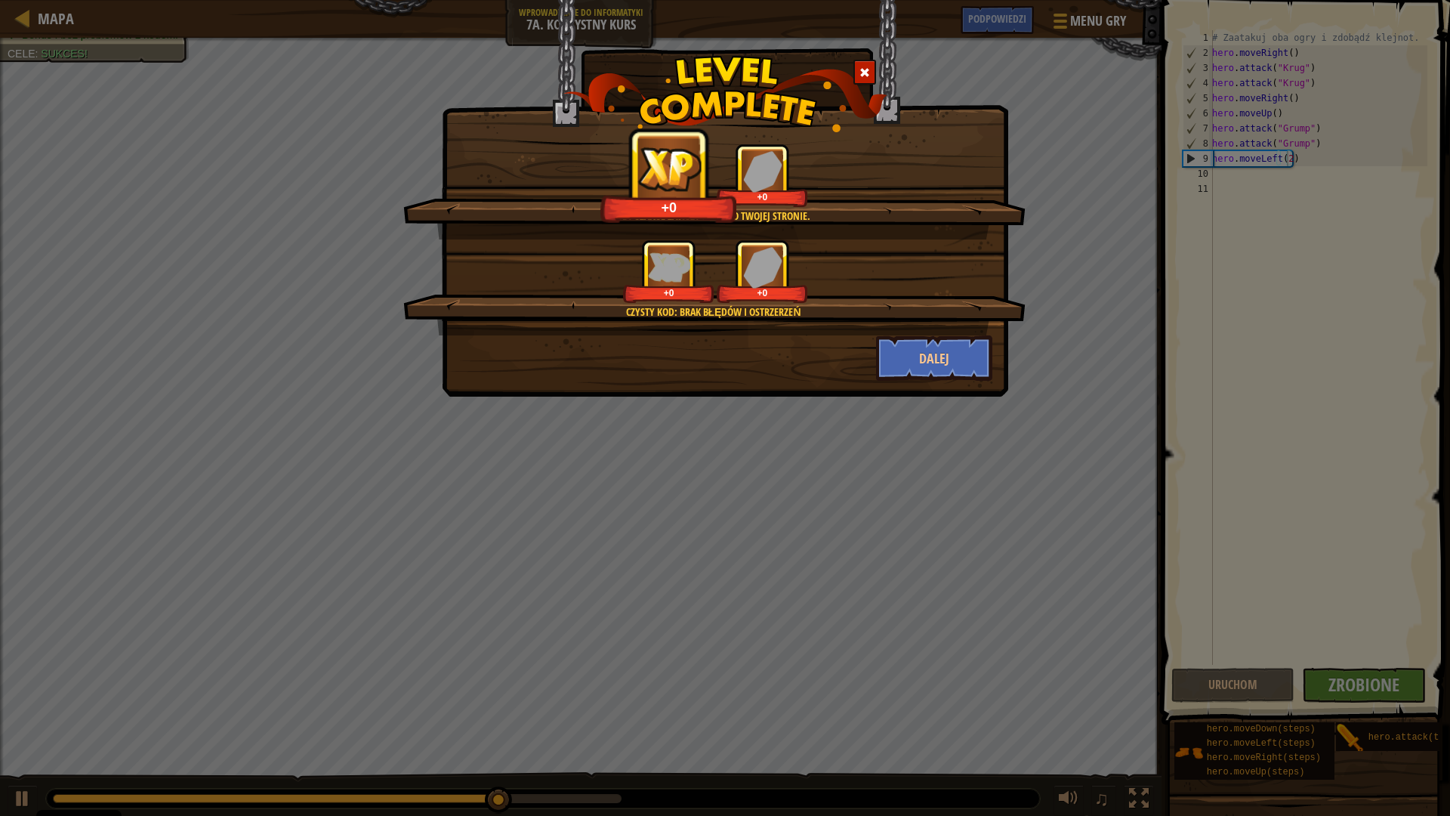
click at [904, 319] on div "Czysty kod: brak błędów i ostrzerzeń" at bounding box center [713, 311] width 477 height 15
click at [919, 338] on button "Dalej" at bounding box center [934, 357] width 117 height 45
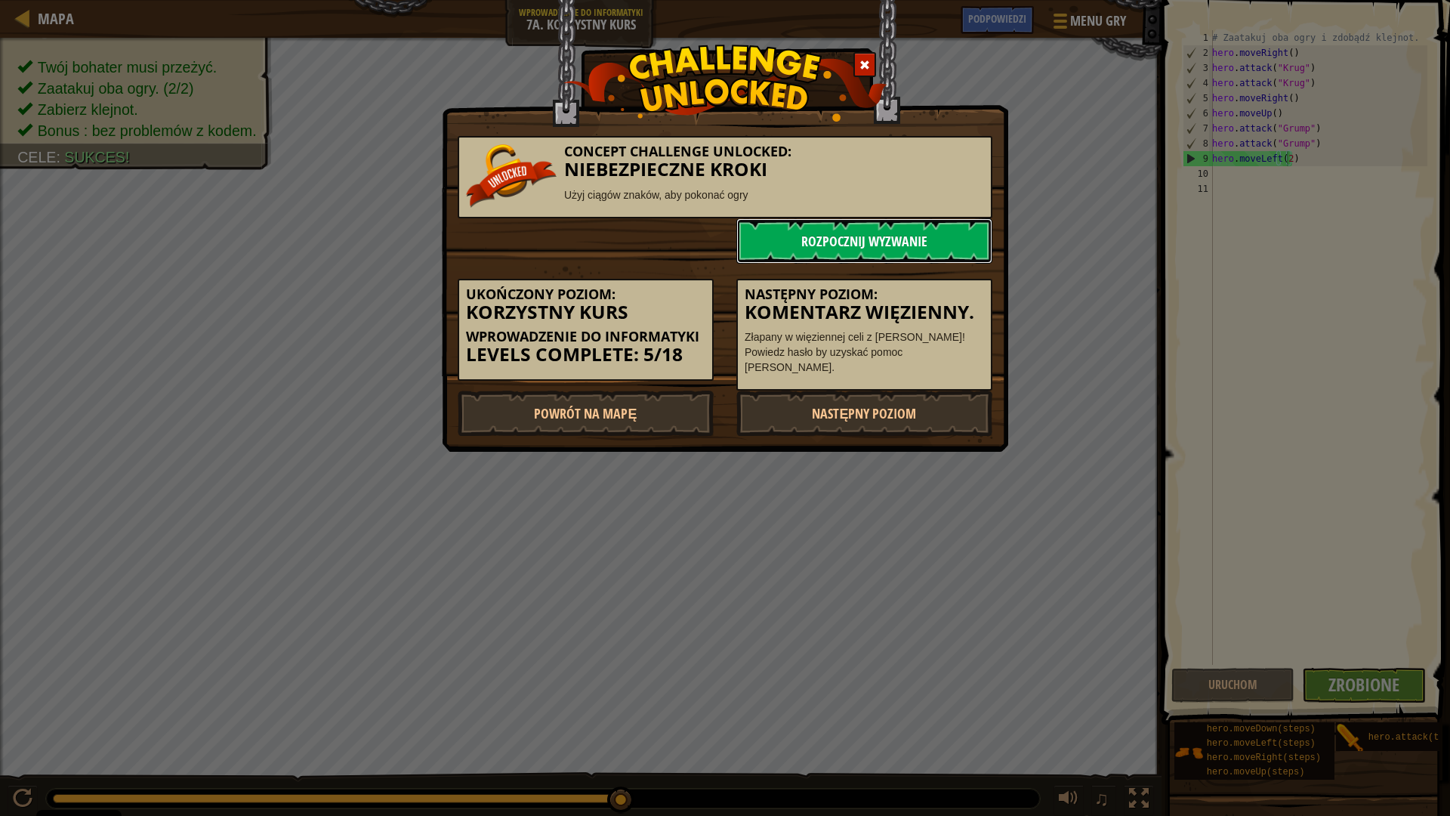
click at [903, 240] on link "Rozpocznij wyzwanie" at bounding box center [864, 240] width 256 height 45
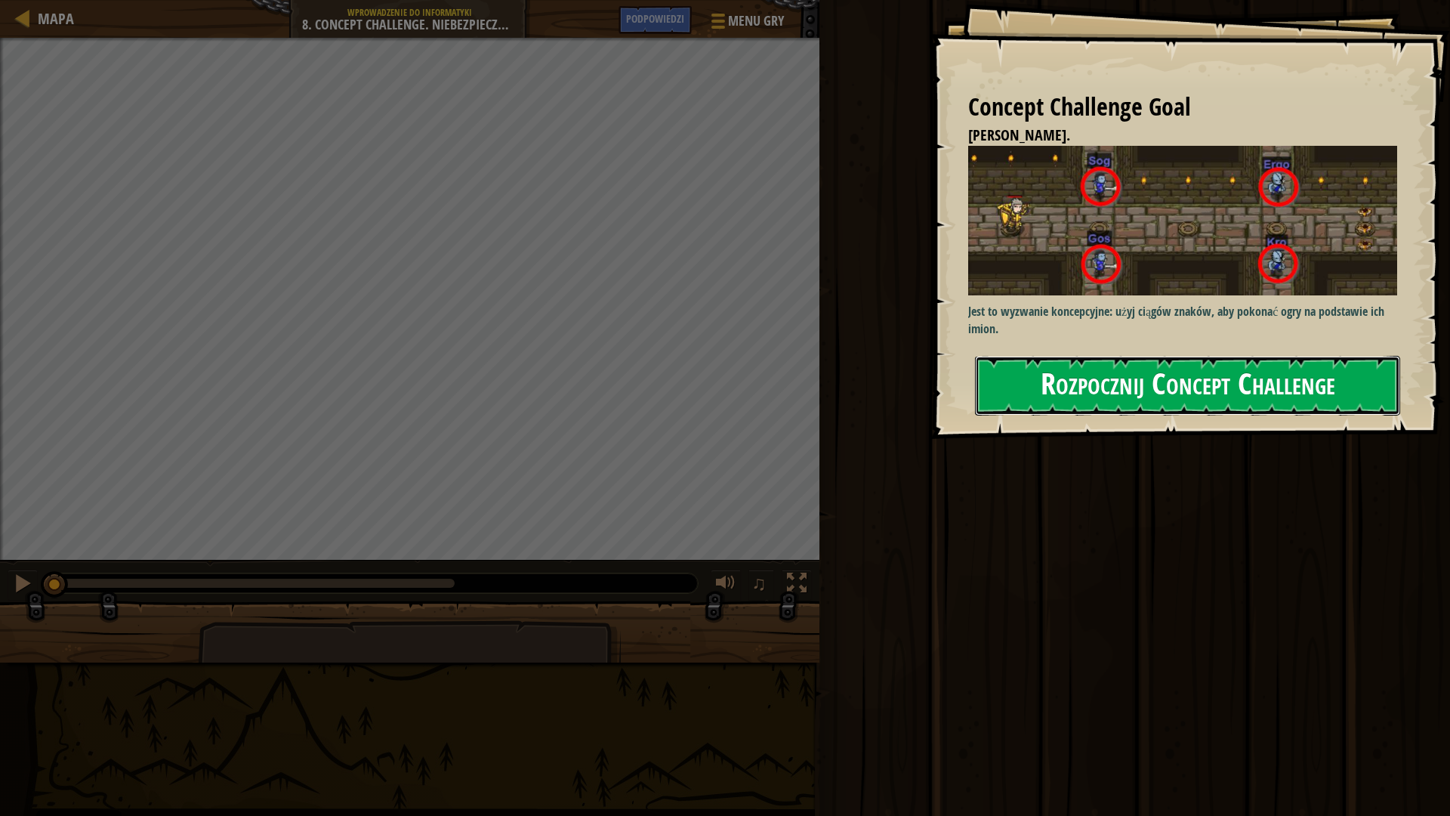
click at [1218, 384] on button "Rozpocznij Concept Challenge" at bounding box center [1187, 386] width 425 height 60
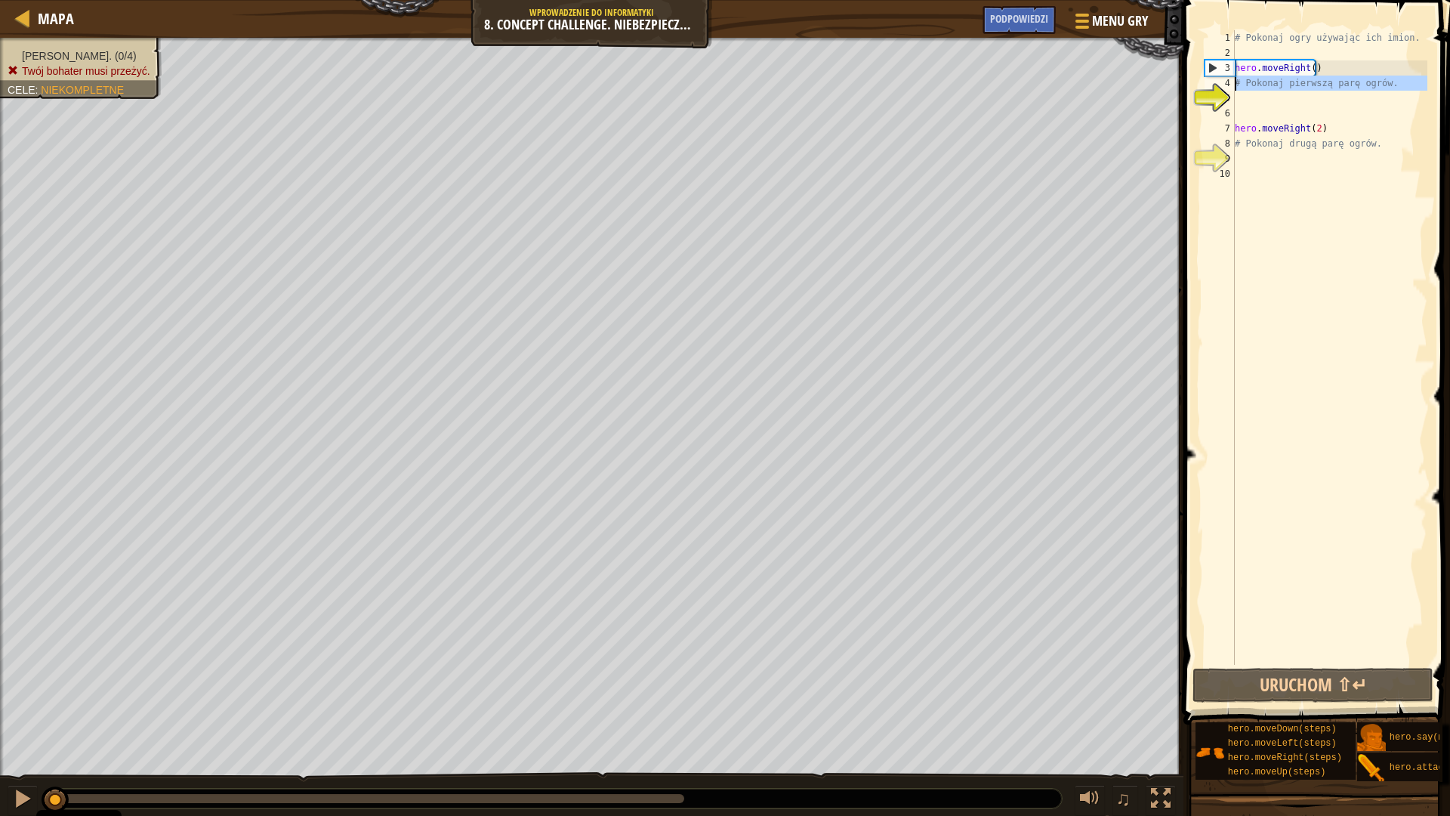
drag, startPoint x: 1387, startPoint y: 91, endPoint x: 1232, endPoint y: 85, distance: 155.7
click at [1232, 85] on div "1 2 3 4 5 6 7 8 9 10 # Pokonaj ogry używając ich imion. hero . moveRight ( ) # …" at bounding box center [1315, 347] width 226 height 634
type textarea "# Pokonaj pierwszą parę ogrów."
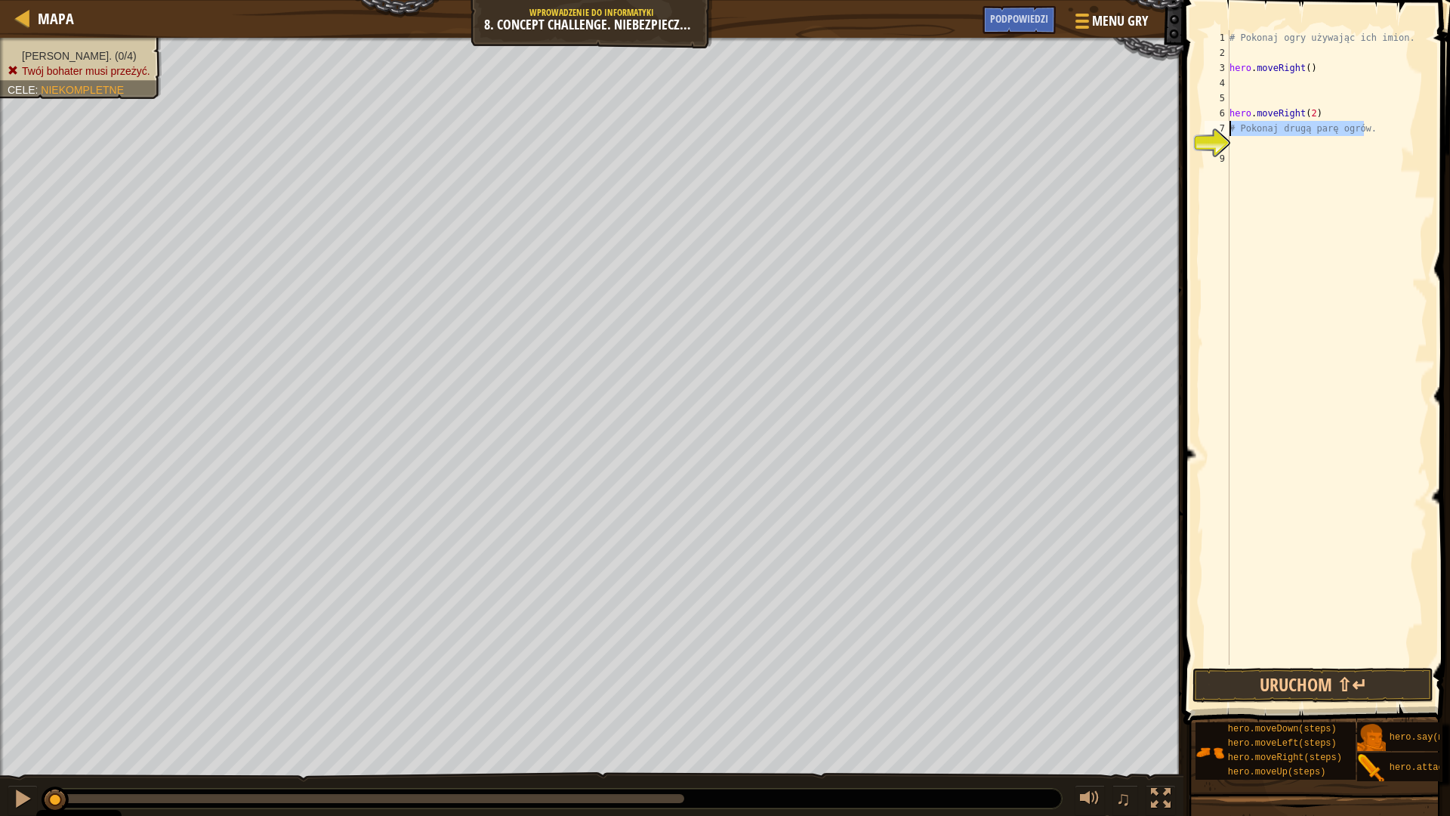
drag, startPoint x: 1294, startPoint y: 140, endPoint x: 1230, endPoint y: 134, distance: 64.5
click at [1230, 134] on div "1 2 3 4 5 6 7 8 9 # Pokonaj ogry używając ich imion. hero . moveRight ( ) hero …" at bounding box center [1315, 347] width 226 height 634
type textarea "# Pokonaj drugą parę ogrów."
drag, startPoint x: 1390, startPoint y: 35, endPoint x: 1226, endPoint y: 43, distance: 164.1
click at [1226, 43] on div "1 2 3 4 5 6 7 8 9 # Pokonaj ogry używając ich imion. hero . moveRight ( ) hero …" at bounding box center [1315, 347] width 226 height 634
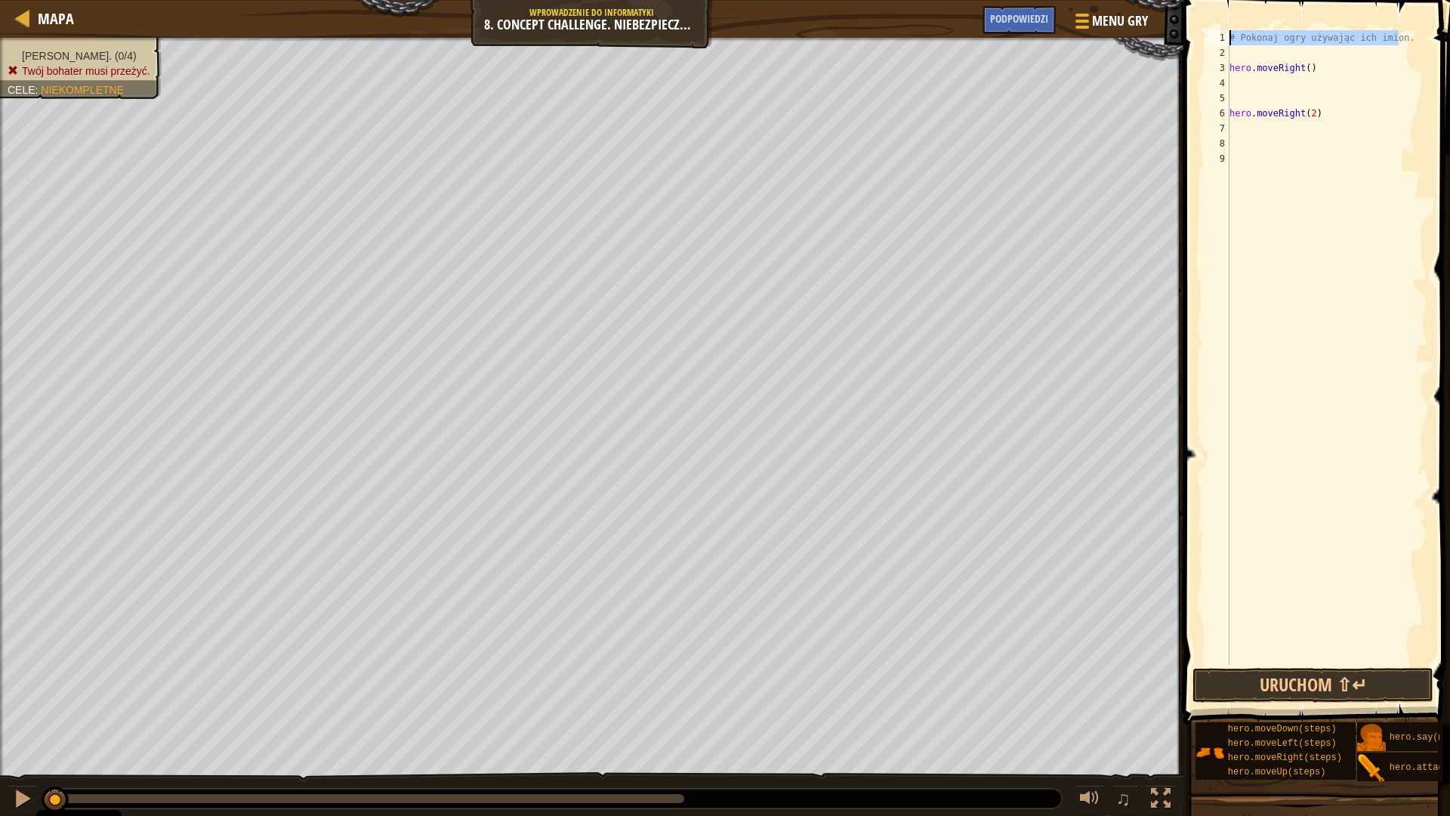
type textarea "# Pokonaj ogry używając ich imion."
click at [1242, 53] on div "hero . moveRight ( ) hero . moveRight ( 2 )" at bounding box center [1327, 362] width 201 height 665
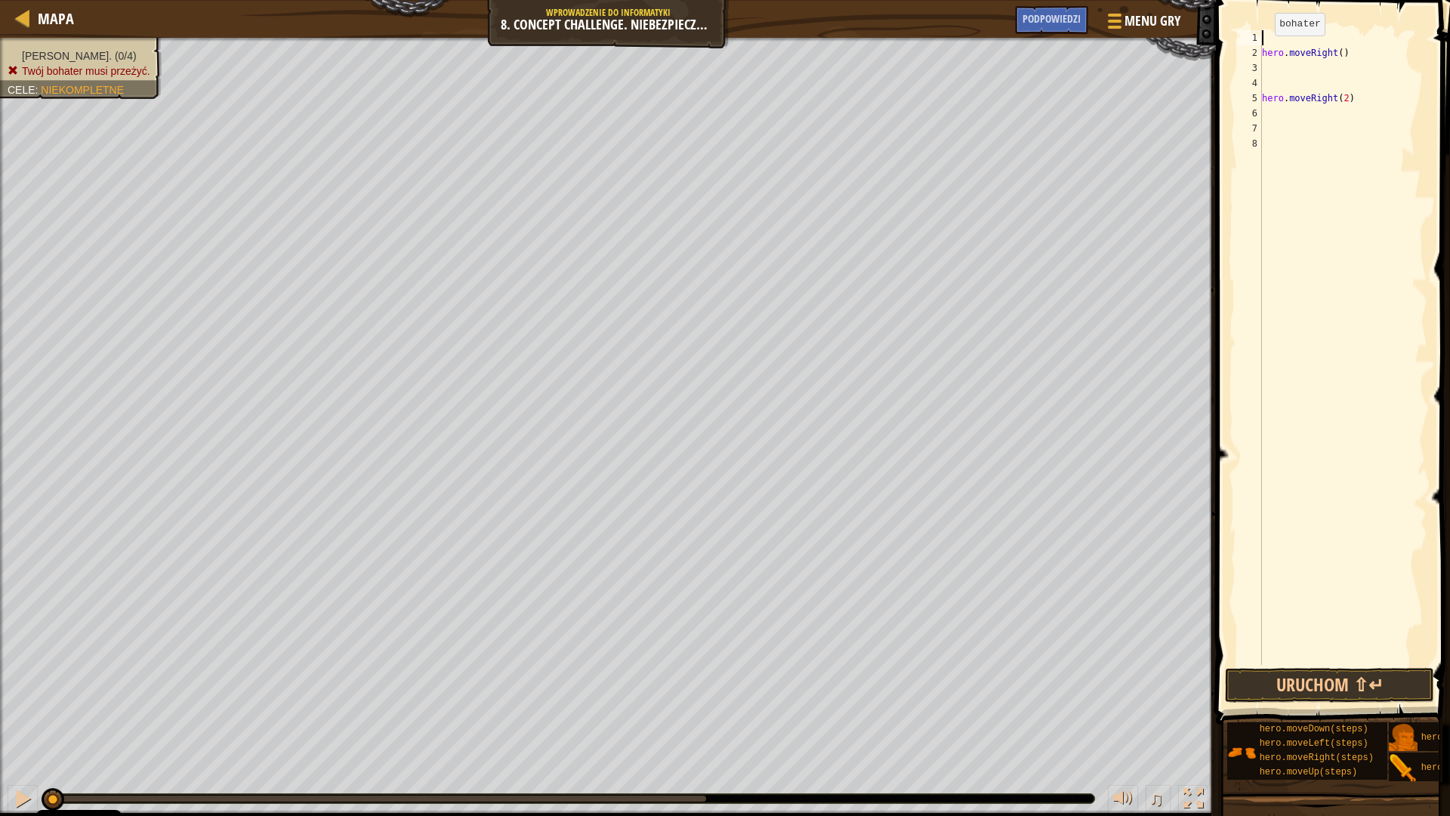
drag, startPoint x: 1262, startPoint y: 51, endPoint x: 1285, endPoint y: 51, distance: 22.7
click at [1263, 51] on div "hero . moveRight ( ) hero . moveRight ( 2 )" at bounding box center [1343, 362] width 168 height 665
type textarea "hero.moveRight()"
click at [1359, 45] on div "hero . moveRight ( ) hero . moveRight ( 2 )" at bounding box center [1343, 362] width 168 height 665
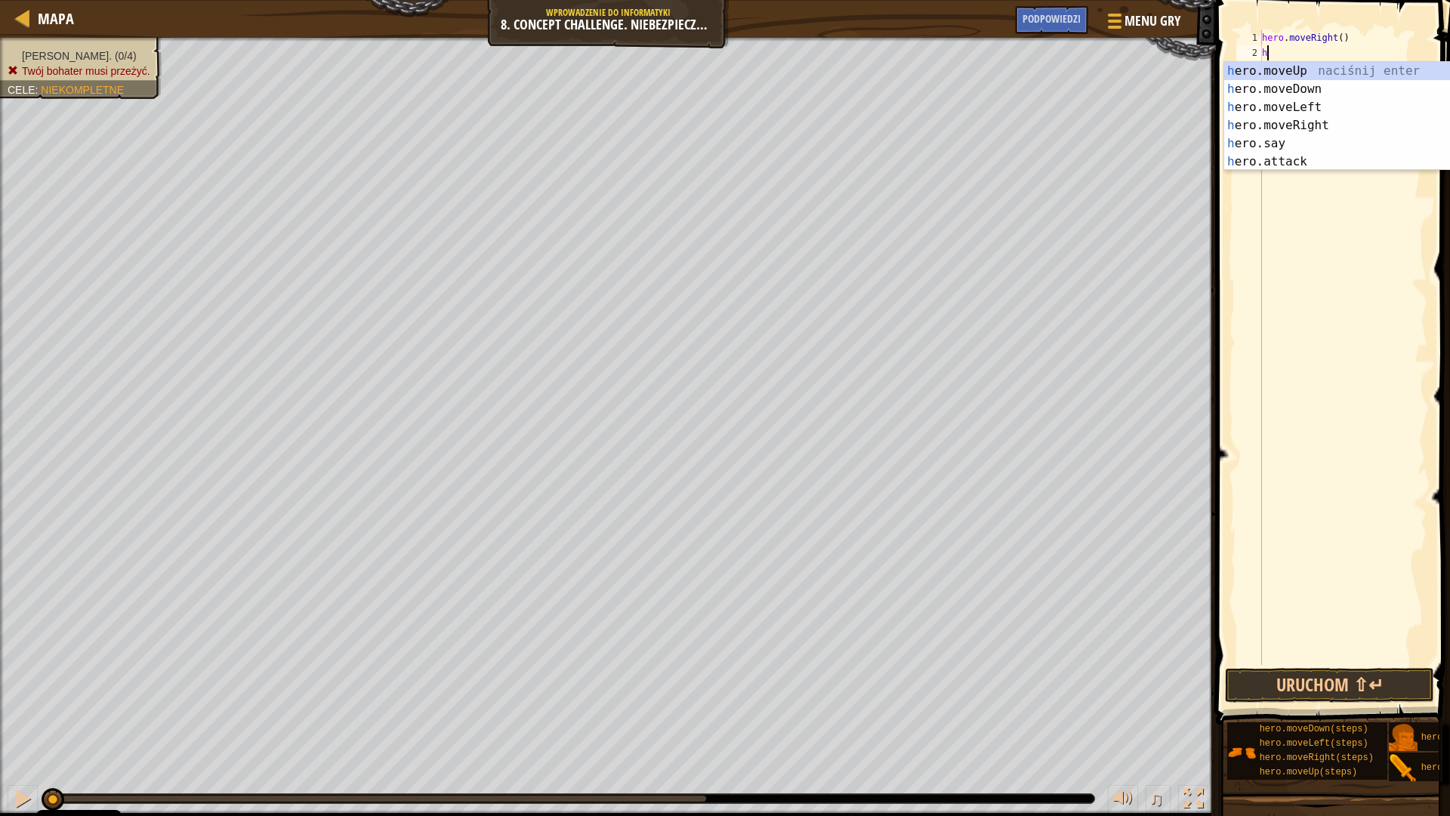
scroll to position [7, 0]
click at [1311, 157] on div "h ero.moveUp naciśnij enter h ero.moveDown naciśnij enter h ero.moveLeft naciśn…" at bounding box center [1367, 134] width 286 height 145
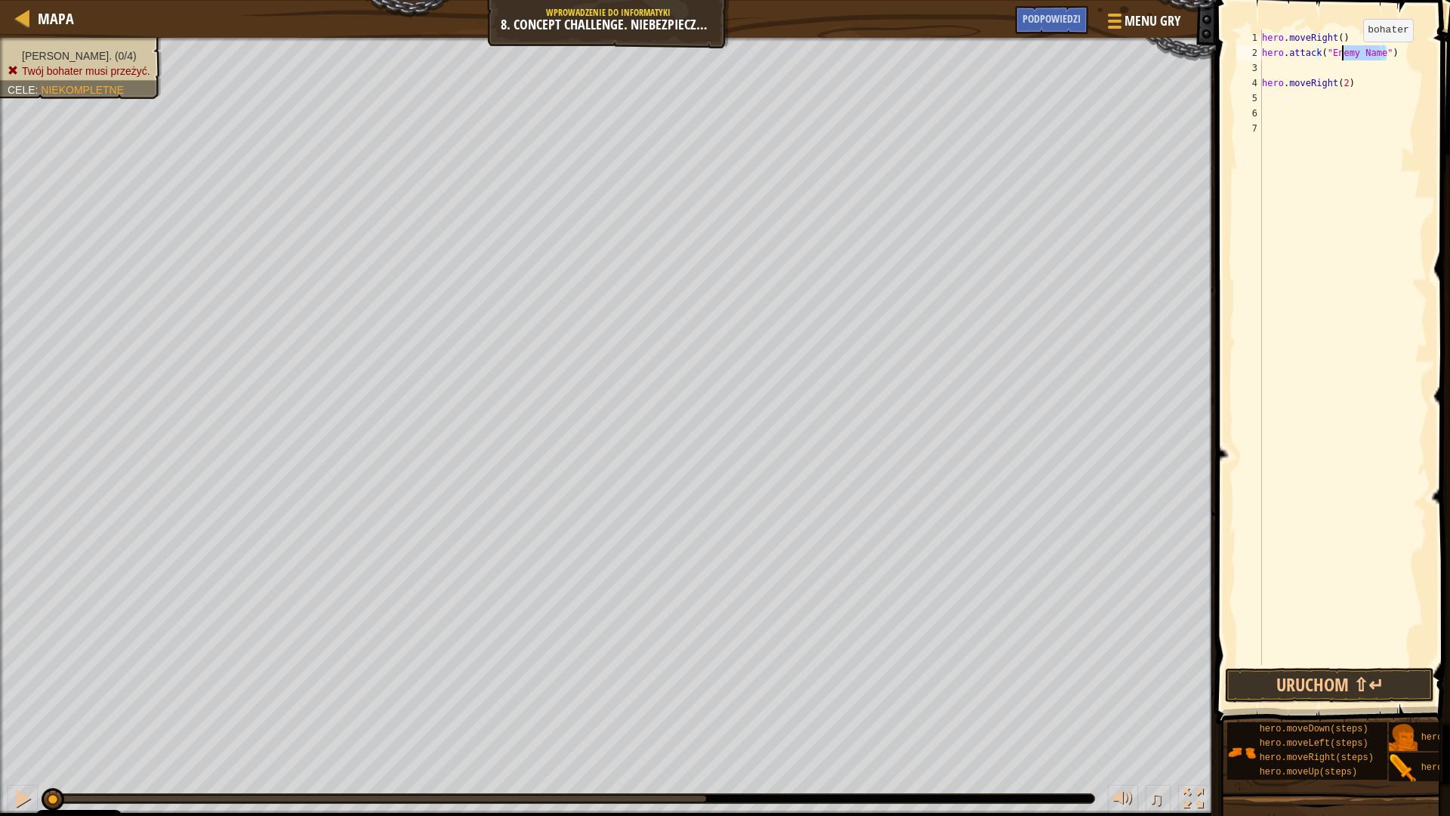
drag, startPoint x: 1397, startPoint y: 57, endPoint x: 1375, endPoint y: 56, distance: 21.2
click at [1368, 57] on div "hero . moveRight ( ) hero . attack ( "Enemy Name" ) hero . moveRight ( 2 )" at bounding box center [1343, 362] width 168 height 665
click at [1381, 51] on div "hero . moveRight ( ) hero . attack ( "Enemy Name" ) hero . moveRight ( 2 )" at bounding box center [1343, 347] width 168 height 634
click at [1386, 54] on div "hero . moveRight ( ) hero . attack ( "Enemy Name" ) hero . moveRight ( 2 )" at bounding box center [1343, 362] width 168 height 665
drag, startPoint x: 1375, startPoint y: 53, endPoint x: 1404, endPoint y: 56, distance: 29.6
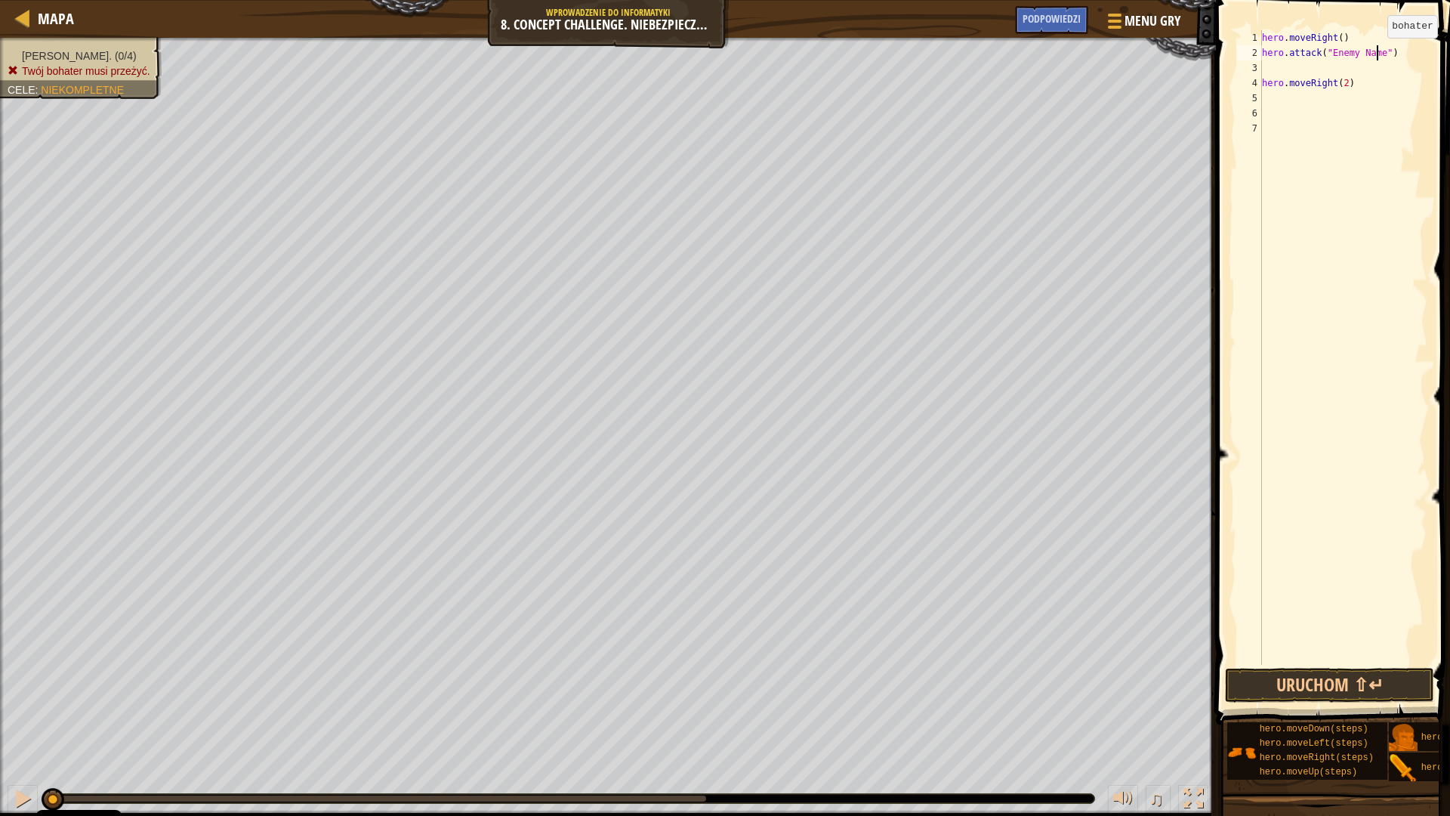
click at [1375, 53] on div "hero . moveRight ( ) hero . attack ( "Enemy Name" ) hero . moveRight ( 2 )" at bounding box center [1343, 362] width 168 height 665
type textarea "hero.attack("Sog")"
drag, startPoint x: 1358, startPoint y: 49, endPoint x: 1252, endPoint y: 47, distance: 105.8
click at [1245, 49] on div "hero.attack("Sog") 1 2 3 4 5 6 7 hero . moveRight ( ) hero . attack ( "Sog" ) h…" at bounding box center [1330, 347] width 193 height 634
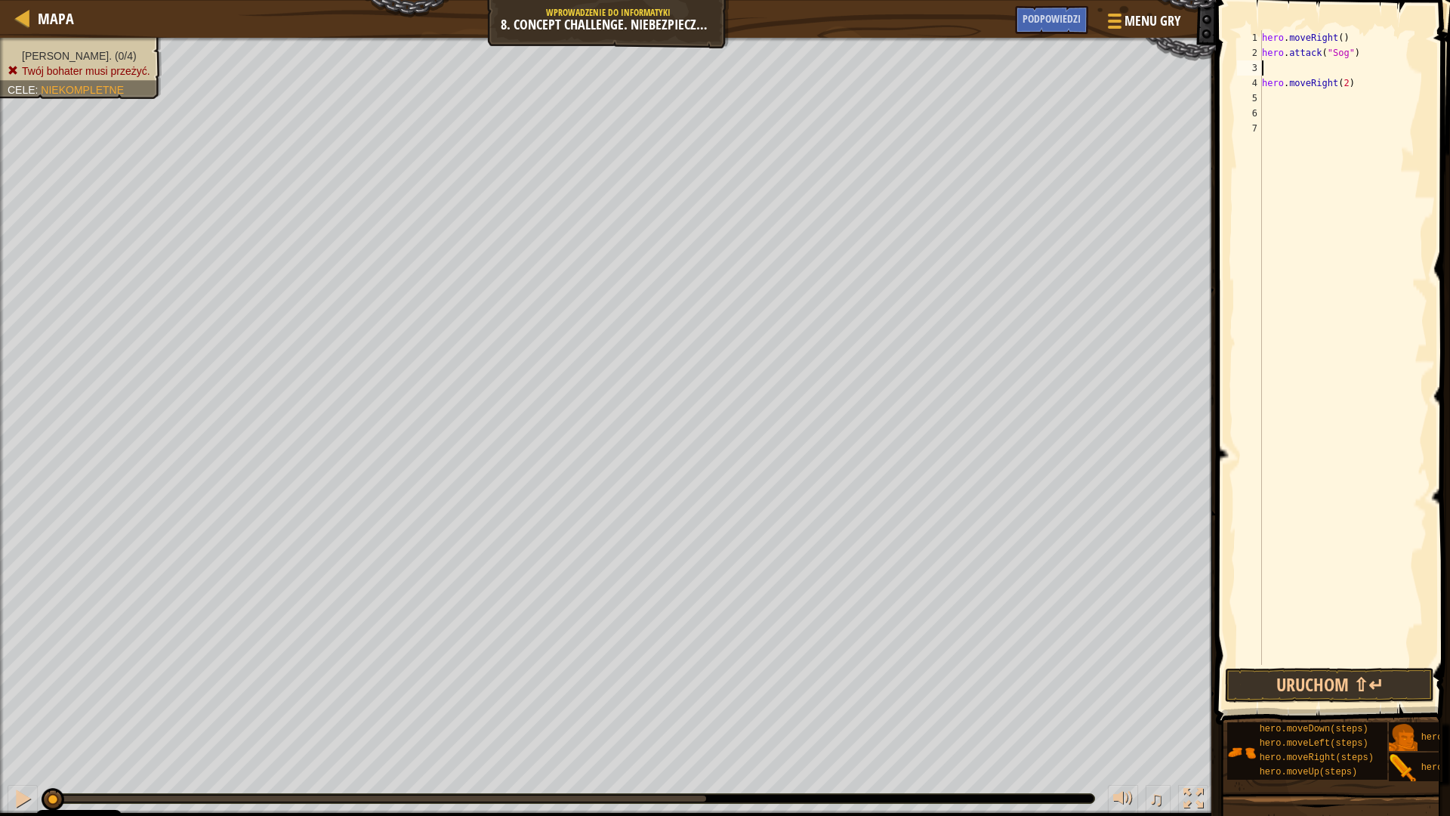
click at [1307, 73] on div "hero . moveRight ( ) hero . attack ( "Sog" ) hero . moveRight ( 2 )" at bounding box center [1343, 362] width 168 height 665
paste textarea "hero.attack("Sog")"
type textarea "hero.attack("Sog")"
paste textarea "hero.attack("Sog")"
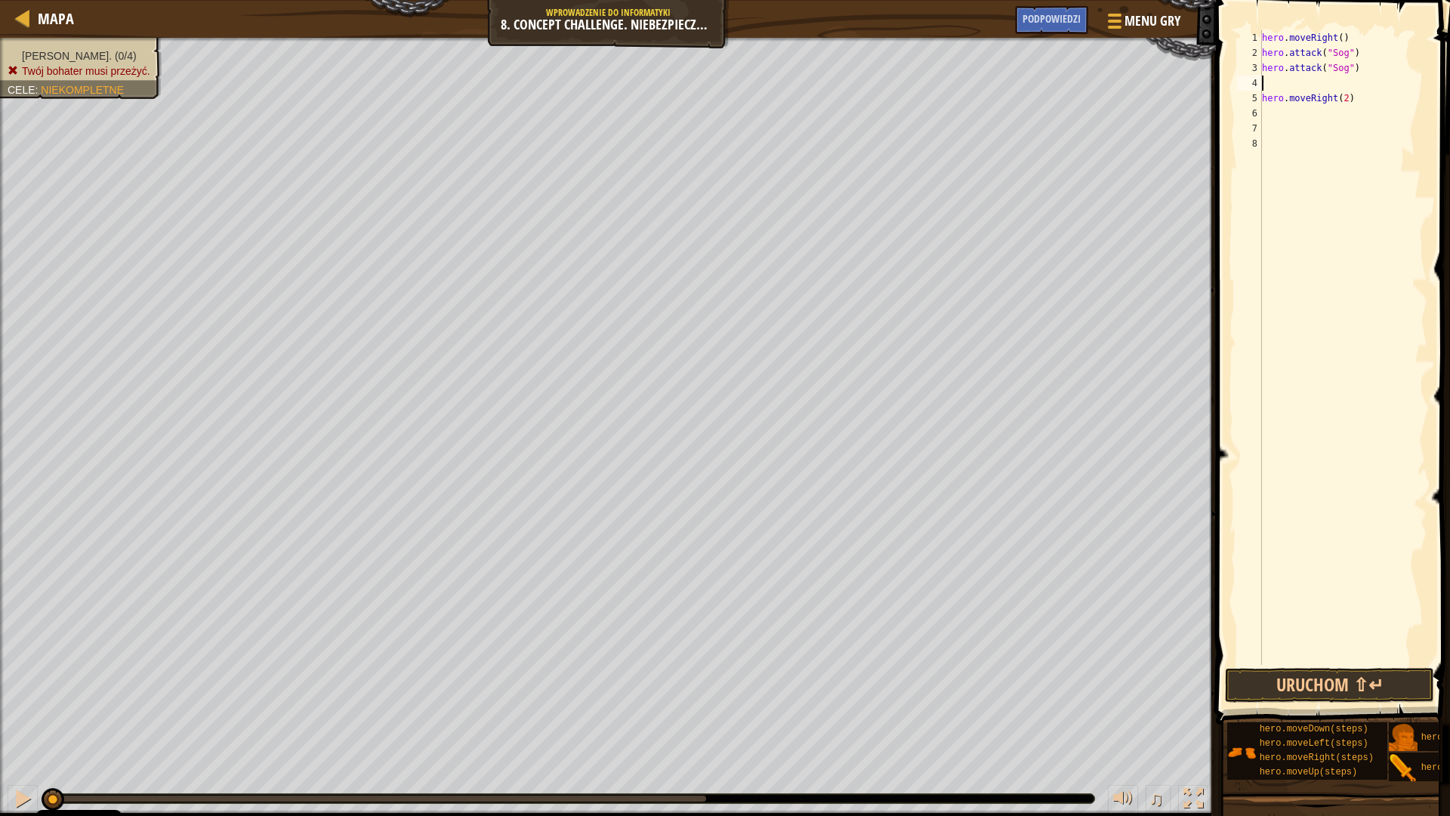
type textarea "hero.attack("Sog")"
paste textarea "hero.attack("Sog")"
drag, startPoint x: 1341, startPoint y: 83, endPoint x: 1449, endPoint y: 54, distance: 111.2
click at [1342, 84] on div "hero . moveRight ( ) hero . attack ( "Sog" ) hero . attack ( "Sog" ) hero . att…" at bounding box center [1343, 362] width 168 height 665
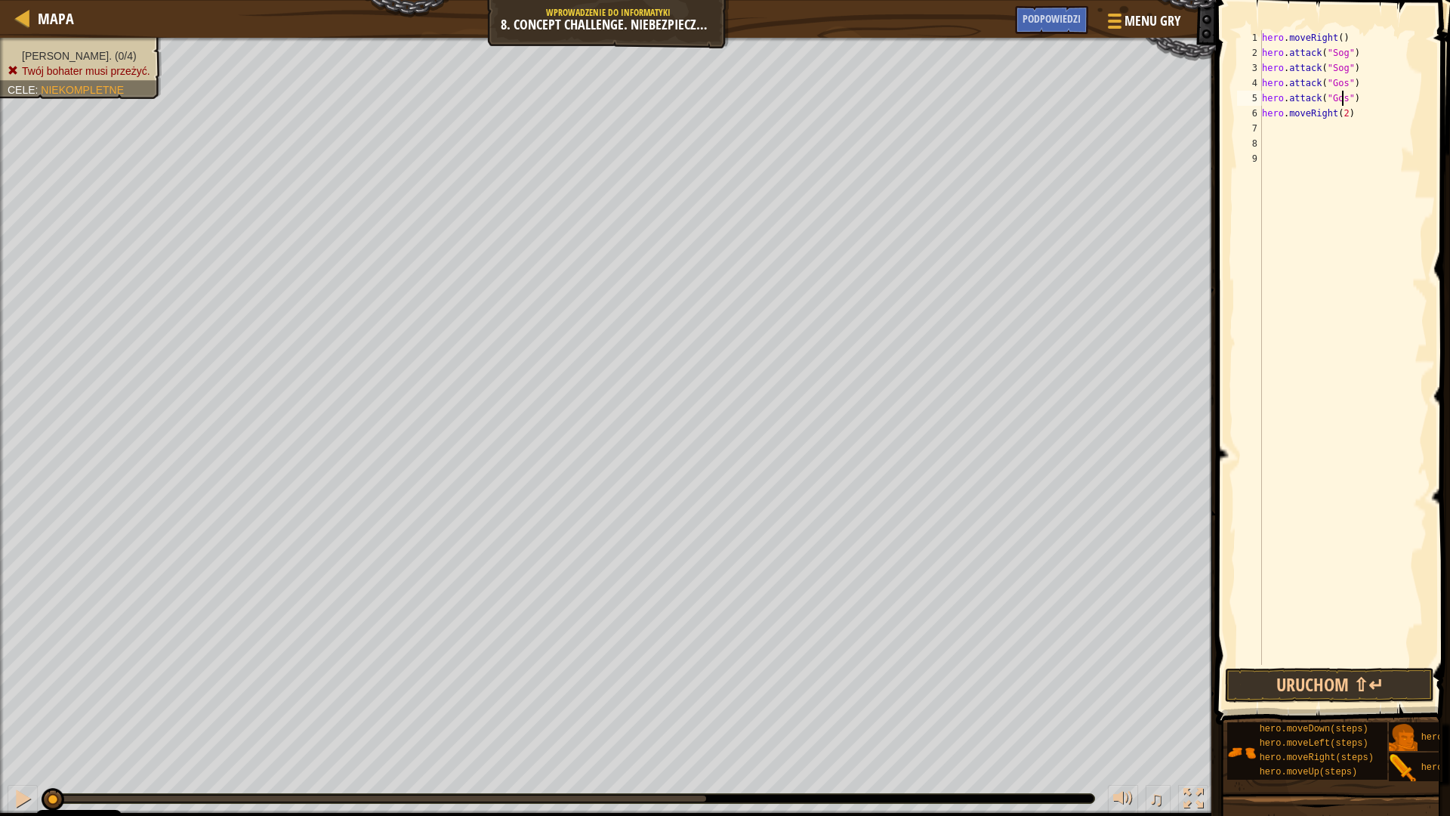
click at [1360, 119] on div "hero . moveRight ( ) hero . attack ( "Sog" ) hero . attack ( "Sog" ) hero . att…" at bounding box center [1343, 362] width 168 height 665
type textarea "hero.moveRight(2)"
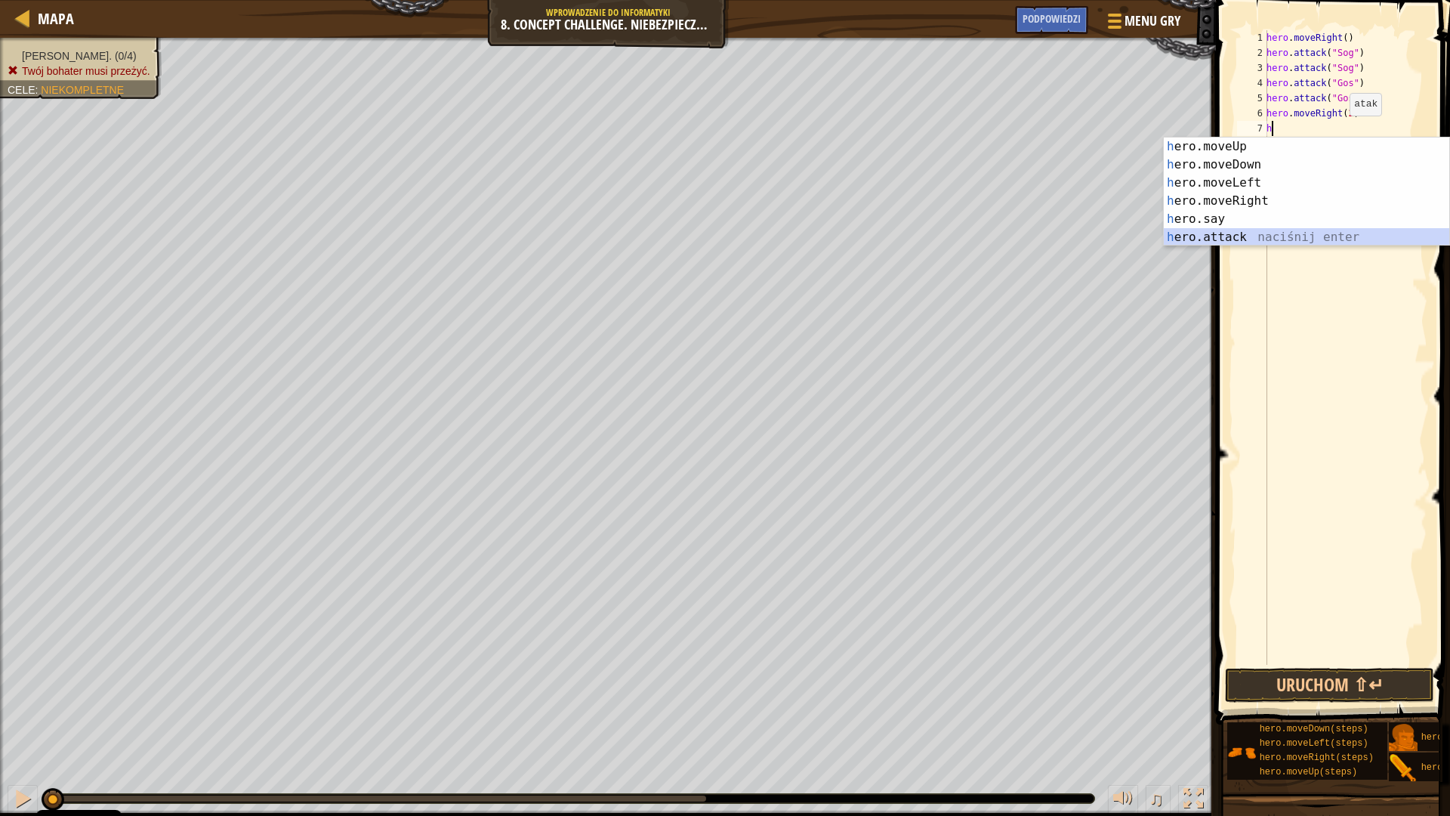
click at [1300, 240] on div "h ero.moveUp naciśnij enter h ero.moveDown naciśnij enter h ero.moveLeft naciśn…" at bounding box center [1307, 209] width 286 height 145
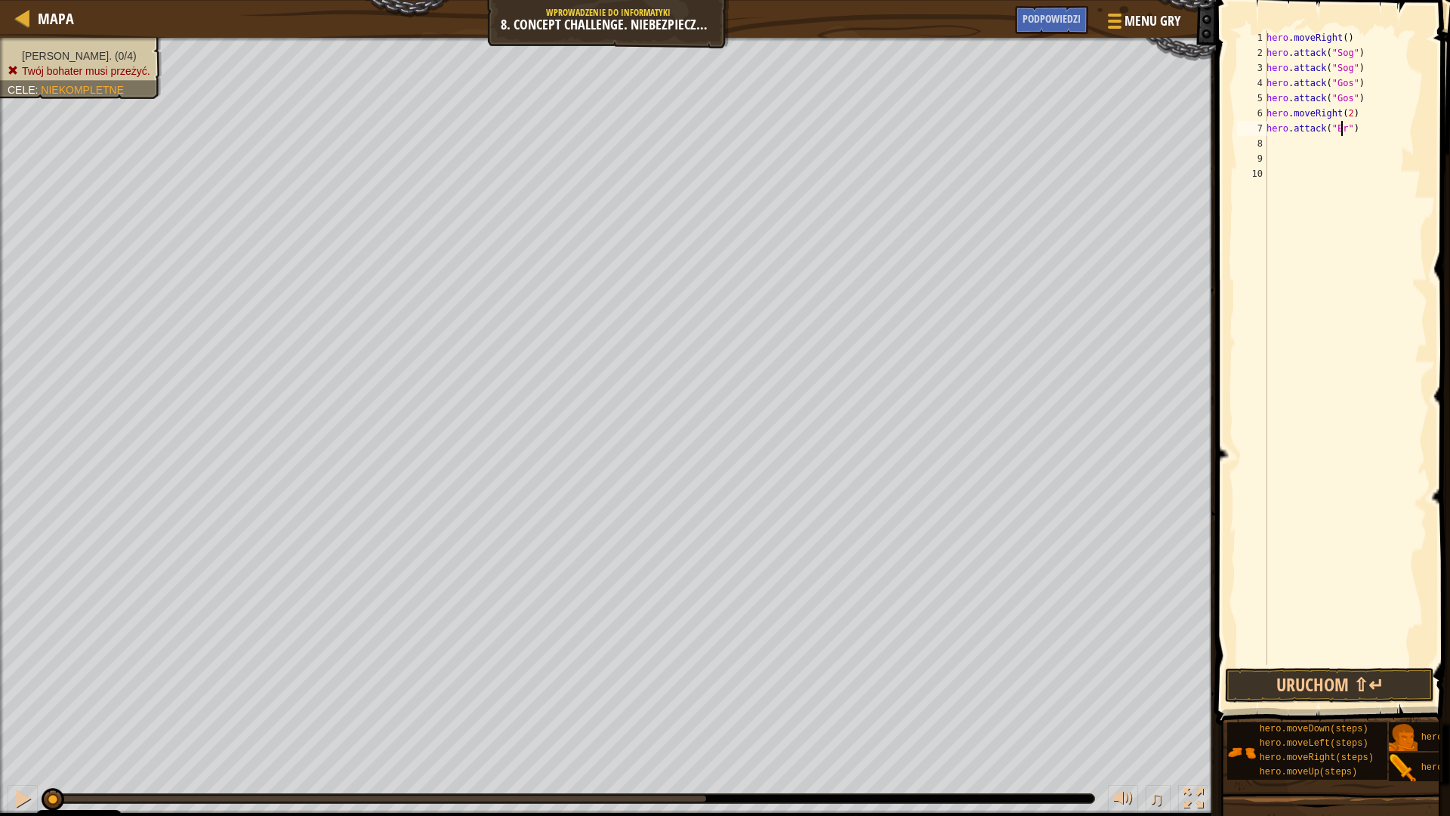
scroll to position [7, 7]
type textarea "hero.attack("Ergo")"
drag, startPoint x: 1368, startPoint y: 129, endPoint x: 1268, endPoint y: 134, distance: 99.8
click at [1268, 134] on div "hero . moveRight ( ) hero . attack ( "Sog" ) hero . attack ( "Sog" ) hero . att…" at bounding box center [1346, 362] width 164 height 665
click at [1390, 140] on div "hero . moveRight ( ) hero . attack ( "Sog" ) hero . attack ( "Sog" ) hero . att…" at bounding box center [1346, 362] width 164 height 665
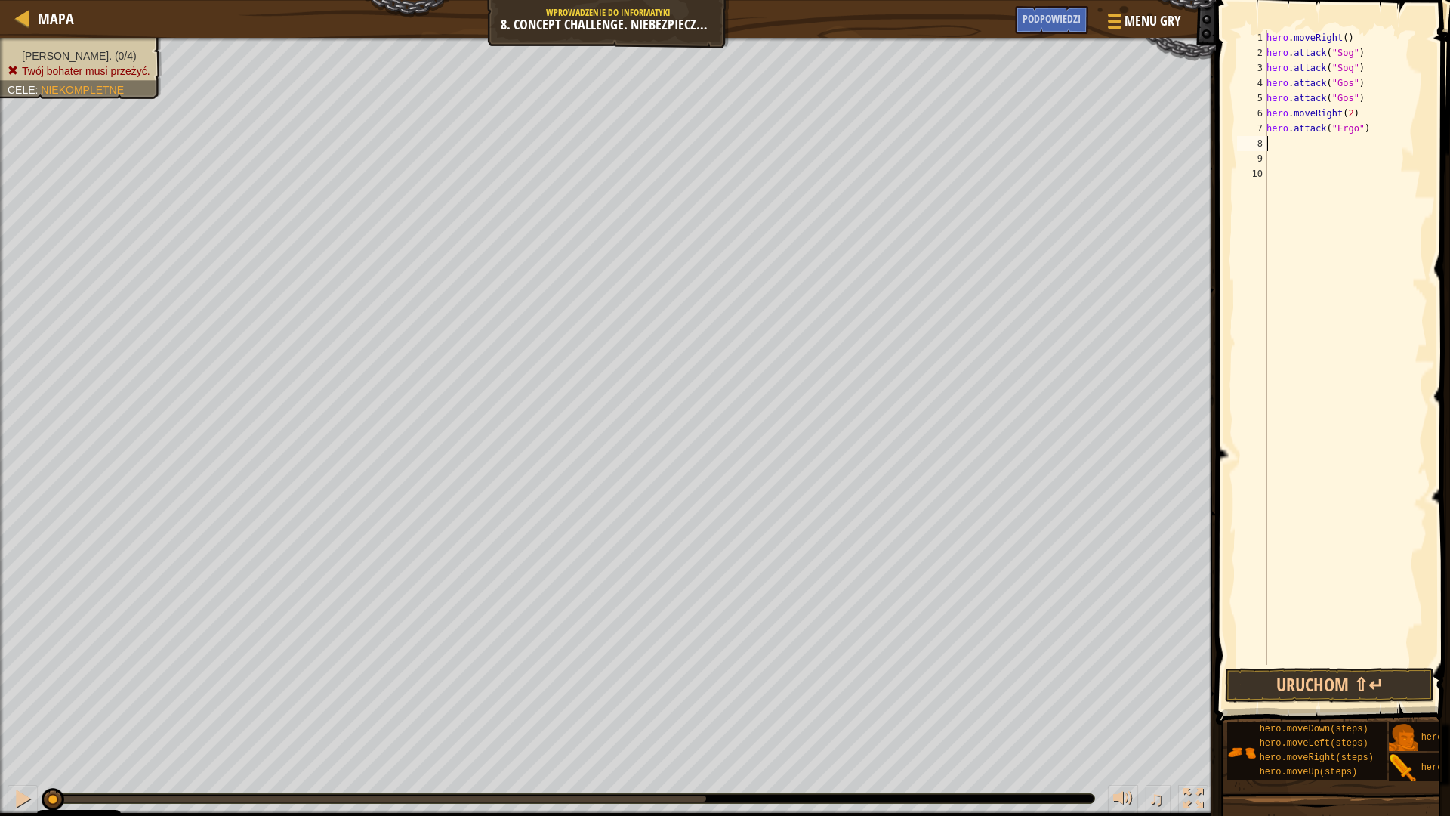
scroll to position [7, 0]
click at [1378, 128] on div "hero . moveRight ( ) hero . attack ( "Sog" ) hero . attack ( "Sog" ) hero . att…" at bounding box center [1346, 362] width 164 height 665
type textarea "hero.attack("Ergo")"
paste textarea "hero.attack("Ergo")"
type textarea "hero.attack("Ergo")"
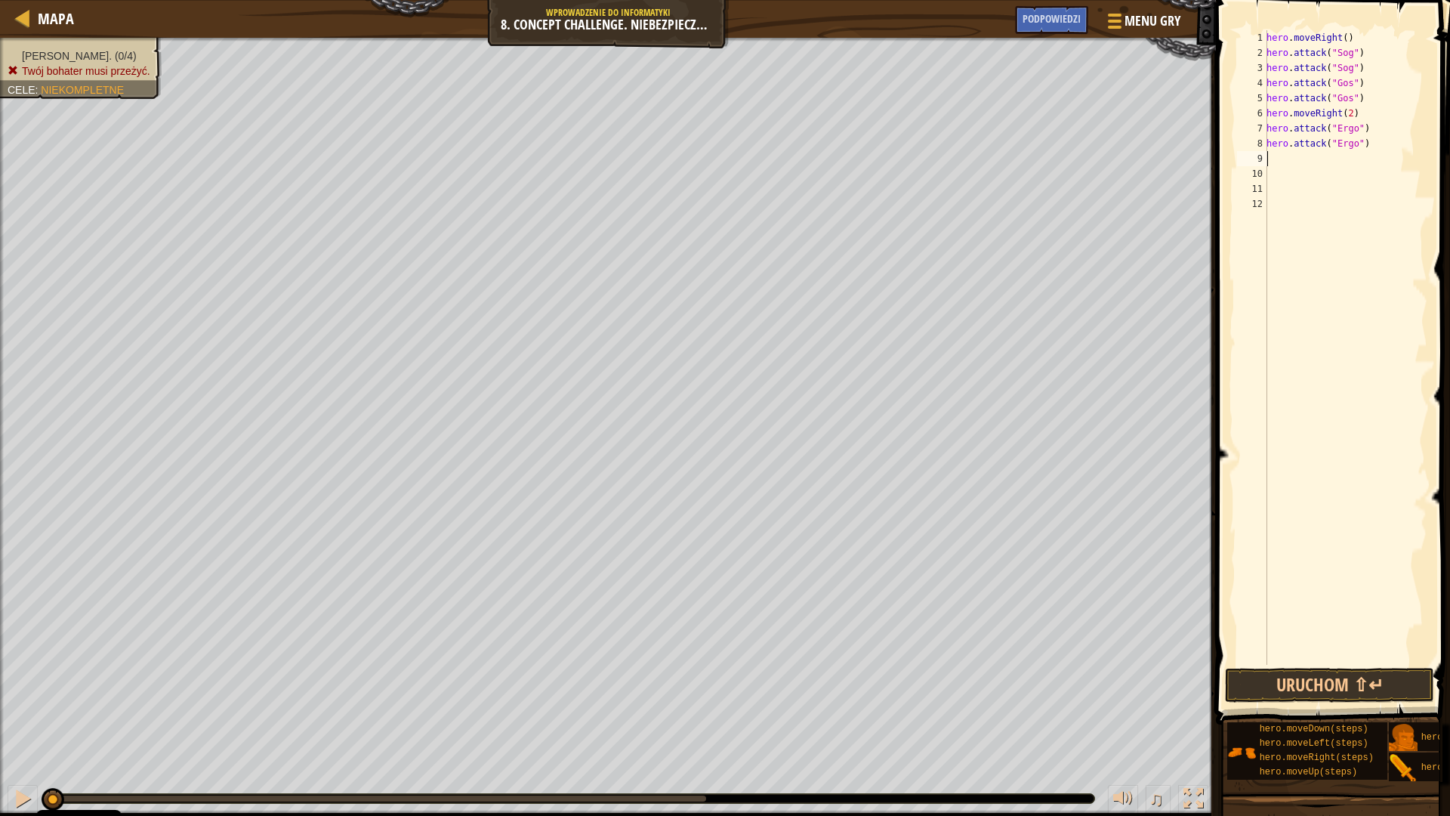
paste textarea "hero.attack("Ergo")"
type textarea "hero.attack("Ergo")"
paste textarea "hero.attack("Ergo")"
click at [1350, 171] on div "hero . moveRight ( ) hero . attack ( "Sog" ) hero . attack ( "Sog" ) hero . att…" at bounding box center [1346, 362] width 164 height 665
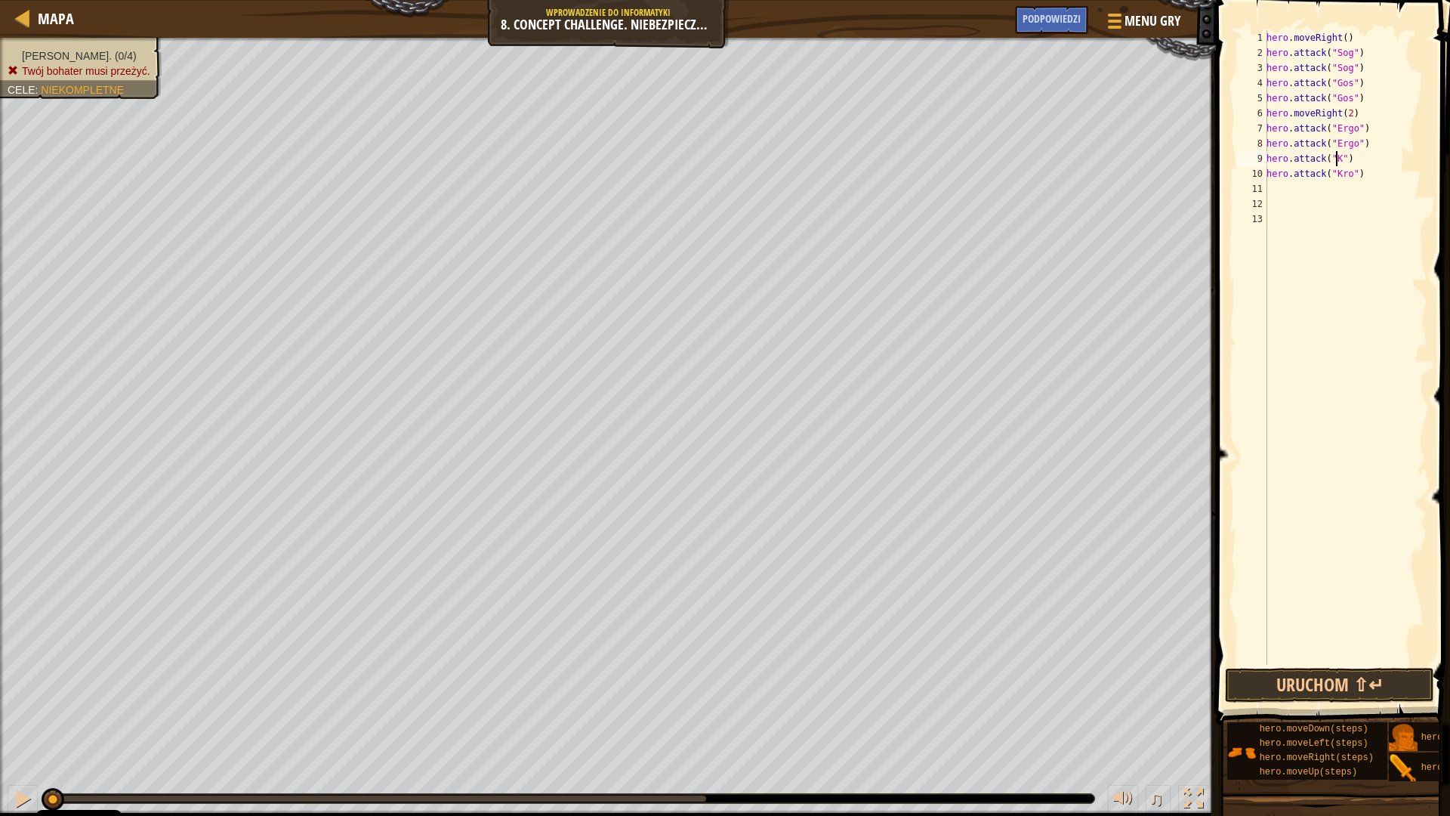
type textarea "hero.attack("Kr")"
click at [1369, 181] on div "hero . moveRight ( ) hero . attack ( "Sog" ) hero . attack ( "Sog" ) hero . att…" at bounding box center [1346, 362] width 164 height 665
click at [1363, 168] on div "hero . moveRight ( ) hero . attack ( "Sog" ) hero . attack ( "Sog" ) hero . att…" at bounding box center [1346, 362] width 164 height 665
click at [1363, 100] on div "hero . moveRight ( ) hero . attack ( "Sog" ) hero . attack ( "Sog" ) hero . att…" at bounding box center [1346, 362] width 164 height 665
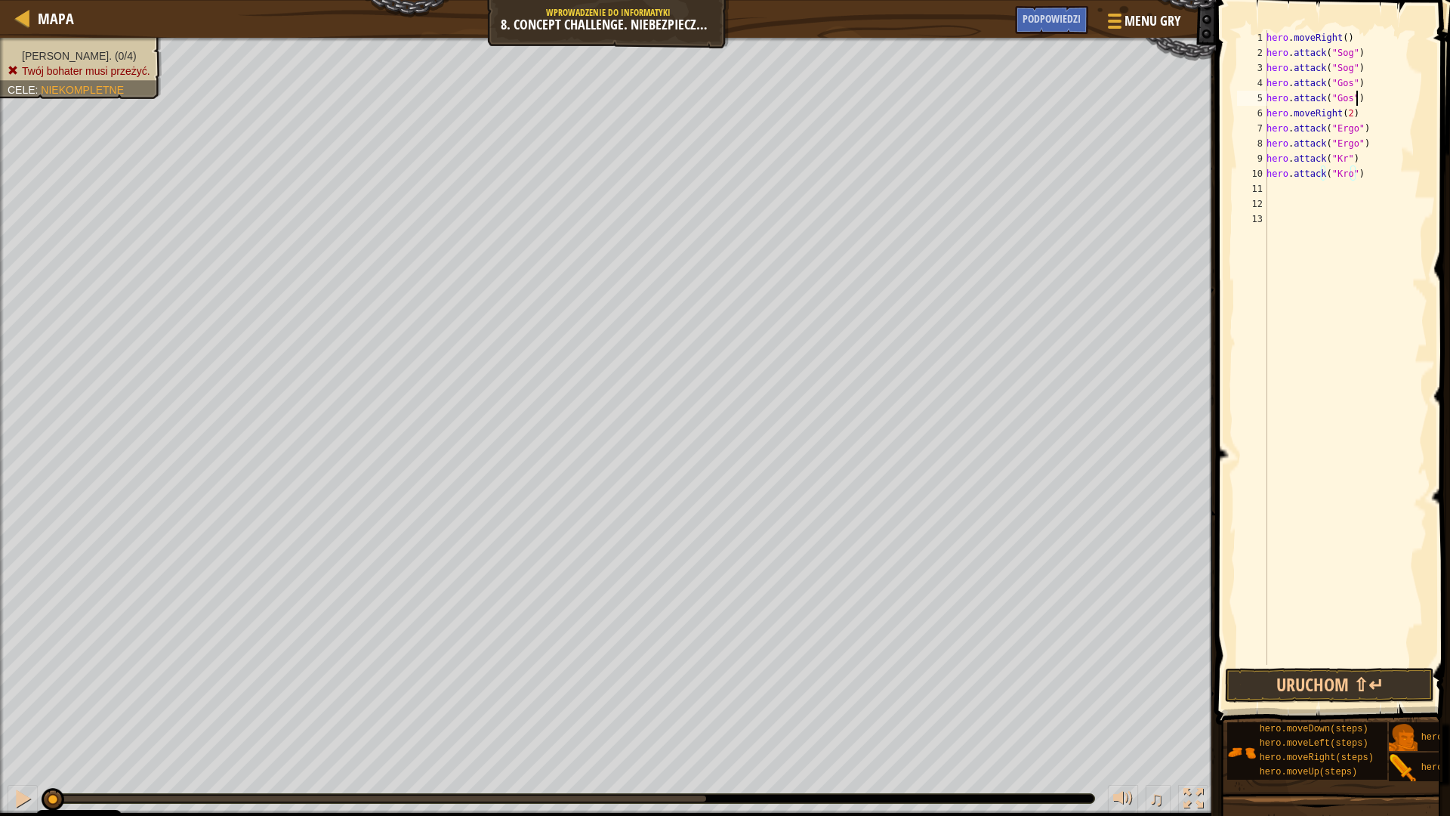
type textarea "hero.attack("Gos")"
type textarea "h"
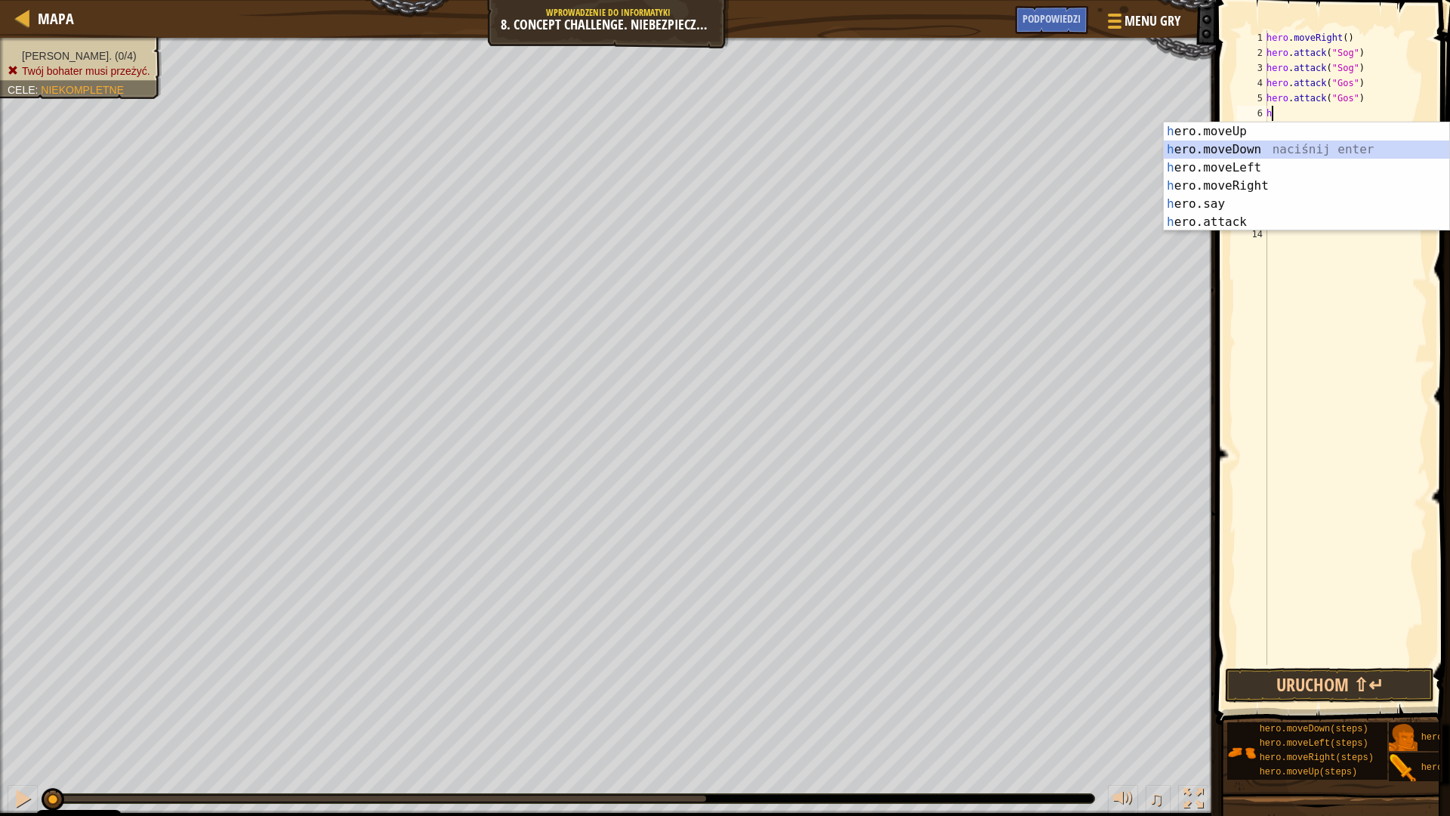
click at [1288, 150] on div "h ero.moveUp naciśnij enter h ero.moveDown naciśnij enter h ero.moveLeft naciśn…" at bounding box center [1307, 194] width 286 height 145
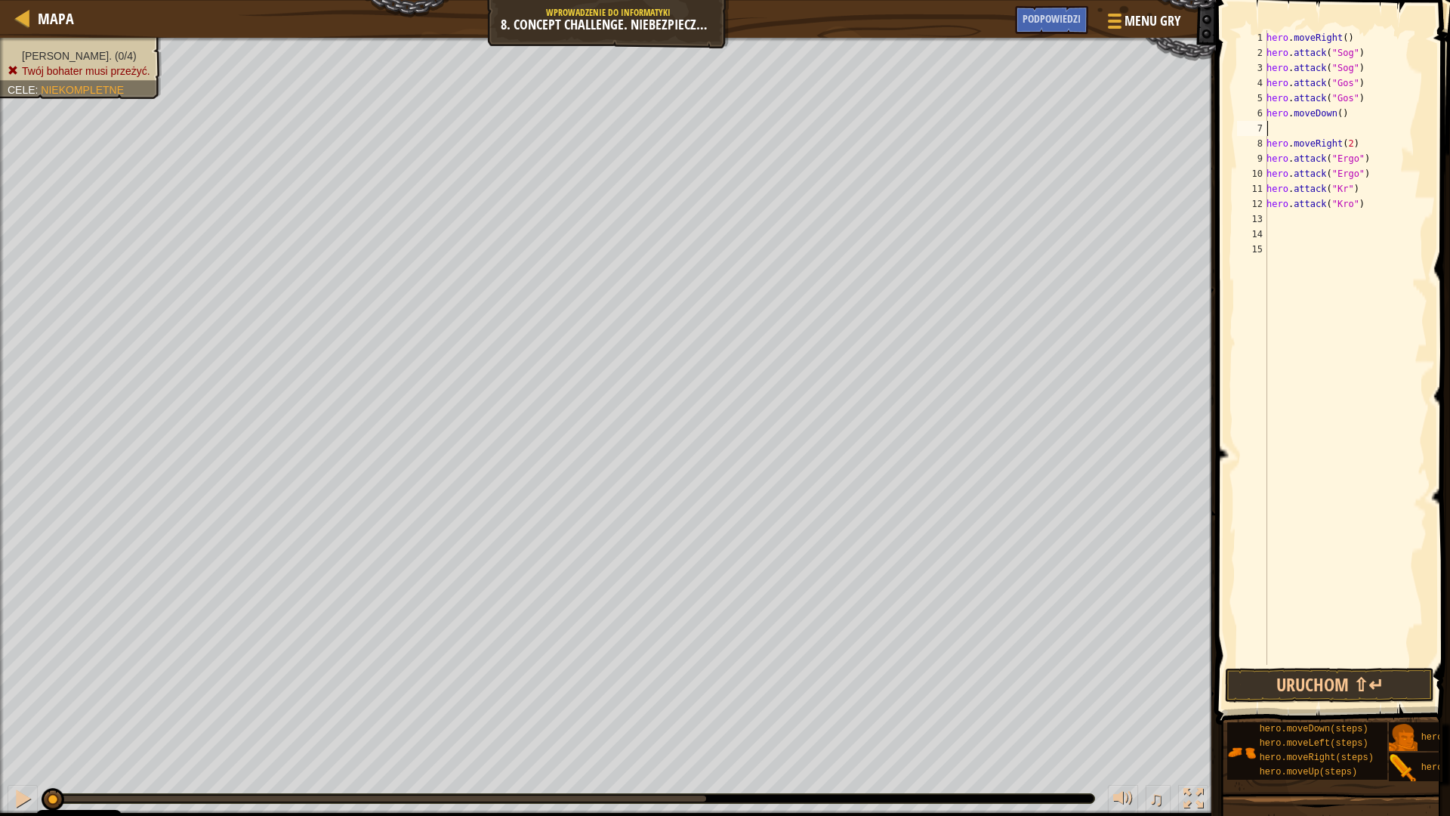
type textarea "h"
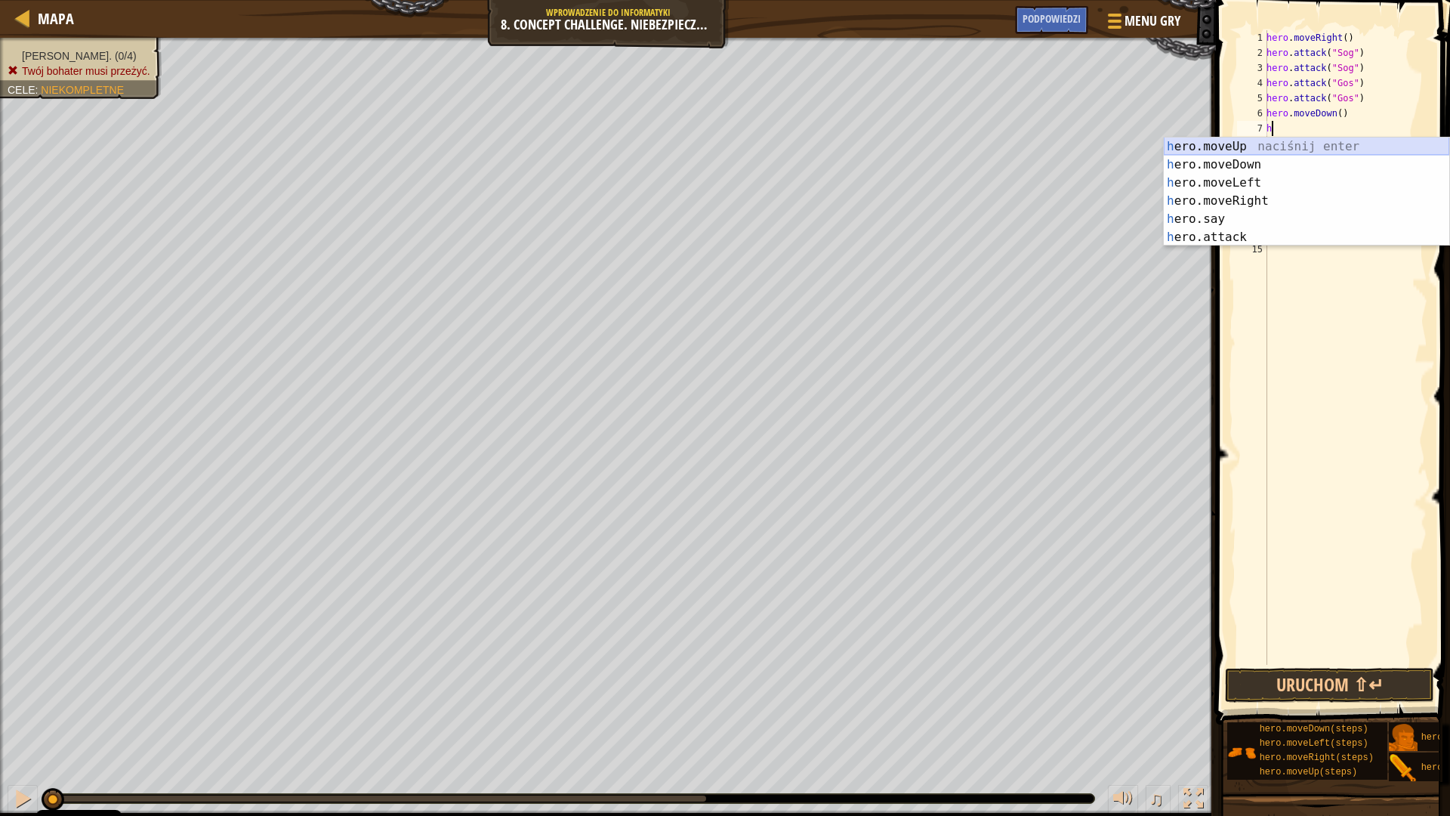
click at [1254, 139] on div "h ero.moveUp naciśnij enter h ero.moveDown naciśnij enter h ero.moveLeft naciśn…" at bounding box center [1307, 209] width 286 height 145
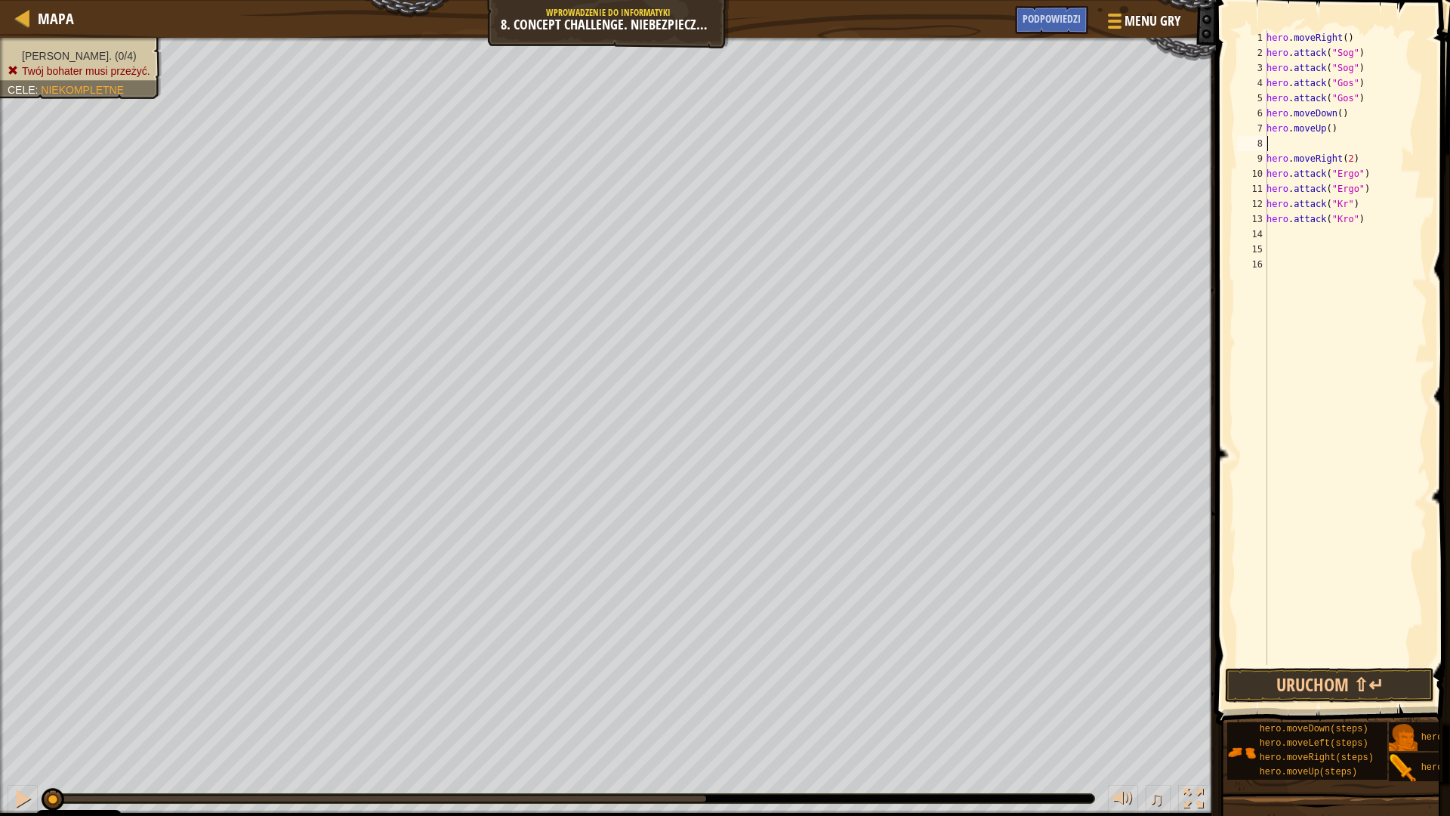
click at [1348, 143] on div "hero . moveRight ( ) hero . attack ( "Sog" ) hero . attack ( "Sog" ) hero . att…" at bounding box center [1346, 362] width 164 height 665
click at [1370, 207] on div "hero . moveRight ( ) hero . attack ( "Sog" ) hero . attack ( "Sog" ) hero . att…" at bounding box center [1346, 362] width 164 height 665
type textarea "hero.attack("Kro")"
type textarea "h"
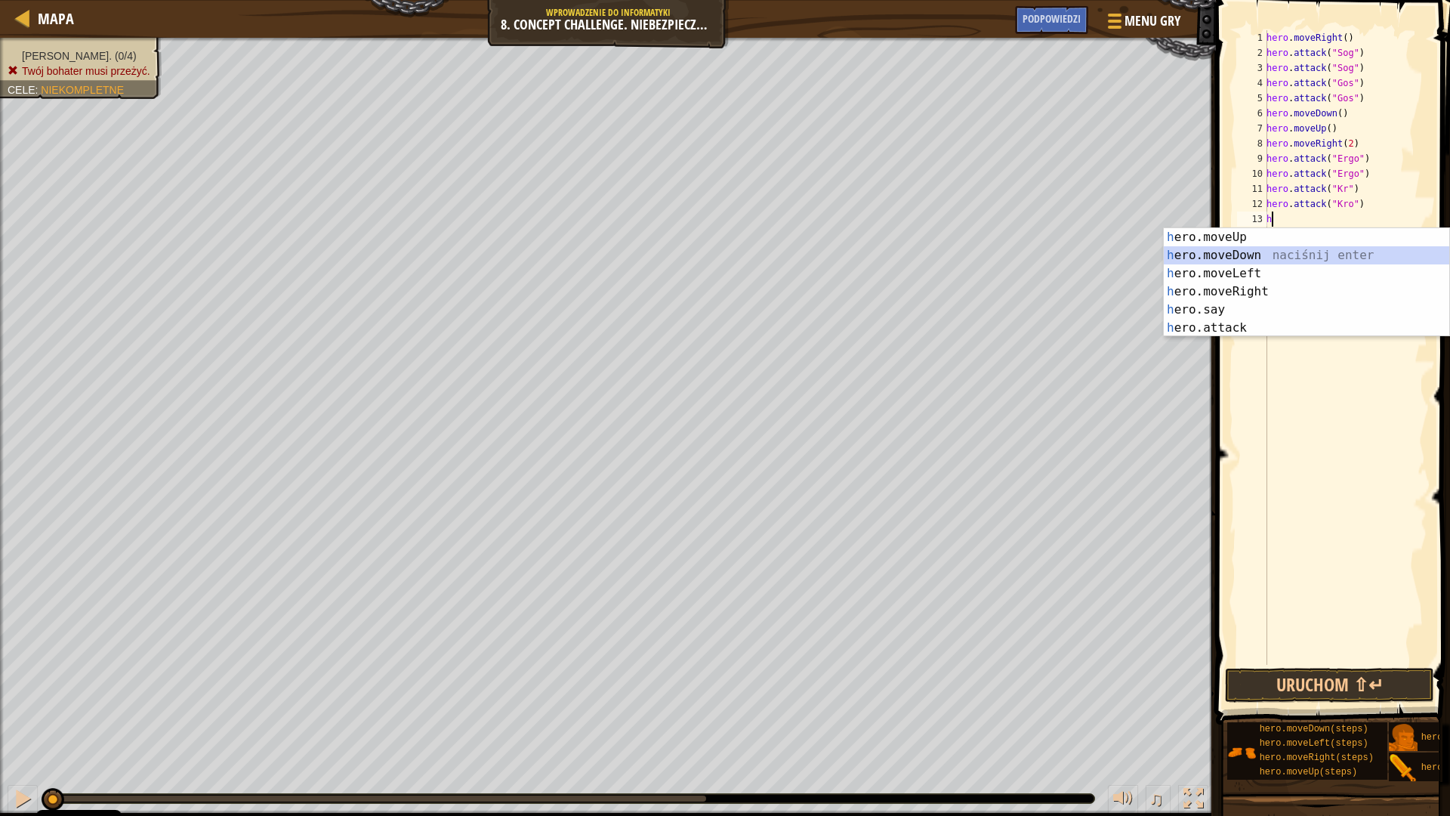
click at [1181, 252] on div "h ero.moveUp naciśnij enter h ero.moveDown naciśnij enter h ero.moveLeft naciśn…" at bounding box center [1307, 300] width 286 height 145
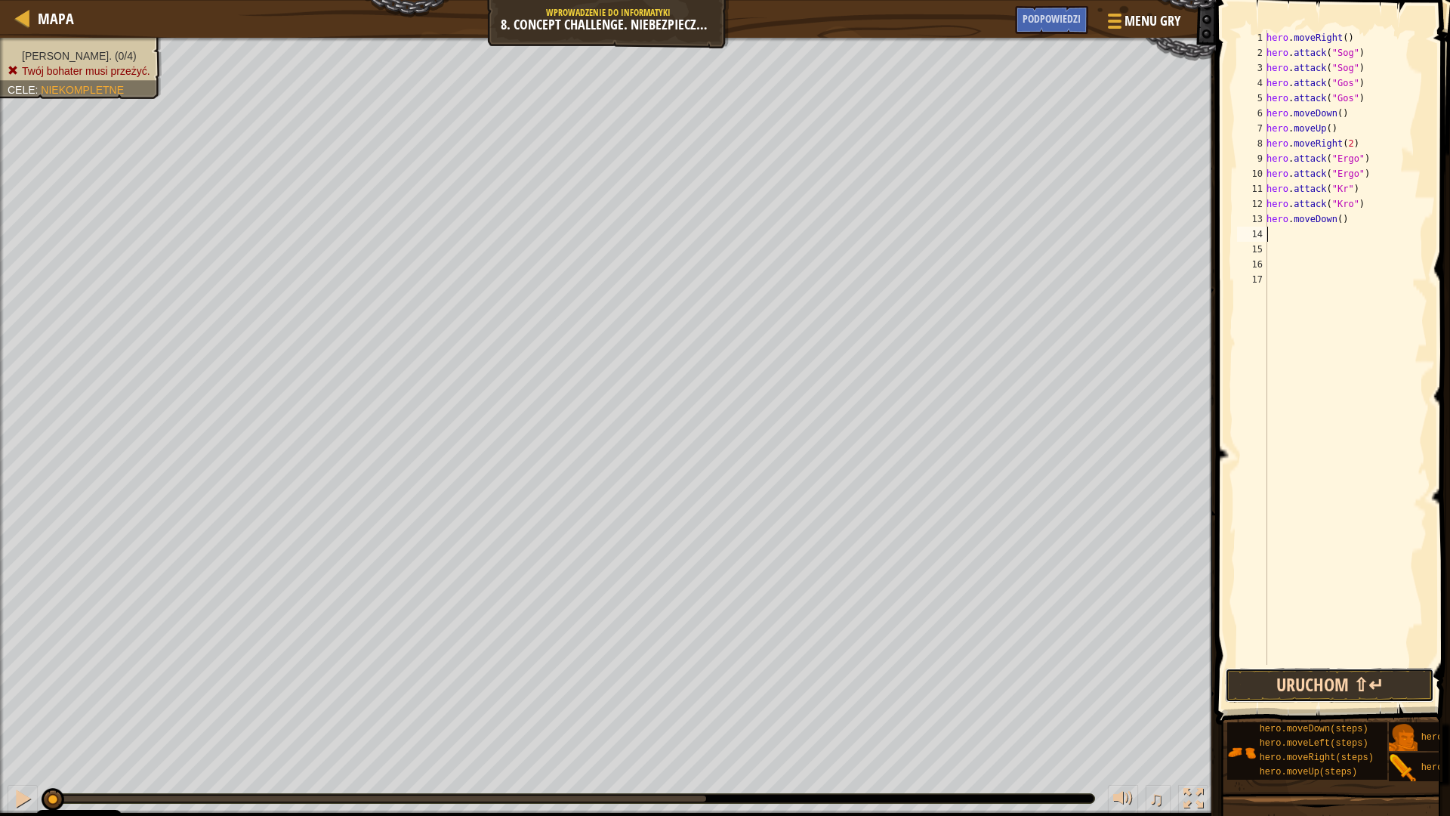
click at [1362, 686] on button "Uruchom ⇧↵" at bounding box center [1329, 685] width 209 height 35
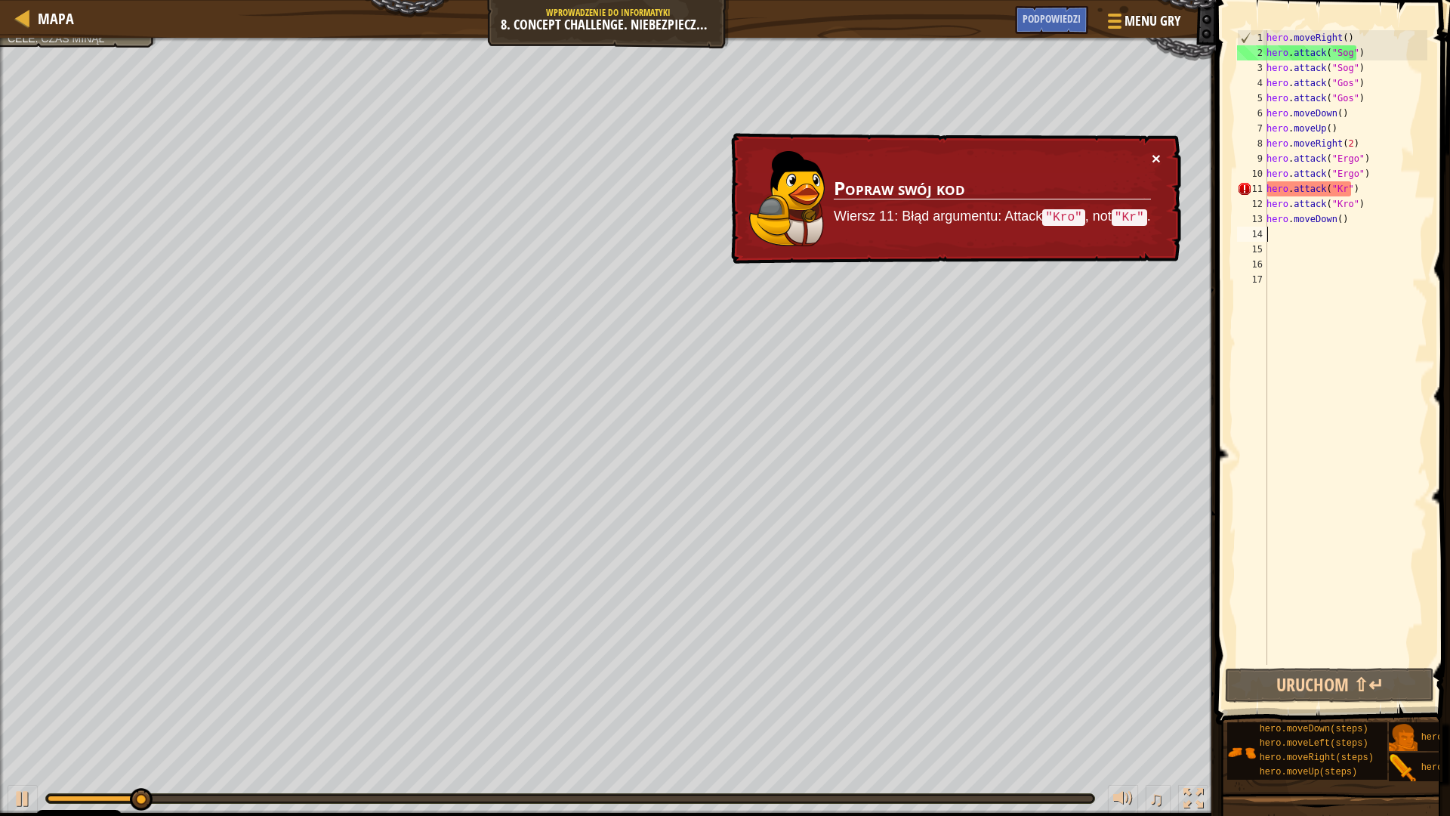
drag, startPoint x: 1154, startPoint y: 158, endPoint x: 1281, endPoint y: 175, distance: 128.1
click at [1158, 158] on button "×" at bounding box center [1156, 158] width 9 height 16
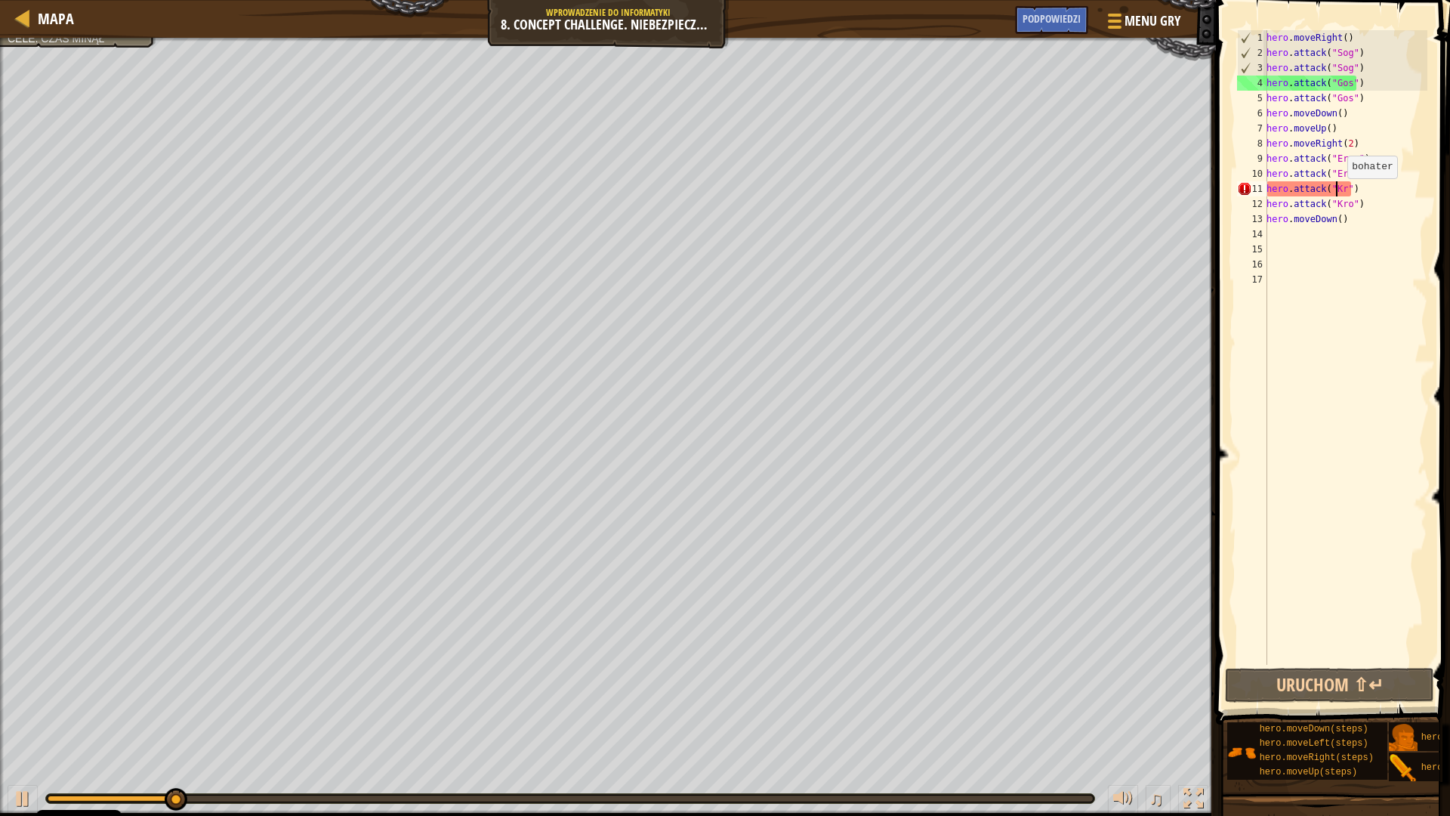
drag, startPoint x: 1339, startPoint y: 193, endPoint x: 1418, endPoint y: 204, distance: 80.0
click at [1340, 193] on div "hero . moveRight ( ) hero . attack ( "Sog" ) hero . attack ( "Sog" ) hero . att…" at bounding box center [1346, 362] width 164 height 665
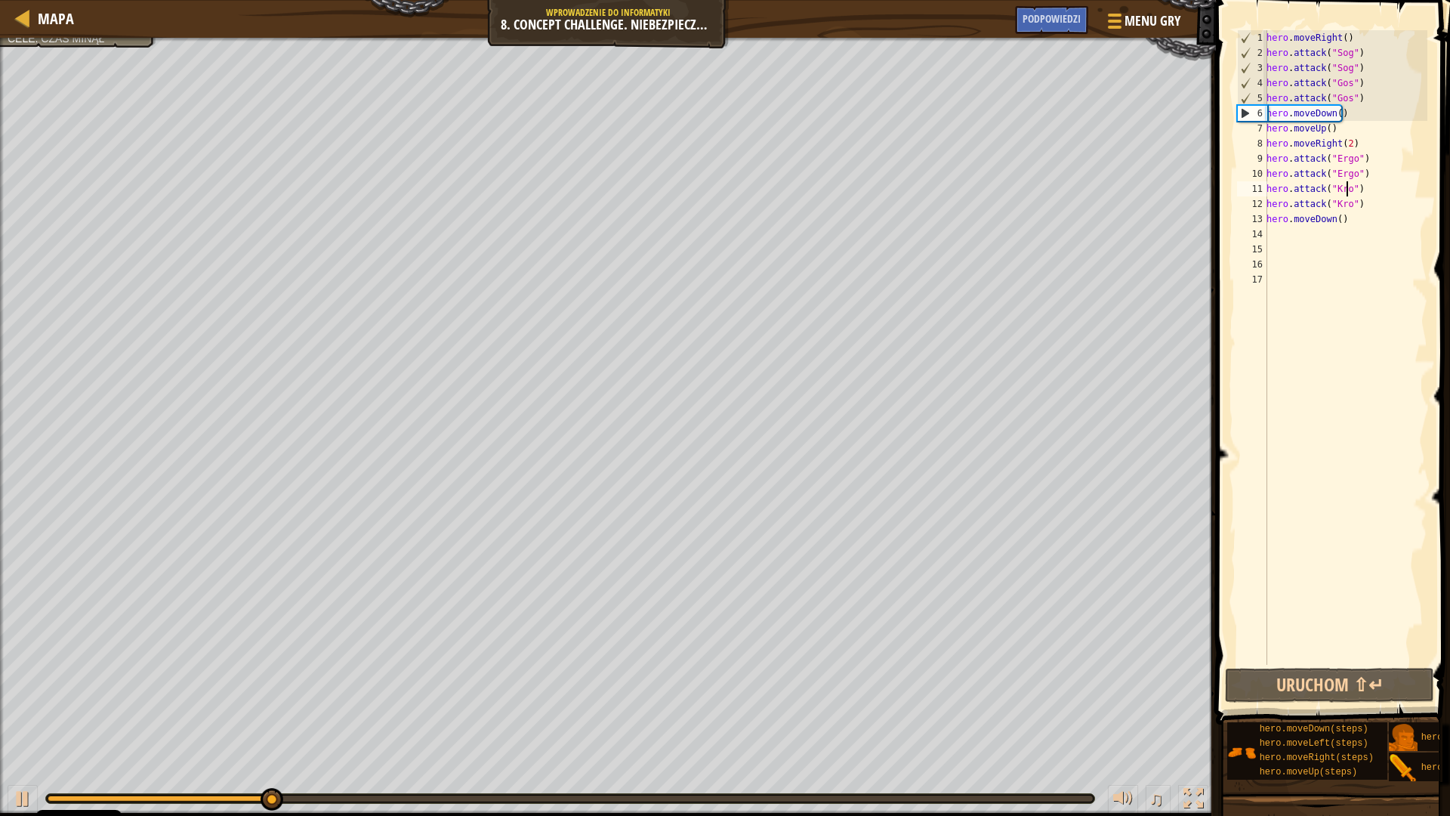
scroll to position [7, 7]
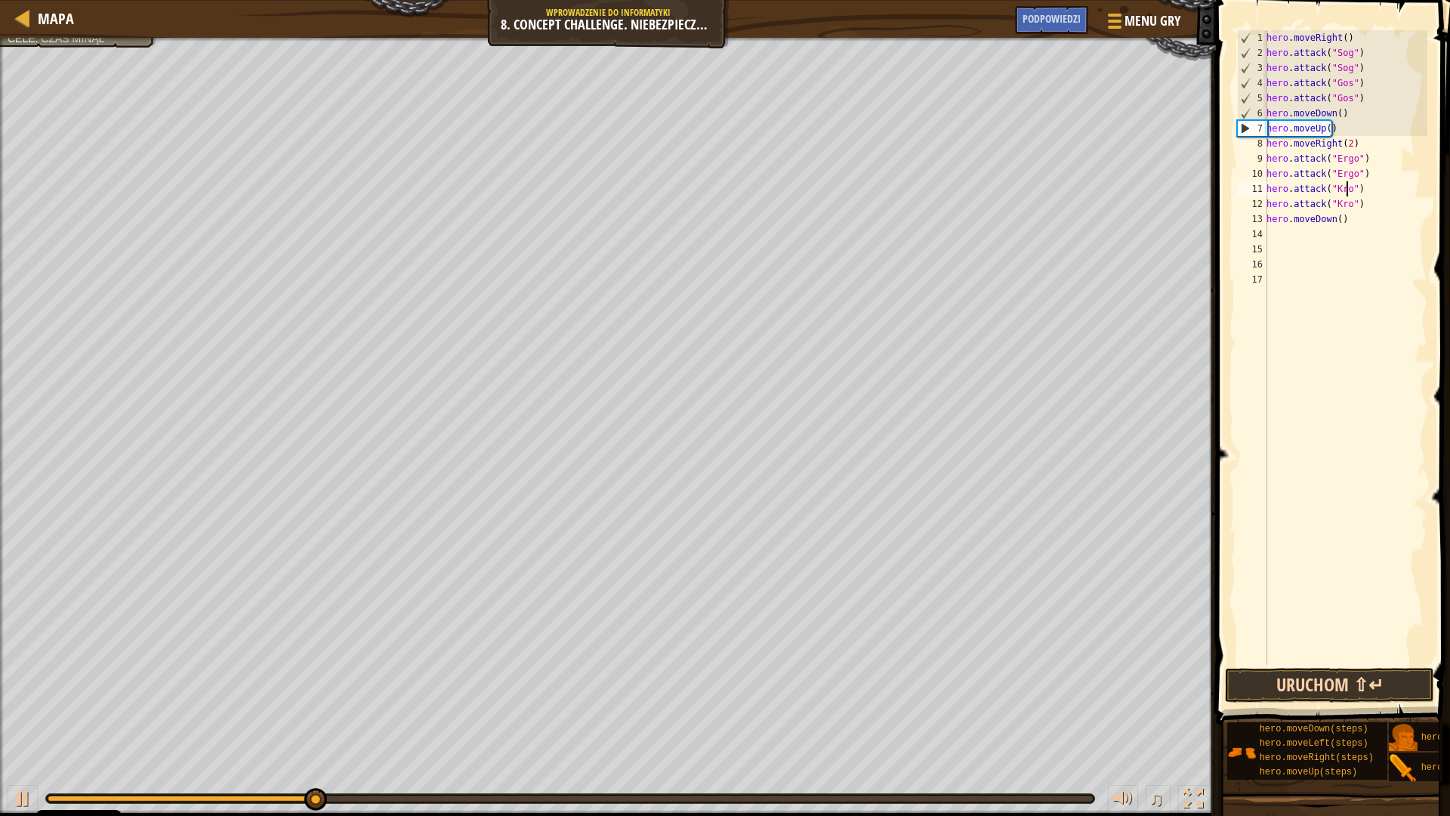
type textarea "hero.attack("Kro")"
click at [1360, 688] on button "Uruchom ⇧↵" at bounding box center [1329, 685] width 209 height 35
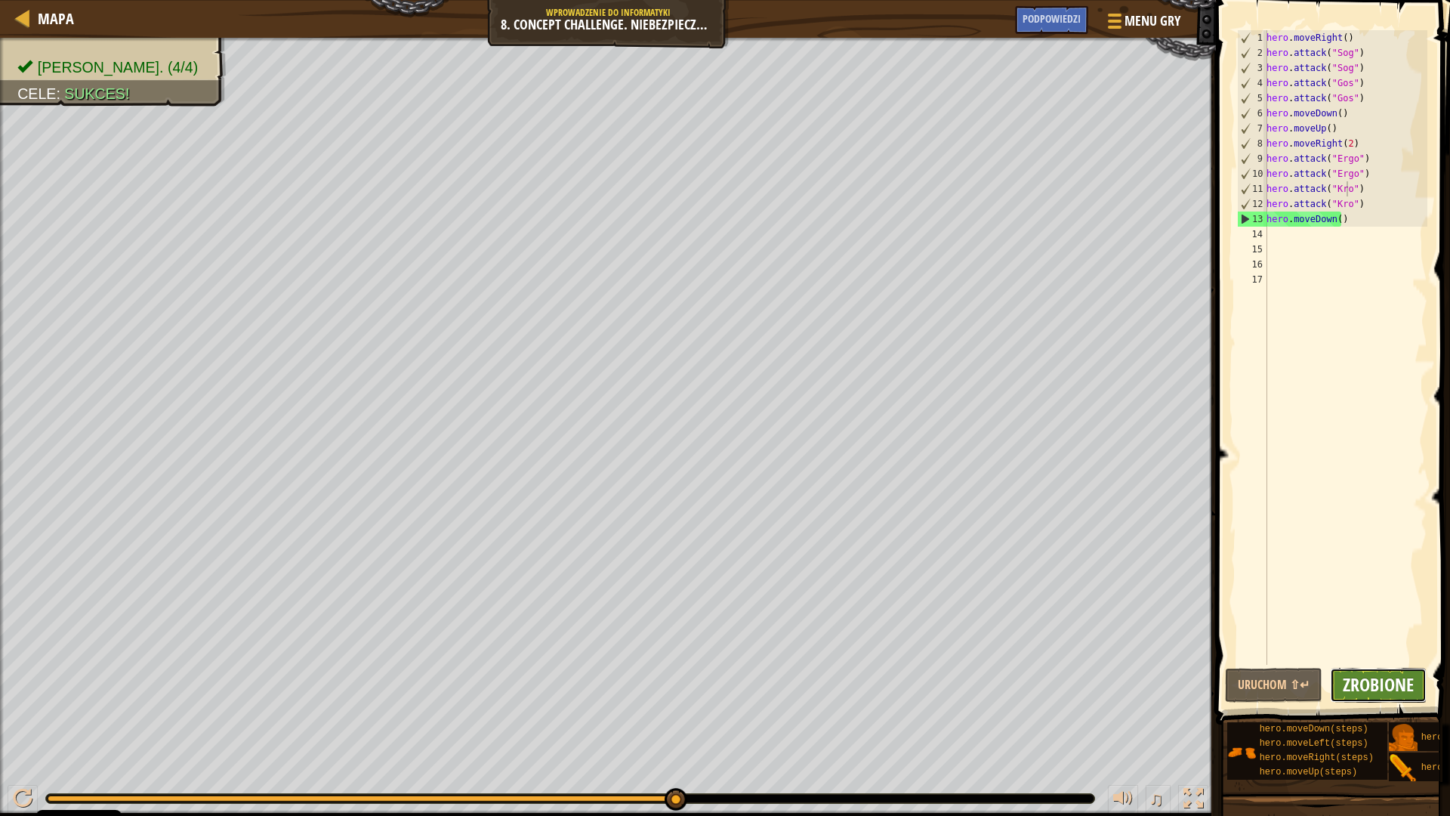
click at [1382, 680] on span "Zrobione" at bounding box center [1378, 684] width 71 height 24
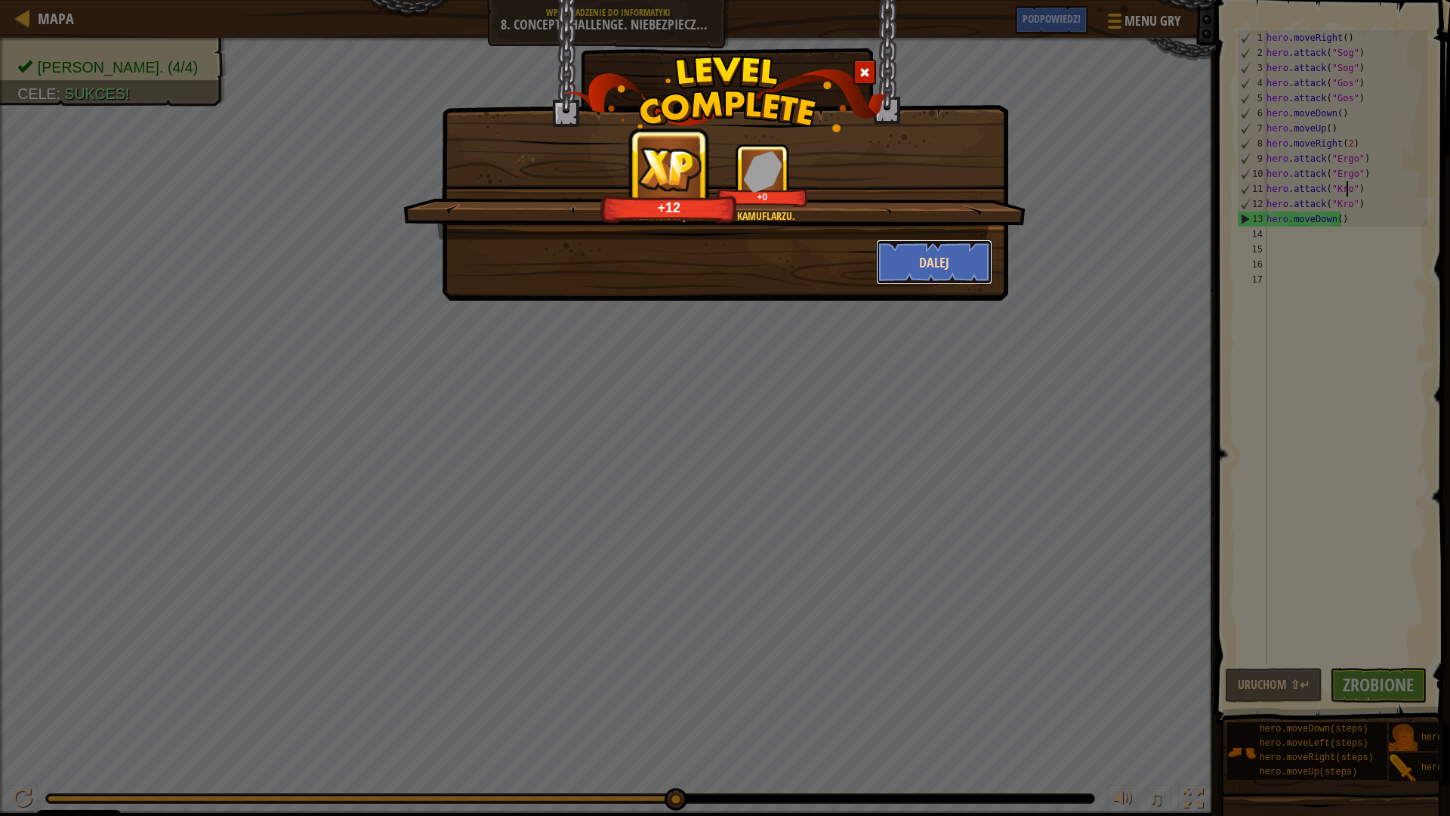
click at [918, 257] on button "Dalej" at bounding box center [934, 261] width 117 height 45
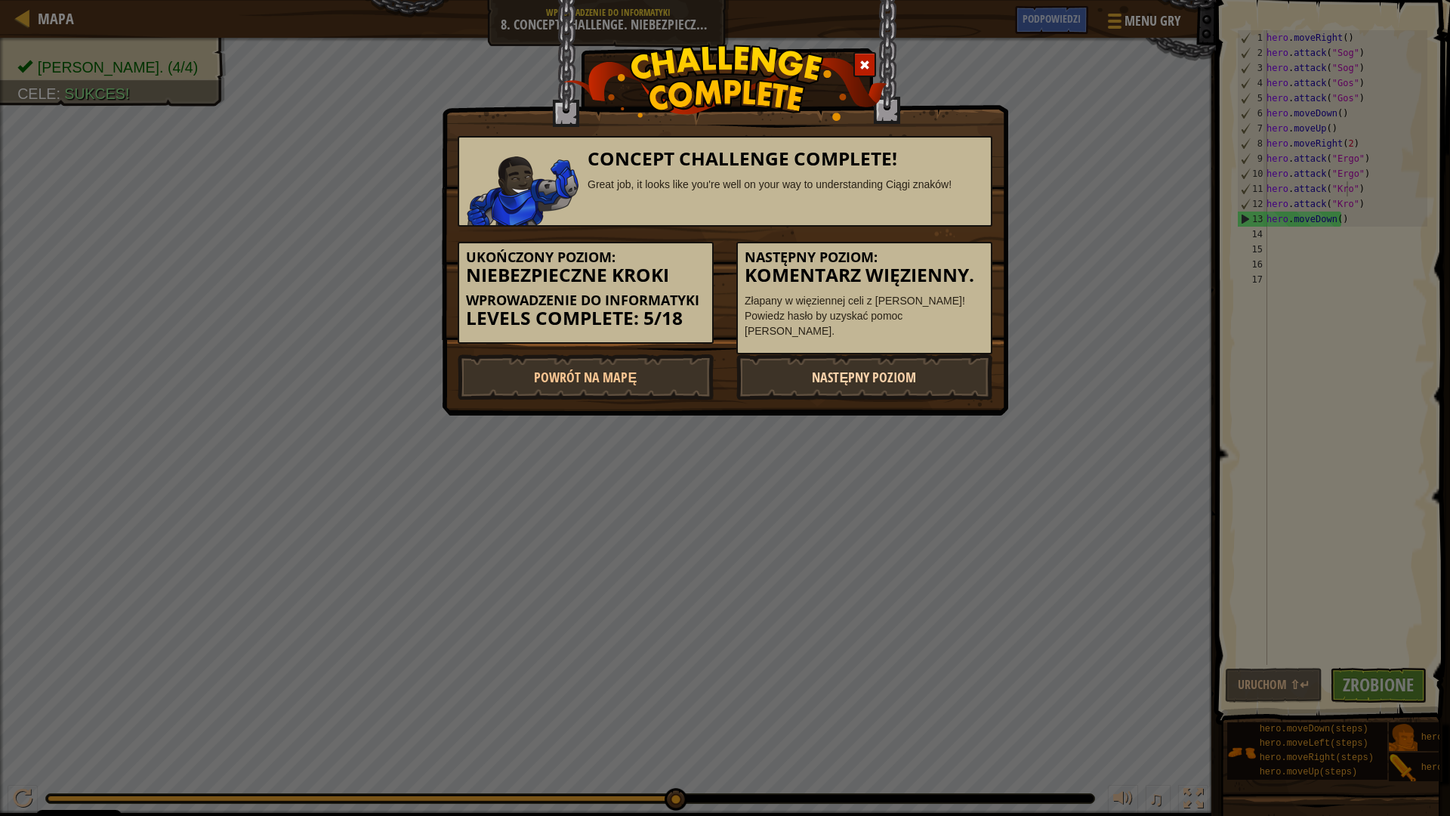
click at [825, 374] on link "Następny poziom" at bounding box center [864, 376] width 256 height 45
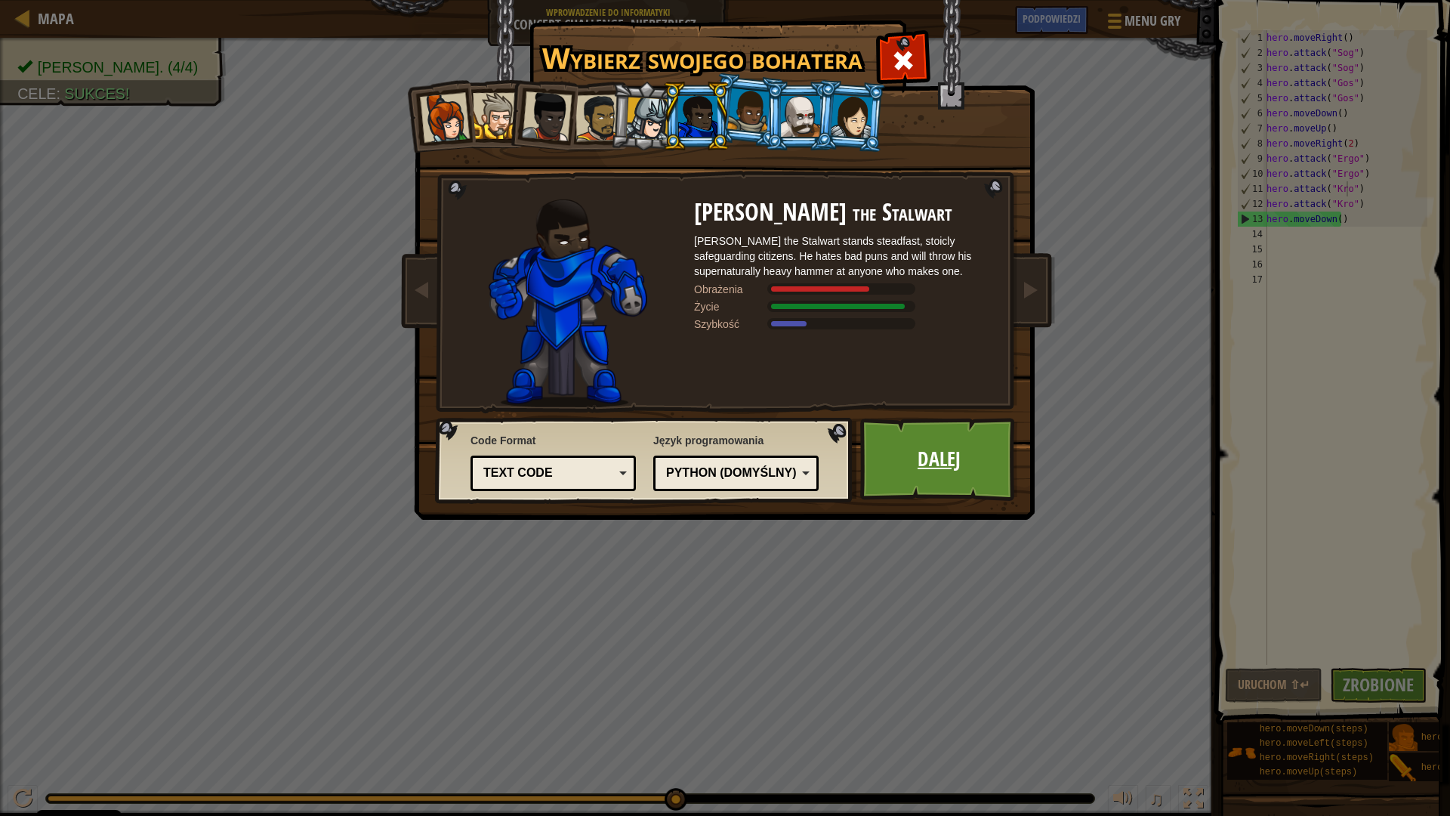
click at [956, 455] on link "Dalej" at bounding box center [939, 459] width 158 height 83
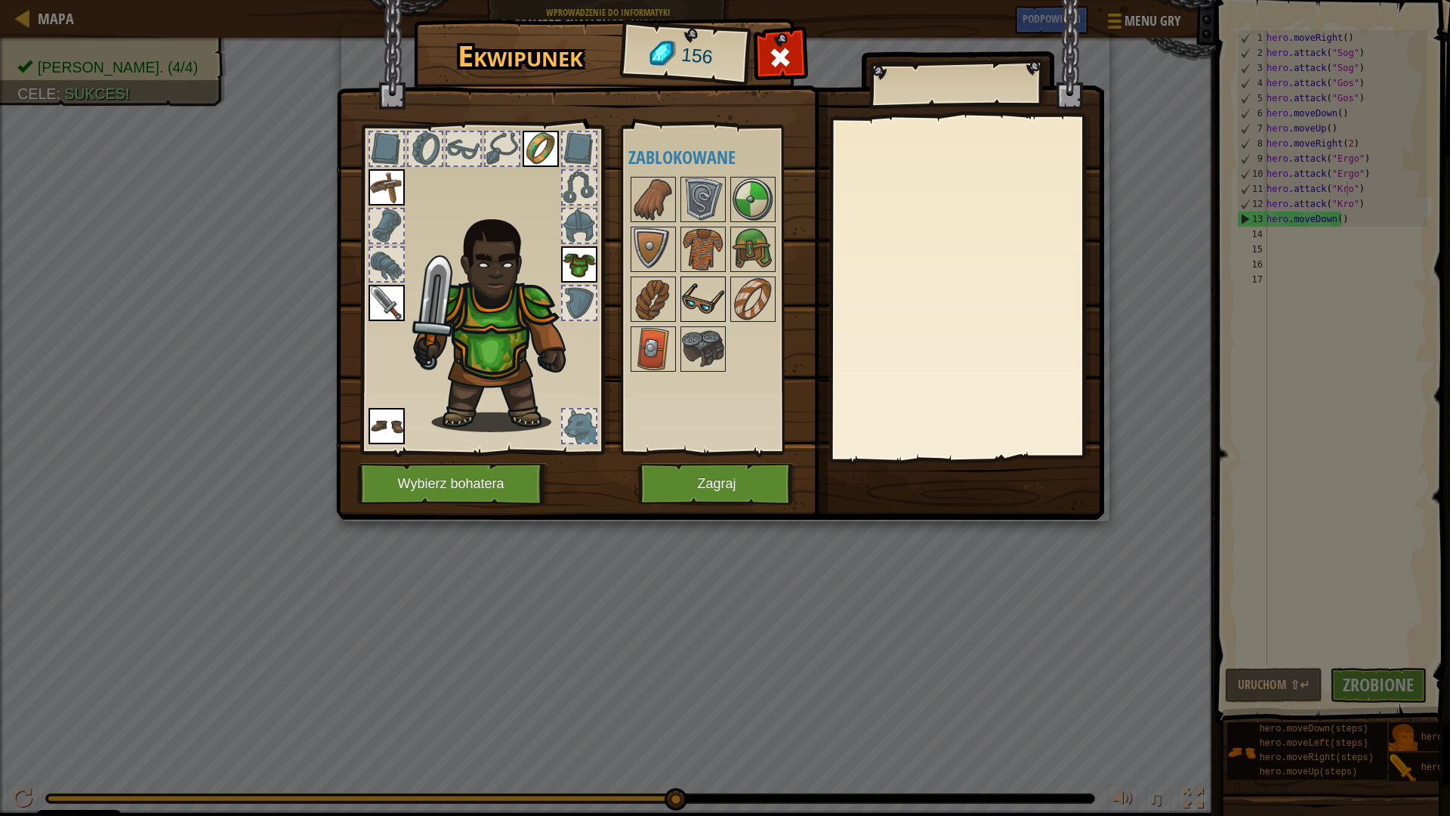
click at [724, 295] on img at bounding box center [703, 299] width 42 height 42
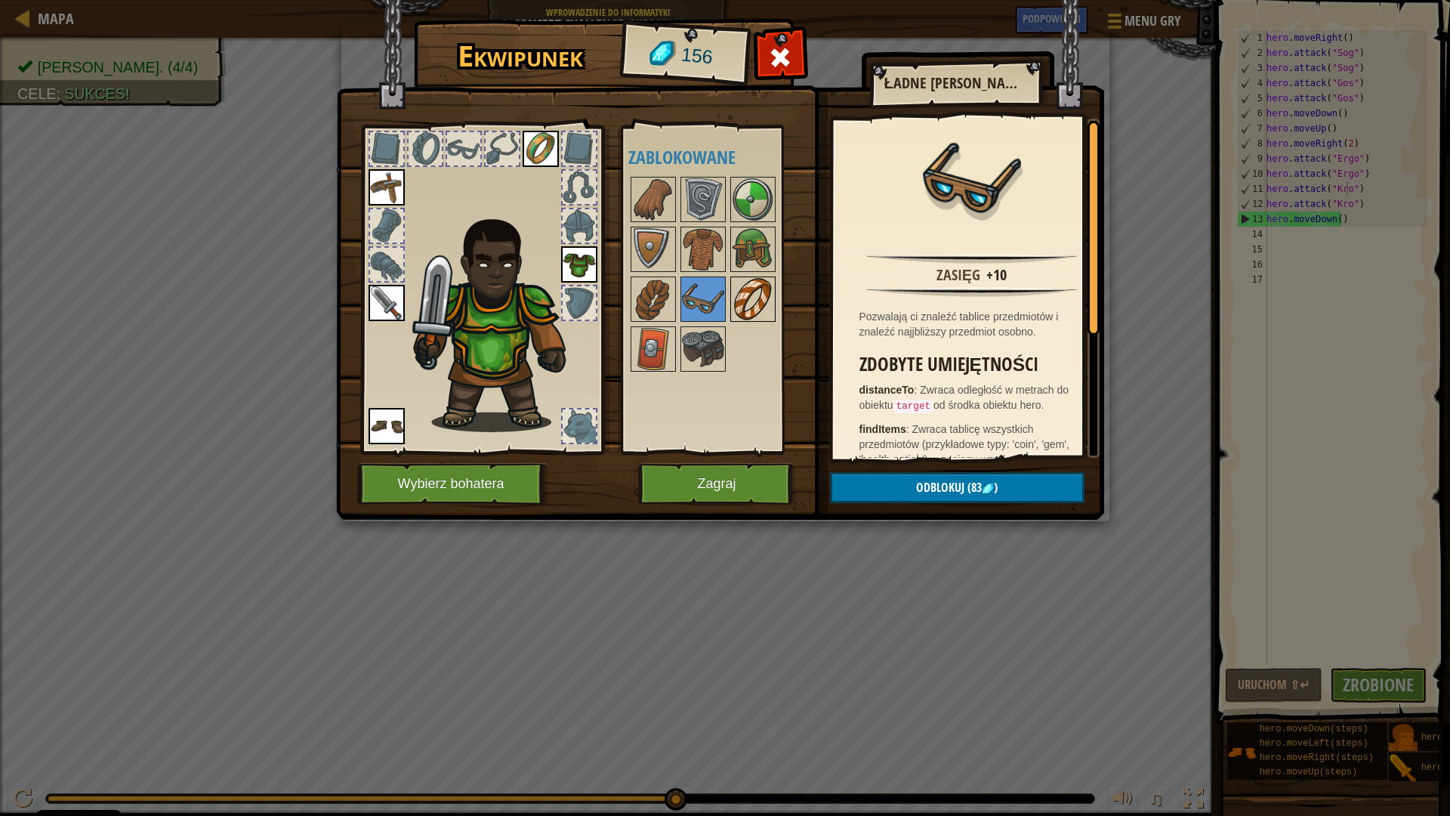
click at [743, 296] on img at bounding box center [753, 299] width 42 height 42
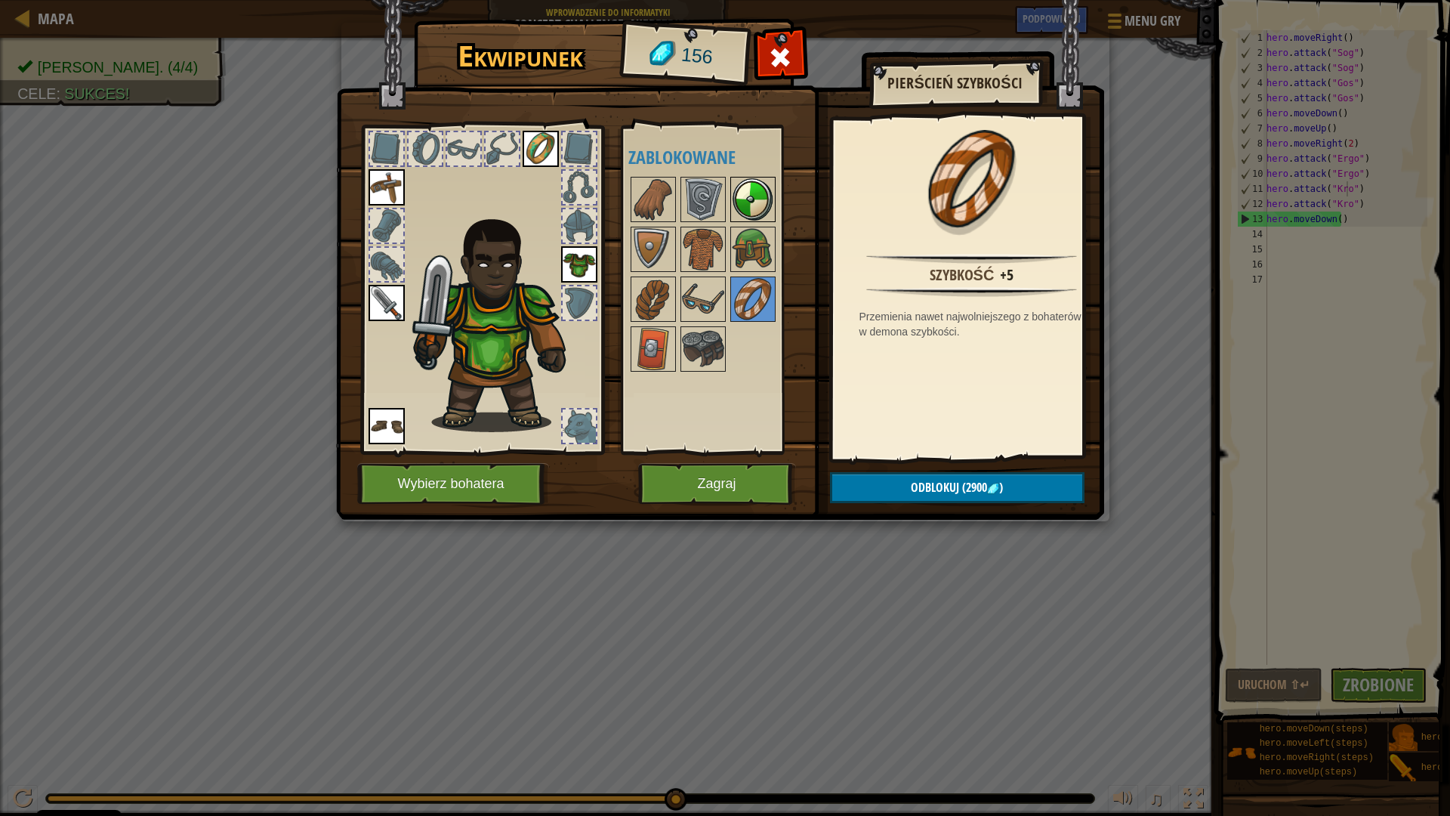
click at [730, 203] on div at bounding box center [752, 199] width 45 height 45
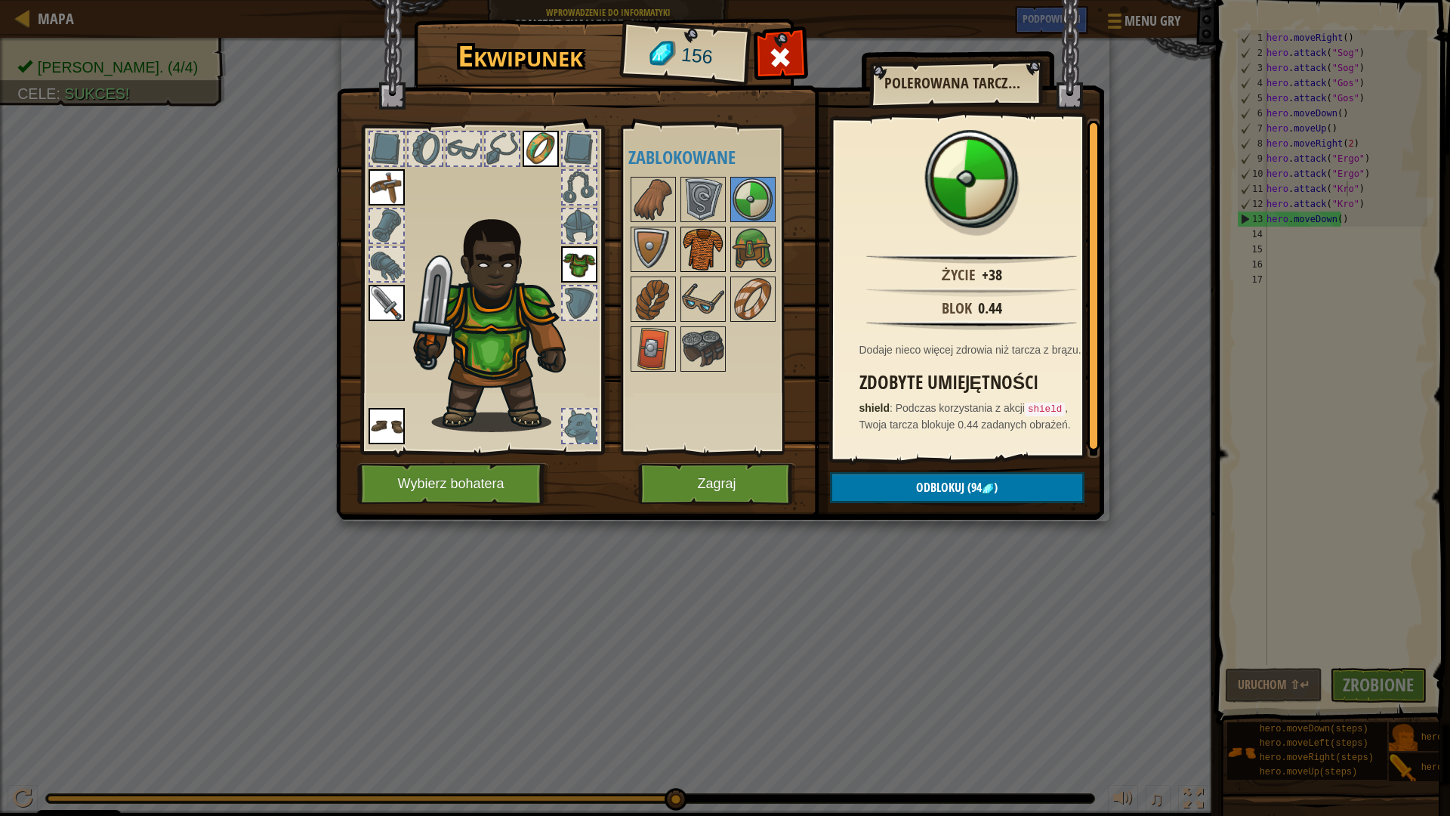
click at [687, 241] on img at bounding box center [703, 249] width 42 height 42
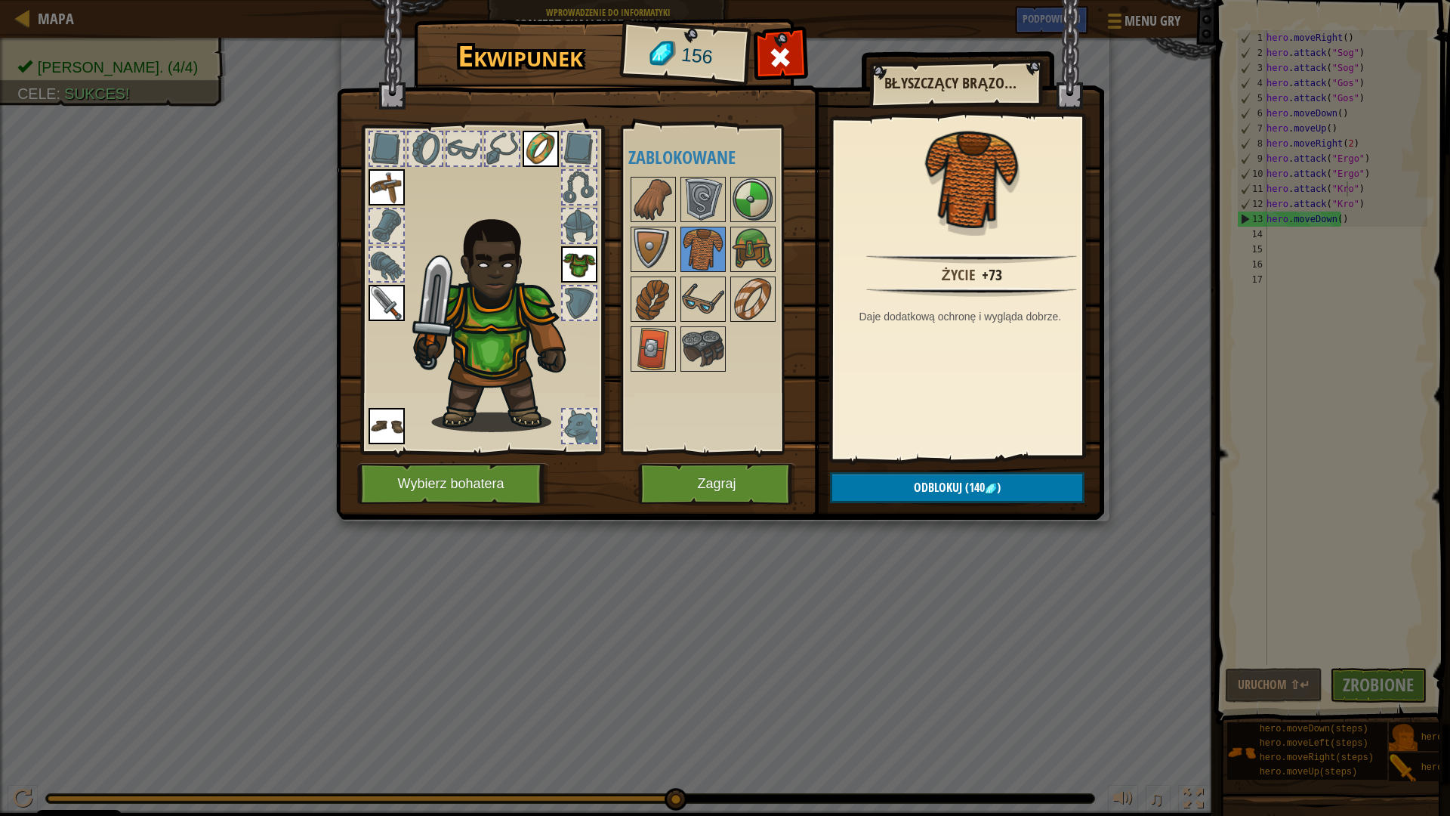
click at [677, 245] on div at bounding box center [723, 273] width 190 height 199
drag, startPoint x: 668, startPoint y: 252, endPoint x: 659, endPoint y: 292, distance: 41.8
click at [667, 254] on img at bounding box center [653, 249] width 42 height 42
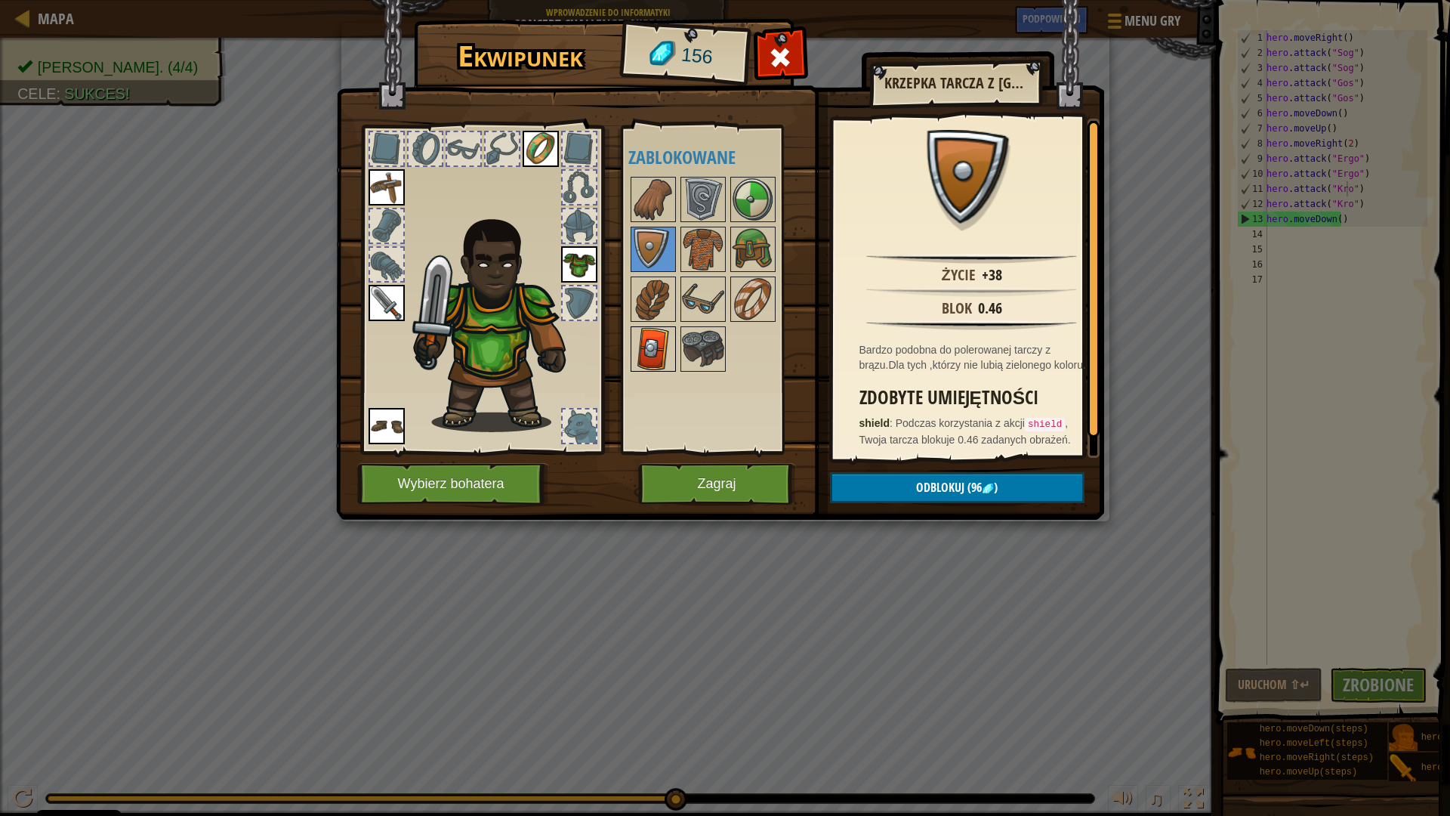
drag, startPoint x: 655, startPoint y: 301, endPoint x: 654, endPoint y: 332, distance: 30.2
click at [655, 309] on img at bounding box center [653, 299] width 42 height 42
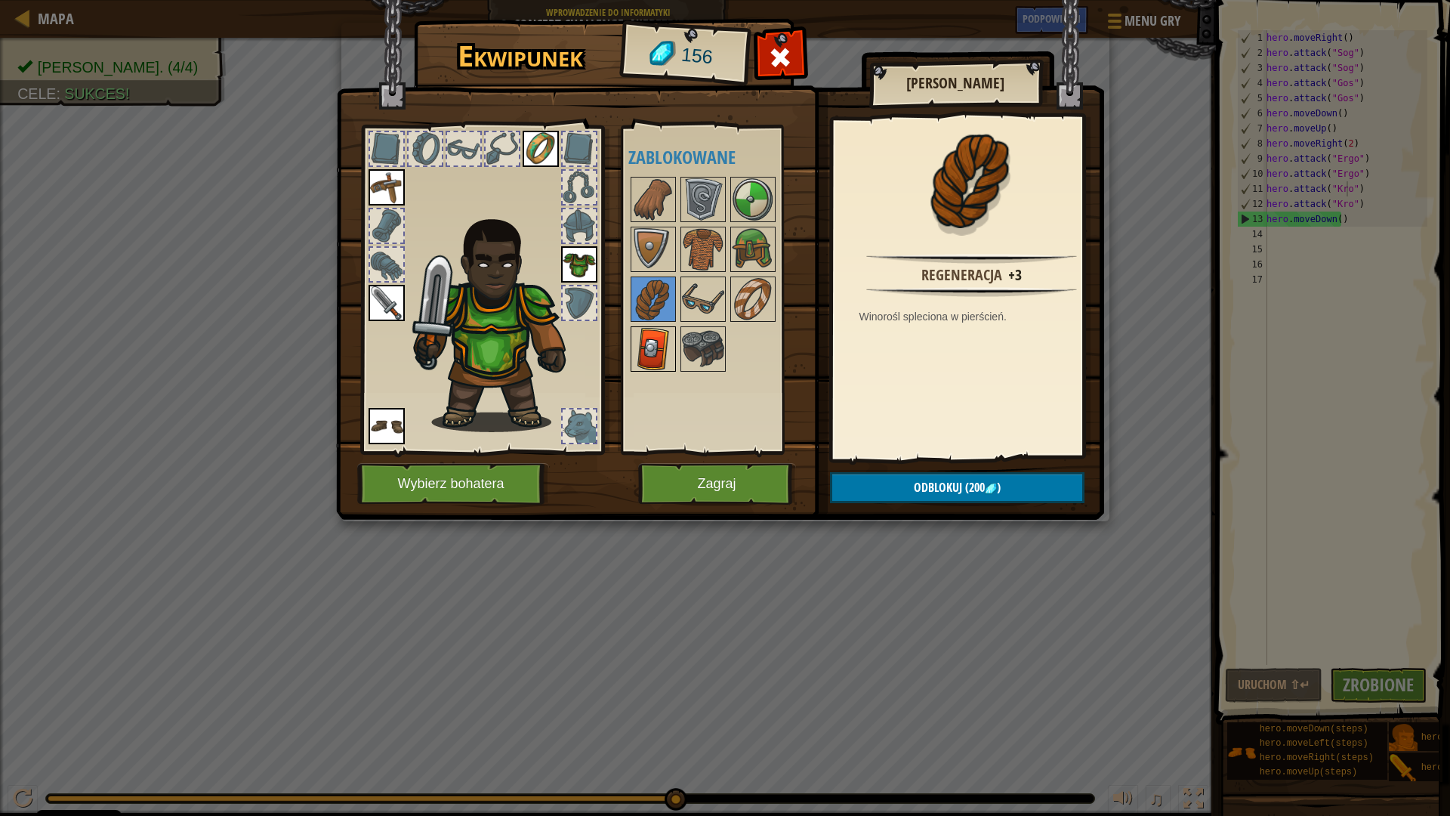
click at [654, 333] on img at bounding box center [653, 349] width 42 height 42
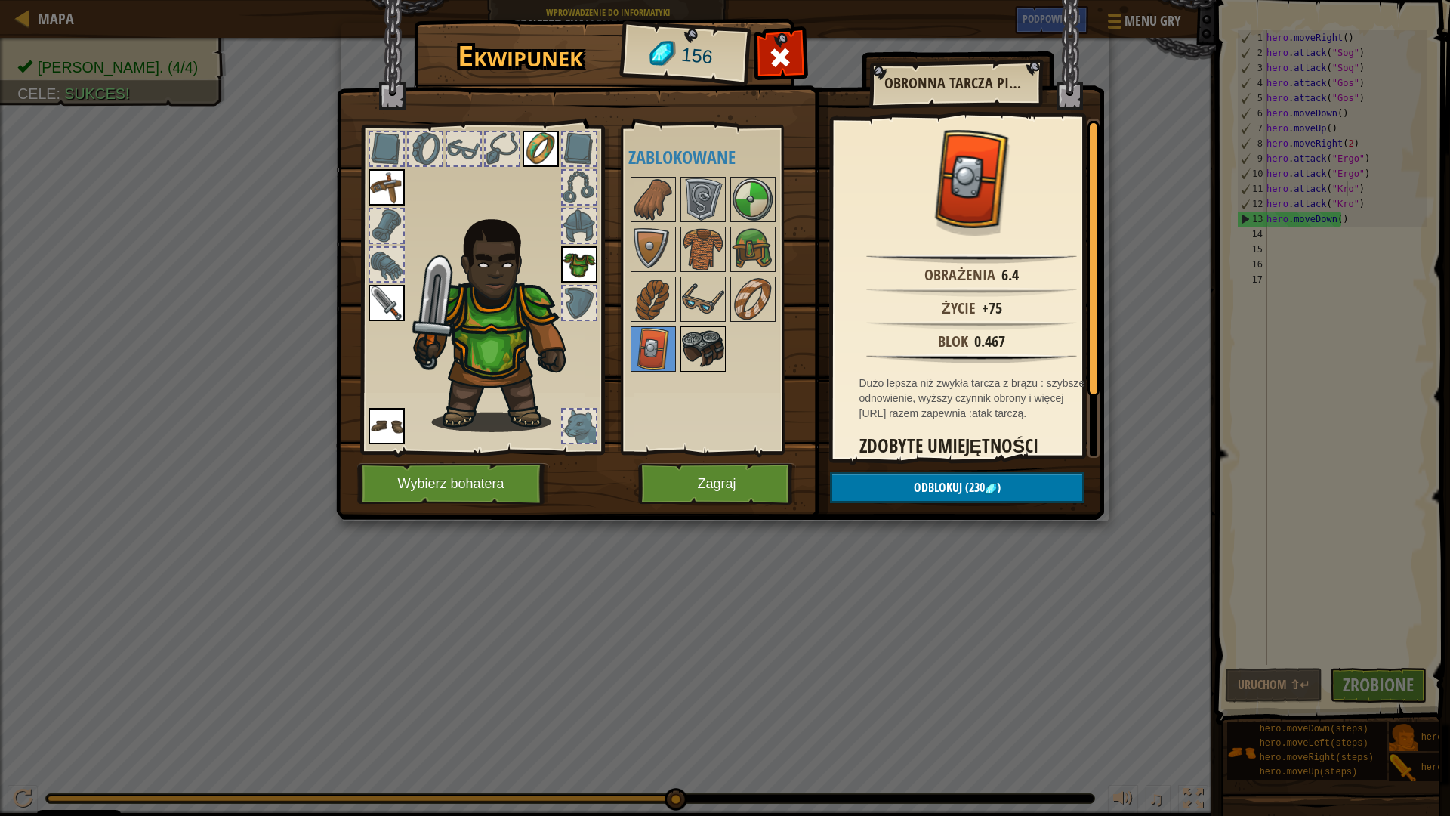
click at [681, 337] on div at bounding box center [703, 348] width 45 height 45
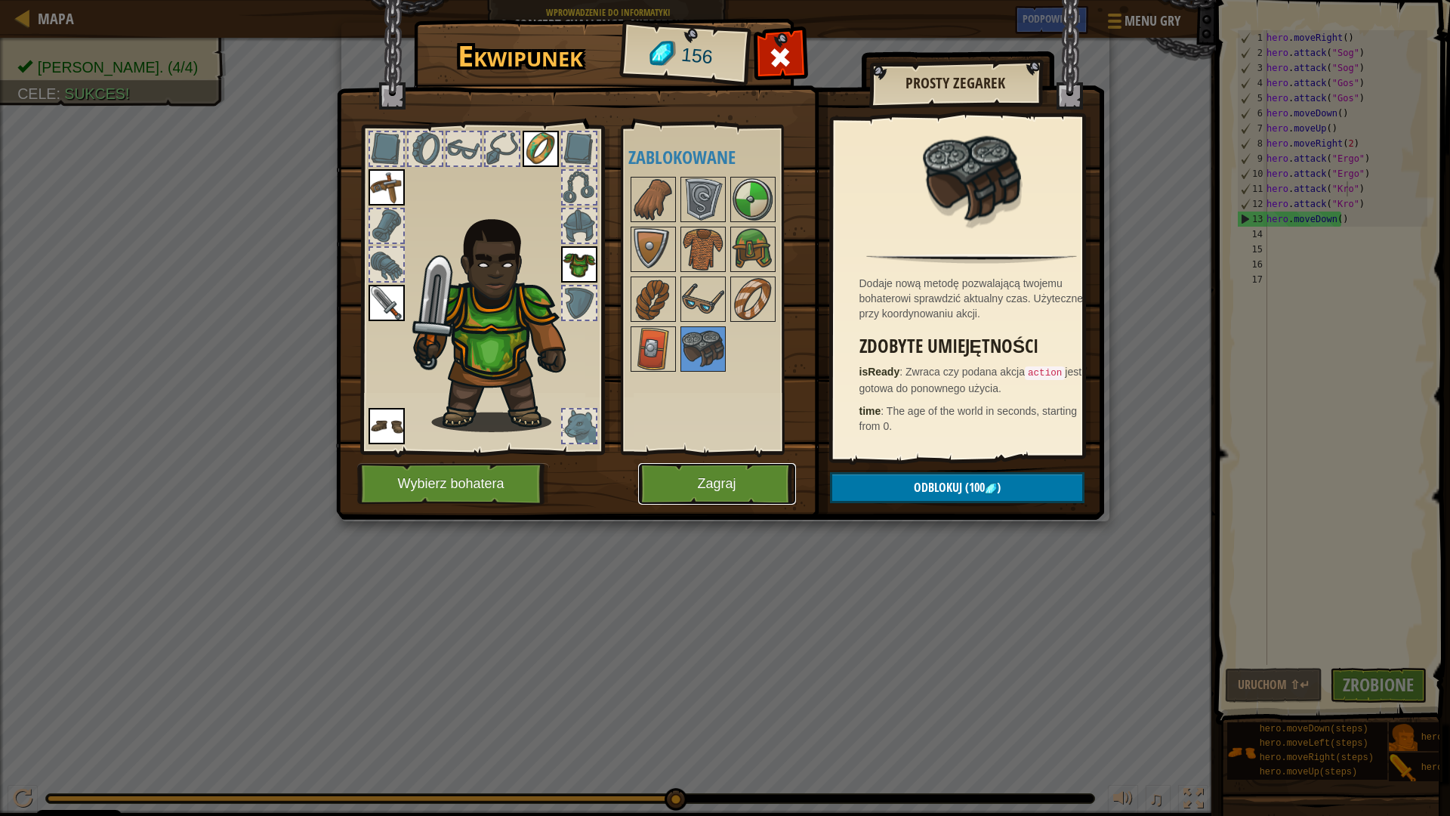
click at [723, 480] on button "Zagraj" at bounding box center [717, 484] width 158 height 42
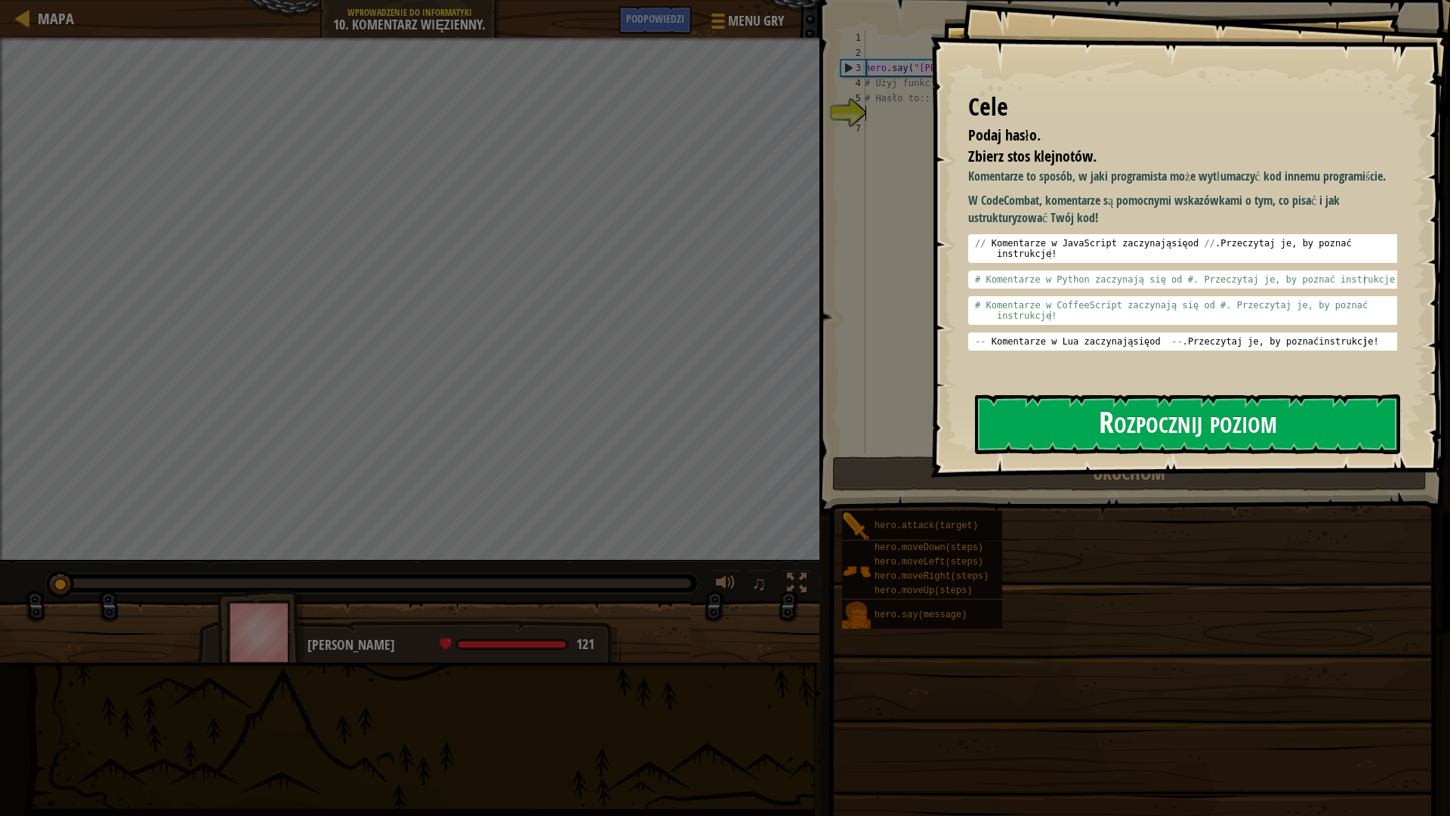
click at [1153, 418] on button "Rozpocznij poziom" at bounding box center [1187, 424] width 425 height 60
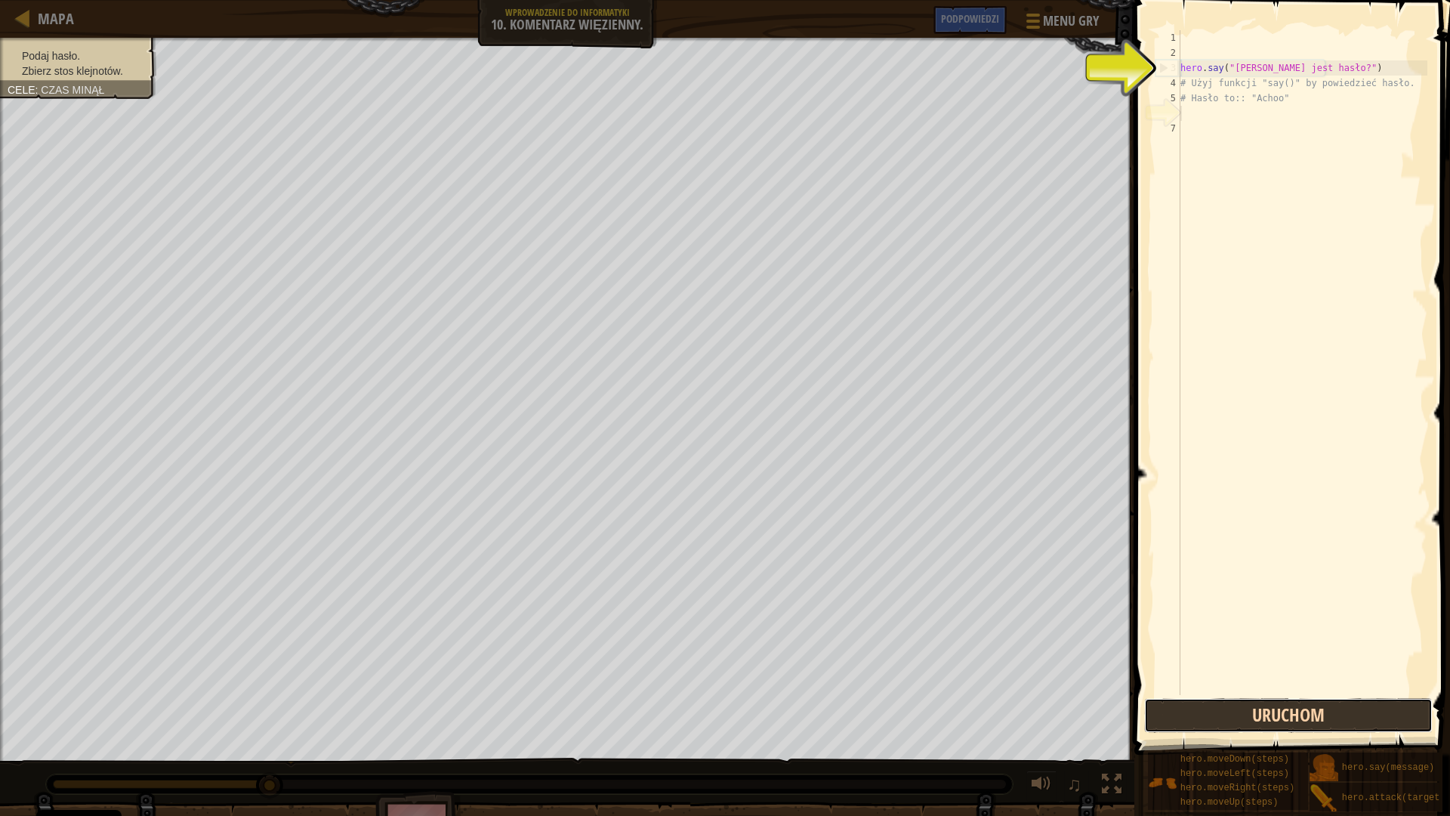
click at [1271, 713] on button "Uruchom" at bounding box center [1288, 715] width 289 height 35
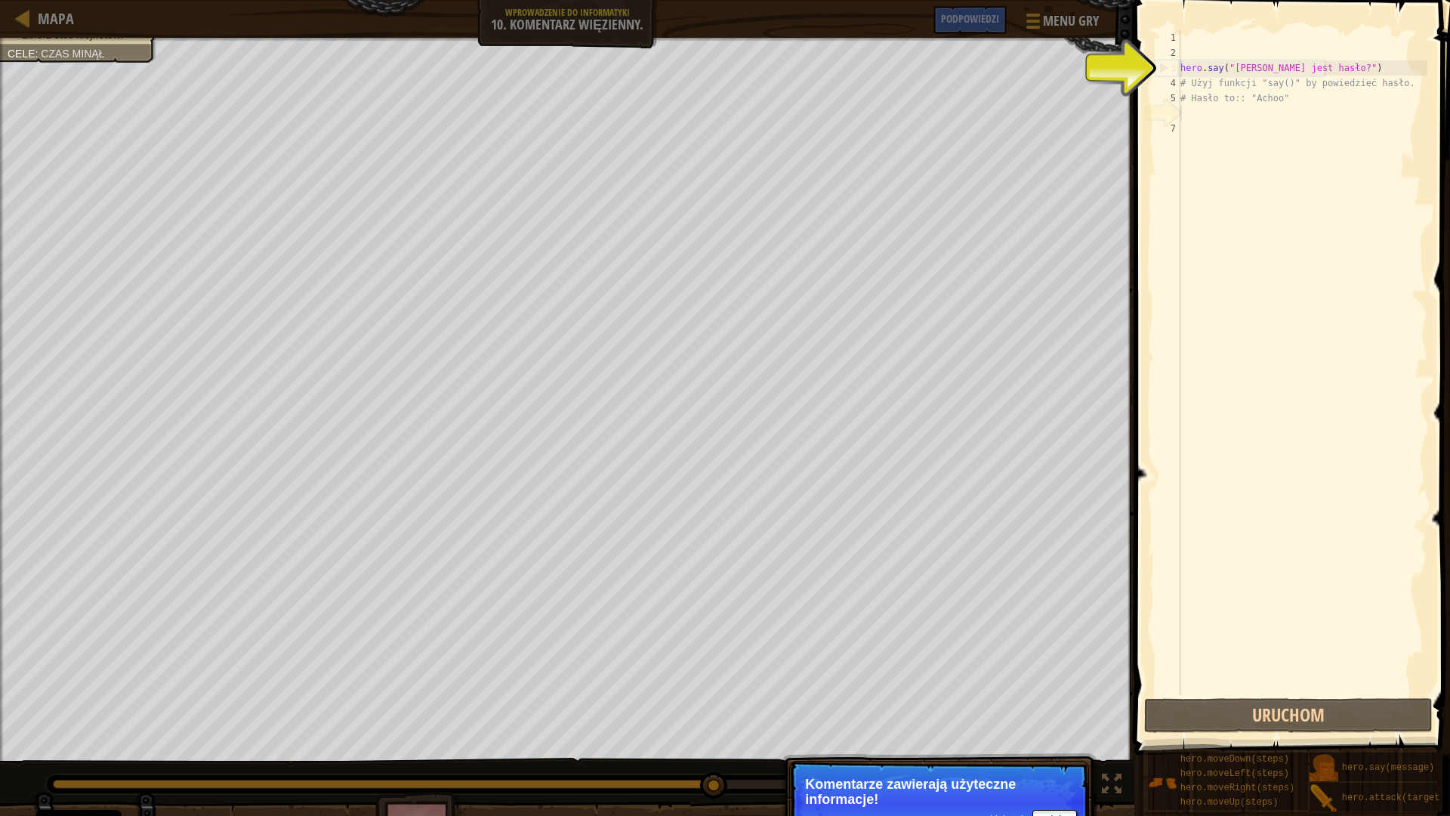
scroll to position [7, 0]
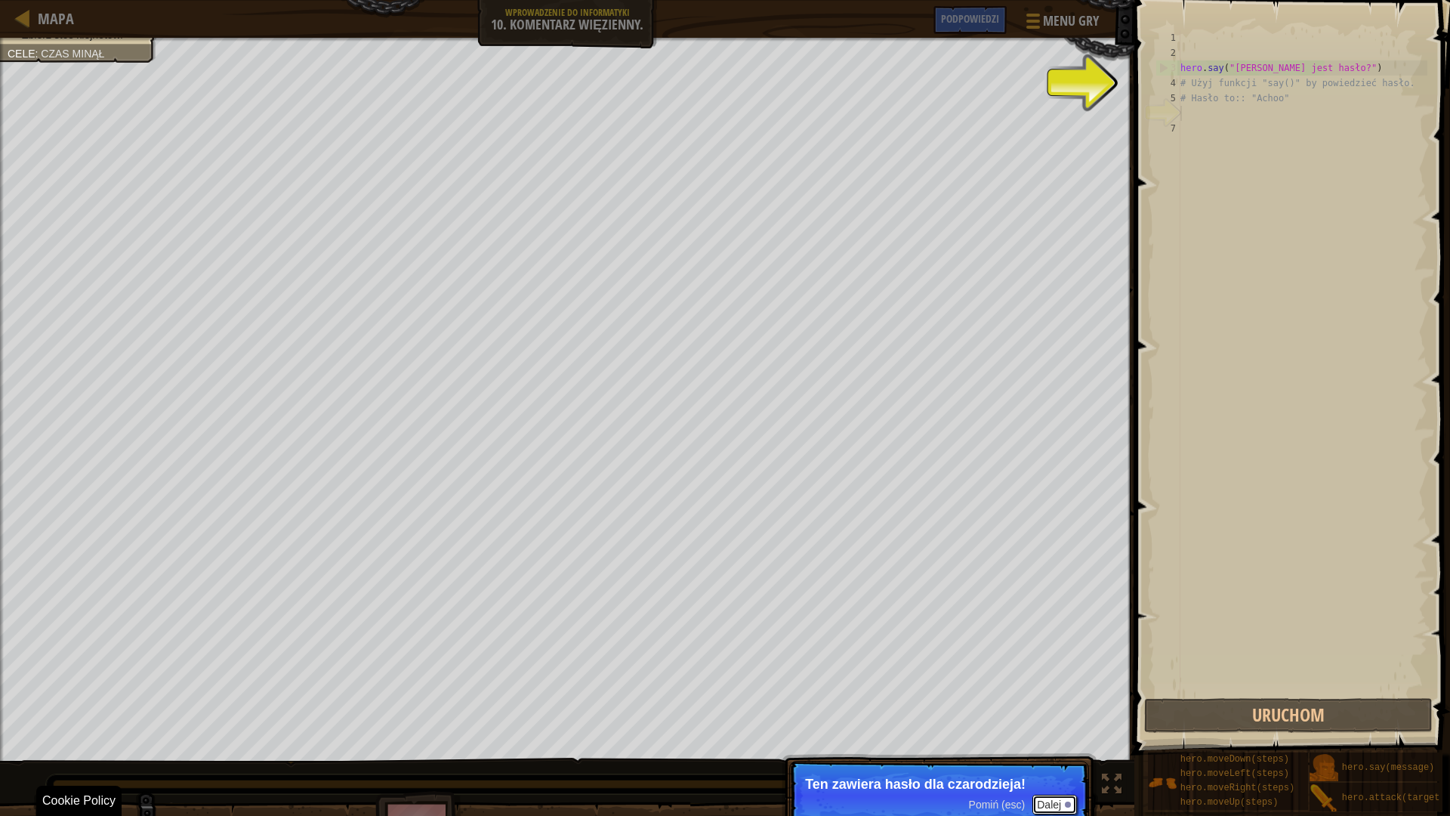
click at [1066, 713] on button "Dalej" at bounding box center [1054, 805] width 45 height 20
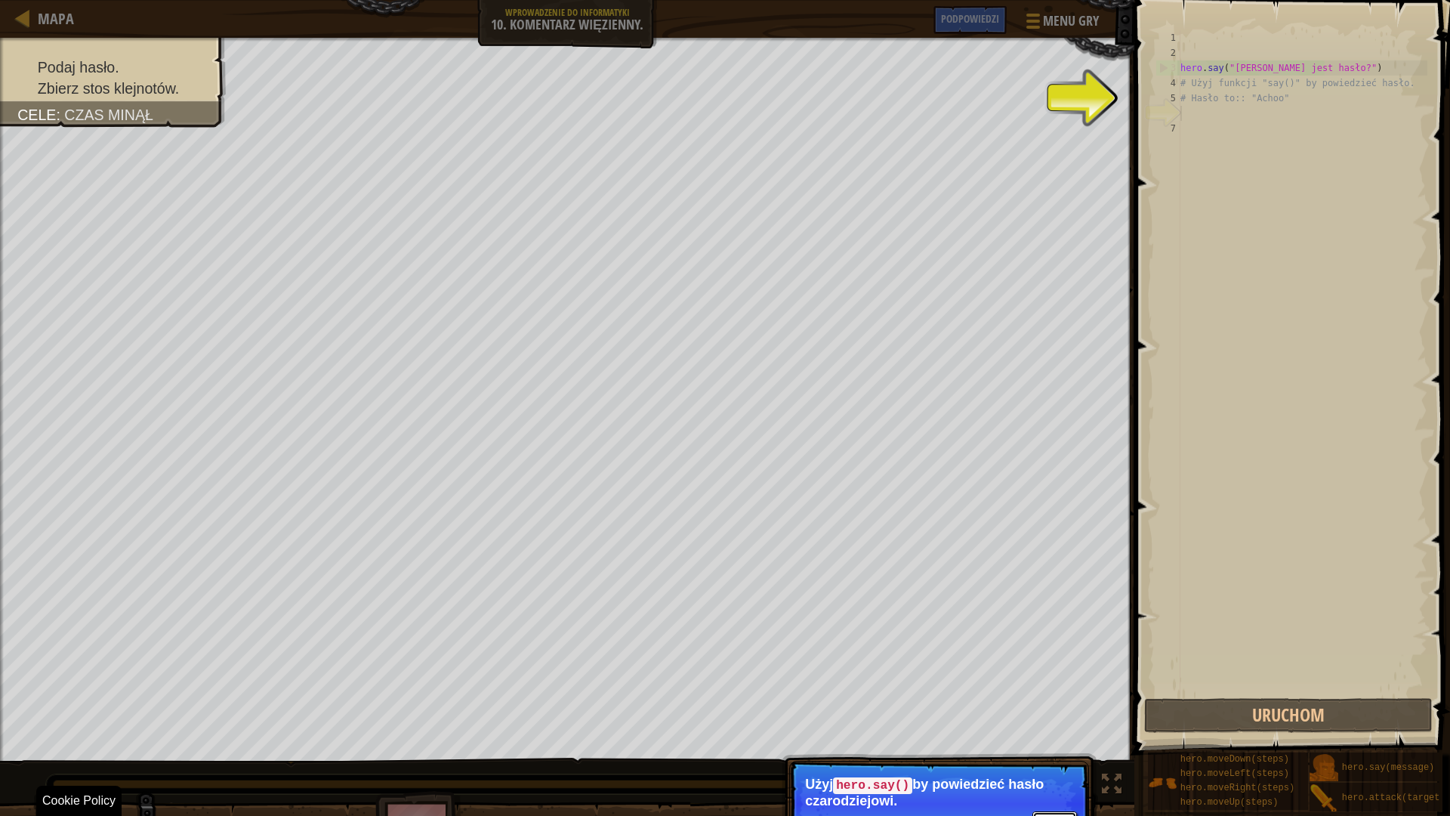
click at [1044, 713] on button "Dalej" at bounding box center [1054, 821] width 45 height 20
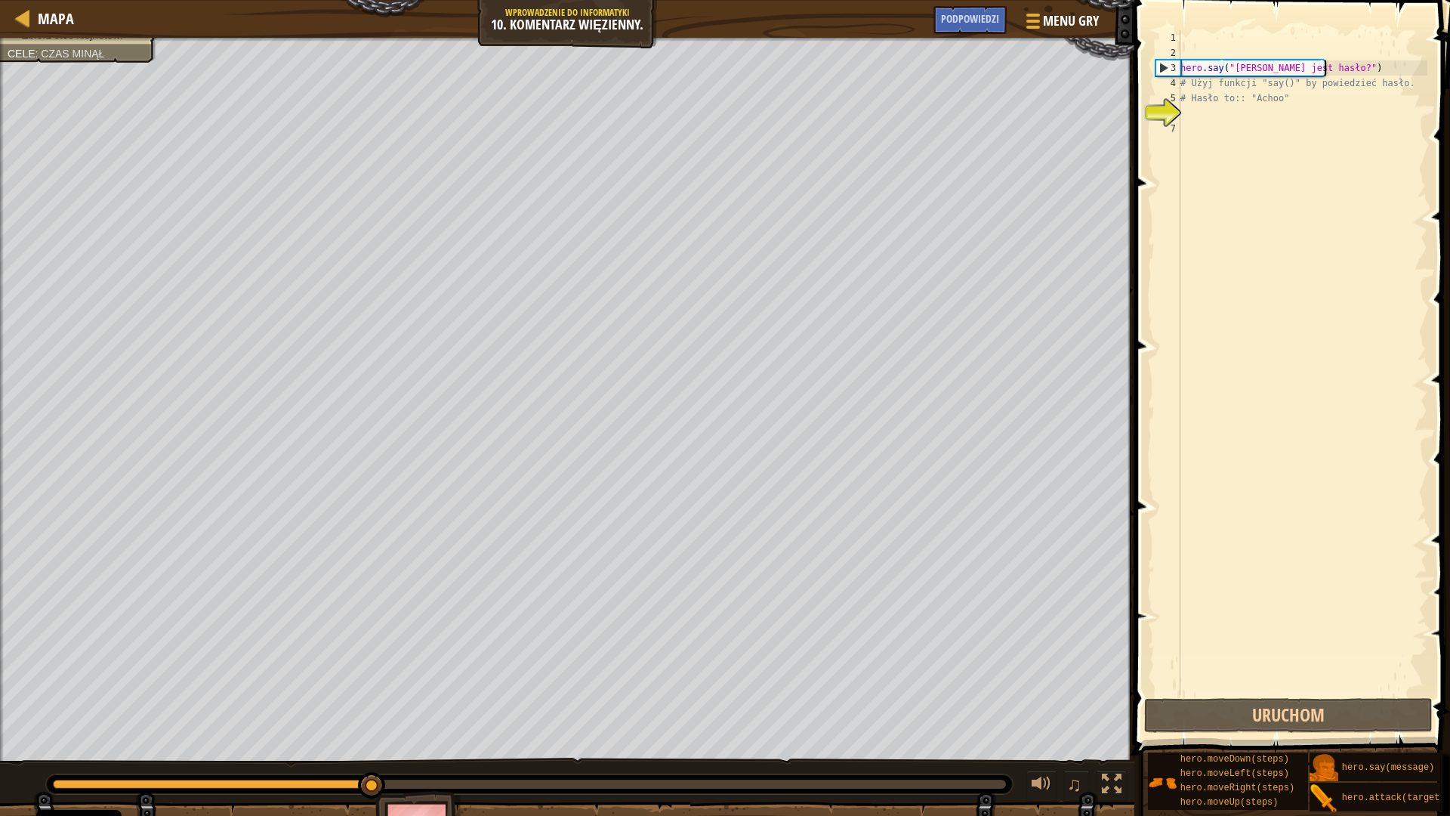
click at [1342, 66] on div "hero . say ( "[PERSON_NAME] jest hasło?" ) # Użyj funkcji "say()" by powiedzieć…" at bounding box center [1303, 377] width 250 height 695
type textarea "hero.say("[PERSON_NAME] jest hasło?")"
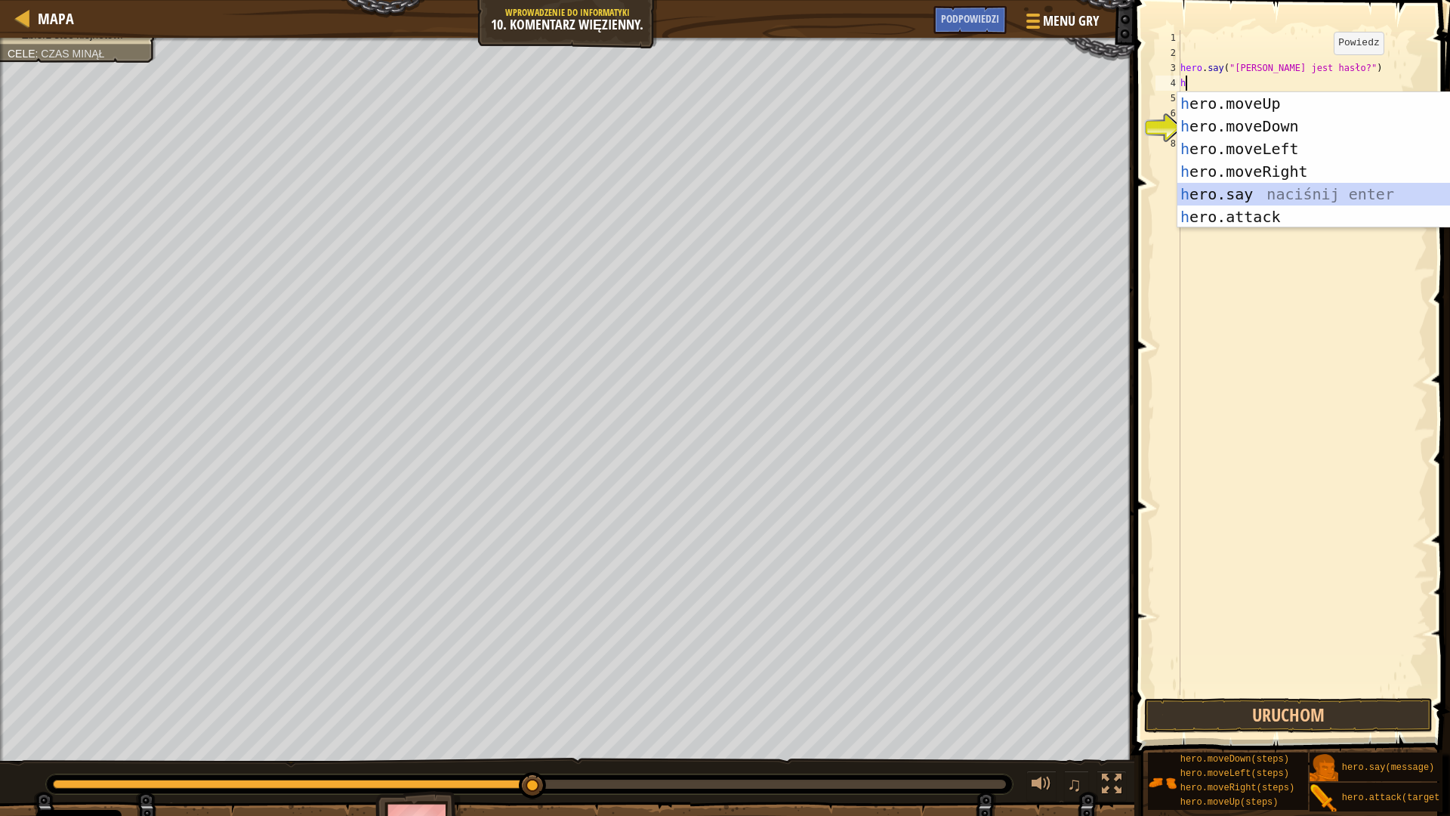
click at [1282, 193] on div "h ero.moveUp naciśnij enter h ero.moveDown naciśnij enter h ero.moveLeft naciśn…" at bounding box center [1321, 182] width 286 height 181
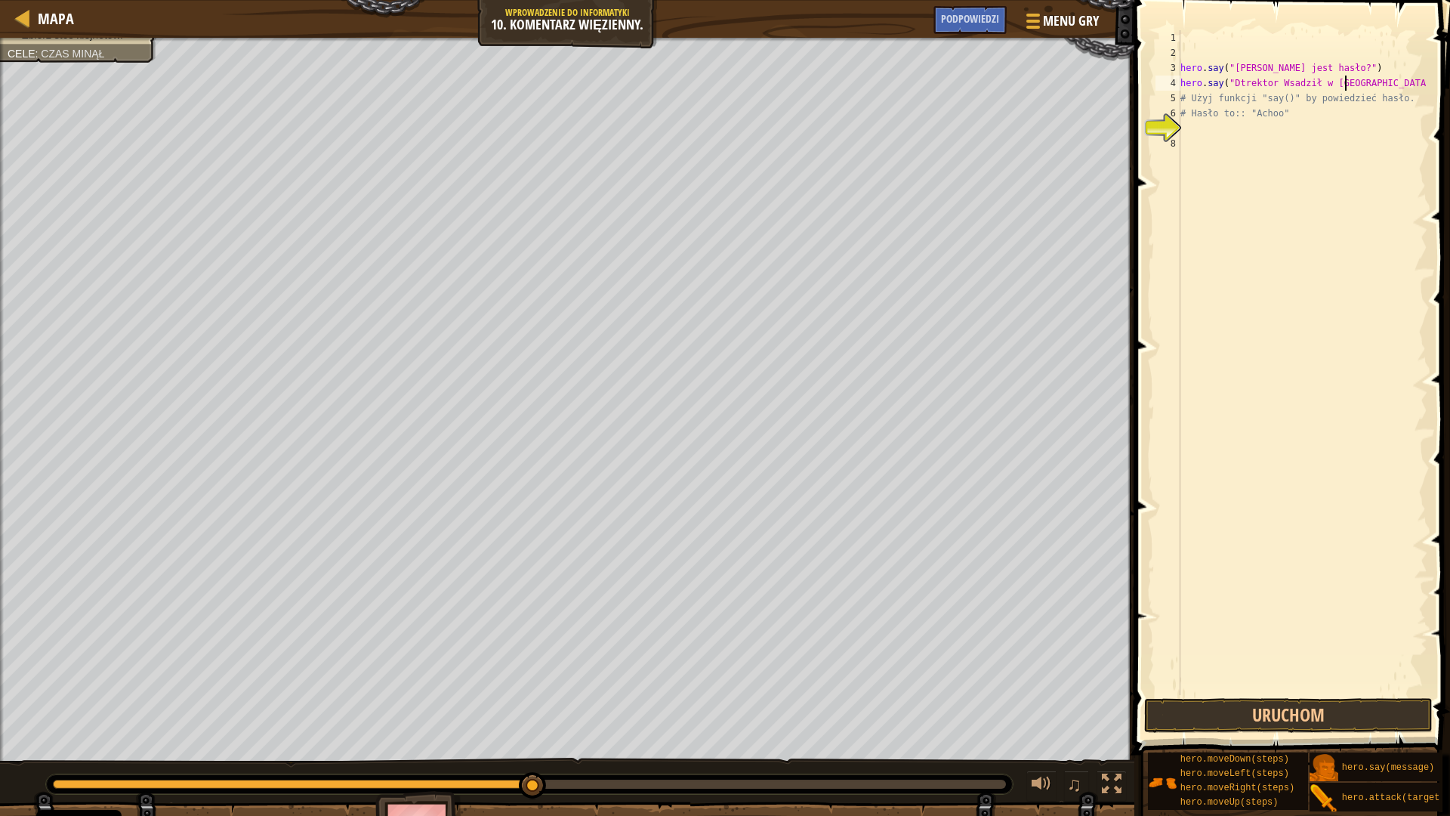
scroll to position [7, 14]
type textarea "hero.say("Dtrektor Wsadził w [GEOGRAPHIC_DATA]")"
click at [1256, 707] on button "Uruchom" at bounding box center [1288, 715] width 289 height 35
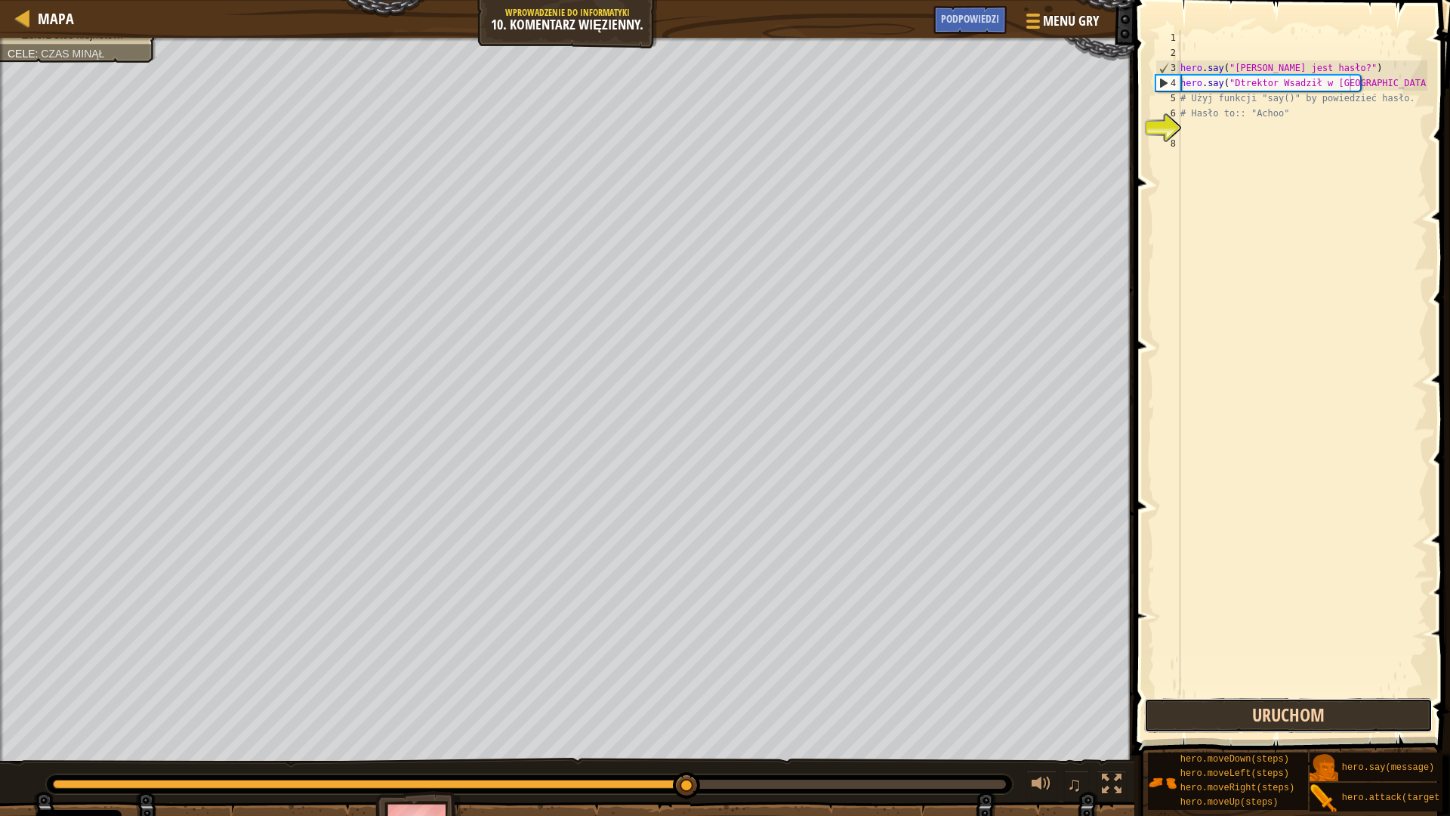
click at [1350, 713] on button "Uruchom" at bounding box center [1288, 715] width 289 height 35
click at [1308, 713] on button "Uruchom" at bounding box center [1288, 715] width 289 height 35
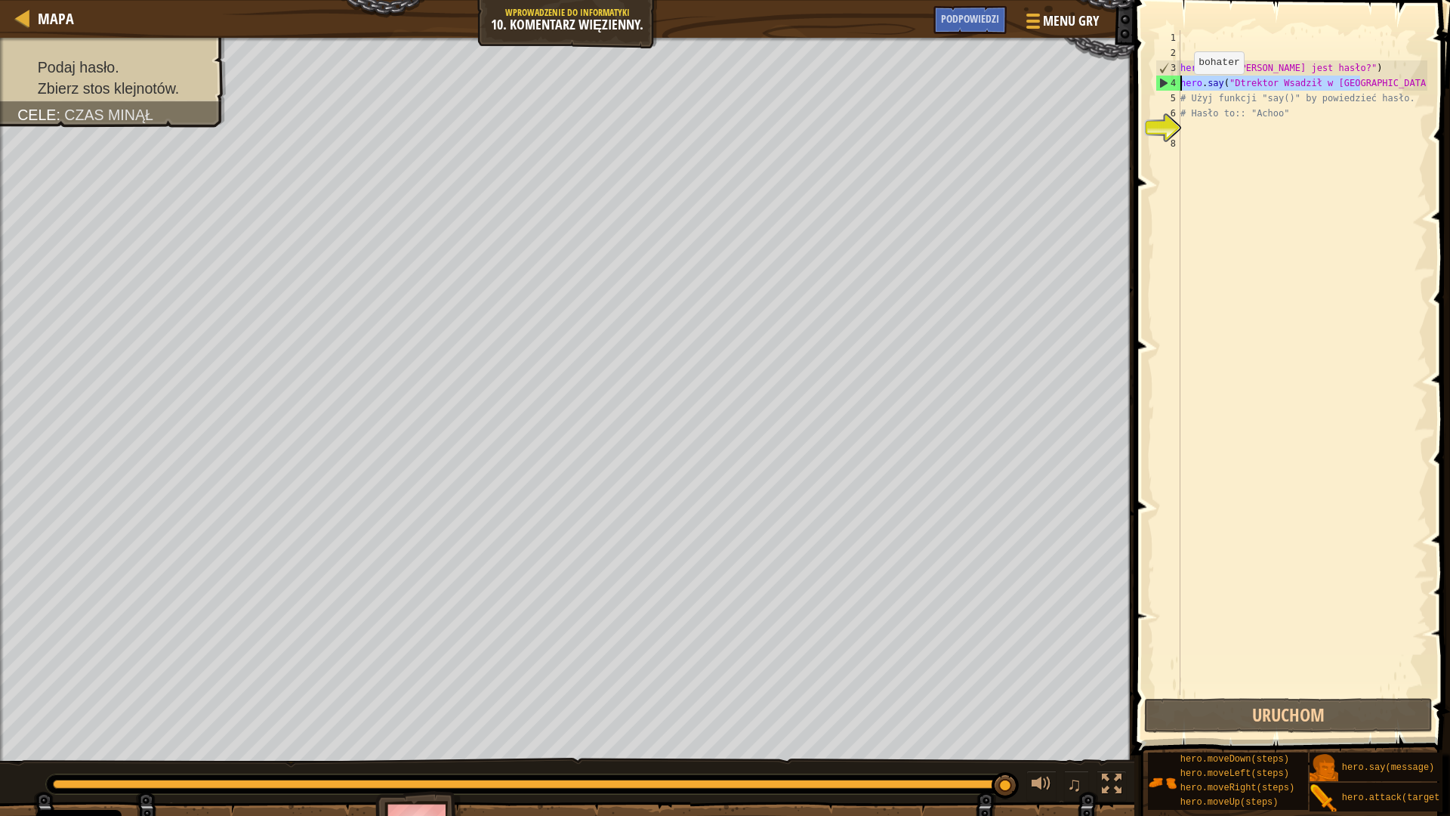
drag, startPoint x: 1396, startPoint y: 87, endPoint x: 1173, endPoint y: 88, distance: 222.8
click at [1173, 88] on div "hero.say("Dtrektor Wsadził w [GEOGRAPHIC_DATA]") 1 2 3 4 5 6 7 8 hero . say ( "…" at bounding box center [1290, 362] width 275 height 665
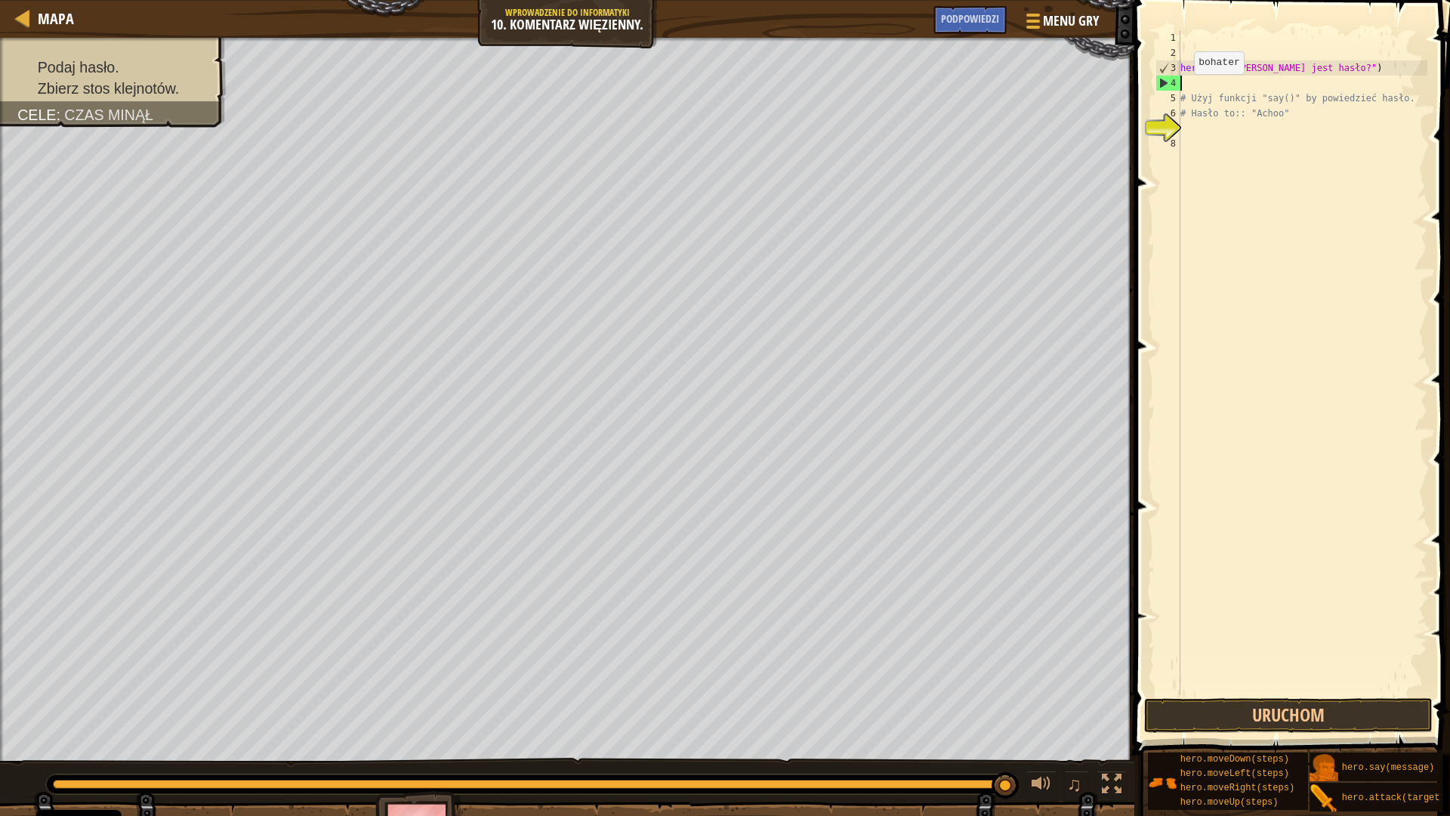
scroll to position [7, 0]
drag, startPoint x: 1257, startPoint y: 113, endPoint x: 1150, endPoint y: 95, distance: 108.0
click at [1150, 95] on div "1 2 3 4 5 6 7 8 hero . say ( "[PERSON_NAME] jest hasło?" ) # Użyj funkcji "say(…" at bounding box center [1290, 407] width 320 height 799
type textarea "# Użyj funkcji "say()" by powiedzieć hasło. # Hasło to:: "Achoo""
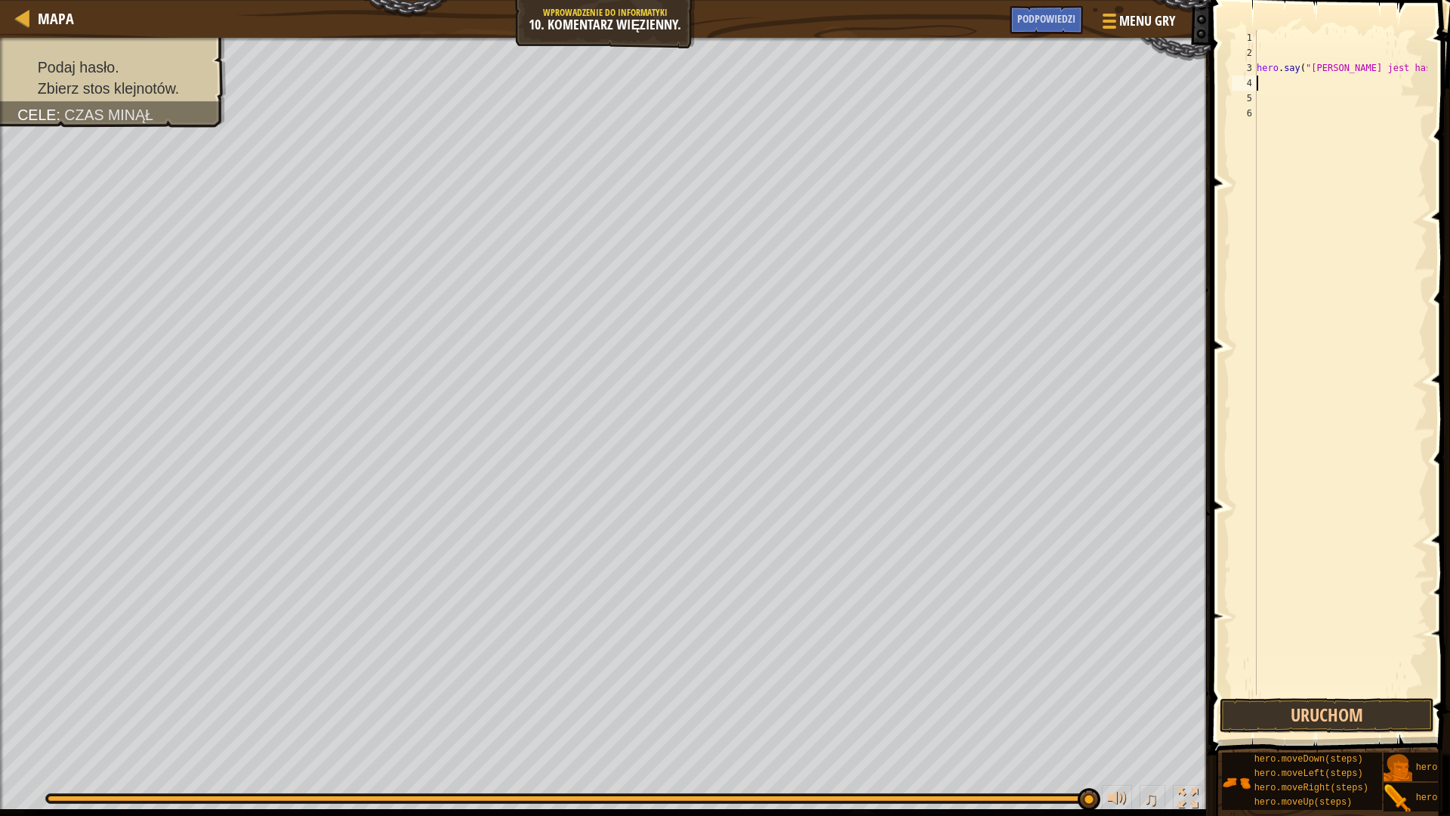
click at [1184, 79] on div "Mapa Wprowadzenie do Informatyki 10. Komentarz więzienny. Menu gry Zrobione Pod…" at bounding box center [725, 408] width 1450 height 816
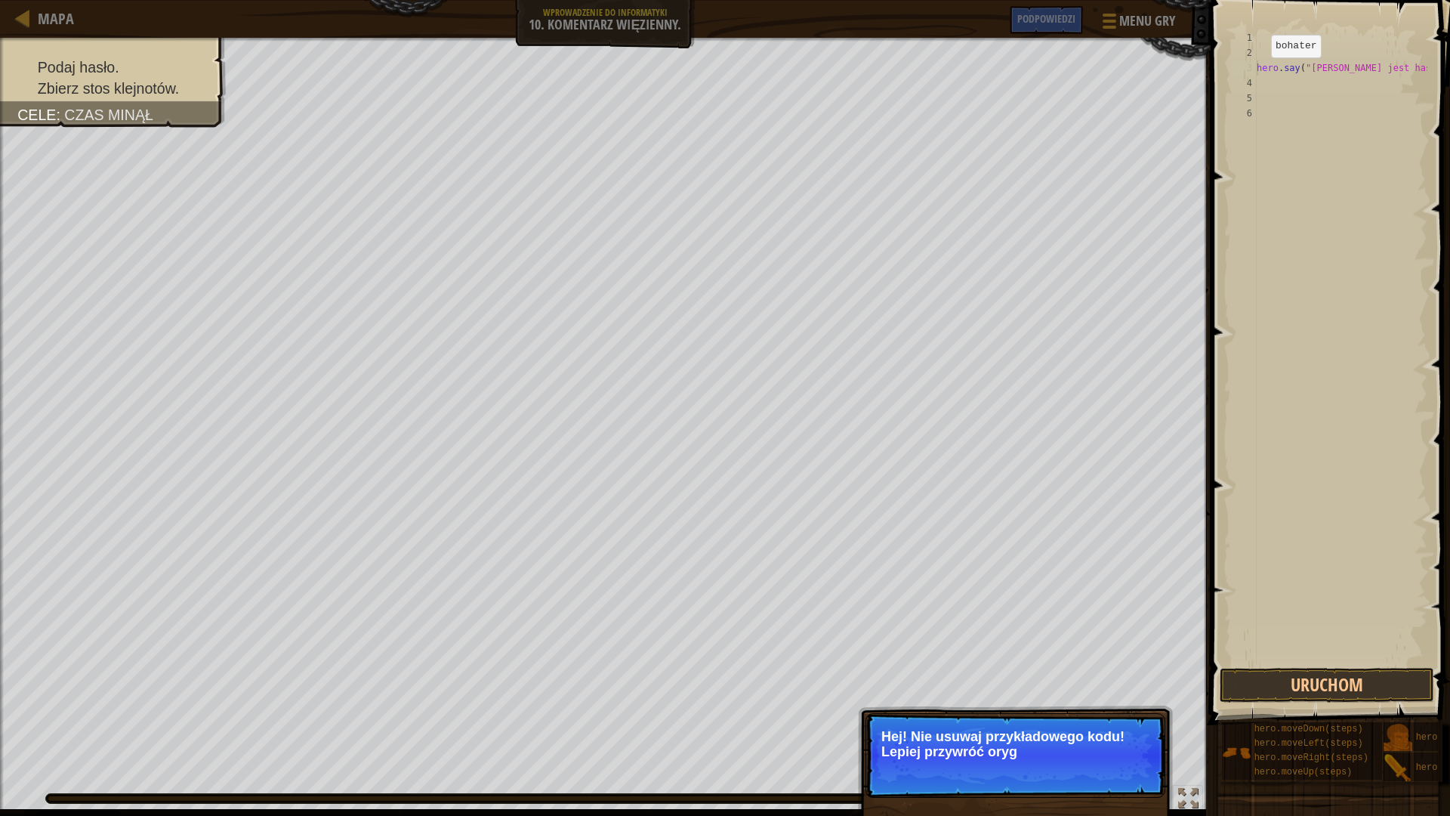
click at [1258, 73] on div "hero . say ( "[PERSON_NAME] jest hasło?" )" at bounding box center [1341, 362] width 174 height 665
type textarea "hero.say("[PERSON_NAME] jest hasło?")"
drag, startPoint x: 1137, startPoint y: 768, endPoint x: 1145, endPoint y: 748, distance: 21.3
click at [1137, 713] on button "↻ Reload" at bounding box center [1119, 770] width 67 height 23
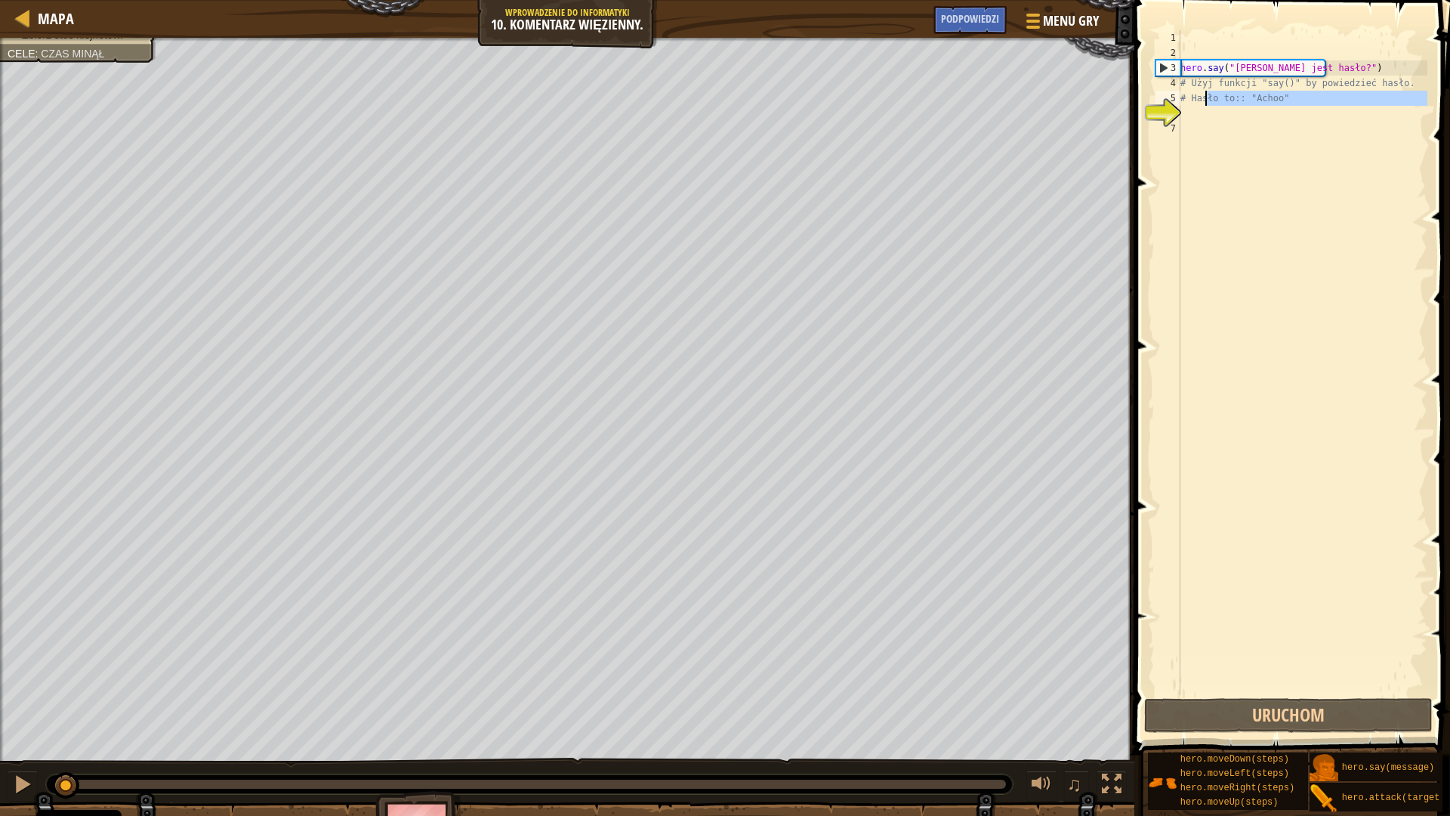
drag, startPoint x: 1276, startPoint y: 116, endPoint x: 1315, endPoint y: 110, distance: 39.0
click at [1209, 100] on div "hero . say ( "[PERSON_NAME] jest hasło?" ) # Użyj funkcji "say()" by powiedzieć…" at bounding box center [1303, 377] width 250 height 695
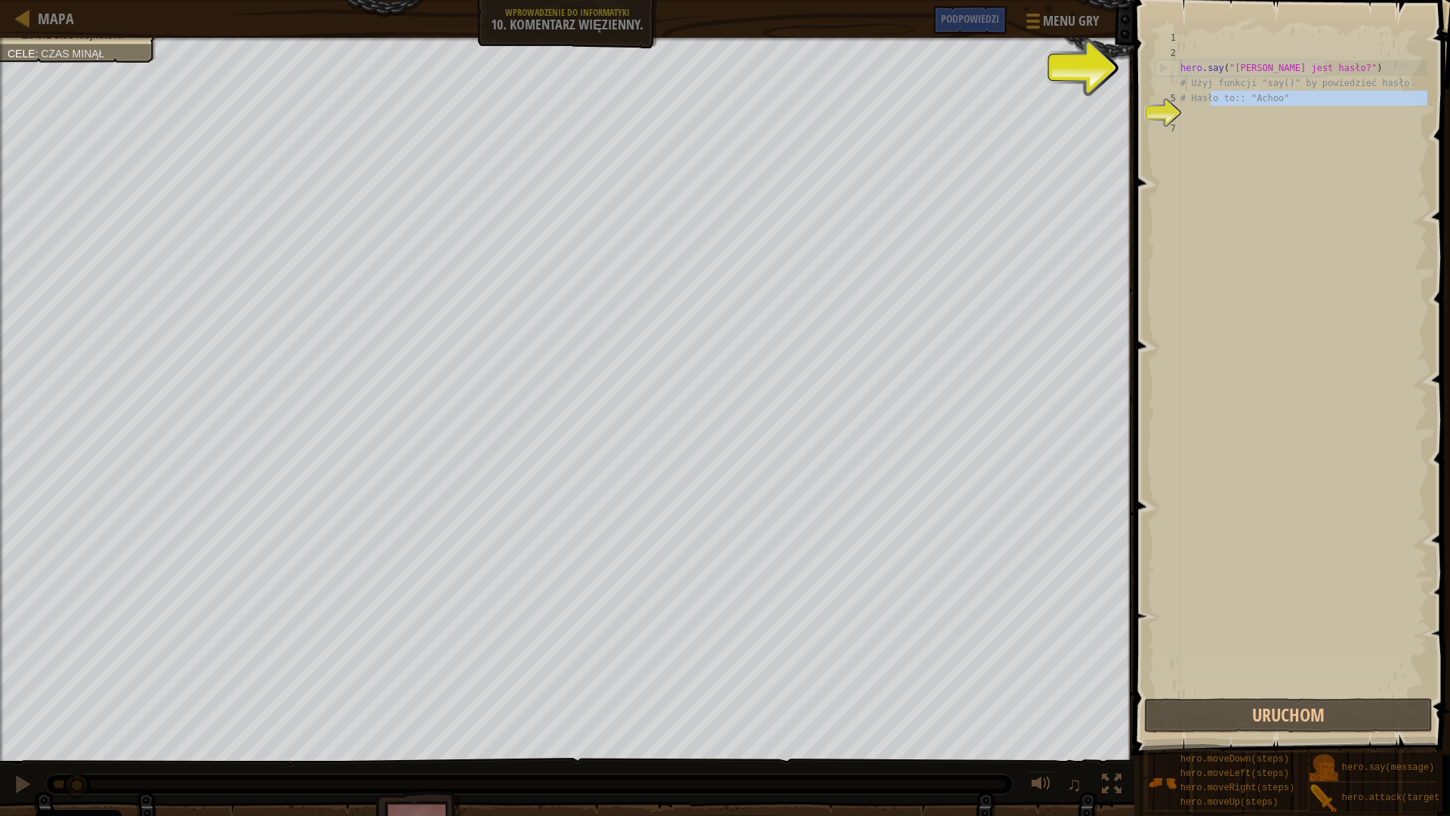
type textarea "# Hasło to:: "Achoo""
click at [1242, 116] on div "hero . say ( "[PERSON_NAME] jest hasło?" ) # Użyj funkcji "say()" by powiedzieć…" at bounding box center [1303, 362] width 250 height 665
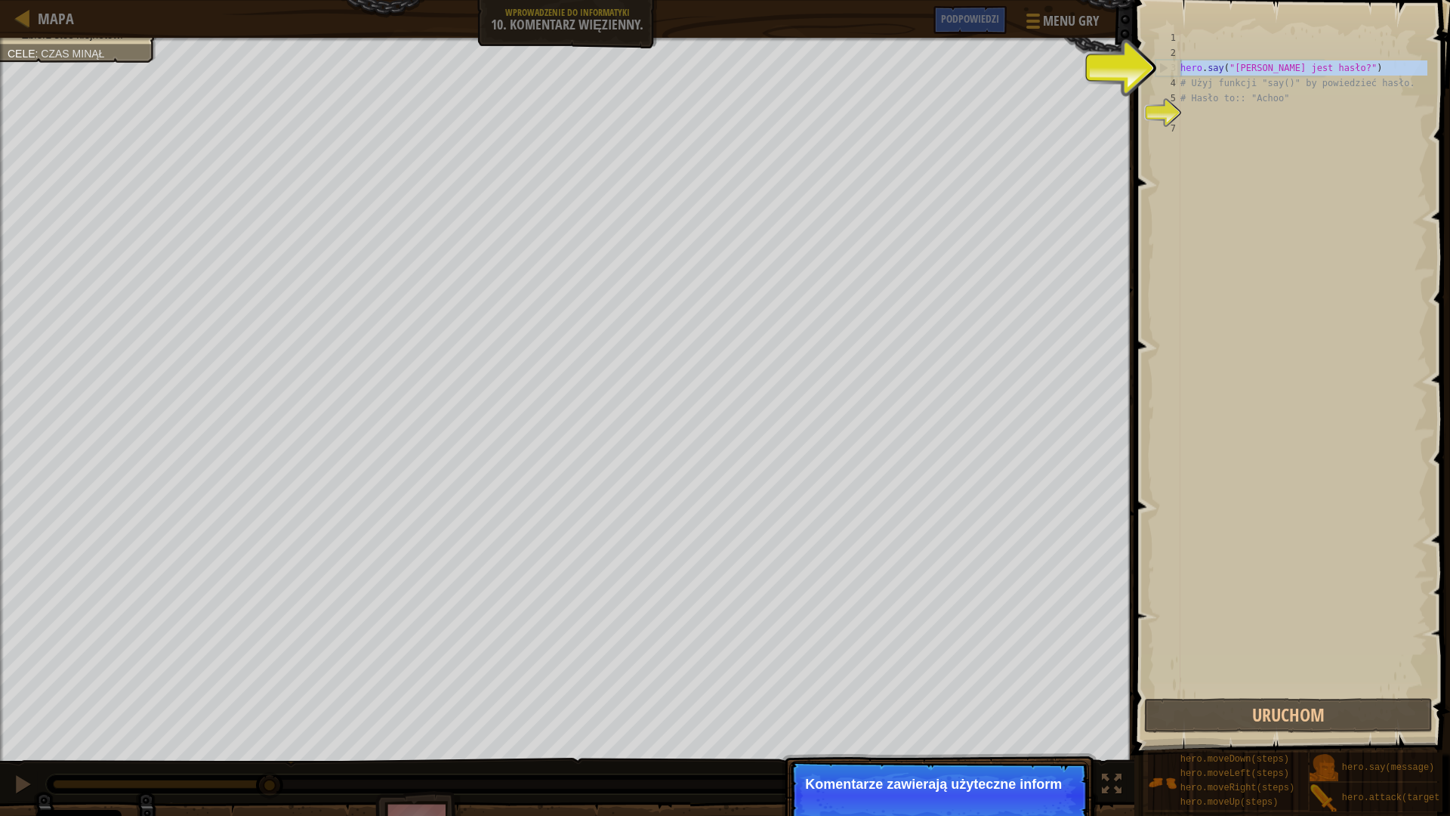
click at [1164, 67] on div "3" at bounding box center [1168, 67] width 24 height 15
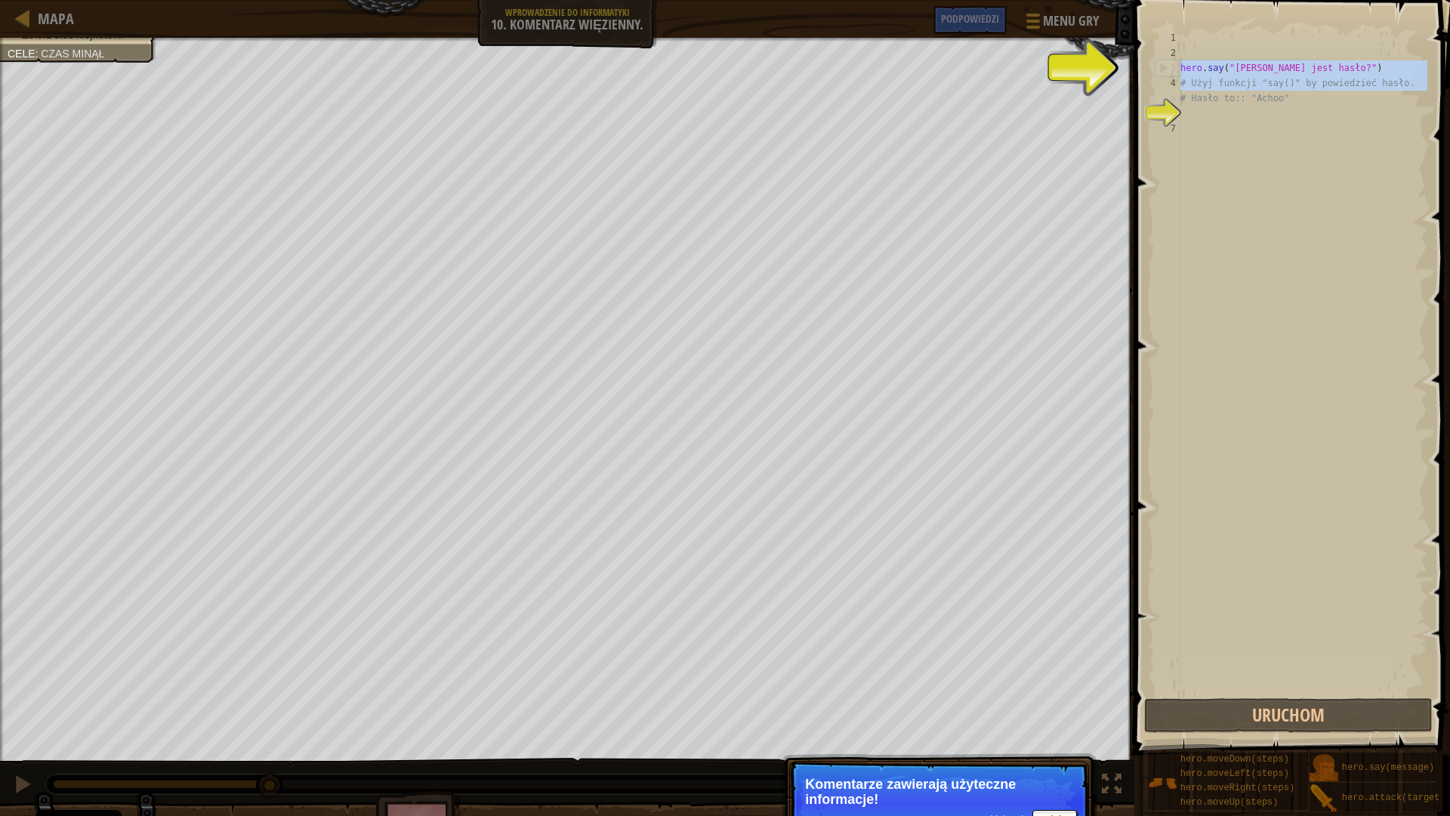
drag, startPoint x: 1165, startPoint y: 69, endPoint x: 1178, endPoint y: 93, distance: 27.7
click at [1052, 713] on button "Dalej" at bounding box center [1054, 820] width 45 height 20
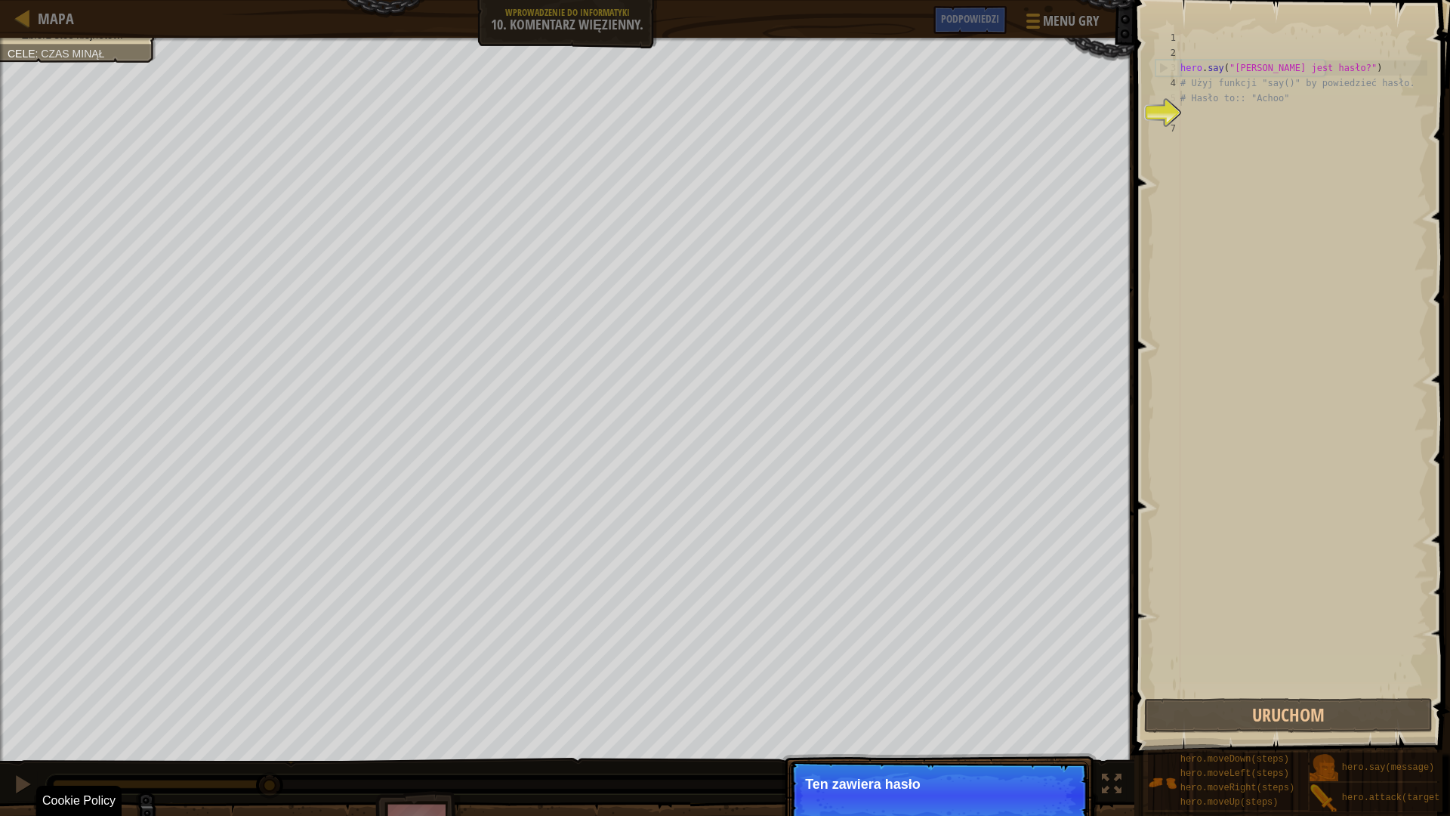
click at [1056, 713] on p "Pomiń (esc) Dalej Ten zawiera hasło" at bounding box center [939, 795] width 300 height 69
click at [1058, 713] on button "Dalej" at bounding box center [1054, 805] width 45 height 20
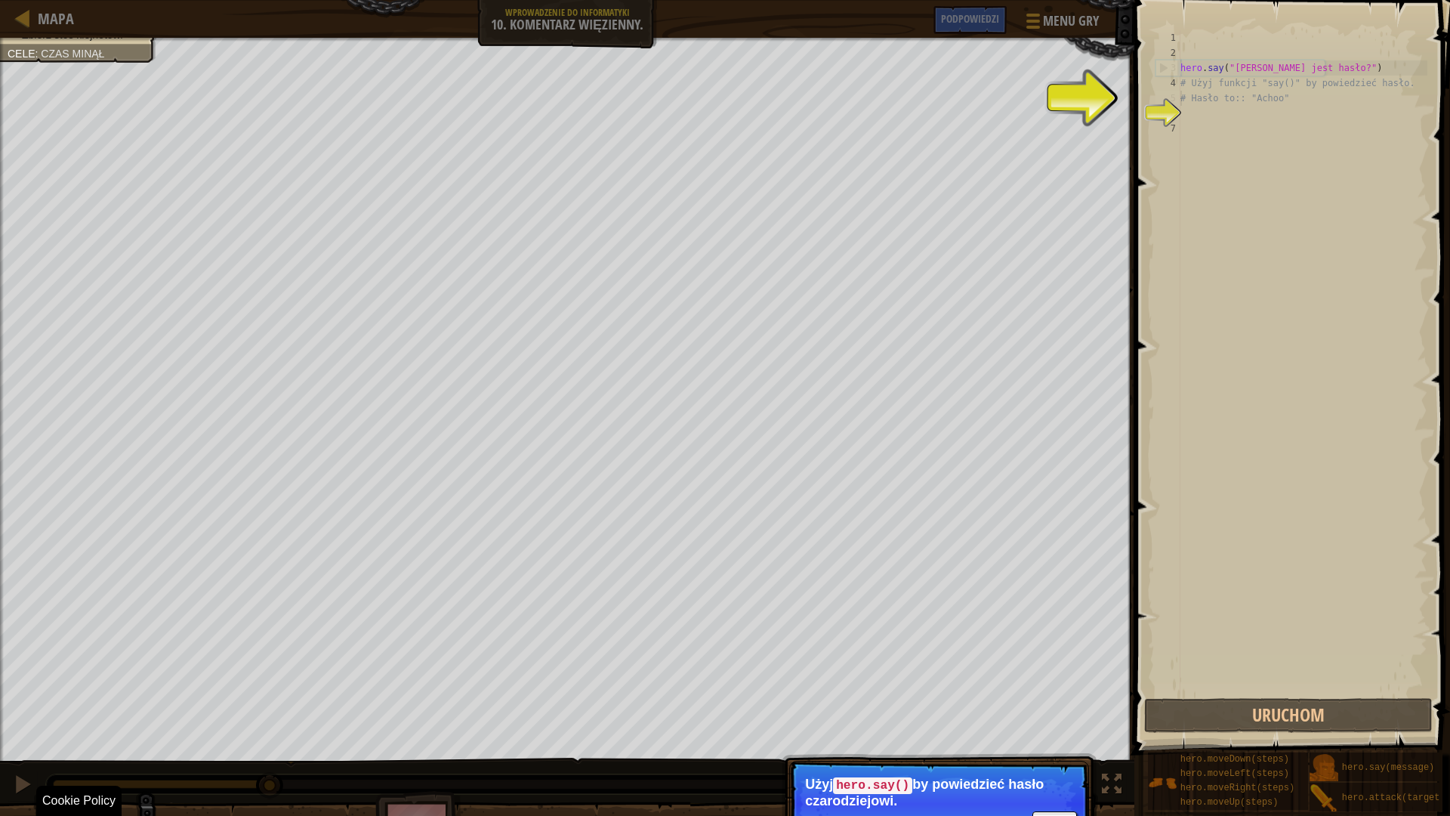
click at [1053, 713] on p "Pomiń (esc) [PERSON_NAME] hero.say() by powiedzieć hasło czarodziejowi." at bounding box center [939, 804] width 300 height 86
click at [1055, 713] on button "Dalej" at bounding box center [1054, 821] width 45 height 20
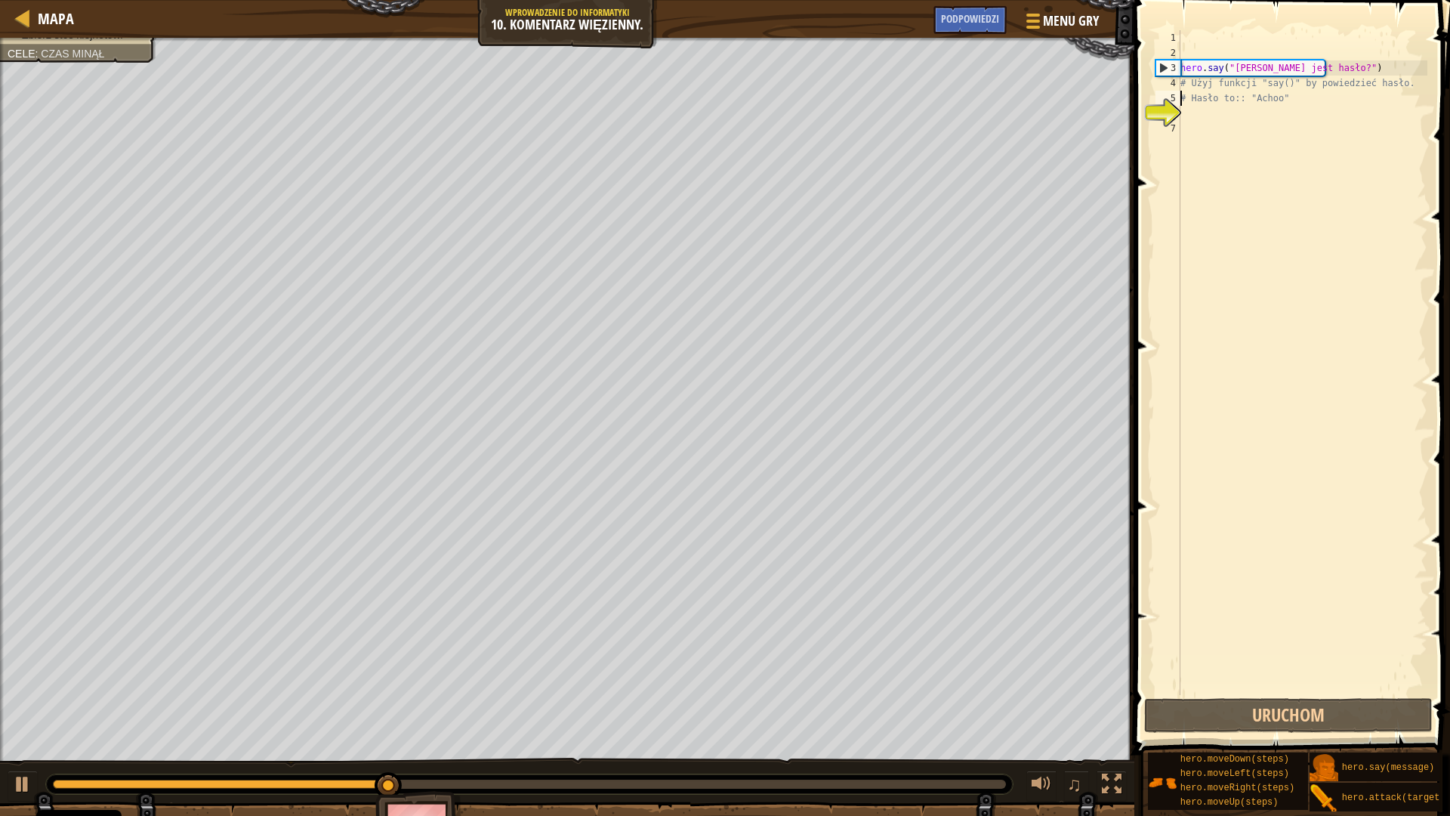
click at [1345, 63] on div "hero . say ( "[PERSON_NAME] jest hasło?" ) # Użyj funkcji "say()" by powiedzieć…" at bounding box center [1303, 377] width 250 height 695
type textarea "hero.say("[PERSON_NAME] jest hasło?")"
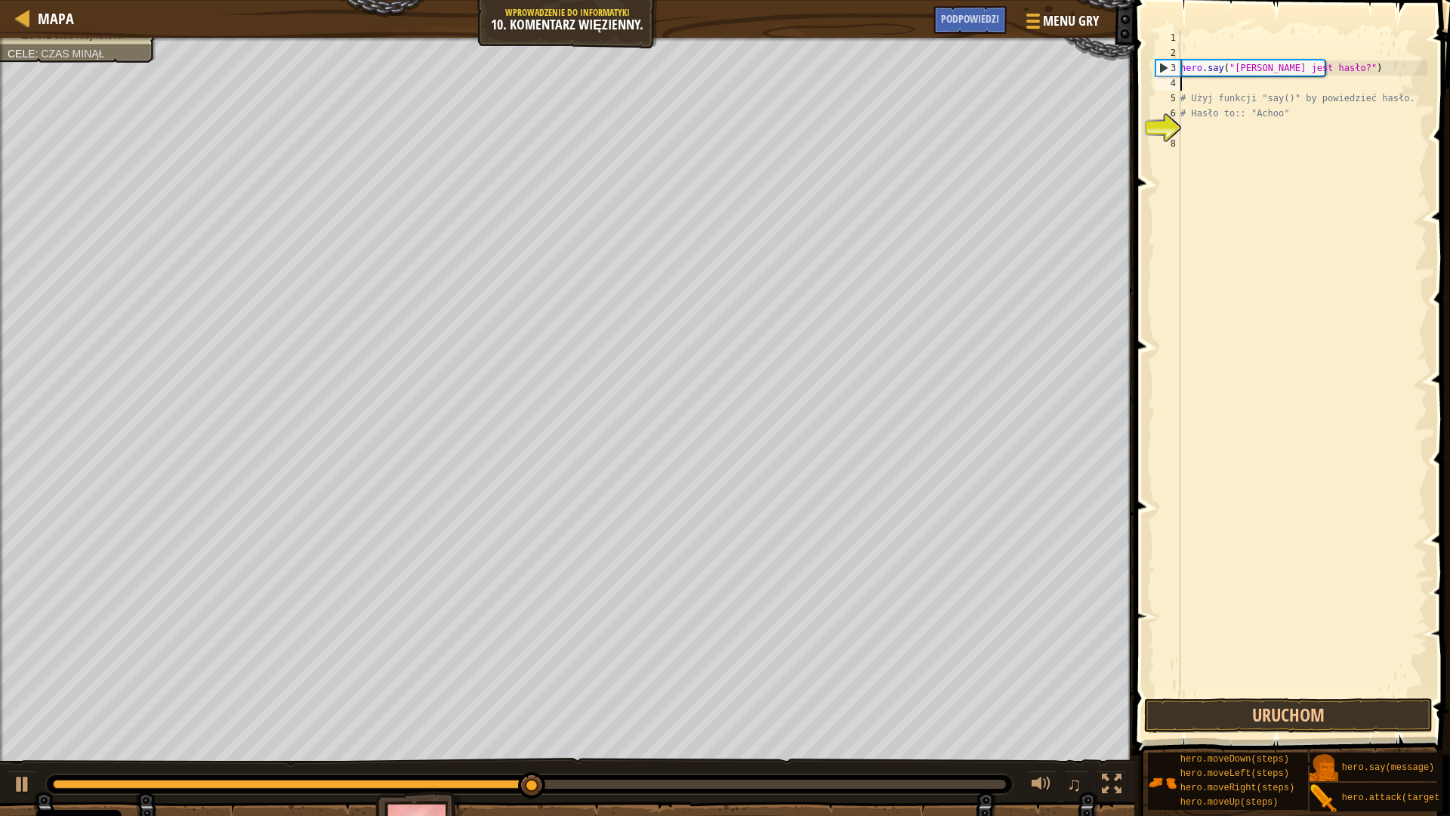
scroll to position [7, 0]
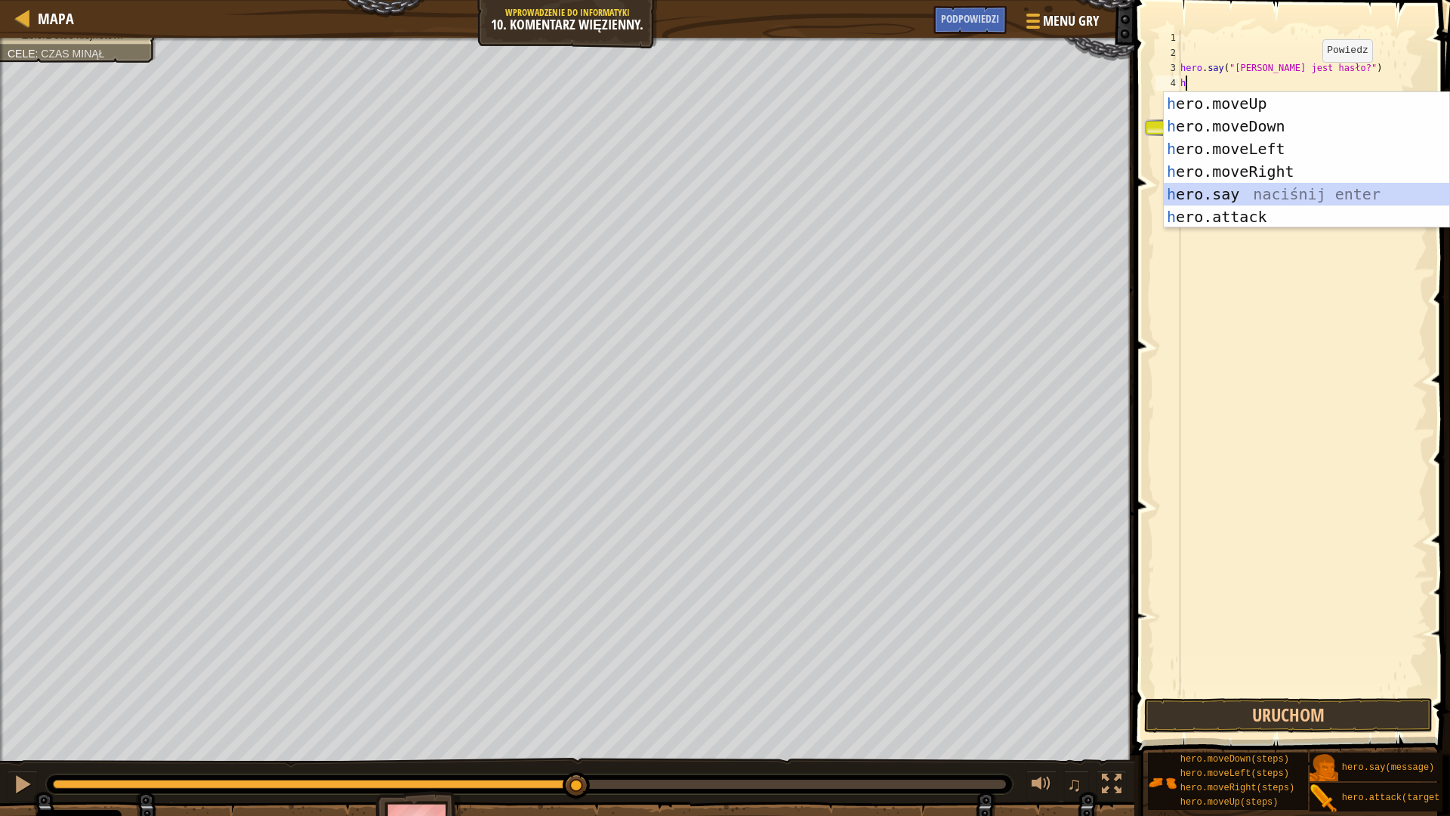
click at [1277, 191] on div "h ero.moveUp naciśnij enter h ero.moveDown naciśnij enter h ero.moveLeft naciśn…" at bounding box center [1307, 182] width 286 height 181
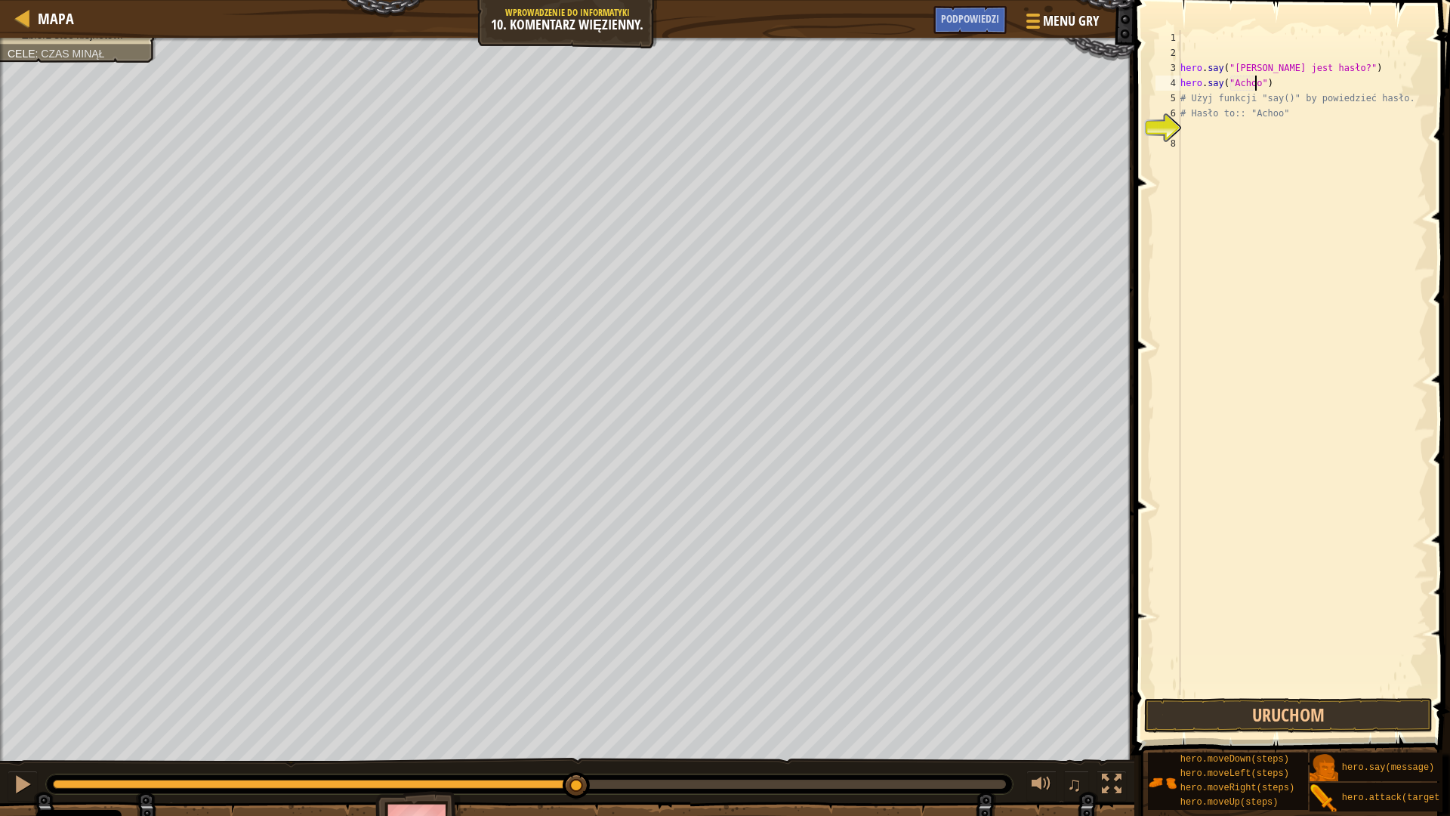
scroll to position [7, 6]
type textarea "hero.say("Achoo")"
click at [1322, 710] on button "Uruchom" at bounding box center [1288, 715] width 289 height 35
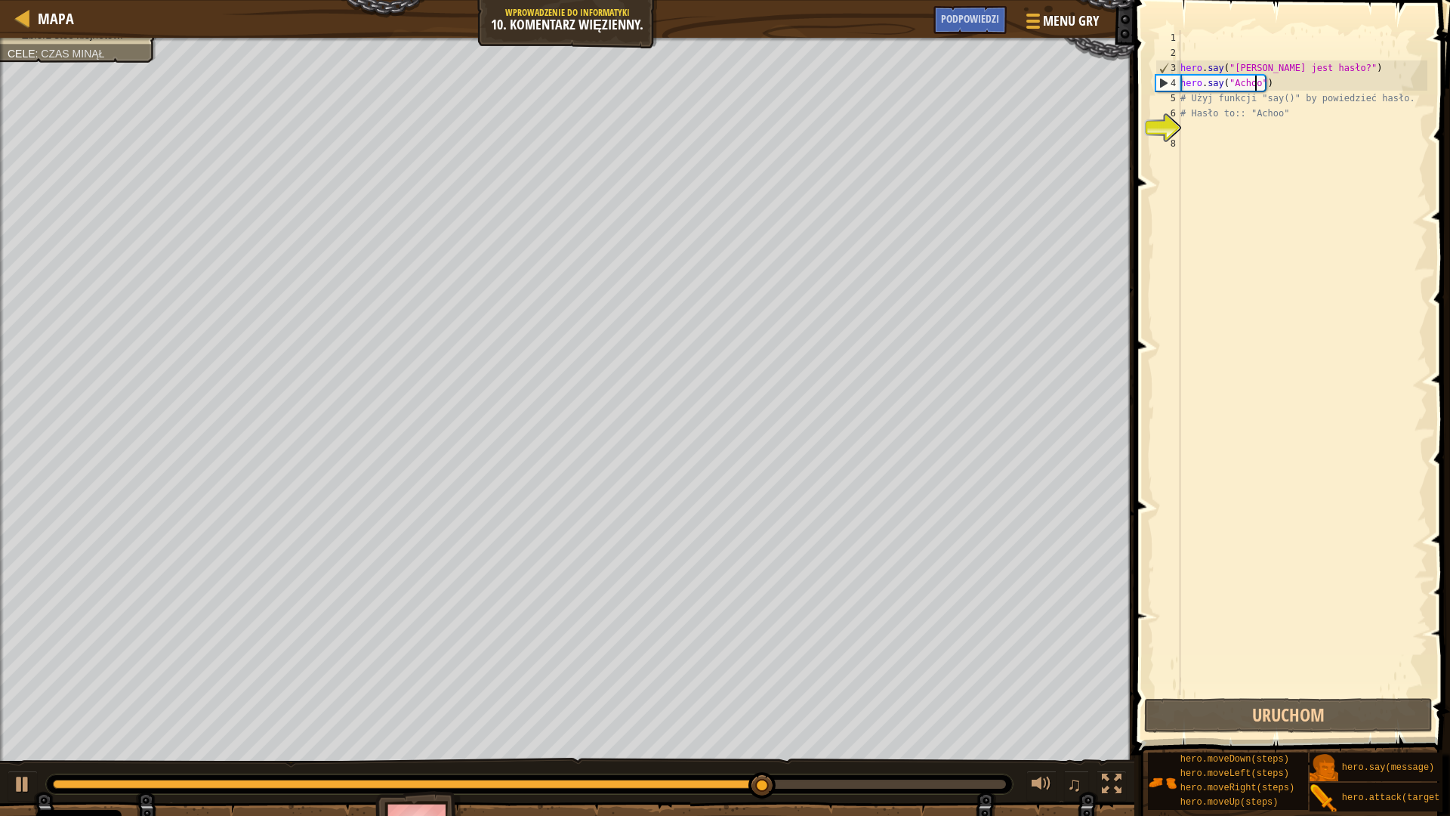
click at [1293, 79] on div "hero . say ( "[PERSON_NAME] jest hasło?" ) hero . say ( "Achoo" ) # Użyj funkcj…" at bounding box center [1303, 377] width 250 height 695
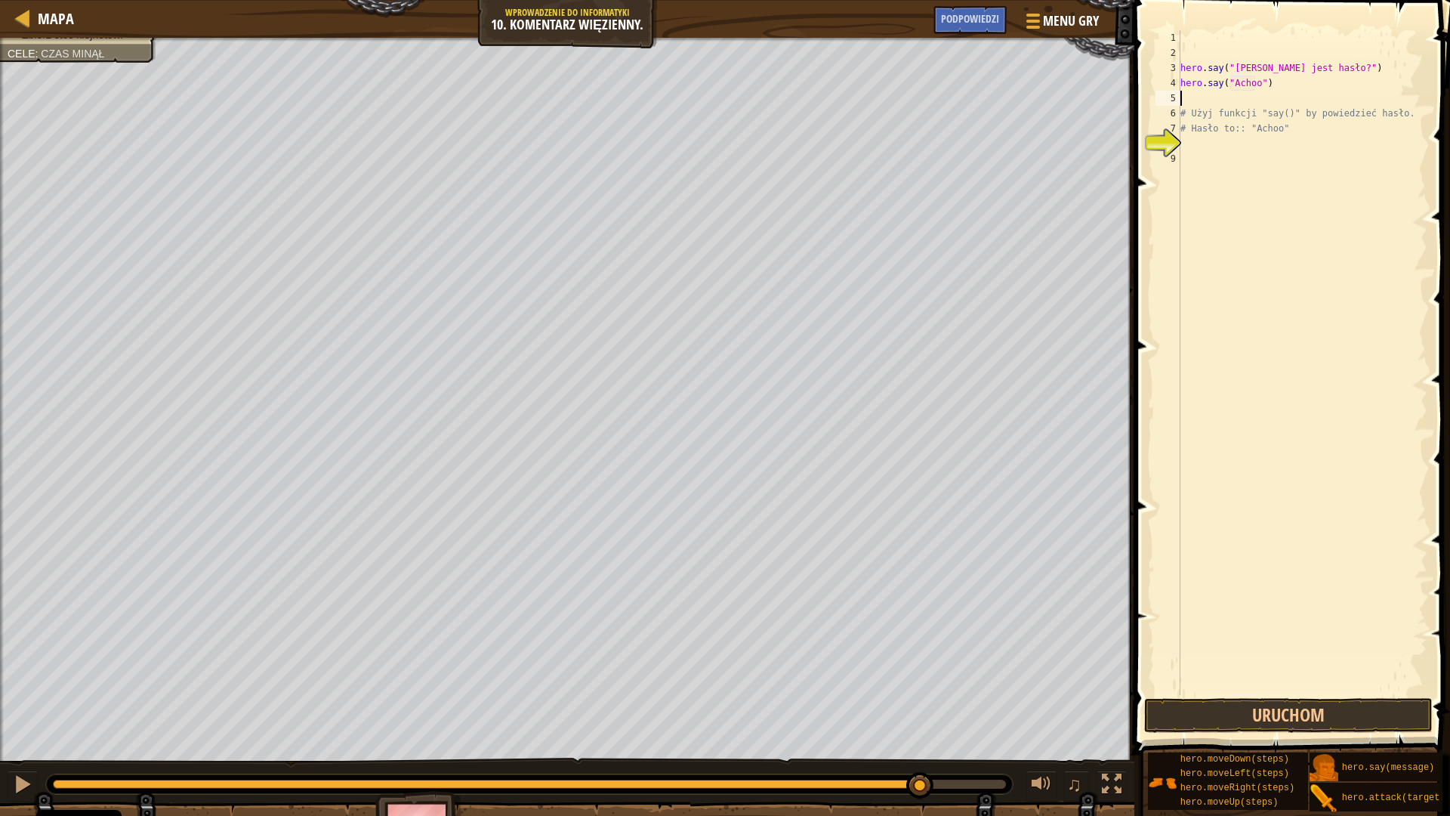
type textarea "h"
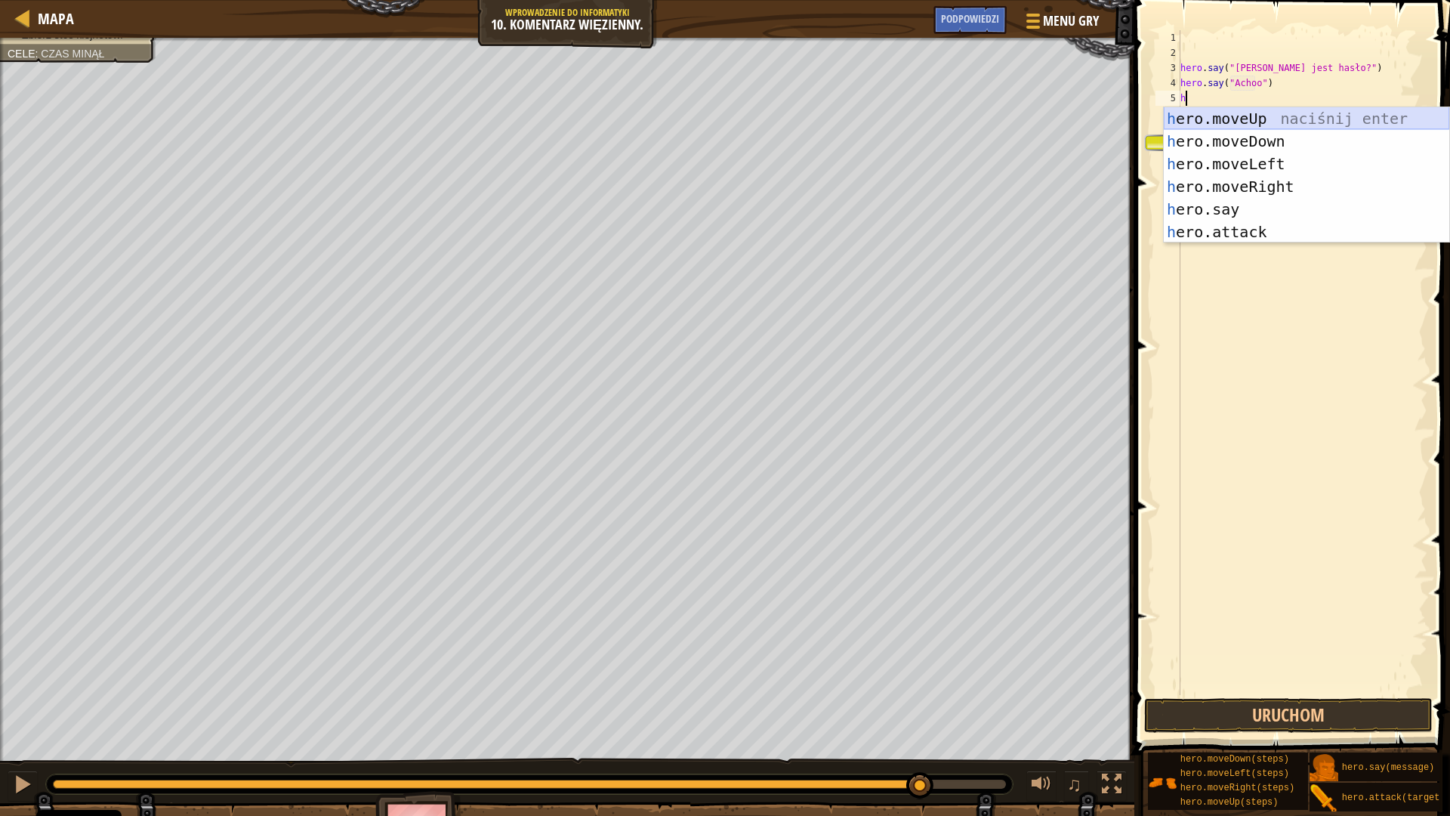
click at [1258, 122] on div "h ero.moveUp naciśnij enter h ero.moveDown naciśnij enter h ero.moveLeft naciśn…" at bounding box center [1307, 197] width 286 height 181
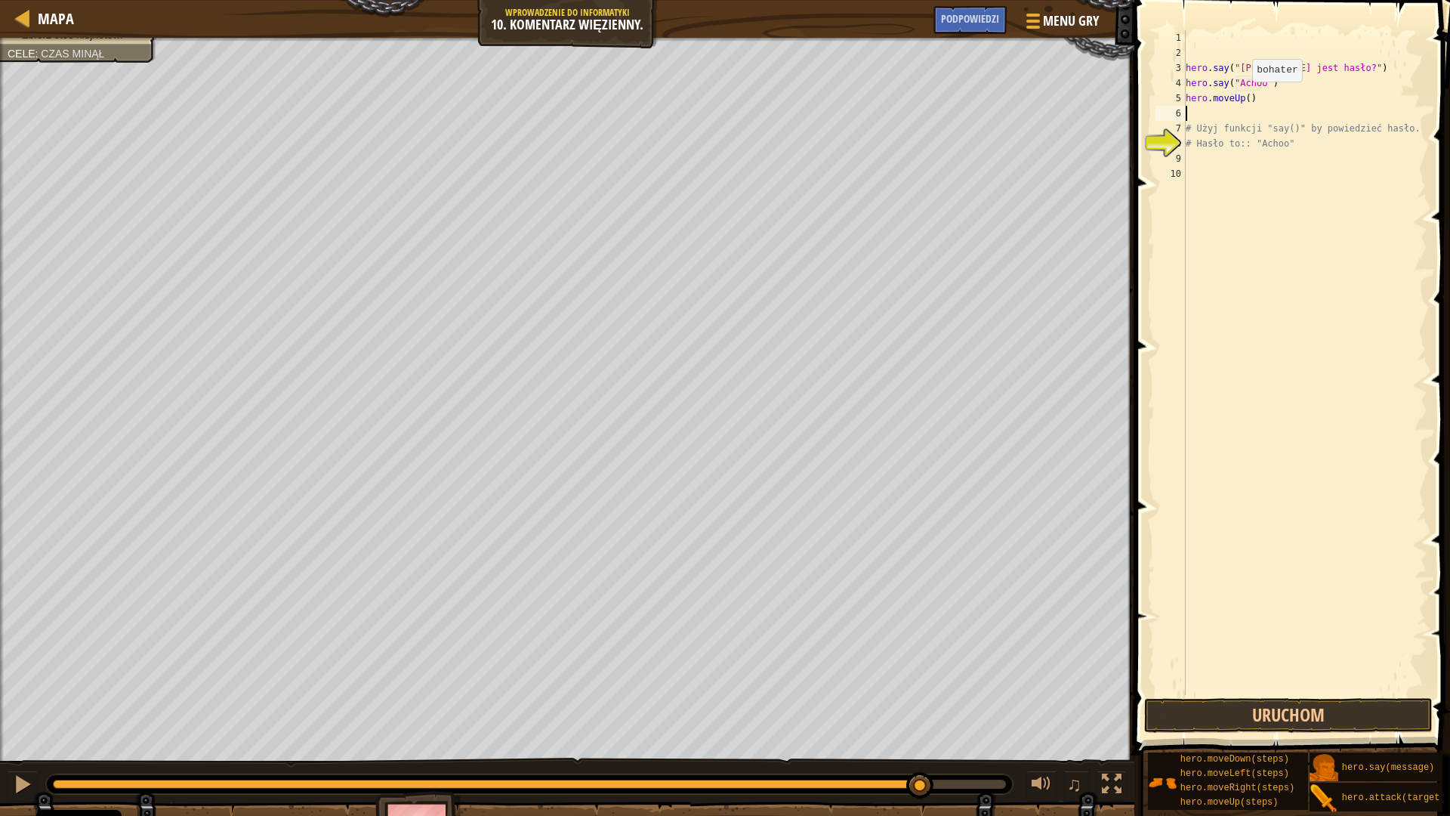
click at [1245, 96] on div "hero . say ( "[PERSON_NAME] jest hasło?" ) hero . say ( "Achoo" ) hero . moveUp…" at bounding box center [1305, 377] width 245 height 695
type textarea "hero.moveUp(10)"
click at [1323, 704] on button "Uruchom" at bounding box center [1288, 715] width 289 height 35
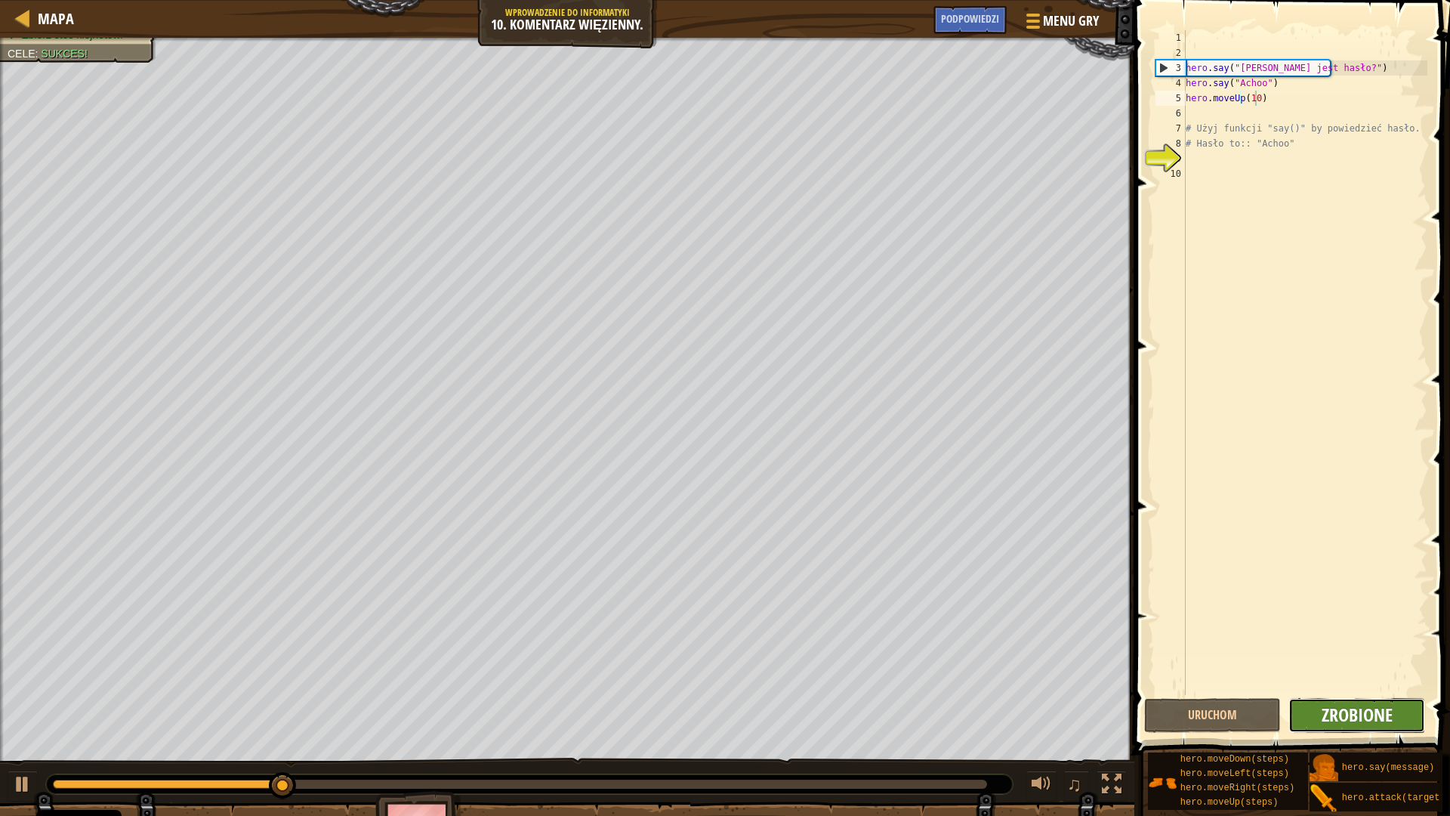
click at [1346, 713] on span "Zrobione" at bounding box center [1357, 714] width 71 height 24
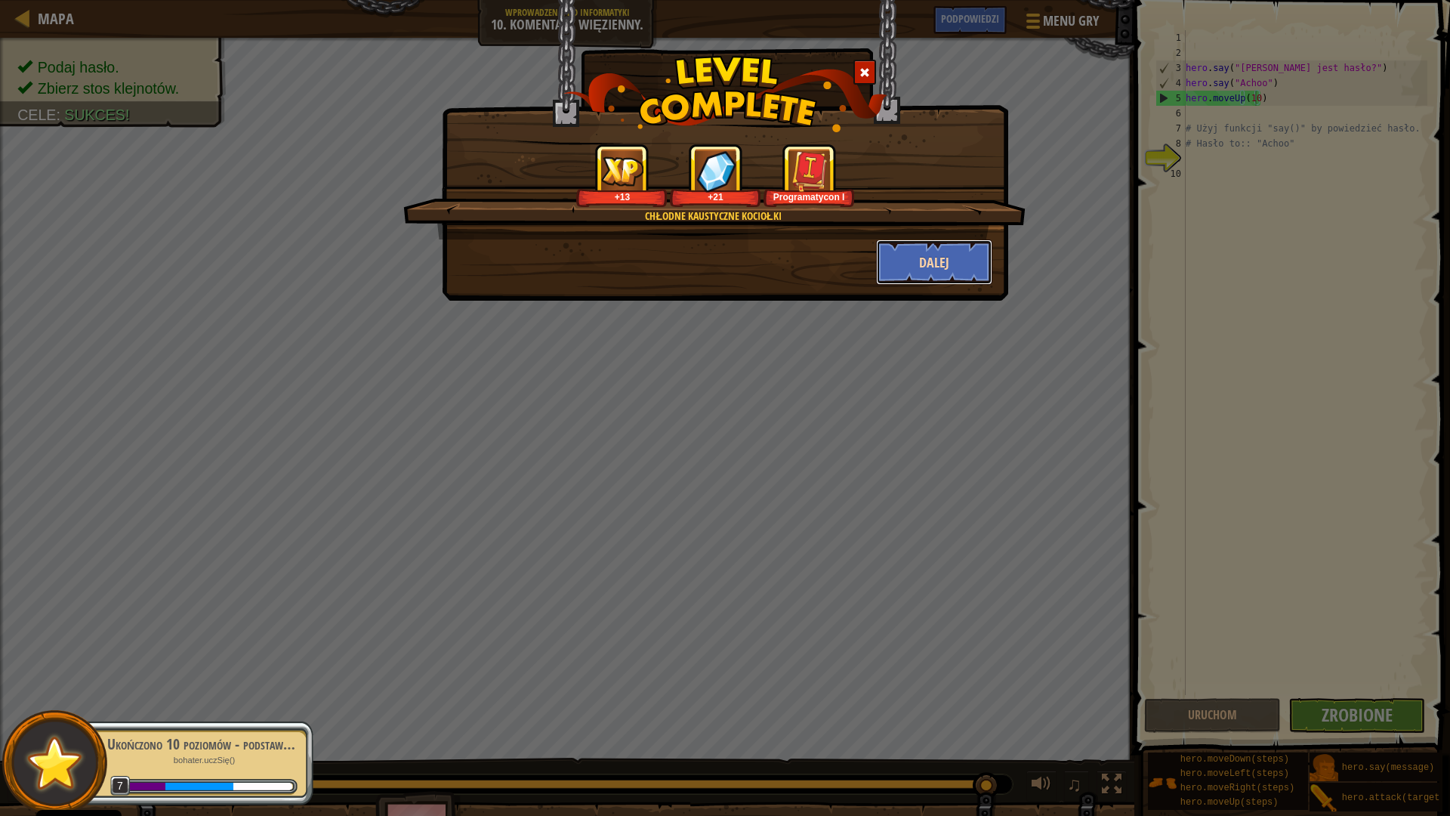
click at [932, 258] on button "Dalej" at bounding box center [934, 261] width 117 height 45
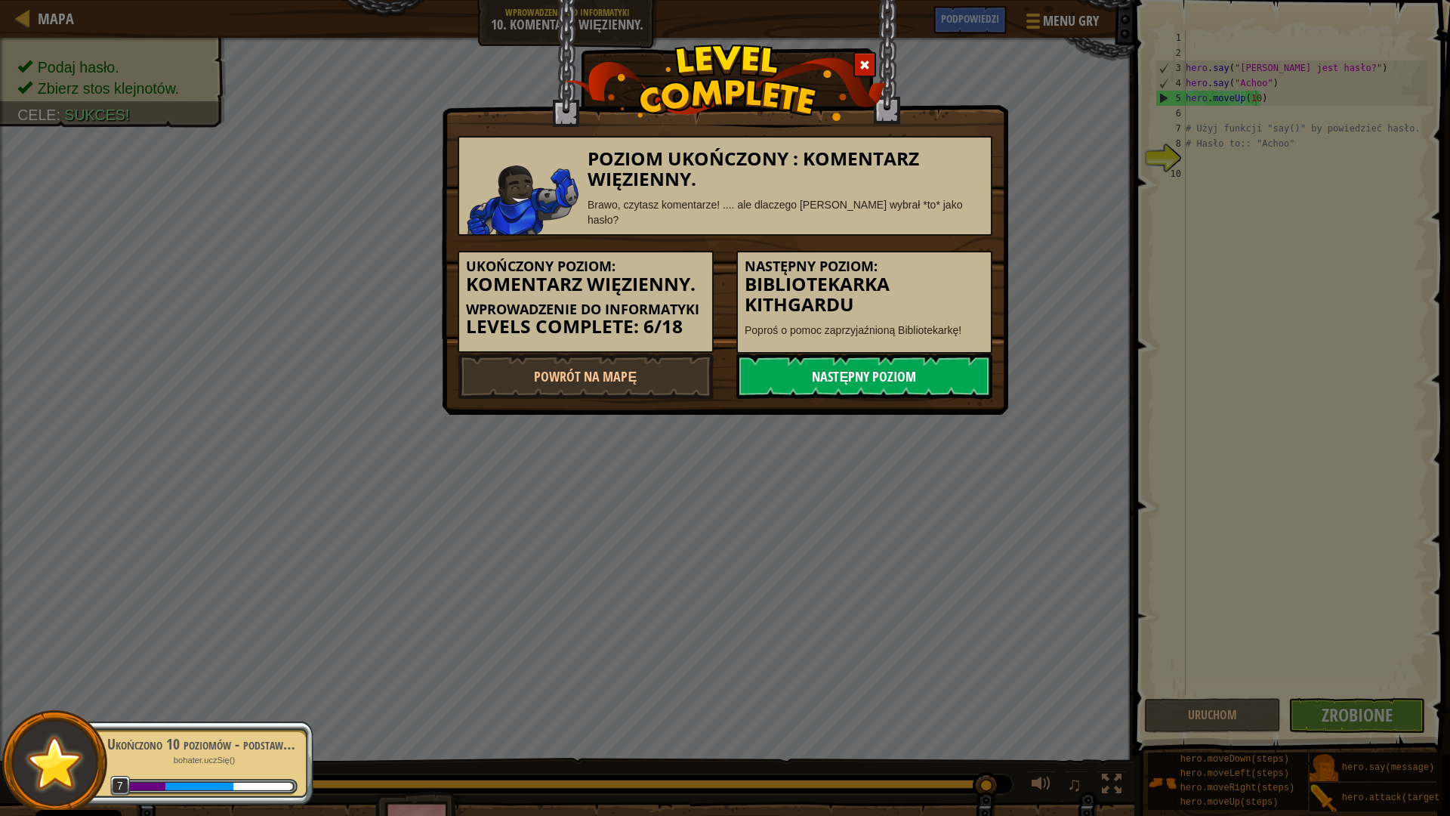
click at [854, 355] on link "Następny poziom" at bounding box center [864, 375] width 256 height 45
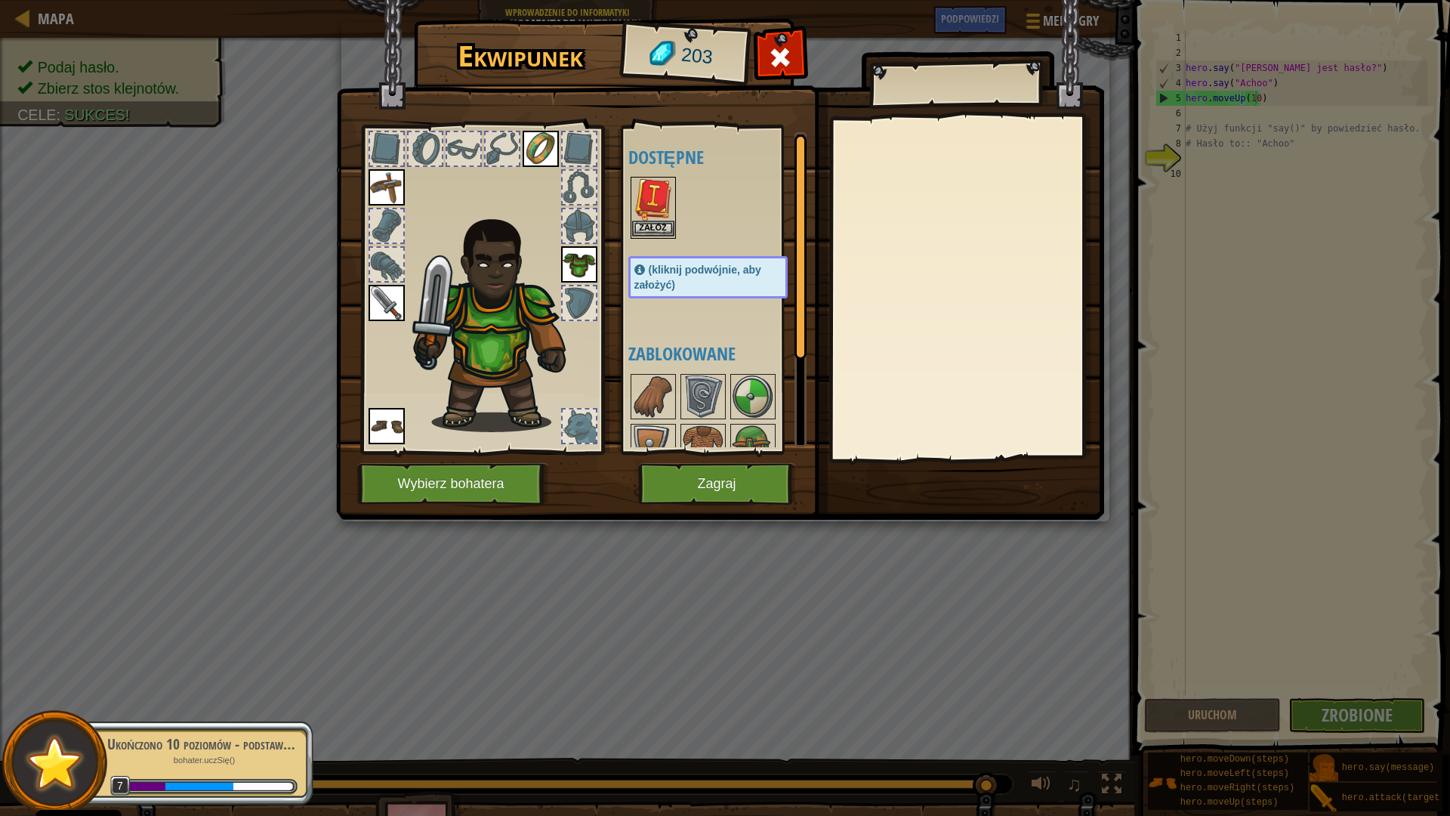
click at [663, 212] on img at bounding box center [653, 199] width 42 height 42
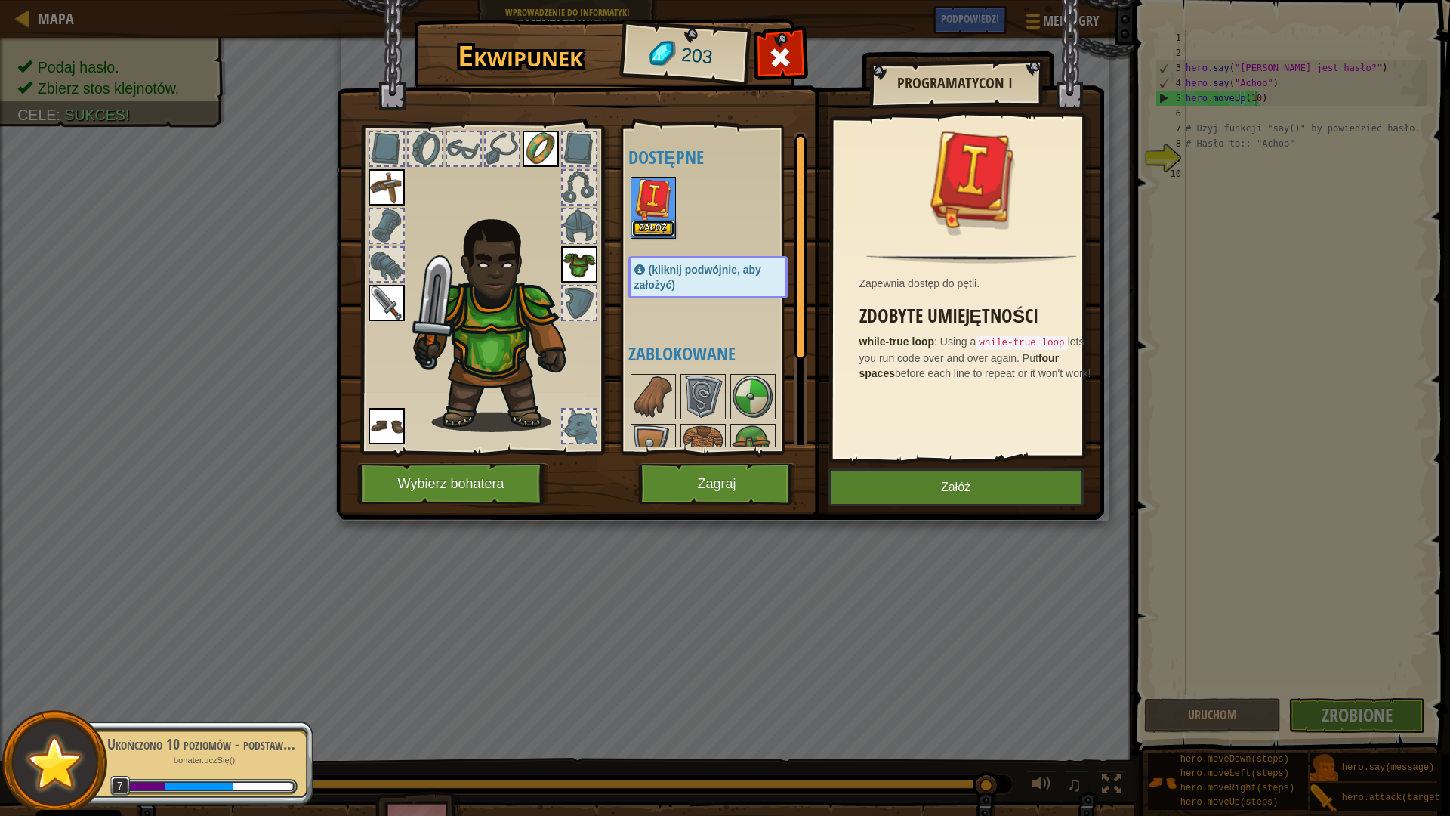
click at [659, 228] on button "Załóż" at bounding box center [653, 229] width 42 height 16
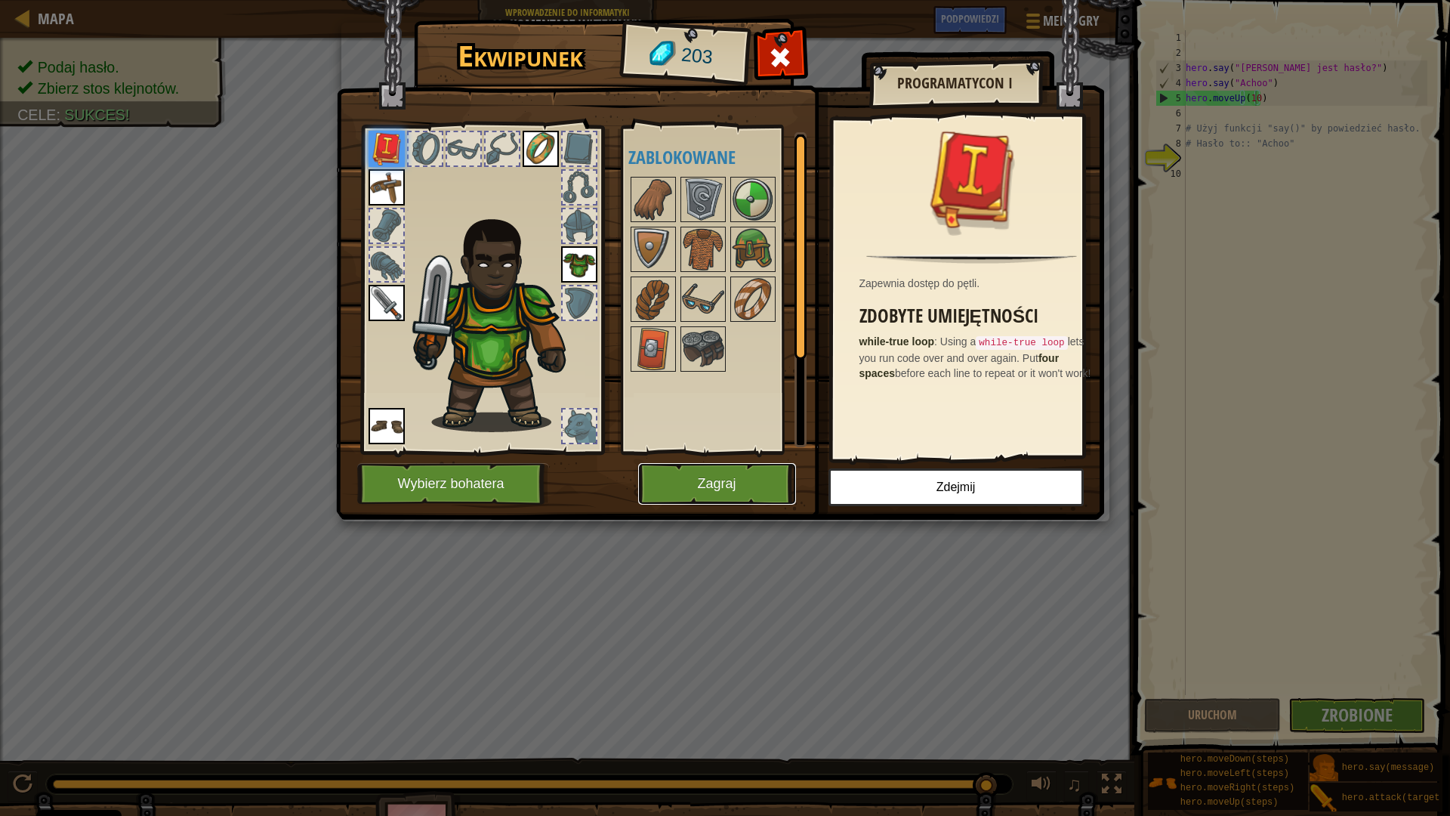
click at [758, 472] on button "Zagraj" at bounding box center [717, 484] width 158 height 42
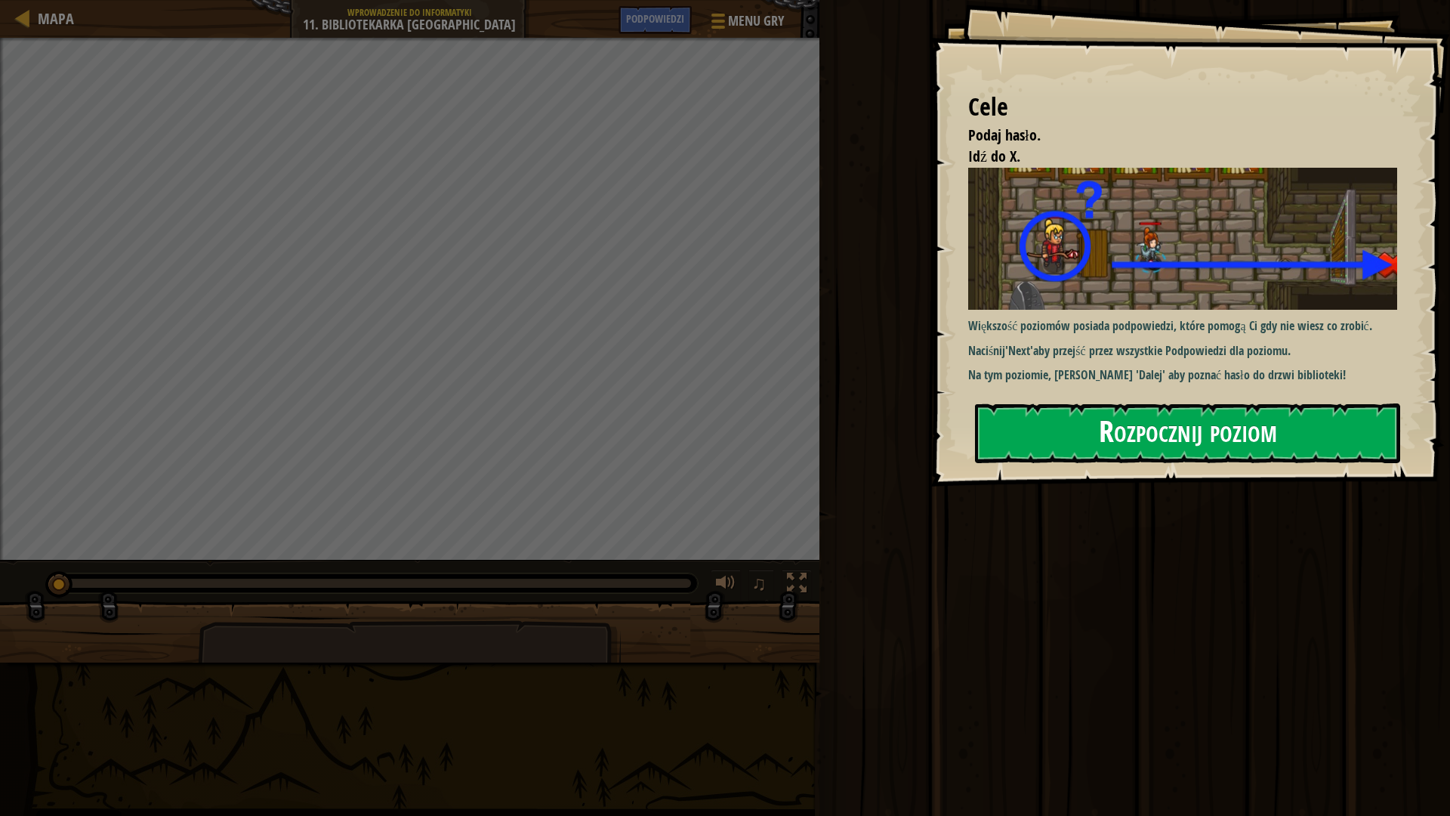
click at [1150, 434] on button "Rozpocznij poziom" at bounding box center [1187, 433] width 425 height 60
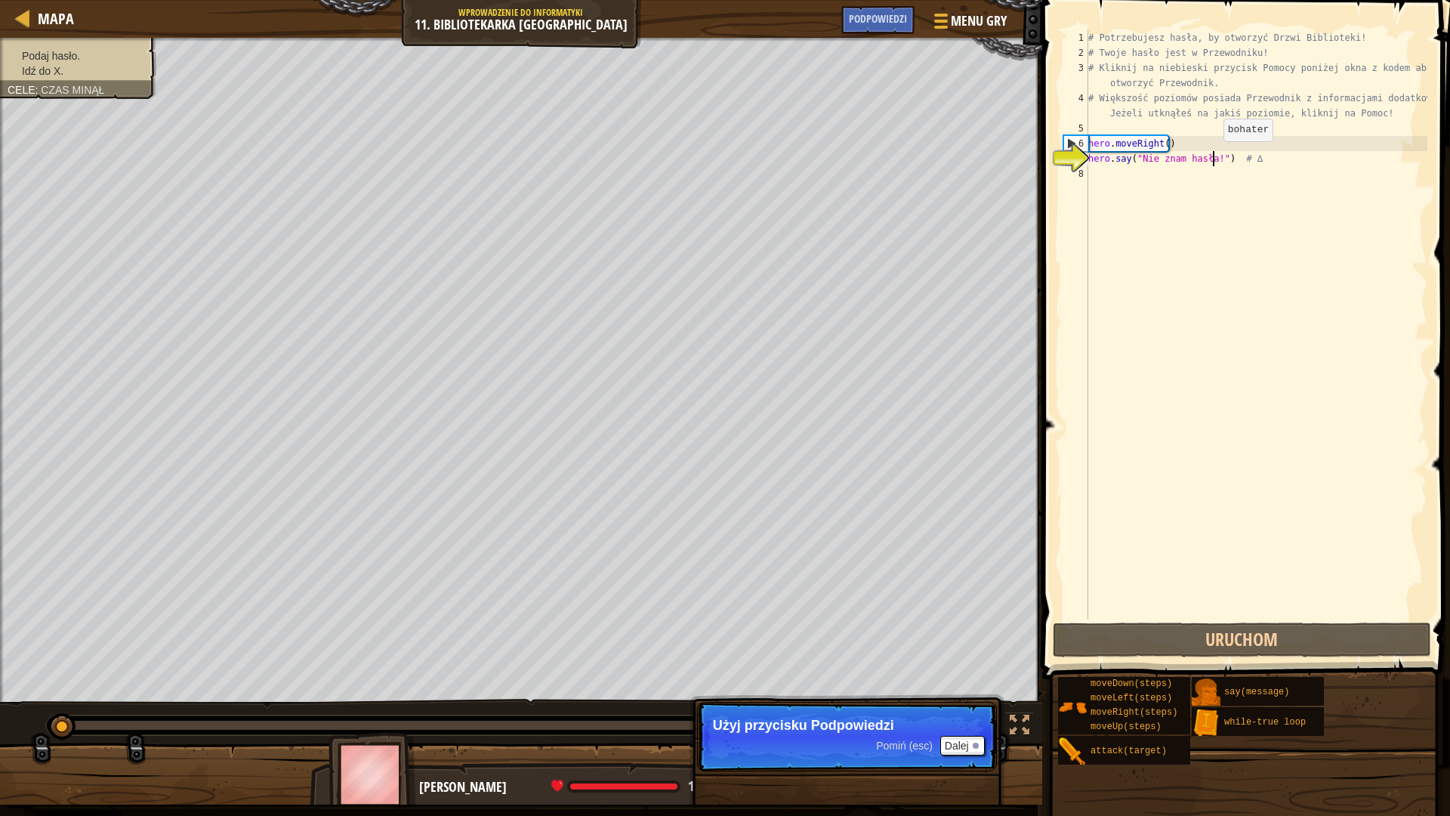
click at [1211, 156] on div "# Potrzebujesz hasła, by otworzyć Drzwi Biblioteki! # Twoje hasło jest w Przewo…" at bounding box center [1256, 339] width 342 height 619
click at [1279, 168] on div "# Potrzebujesz hasła, by otworzyć Drzwi Biblioteki! # Twoje hasło jest w Przewo…" at bounding box center [1256, 339] width 342 height 619
click at [962, 713] on button "Dalej" at bounding box center [962, 746] width 45 height 20
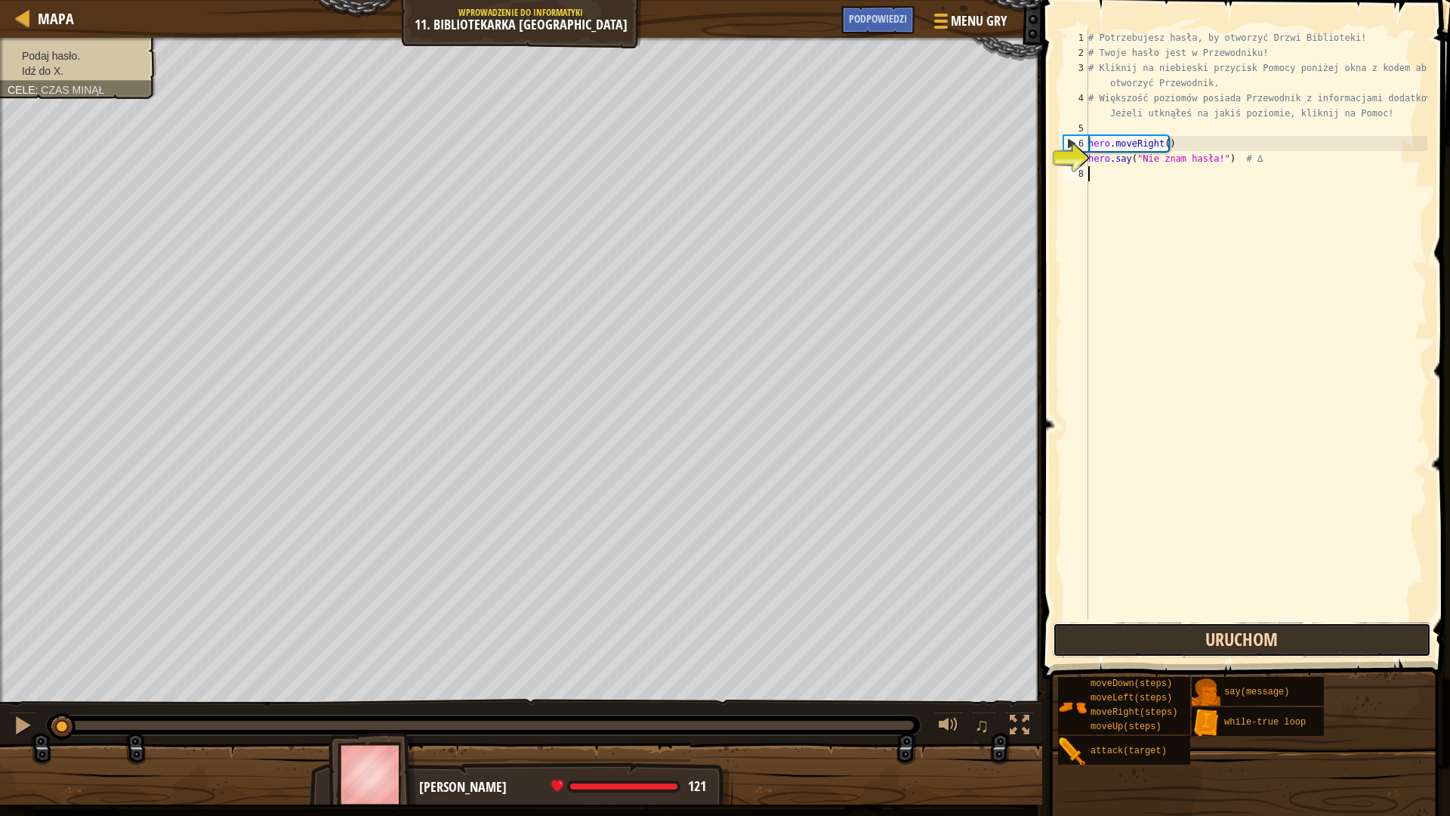
click at [1168, 644] on button "Uruchom" at bounding box center [1242, 639] width 378 height 35
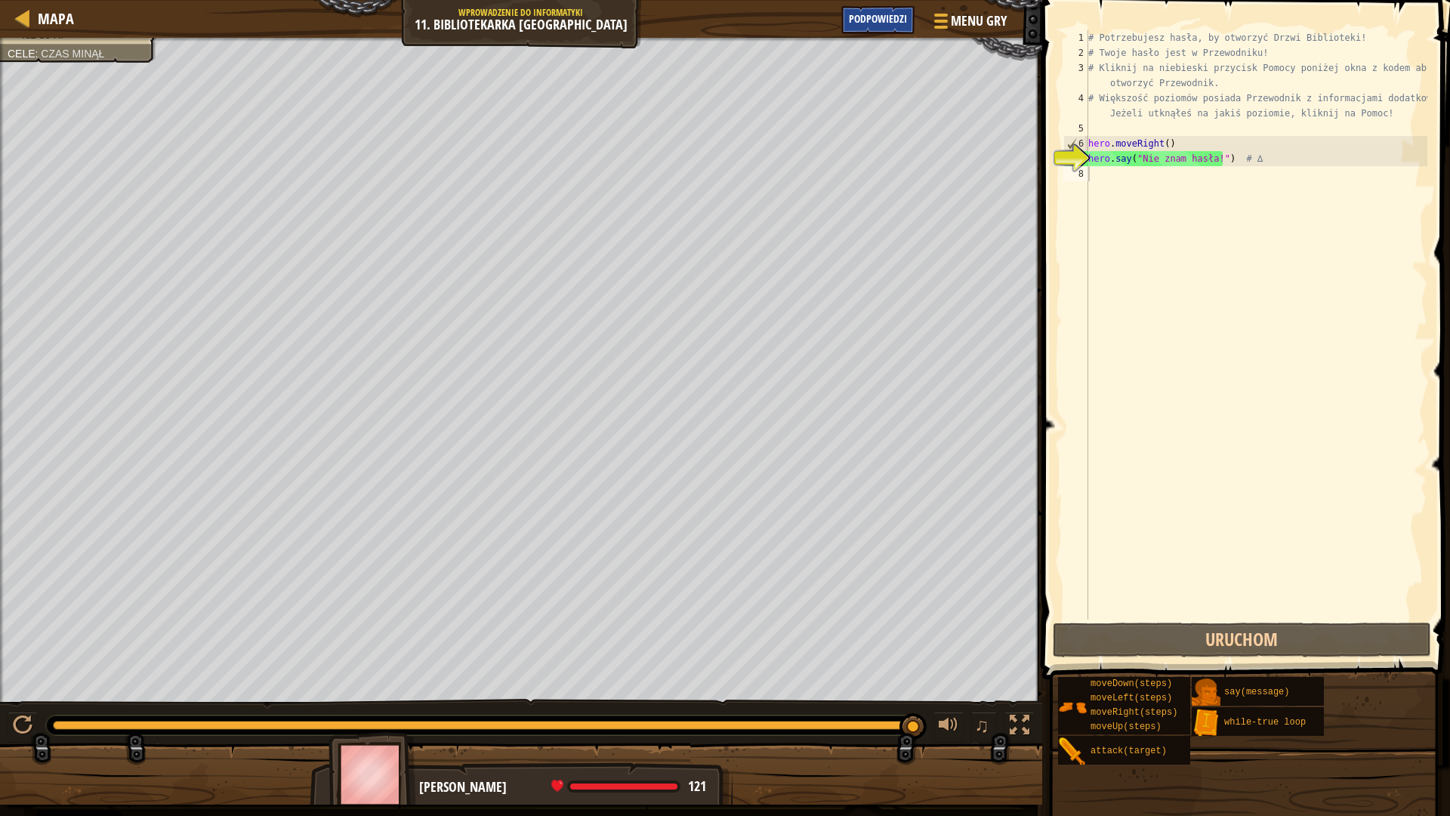
click at [885, 21] on span "Podpowiedzi" at bounding box center [878, 18] width 58 height 14
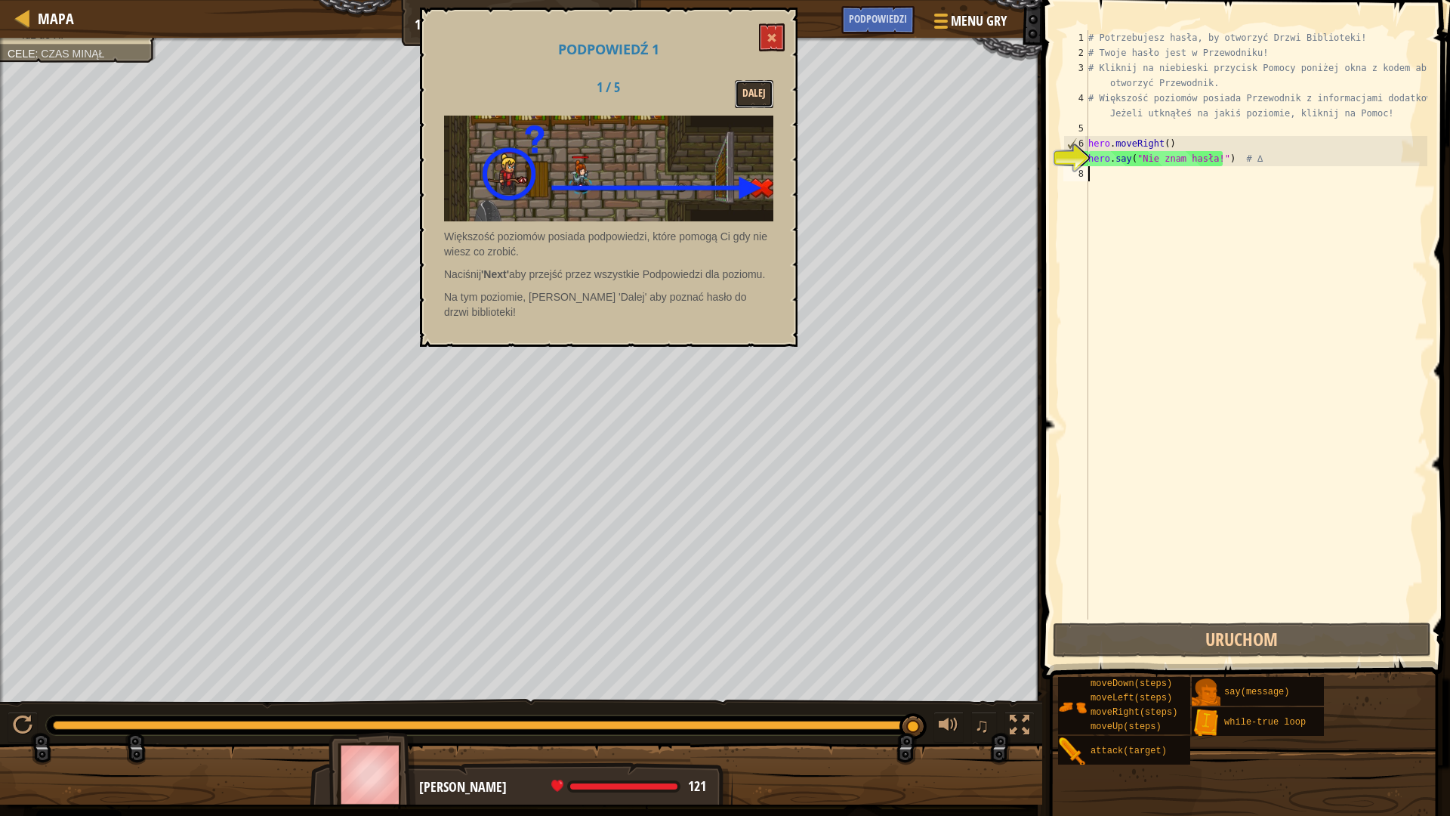
click at [746, 85] on button "Dalej" at bounding box center [754, 94] width 39 height 28
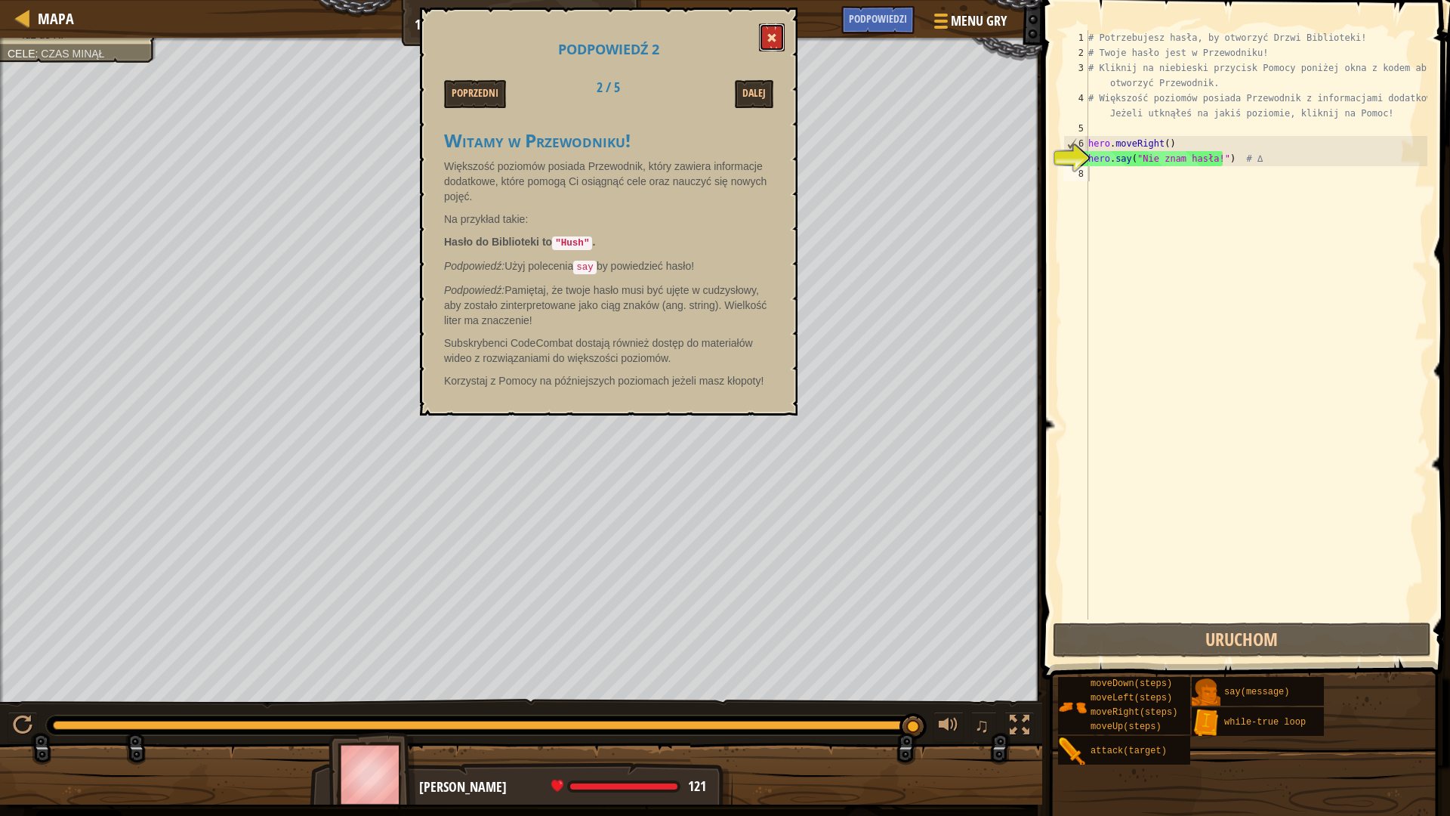
click at [775, 31] on button at bounding box center [772, 37] width 26 height 28
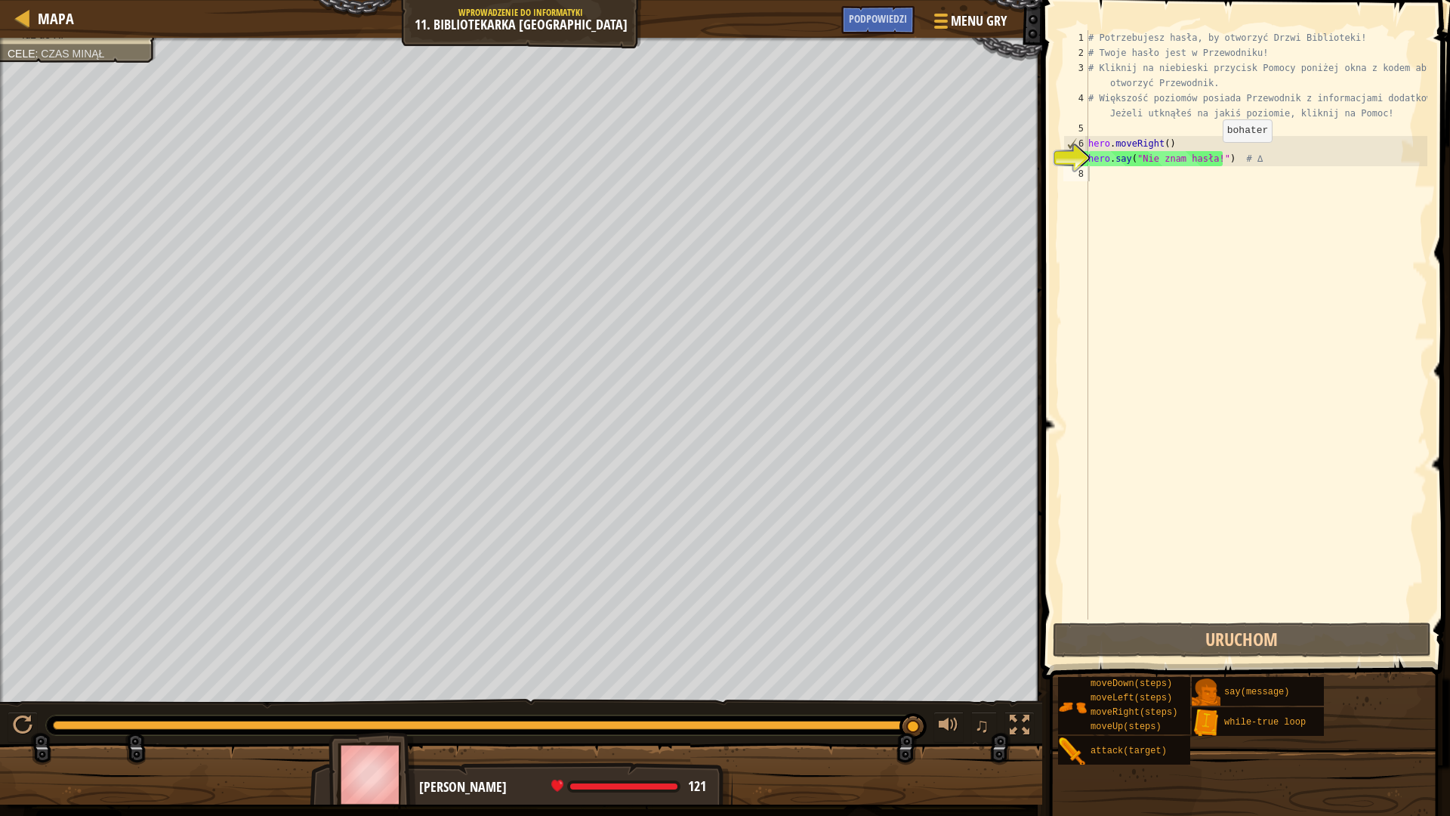
click at [1210, 157] on div "# Potrzebujesz hasła, by otworzyć Drzwi Biblioteki! # Twoje hasło jest w Przewo…" at bounding box center [1256, 339] width 342 height 619
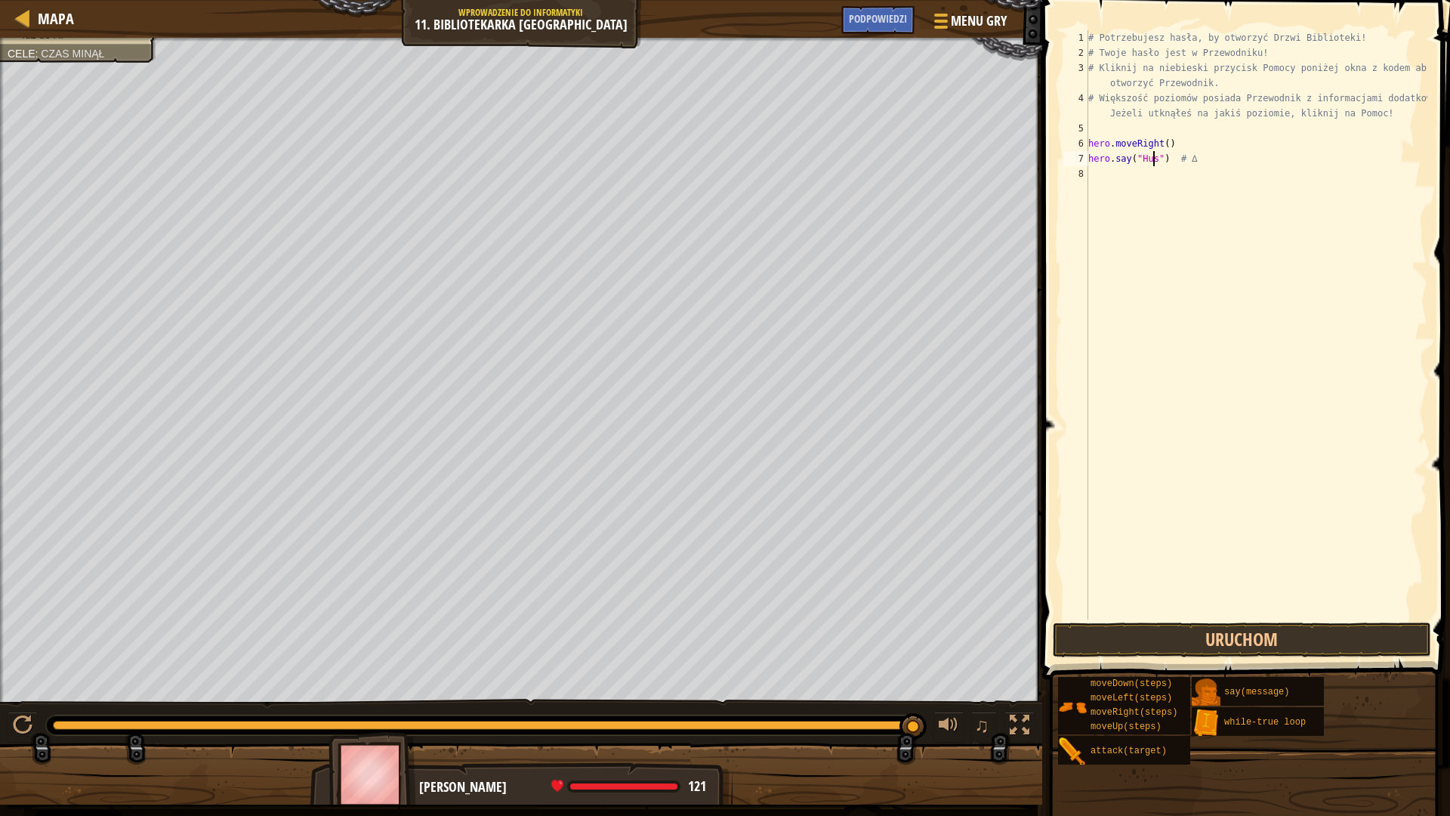
scroll to position [7, 5]
click at [1206, 160] on div "# Potrzebujesz hasła, by otworzyć Drzwi Biblioteki! # Twoje hasło jest w Przewo…" at bounding box center [1256, 339] width 342 height 619
type textarea "hero.say("Hush") # ∆"
click at [1219, 176] on div "# Potrzebujesz hasła, by otworzyć Drzwi Biblioteki! # Twoje hasło jest w Przewo…" at bounding box center [1256, 339] width 342 height 619
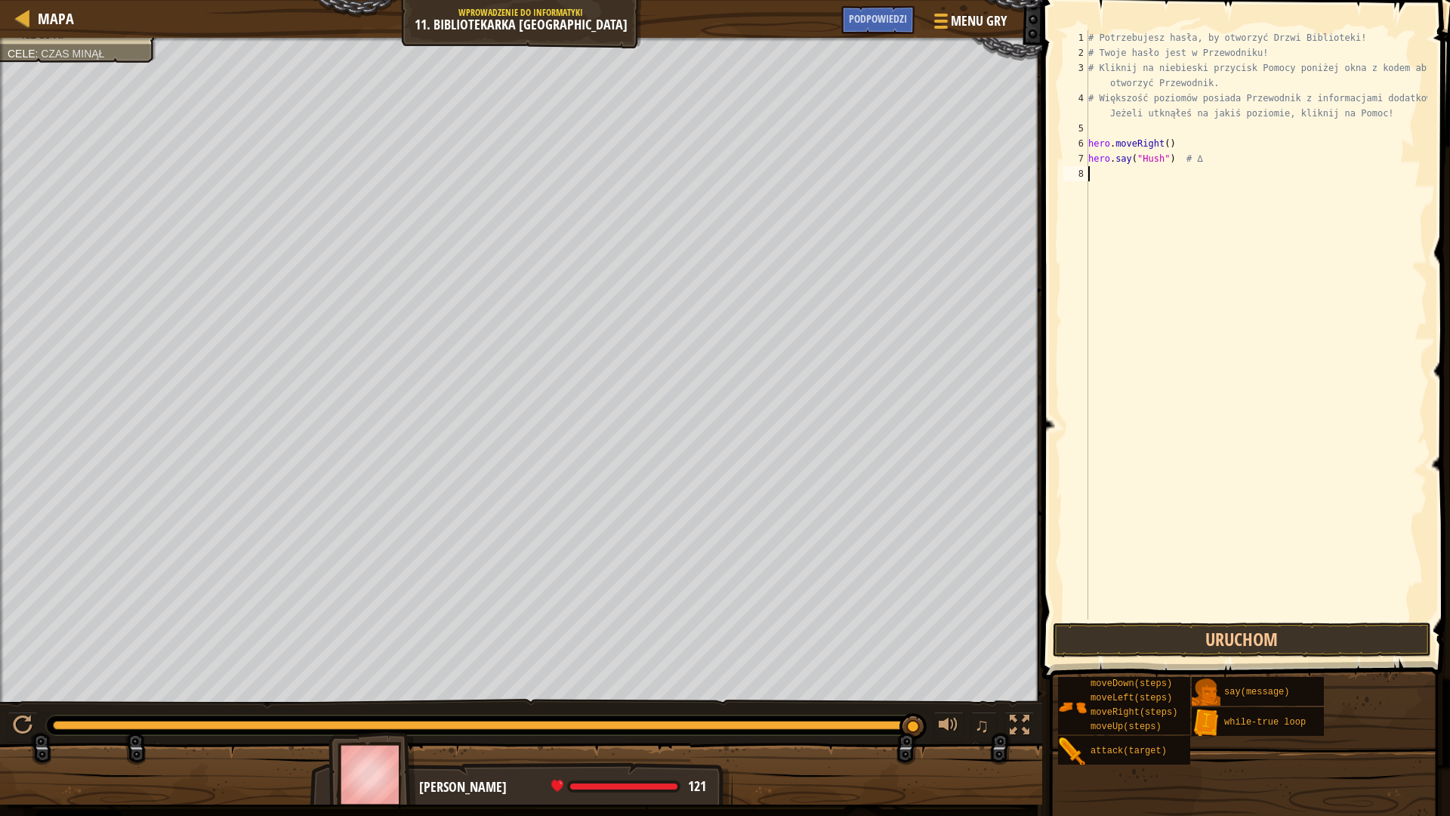
type textarea "h"
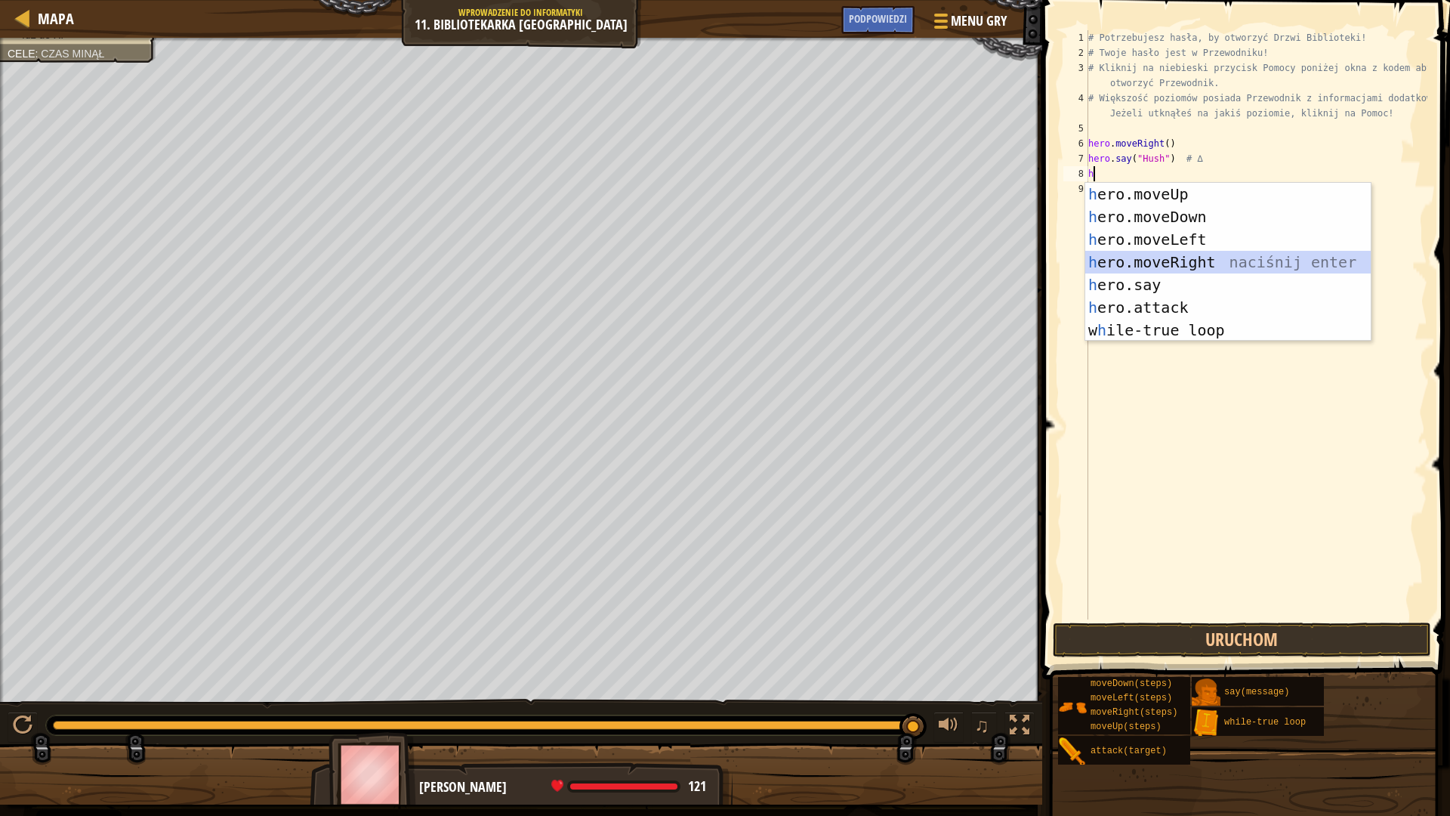
click at [1205, 265] on div "h ero.moveUp naciśnij enter h ero.moveDown naciśnij enter h ero.moveLeft naciśn…" at bounding box center [1228, 285] width 286 height 204
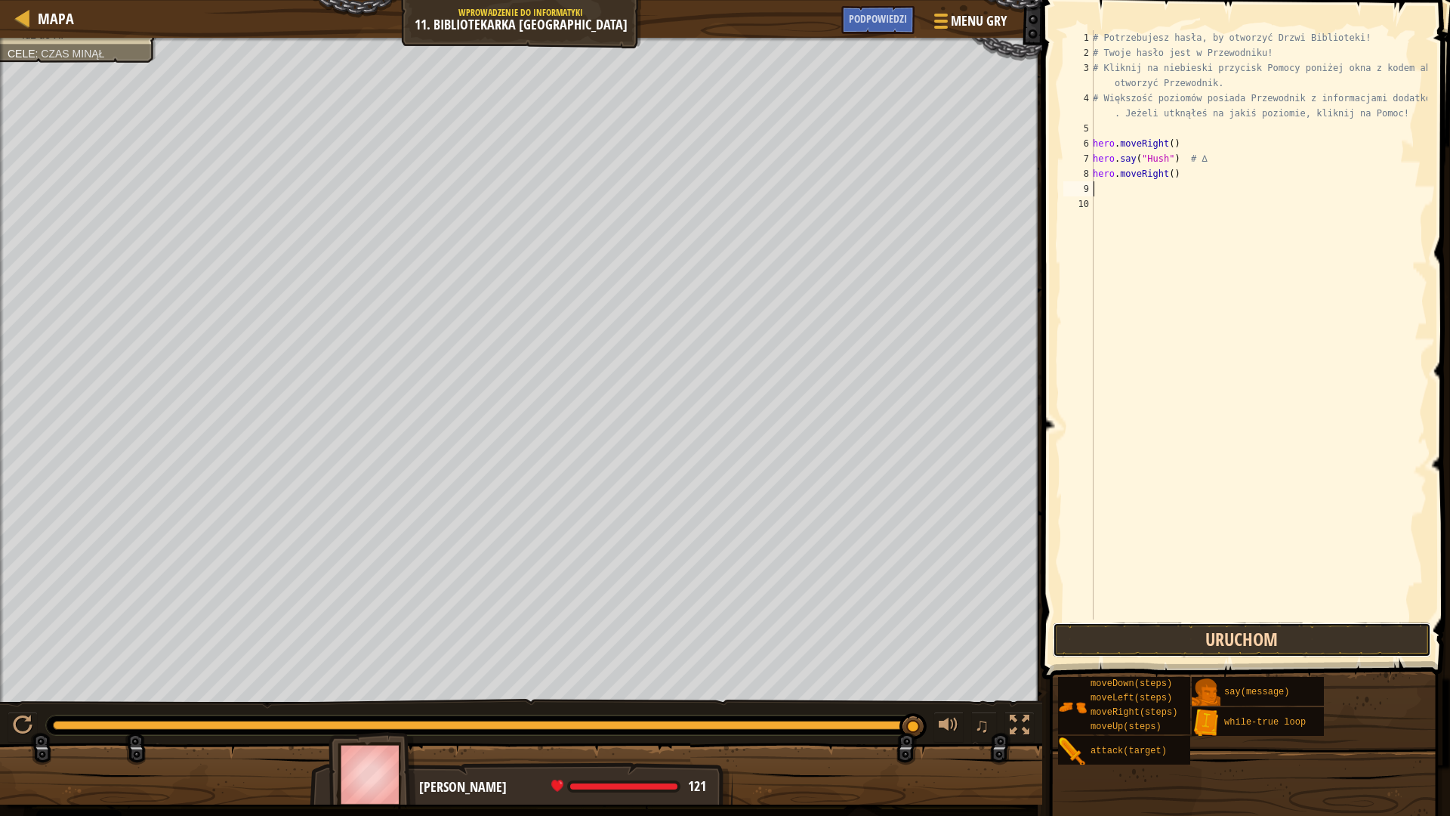
click at [1211, 643] on button "Uruchom" at bounding box center [1242, 639] width 378 height 35
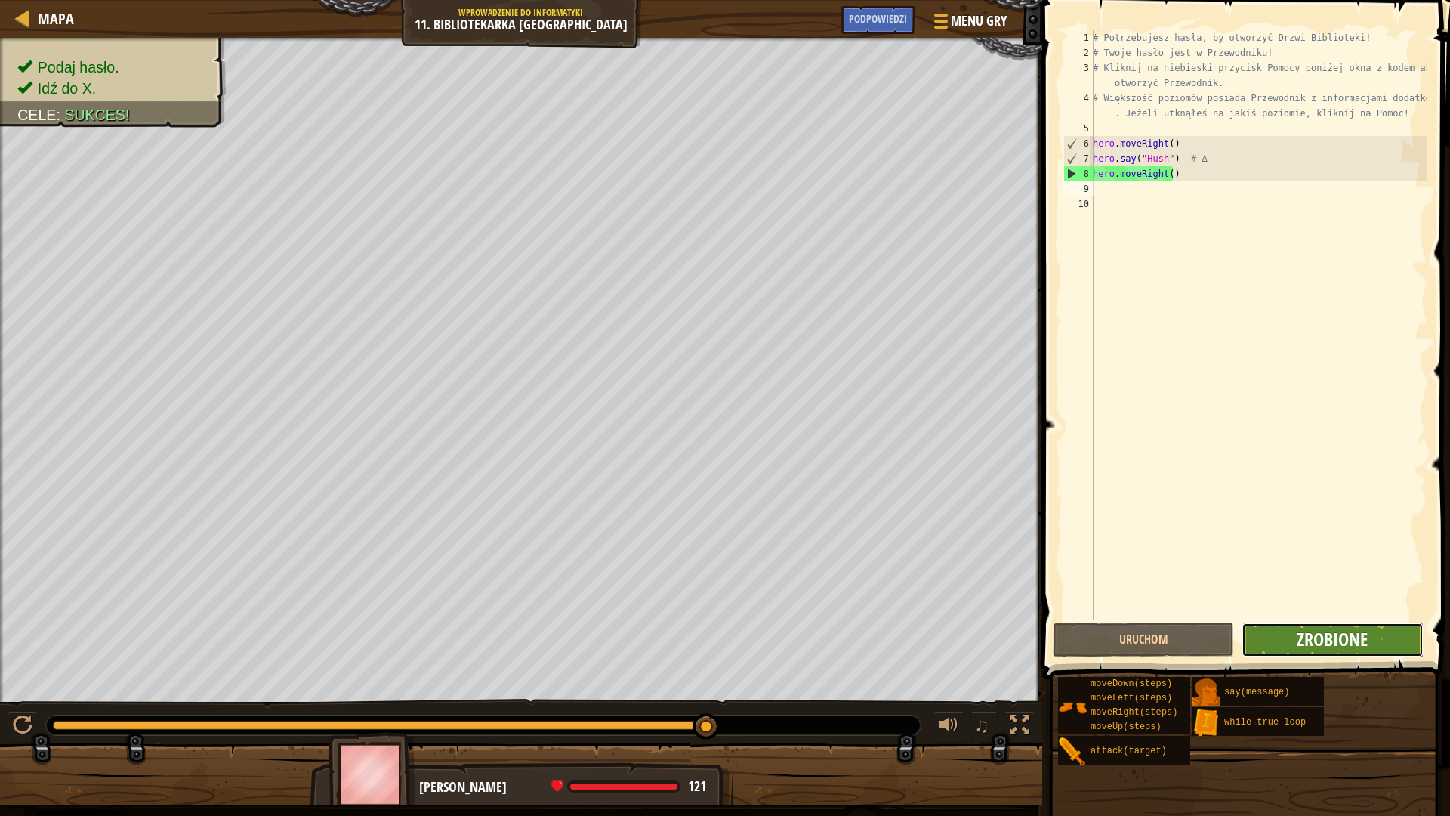
click at [1335, 645] on span "Zrobione" at bounding box center [1332, 639] width 71 height 24
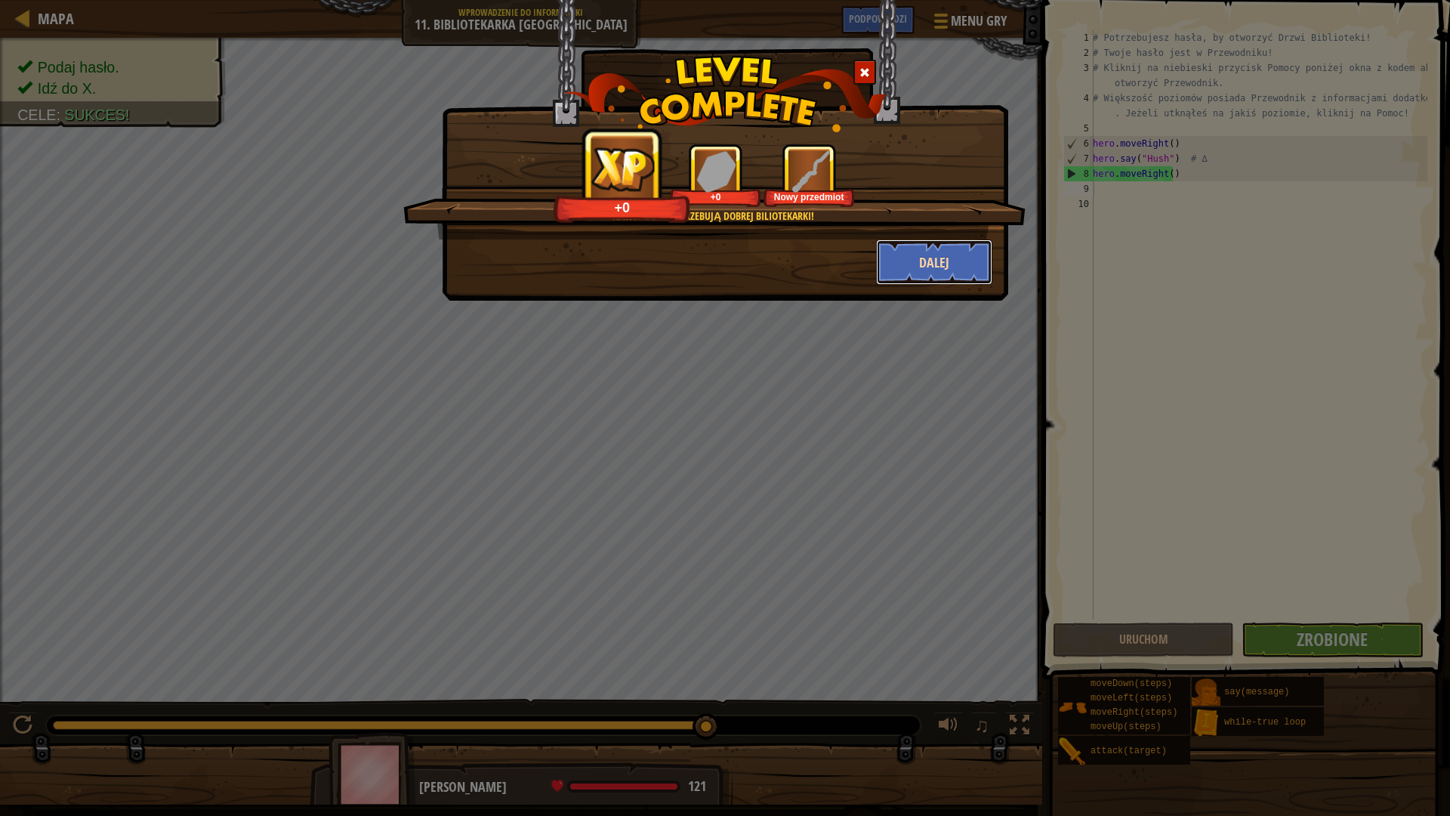
click at [964, 252] on button "Dalej" at bounding box center [934, 261] width 117 height 45
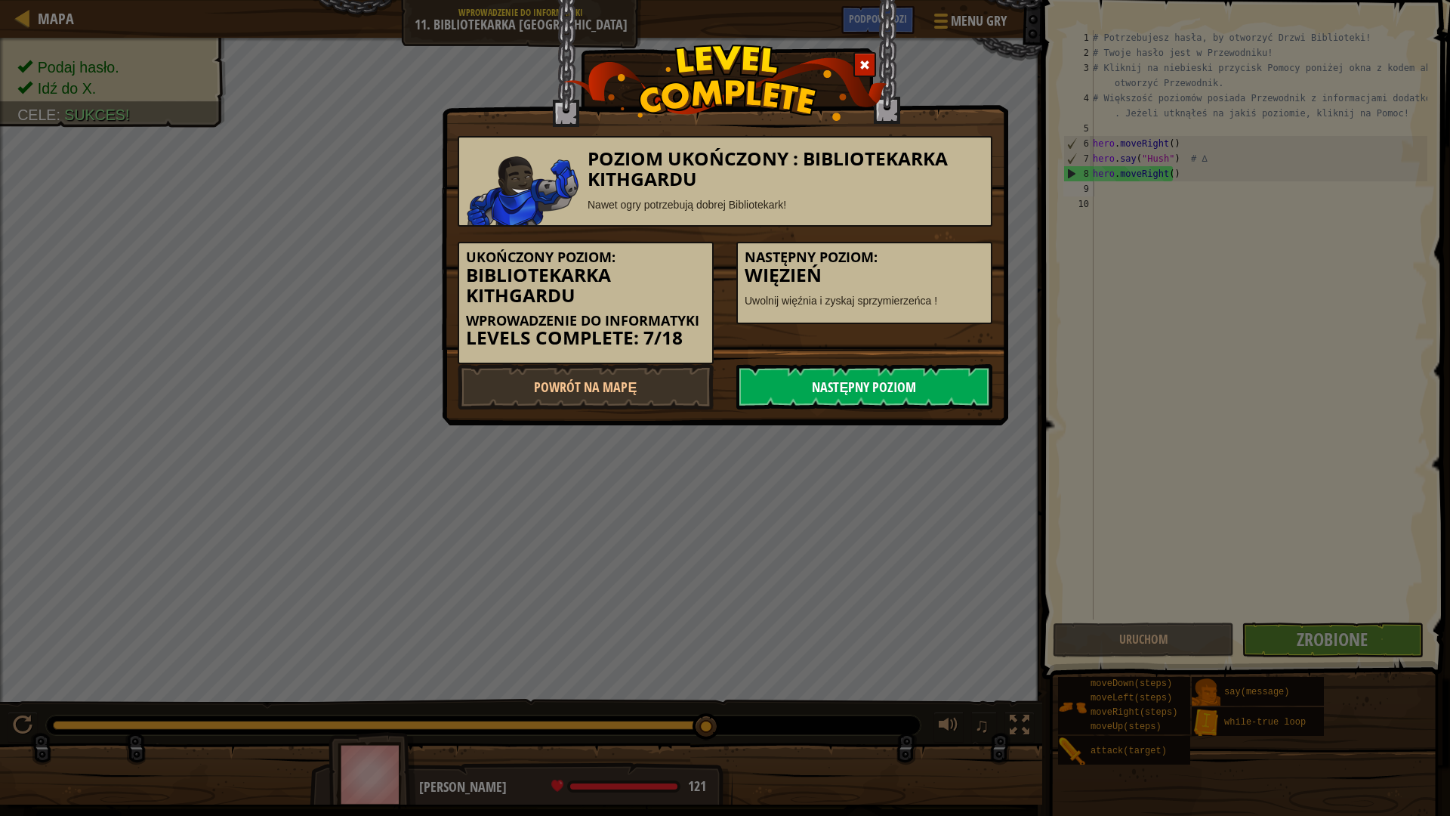
click at [882, 382] on link "Następny poziom" at bounding box center [864, 386] width 256 height 45
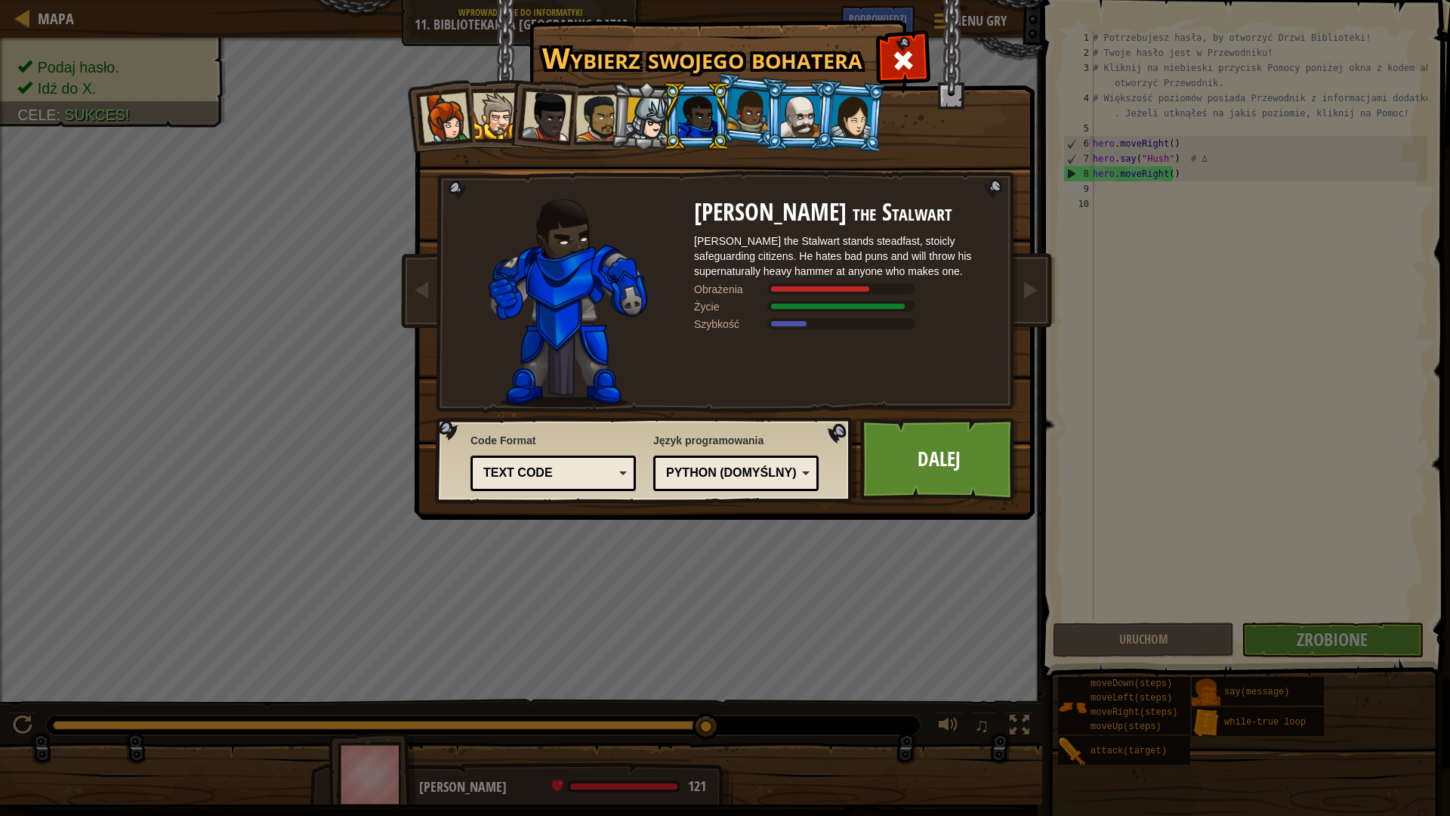
click at [592, 465] on div "Text code" at bounding box center [548, 473] width 131 height 17
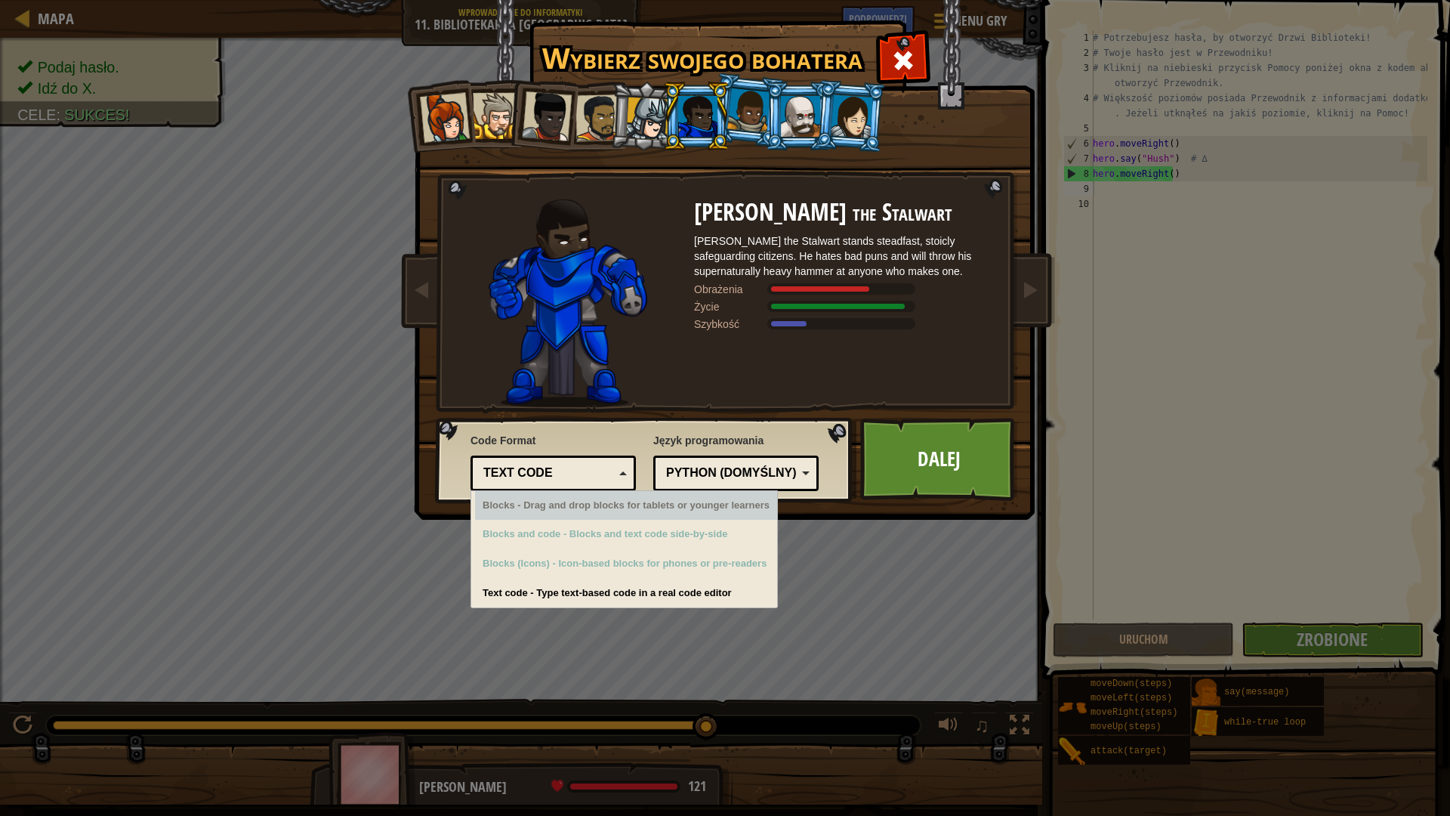
click at [590, 458] on div "Text code Blocks and code Blocks Blocks (Icons) Text code" at bounding box center [553, 472] width 165 height 35
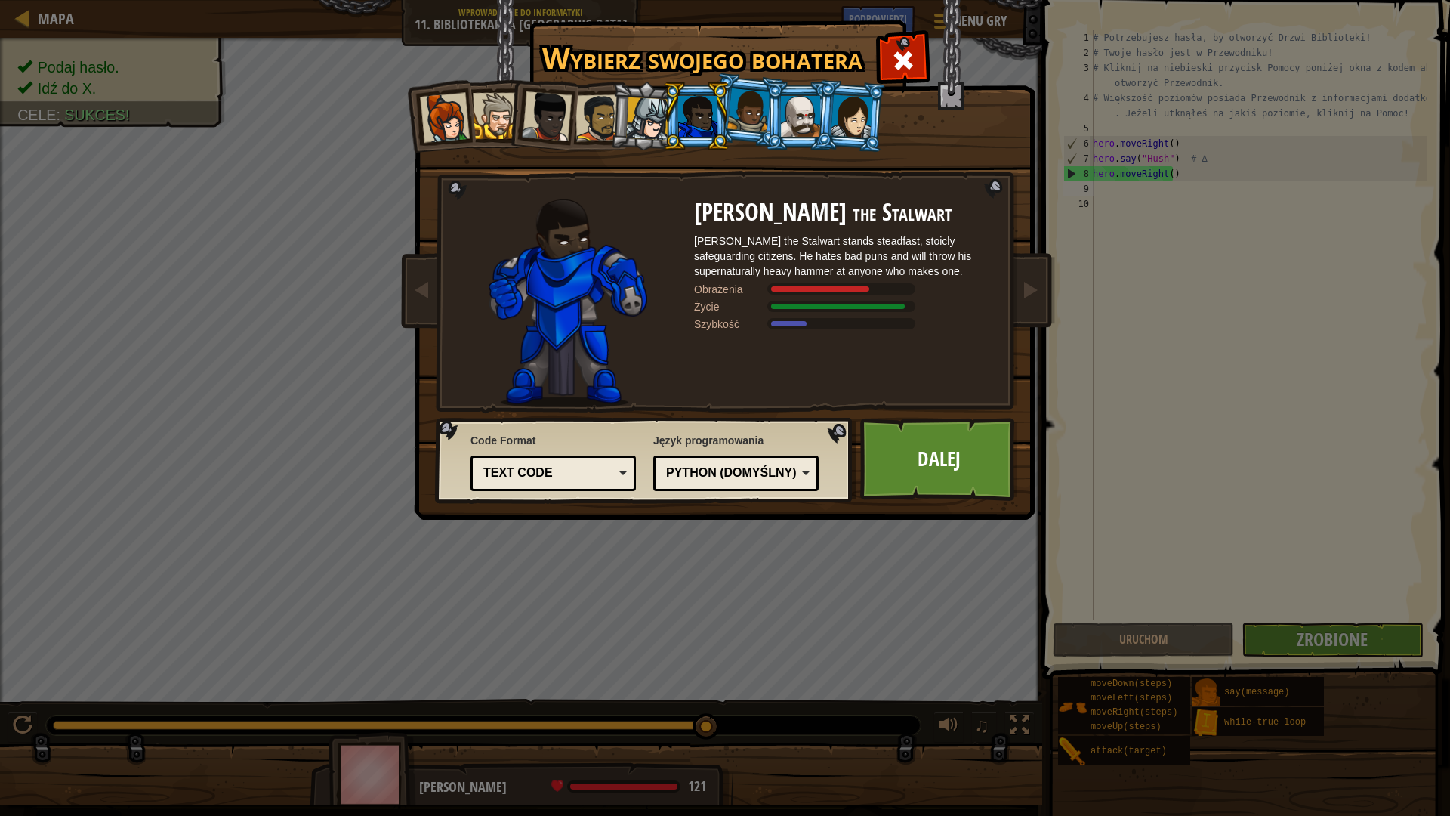
click at [711, 465] on div "Python (Domyślny)" at bounding box center [731, 473] width 131 height 17
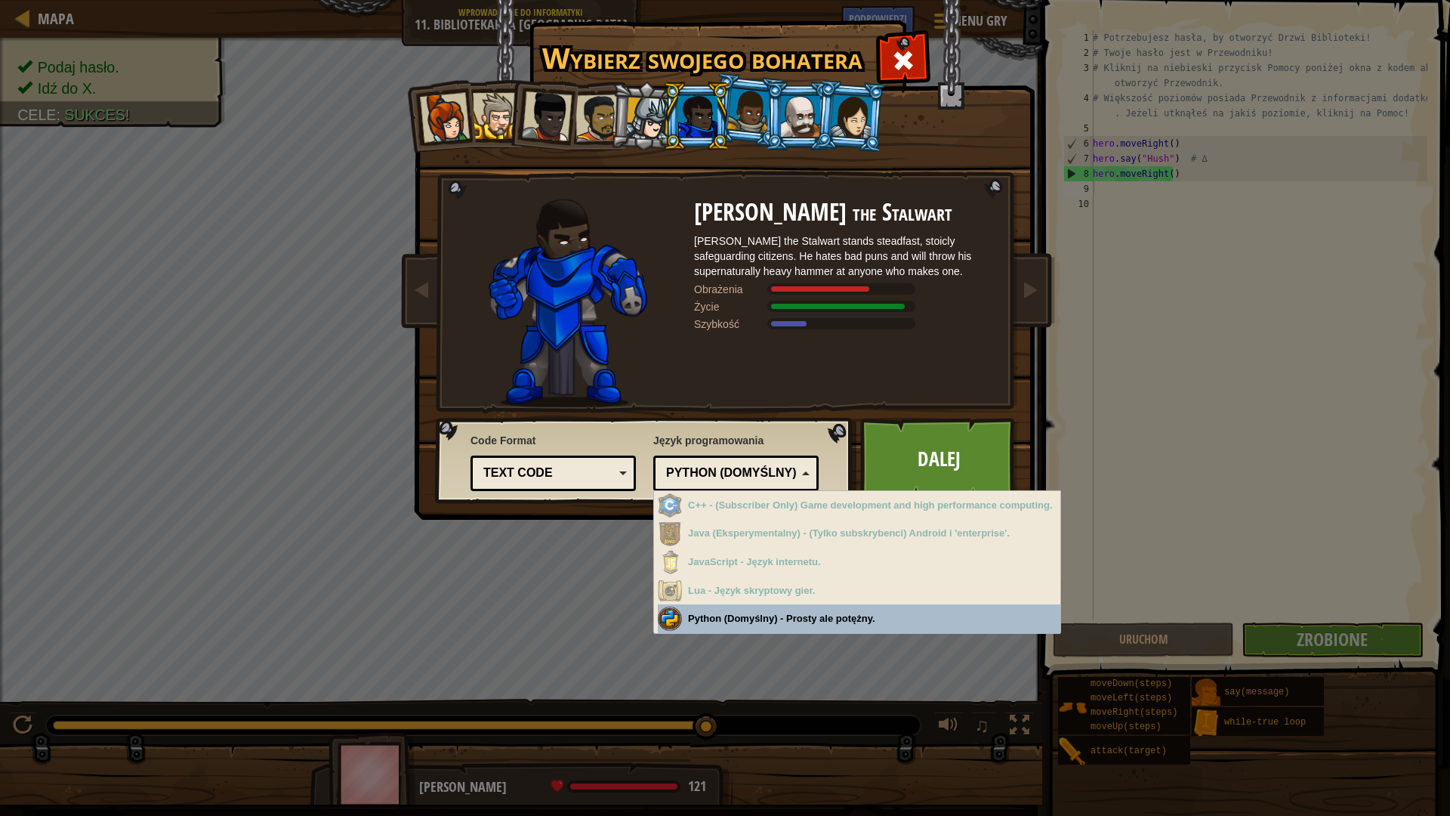
click at [711, 465] on div "Python (Domyślny)" at bounding box center [731, 473] width 131 height 17
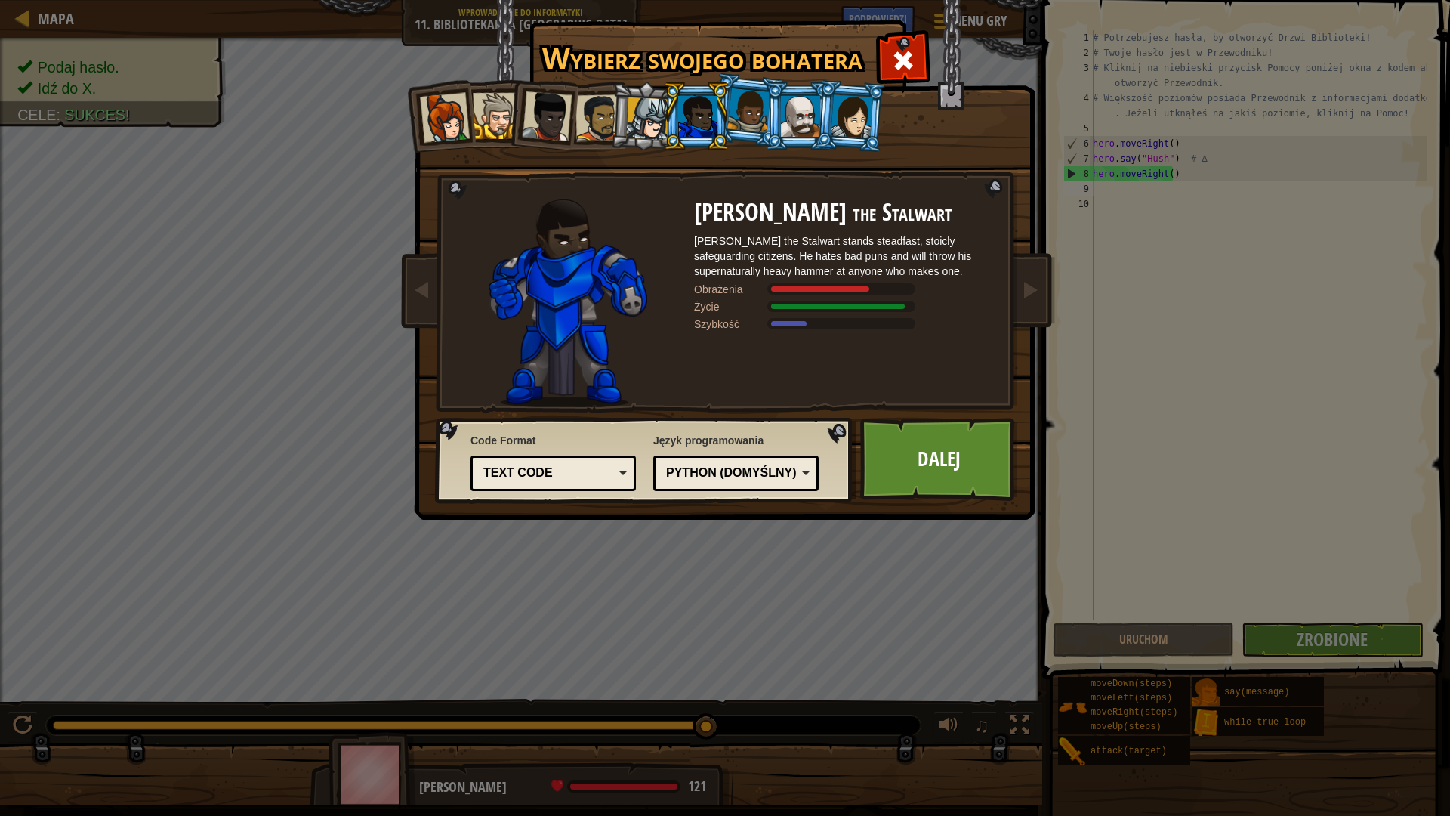
click at [859, 115] on div at bounding box center [852, 115] width 42 height 43
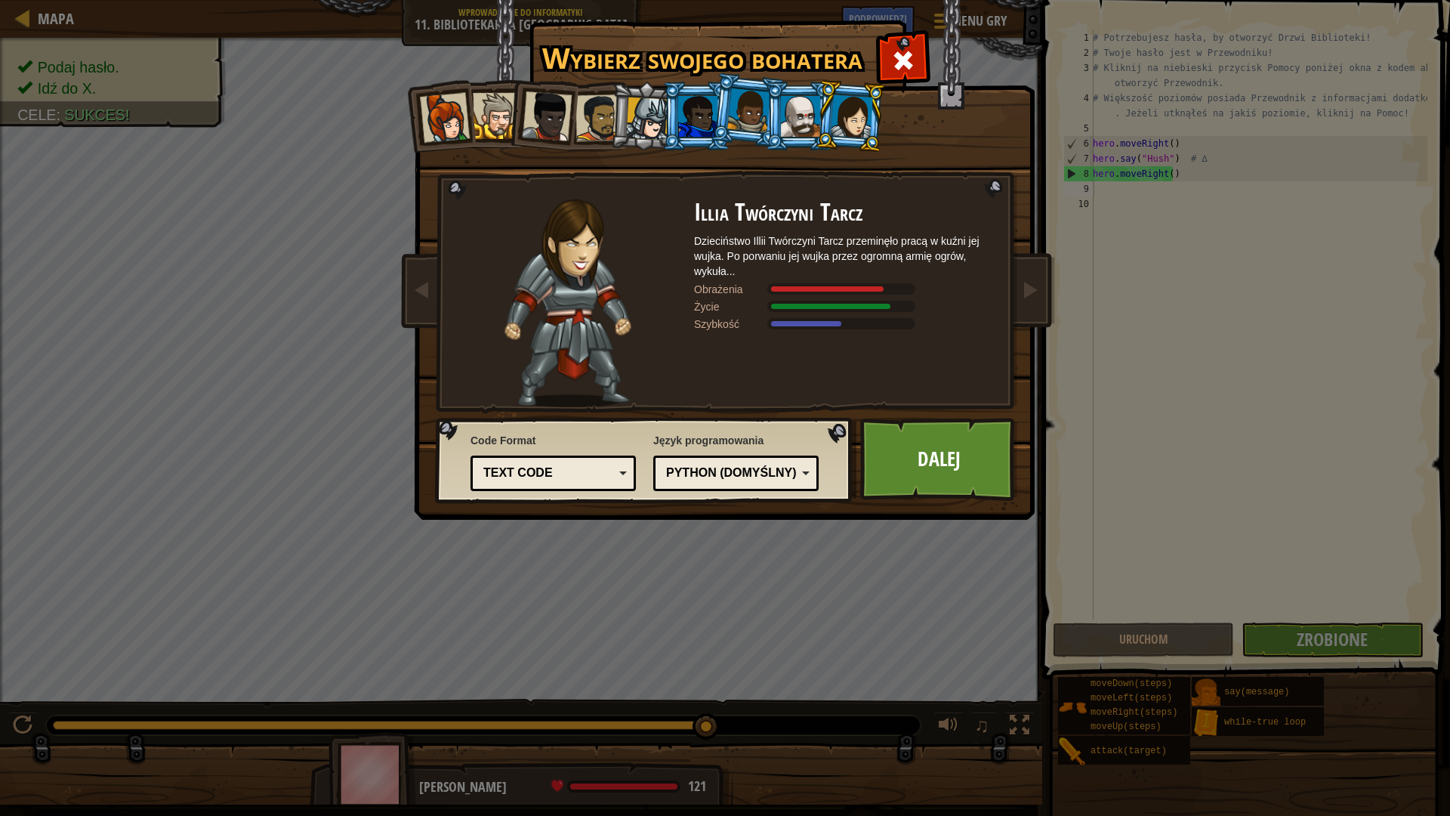
click at [803, 112] on div at bounding box center [800, 116] width 39 height 41
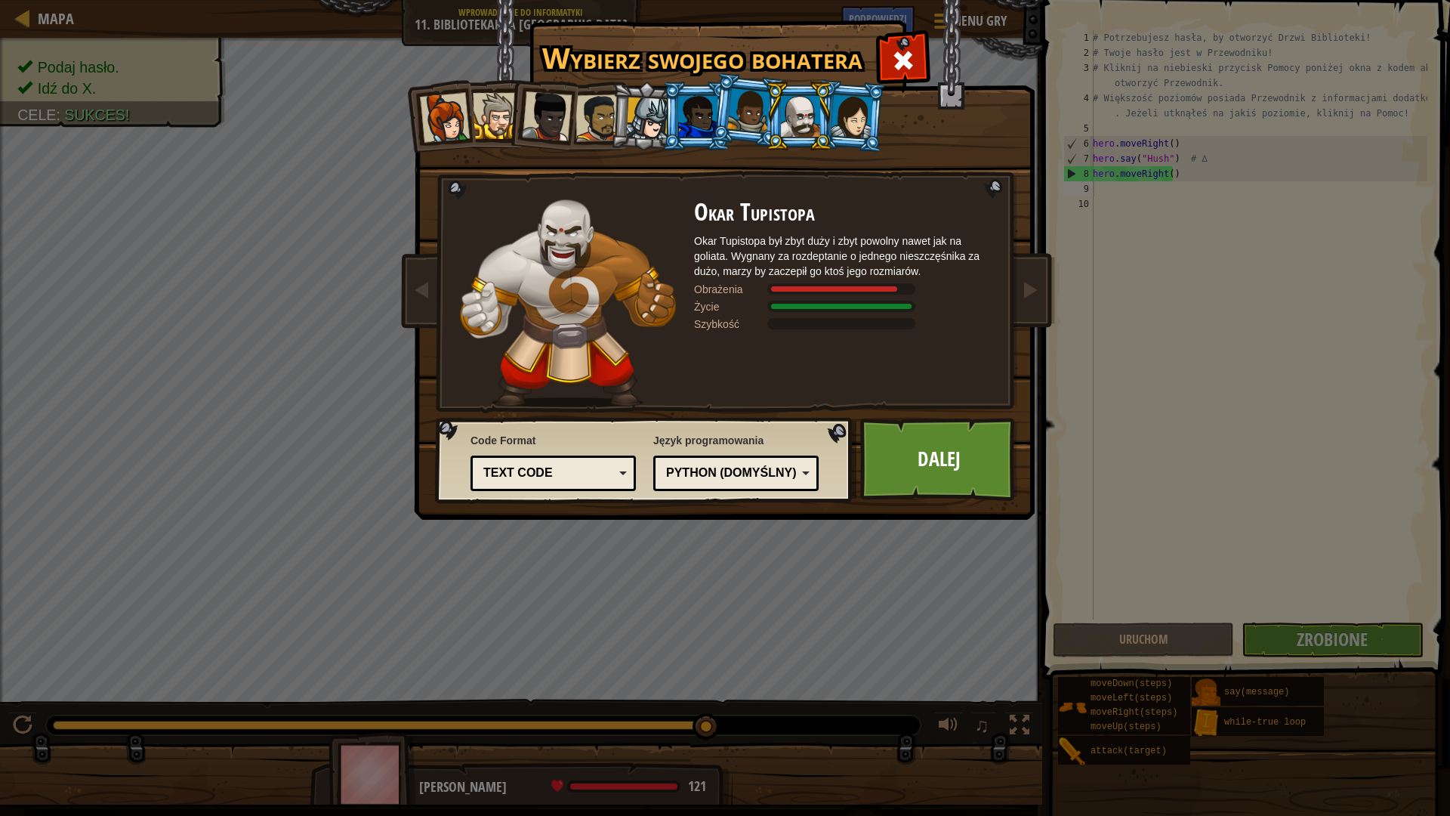
drag, startPoint x: 730, startPoint y: 106, endPoint x: 721, endPoint y: 107, distance: 9.9
click at [730, 106] on div at bounding box center [748, 110] width 43 height 45
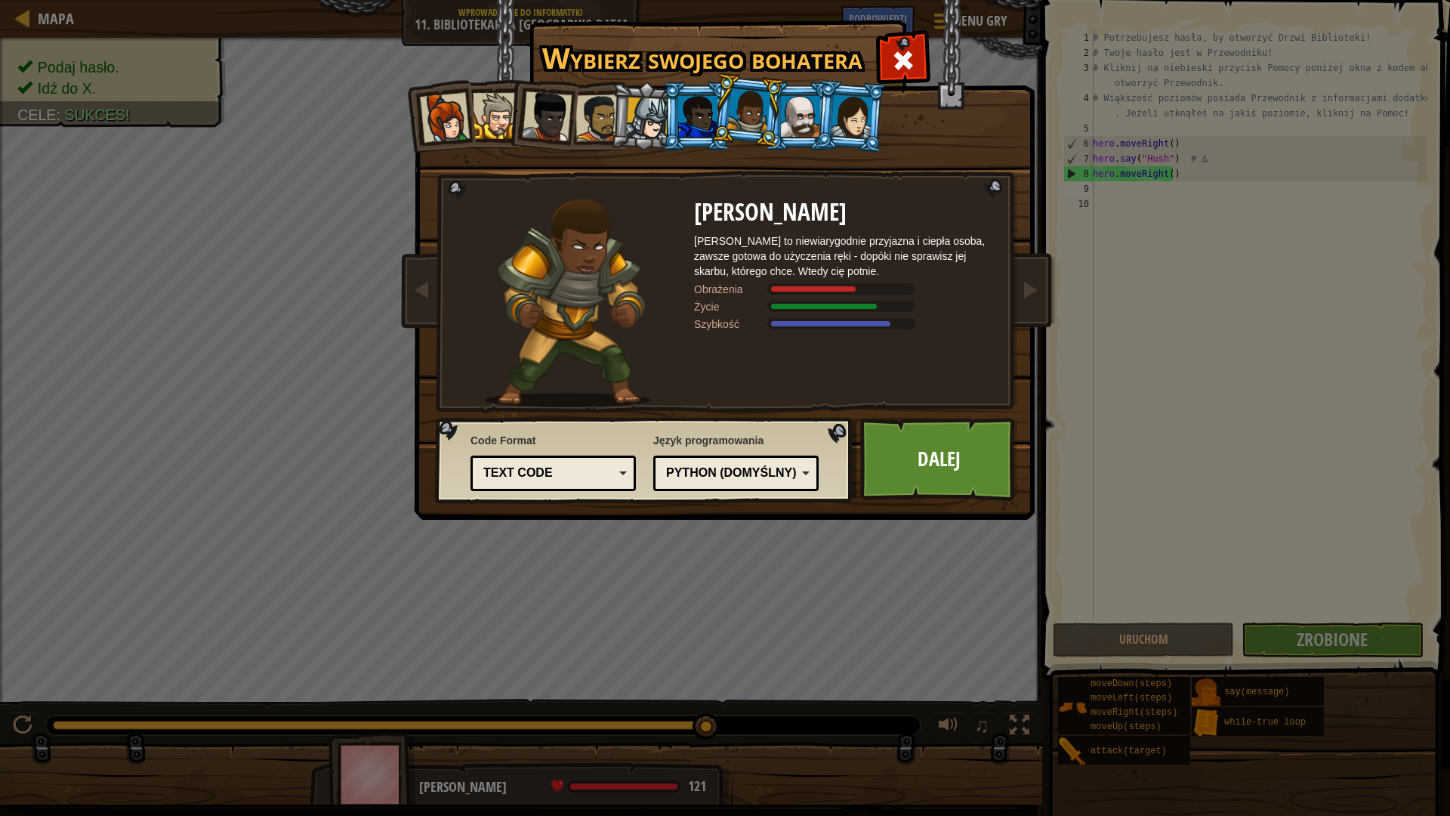
click at [690, 110] on div at bounding box center [697, 116] width 39 height 41
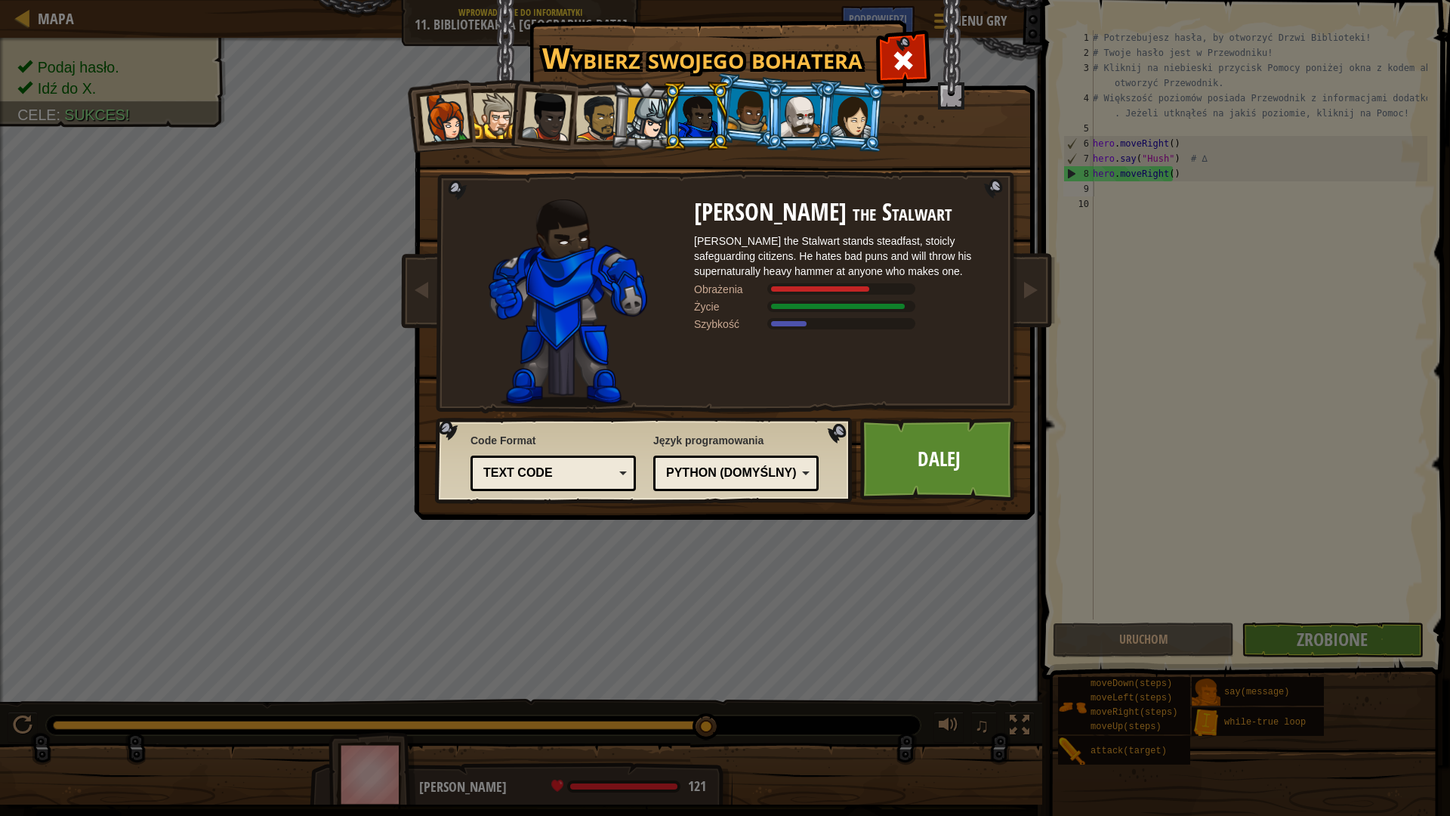
click at [690, 110] on div at bounding box center [697, 116] width 39 height 41
drag, startPoint x: 884, startPoint y: 127, endPoint x: 860, endPoint y: 119, distance: 26.0
click at [884, 127] on div "Kapitan [PERSON_NAME] Anya jest praktyczną przywódczynią, która nie boi się zro…" at bounding box center [725, 238] width 566 height 329
click at [860, 119] on div at bounding box center [852, 115] width 42 height 43
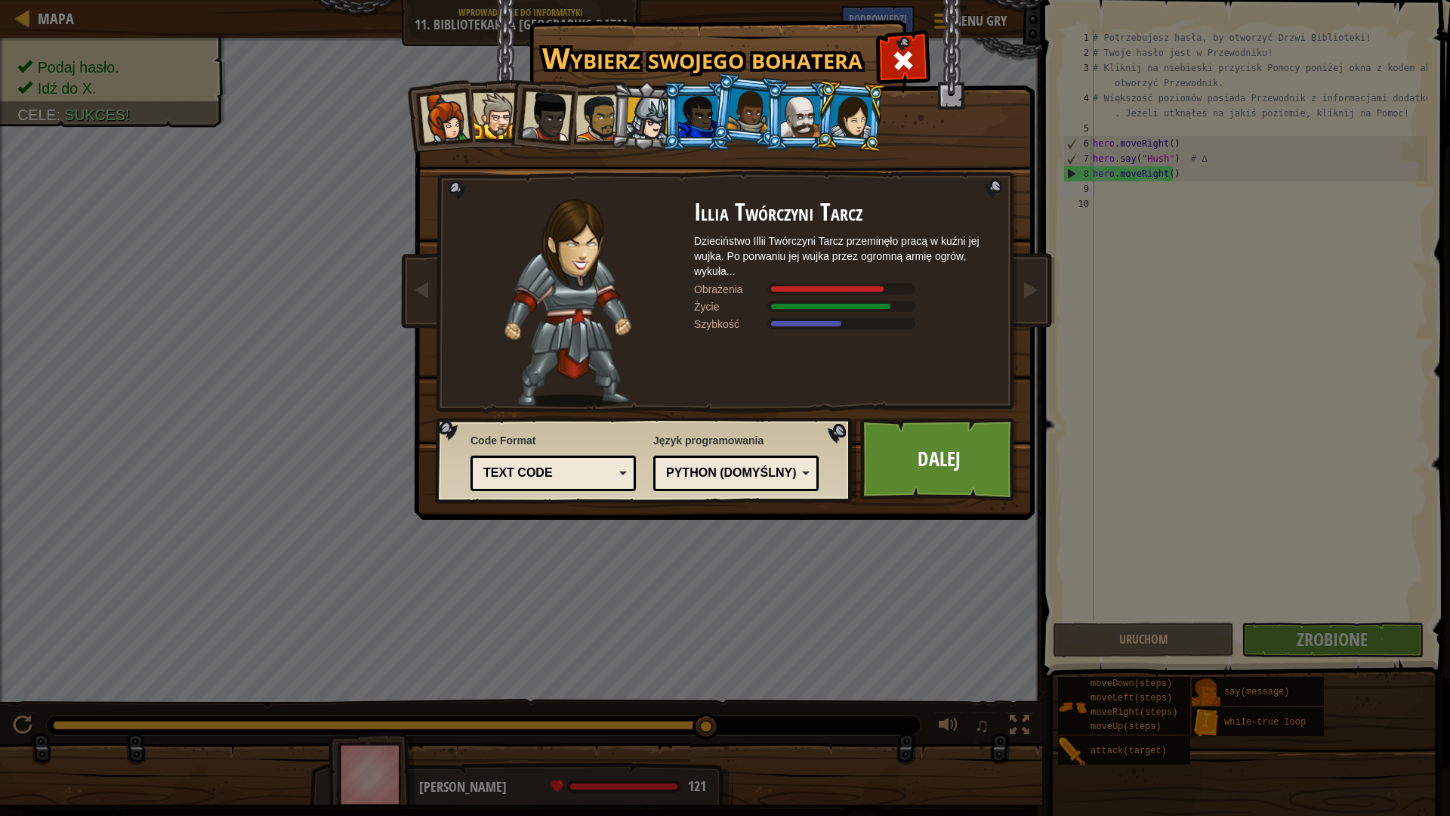
click at [693, 122] on div at bounding box center [697, 116] width 39 height 41
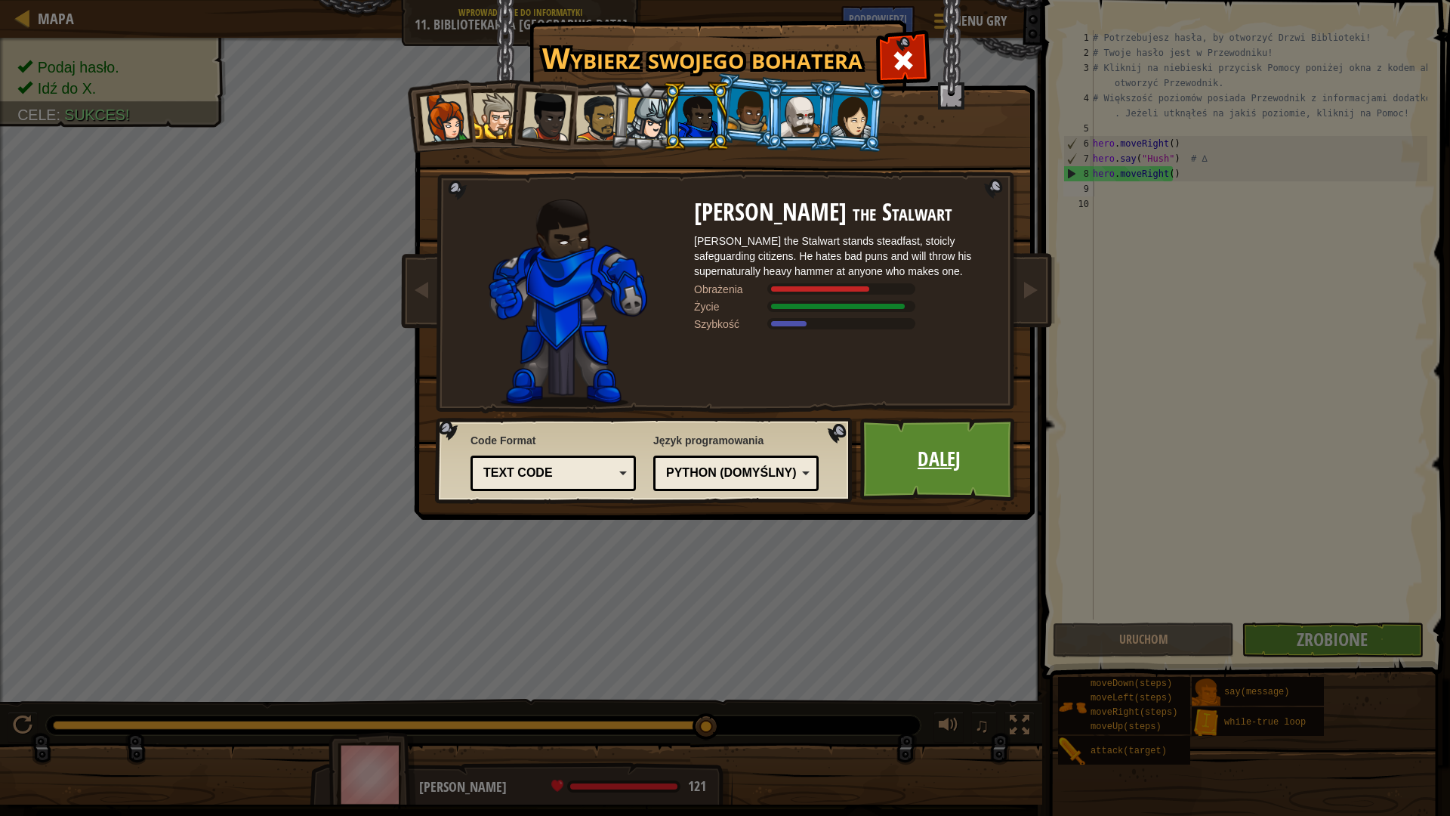
click at [919, 471] on link "Dalej" at bounding box center [939, 459] width 158 height 83
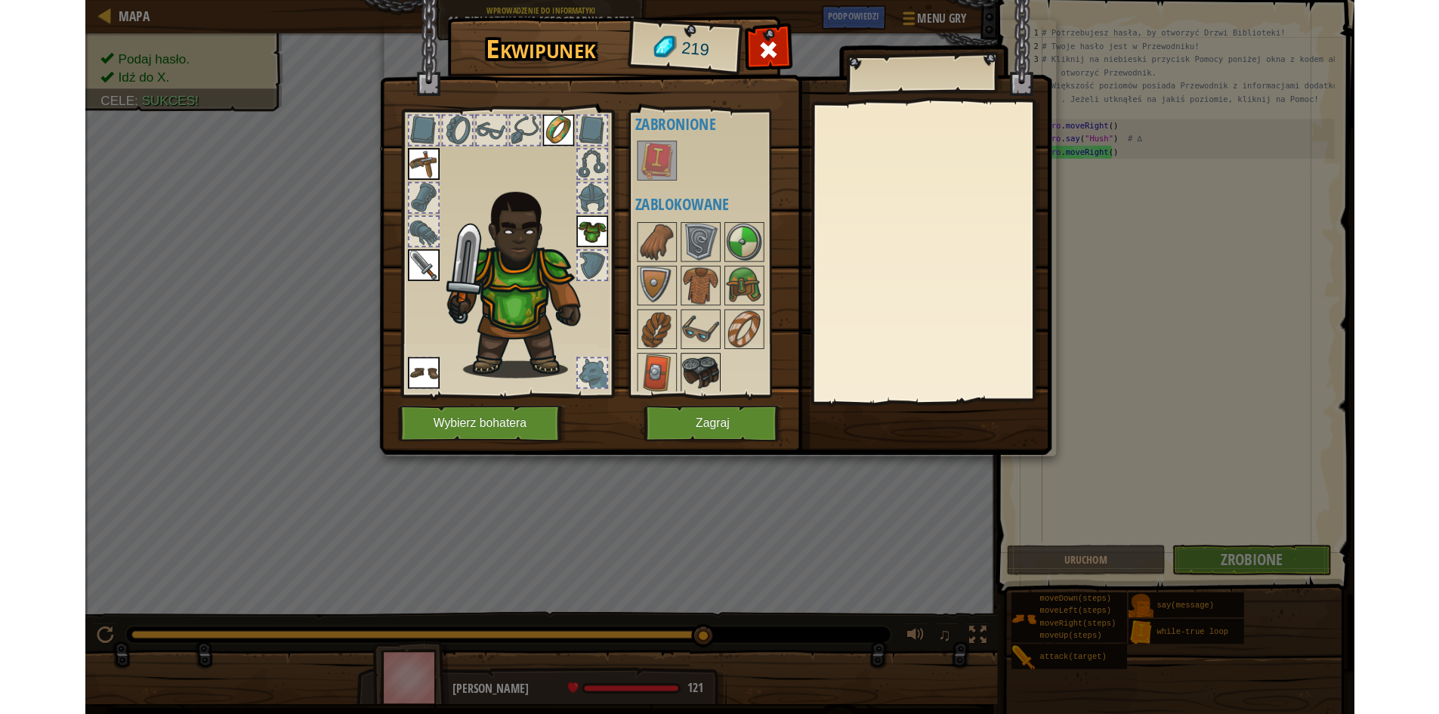
scroll to position [20, 0]
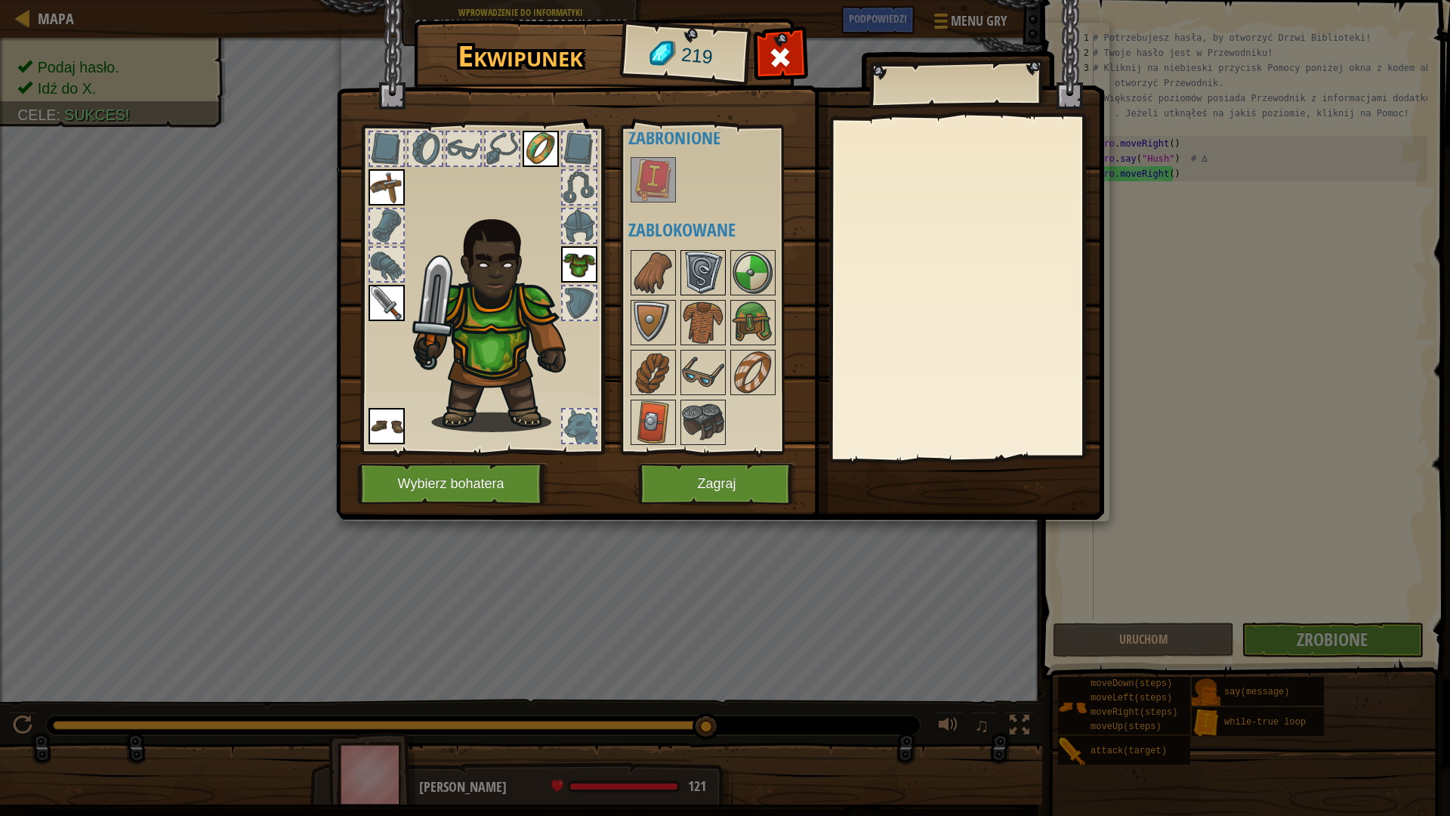
click at [712, 275] on img at bounding box center [703, 273] width 42 height 42
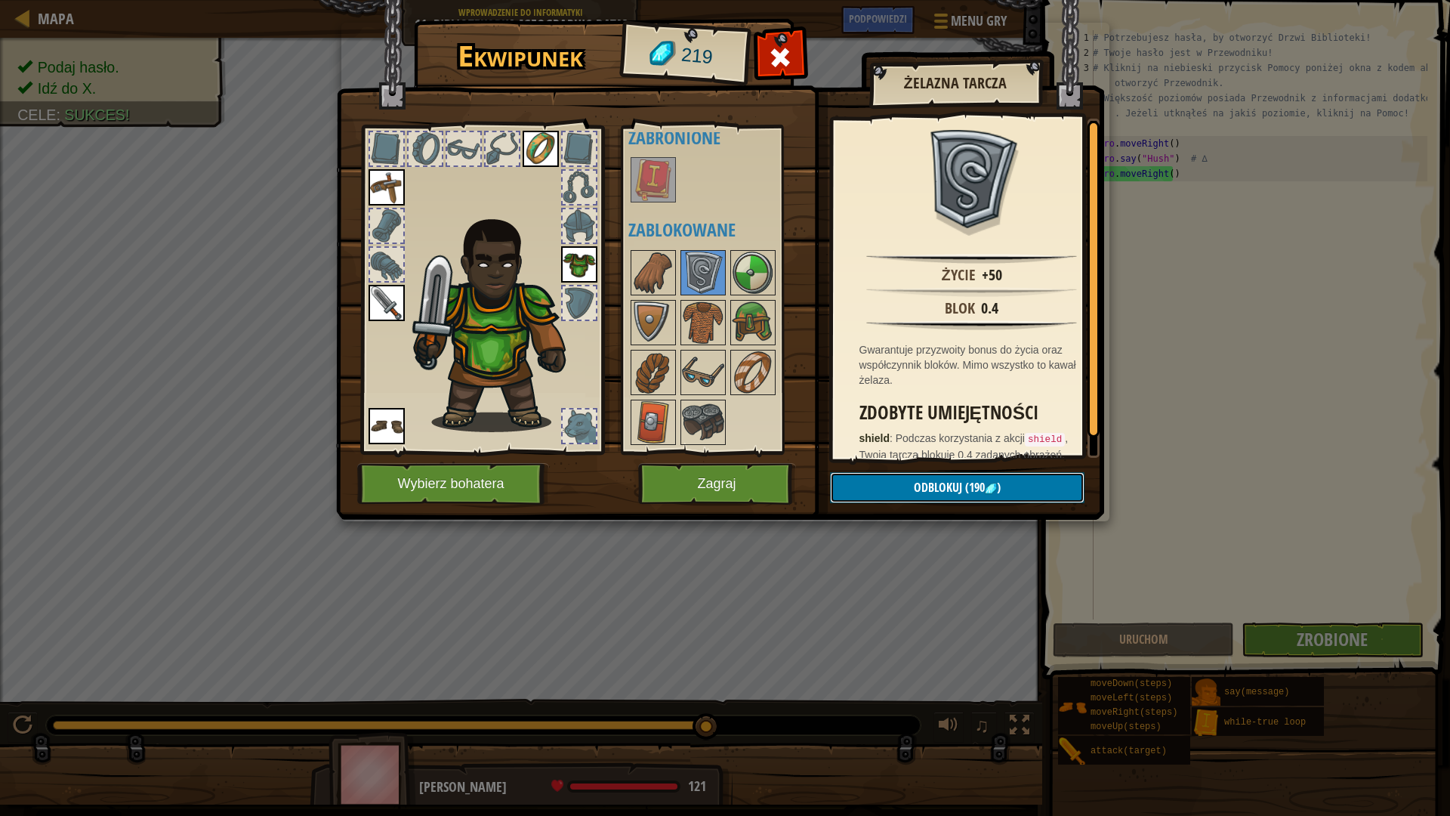
click at [937, 480] on span "Odblokuj" at bounding box center [938, 487] width 48 height 17
click at [952, 487] on button "Potwierdź" at bounding box center [957, 487] width 255 height 31
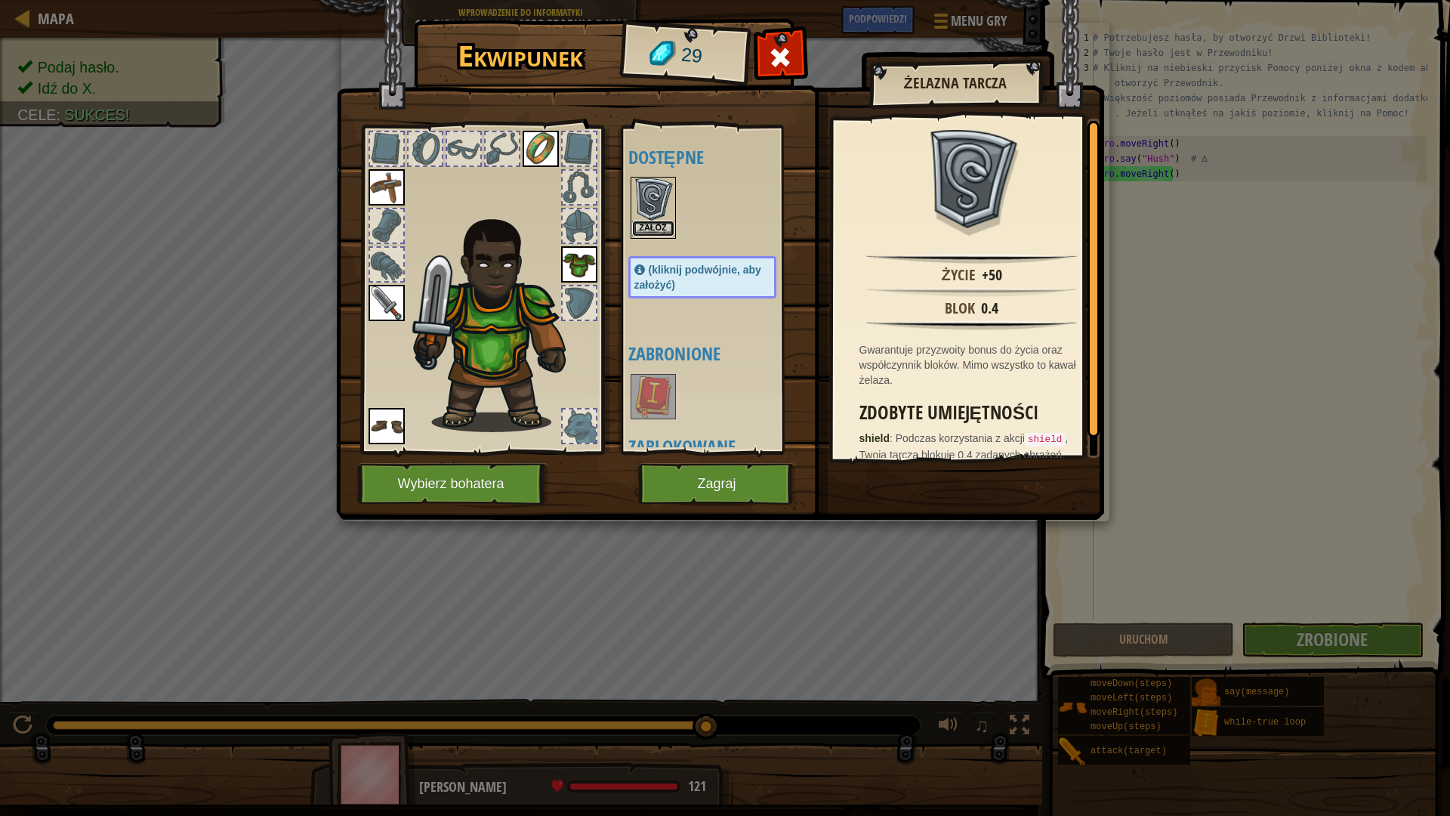
click at [660, 224] on button "Załóż" at bounding box center [653, 229] width 42 height 16
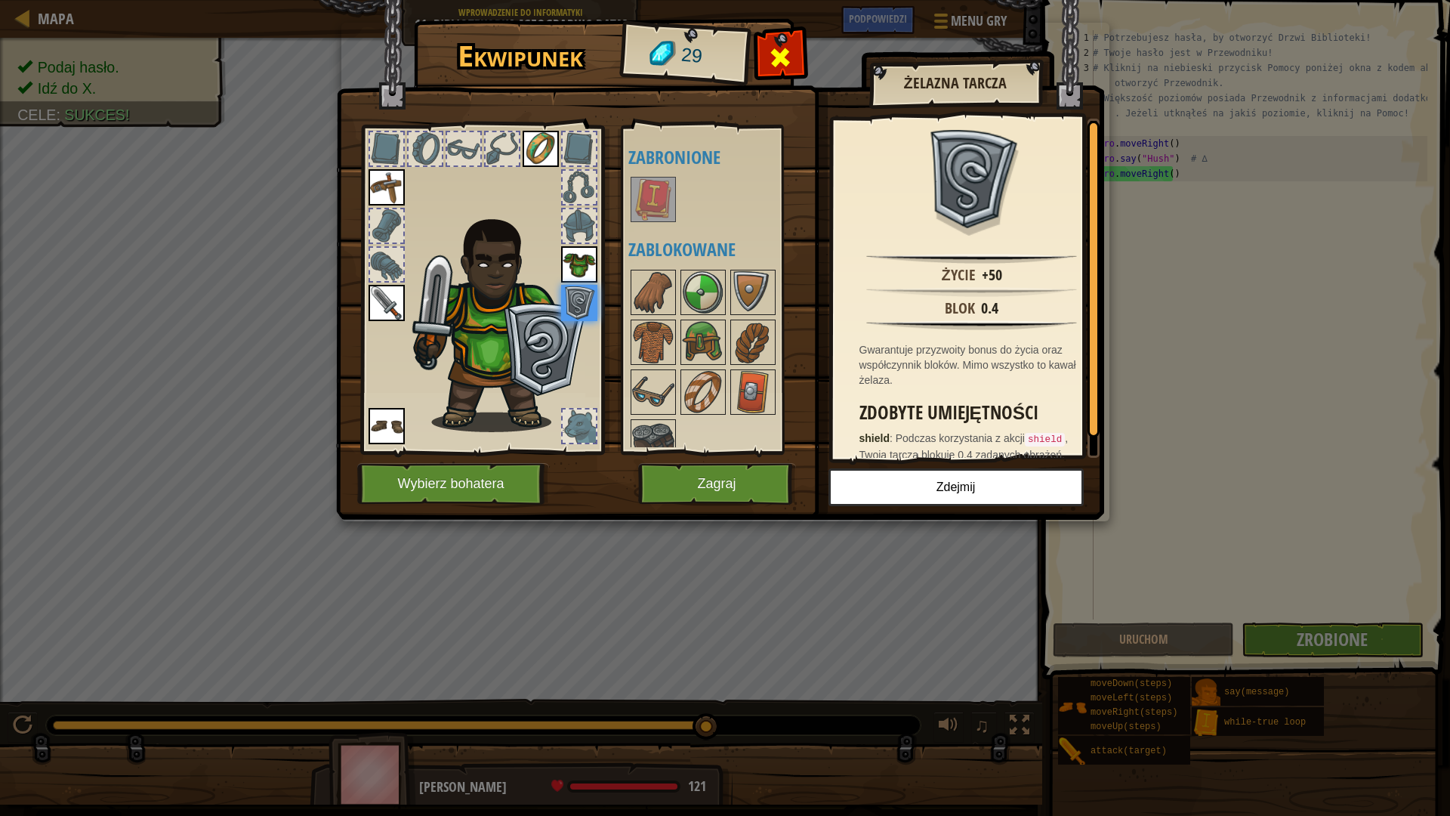
click at [777, 66] on span at bounding box center [780, 57] width 24 height 24
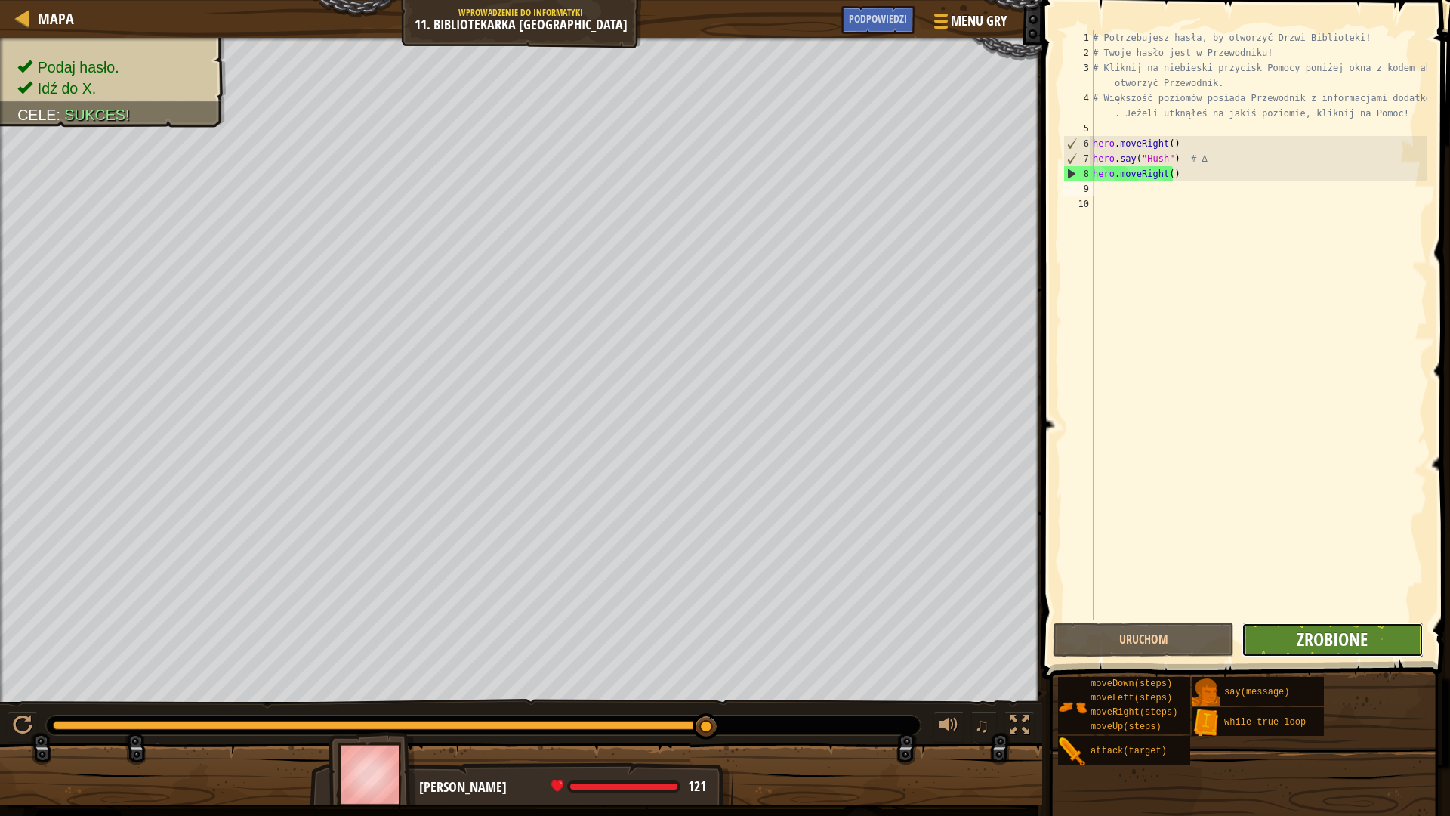
click at [1316, 640] on span "Zrobione" at bounding box center [1332, 639] width 71 height 24
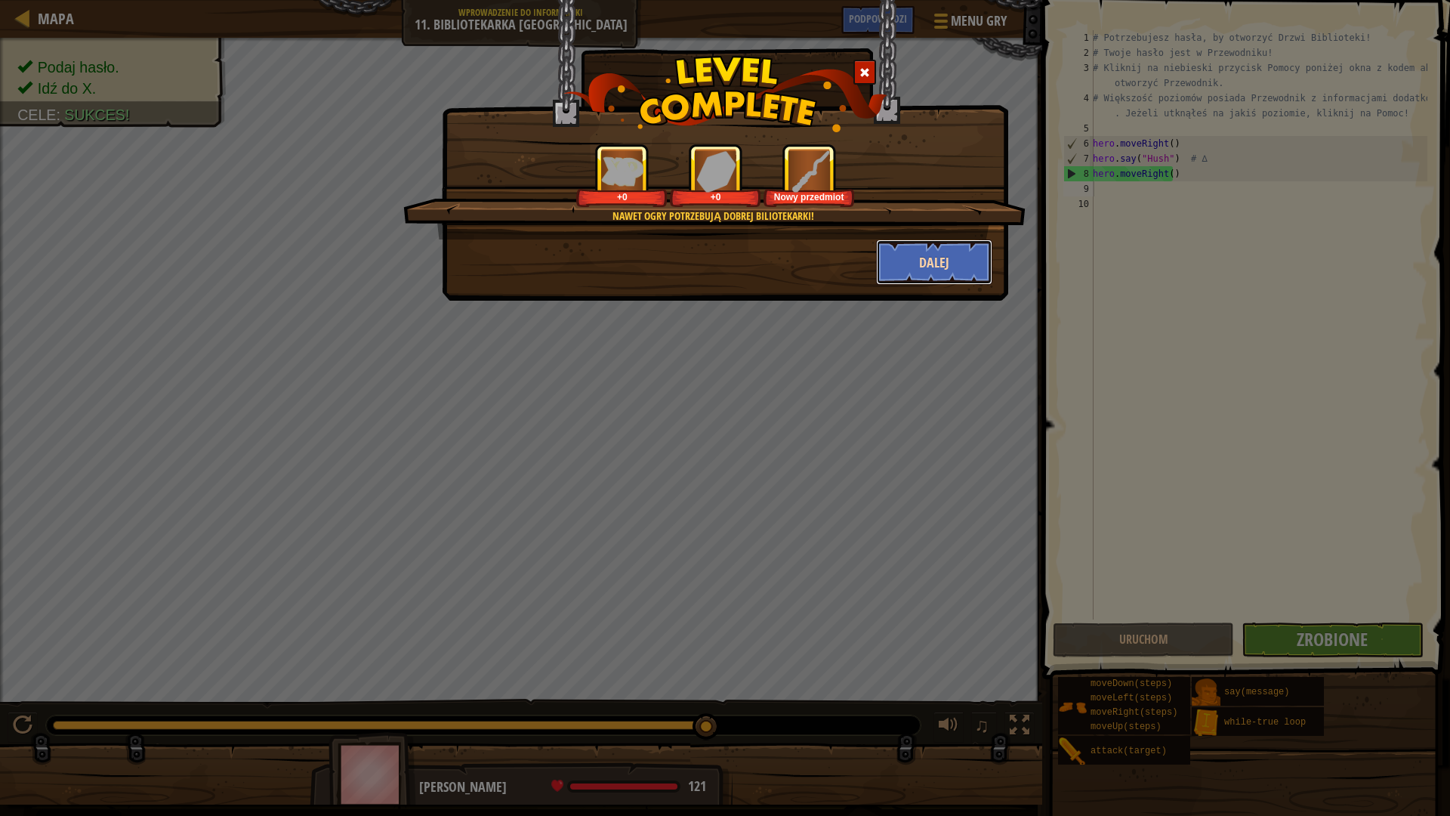
click at [931, 252] on button "Dalej" at bounding box center [934, 261] width 117 height 45
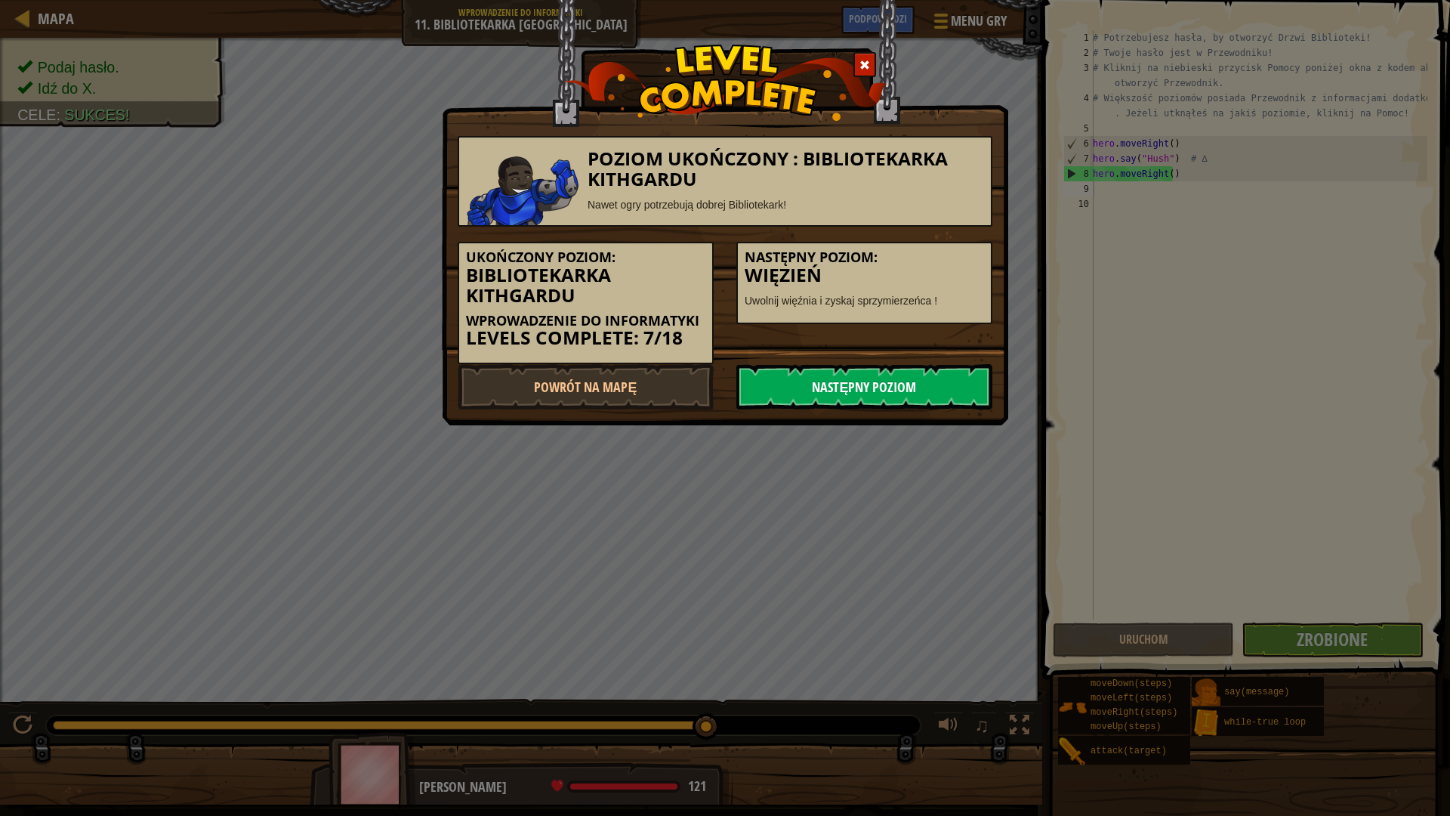
click at [901, 386] on link "Następny poziom" at bounding box center [864, 386] width 256 height 45
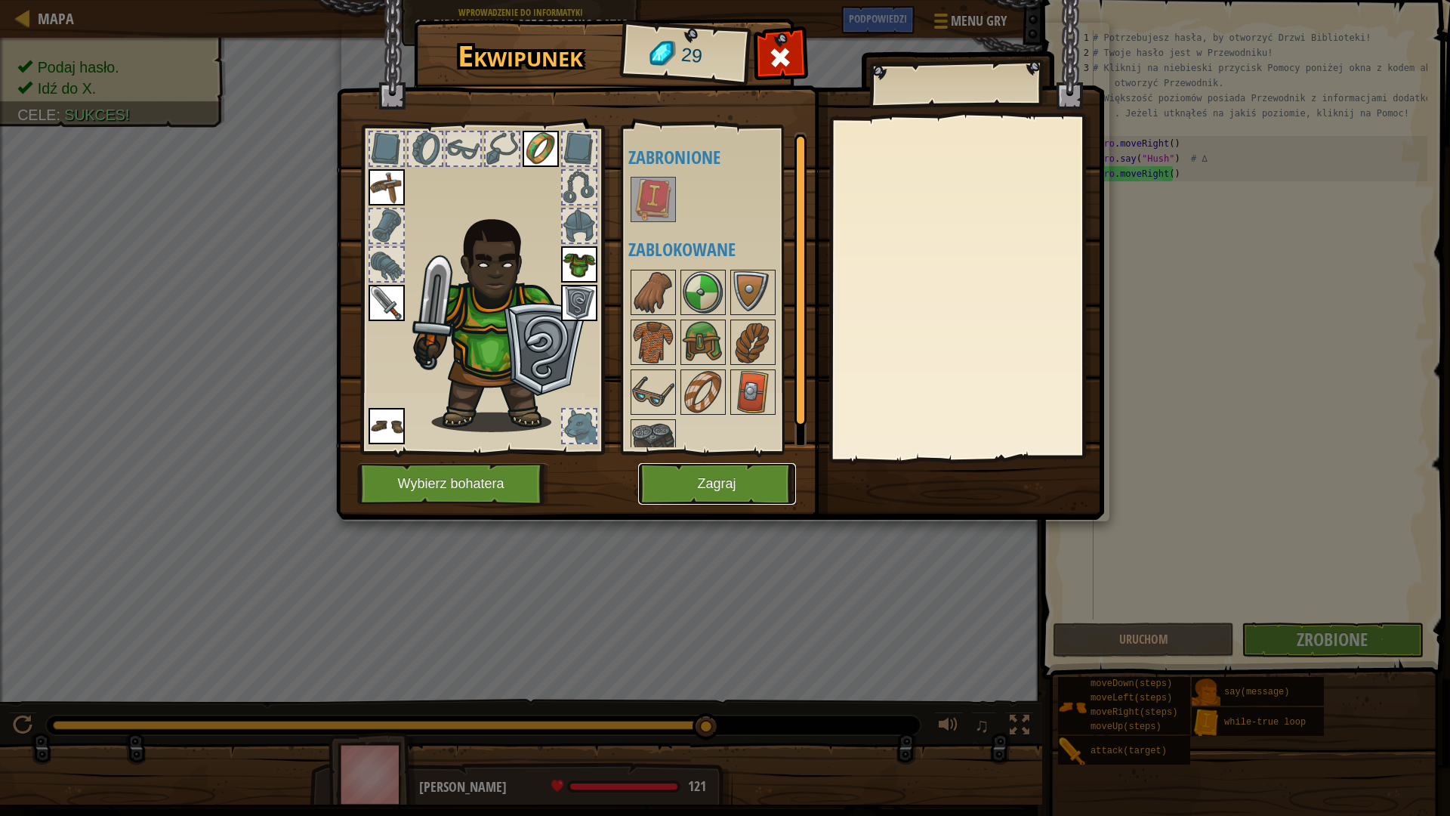
click at [747, 474] on button "Zagraj" at bounding box center [717, 484] width 158 height 42
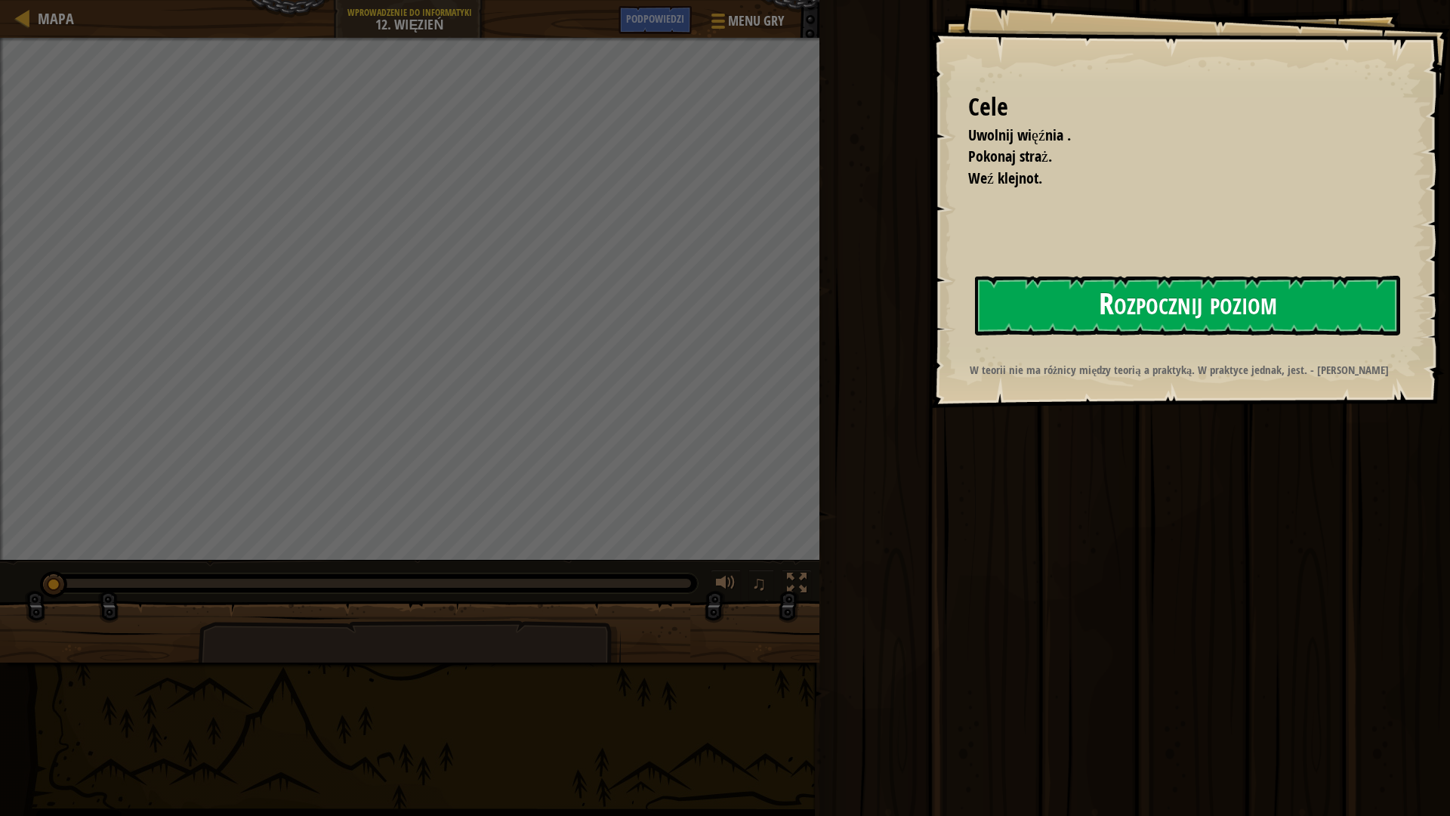
click at [1178, 305] on button "Rozpocznij poziom" at bounding box center [1187, 306] width 425 height 60
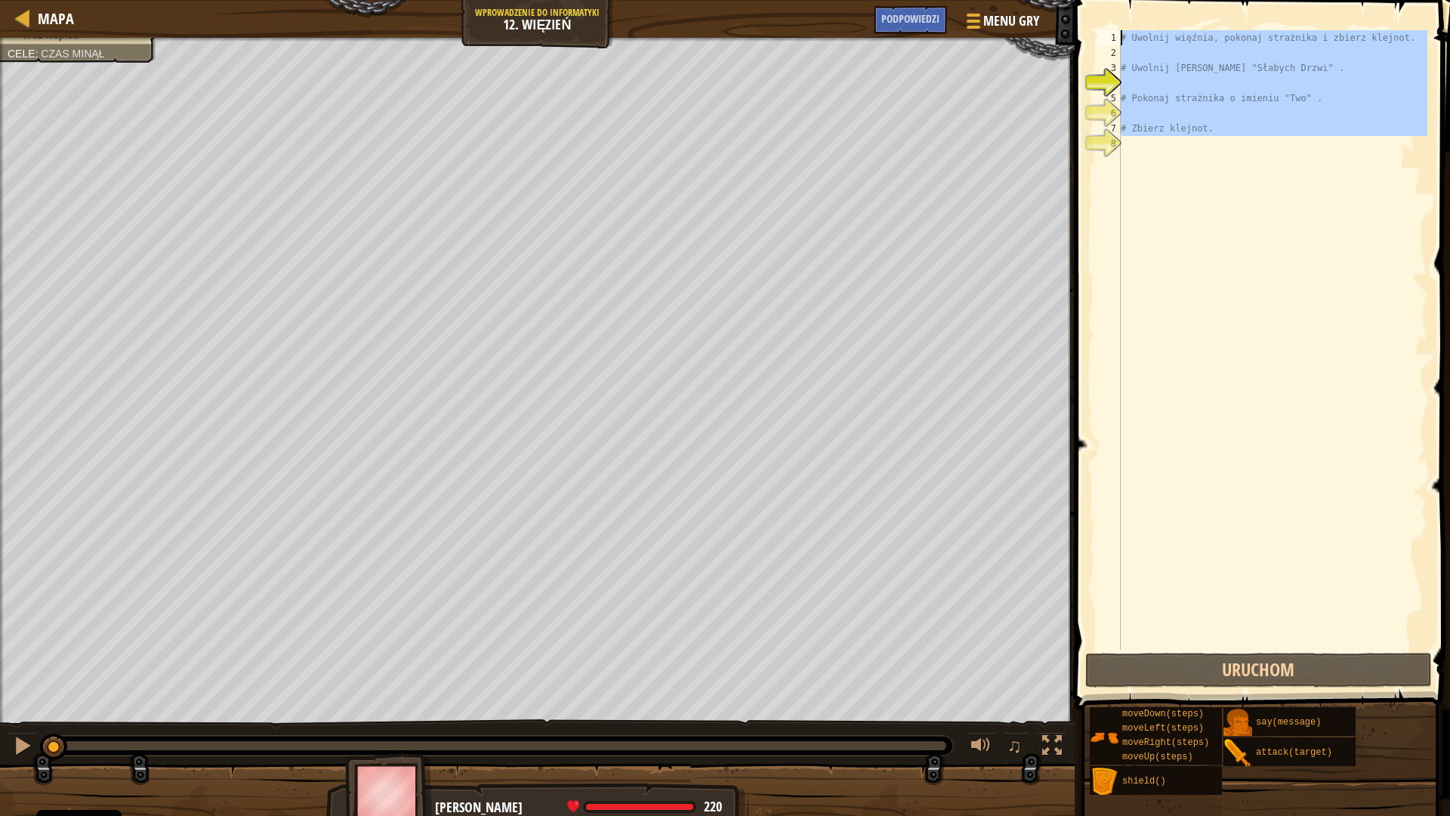
drag, startPoint x: 1151, startPoint y: 139, endPoint x: 1050, endPoint y: 28, distance: 150.2
click at [1050, 28] on div "Mapa Wprowadzenie do Informatyki 12. Więzień Menu gry Zrobione Podpowiedzi 1 הה…" at bounding box center [725, 408] width 1450 height 816
type textarea "# Uwolnij więźnia, pokonaj strażnika i zbierz klejnot."
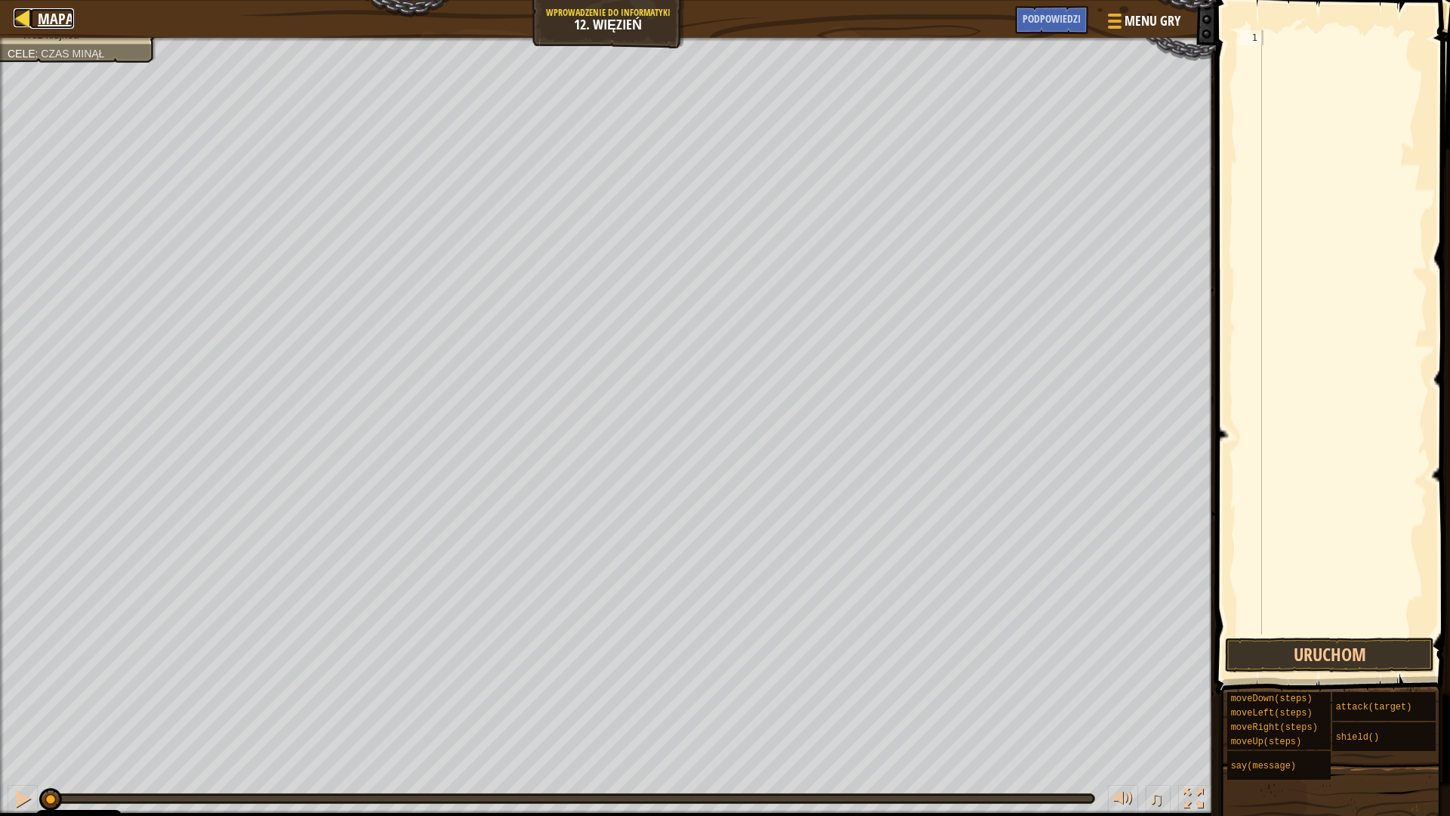
click at [37, 13] on link "Mapa" at bounding box center [52, 18] width 44 height 20
select select "pl"
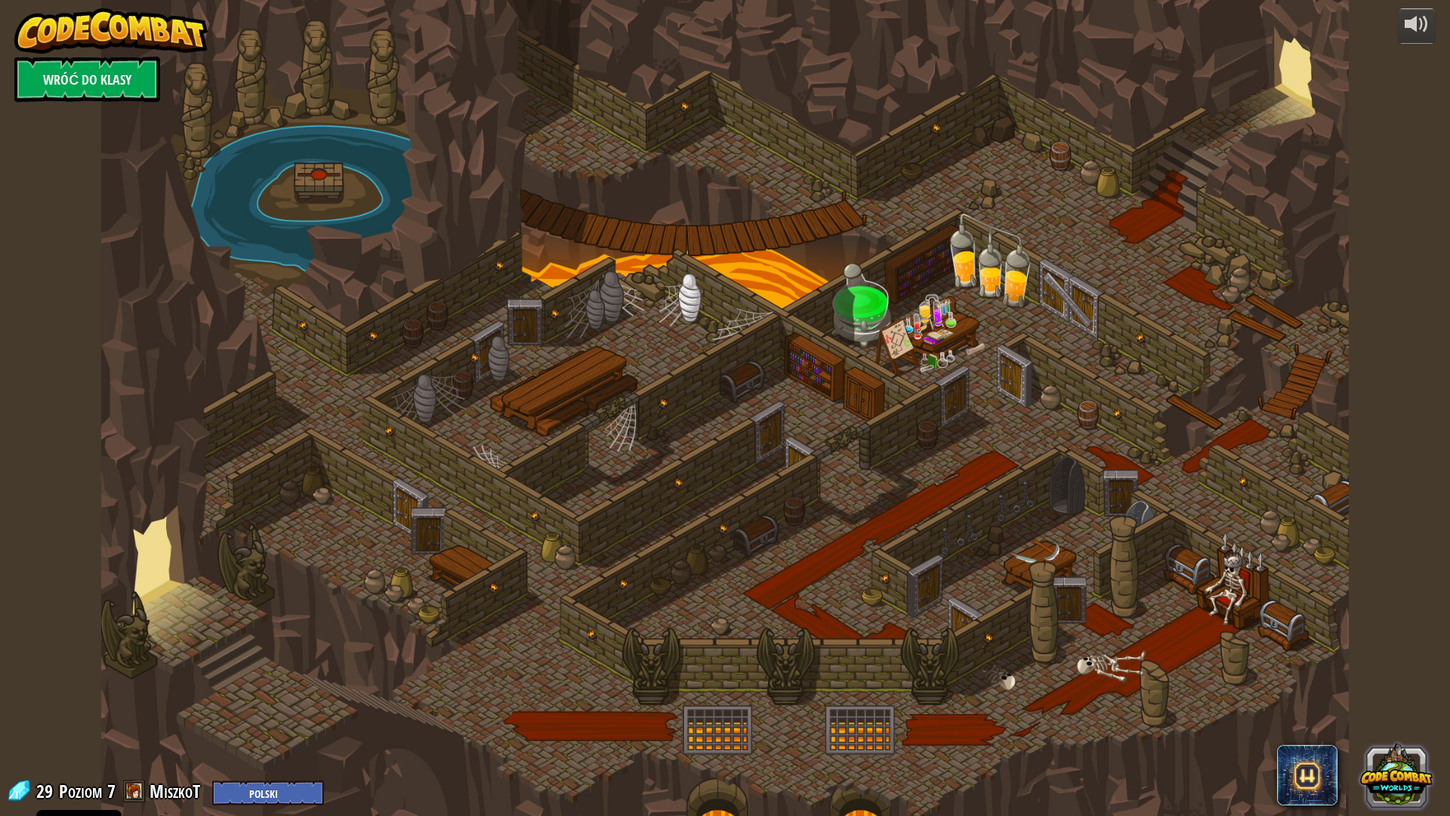
select select "pl"
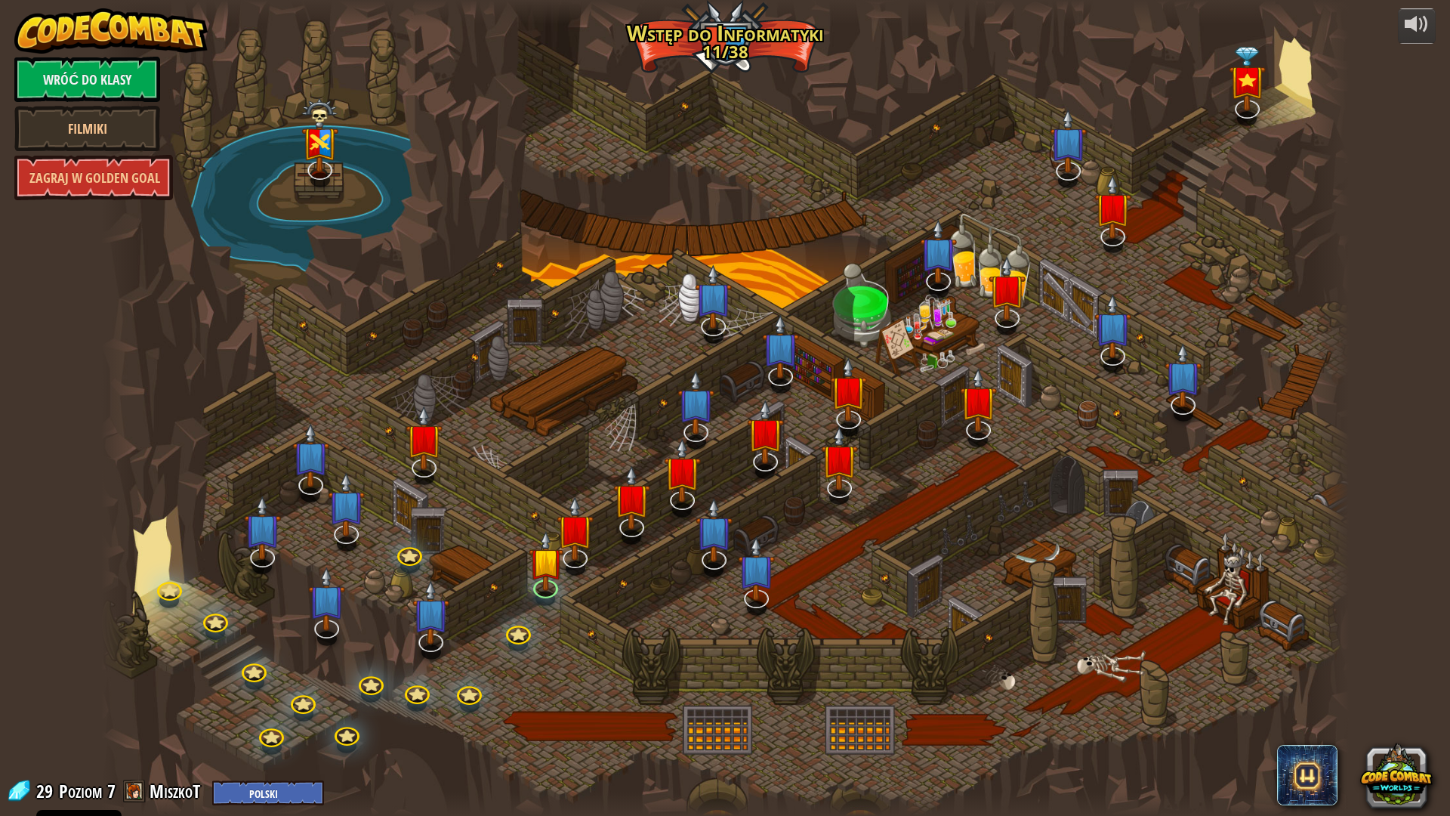
select select "pl"
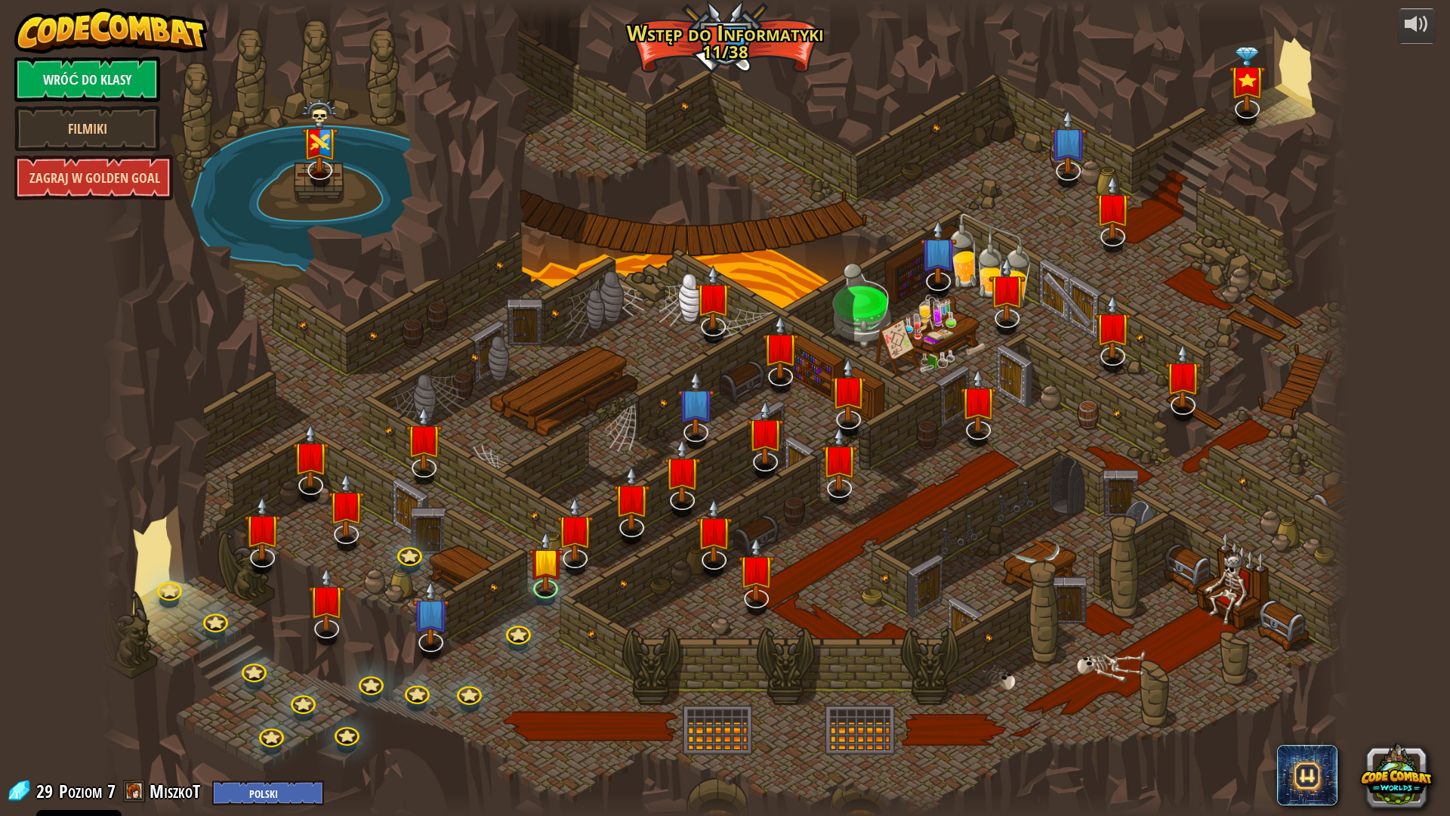
select select "pl"
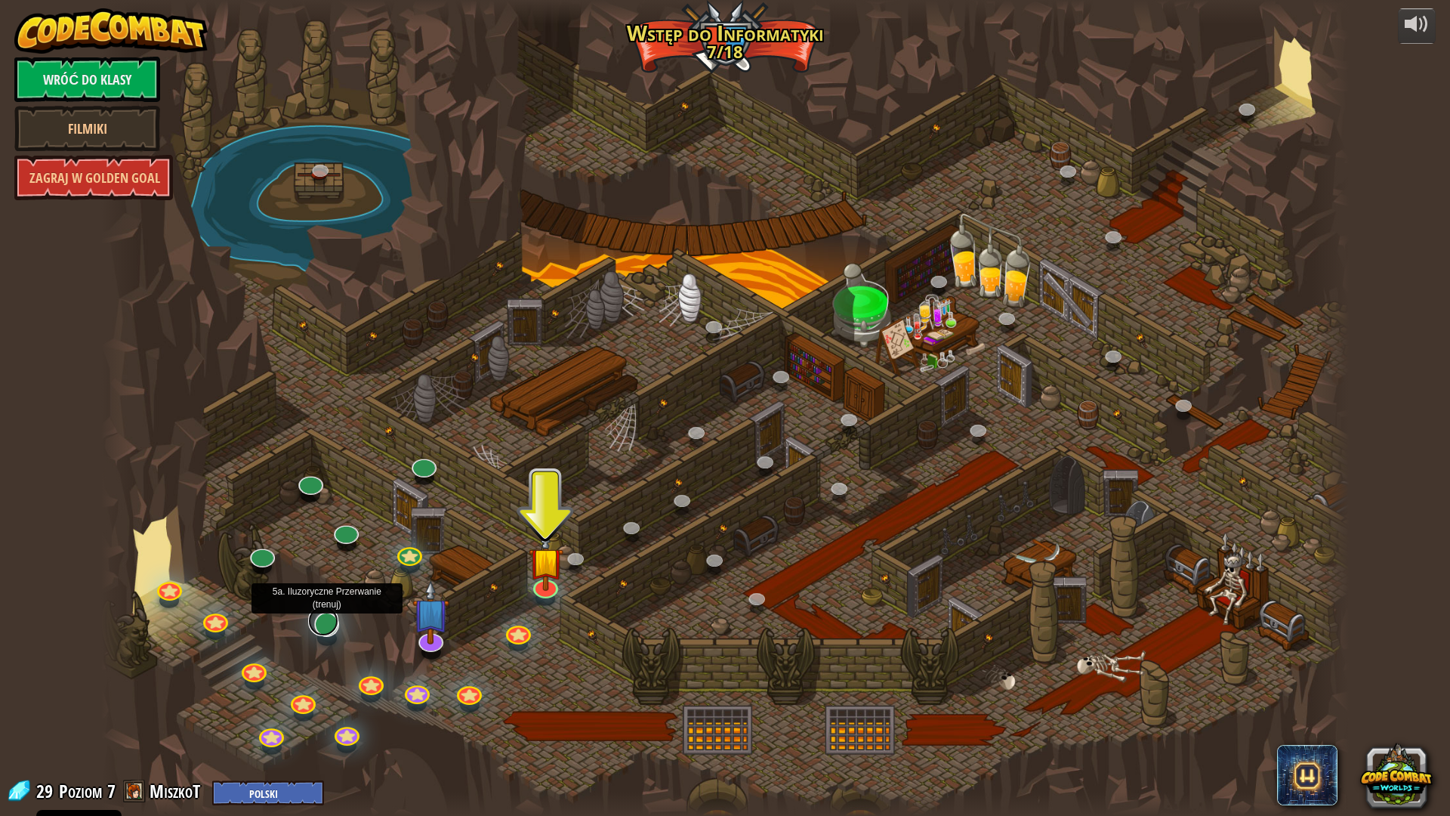
click at [324, 627] on link at bounding box center [323, 621] width 30 height 30
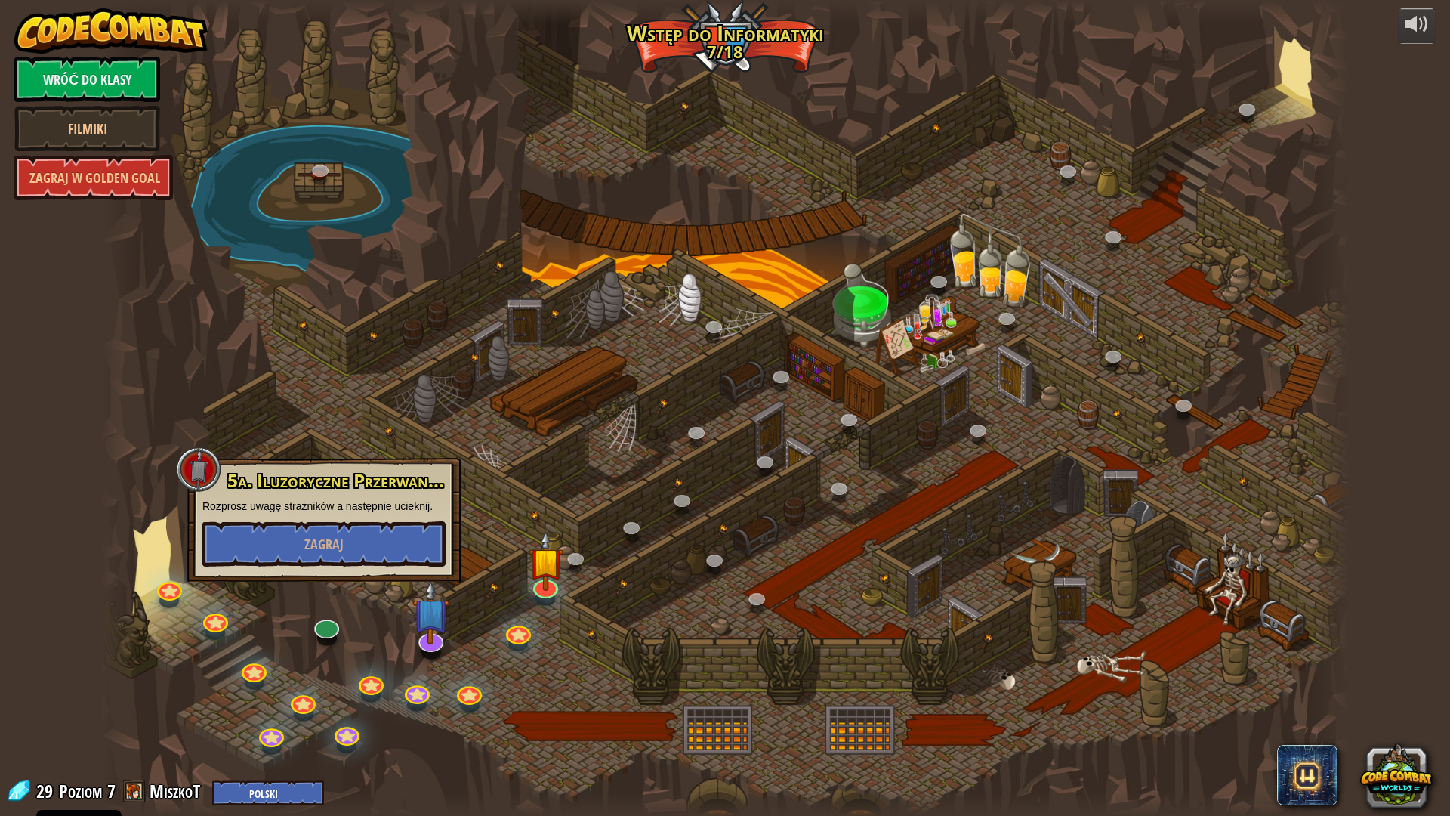
click at [1002, 394] on div at bounding box center [725, 408] width 1248 height 816
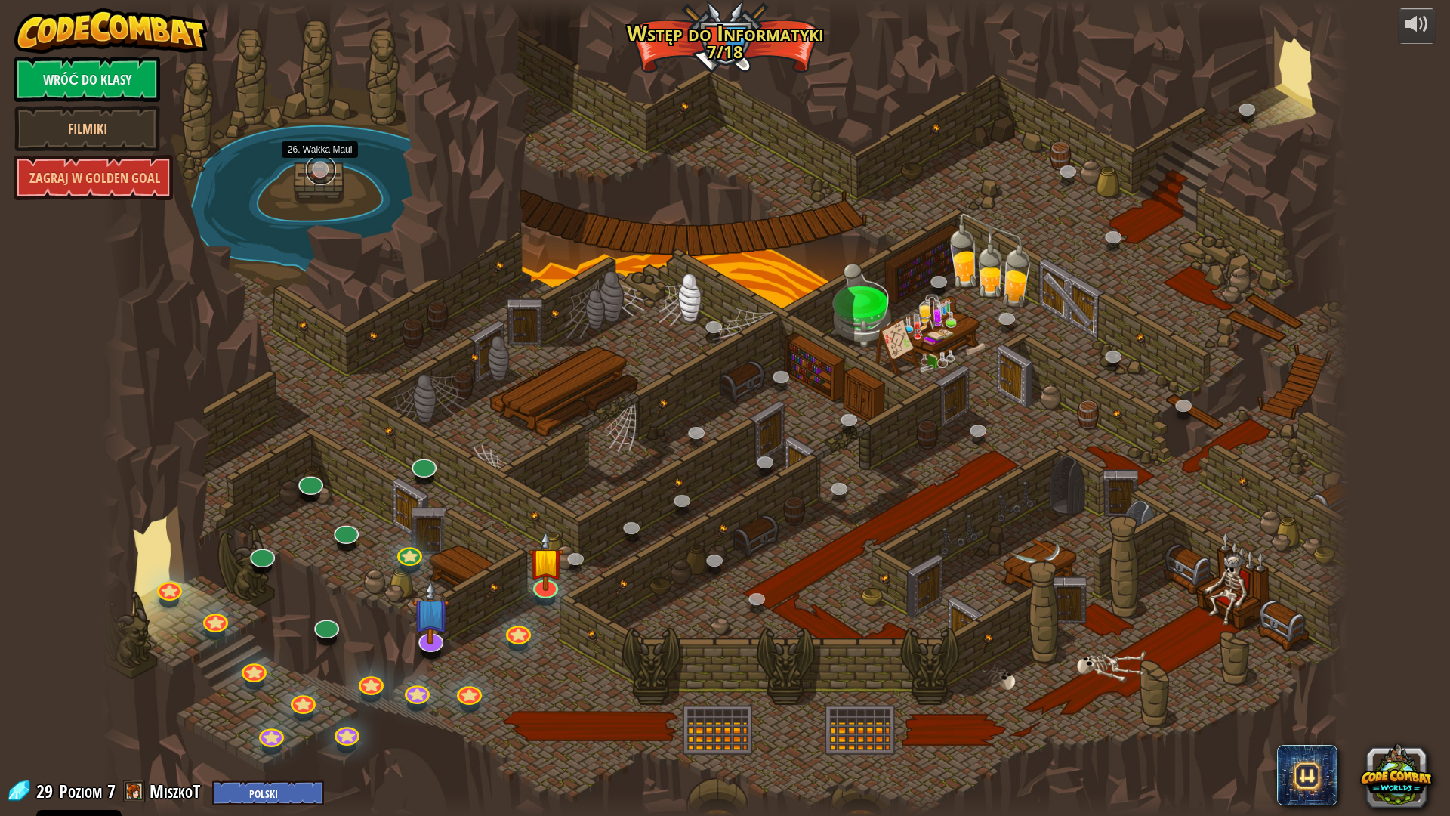
click at [325, 171] on link at bounding box center [321, 170] width 30 height 30
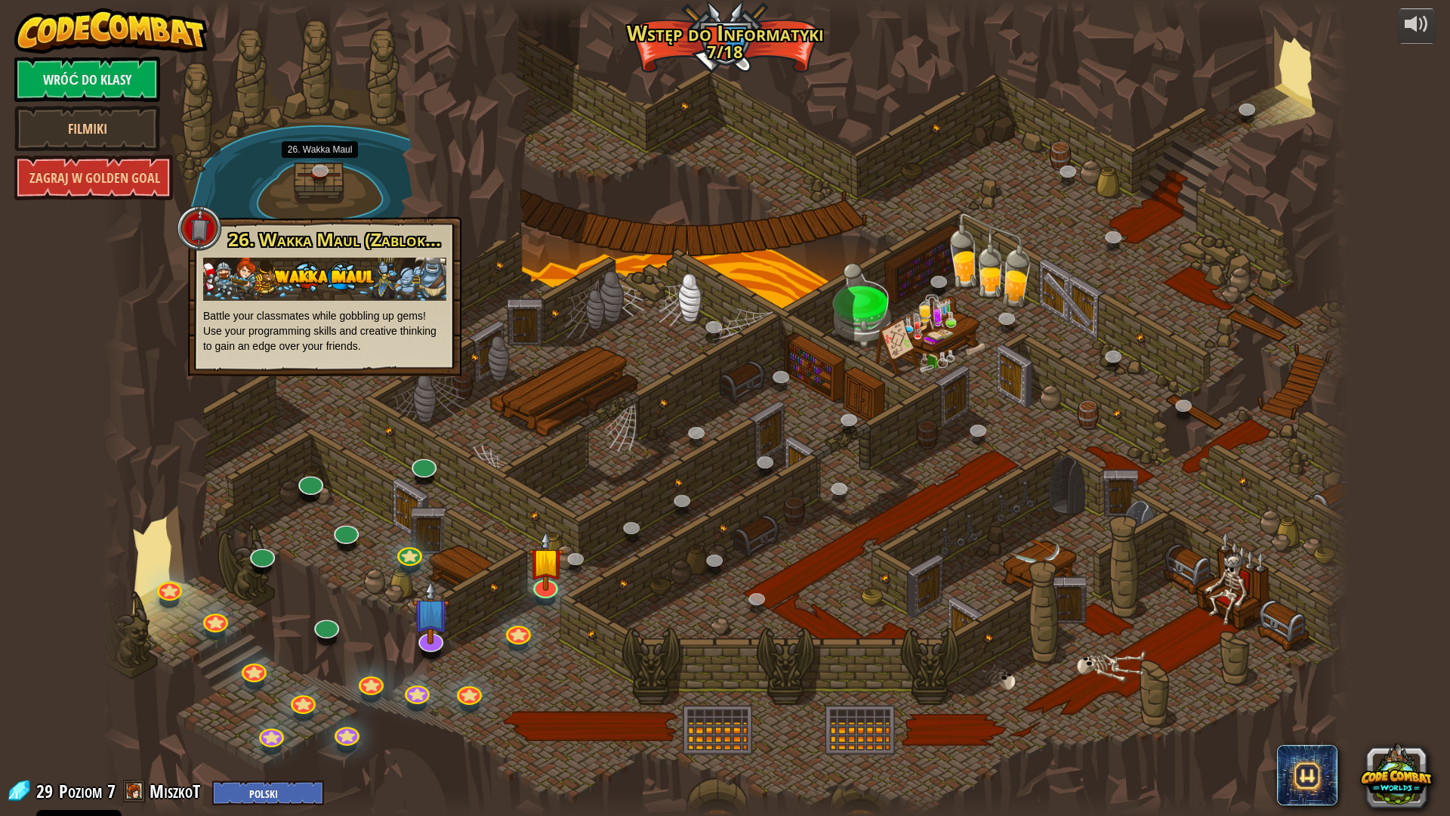
click at [753, 343] on div at bounding box center [725, 408] width 1248 height 816
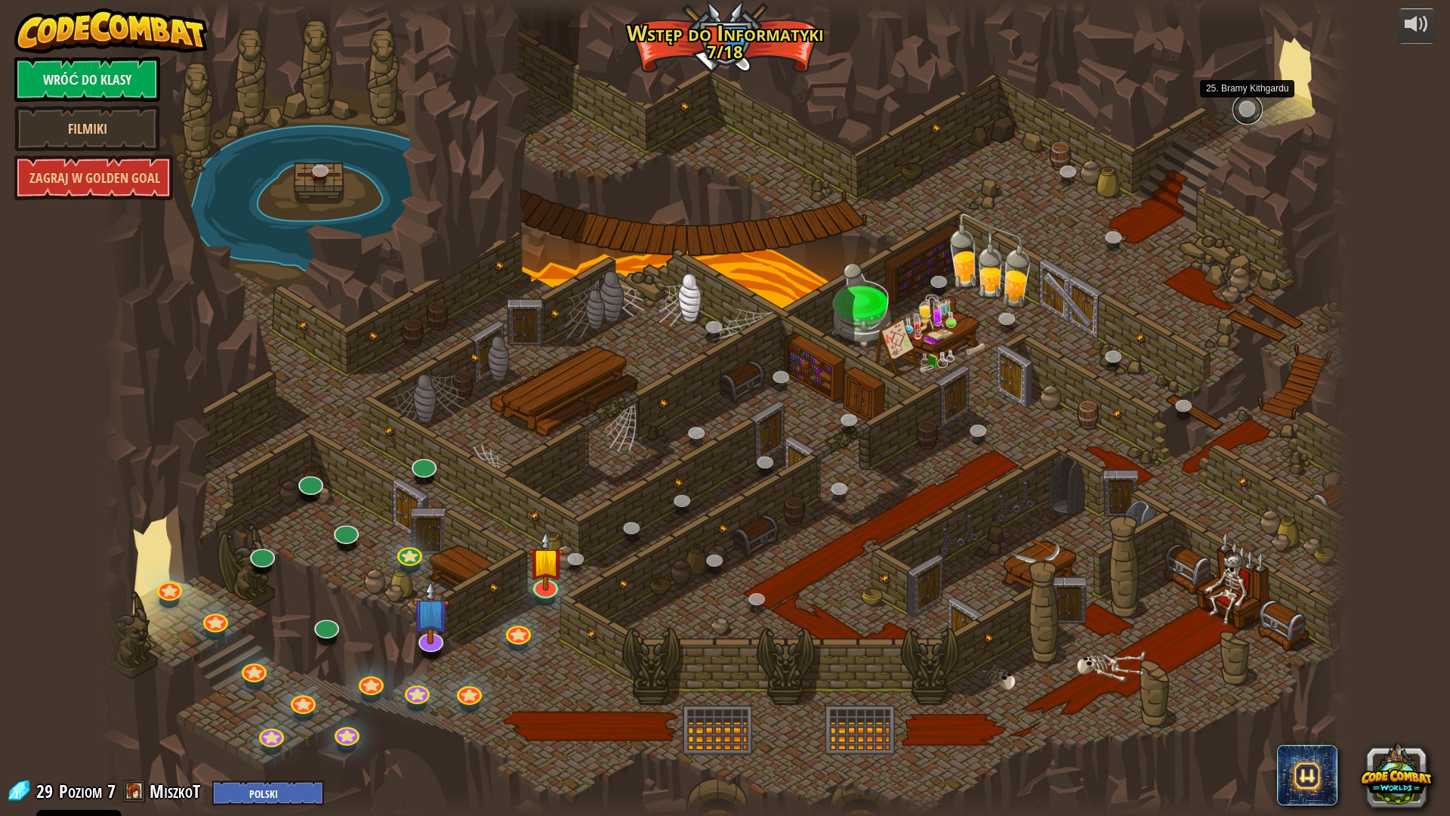
click at [1238, 106] on link at bounding box center [1248, 109] width 30 height 30
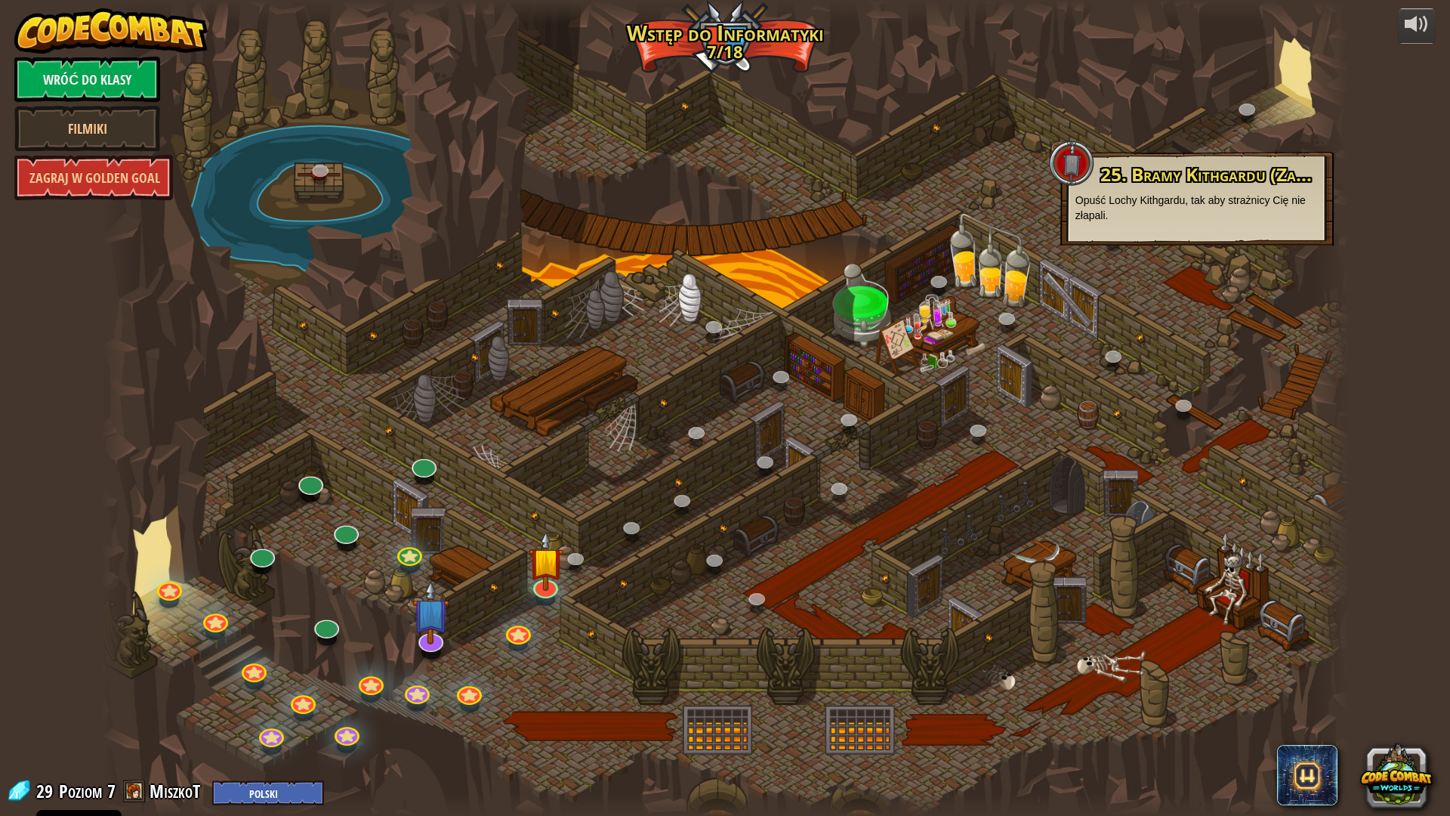
click at [971, 233] on div at bounding box center [725, 408] width 1248 height 816
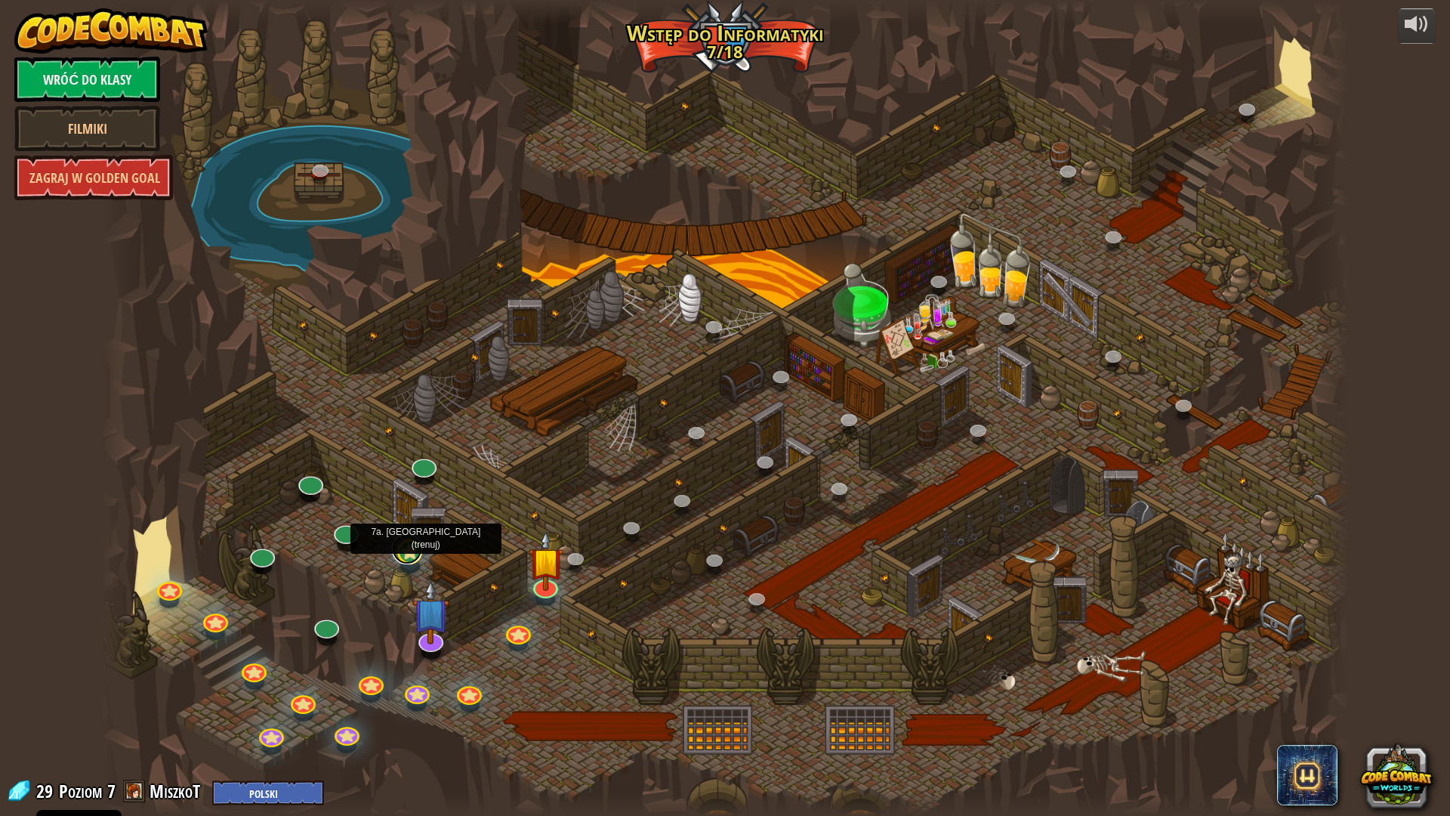
click at [415, 560] on link at bounding box center [407, 549] width 30 height 30
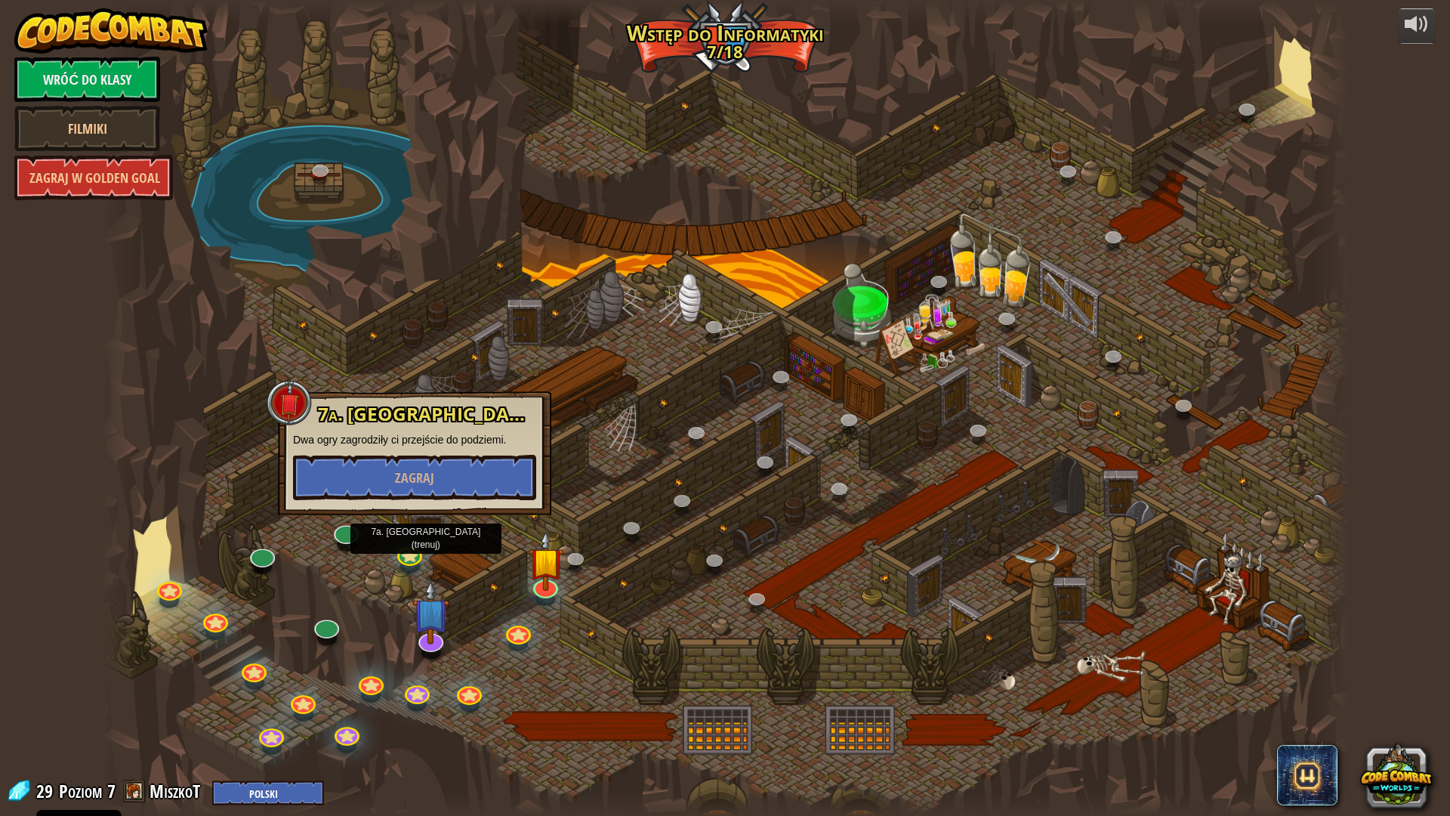
click at [749, 353] on div at bounding box center [725, 408] width 1248 height 816
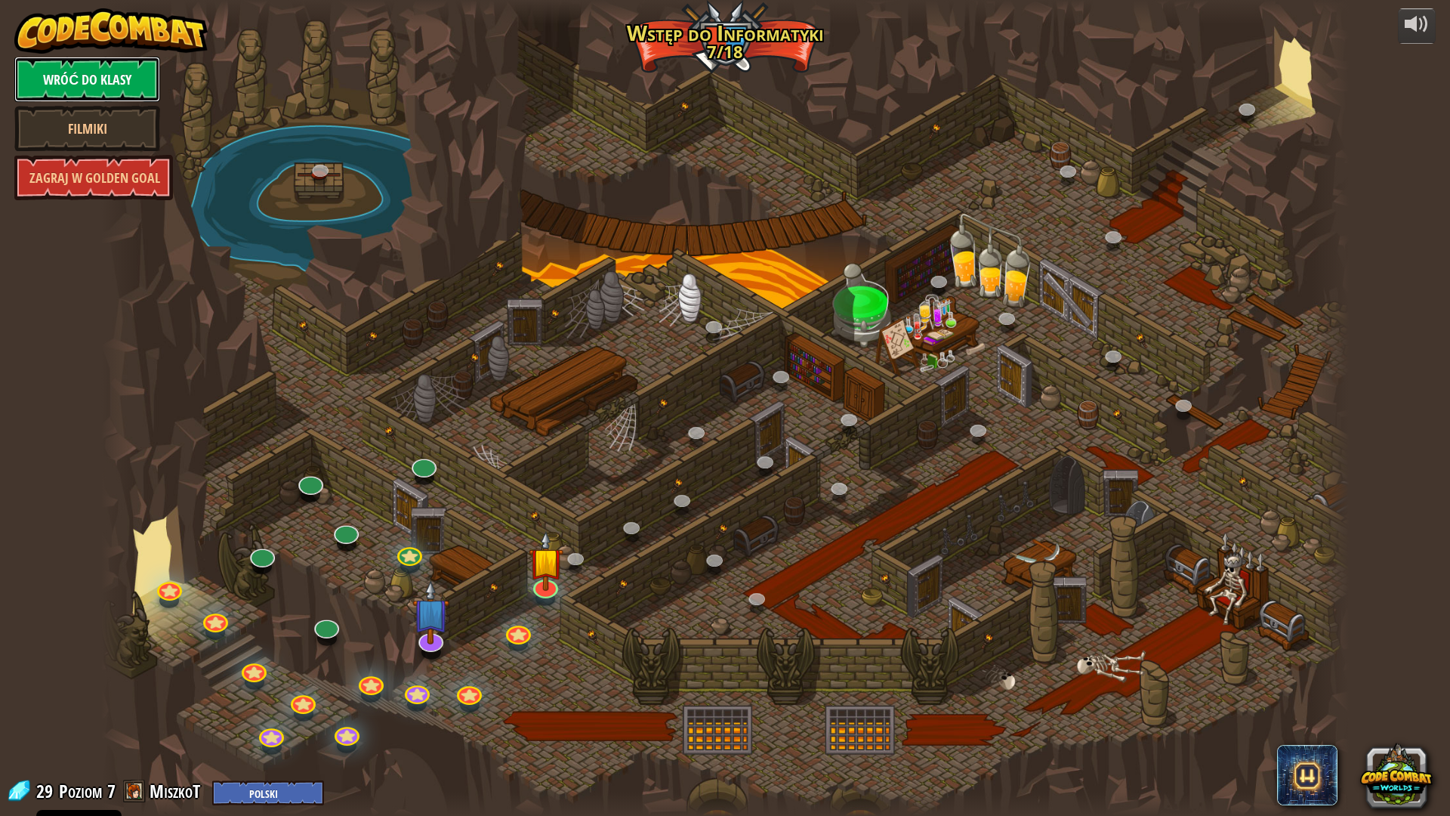
click at [79, 85] on link "Wróć do klasy" at bounding box center [87, 79] width 146 height 45
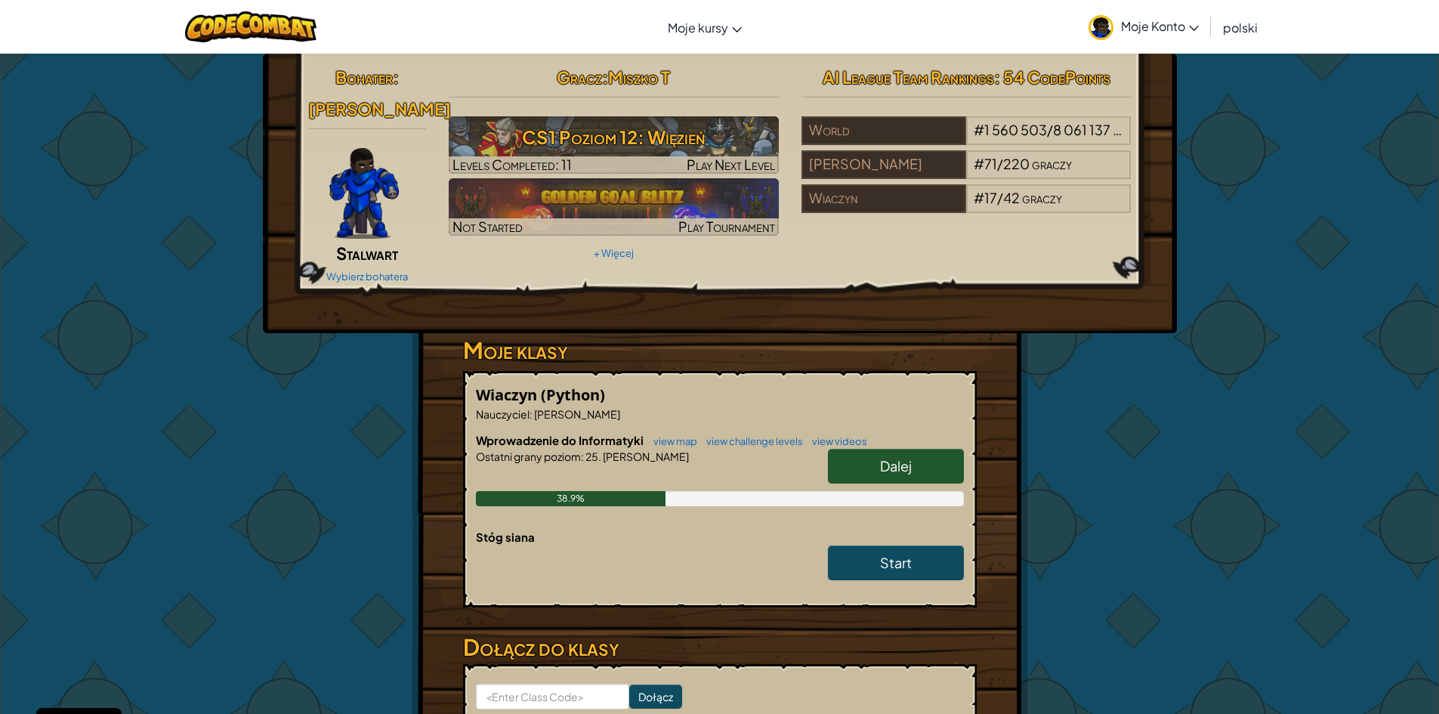
select select "pl"
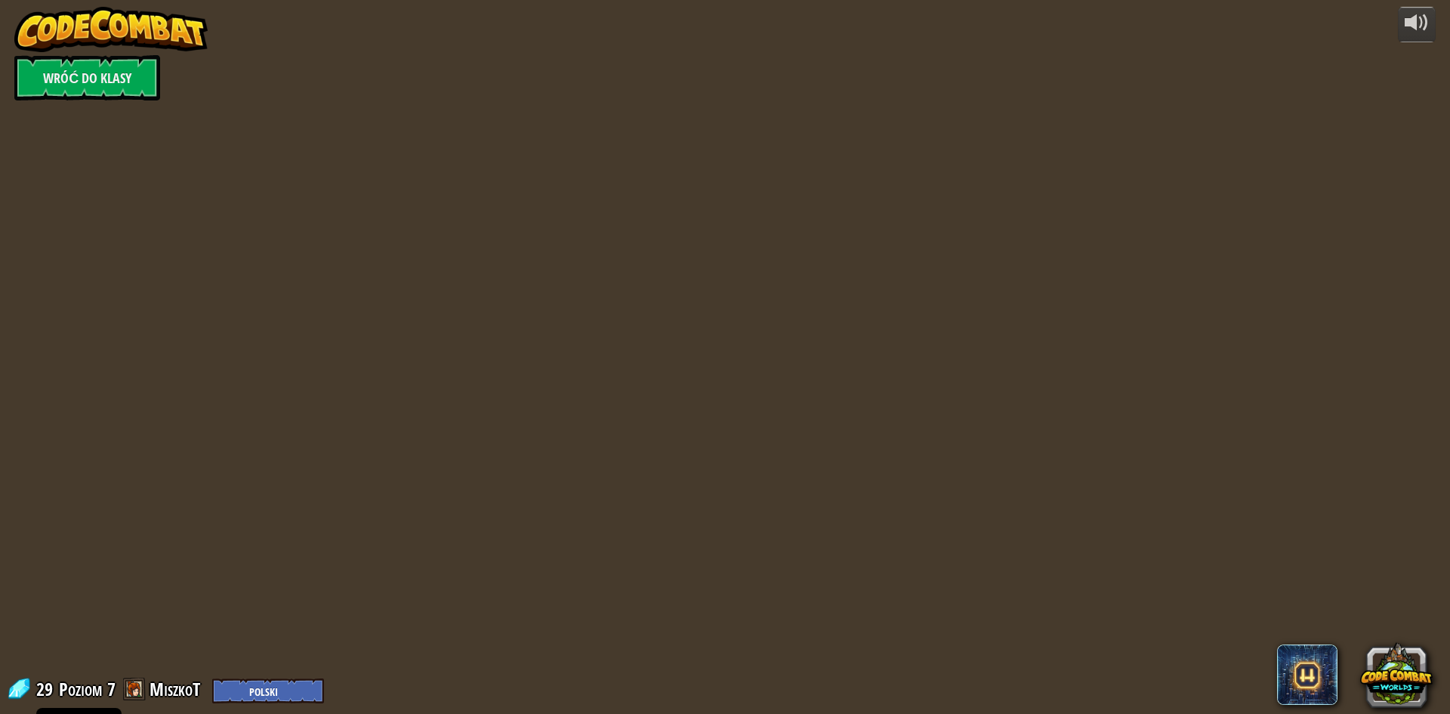
select select "pl"
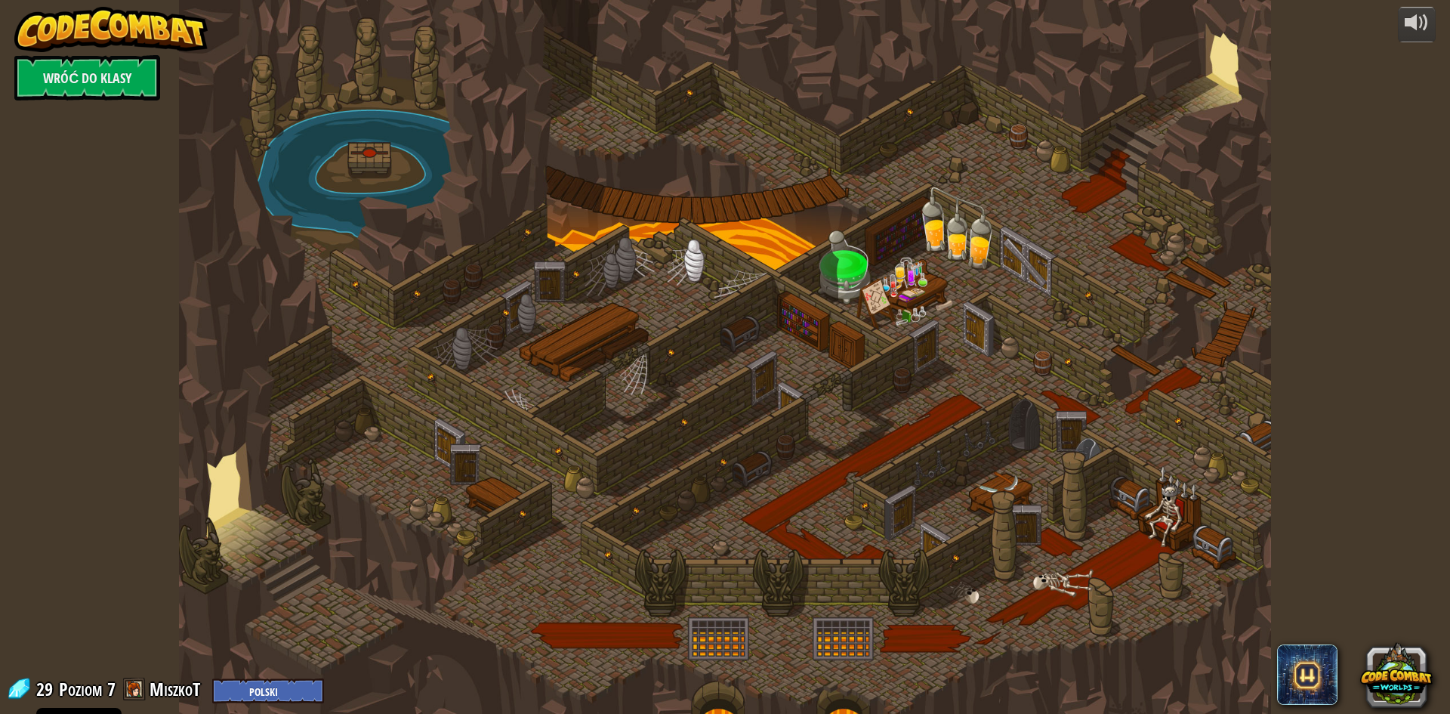
select select "pl"
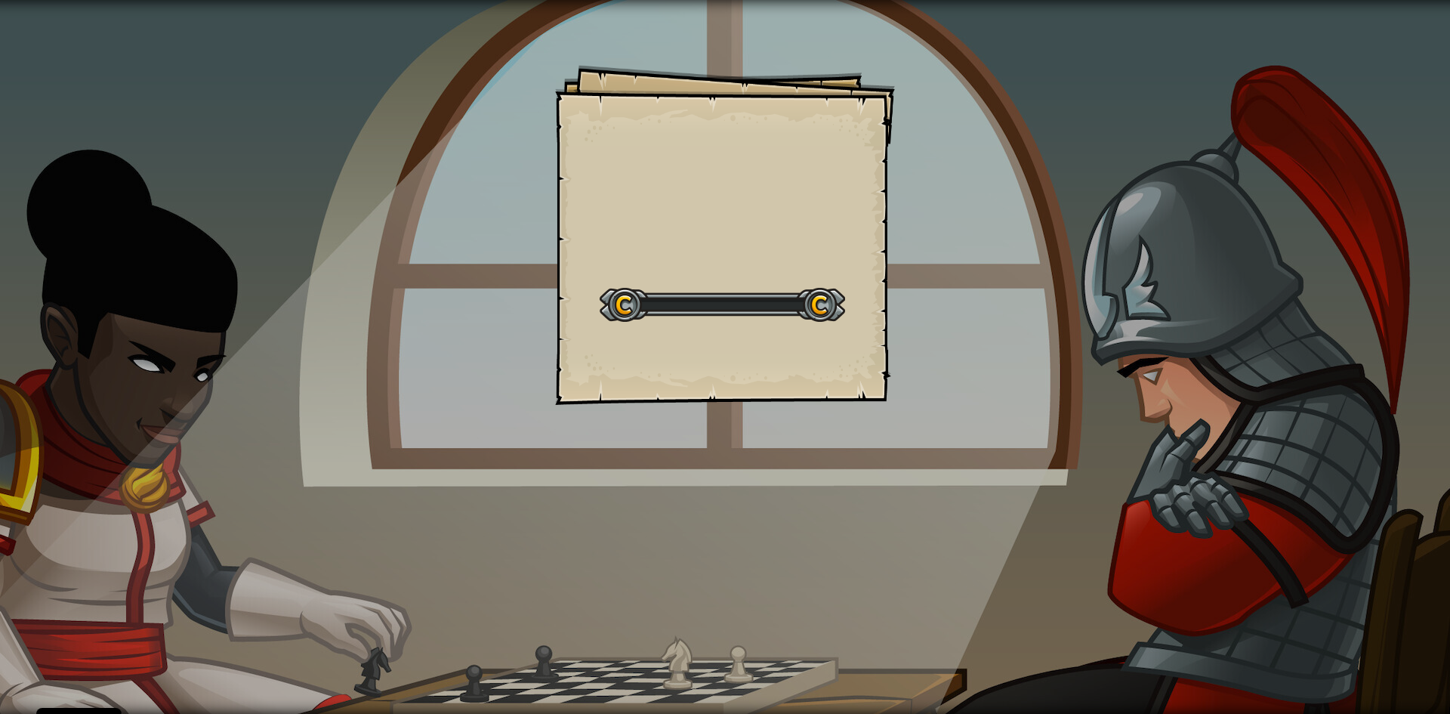
select select "pl"
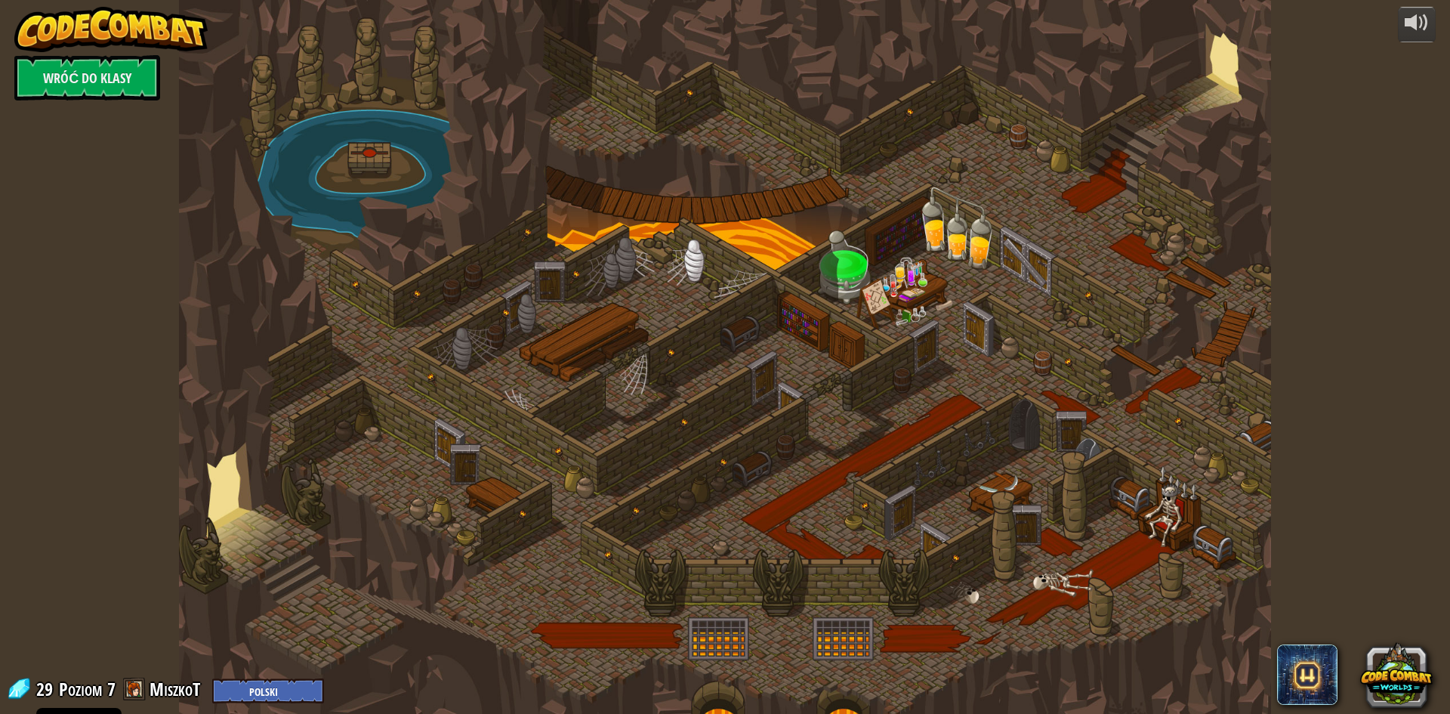
select select "pl"
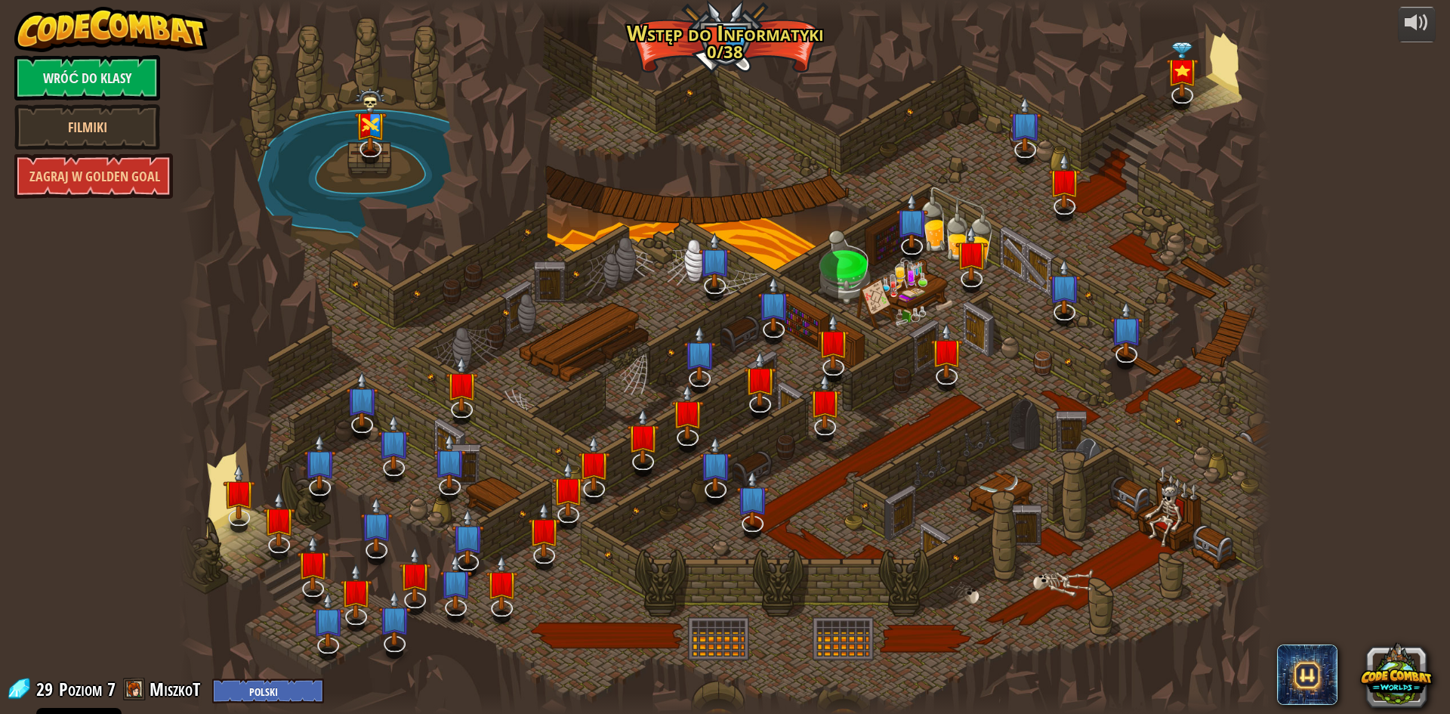
select select "pl"
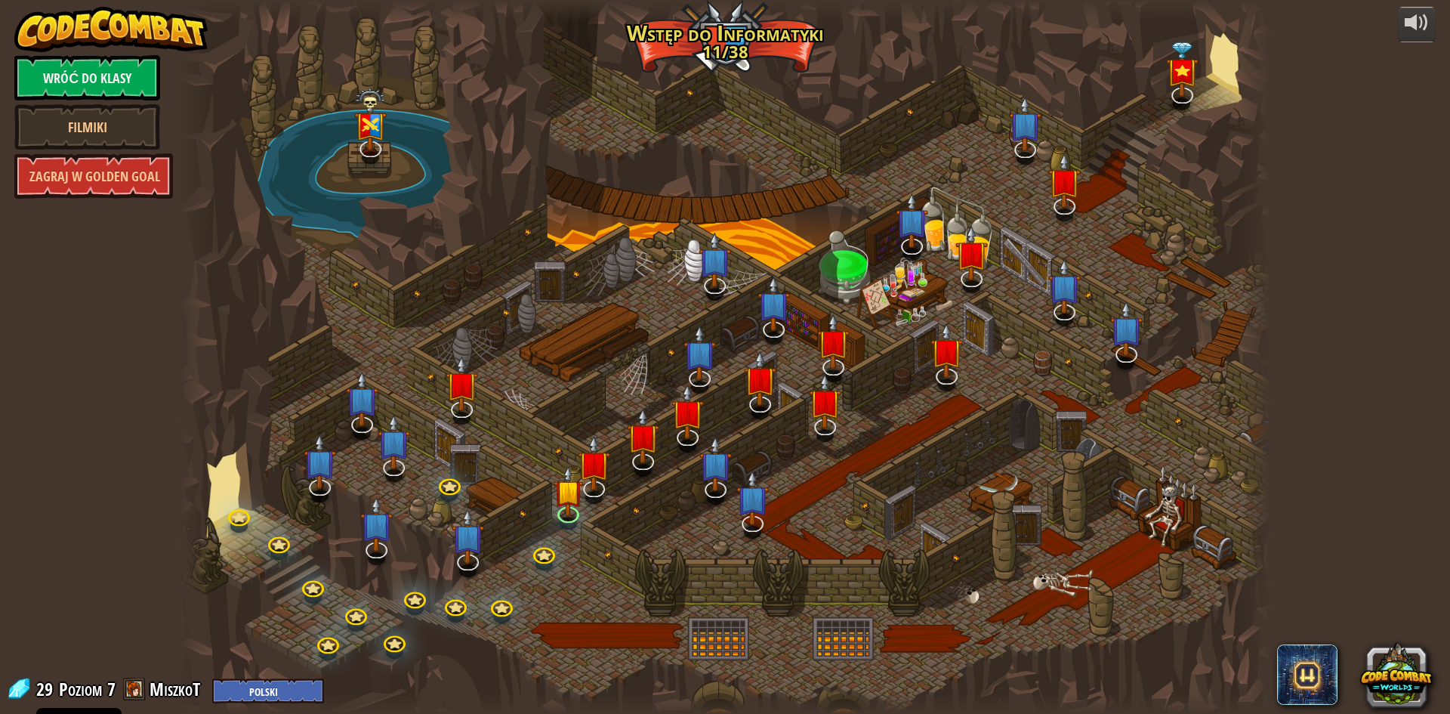
select select "pl"
